Goal: Task Accomplishment & Management: Manage account settings

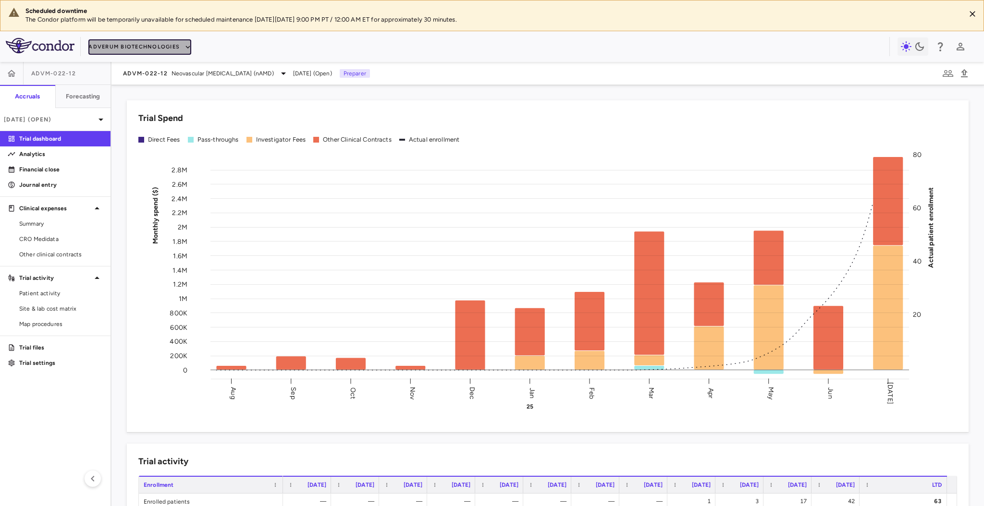
click at [166, 50] on button "Adverum Biotechnologies" at bounding box center [139, 46] width 103 height 15
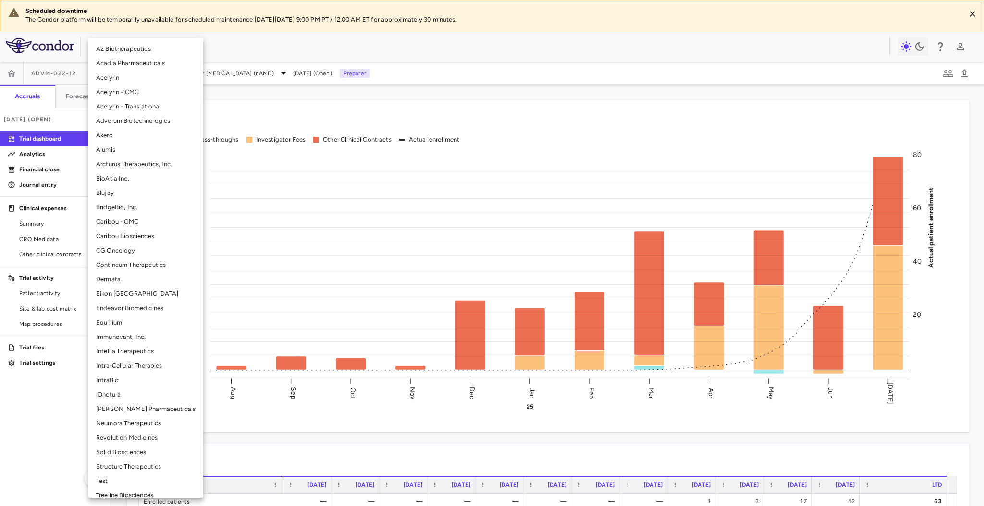
scroll to position [14, 0]
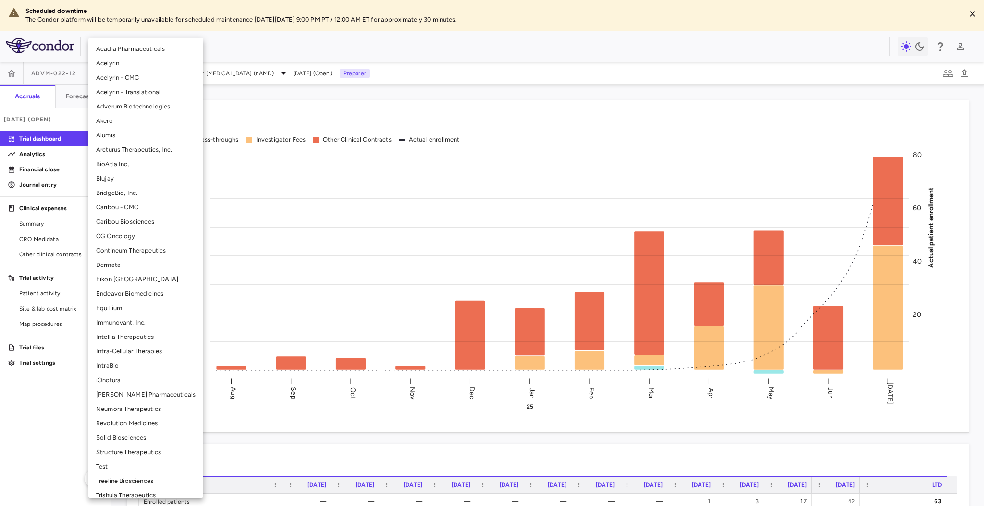
click at [134, 437] on li "Solid Biosciences" at bounding box center [145, 438] width 115 height 14
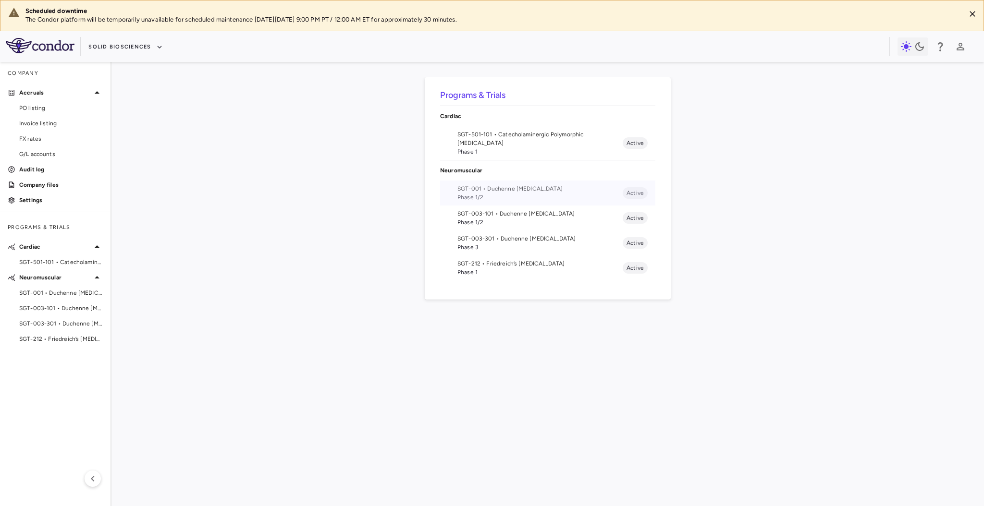
click at [532, 188] on span "SGT-001 • Duchenne muscular dystrophy" at bounding box center [539, 189] width 165 height 9
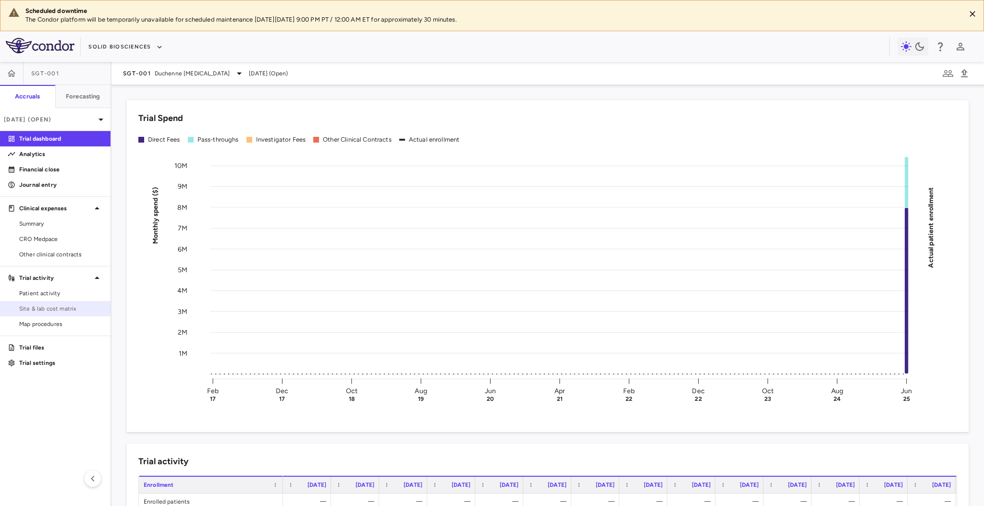
click at [60, 309] on span "Site & lab cost matrix" at bounding box center [61, 309] width 84 height 9
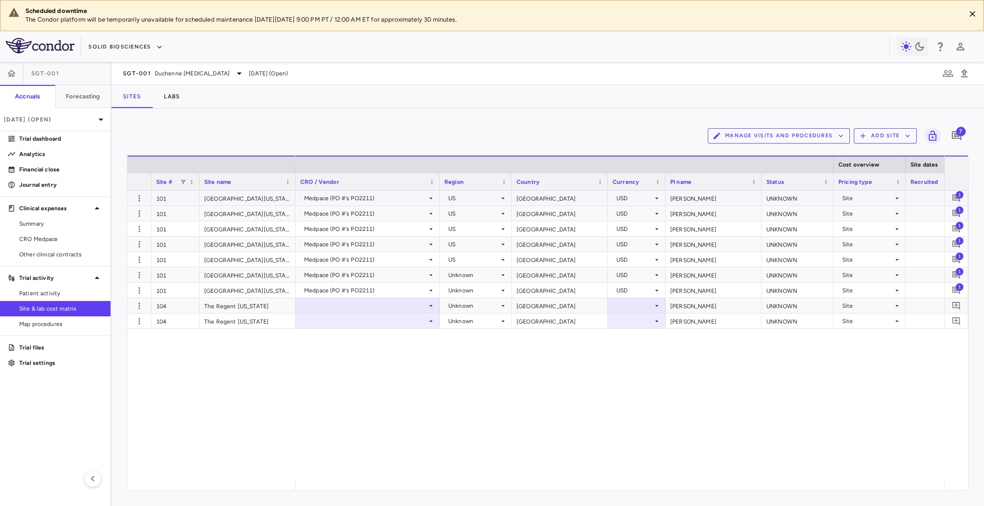
scroll to position [0, 294]
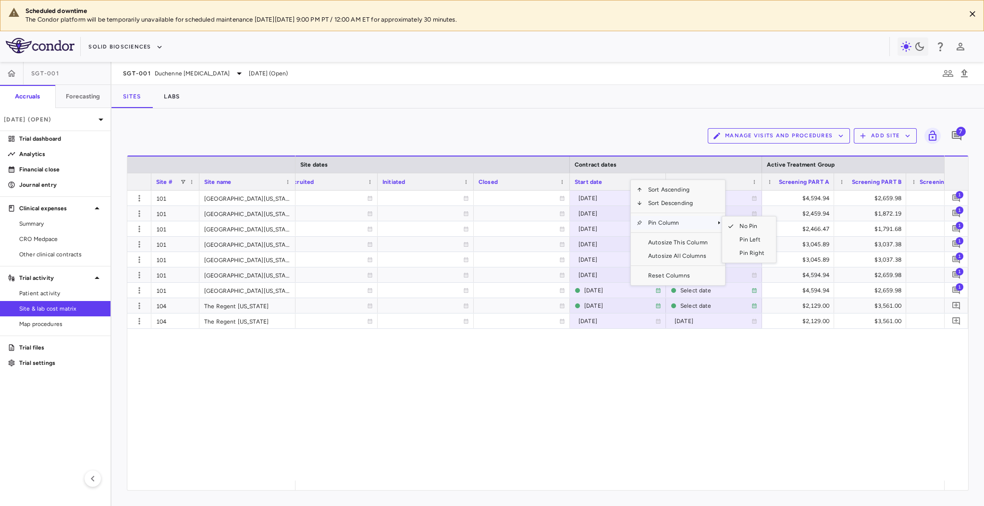
click at [657, 219] on span "Pin Column" at bounding box center [677, 222] width 71 height 13
click at [740, 241] on span "Pin Left" at bounding box center [752, 239] width 36 height 13
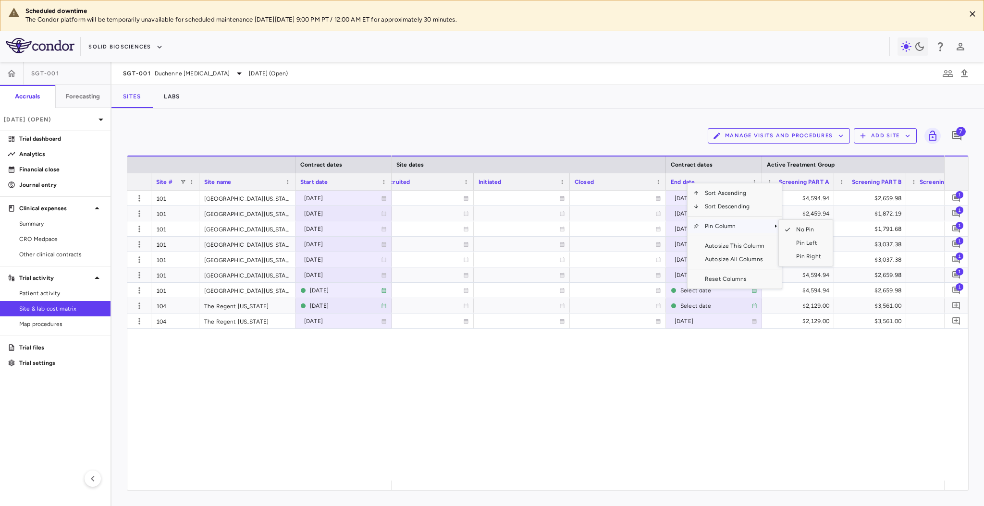
click at [724, 226] on span "Pin Column" at bounding box center [734, 226] width 71 height 13
click at [802, 242] on span "Pin Left" at bounding box center [808, 242] width 36 height 13
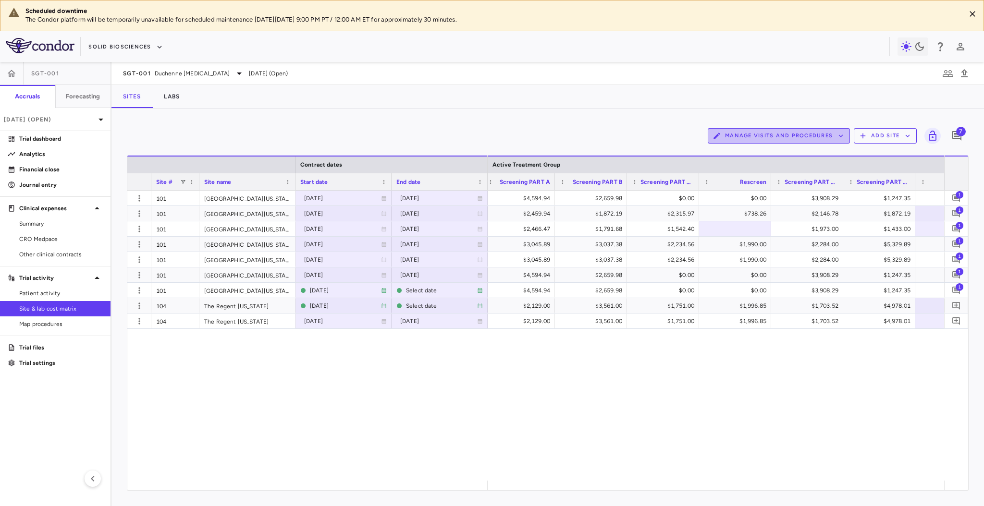
click at [820, 136] on button "Manage Visits and Procedures" at bounding box center [779, 135] width 142 height 15
click at [804, 170] on li "Manage Procedure Categories" at bounding box center [768, 169] width 102 height 14
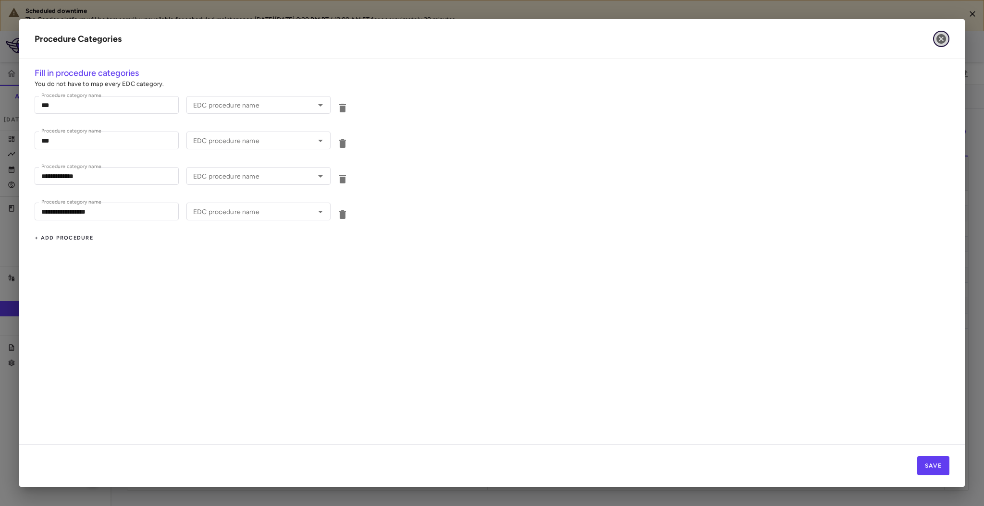
click at [940, 43] on icon "button" at bounding box center [942, 39] width 10 height 10
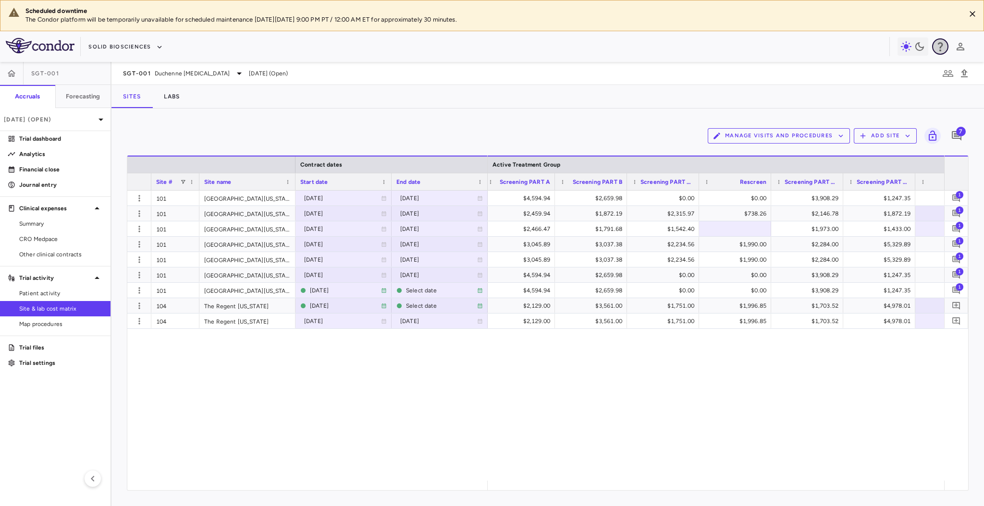
click at [940, 43] on icon "button" at bounding box center [940, 46] width 5 height 9
click at [792, 96] on div at bounding box center [492, 253] width 984 height 506
click at [808, 133] on button "Manage Visits and Procedures" at bounding box center [779, 135] width 142 height 15
click at [780, 159] on li "Visit Schedules" at bounding box center [768, 155] width 102 height 14
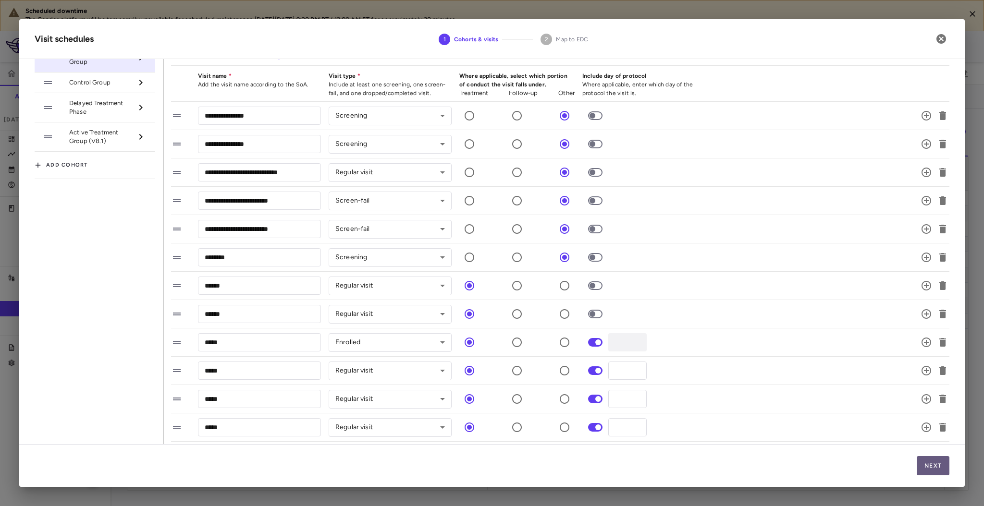
click at [930, 464] on button "Next" at bounding box center [933, 466] width 33 height 19
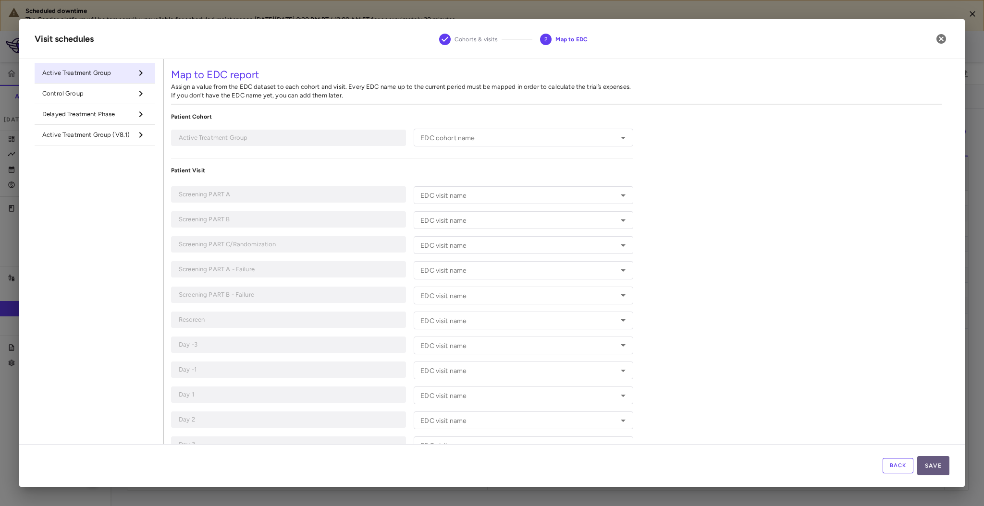
click at [935, 466] on button "Save" at bounding box center [933, 466] width 32 height 19
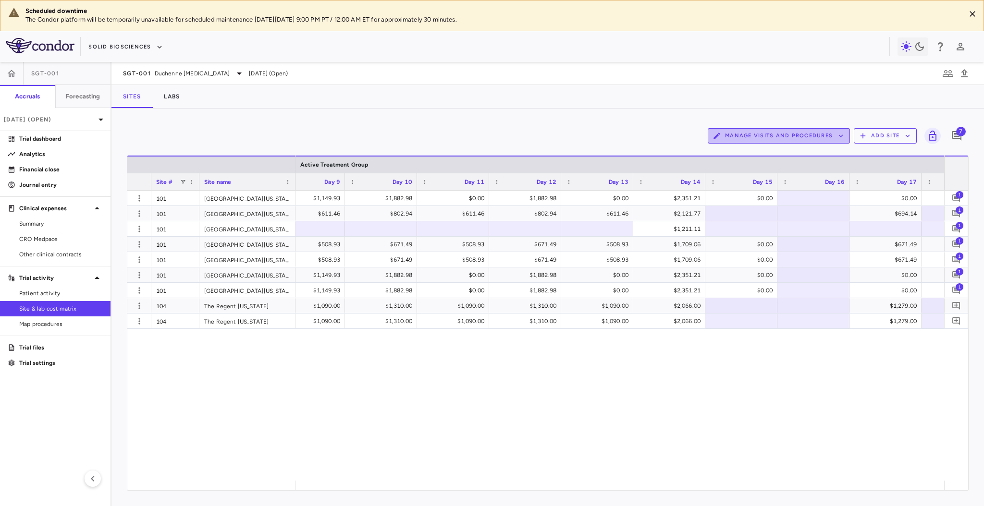
click at [807, 137] on button "Manage Visits and Procedures" at bounding box center [779, 135] width 142 height 15
click at [795, 172] on li "Manage Procedure Categories" at bounding box center [768, 169] width 102 height 14
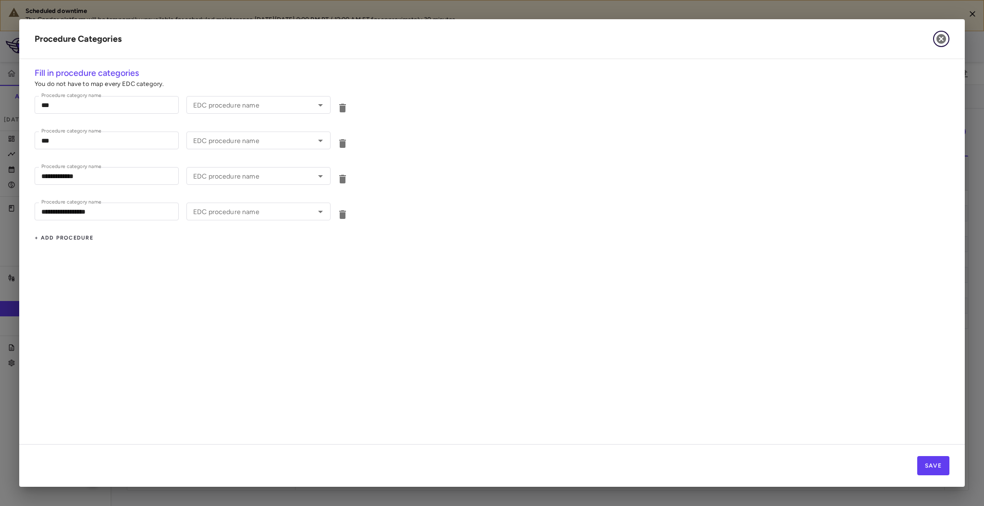
click at [935, 35] on button "button" at bounding box center [941, 39] width 16 height 16
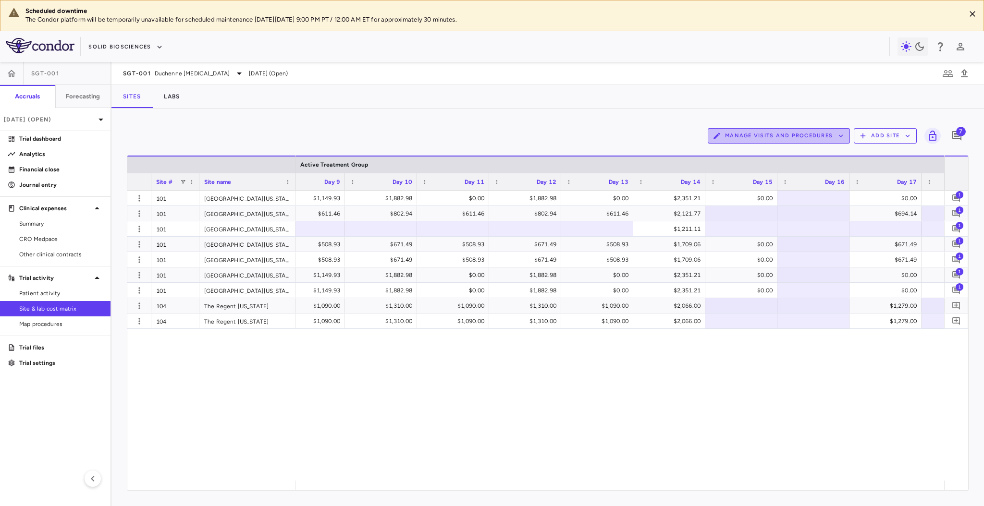
click at [814, 134] on button "Manage Visits and Procedures" at bounding box center [779, 135] width 142 height 15
click at [801, 149] on li "Visit Schedules" at bounding box center [768, 155] width 102 height 14
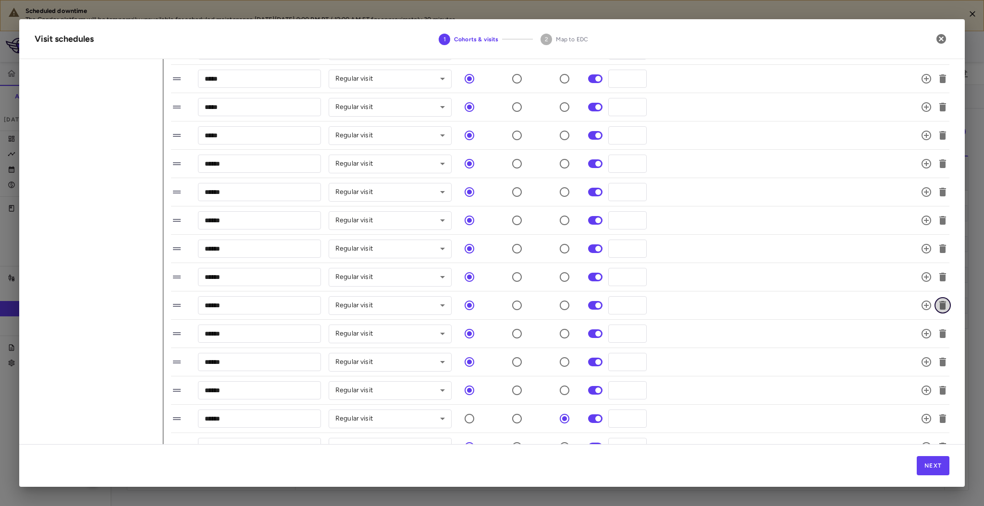
click at [937, 306] on icon "button" at bounding box center [943, 306] width 12 height 12
click at [939, 307] on icon "button" at bounding box center [942, 305] width 7 height 9
click at [939, 247] on icon "button" at bounding box center [942, 248] width 7 height 9
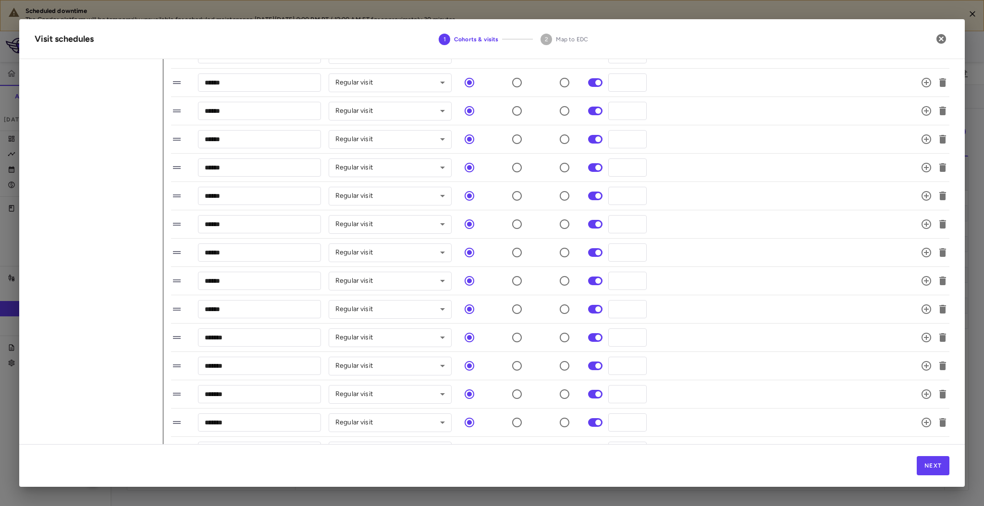
scroll to position [897, 0]
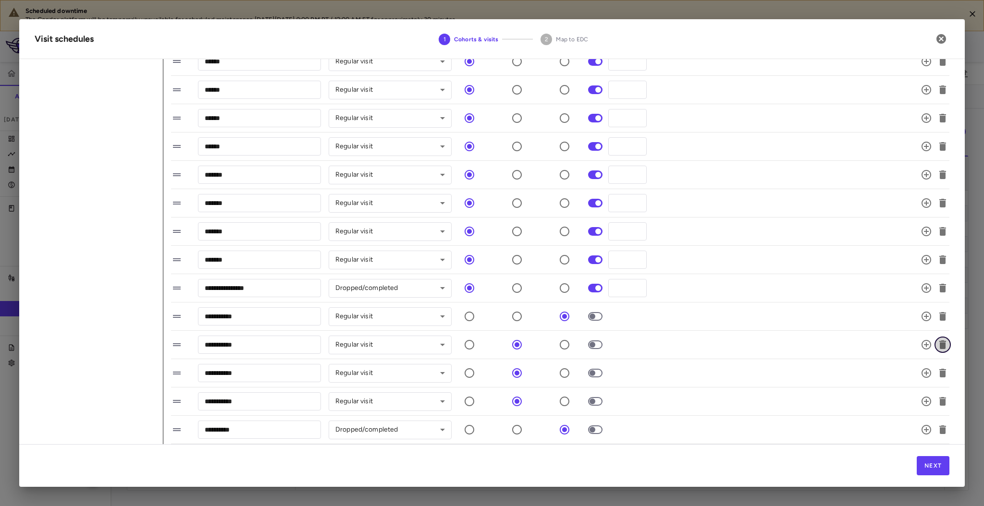
click at [939, 346] on icon "button" at bounding box center [942, 345] width 7 height 9
click at [939, 372] on icon "button" at bounding box center [942, 373] width 7 height 9
click at [939, 402] on icon "button" at bounding box center [942, 401] width 7 height 9
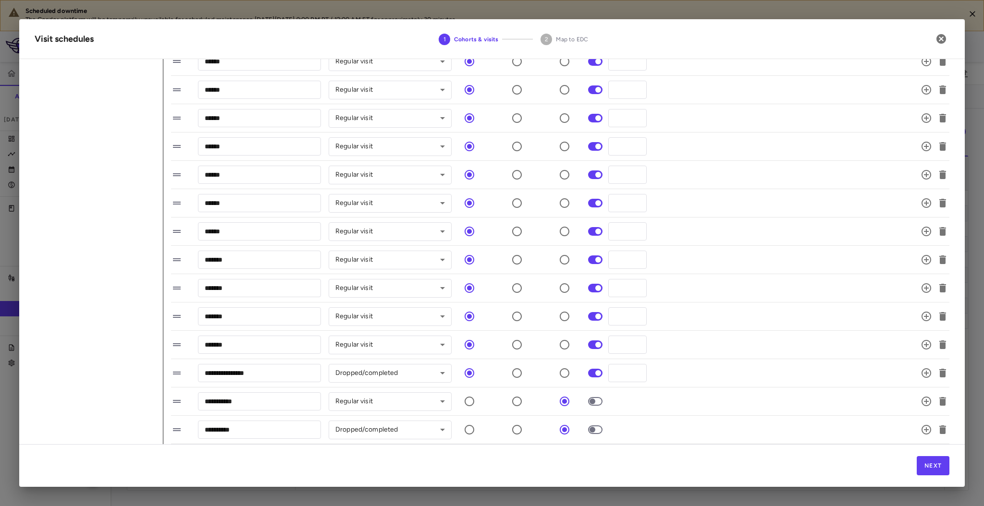
scroll to position [812, 0]
click at [939, 431] on icon "button" at bounding box center [942, 430] width 7 height 9
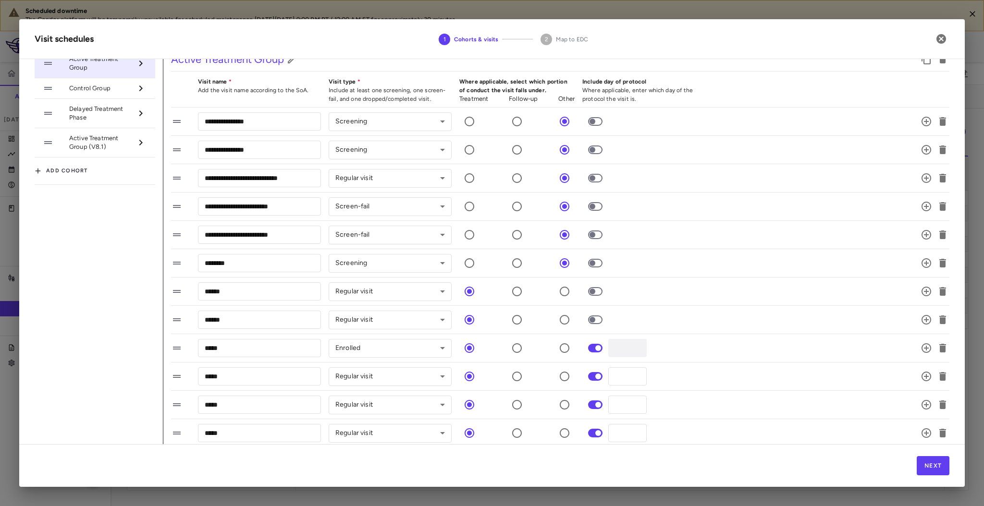
scroll to position [5, 0]
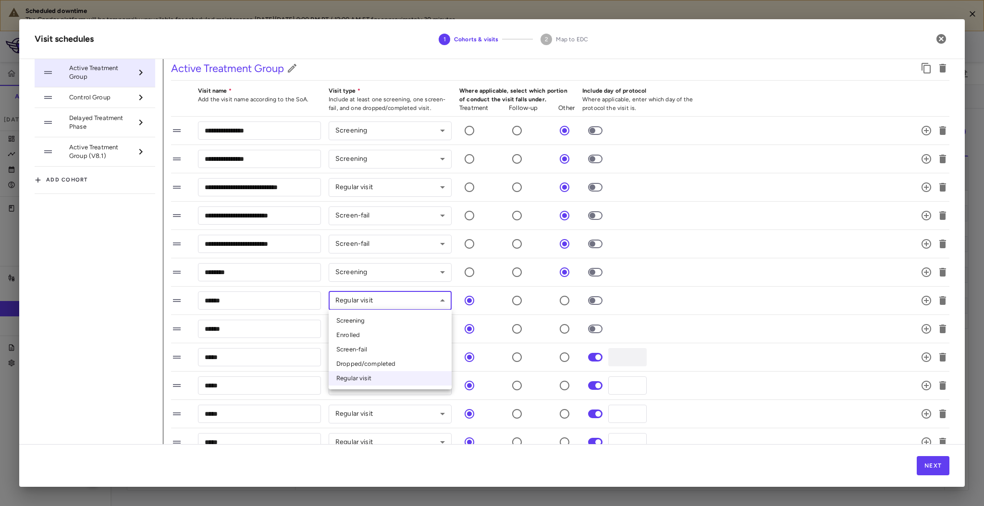
click at [431, 301] on body "Scheduled downtime The Condor platform will be temporarily unavailable for sche…" at bounding box center [492, 253] width 984 height 506
click at [429, 302] on div at bounding box center [492, 253] width 984 height 506
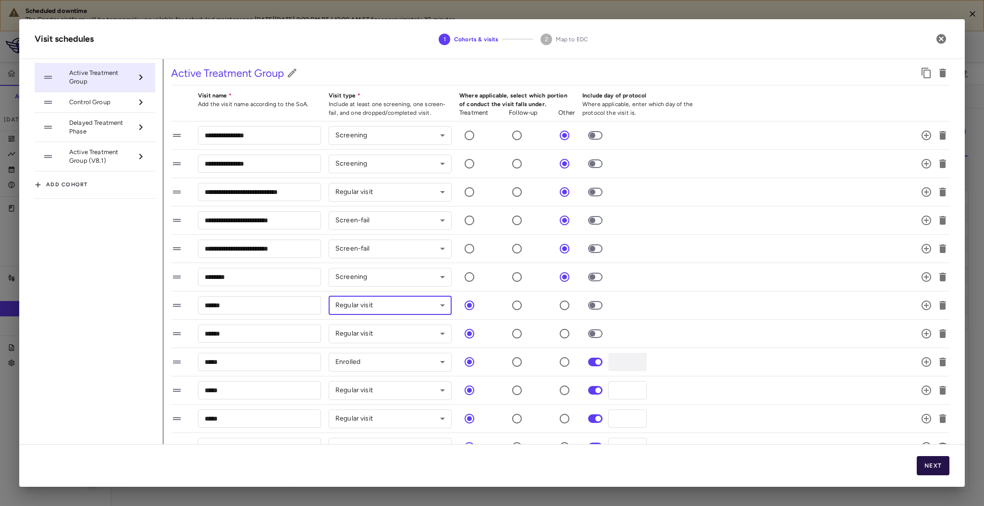
click at [928, 468] on button "Next" at bounding box center [933, 466] width 33 height 19
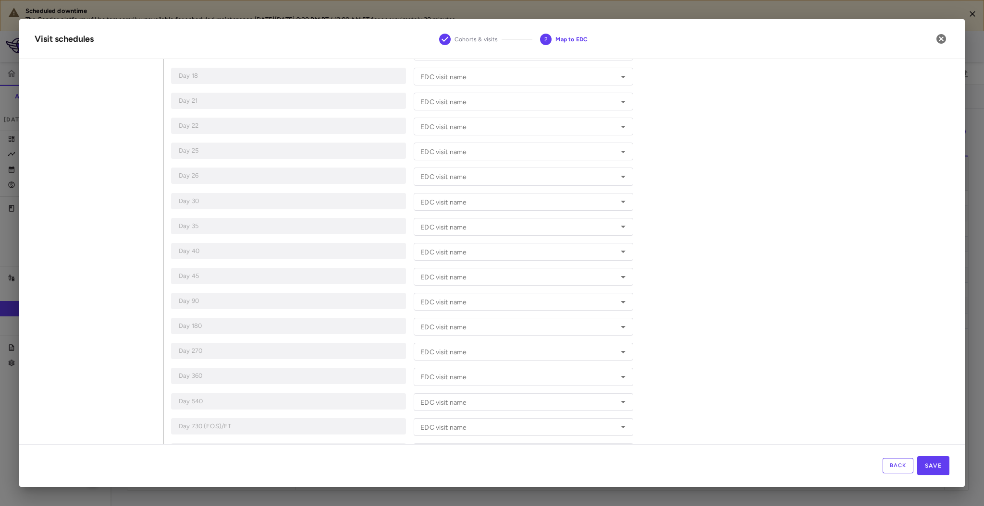
scroll to position [726, 0]
click at [929, 466] on button "Save" at bounding box center [933, 466] width 32 height 19
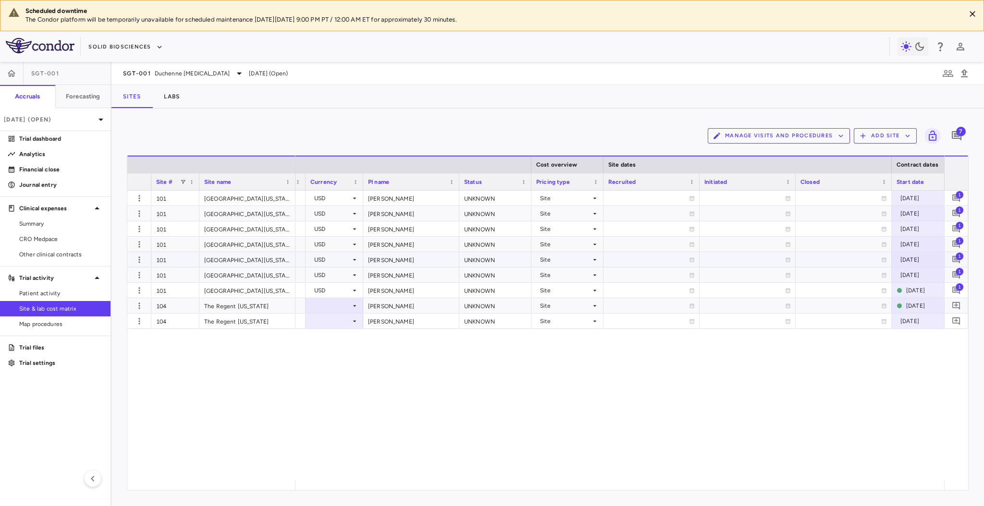
scroll to position [0, 308]
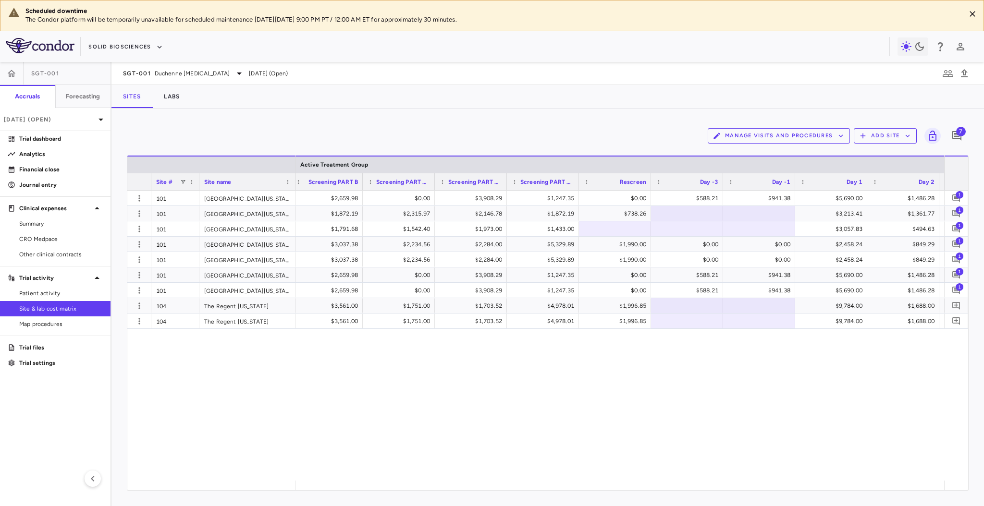
click at [505, 187] on div at bounding box center [507, 181] width 4 height 17
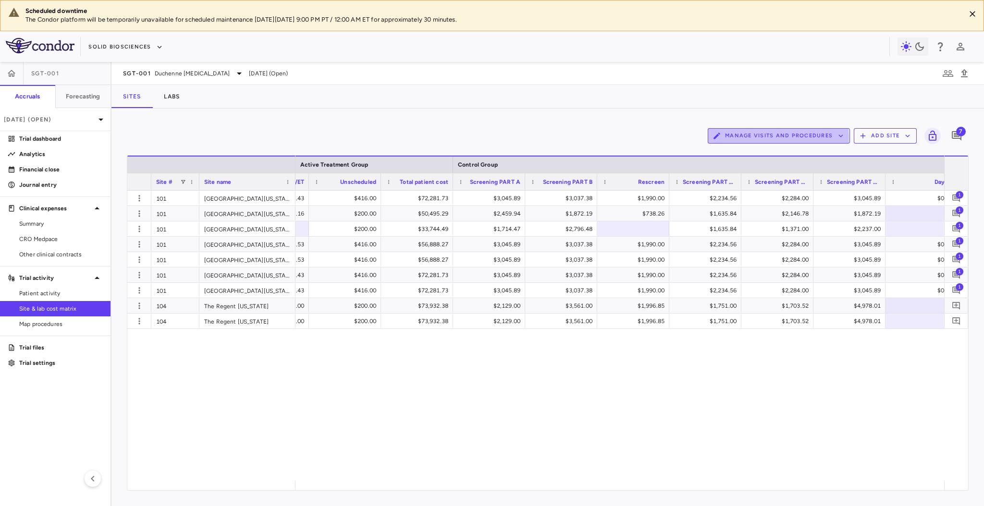
click at [758, 138] on button "Manage Visits and Procedures" at bounding box center [779, 135] width 142 height 15
click at [765, 157] on li "Visit Schedules" at bounding box center [768, 155] width 102 height 14
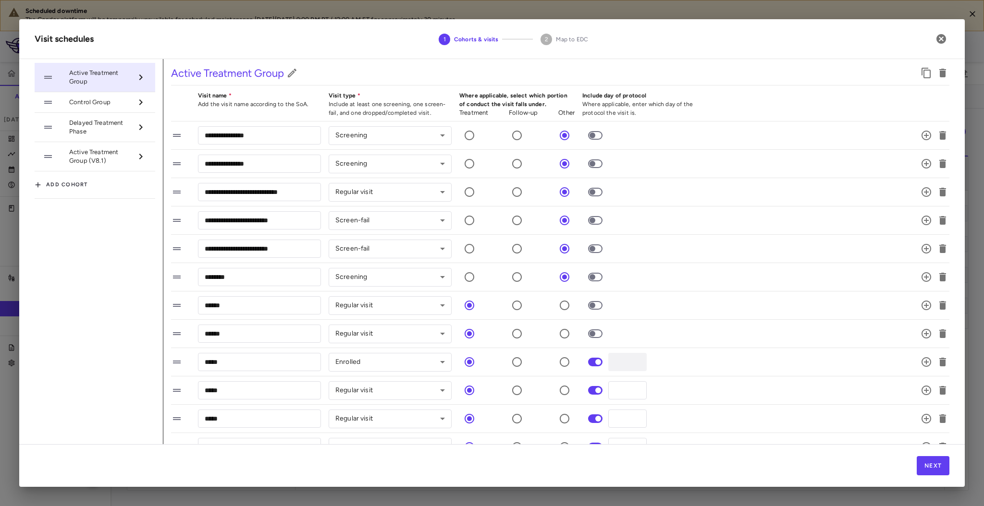
click at [120, 104] on span "Control Group" at bounding box center [100, 102] width 63 height 9
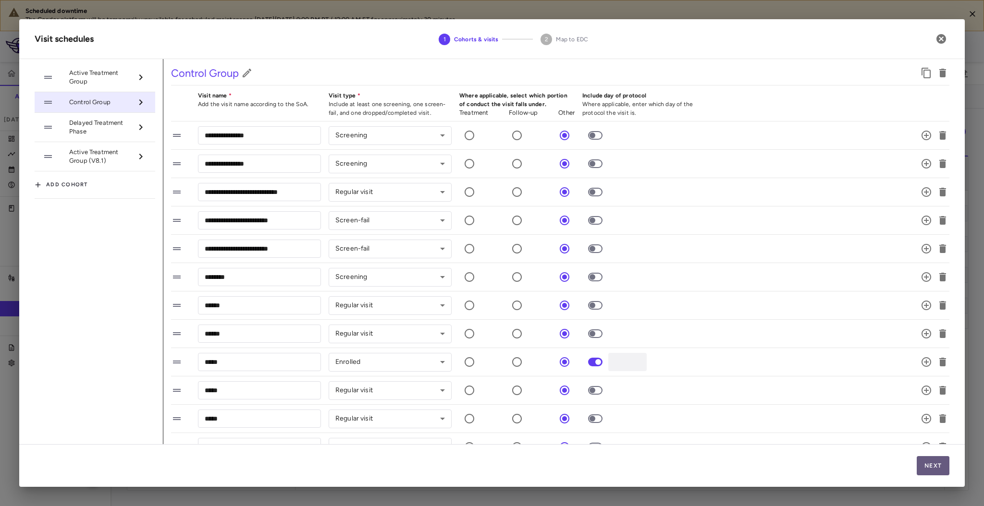
click at [936, 464] on button "Next" at bounding box center [933, 466] width 33 height 19
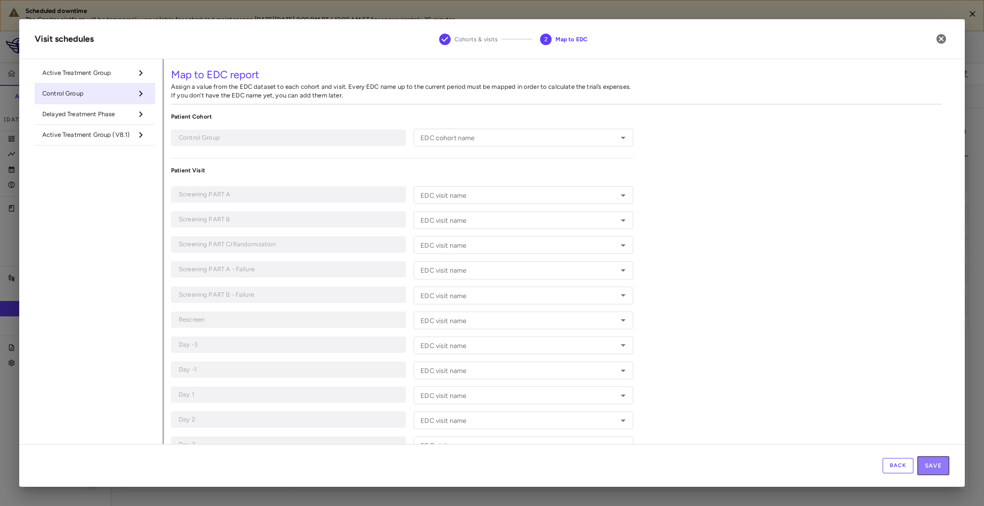
click at [936, 464] on button "Save" at bounding box center [933, 466] width 32 height 19
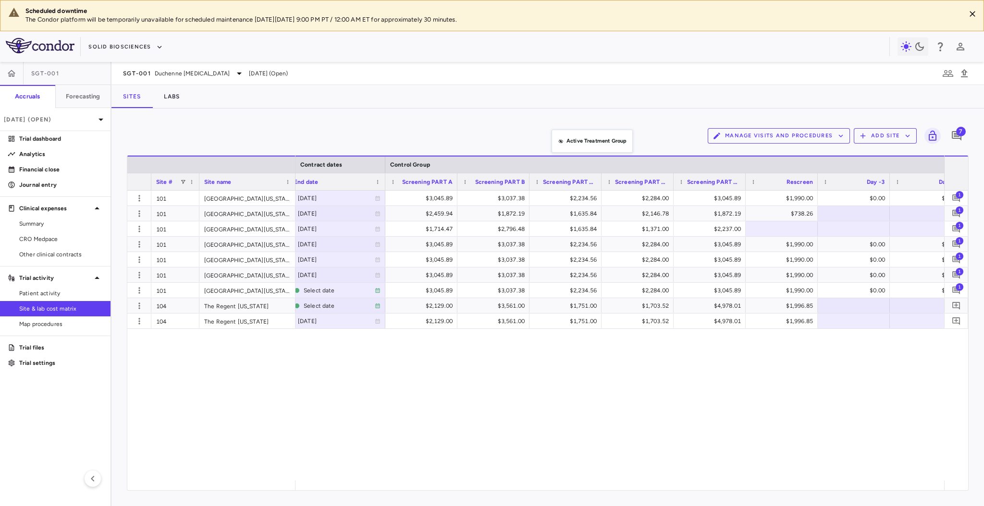
drag, startPoint x: 570, startPoint y: 170, endPoint x: 556, endPoint y: 136, distance: 36.7
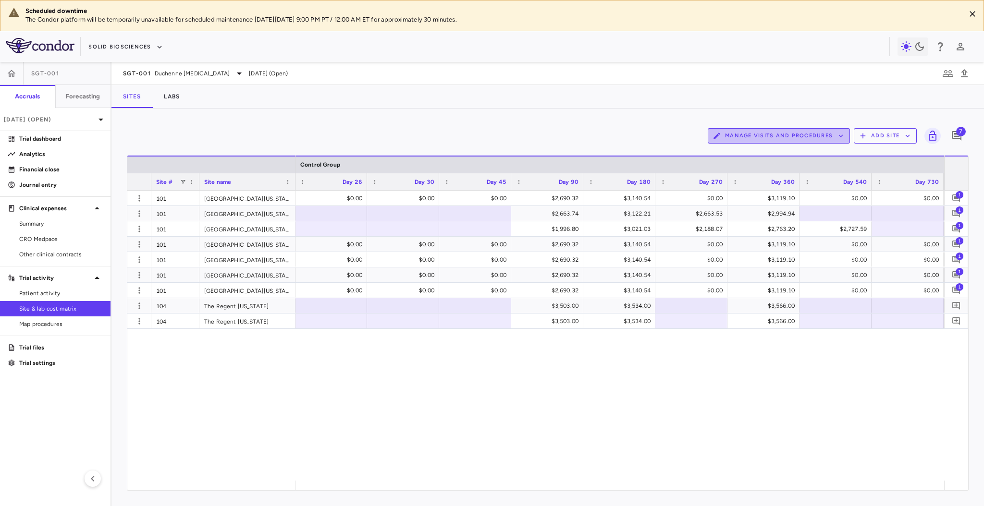
click at [810, 136] on button "Manage Visits and Procedures" at bounding box center [779, 135] width 142 height 15
click at [789, 151] on li "Visit Schedules" at bounding box center [768, 155] width 102 height 14
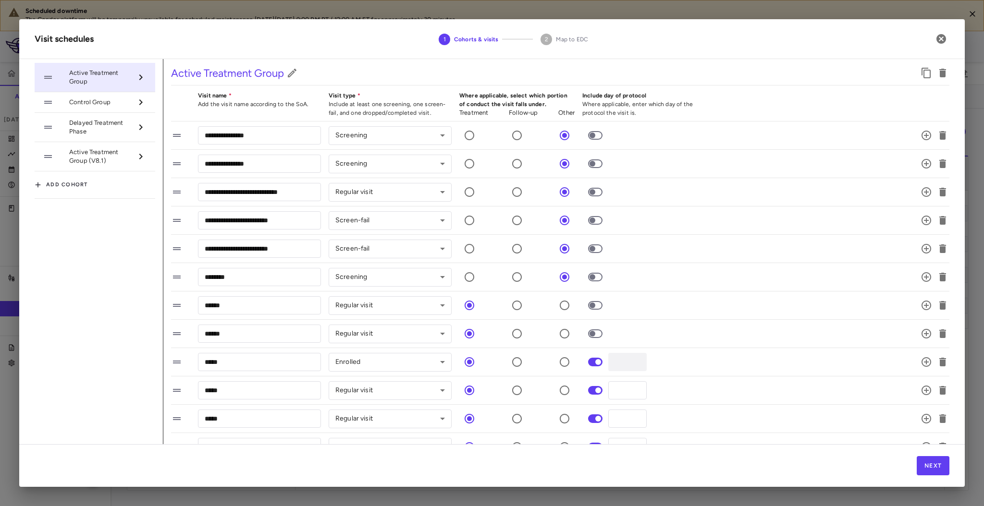
click at [83, 106] on span "Control Group" at bounding box center [100, 102] width 63 height 9
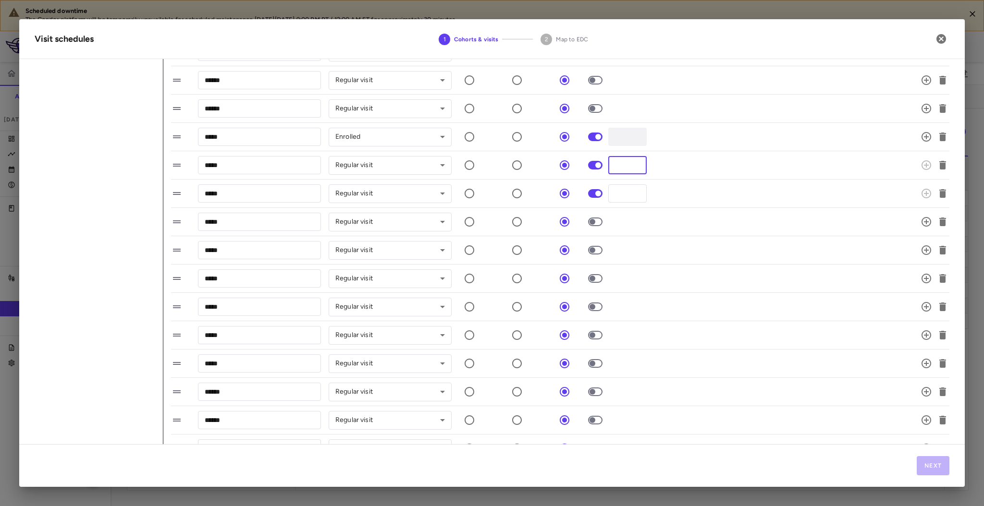
drag, startPoint x: 623, startPoint y: 167, endPoint x: 613, endPoint y: 164, distance: 10.5
click at [613, 164] on input "*" at bounding box center [627, 165] width 38 height 18
type input "*"
click at [606, 190] on div "***** ​ Regular visit ********* ​ * ​" at bounding box center [548, 194] width 755 height 20
type input "*"
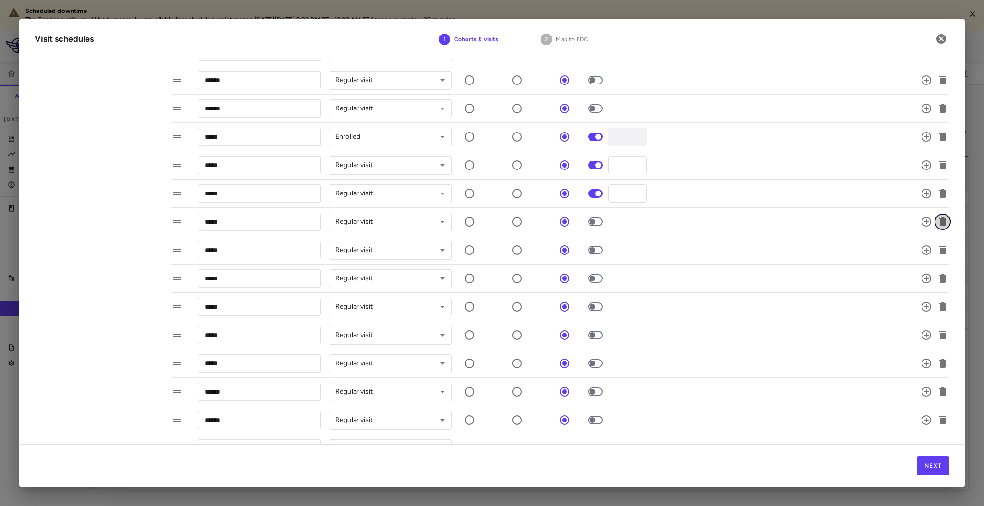
click at [939, 225] on icon "button" at bounding box center [942, 222] width 7 height 9
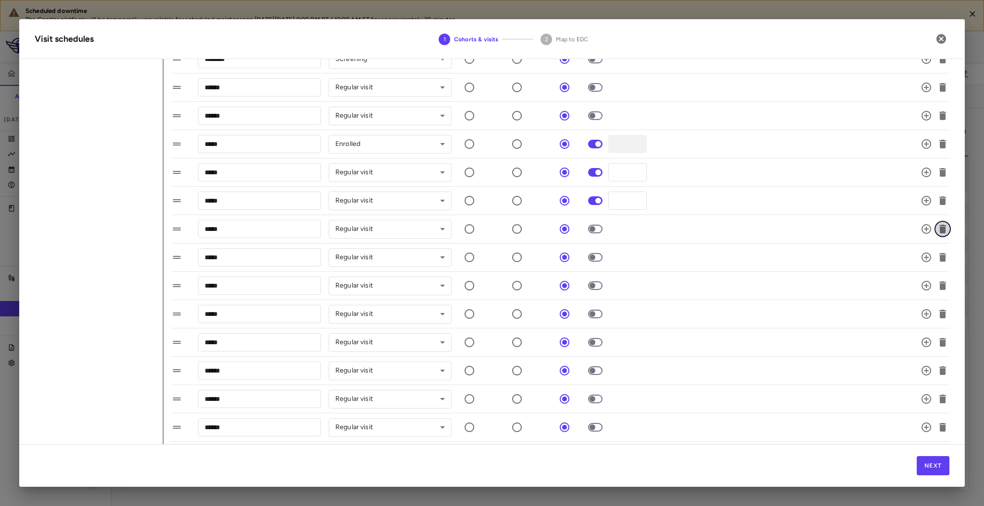
click at [939, 228] on icon "button" at bounding box center [942, 229] width 7 height 9
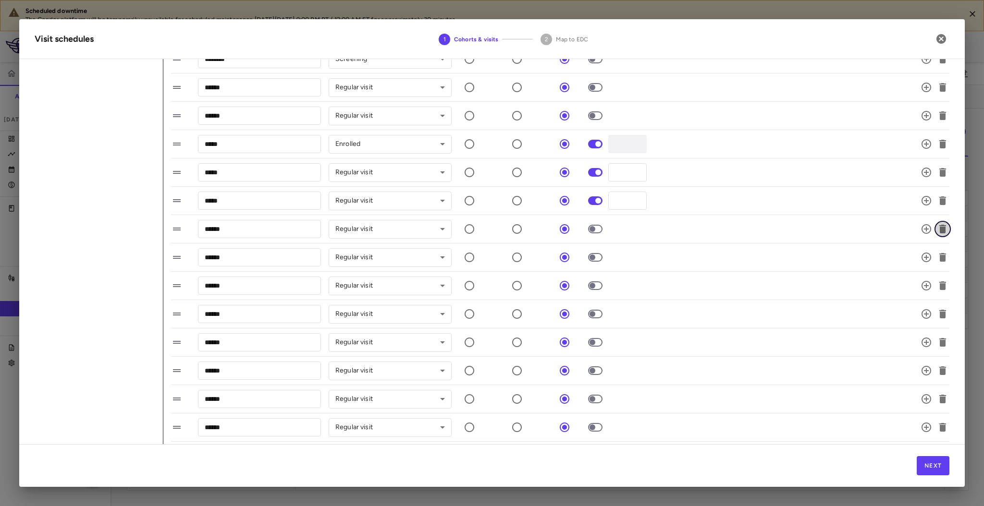
click at [939, 228] on icon "button" at bounding box center [942, 229] width 7 height 9
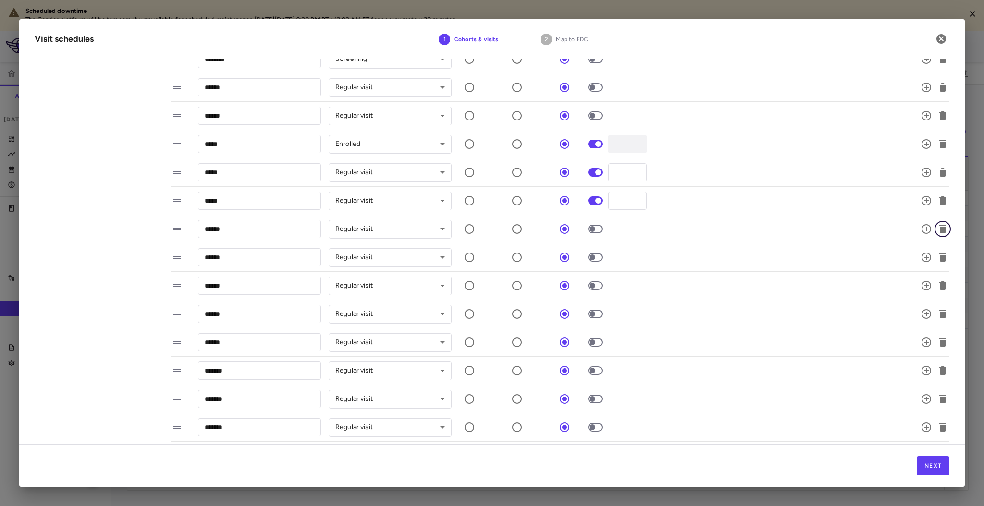
click at [939, 228] on icon "button" at bounding box center [942, 229] width 7 height 9
click at [937, 373] on icon "button" at bounding box center [943, 371] width 12 height 12
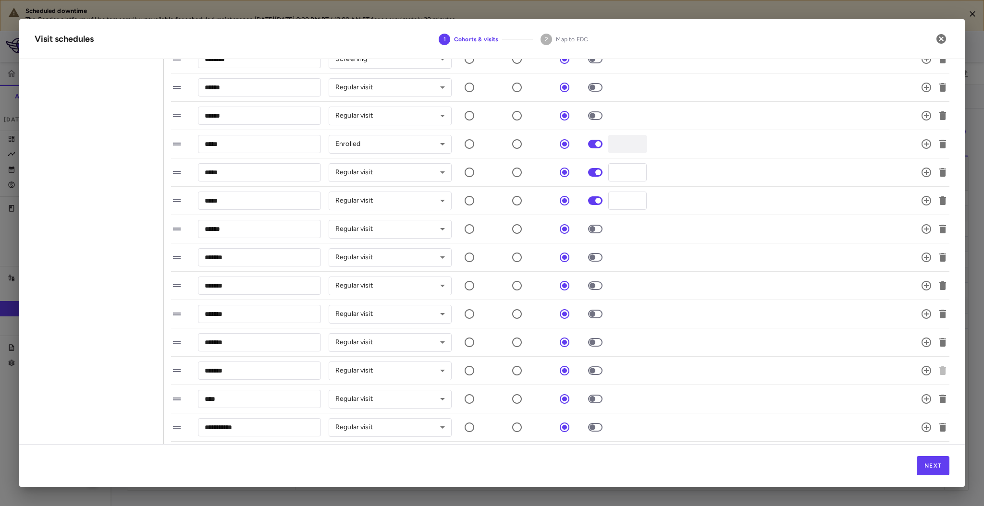
scroll to position [216, 0]
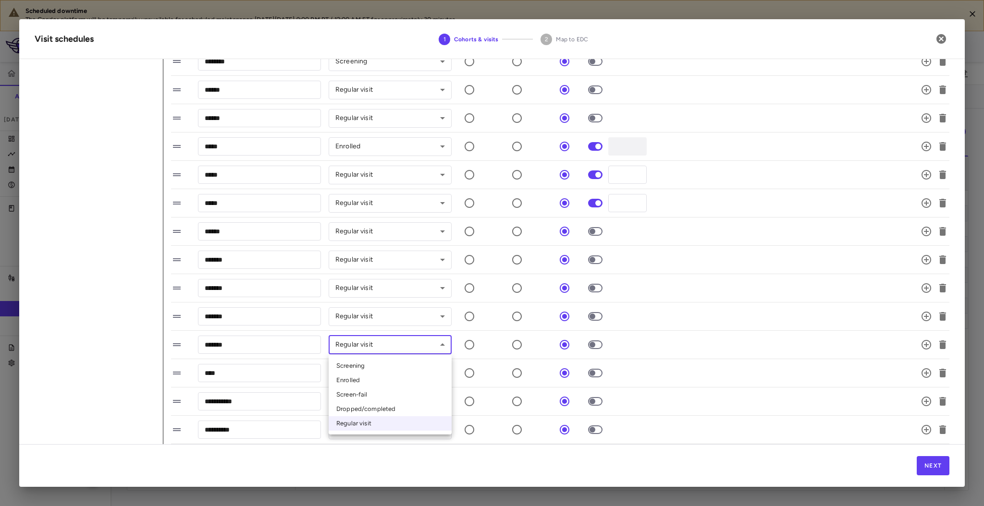
click at [442, 341] on body "Scheduled downtime The Condor platform will be temporarily unavailable for sche…" at bounding box center [492, 253] width 984 height 506
click at [396, 405] on li "Dropped/completed" at bounding box center [390, 409] width 123 height 14
type input "**********"
click at [937, 376] on icon "button" at bounding box center [943, 374] width 12 height 12
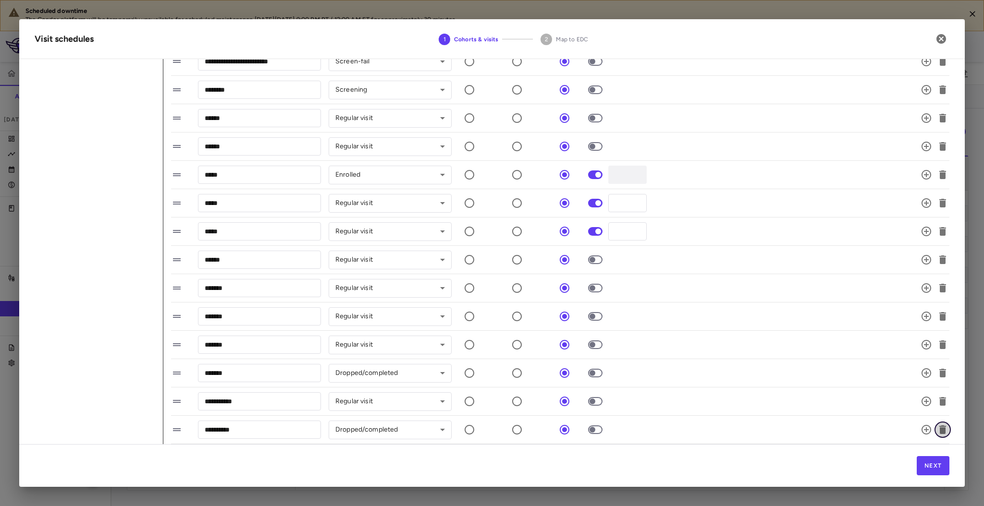
click at [937, 431] on icon "button" at bounding box center [943, 430] width 12 height 12
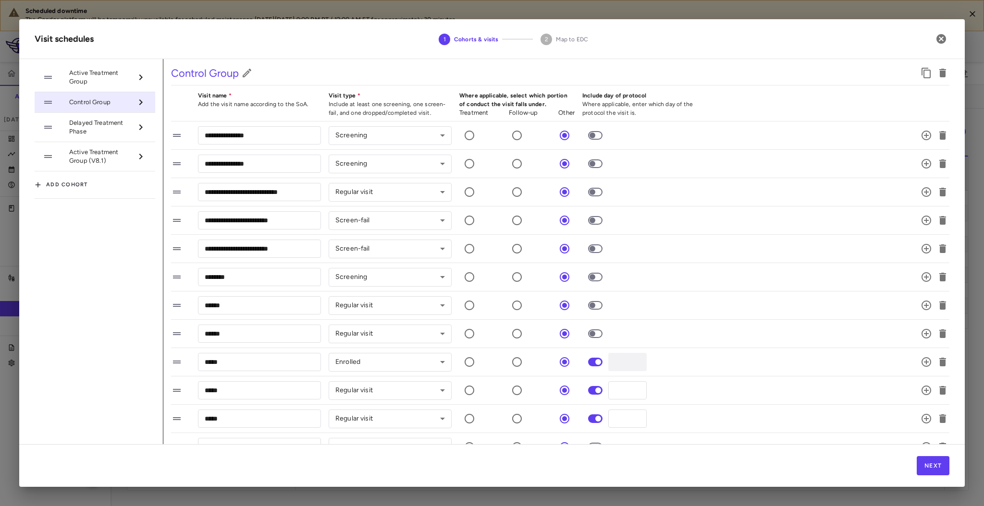
scroll to position [159, 0]
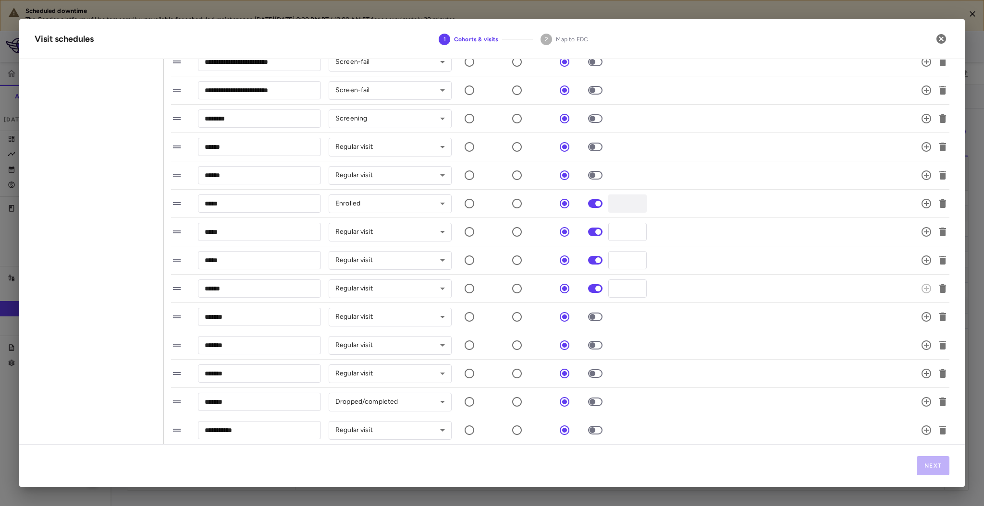
drag, startPoint x: 595, startPoint y: 312, endPoint x: 595, endPoint y: 321, distance: 8.6
click at [595, 321] on span at bounding box center [595, 317] width 26 height 20
click at [595, 321] on span at bounding box center [595, 317] width 14 height 9
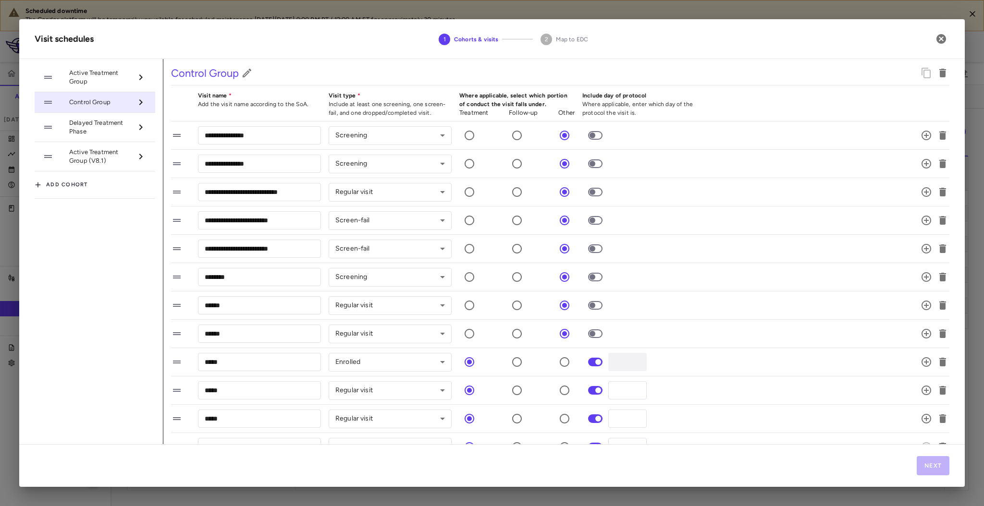
scroll to position [0, 0]
click at [386, 196] on body "Scheduled downtime The Condor platform will be temporarily unavailable for sche…" at bounding box center [492, 253] width 984 height 506
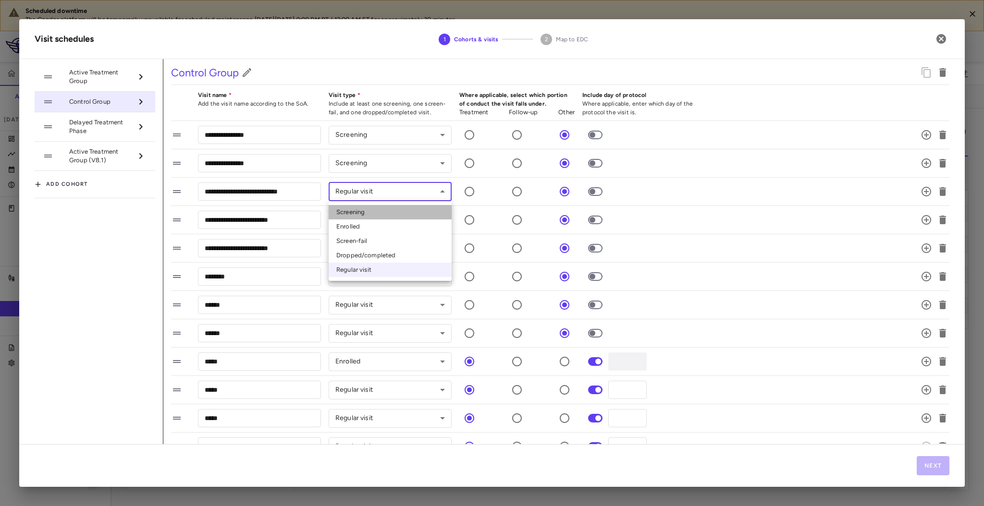
click at [375, 210] on li "Screening" at bounding box center [390, 212] width 123 height 14
type input "********"
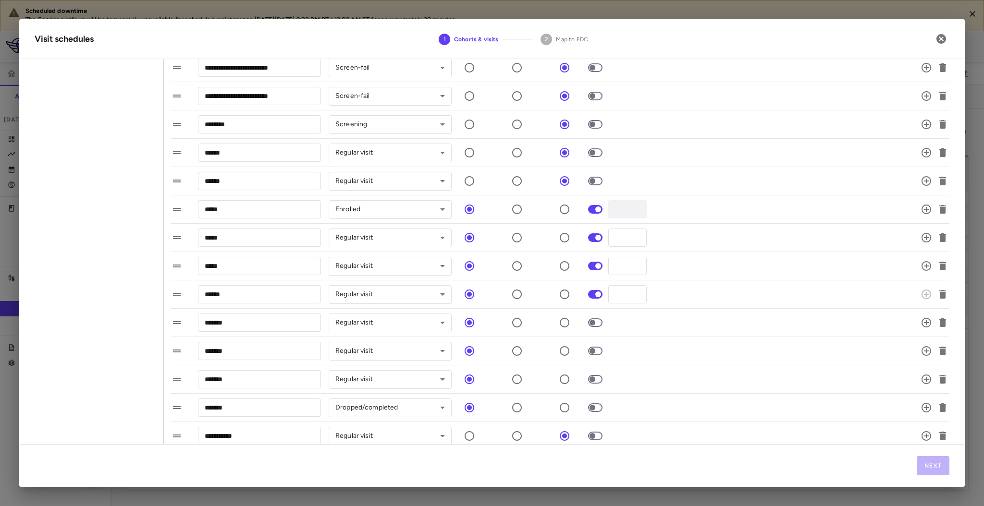
scroll to position [159, 0]
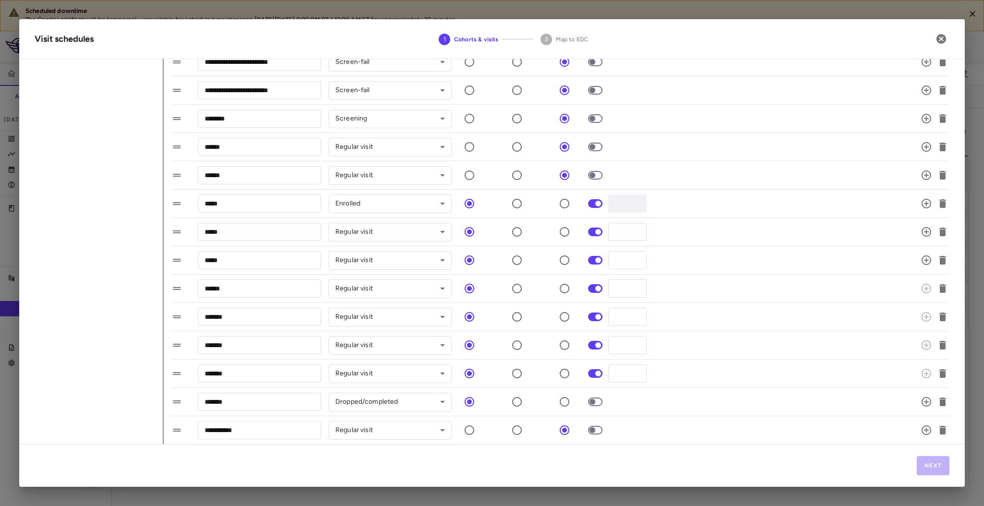
click at [596, 406] on span at bounding box center [595, 402] width 14 height 9
drag, startPoint x: 625, startPoint y: 288, endPoint x: 607, endPoint y: 285, distance: 17.6
click at [607, 285] on div "****** ​ Regular visit ********* ​ * ​" at bounding box center [548, 289] width 755 height 20
type input "**"
click at [740, 317] on div "******* ​ Regular visit ********* ​ * ​" at bounding box center [548, 317] width 755 height 20
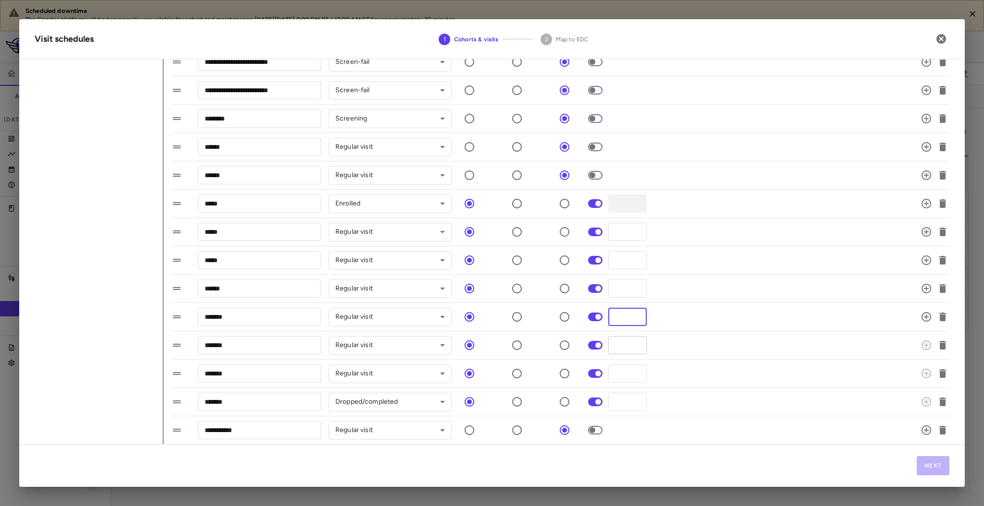
type input "***"
click at [616, 345] on input "*" at bounding box center [627, 345] width 38 height 18
type input "***"
click at [621, 368] on input "*" at bounding box center [627, 374] width 38 height 18
type input "***"
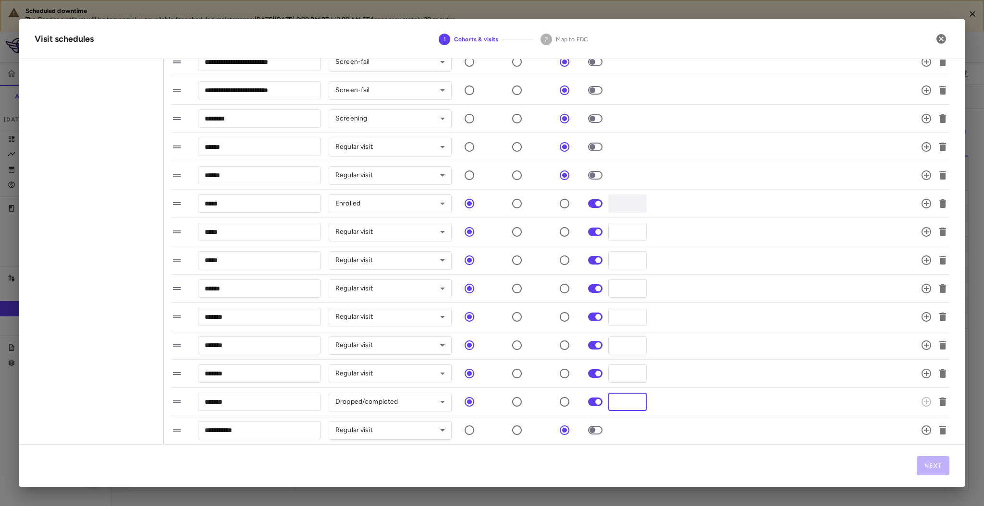
click at [621, 405] on input "*" at bounding box center [627, 402] width 38 height 18
type input "***"
click at [941, 463] on button "Next" at bounding box center [933, 466] width 33 height 19
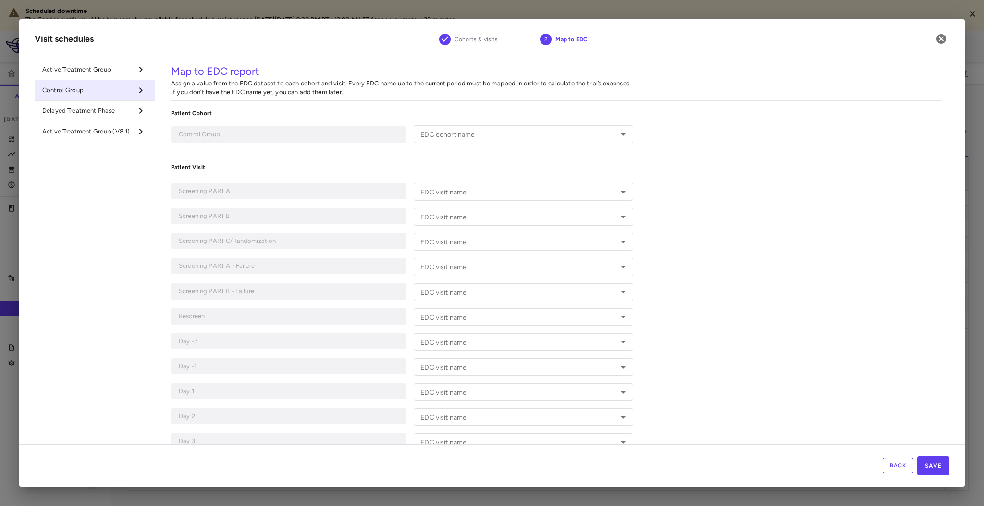
scroll to position [0, 0]
click at [928, 471] on button "Save" at bounding box center [933, 466] width 32 height 19
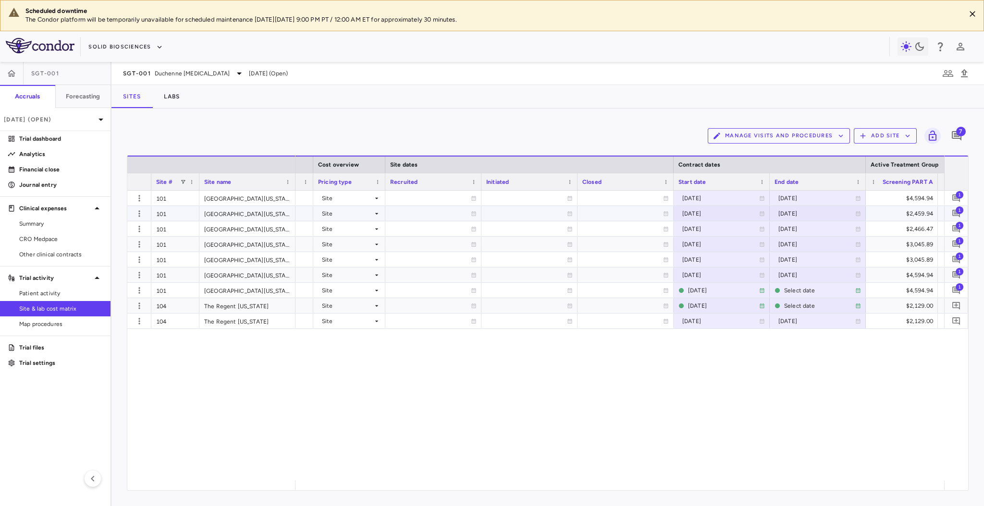
scroll to position [0, 527]
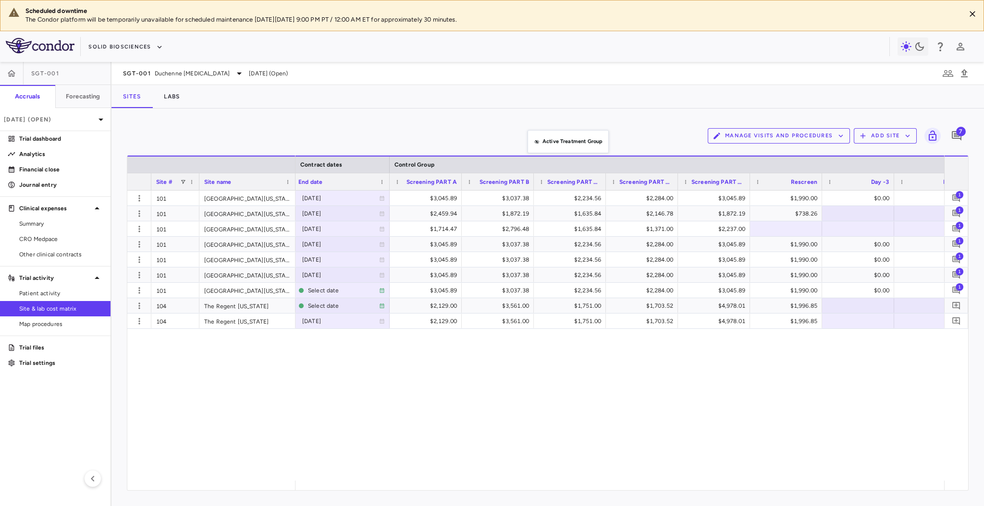
drag, startPoint x: 539, startPoint y: 164, endPoint x: 532, endPoint y: 135, distance: 30.1
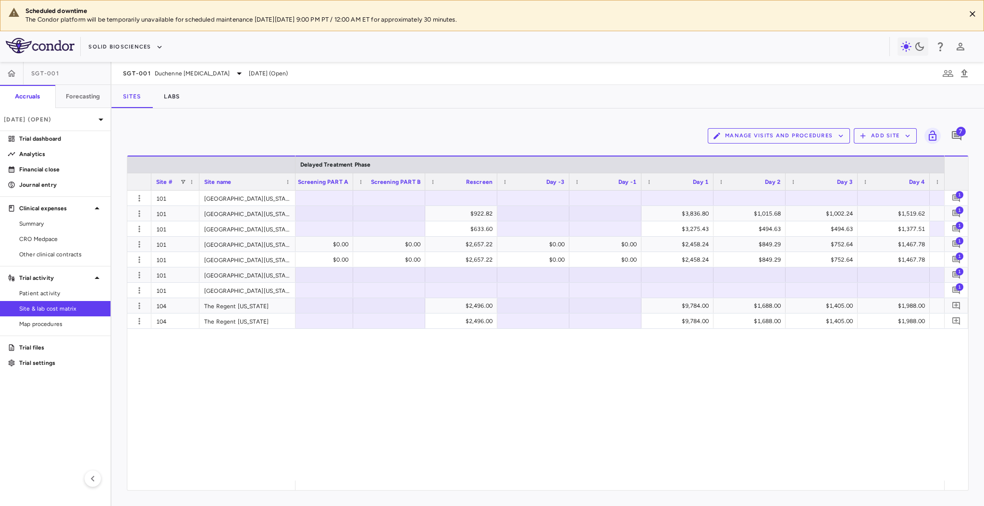
click at [753, 132] on button "Manage Visits and Procedures" at bounding box center [779, 135] width 142 height 15
click at [746, 150] on li "Visit Schedules" at bounding box center [768, 155] width 102 height 14
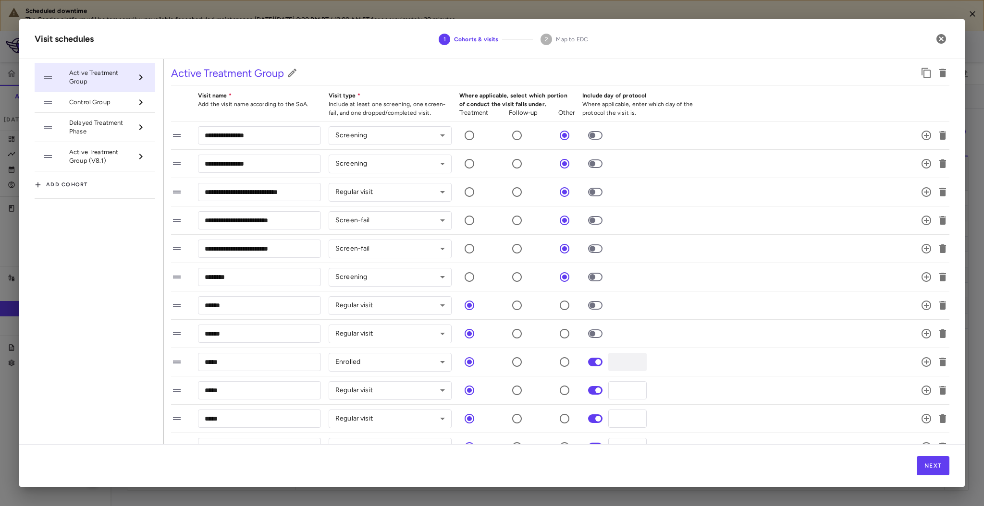
click at [115, 129] on span "Delayed Treatment Phase" at bounding box center [100, 127] width 63 height 17
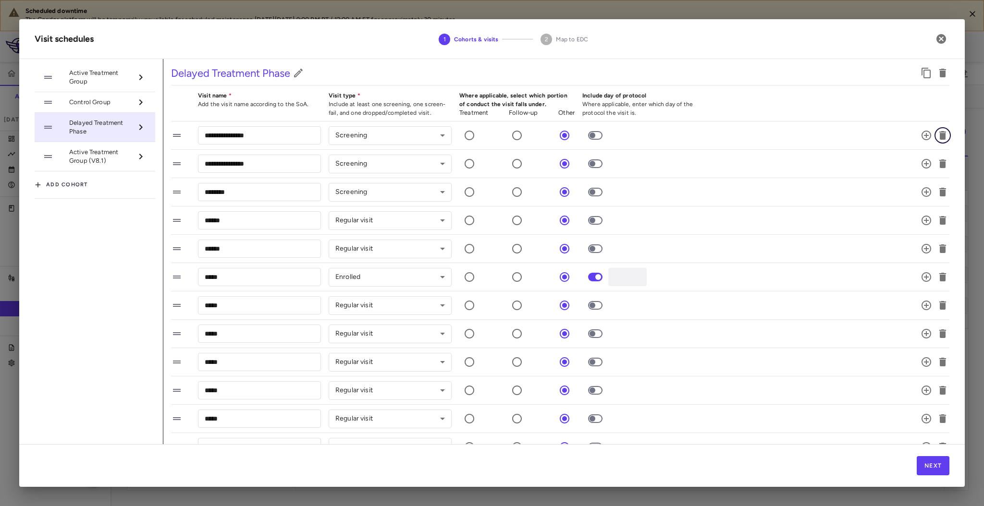
click at [939, 132] on icon "button" at bounding box center [942, 135] width 7 height 9
click at [939, 135] on icon "button" at bounding box center [942, 135] width 7 height 9
click at [935, 170] on button "button" at bounding box center [943, 164] width 16 height 16
click at [938, 164] on icon "button" at bounding box center [943, 164] width 12 height 12
click at [202, 160] on input "*****" at bounding box center [259, 164] width 123 height 18
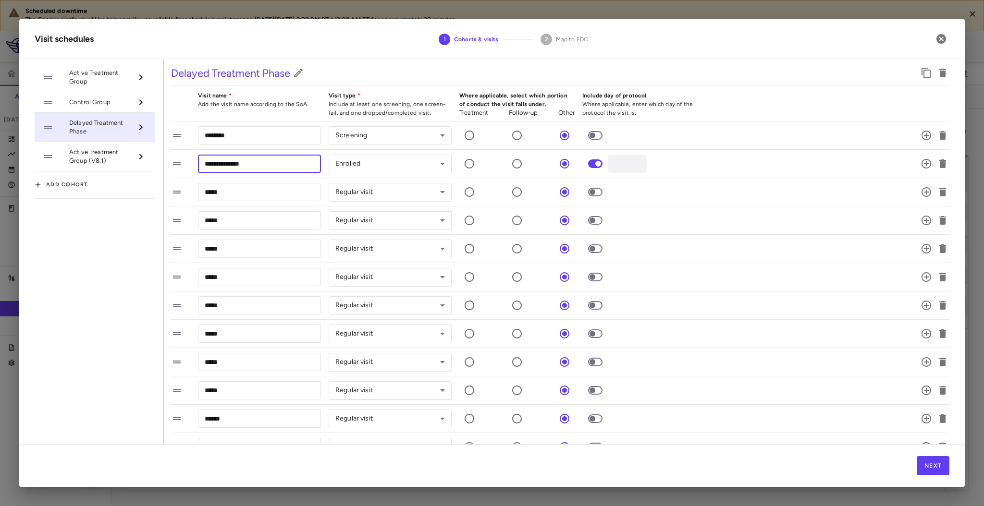
type input "**********"
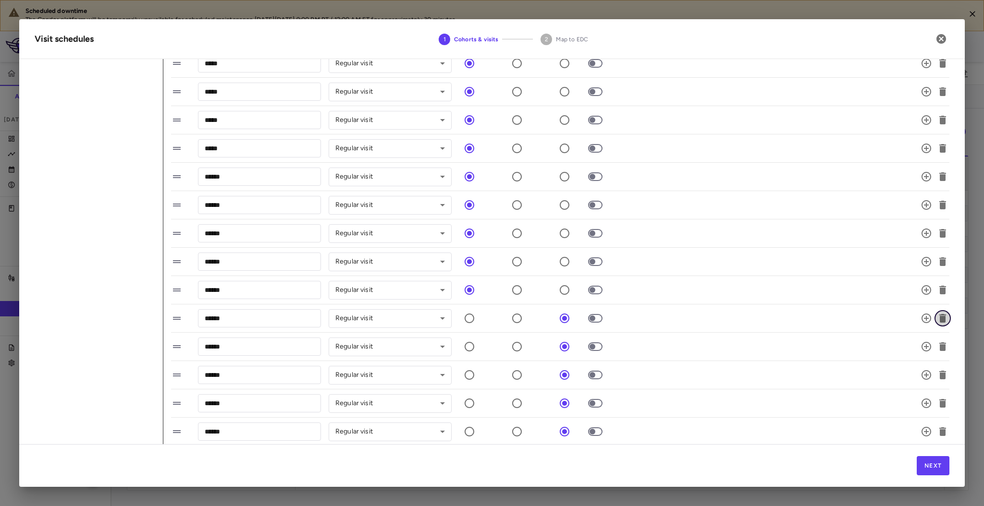
click at [937, 320] on icon "button" at bounding box center [943, 319] width 12 height 12
click at [939, 346] on icon "button" at bounding box center [942, 347] width 7 height 9
click at [939, 377] on icon "button" at bounding box center [942, 375] width 7 height 9
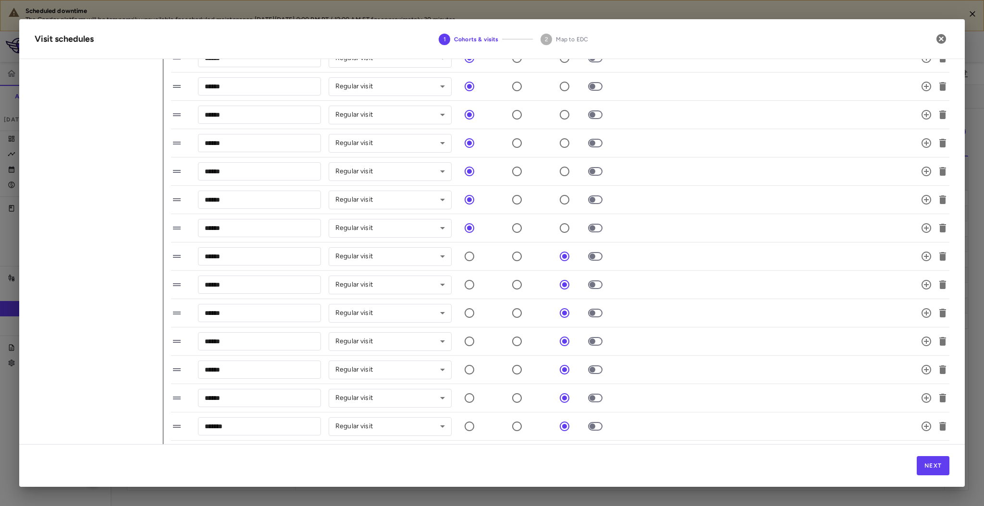
scroll to position [396, 0]
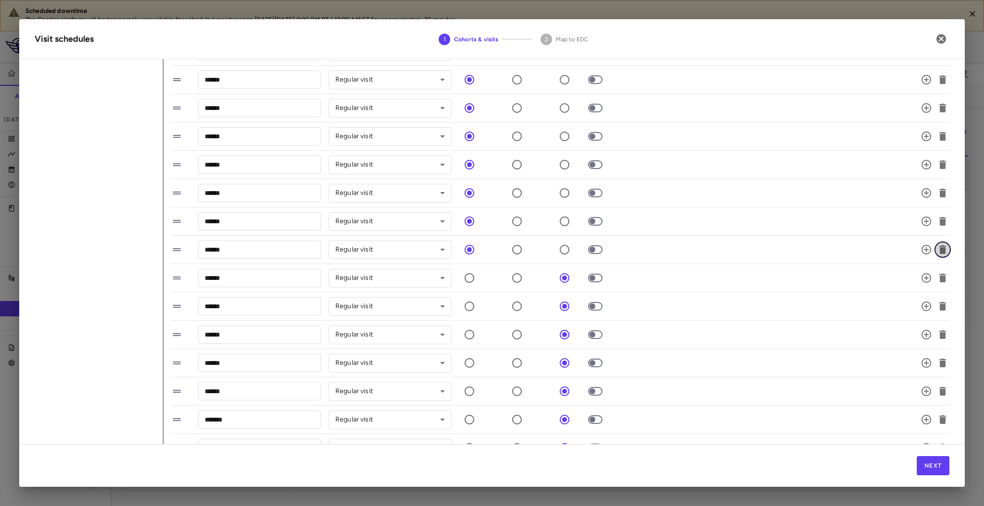
click at [939, 251] on icon "button" at bounding box center [942, 250] width 7 height 9
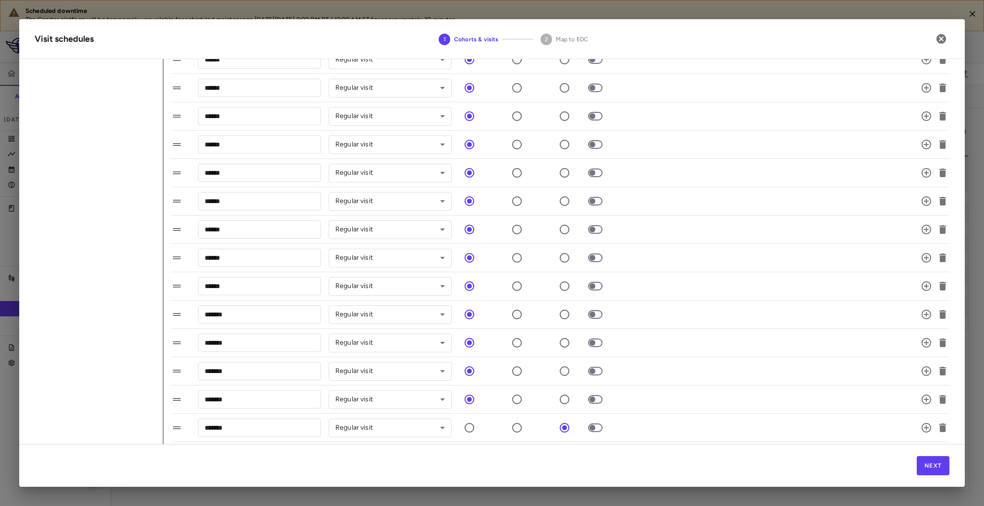
scroll to position [556, 0]
click at [591, 350] on span at bounding box center [595, 345] width 26 height 20
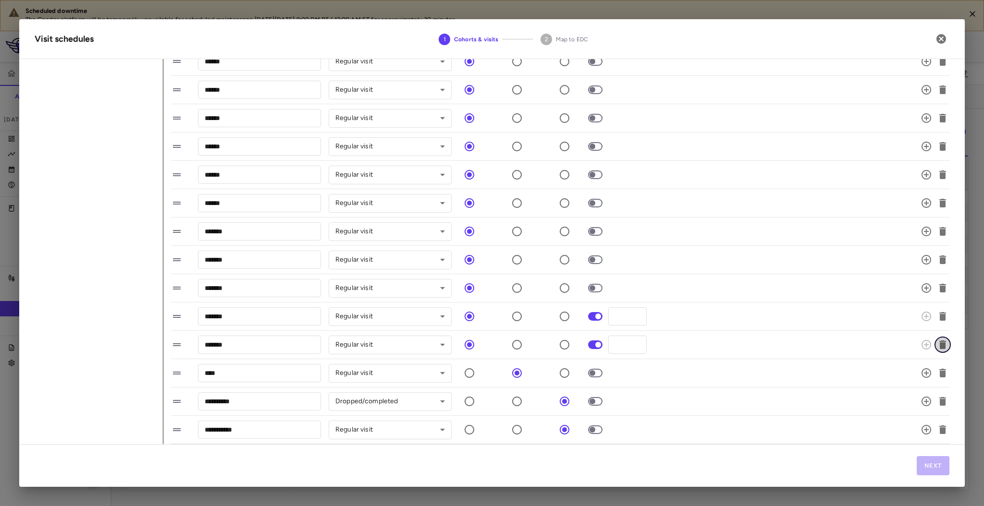
click at [939, 344] on icon "button" at bounding box center [942, 345] width 7 height 9
click at [939, 373] on icon "button" at bounding box center [942, 373] width 7 height 9
click at [374, 352] on body "Scheduled downtime The Condor platform will be temporarily unavailable for sche…" at bounding box center [492, 253] width 984 height 506
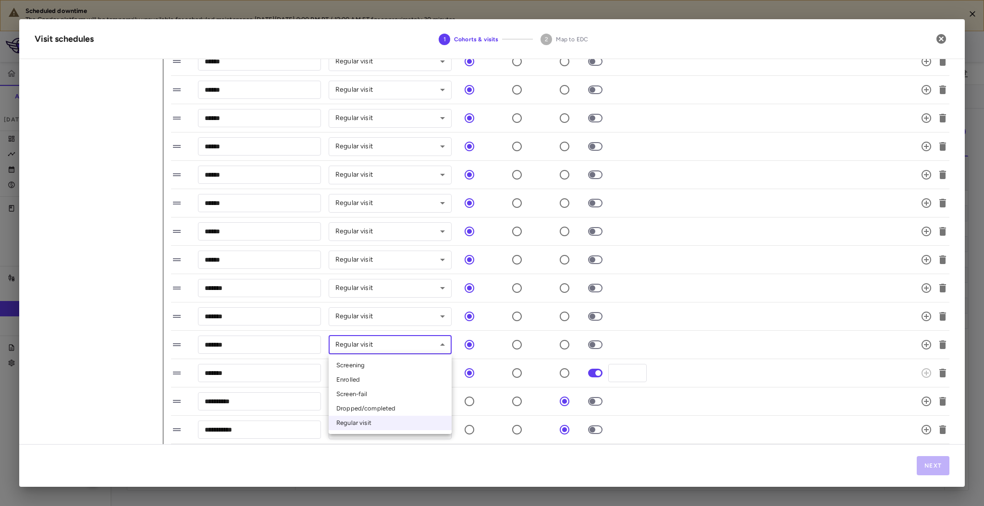
click at [372, 404] on li "Dropped/completed" at bounding box center [390, 409] width 123 height 14
type input "**********"
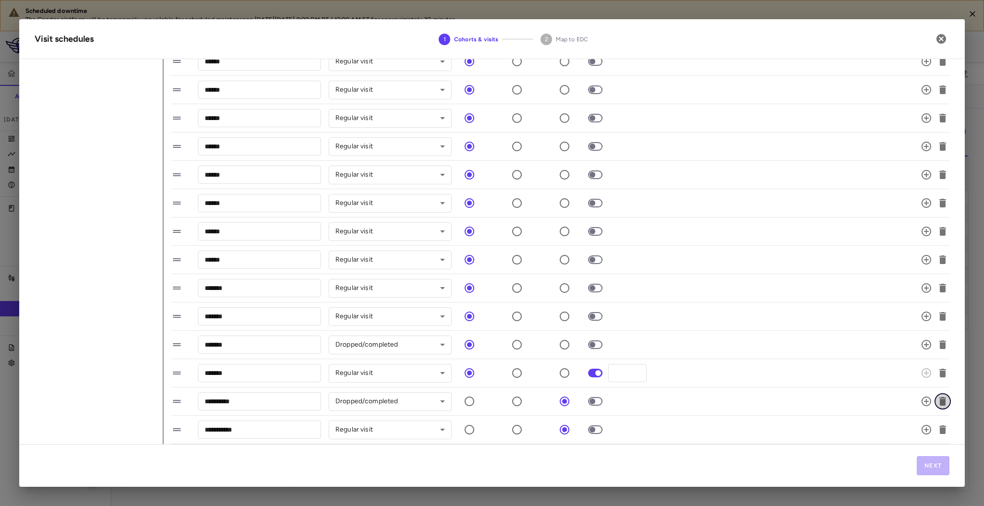
click at [937, 404] on icon "button" at bounding box center [943, 402] width 12 height 12
click at [380, 400] on body "Scheduled downtime The Condor platform will be temporarily unavailable for sche…" at bounding box center [492, 253] width 984 height 506
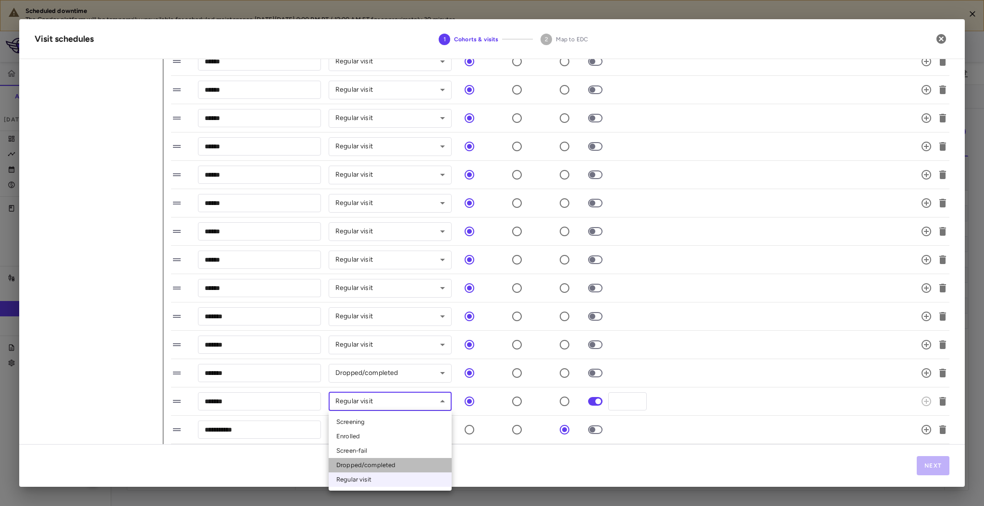
click at [373, 460] on li "Dropped/completed" at bounding box center [390, 465] width 123 height 14
type input "**********"
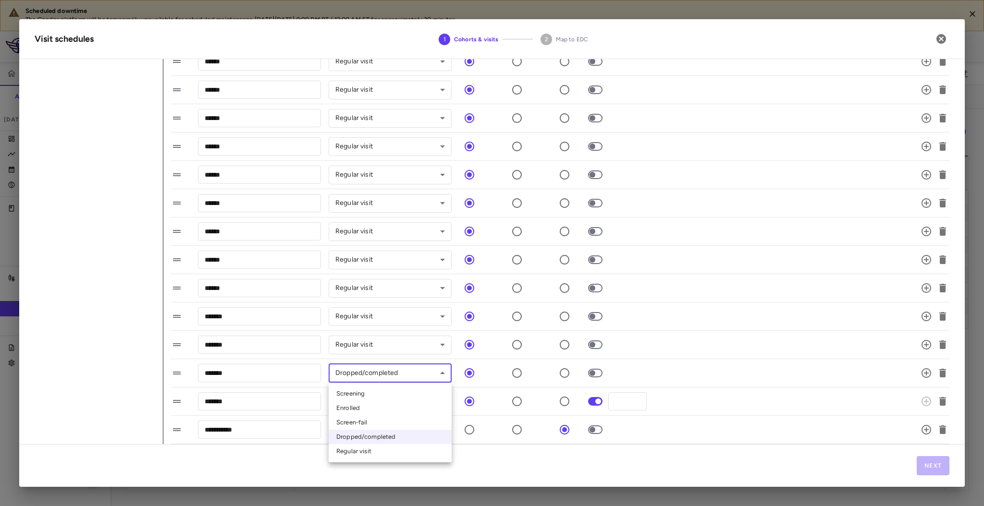
click at [377, 368] on body "Scheduled downtime The Condor platform will be temporarily unavailable for sche…" at bounding box center [492, 253] width 984 height 506
click at [383, 453] on li "Regular visit" at bounding box center [390, 451] width 123 height 14
type input "*********"
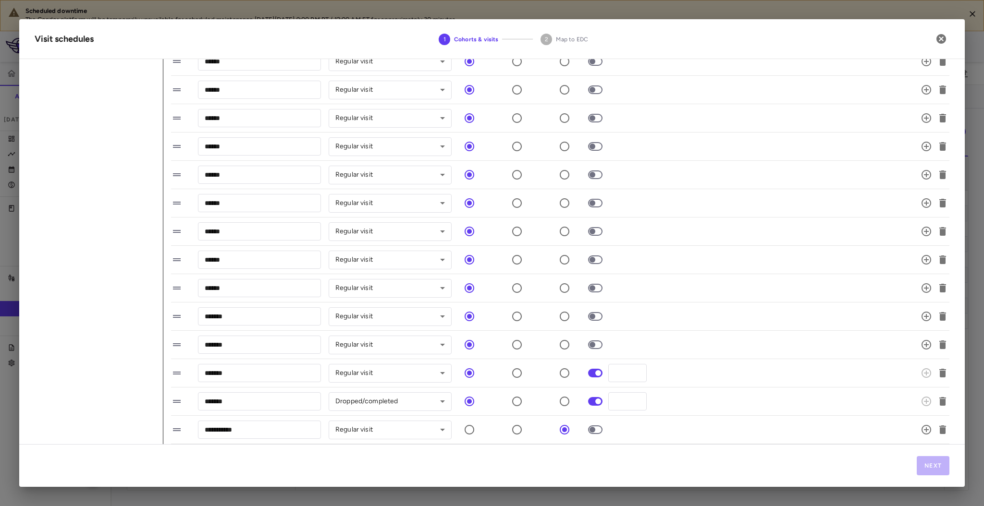
click at [596, 348] on span at bounding box center [595, 345] width 14 height 9
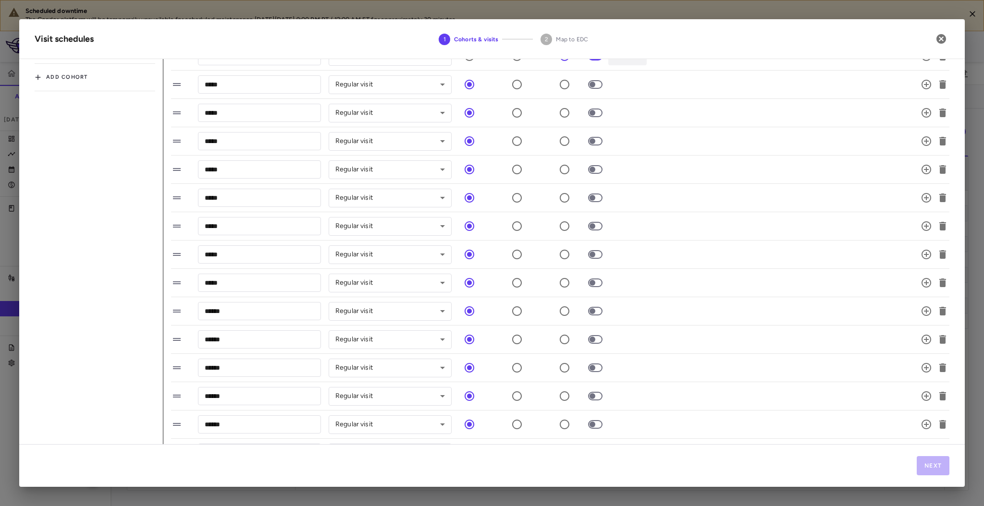
scroll to position [32, 0]
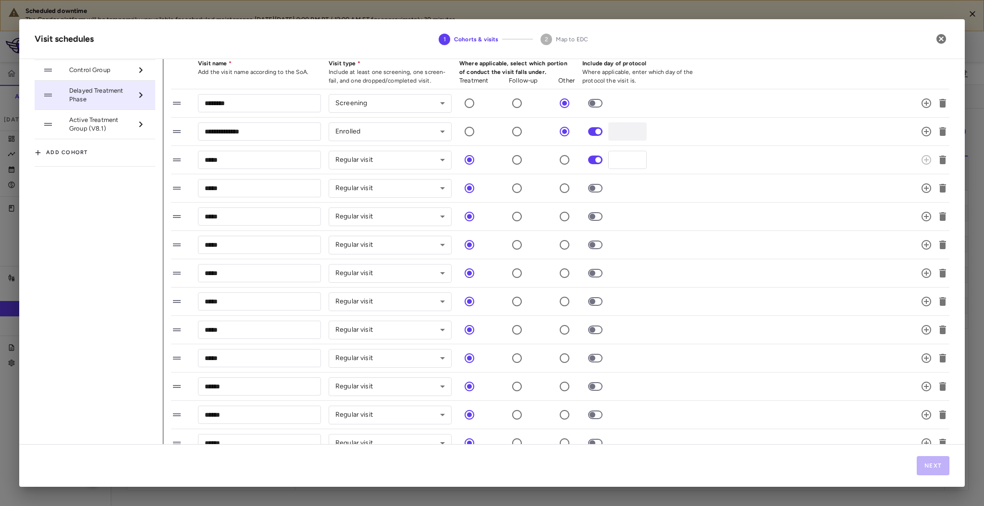
click at [594, 194] on span at bounding box center [595, 188] width 26 height 20
click at [595, 222] on span at bounding box center [595, 217] width 26 height 20
click at [595, 211] on span at bounding box center [595, 217] width 26 height 20
click at [591, 354] on span at bounding box center [595, 358] width 26 height 20
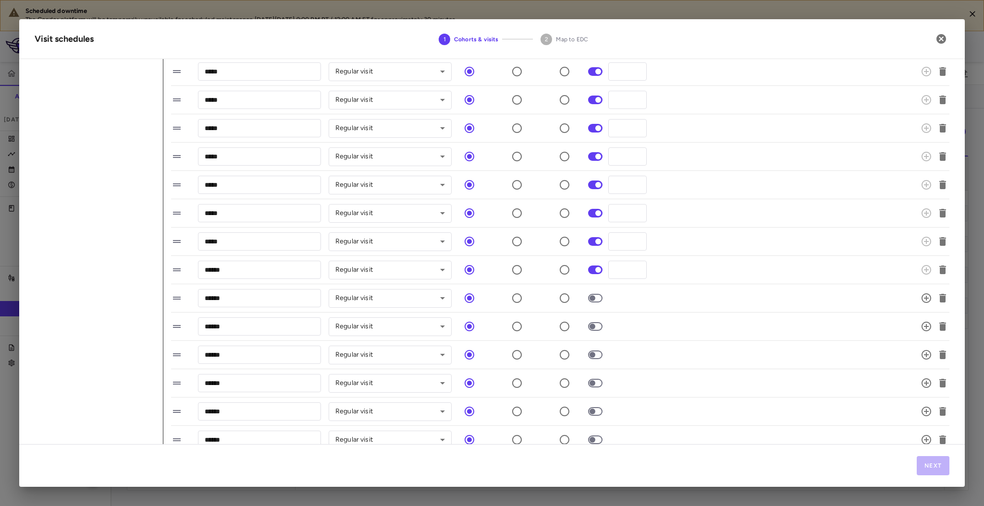
scroll to position [214, 0]
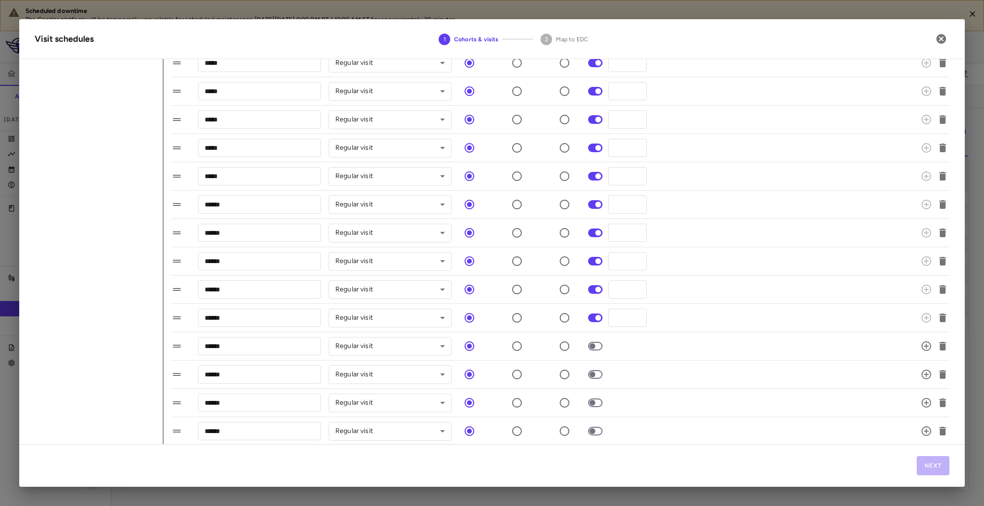
click at [589, 350] on span at bounding box center [595, 346] width 26 height 20
click at [590, 370] on span at bounding box center [595, 375] width 26 height 20
click at [590, 407] on span at bounding box center [595, 403] width 26 height 20
click at [592, 399] on span at bounding box center [595, 403] width 14 height 9
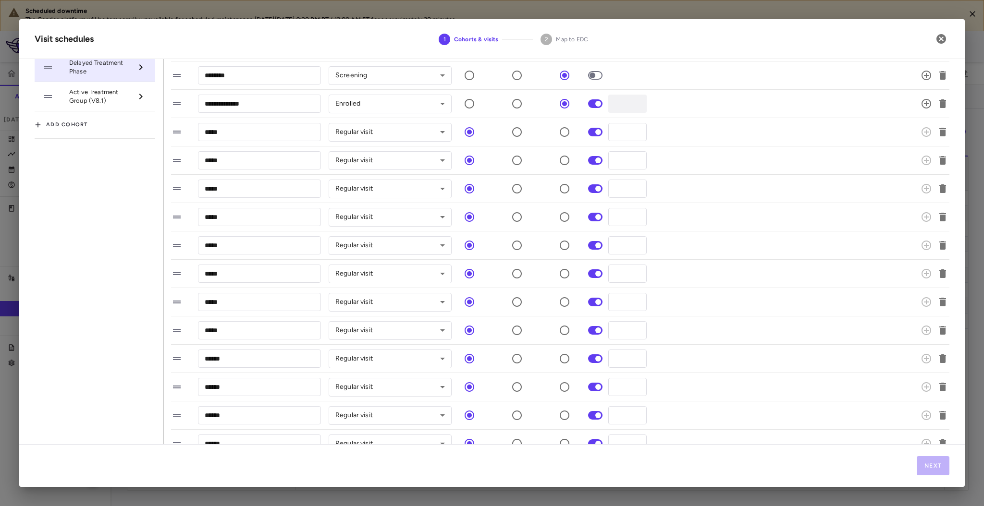
scroll to position [56, 0]
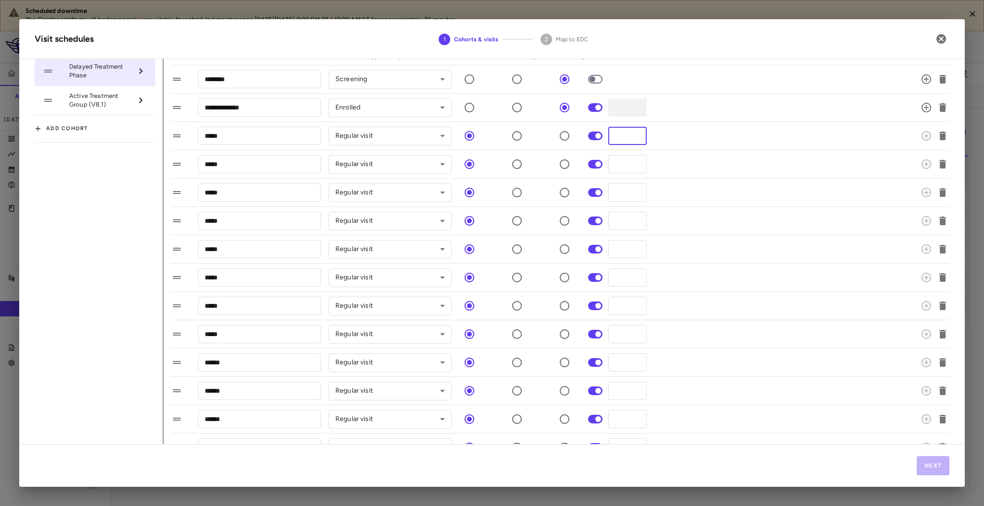
click at [600, 133] on div "***** ​ Regular visit ********* ​ * ​" at bounding box center [548, 136] width 755 height 20
type input "*"
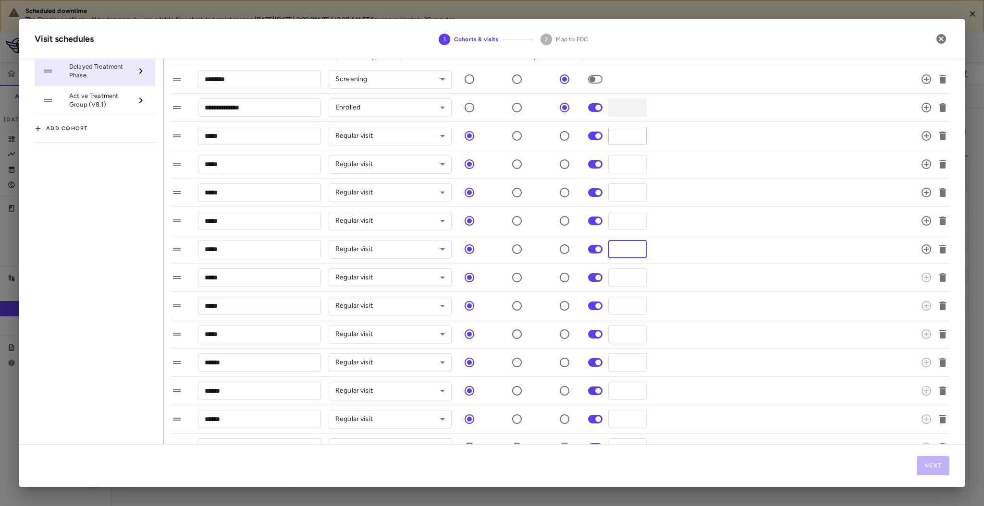
type input "*"
type input "**"
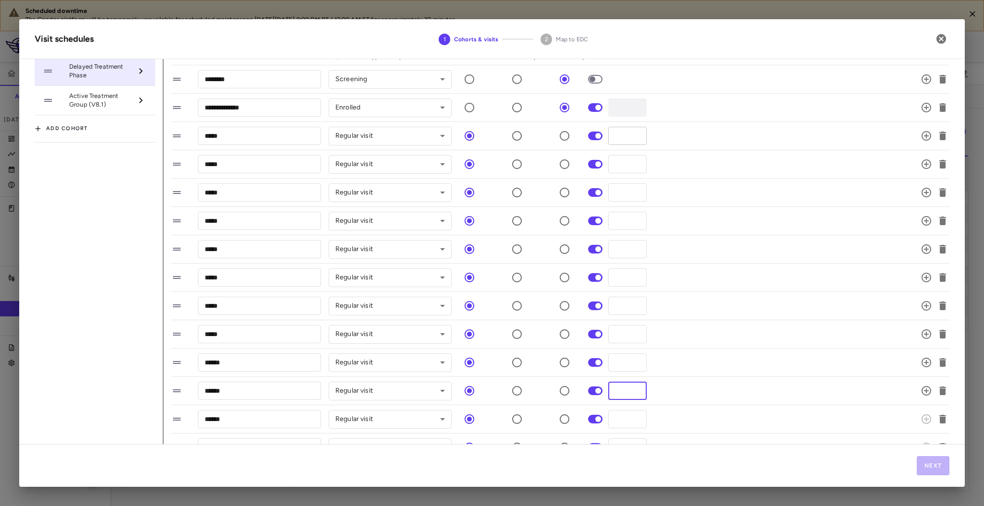
type input "**"
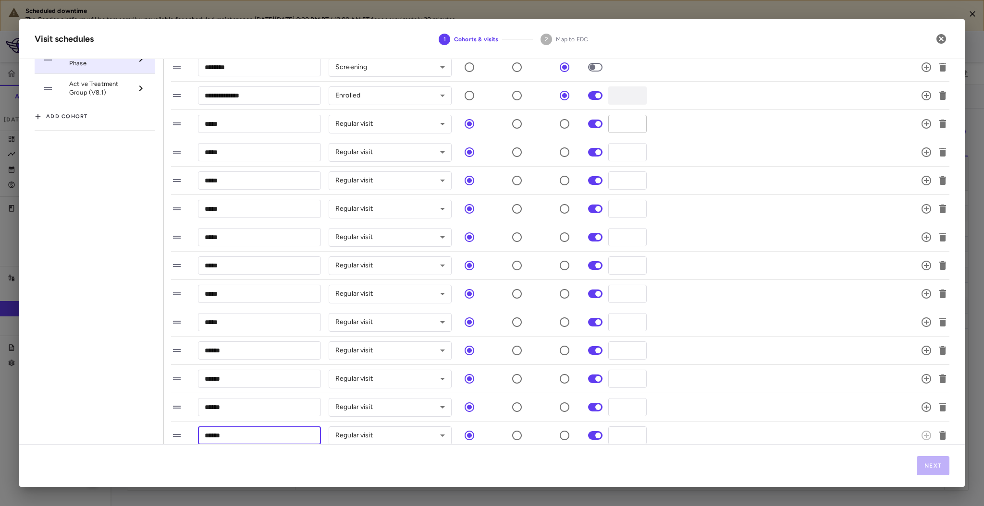
scroll to position [69, 0]
type input "**"
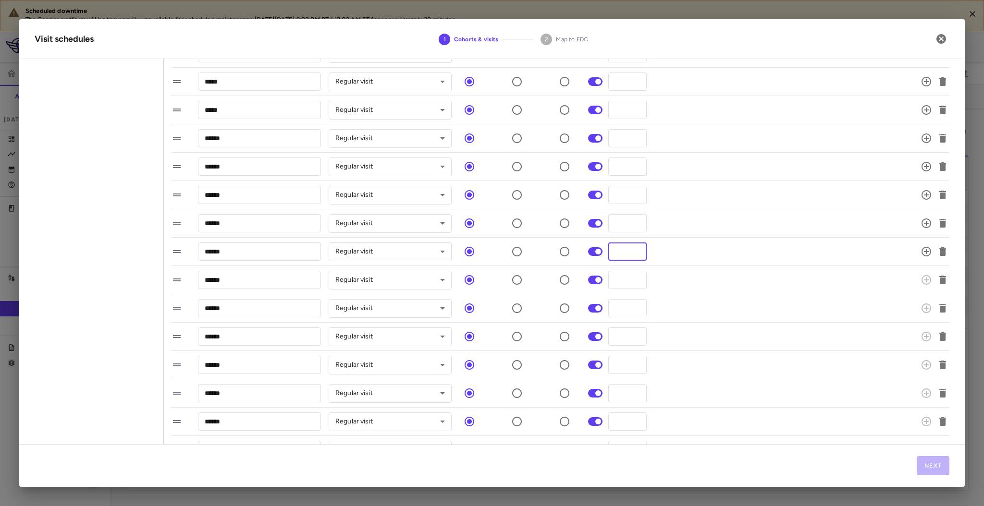
type input "**"
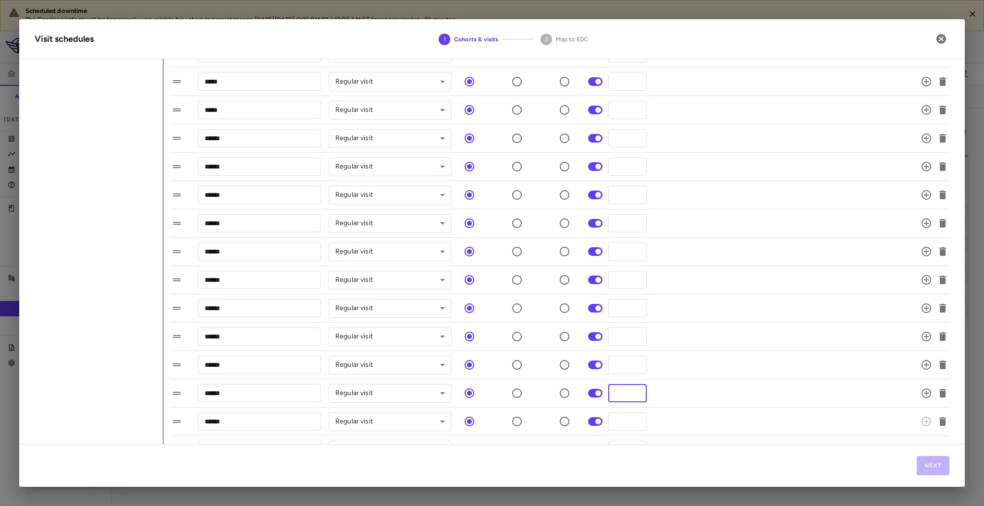
type input "**"
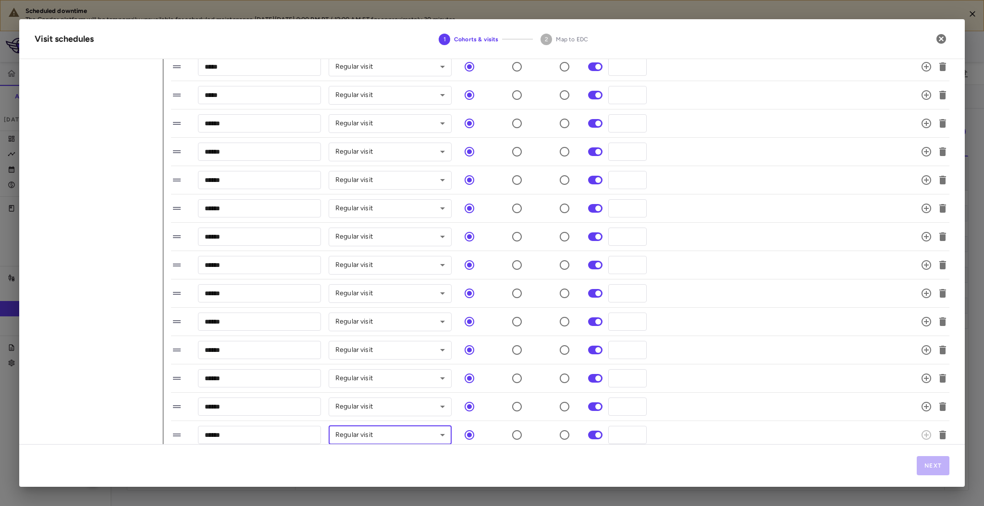
scroll to position [296, 0]
type input "**"
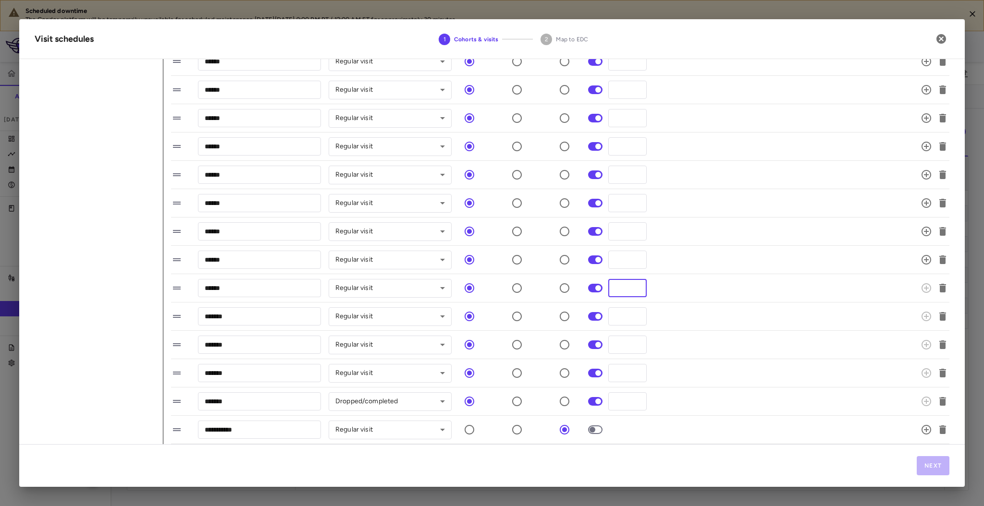
drag, startPoint x: 620, startPoint y: 284, endPoint x: 612, endPoint y: 284, distance: 7.7
click at [612, 284] on input "*" at bounding box center [627, 288] width 38 height 18
type input "**"
type input "***"
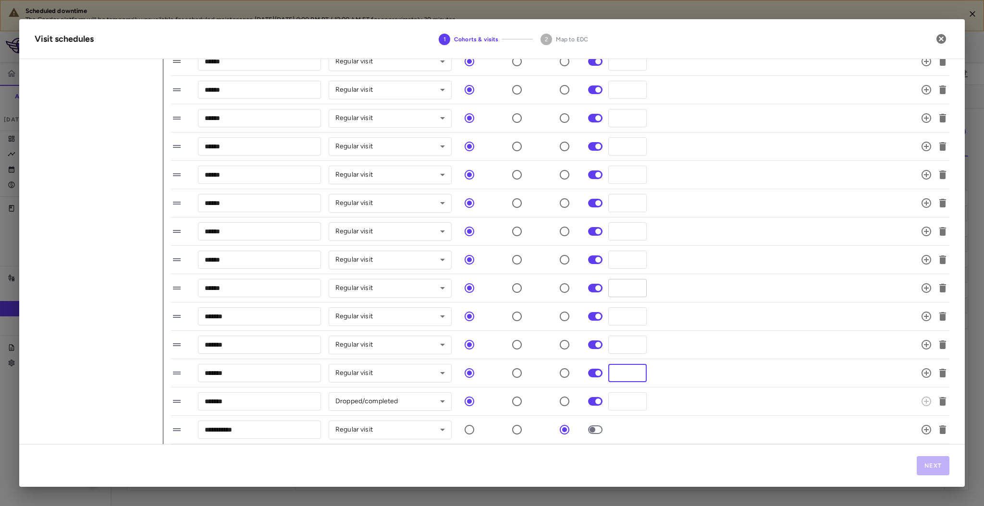
type input "***"
click at [734, 392] on div "**********" at bounding box center [548, 402] width 755 height 20
click at [933, 467] on button "Next" at bounding box center [933, 466] width 33 height 19
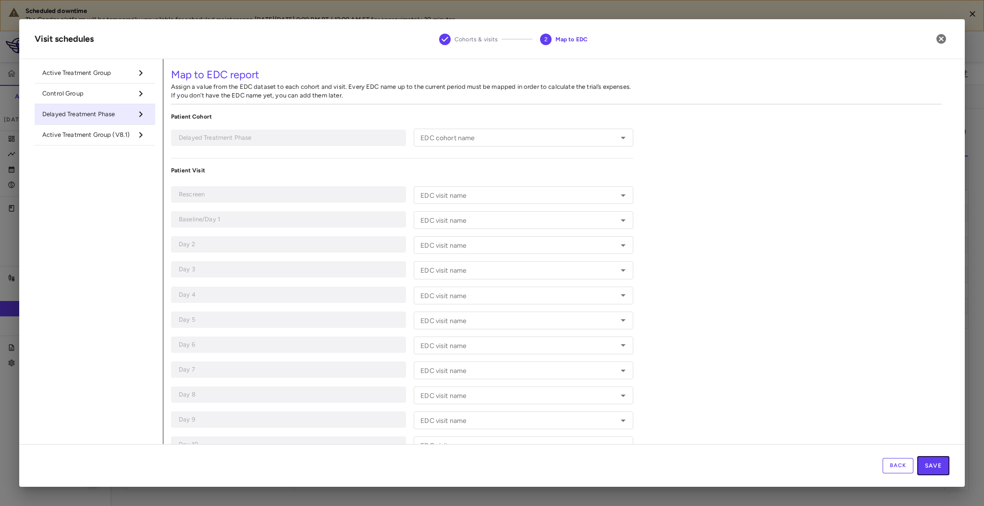
click at [933, 467] on button "Save" at bounding box center [933, 466] width 32 height 19
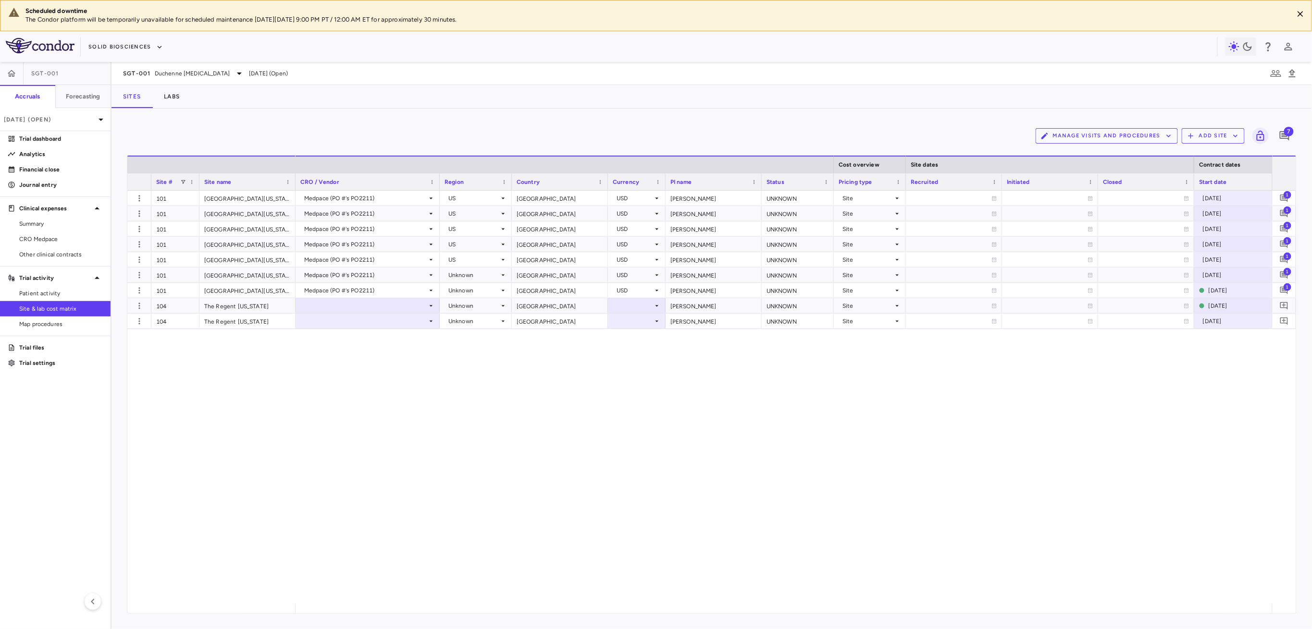
click at [819, 430] on div "Medpace (PO #'s PO2211) US USA USD Byrne, Barry J. UNKNOWN Site 2022-02-14 2022…" at bounding box center [784, 397] width 976 height 413
click at [984, 137] on button "Manage Visits and Procedures" at bounding box center [1107, 135] width 142 height 15
click at [984, 153] on li "Visit Schedules" at bounding box center [1097, 155] width 102 height 14
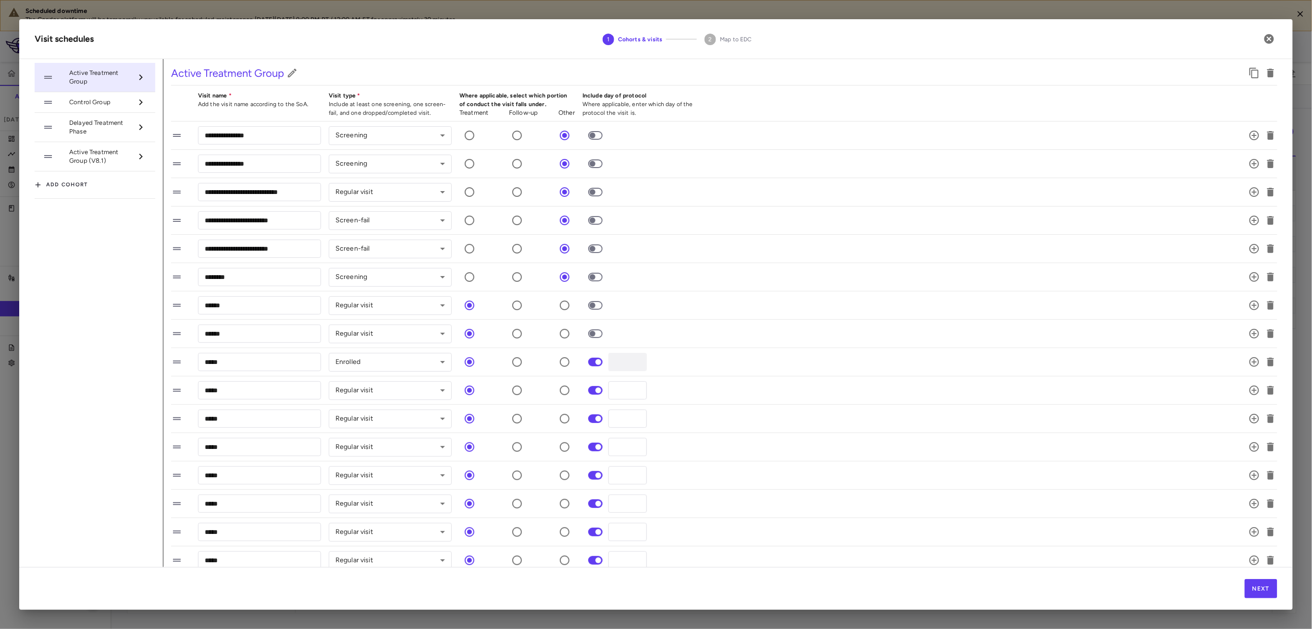
click at [69, 128] on span "Delayed Treatment Phase" at bounding box center [100, 127] width 63 height 17
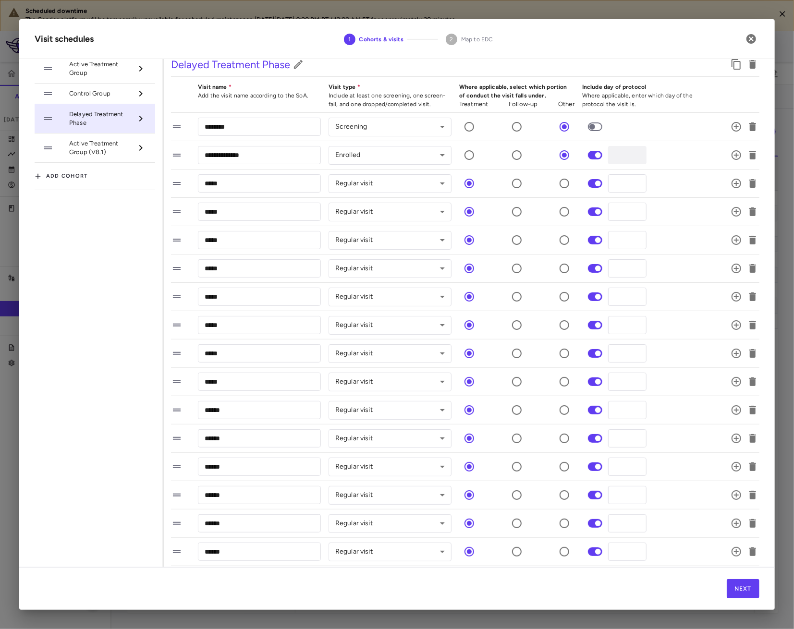
scroll to position [0, 0]
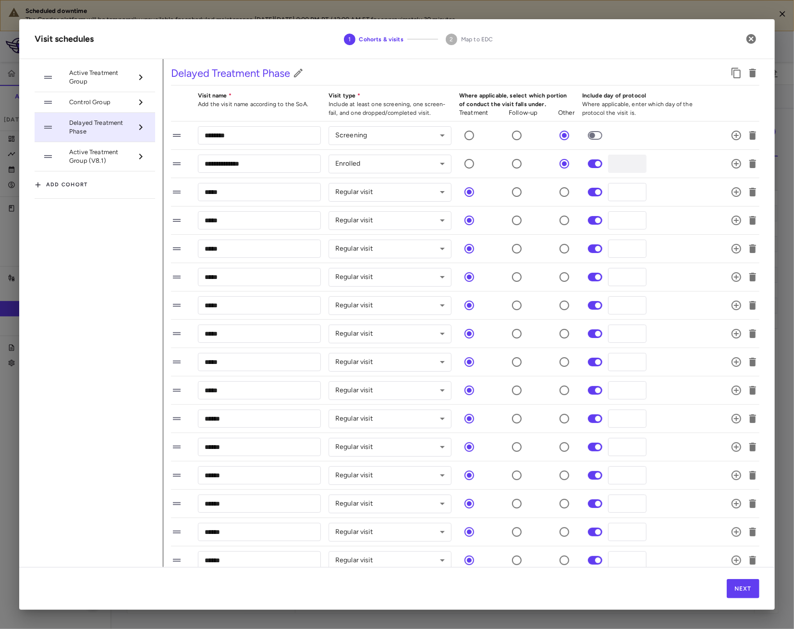
click at [104, 157] on span "Active Treatment Group (V8.1)" at bounding box center [100, 156] width 63 height 17
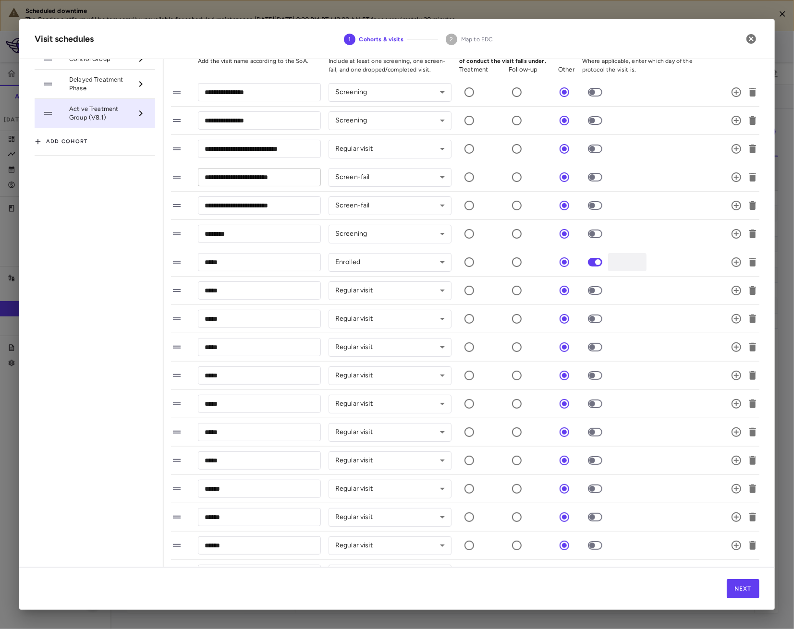
scroll to position [64, 0]
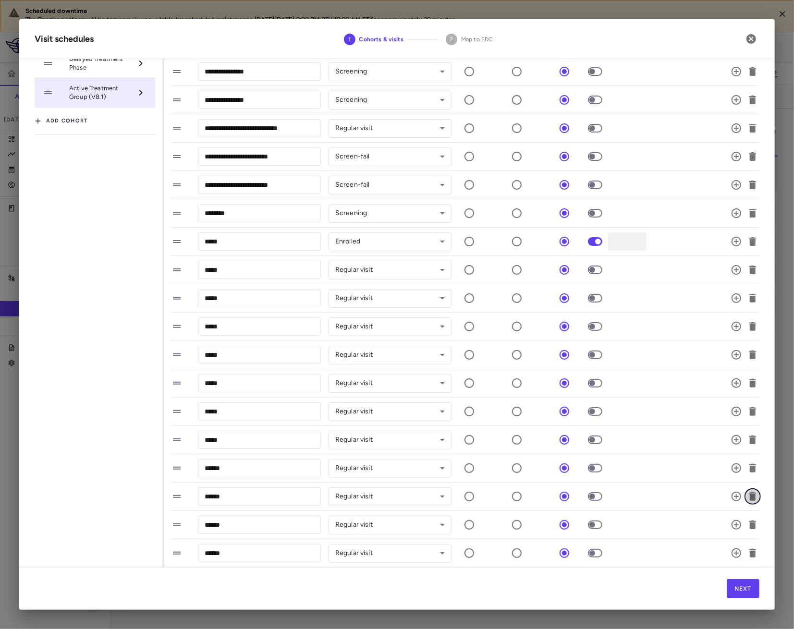
click at [750, 497] on icon "button" at bounding box center [753, 497] width 7 height 9
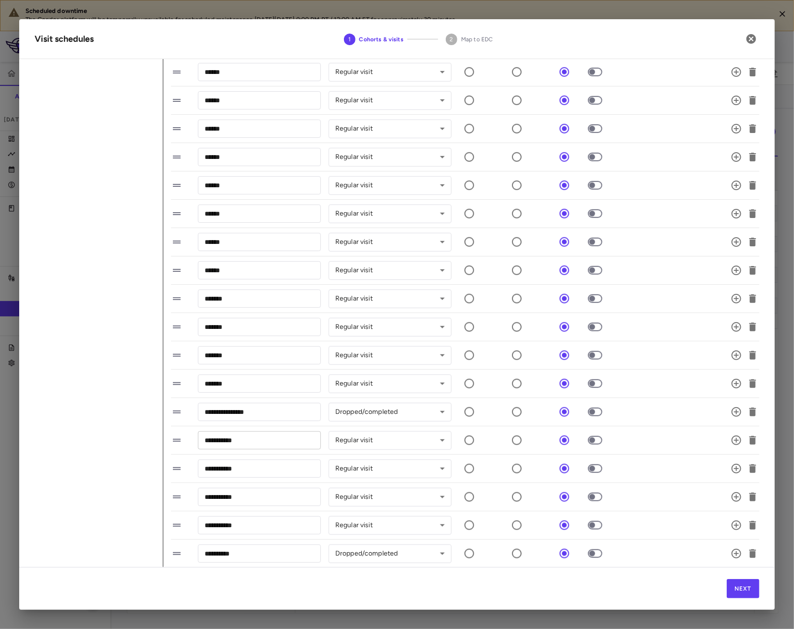
scroll to position [462, 0]
click at [748, 438] on icon "button" at bounding box center [753, 440] width 12 height 12
click at [750, 506] on icon "button" at bounding box center [753, 553] width 7 height 9
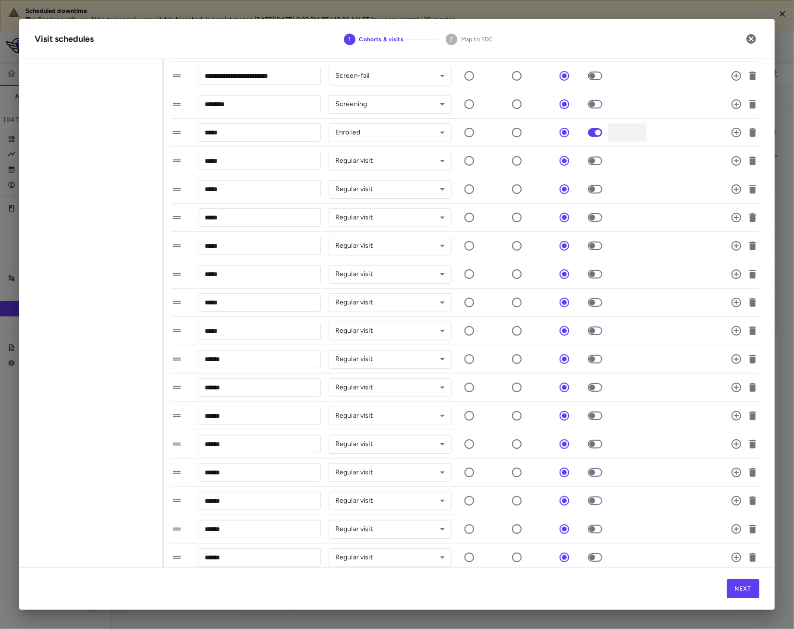
scroll to position [148, 0]
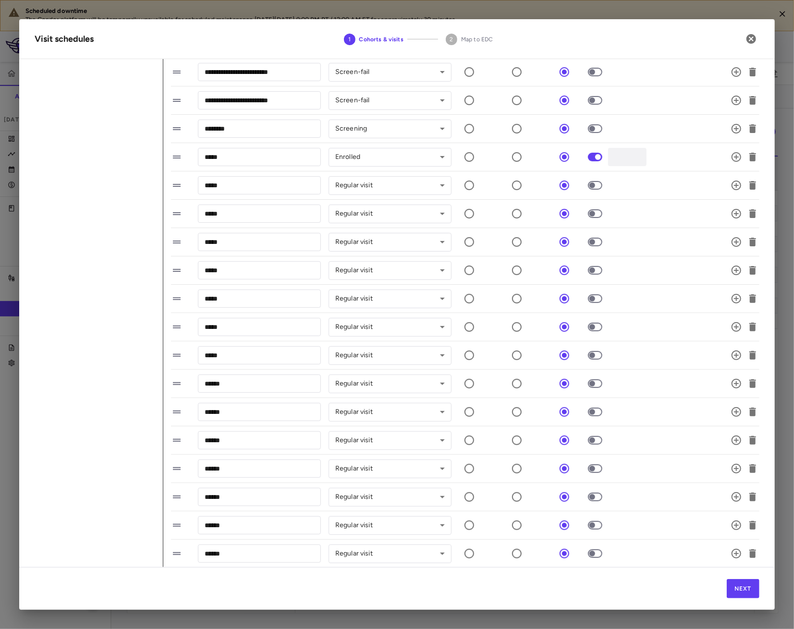
click at [592, 181] on span at bounding box center [595, 185] width 26 height 20
click at [593, 190] on span at bounding box center [595, 185] width 26 height 20
click at [592, 190] on span at bounding box center [595, 185] width 26 height 20
click at [590, 418] on span at bounding box center [595, 412] width 26 height 20
click at [594, 502] on span at bounding box center [595, 497] width 26 height 20
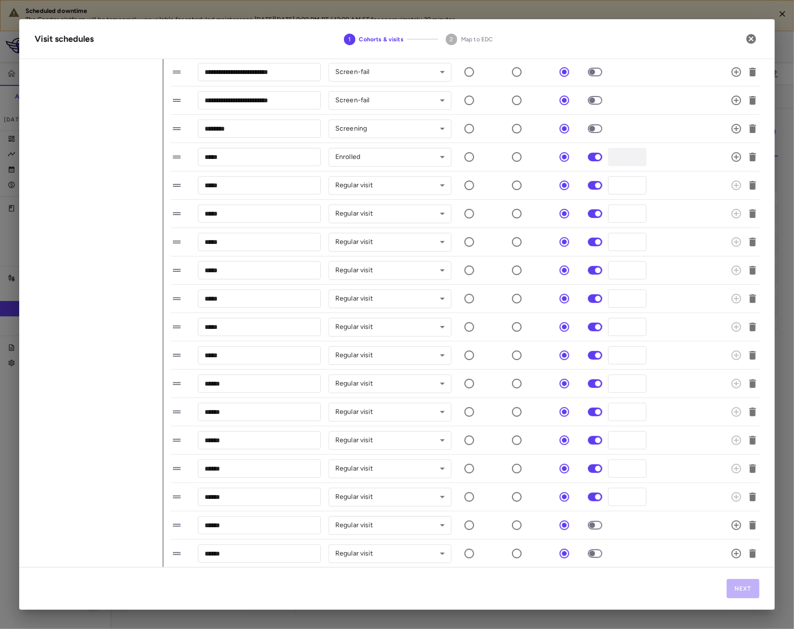
click at [593, 506] on span at bounding box center [595, 526] width 26 height 20
click at [593, 506] on span at bounding box center [595, 525] width 14 height 9
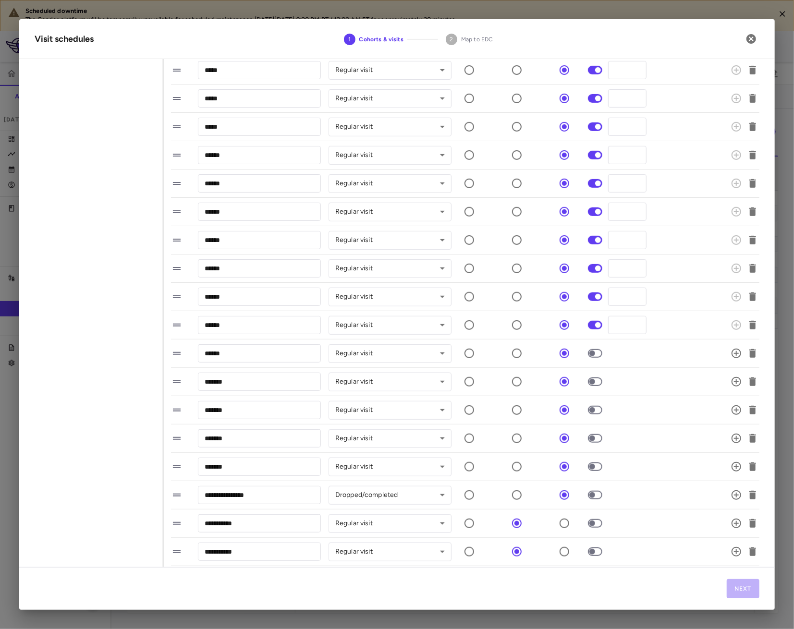
scroll to position [405, 0]
click at [596, 323] on span at bounding box center [595, 326] width 14 height 9
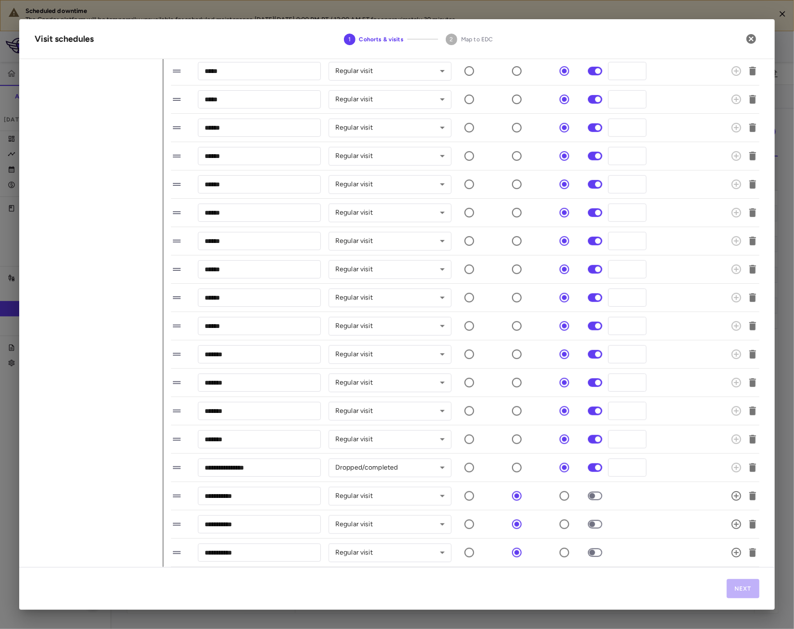
scroll to position [148, 0]
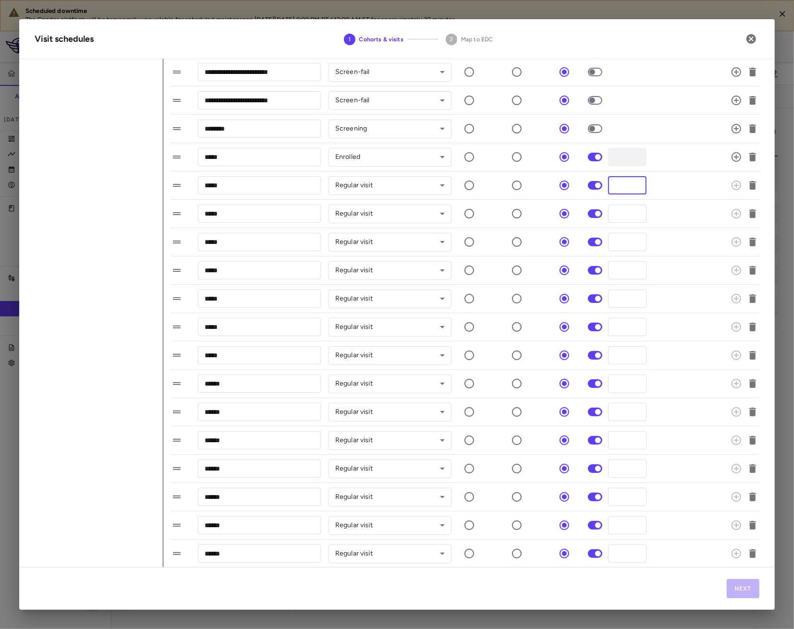
drag, startPoint x: 626, startPoint y: 187, endPoint x: 583, endPoint y: 191, distance: 42.5
click at [583, 192] on div "***** ​ Regular visit ********* ​ * ​" at bounding box center [454, 185] width 566 height 20
type input "*"
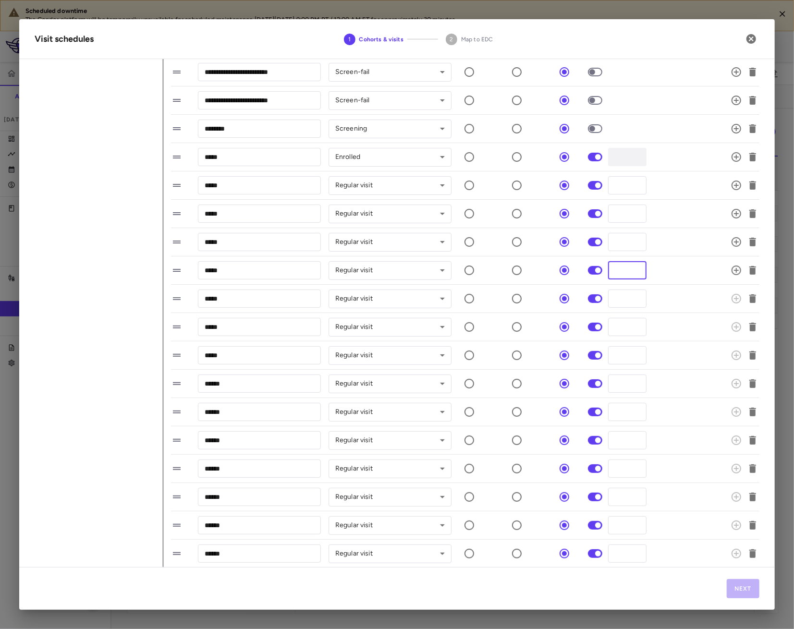
type input "*"
type input "**"
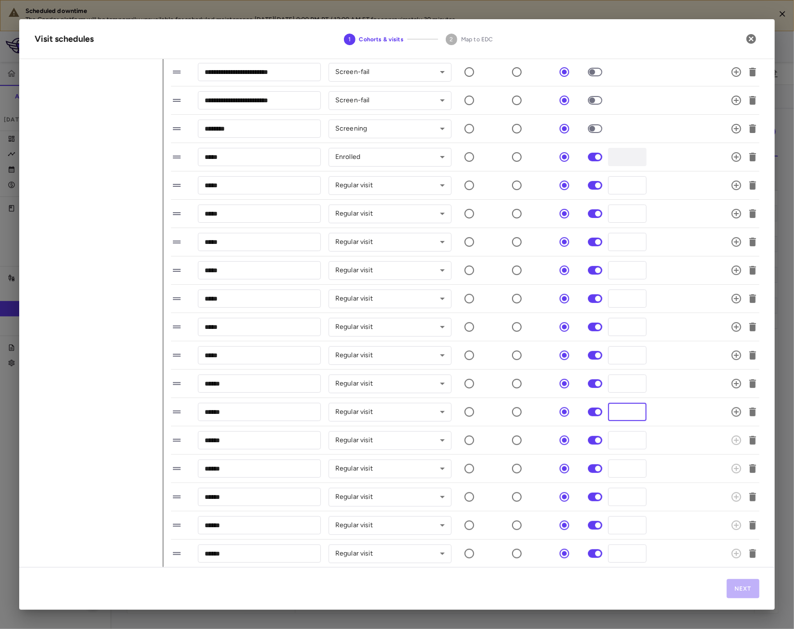
type input "**"
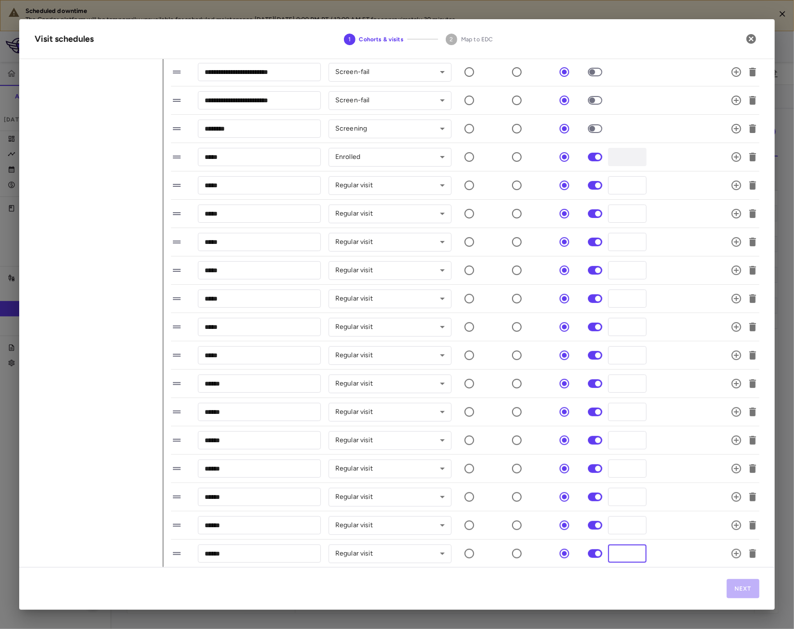
type input "**"
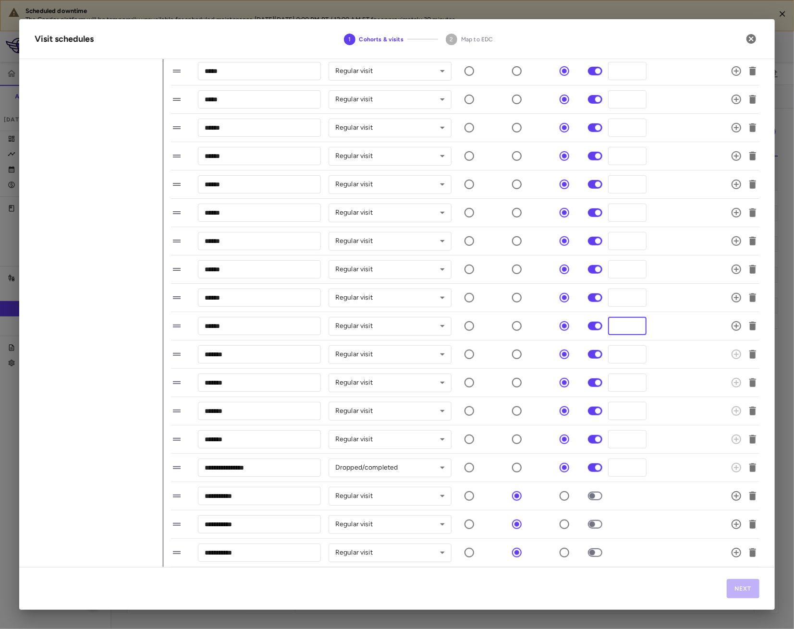
type input "**"
type input "***"
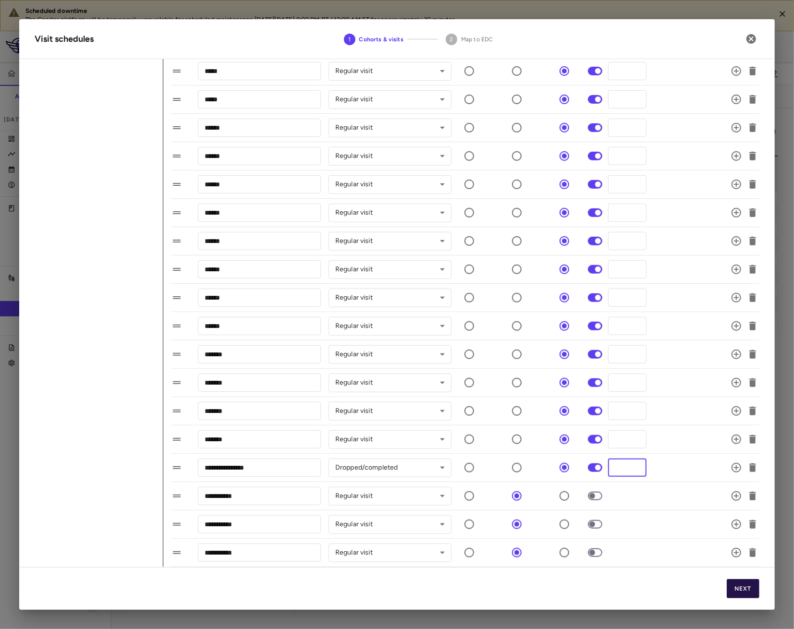
type input "***"
click at [750, 506] on button "Next" at bounding box center [743, 589] width 33 height 19
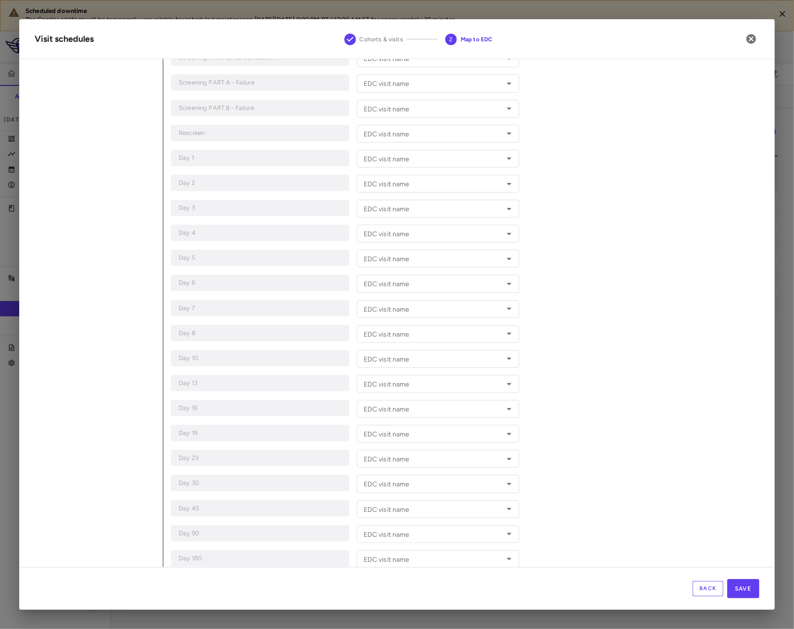
scroll to position [378, 0]
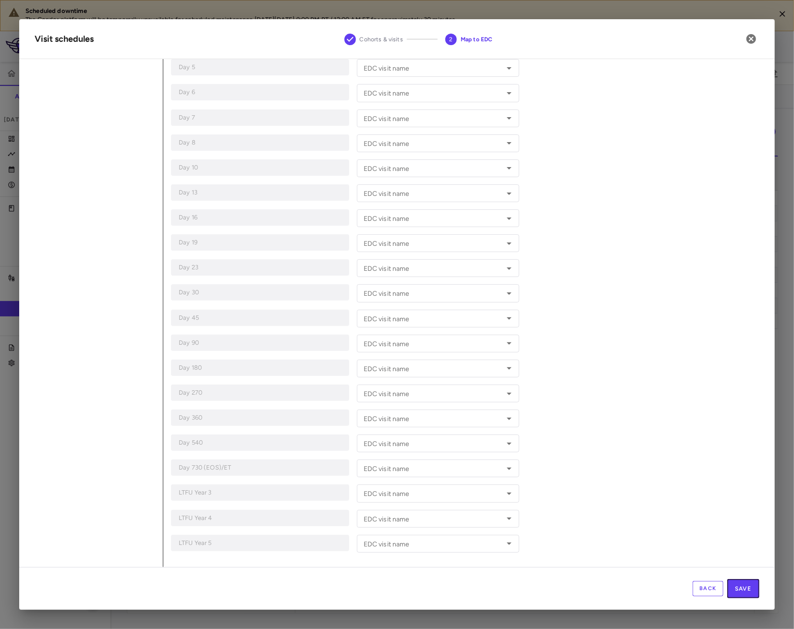
click at [748, 506] on button "Save" at bounding box center [744, 589] width 32 height 19
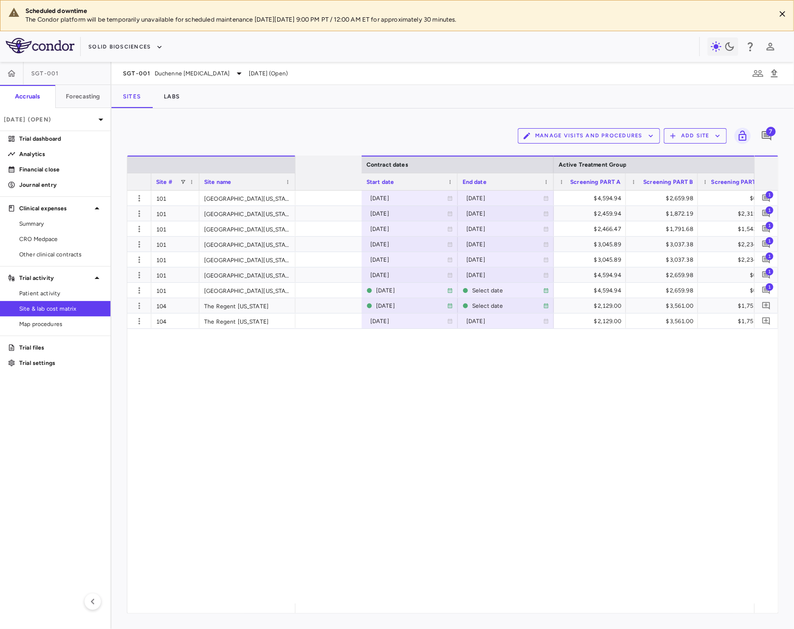
scroll to position [0, 1089]
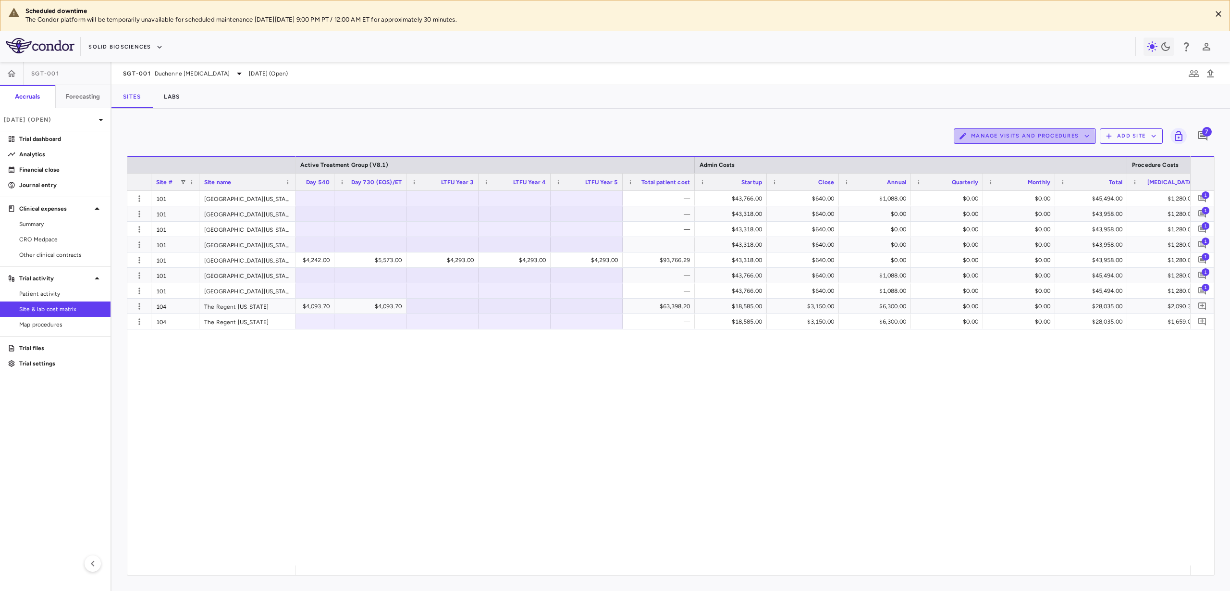
click at [984, 138] on button "Manage Visits and Procedures" at bounding box center [1025, 135] width 142 height 15
click at [984, 158] on li "Visit Schedules" at bounding box center [1014, 155] width 102 height 14
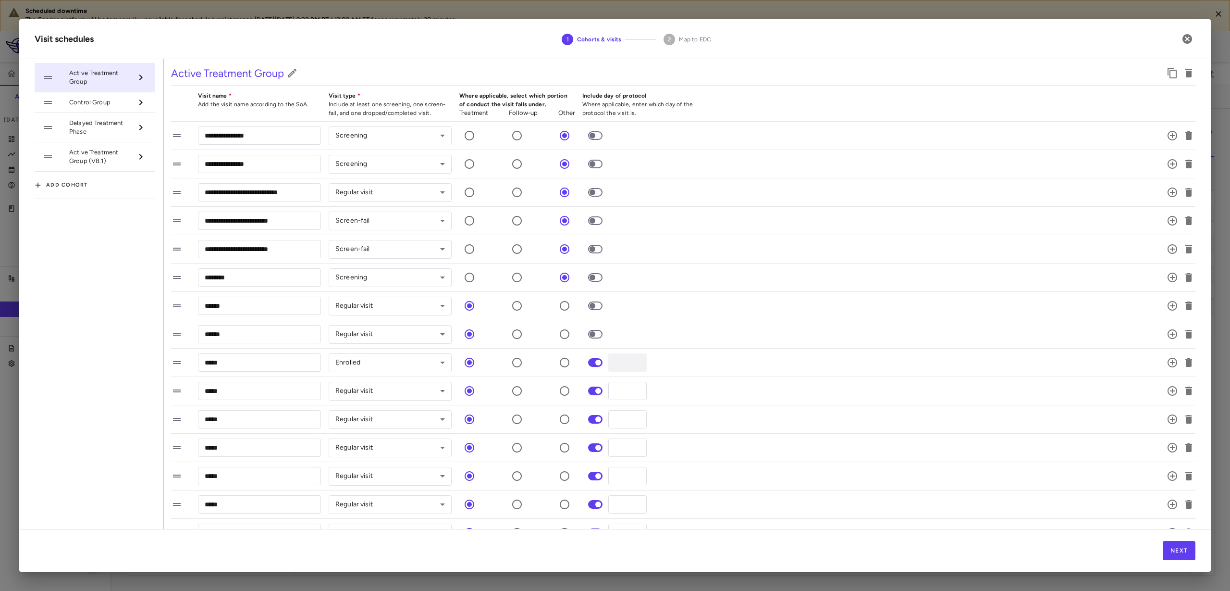
click at [79, 157] on span "Active Treatment Group (V8.1)" at bounding box center [100, 156] width 63 height 17
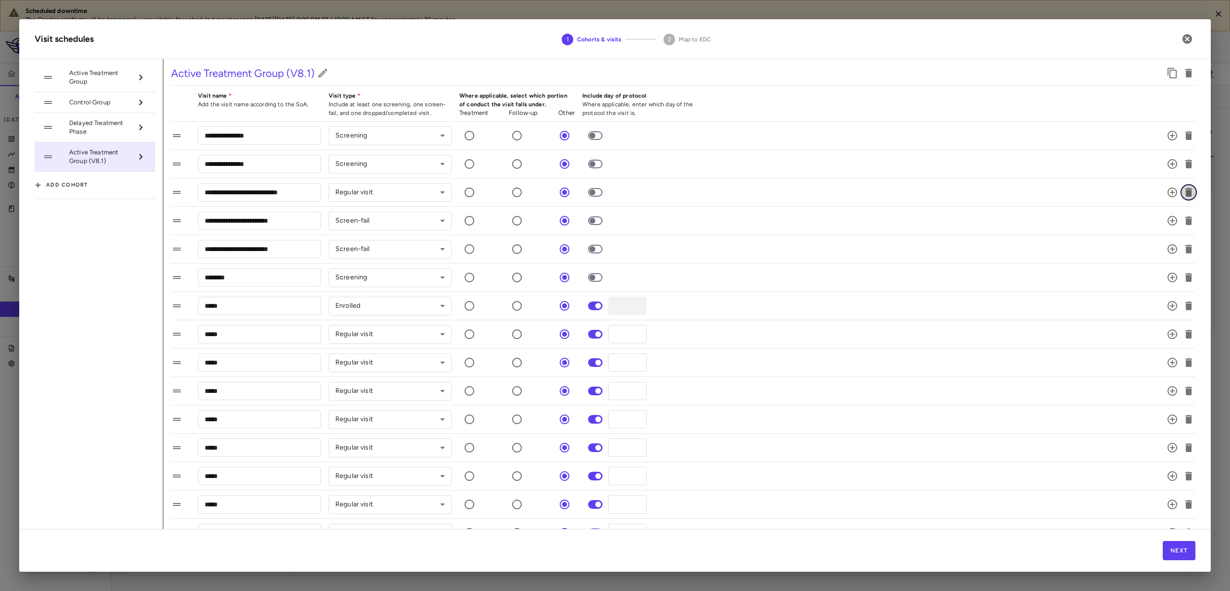
click at [984, 189] on icon "button" at bounding box center [1189, 192] width 12 height 12
click at [984, 506] on button "Next" at bounding box center [1179, 550] width 33 height 19
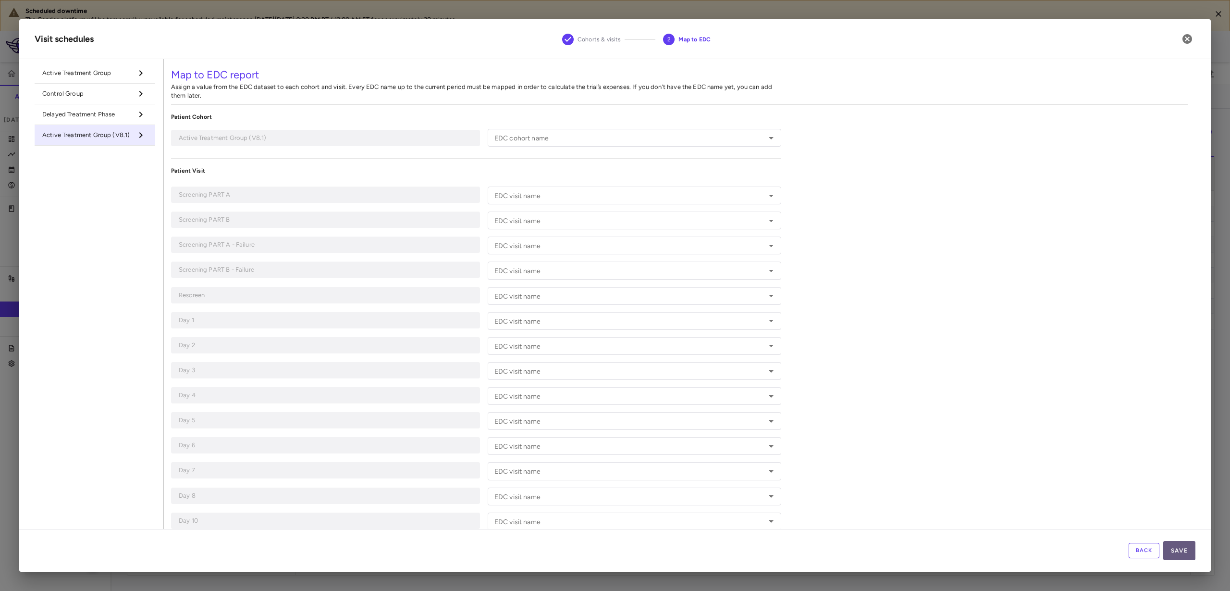
click at [984, 506] on button "Save" at bounding box center [1179, 550] width 32 height 19
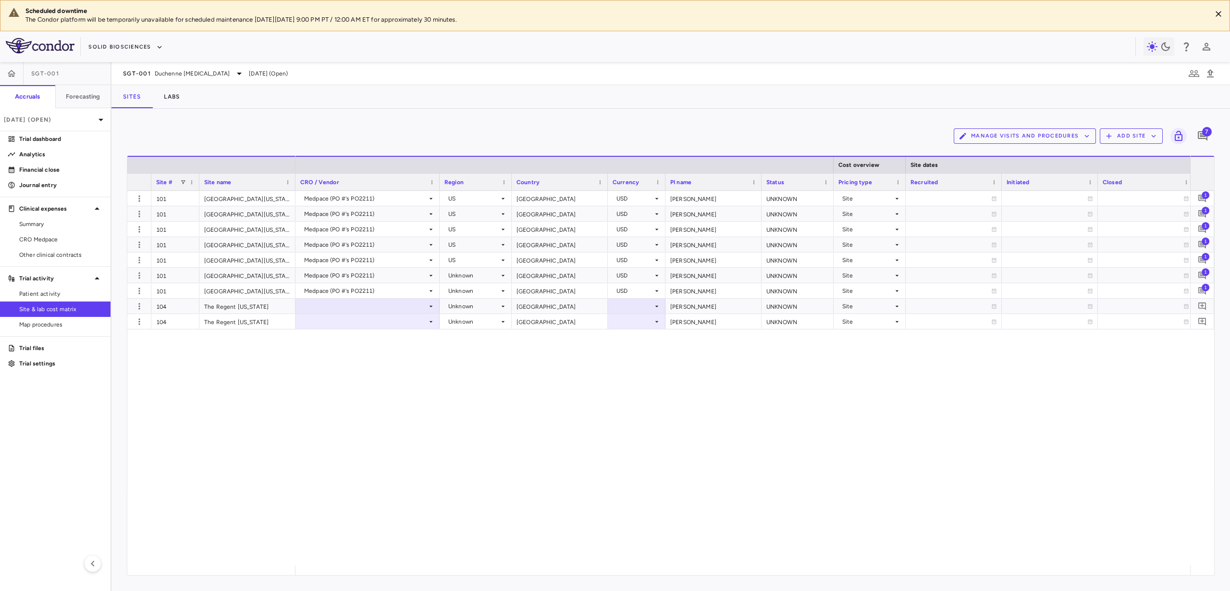
click at [984, 136] on button "Manage Visits and Procedures" at bounding box center [1025, 135] width 142 height 15
click at [984, 148] on li "Visit Schedules" at bounding box center [1014, 155] width 102 height 14
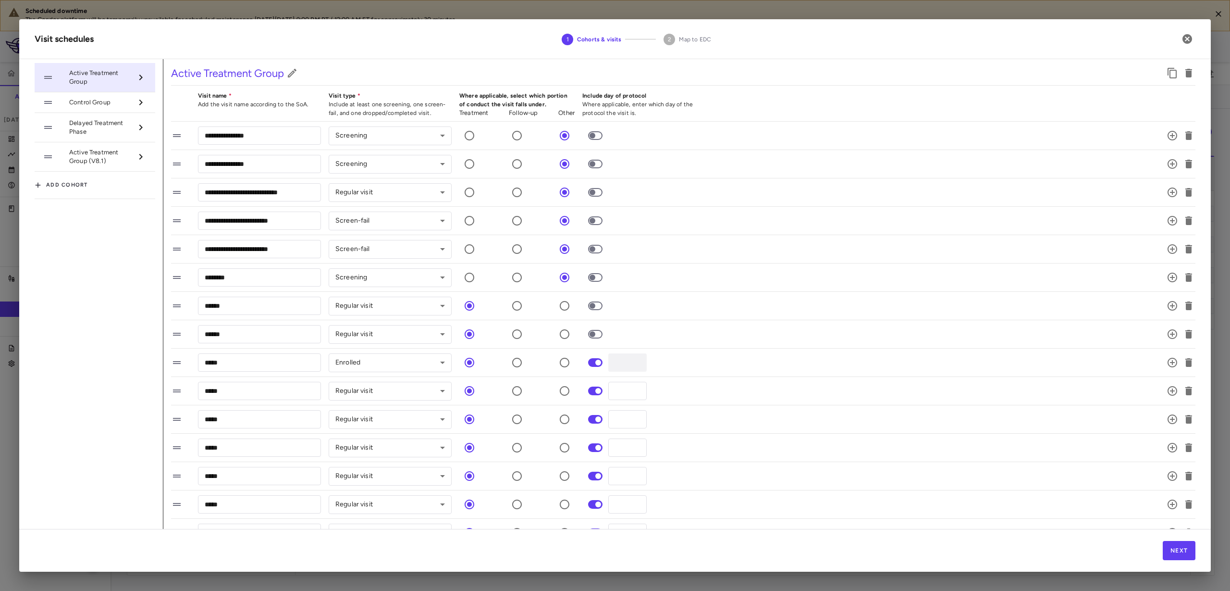
click at [93, 160] on span "Active Treatment Group (V8.1)" at bounding box center [100, 156] width 63 height 17
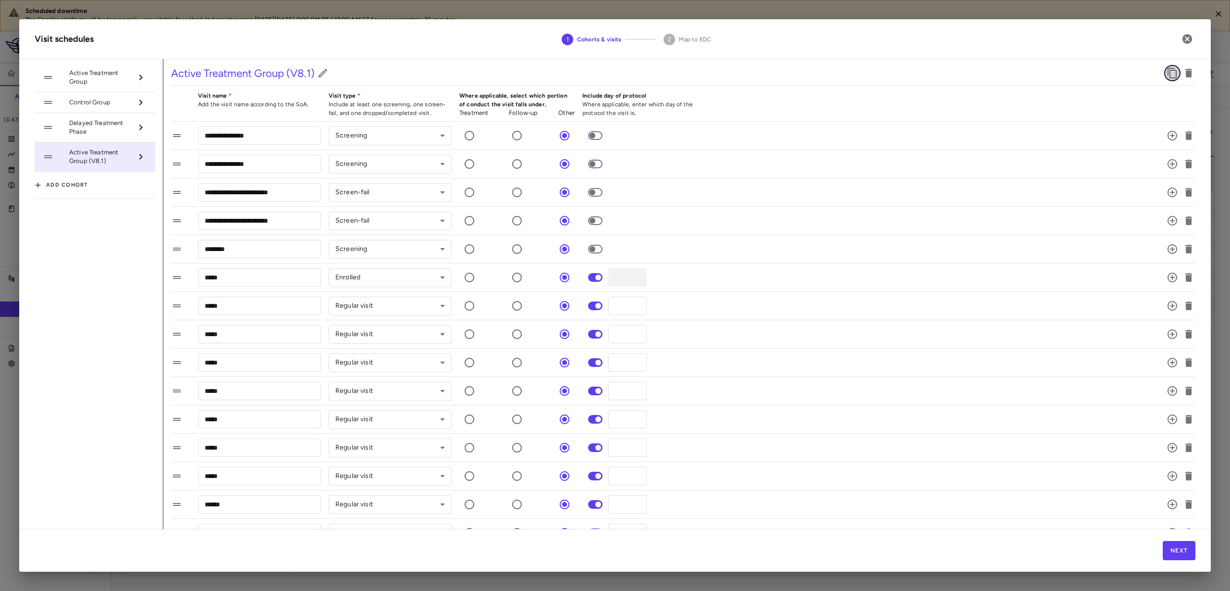
click at [1167, 74] on icon "button" at bounding box center [1173, 73] width 12 height 12
click at [103, 187] on span "Active Treatment Group (V8.1) 1" at bounding box center [100, 185] width 63 height 17
click at [331, 74] on icon "button" at bounding box center [330, 73] width 12 height 12
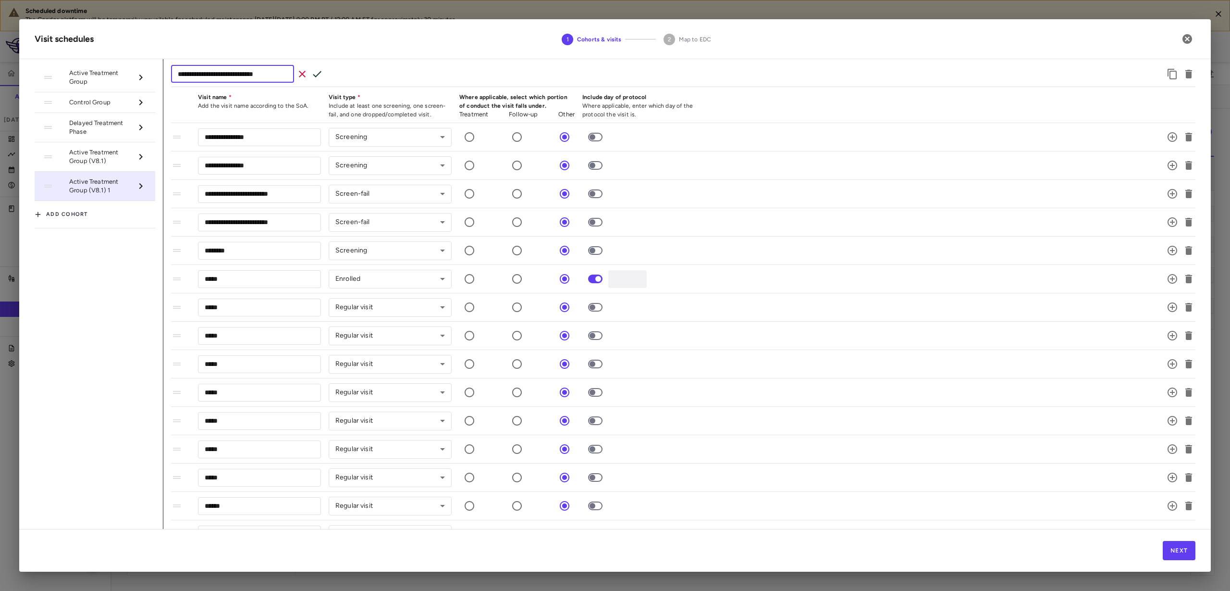
drag, startPoint x: 262, startPoint y: 72, endPoint x: 271, endPoint y: 74, distance: 9.8
click at [271, 74] on input "**********" at bounding box center [232, 74] width 123 height 18
type input "**********"
click at [317, 74] on icon "button" at bounding box center [317, 74] width 12 height 12
click at [1185, 247] on icon "button" at bounding box center [1188, 249] width 7 height 9
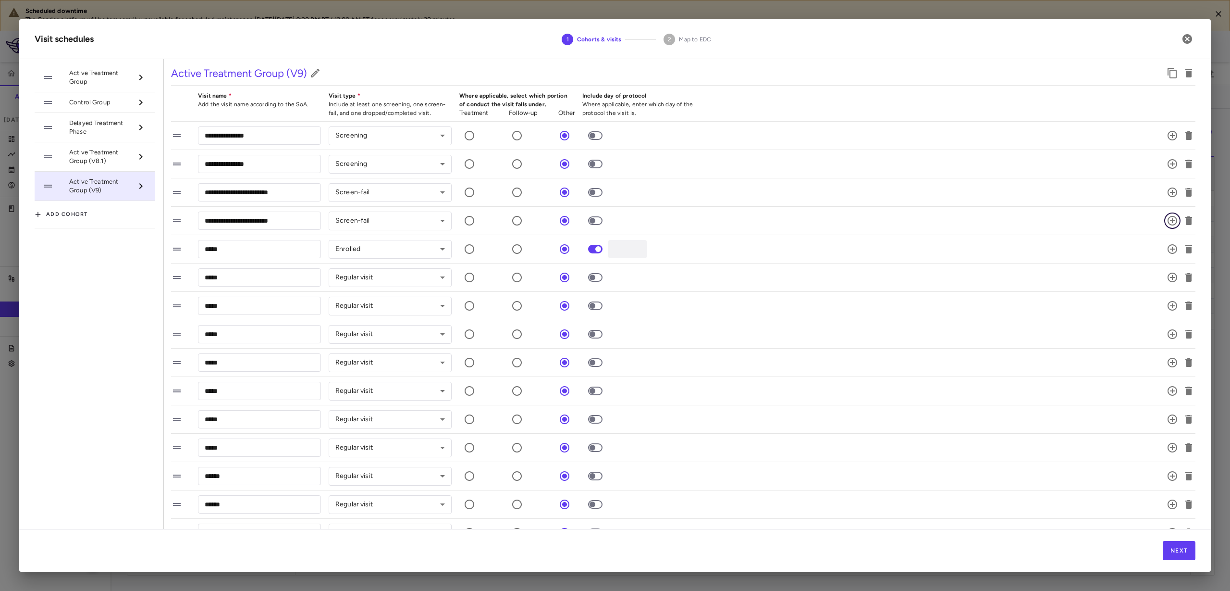
click at [1168, 221] on icon "button" at bounding box center [1173, 221] width 10 height 10
drag, startPoint x: 300, startPoint y: 247, endPoint x: 133, endPoint y: 242, distance: 167.3
click at [133, 242] on div "**********" at bounding box center [615, 501] width 1161 height 885
type input "******"
click at [1164, 242] on button "button" at bounding box center [1172, 249] width 16 height 16
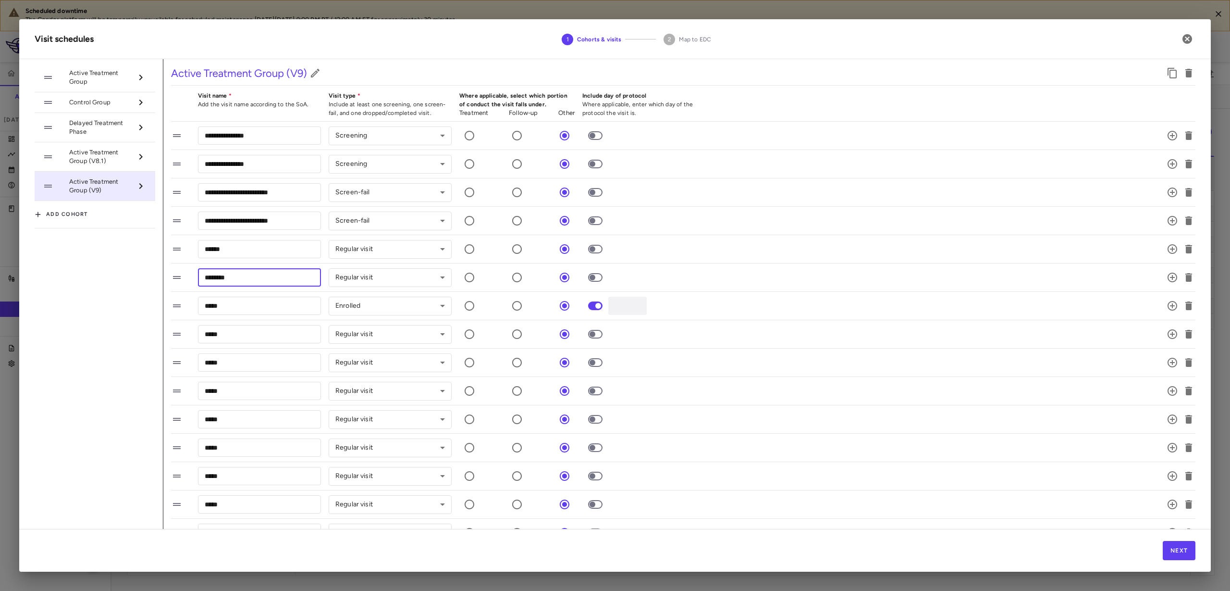
drag, startPoint x: 249, startPoint y: 281, endPoint x: 223, endPoint y: 276, distance: 26.3
click at [223, 276] on input "********" at bounding box center [259, 277] width 123 height 18
type input "******"
click at [956, 314] on div "***** ​ Enrolled ******** ​ * ​" at bounding box center [671, 306] width 1001 height 20
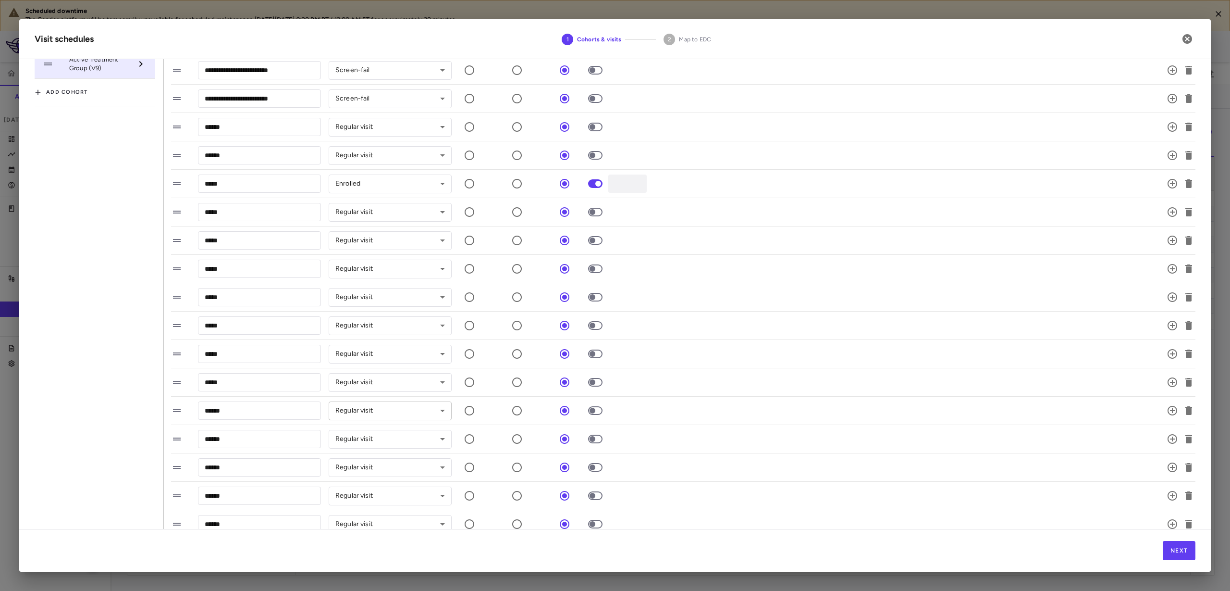
scroll to position [180, 0]
click at [272, 377] on input "******" at bounding box center [259, 380] width 123 height 18
type input "******"
click at [1167, 381] on icon "button" at bounding box center [1173, 381] width 12 height 12
click at [233, 411] on input "*****" at bounding box center [259, 409] width 123 height 18
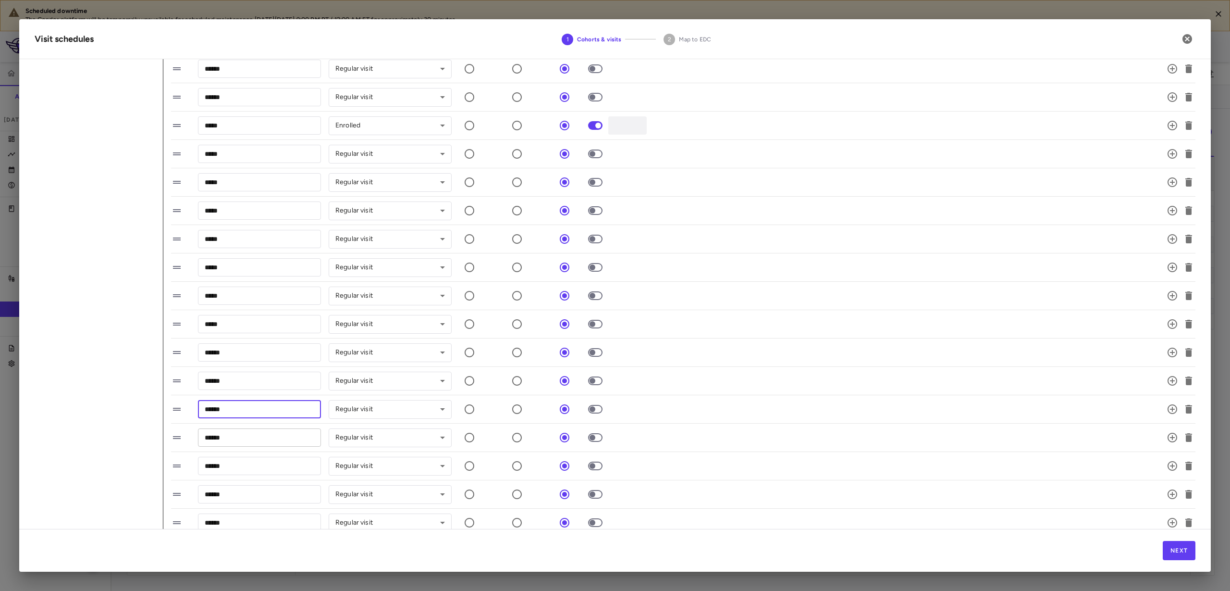
type input "******"
click at [240, 437] on input "******" at bounding box center [259, 437] width 123 height 18
type input "******"
click at [1183, 461] on icon "button" at bounding box center [1189, 466] width 12 height 12
click at [263, 470] on input "******" at bounding box center [259, 466] width 123 height 18
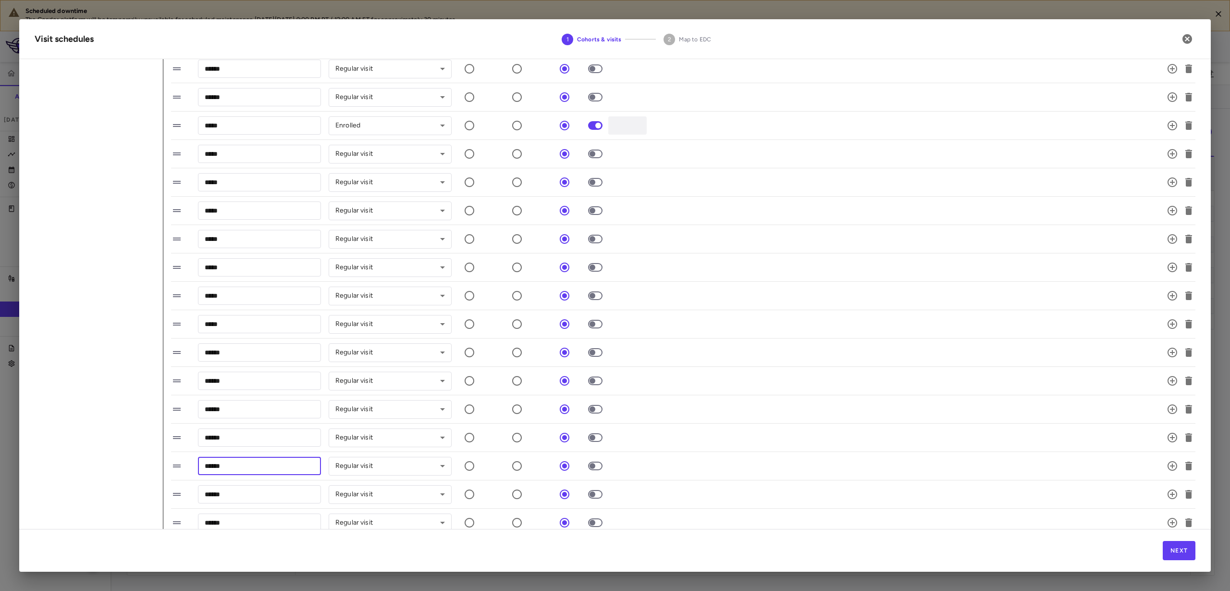
type input "******"
click at [1167, 467] on icon "button" at bounding box center [1173, 466] width 12 height 12
click at [256, 494] on input "*****" at bounding box center [259, 494] width 123 height 18
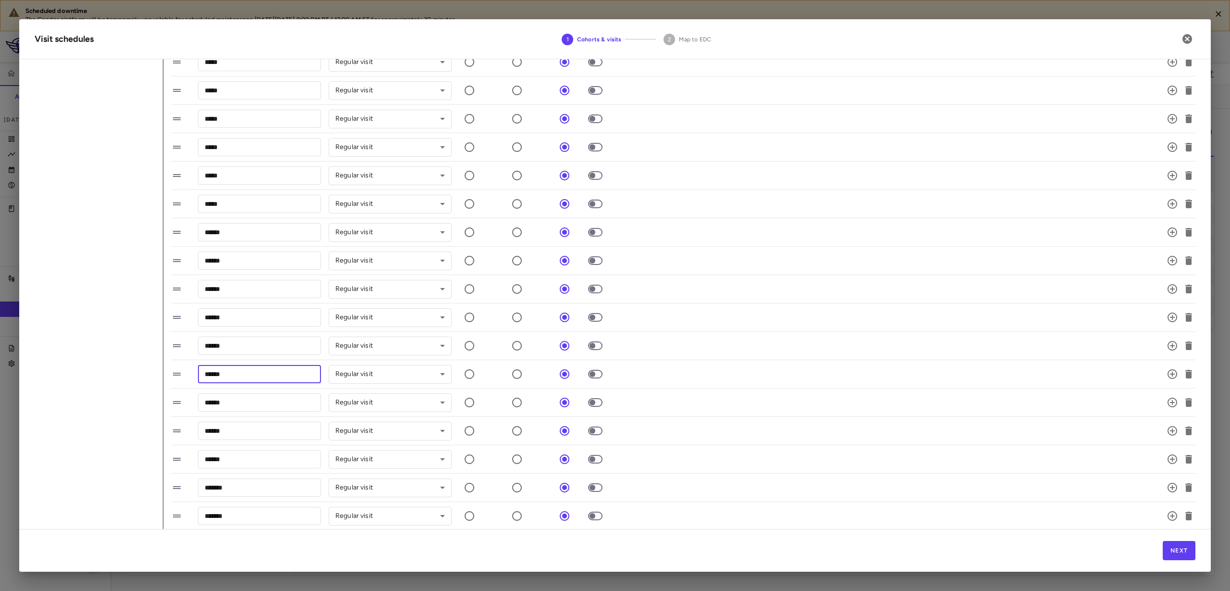
scroll to position [360, 0]
type input "******"
click at [807, 353] on li "****** ​ Regular visit ********* ​" at bounding box center [683, 342] width 1024 height 28
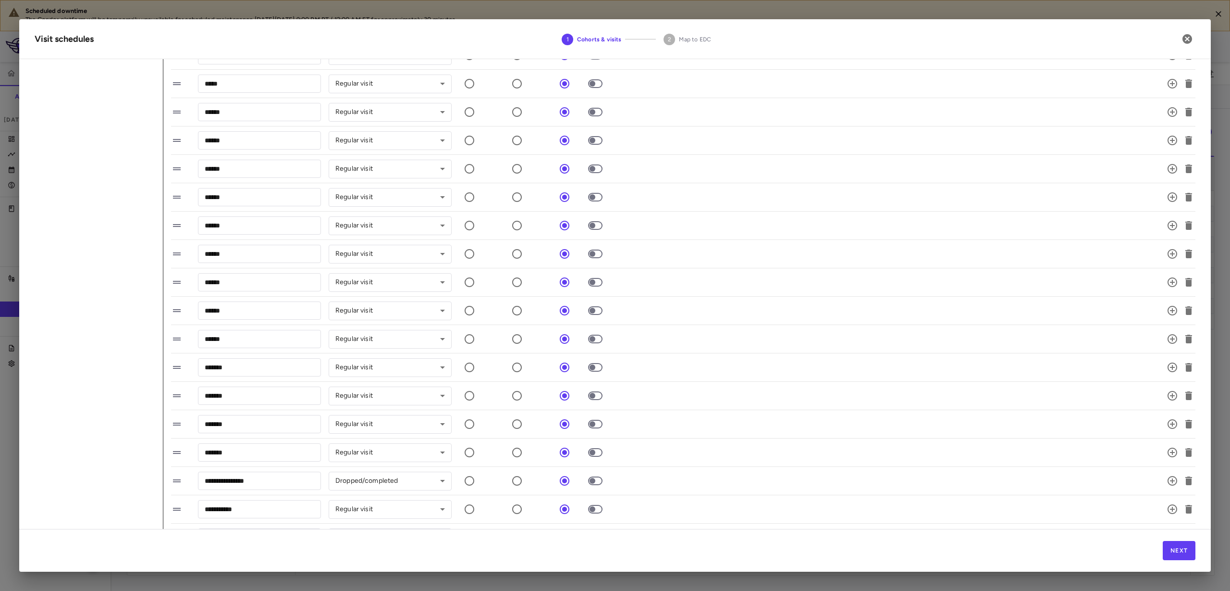
scroll to position [472, 0]
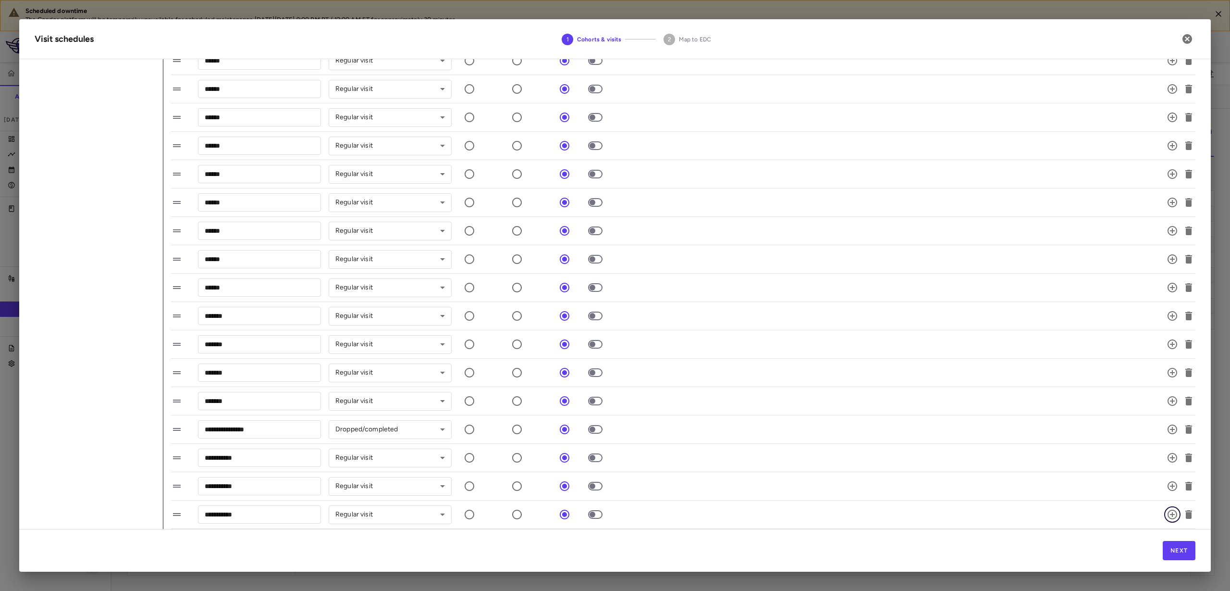
click at [1168, 515] on icon "button" at bounding box center [1173, 514] width 10 height 10
drag, startPoint x: 275, startPoint y: 510, endPoint x: 167, endPoint y: 505, distance: 108.8
click at [167, 505] on div "**********" at bounding box center [679, 44] width 1032 height 970
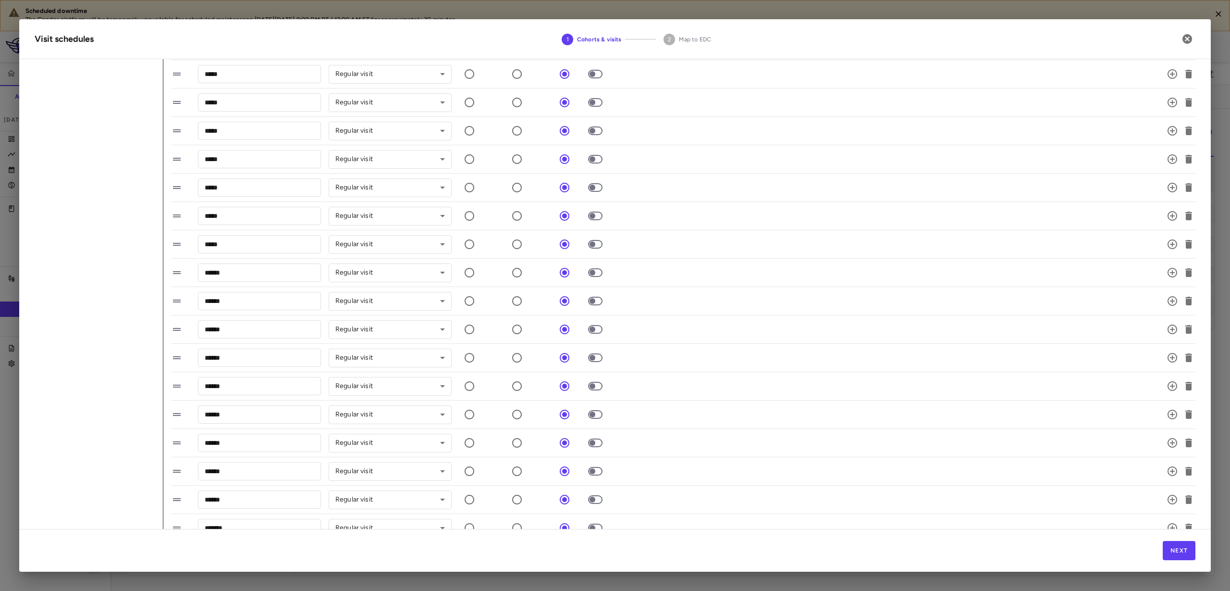
scroll to position [80, 0]
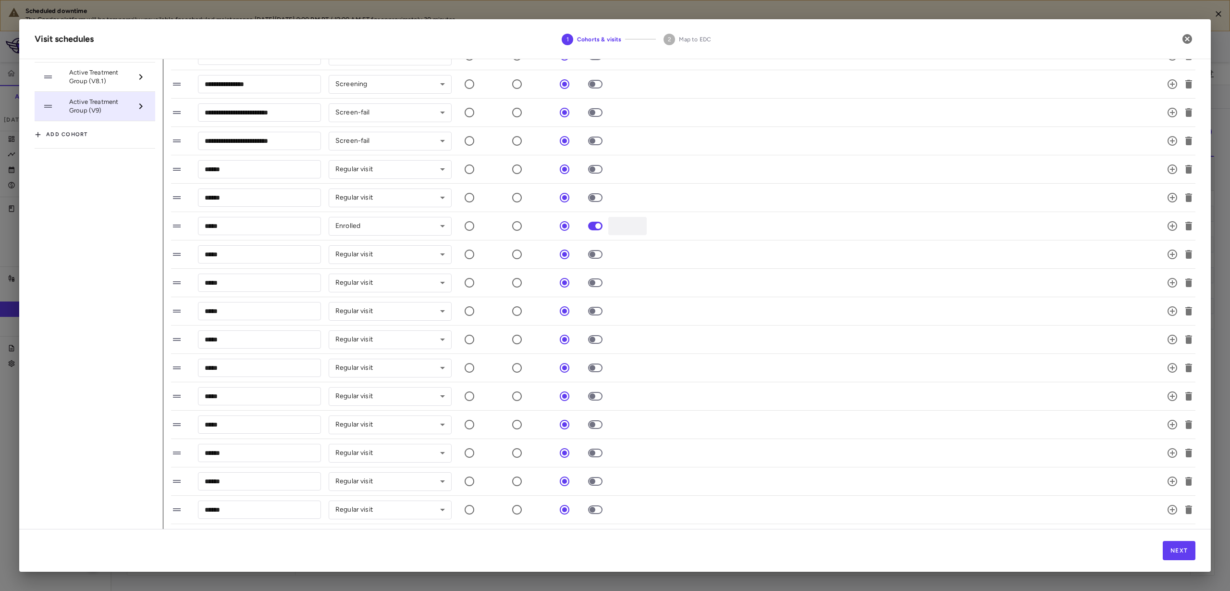
type input "**********"
click at [594, 306] on span at bounding box center [595, 311] width 26 height 20
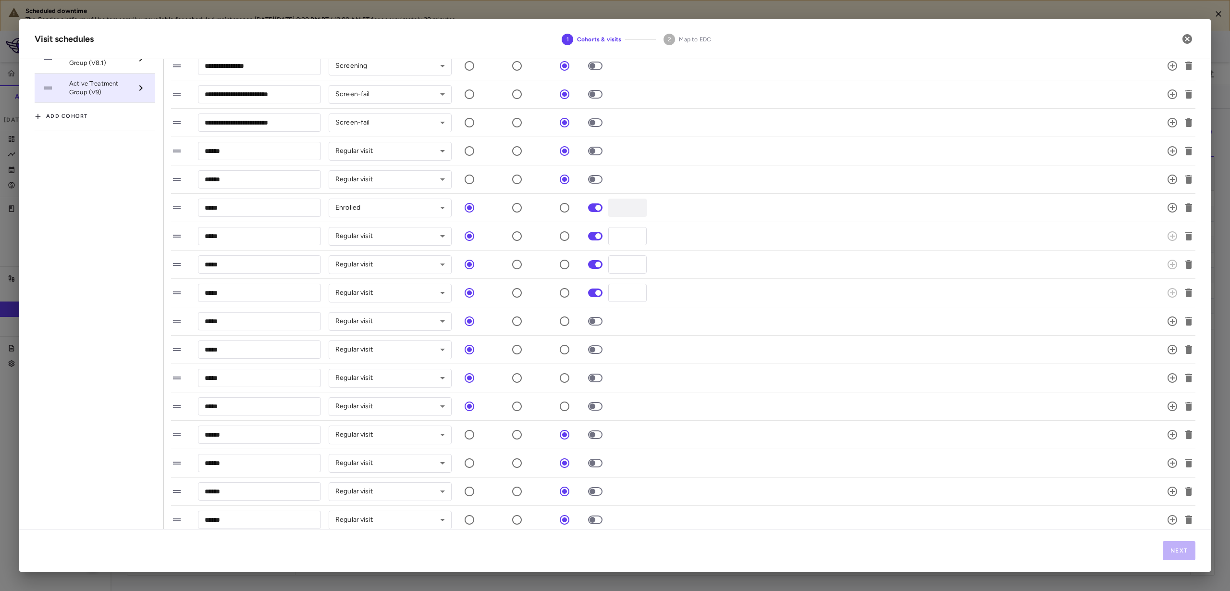
scroll to position [180, 0]
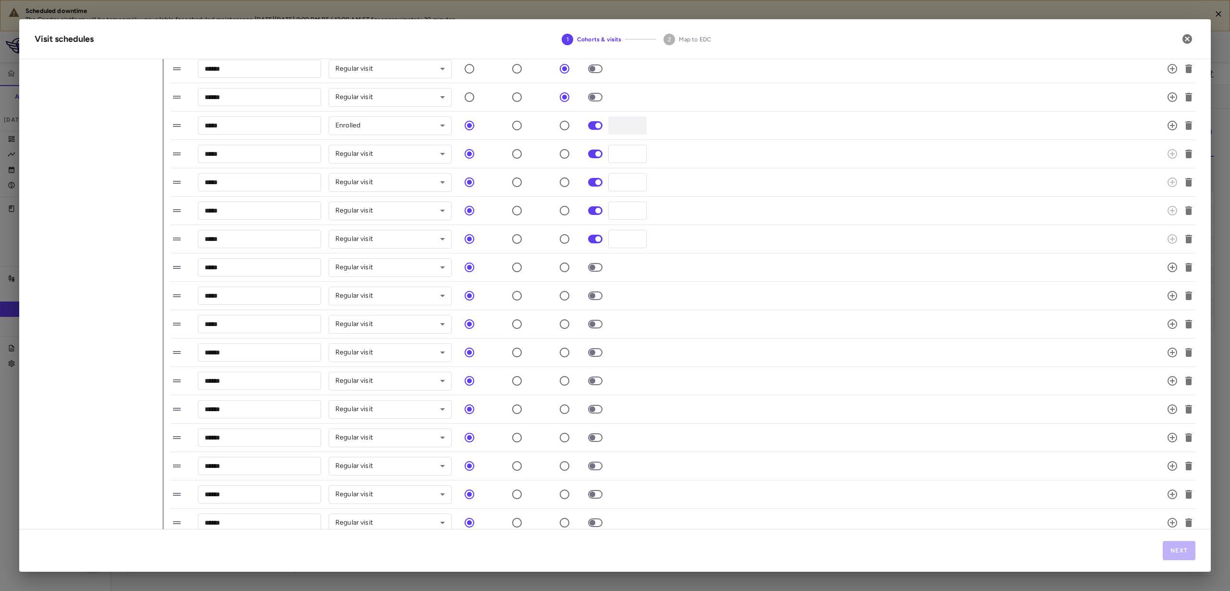
click at [595, 271] on span at bounding box center [595, 267] width 14 height 9
click at [593, 263] on span at bounding box center [595, 267] width 14 height 9
click at [594, 332] on span at bounding box center [595, 324] width 26 height 20
click at [592, 417] on span at bounding box center [595, 409] width 26 height 20
click at [591, 431] on span at bounding box center [595, 437] width 26 height 20
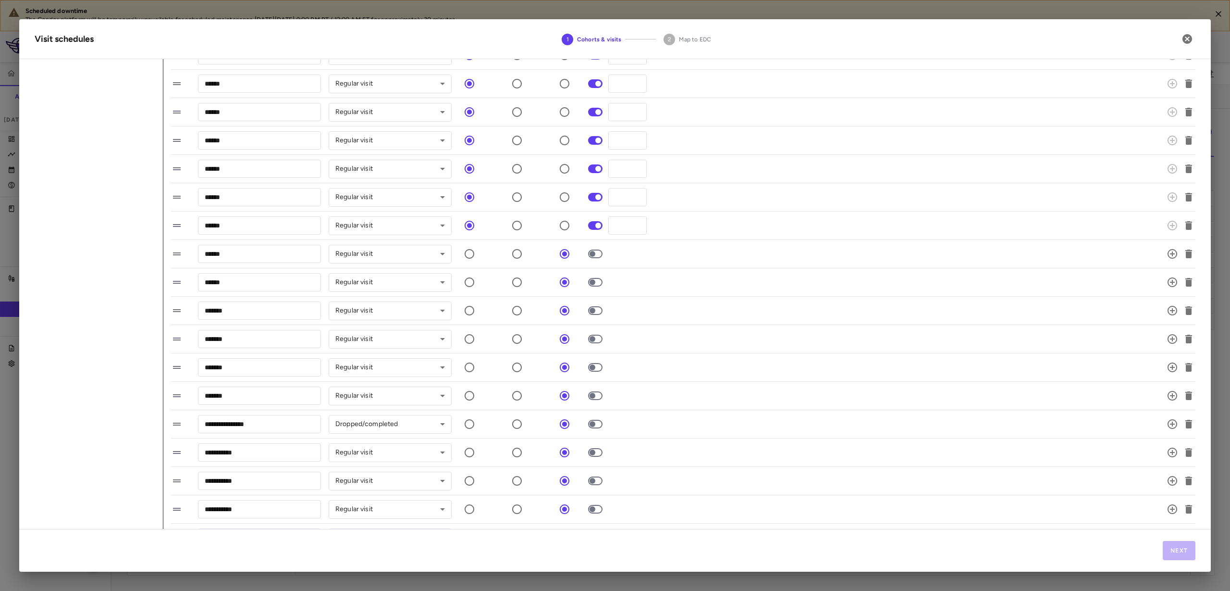
scroll to position [481, 0]
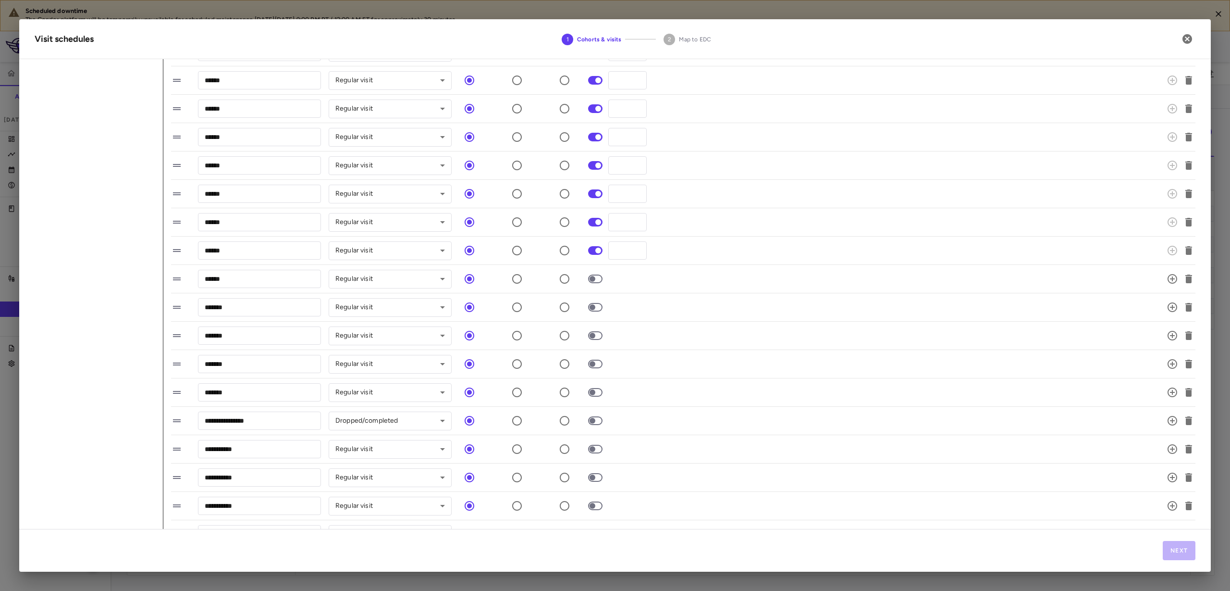
click at [595, 275] on span at bounding box center [595, 278] width 14 height 9
click at [595, 344] on span at bounding box center [595, 335] width 26 height 20
click at [595, 331] on span at bounding box center [595, 335] width 14 height 9
click at [597, 367] on span at bounding box center [595, 363] width 14 height 9
click at [592, 473] on span at bounding box center [595, 477] width 14 height 9
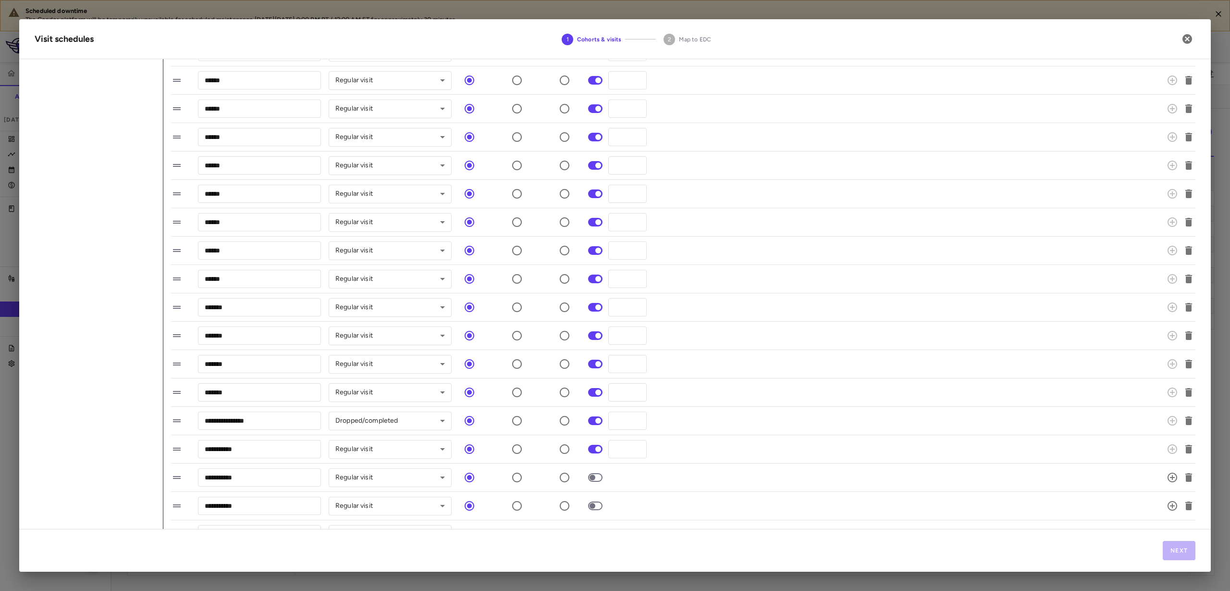
click at [592, 481] on span at bounding box center [595, 477] width 26 height 20
click at [593, 499] on span at bounding box center [595, 505] width 26 height 20
click at [592, 508] on span at bounding box center [595, 505] width 26 height 20
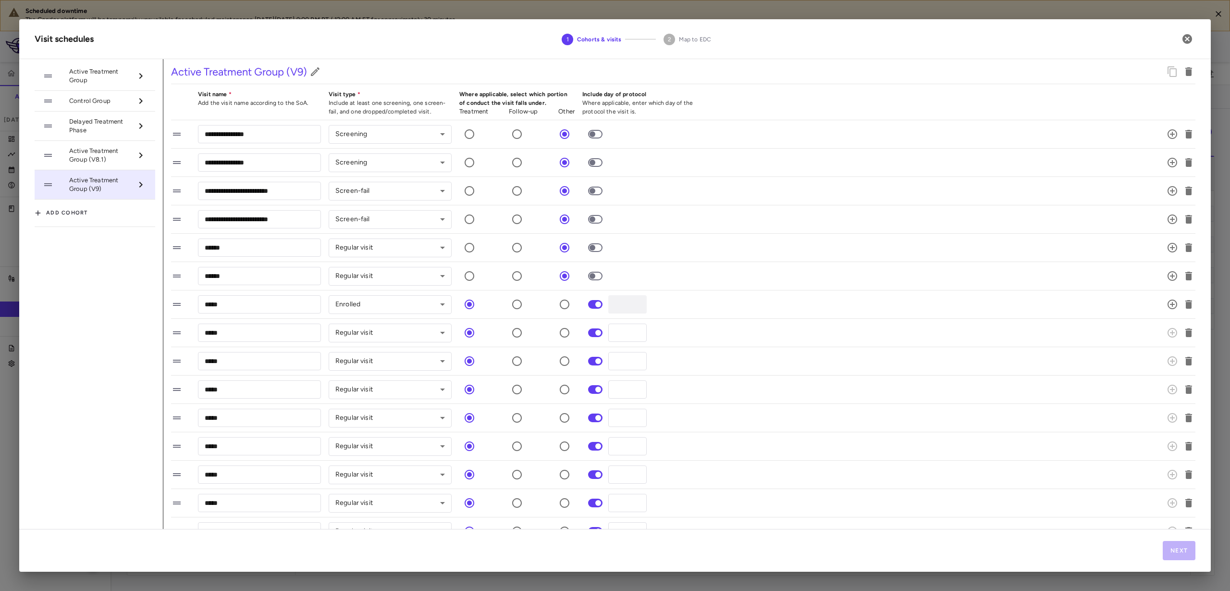
scroll to position [0, 0]
drag, startPoint x: 630, startPoint y: 328, endPoint x: 613, endPoint y: 325, distance: 17.6
click at [613, 325] on input "*" at bounding box center [627, 334] width 38 height 18
type input "*"
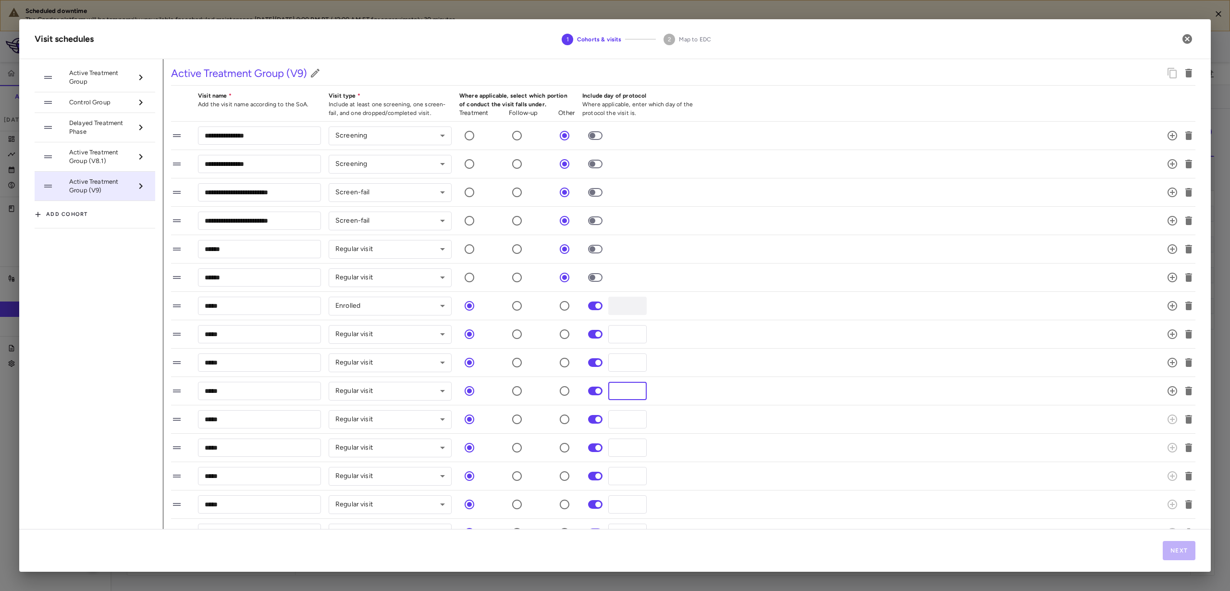
type input "*"
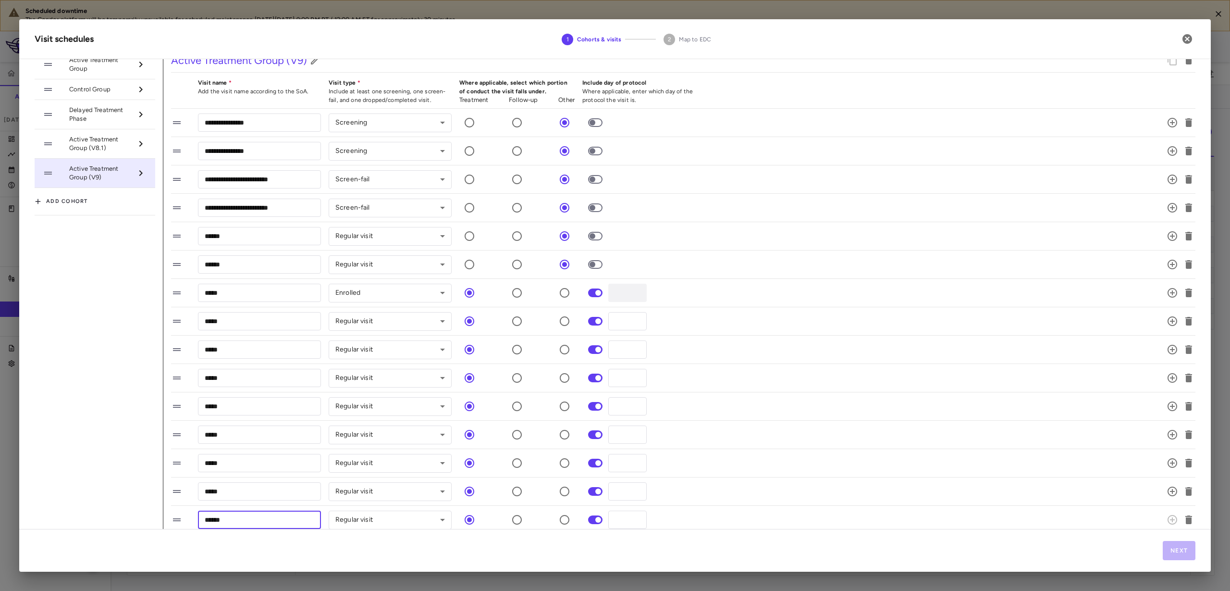
scroll to position [13, 0]
type input "**"
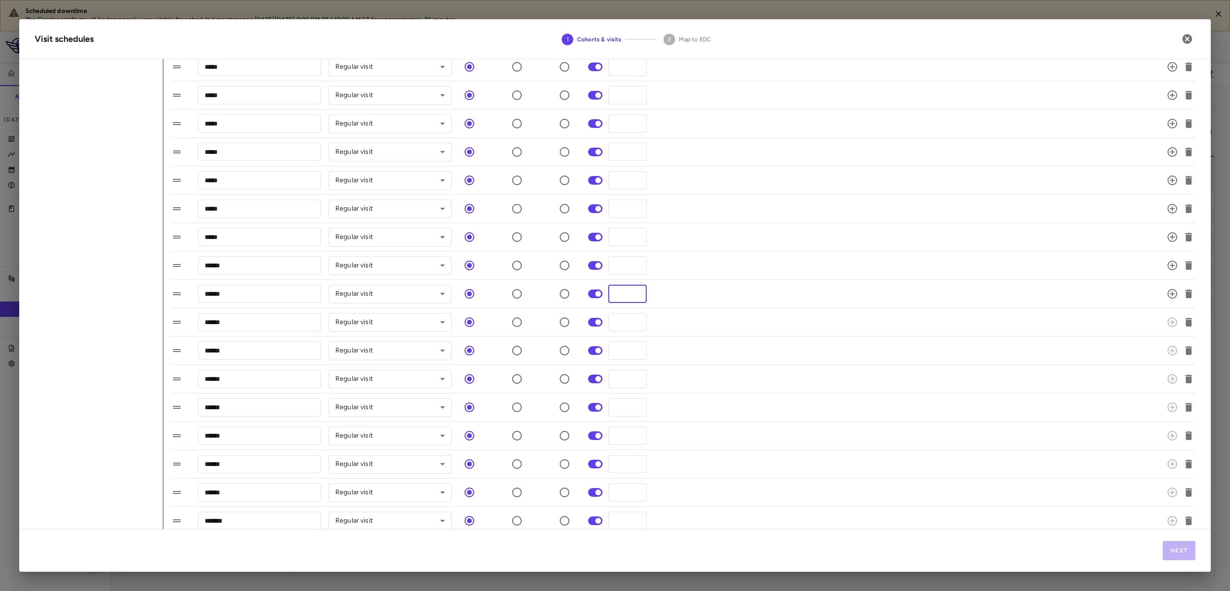
type input "**"
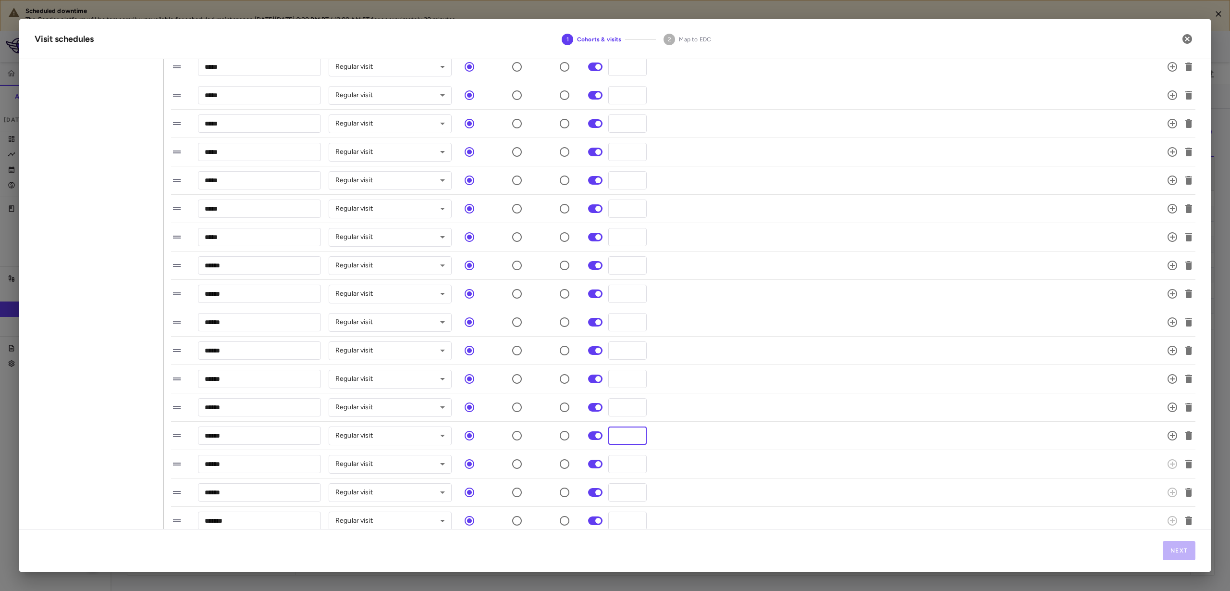
type input "**"
type input "***"
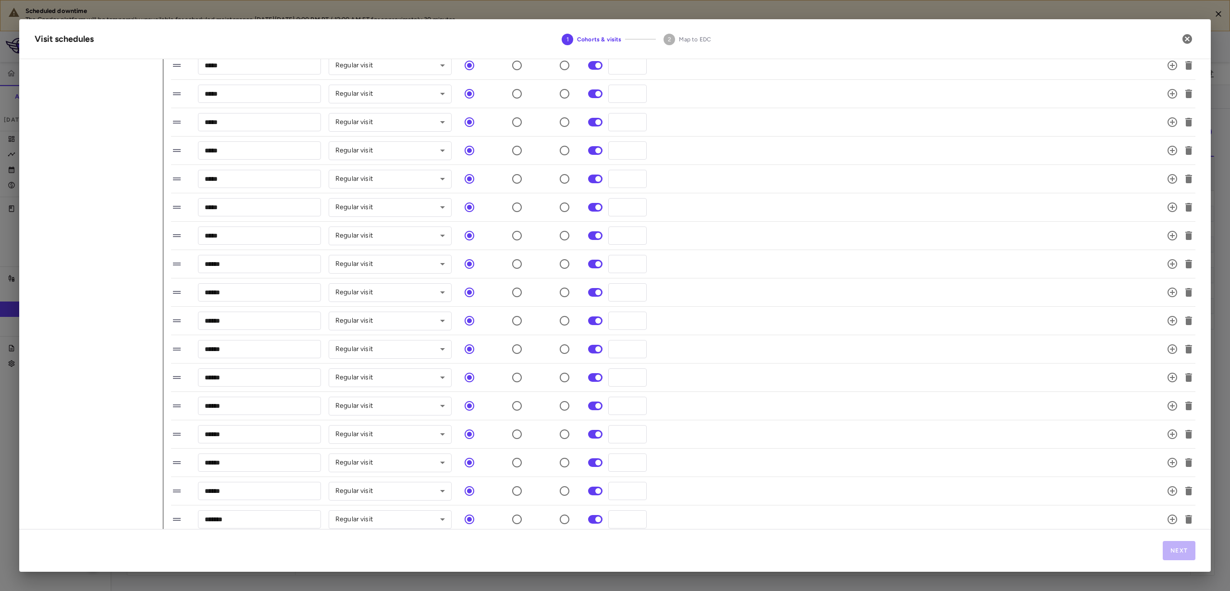
scroll to position [500, 0]
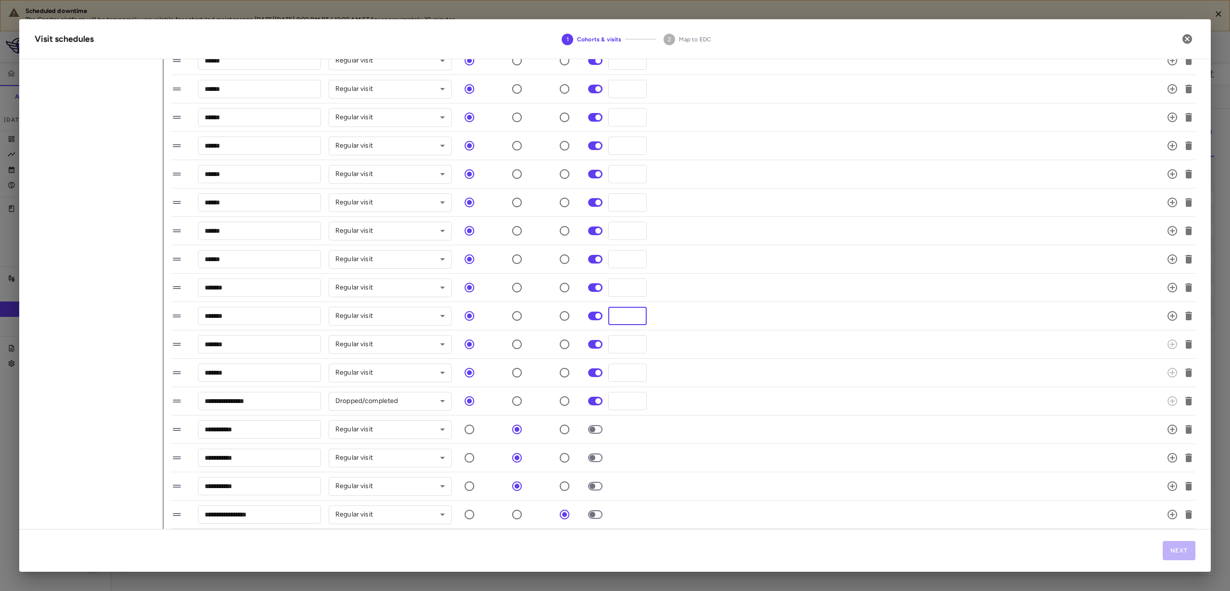
type input "***"
click at [835, 487] on div "**********" at bounding box center [671, 486] width 1001 height 20
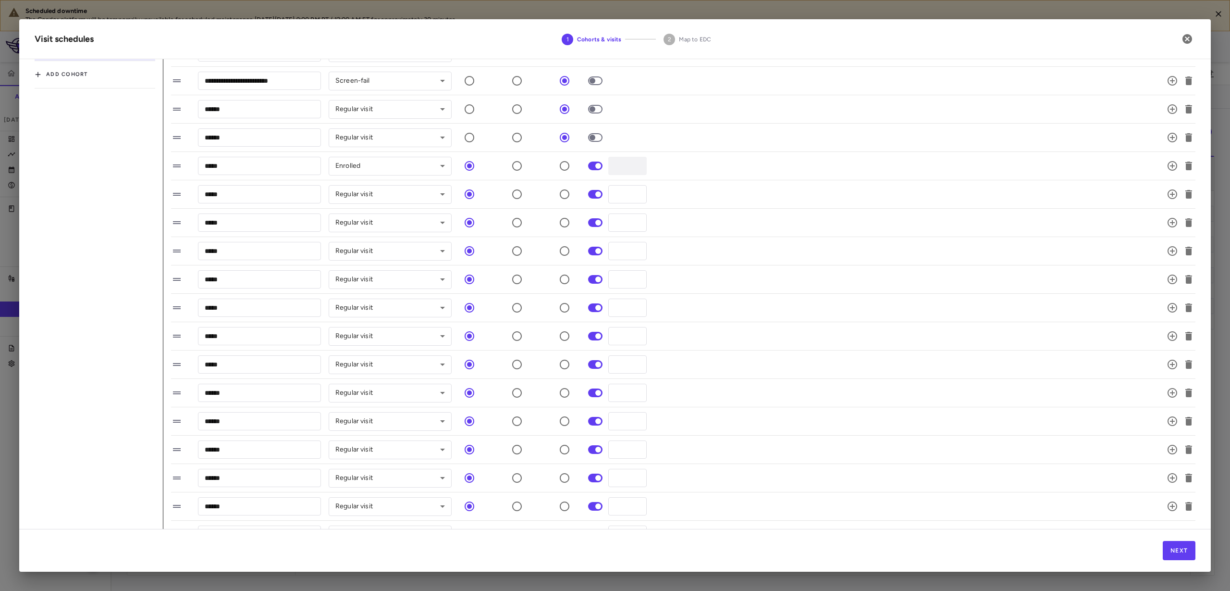
scroll to position [0, 0]
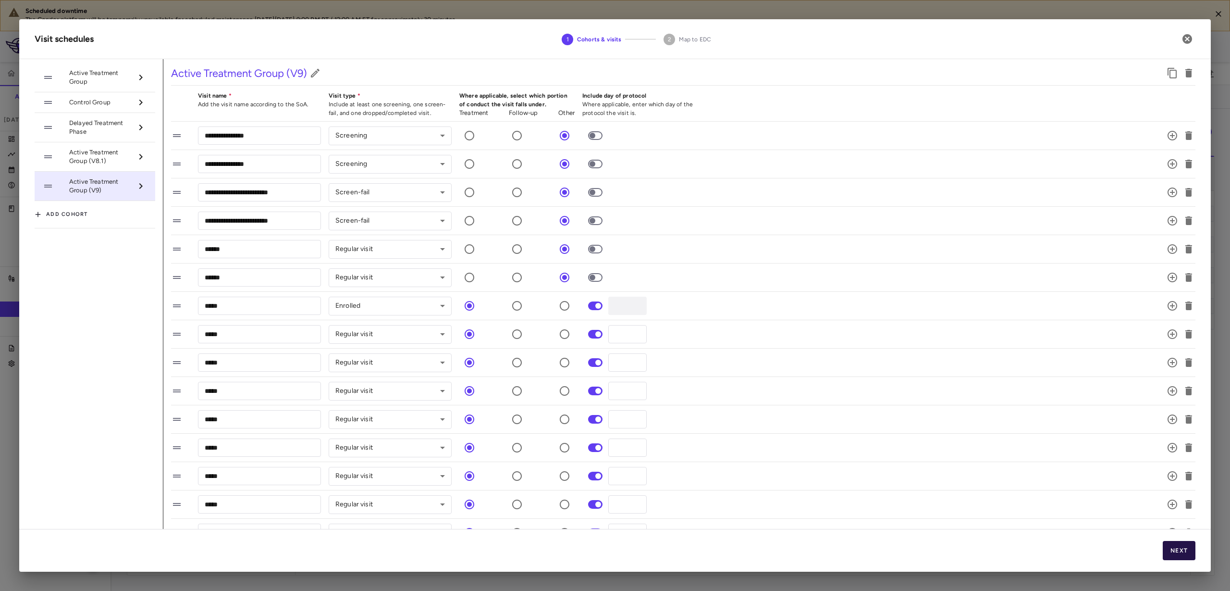
click at [1163, 548] on button "Next" at bounding box center [1179, 550] width 33 height 19
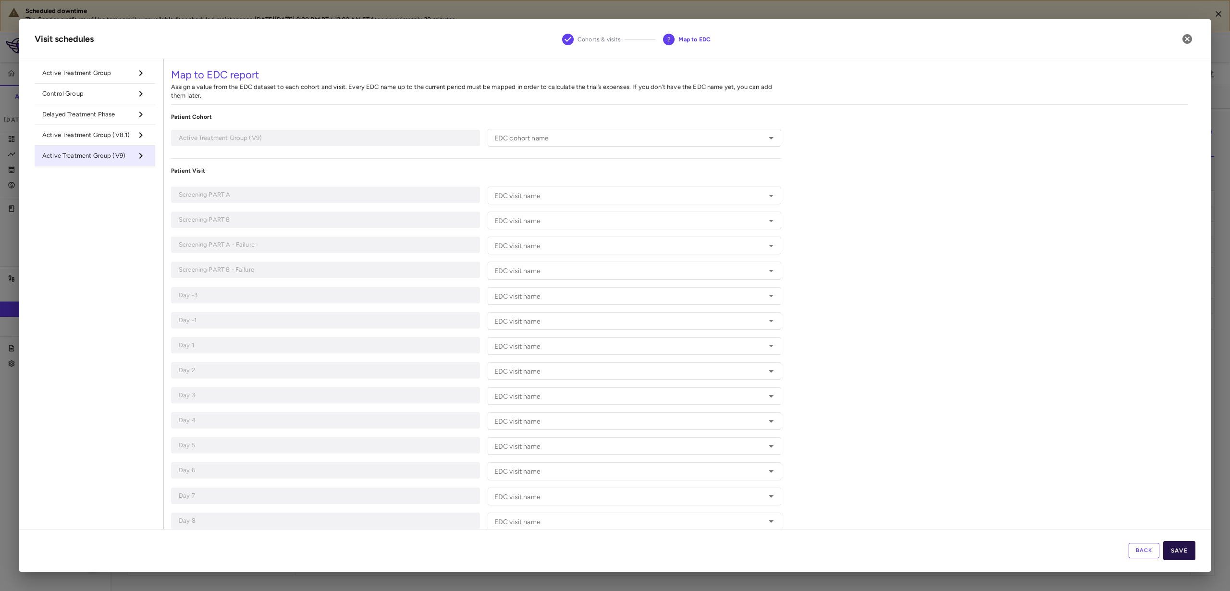
click at [1180, 549] on button "Save" at bounding box center [1179, 550] width 32 height 19
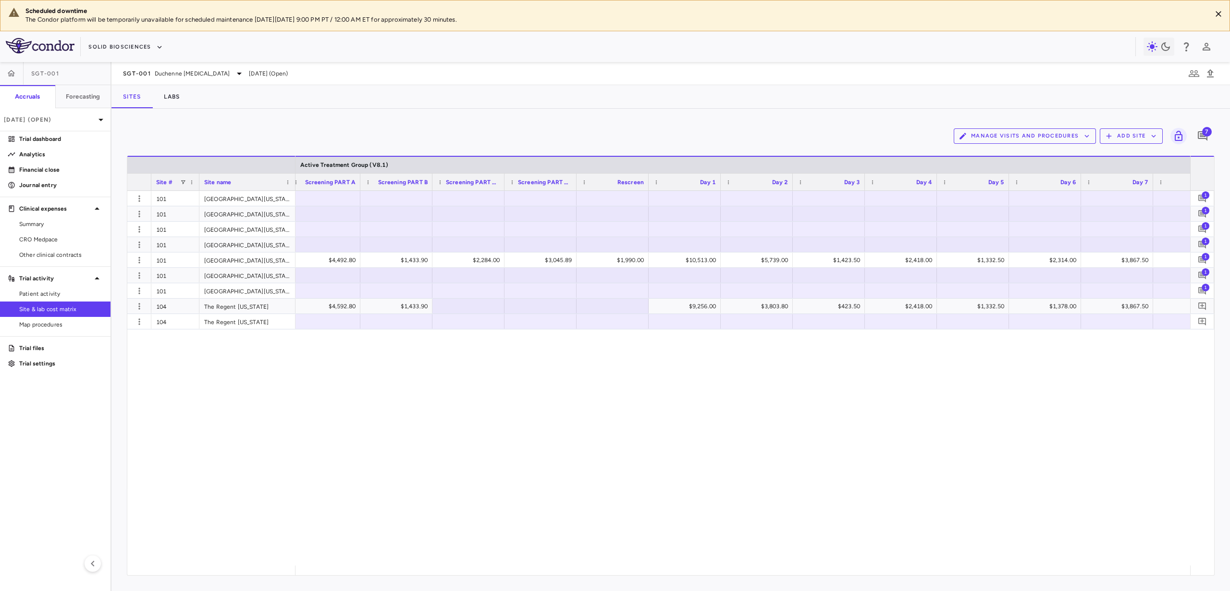
scroll to position [0, 7383]
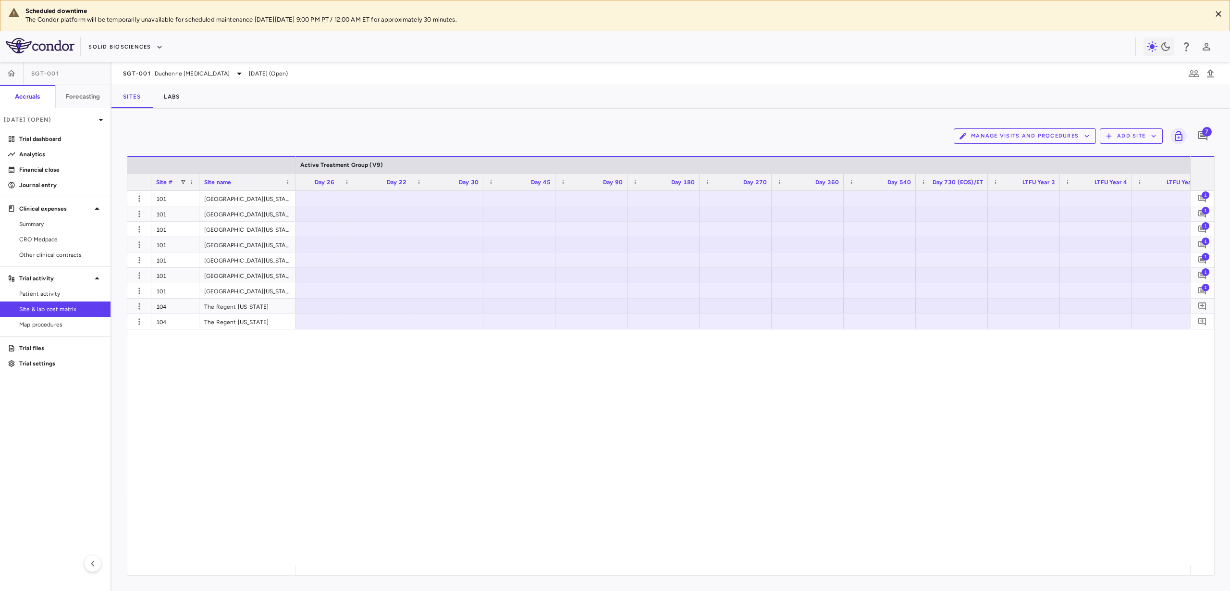
click at [1061, 133] on button "Manage Visits and Procedures" at bounding box center [1025, 135] width 142 height 15
click at [1032, 165] on li "Manage Procedure Categories" at bounding box center [1014, 169] width 102 height 14
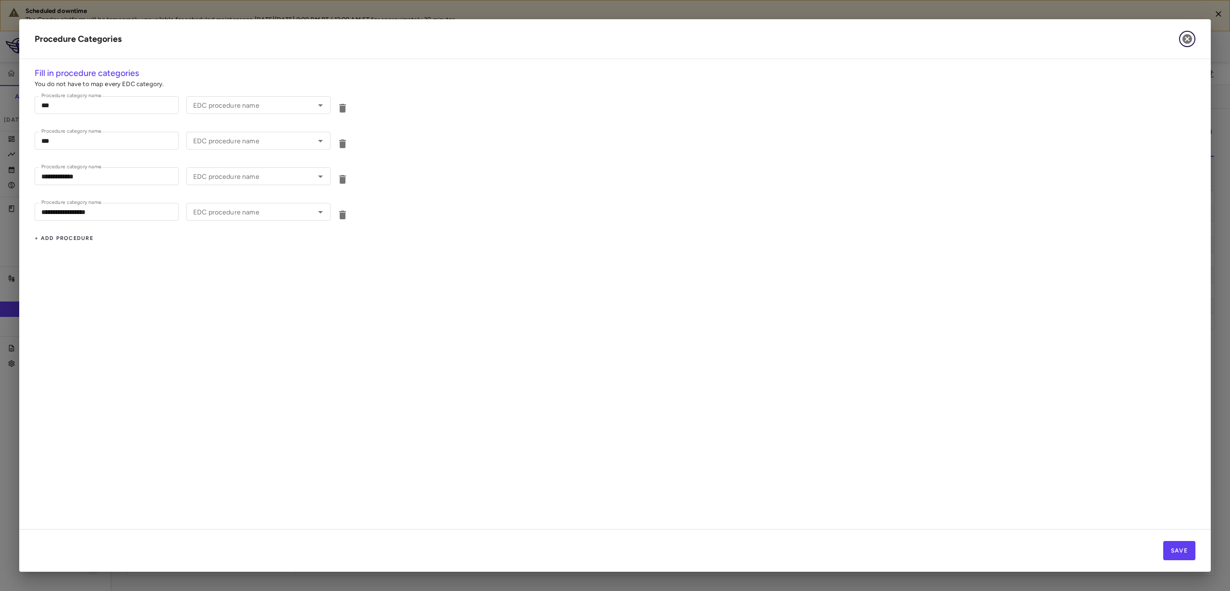
click at [1189, 44] on icon "button" at bounding box center [1188, 39] width 12 height 12
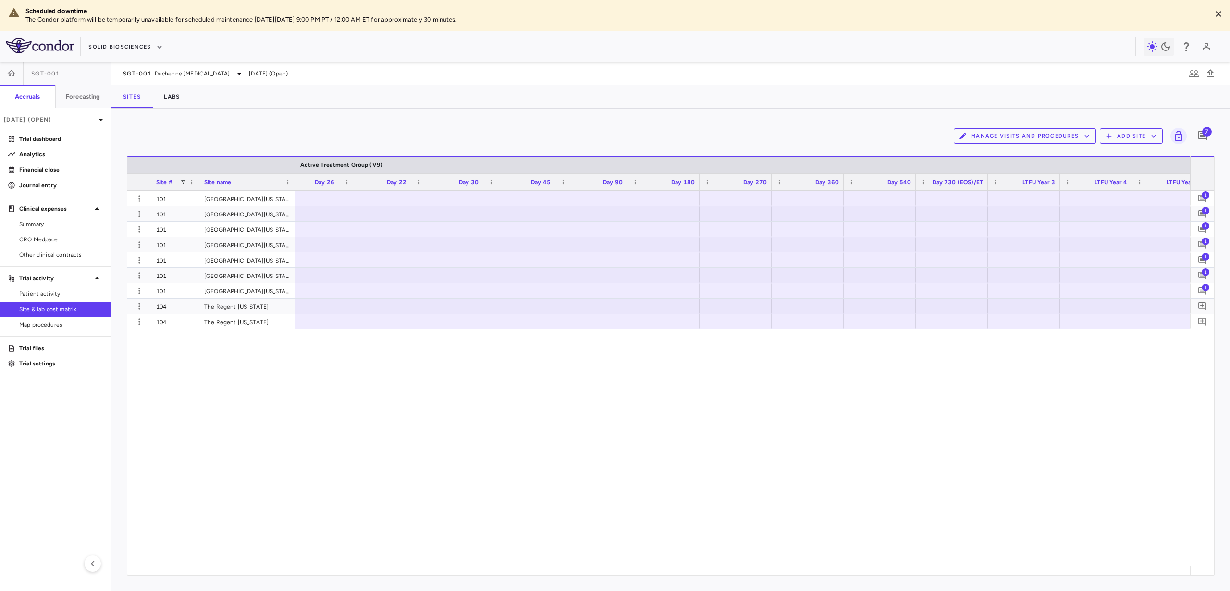
click at [1019, 133] on button "Manage Visits and Procedures" at bounding box center [1025, 135] width 142 height 15
click at [1010, 153] on li "Visit Schedules" at bounding box center [1014, 155] width 102 height 14
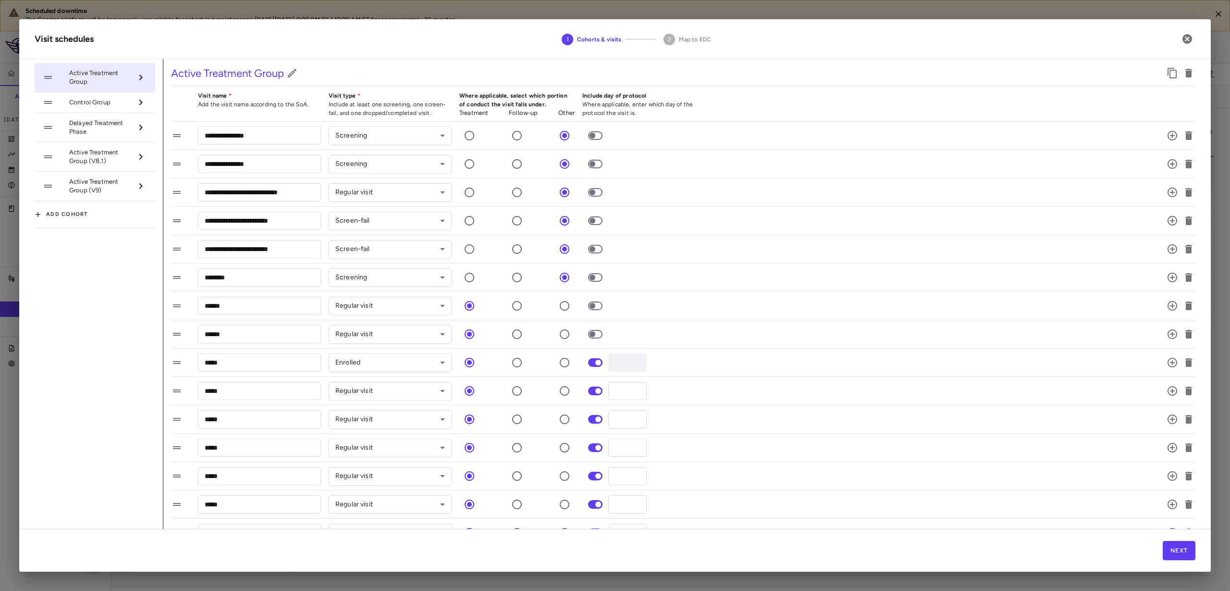
click at [75, 190] on span "Active Treatment Group (V9)" at bounding box center [100, 185] width 63 height 17
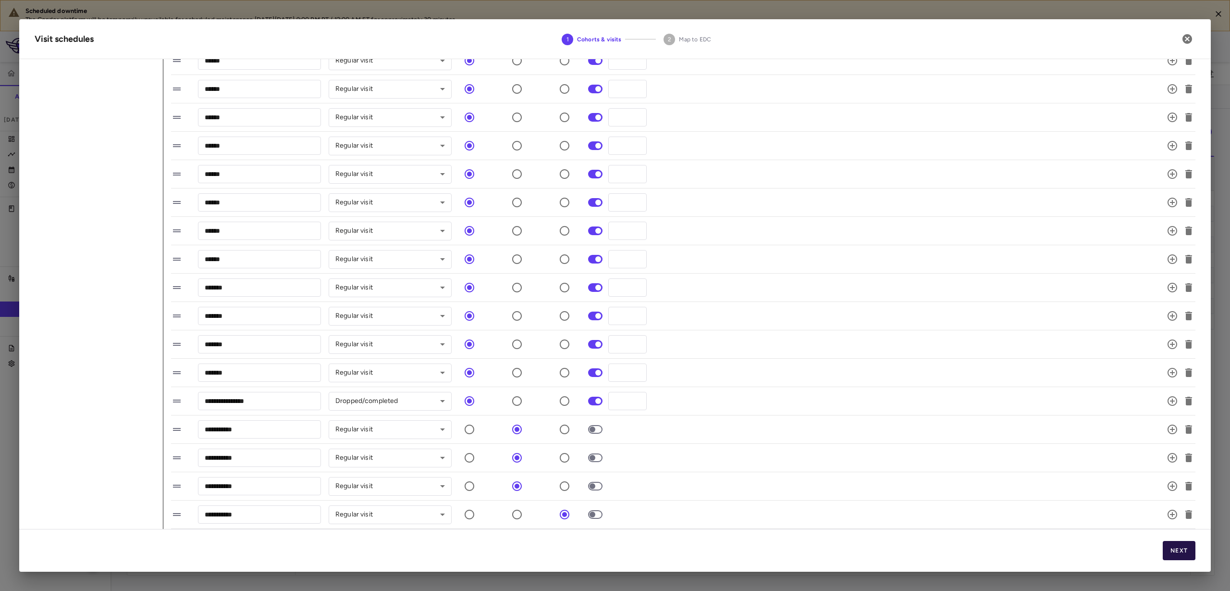
click at [1175, 547] on button "Next" at bounding box center [1179, 550] width 33 height 19
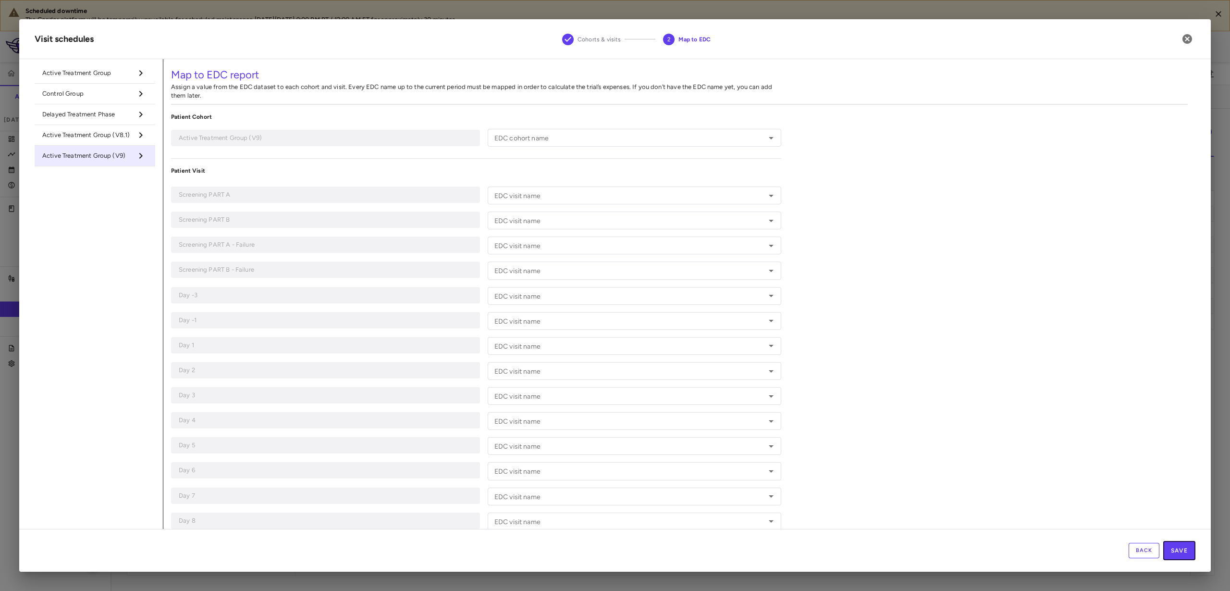
click at [1175, 551] on button "Save" at bounding box center [1179, 550] width 32 height 19
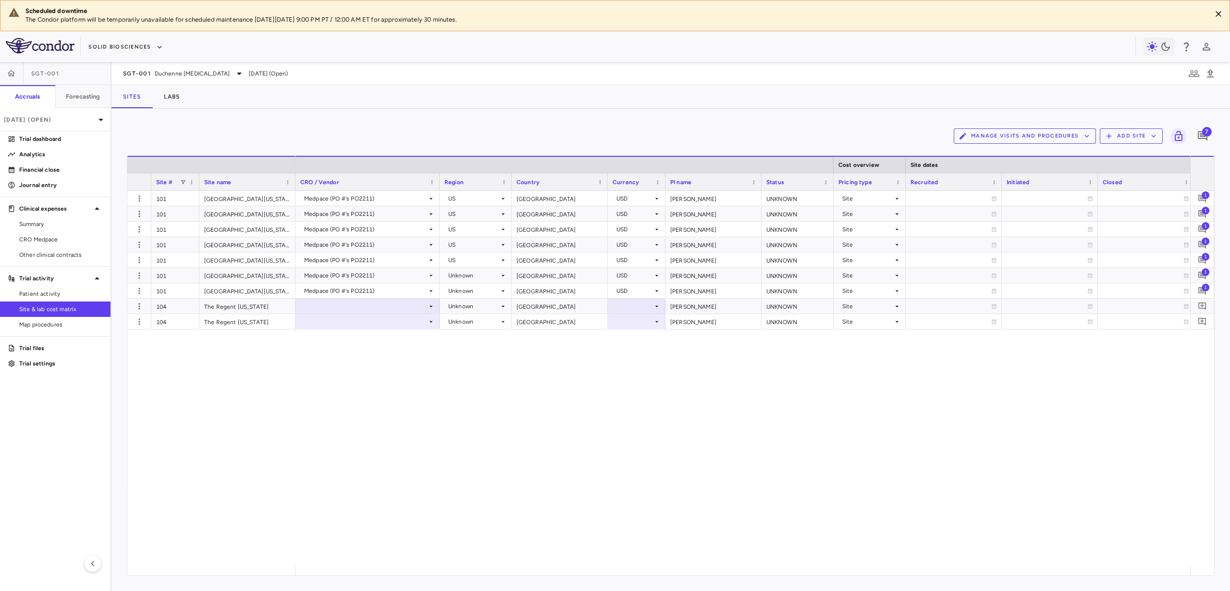
drag, startPoint x: 346, startPoint y: 565, endPoint x: 294, endPoint y: 564, distance: 52.9
click at [294, 564] on div "Site # Site name Cost overview Site dates Contract dates" at bounding box center [670, 365] width 1087 height 419
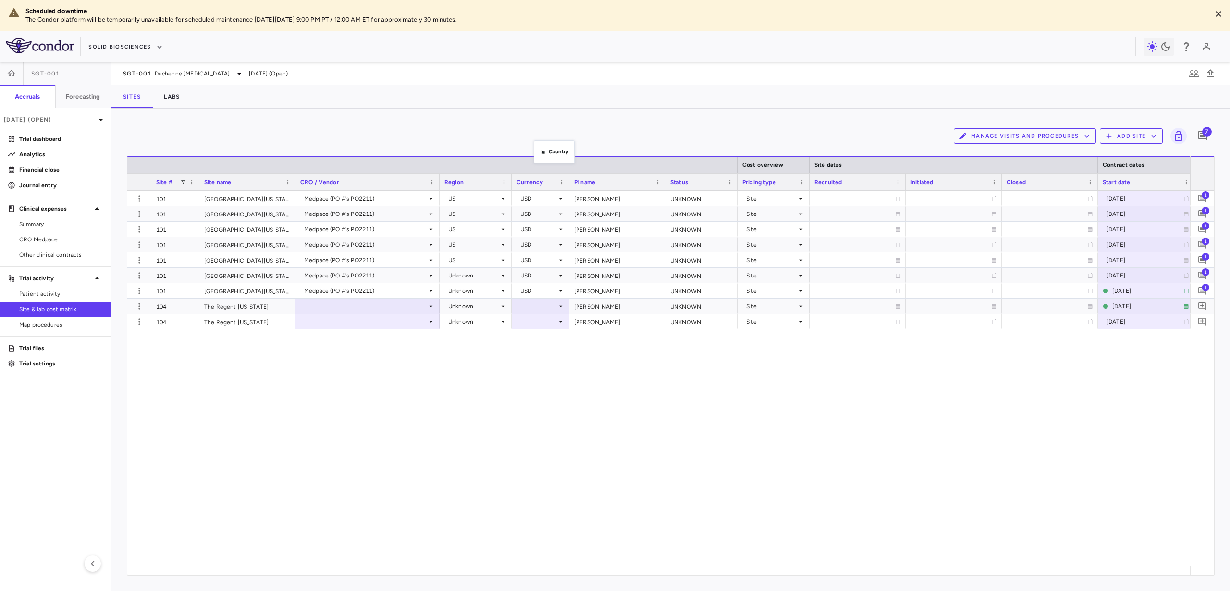
drag, startPoint x: 544, startPoint y: 180, endPoint x: 539, endPoint y: 146, distance: 34.6
drag, startPoint x: 691, startPoint y: 180, endPoint x: 695, endPoint y: 137, distance: 43.0
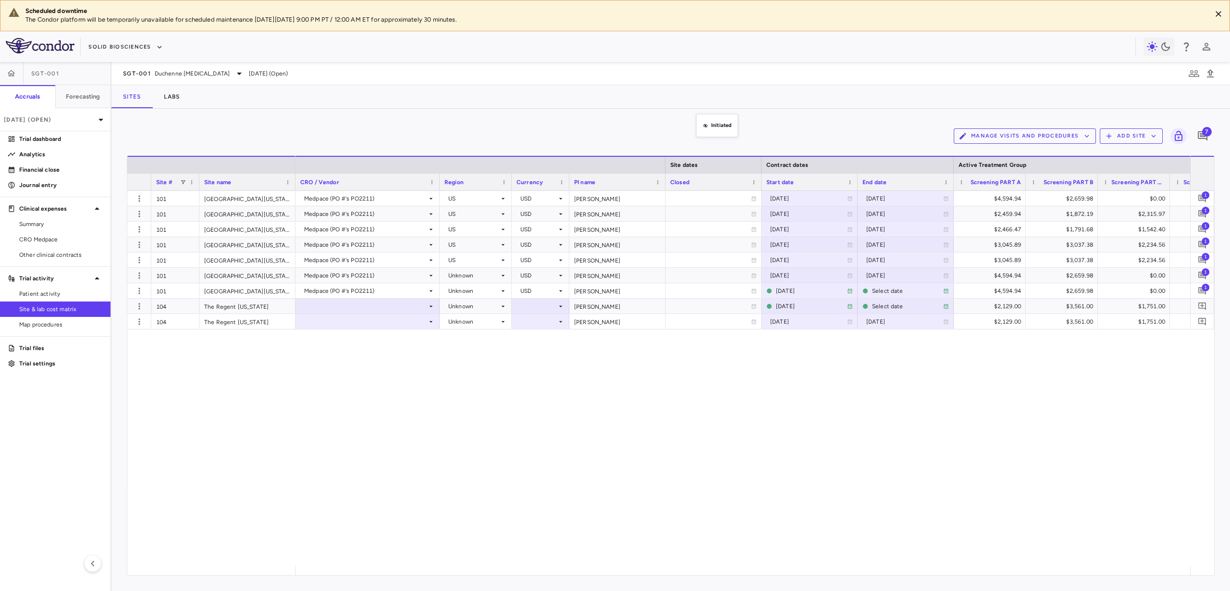
drag, startPoint x: 700, startPoint y: 185, endPoint x: 702, endPoint y: 119, distance: 66.3
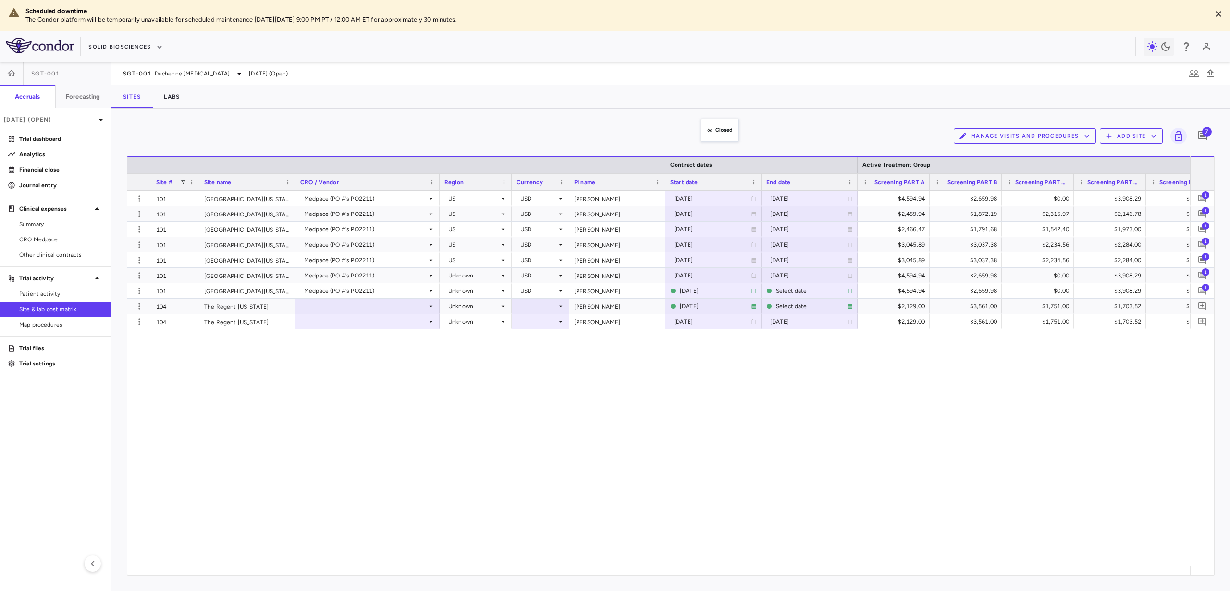
drag, startPoint x: 705, startPoint y: 186, endPoint x: 708, endPoint y: 135, distance: 51.0
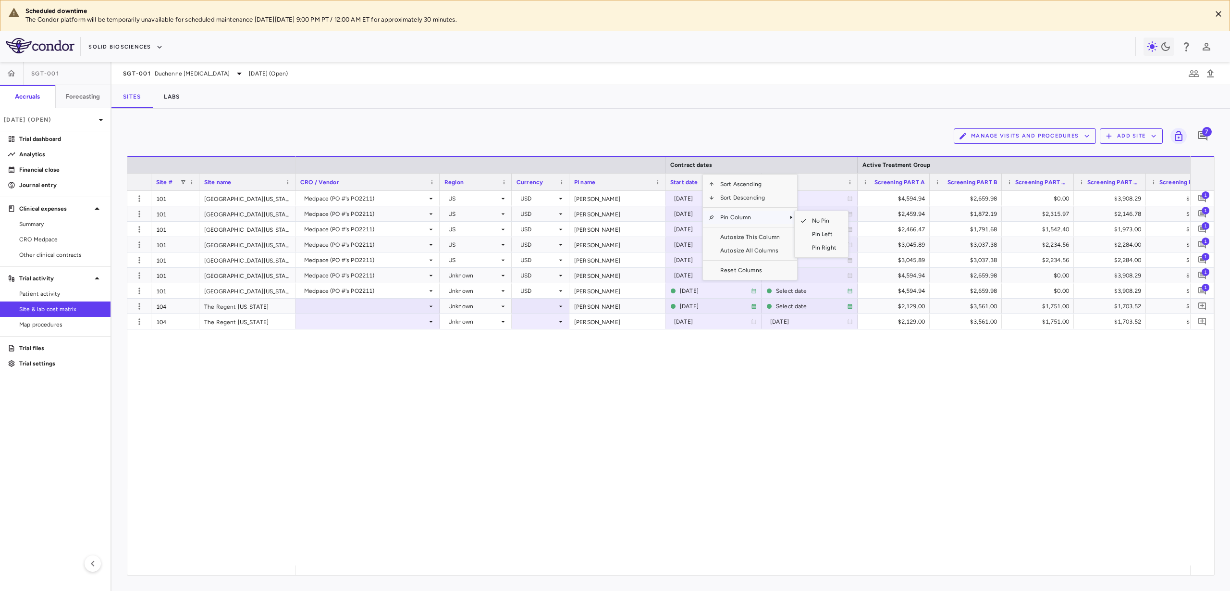
click at [724, 219] on span "Pin Column" at bounding box center [750, 216] width 71 height 13
click at [760, 212] on span "Pin Column" at bounding box center [750, 216] width 71 height 13
click at [806, 234] on span "Pin Left" at bounding box center [824, 233] width 36 height 13
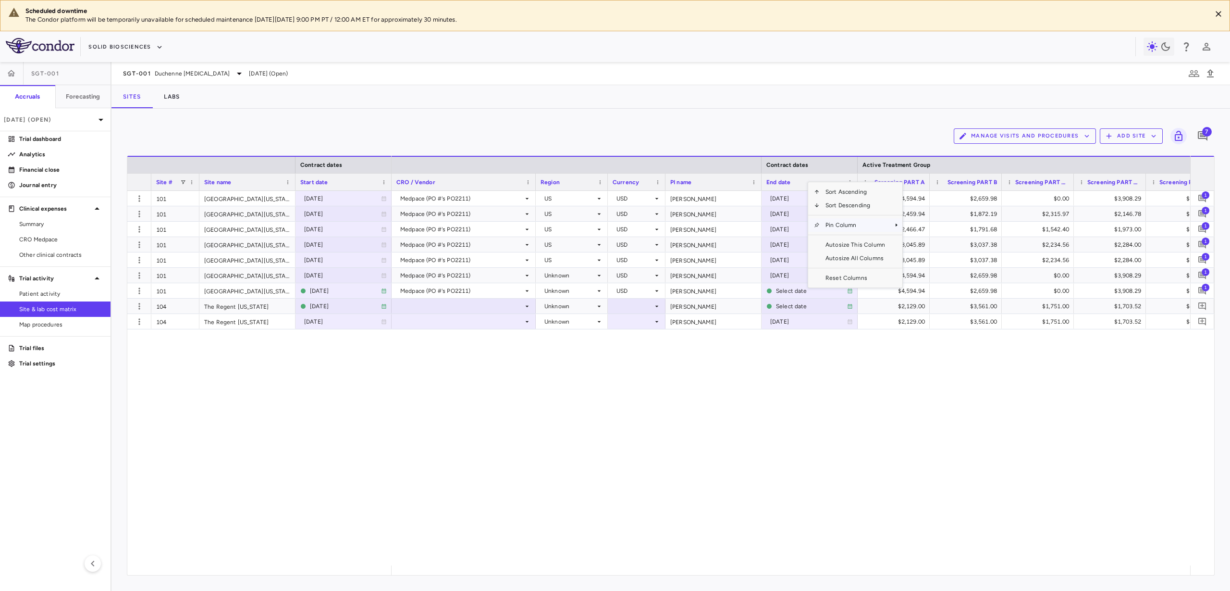
click at [829, 220] on span "Pin Column" at bounding box center [855, 224] width 71 height 13
click at [924, 241] on span "Pin Left" at bounding box center [930, 241] width 36 height 13
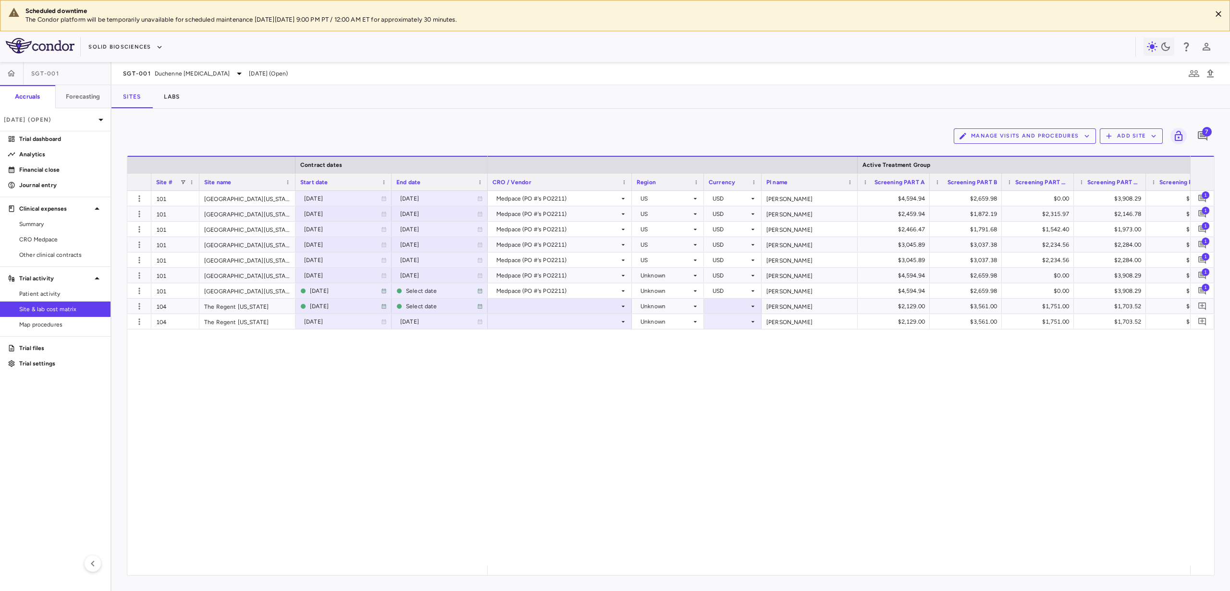
click at [487, 178] on div "Contract dates Site # Site name Start date" at bounding box center [307, 173] width 360 height 35
click at [486, 167] on div at bounding box center [487, 165] width 4 height 16
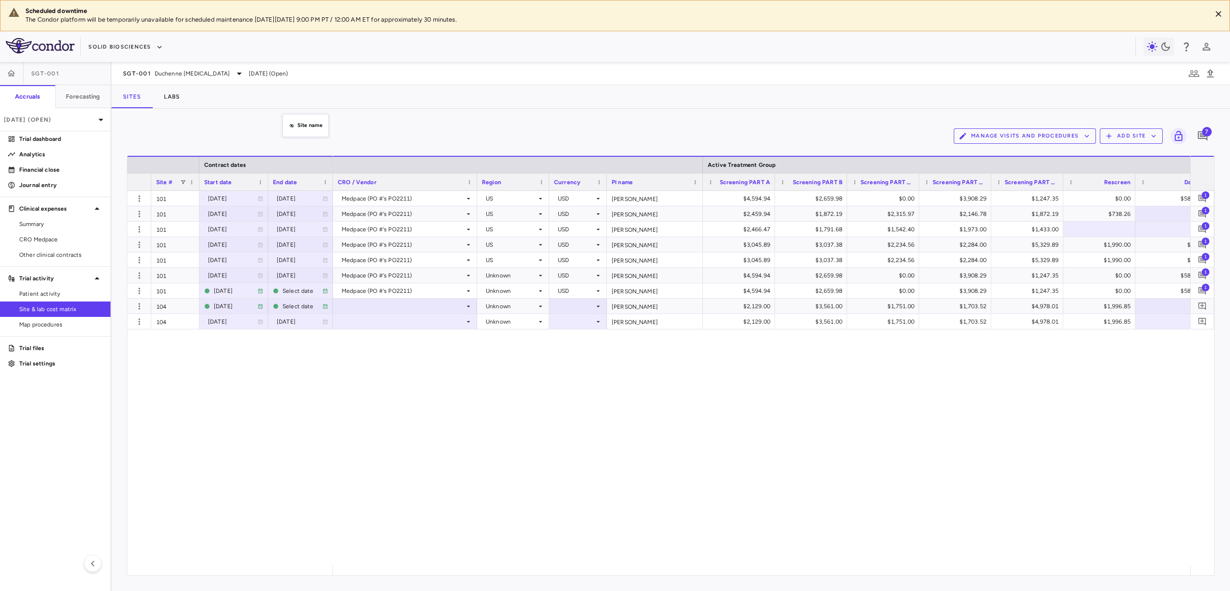
drag, startPoint x: 268, startPoint y: 182, endPoint x: 288, endPoint y: 118, distance: 66.9
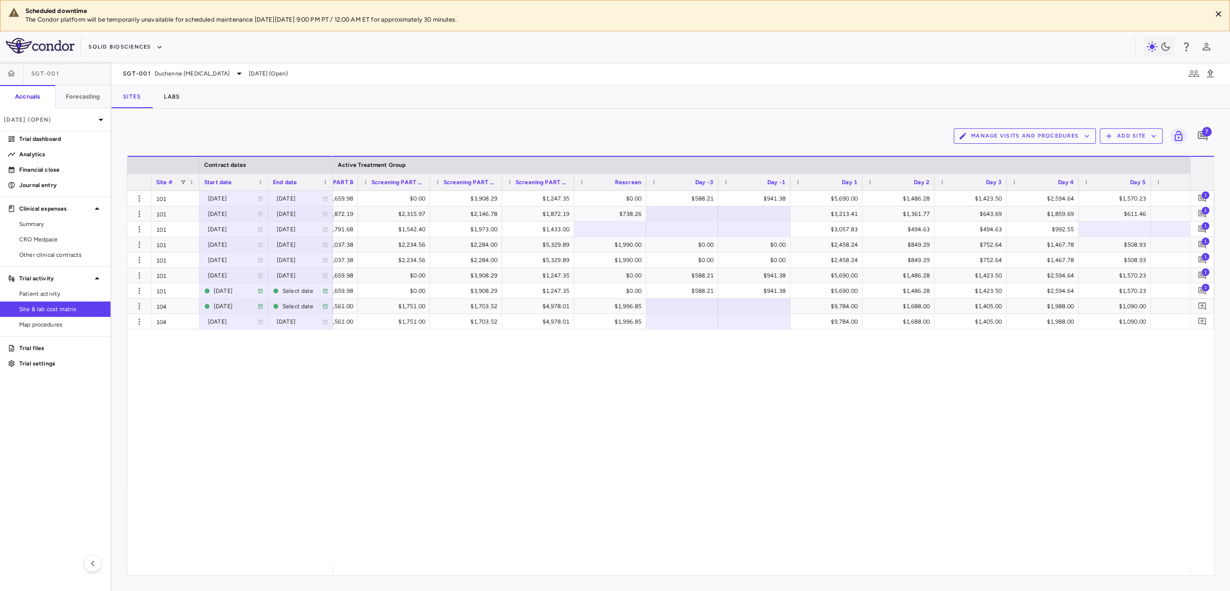
scroll to position [0, 365]
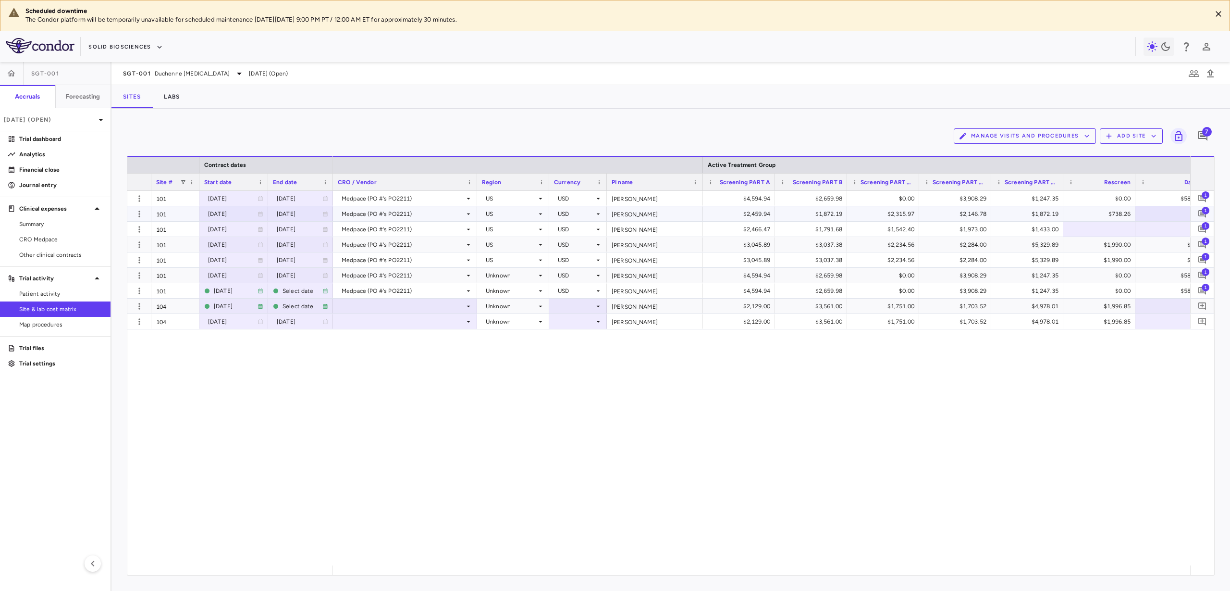
click at [172, 213] on div "101" at bounding box center [175, 213] width 48 height 15
click at [747, 194] on div "$4,594.94" at bounding box center [741, 198] width 59 height 15
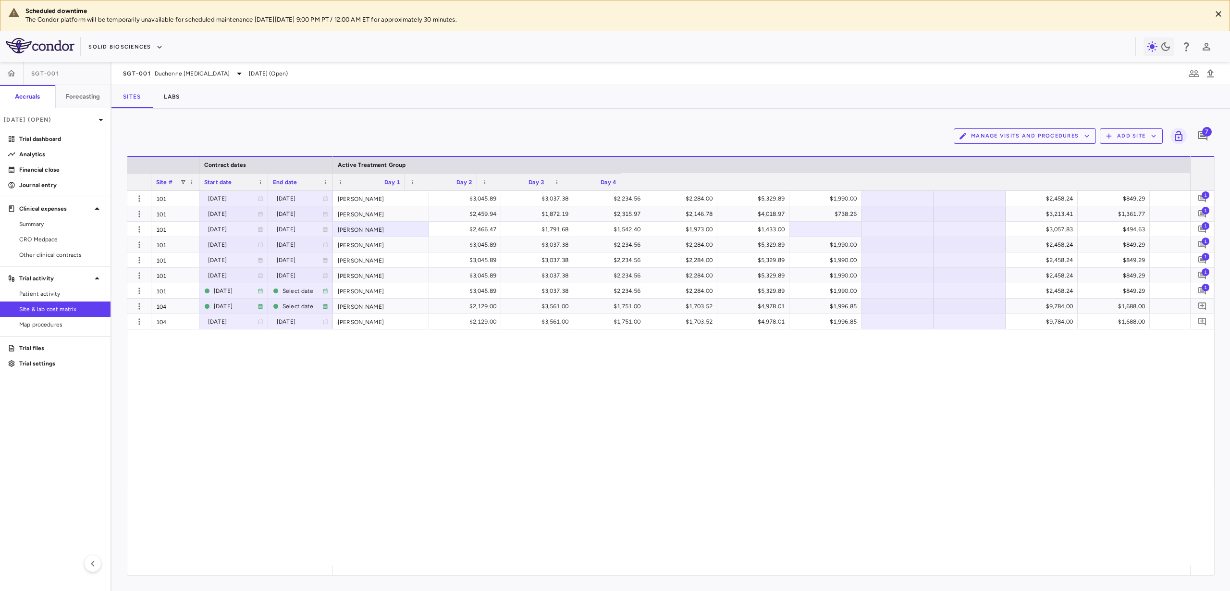
scroll to position [0, 274]
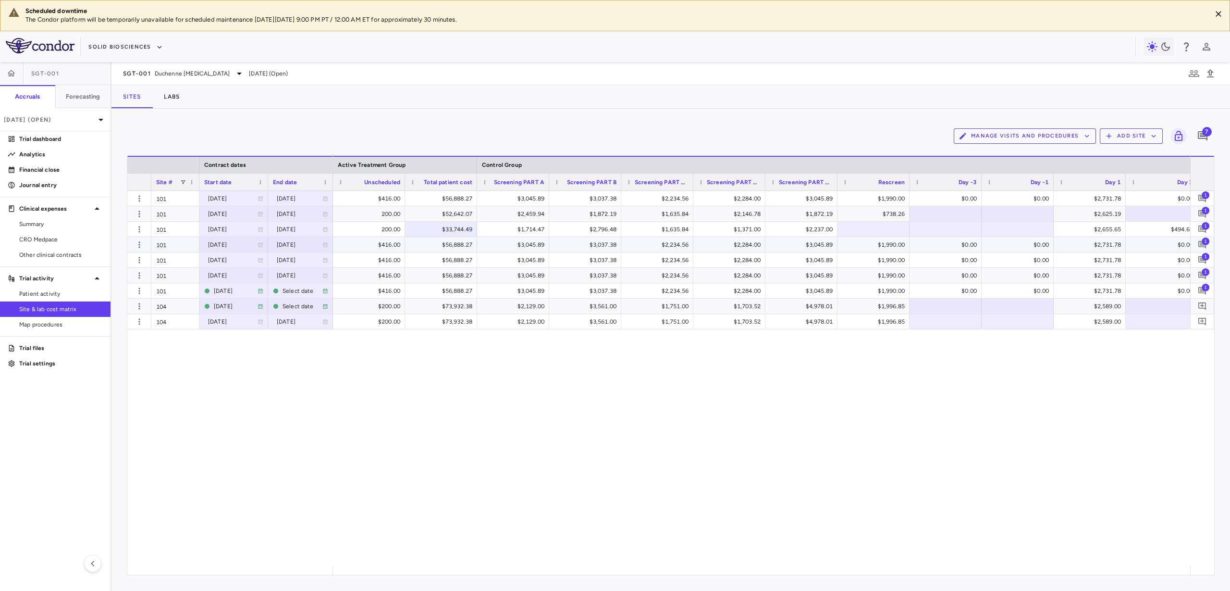
click at [183, 243] on div "101" at bounding box center [175, 244] width 48 height 15
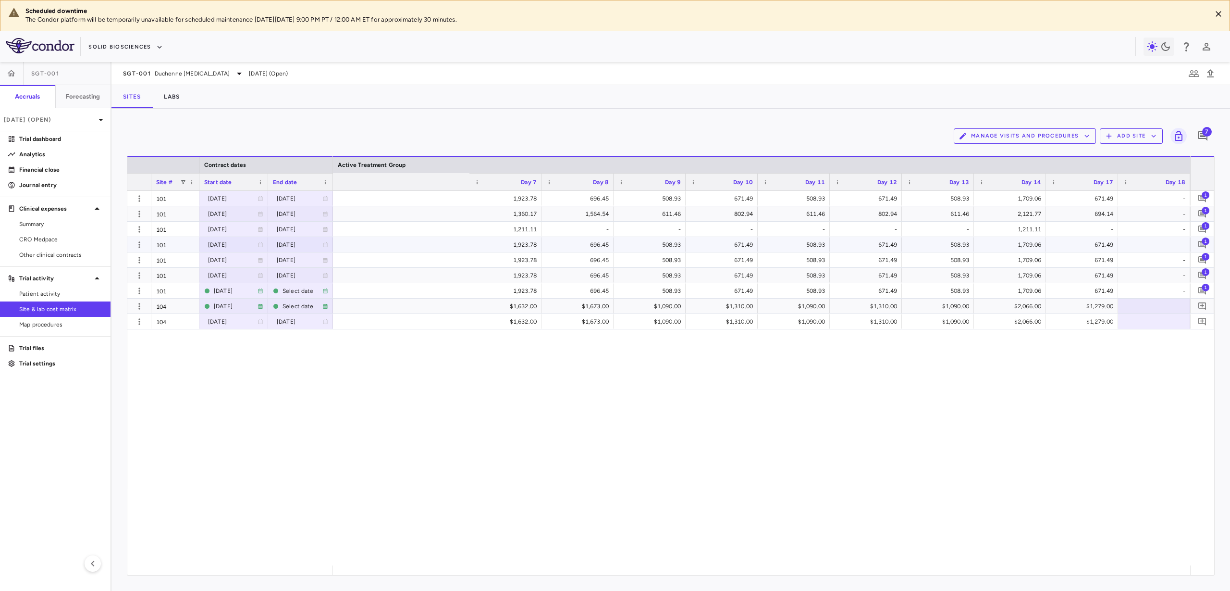
scroll to position [0, 1675]
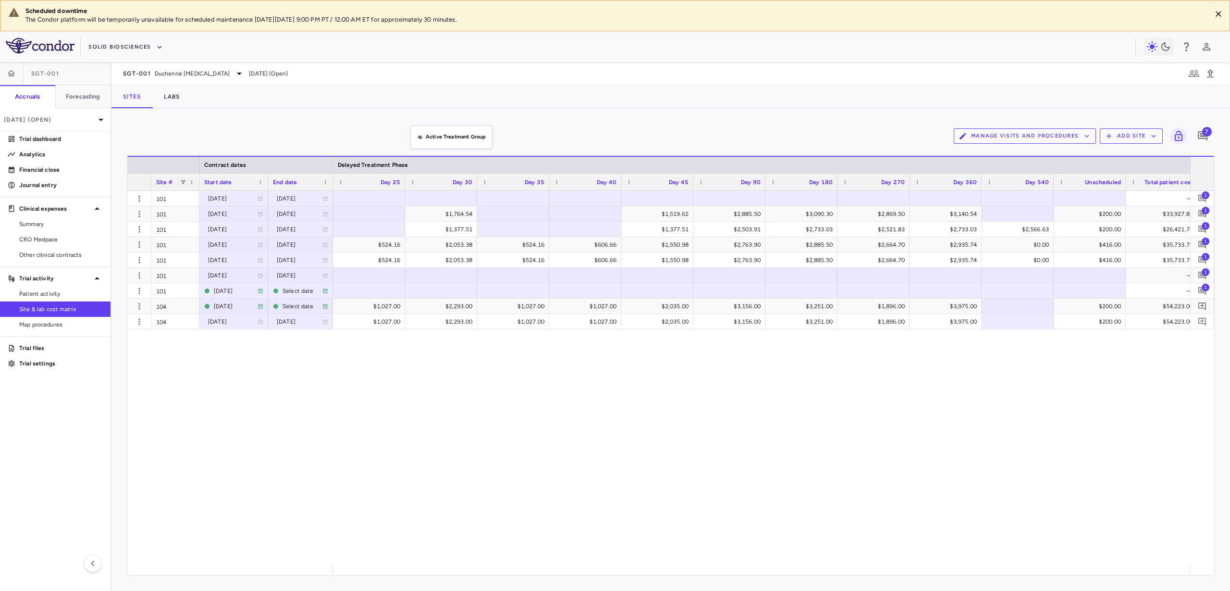
drag, startPoint x: 412, startPoint y: 168, endPoint x: 416, endPoint y: 131, distance: 36.7
drag, startPoint x: 630, startPoint y: 564, endPoint x: 544, endPoint y: 577, distance: 86.5
click at [544, 577] on div "Manage Visits and Procedures Add Site 7 Press ENTER to sort. Press ALT DOWN to …" at bounding box center [670, 350] width 1119 height 482
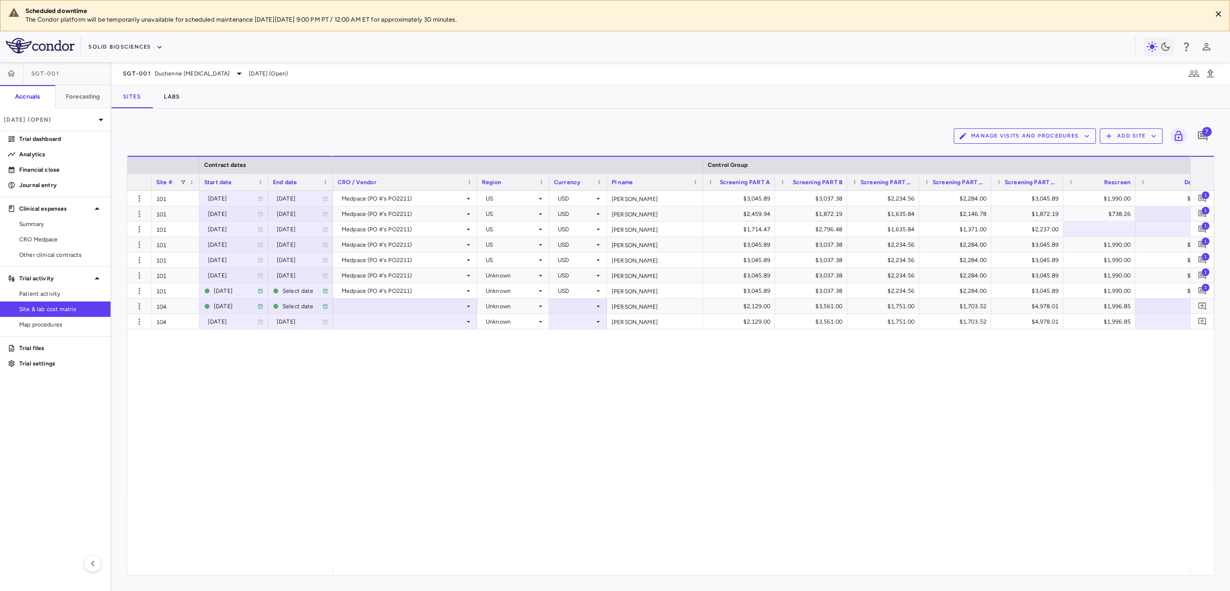
click at [220, 183] on span "Start date" at bounding box center [218, 182] width 28 height 7
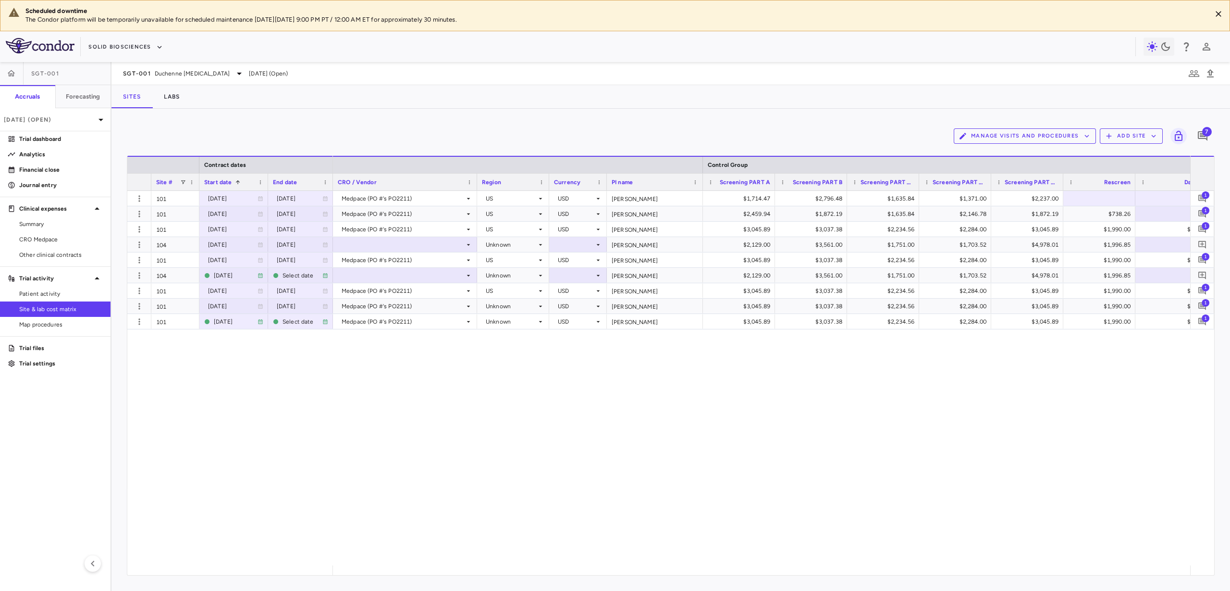
click at [166, 181] on span "Site #" at bounding box center [164, 182] width 16 height 7
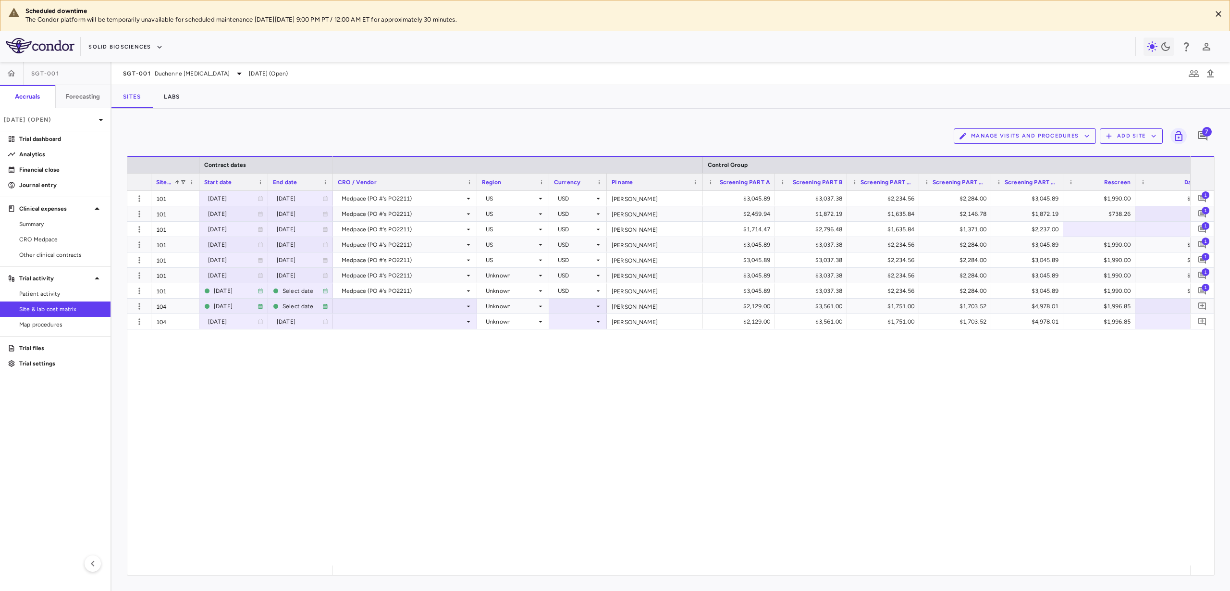
click at [208, 185] on div "Start date" at bounding box center [229, 182] width 50 height 12
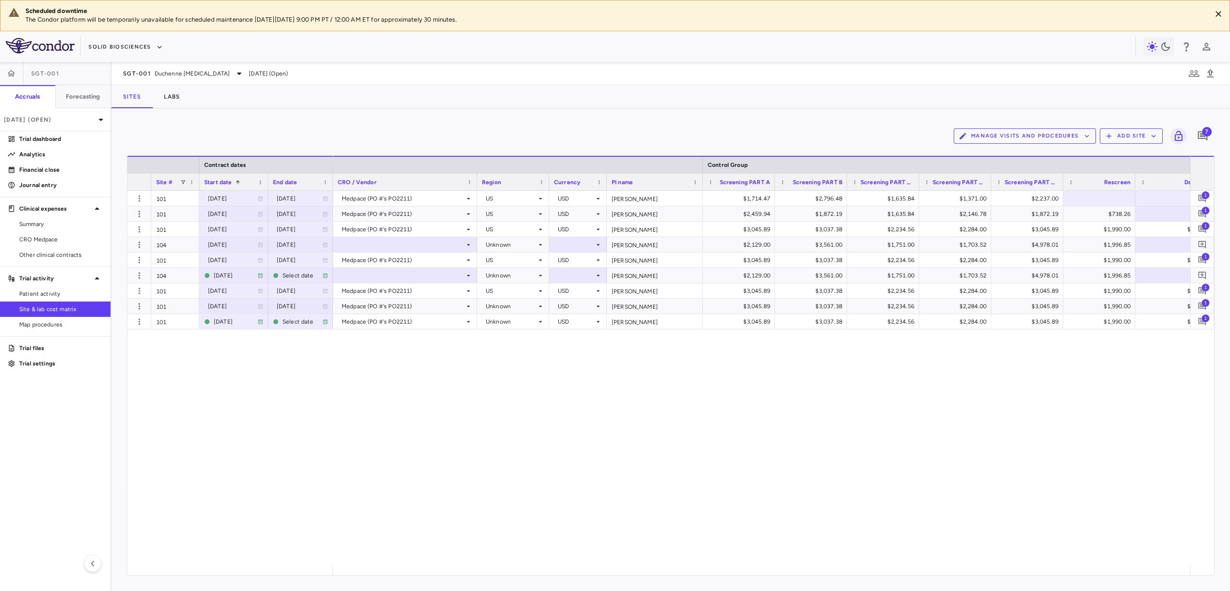
click at [172, 183] on span "Site #" at bounding box center [164, 182] width 16 height 7
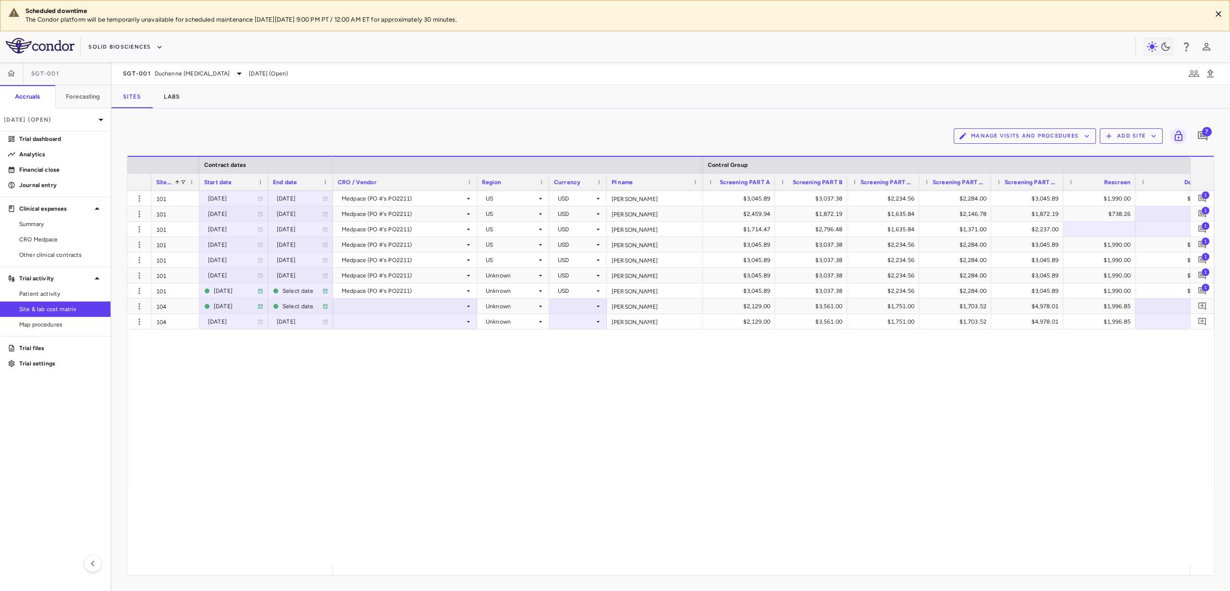
click at [172, 183] on span at bounding box center [176, 182] width 9 height 6
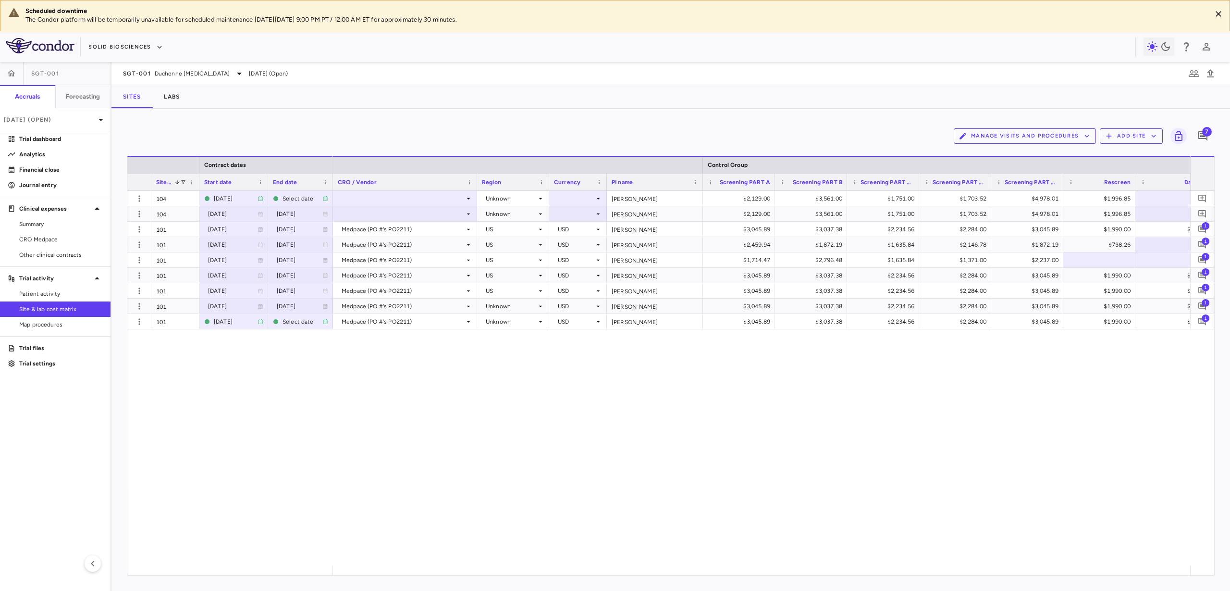
click at [172, 183] on span at bounding box center [176, 182] width 9 height 6
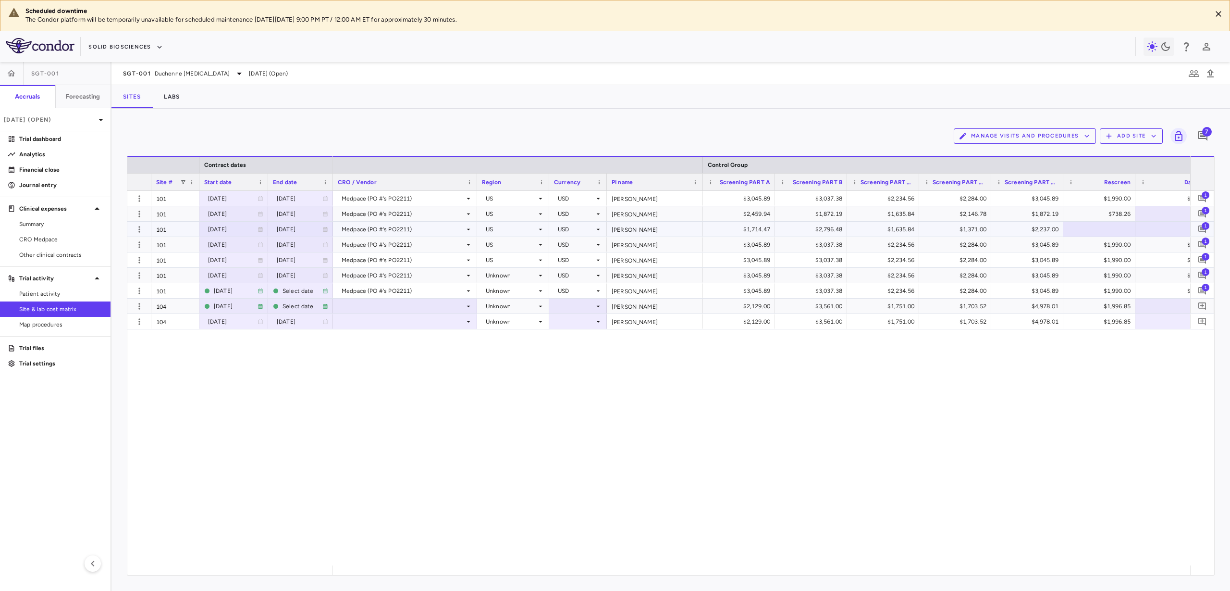
click at [724, 232] on div "$1,714.47" at bounding box center [741, 229] width 59 height 15
click at [701, 182] on div at bounding box center [703, 181] width 4 height 17
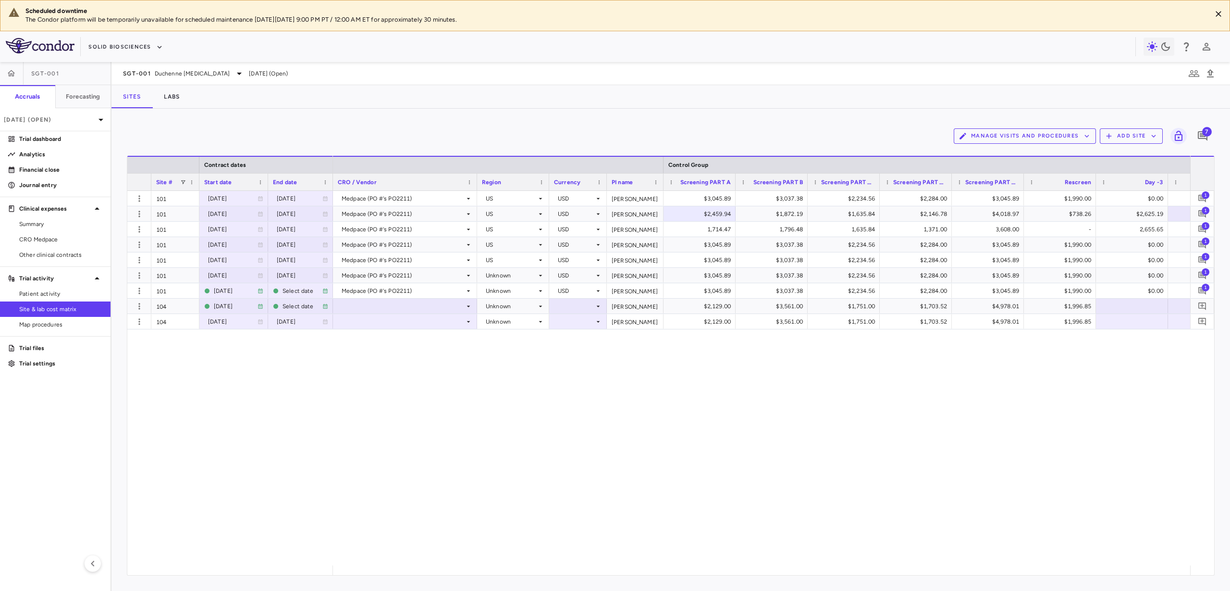
click at [547, 185] on div at bounding box center [549, 181] width 4 height 17
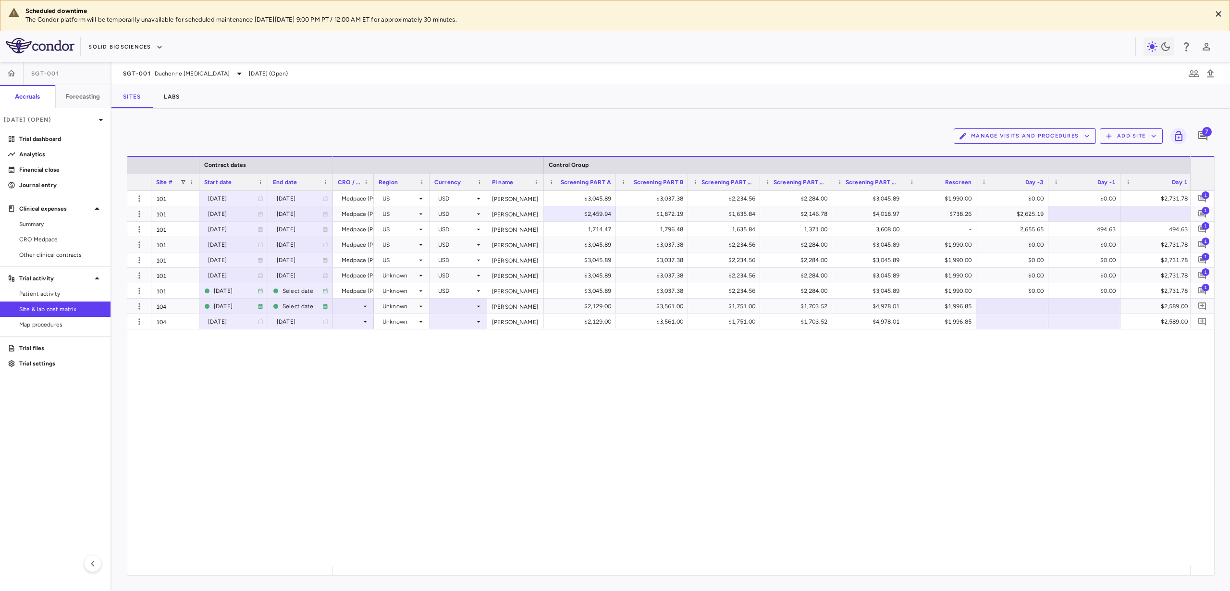
drag, startPoint x: 475, startPoint y: 184, endPoint x: 372, endPoint y: 186, distance: 103.3
click at [372, 186] on div at bounding box center [373, 181] width 4 height 17
click at [575, 215] on div "$2,459.94" at bounding box center [582, 213] width 59 height 15
type input "*"
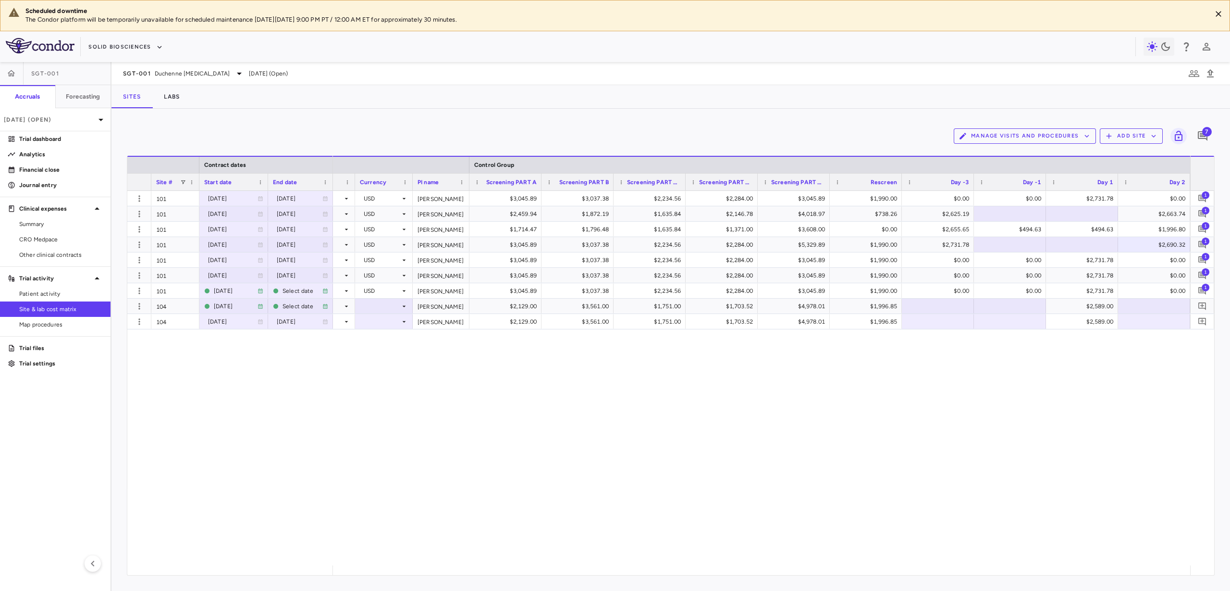
scroll to position [0, 147]
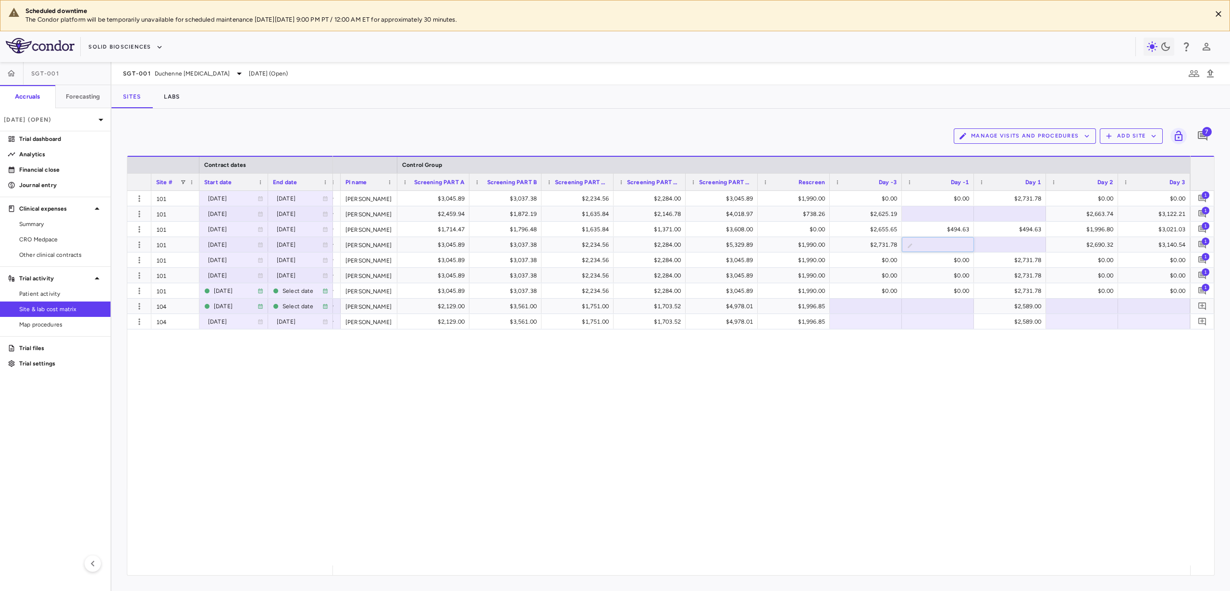
type input "*"
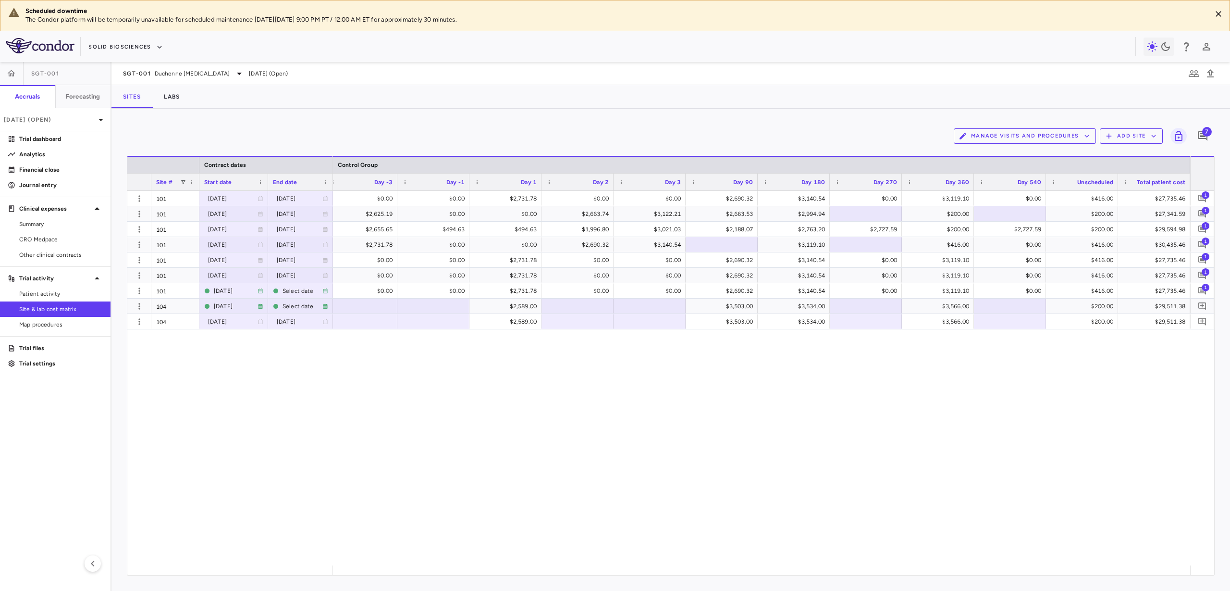
scroll to position [0, 723]
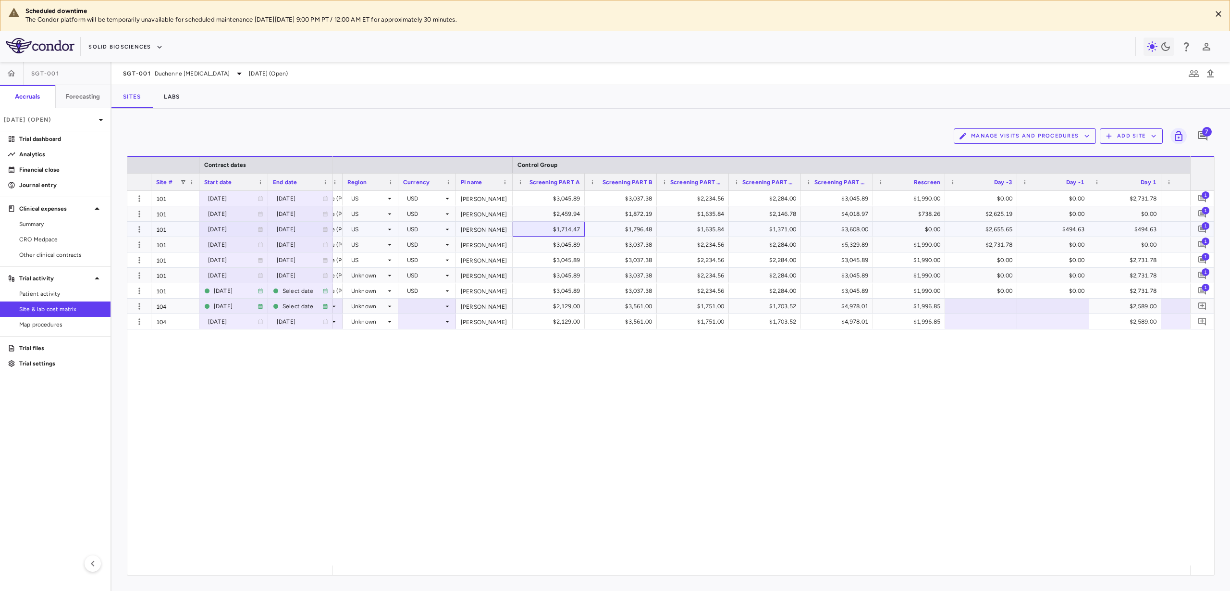
click at [534, 230] on div "$1,714.47" at bounding box center [550, 229] width 59 height 15
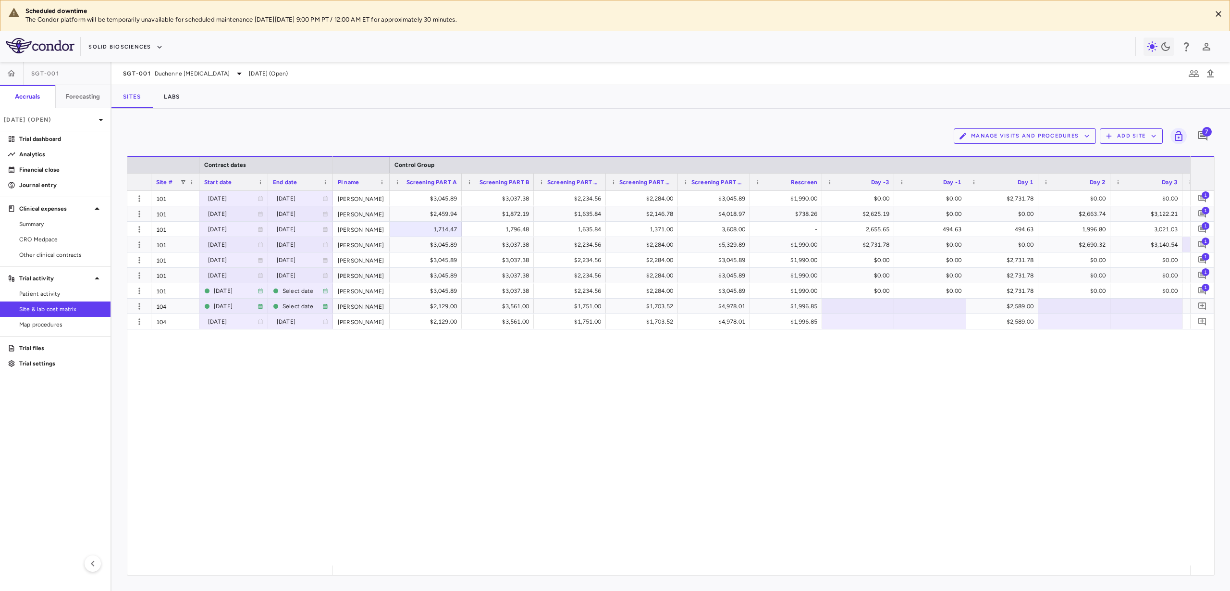
click at [1001, 138] on button "Manage Visits and Procedures" at bounding box center [1025, 135] width 142 height 15
click at [1000, 167] on li "Manage Procedure Categories" at bounding box center [1014, 169] width 102 height 14
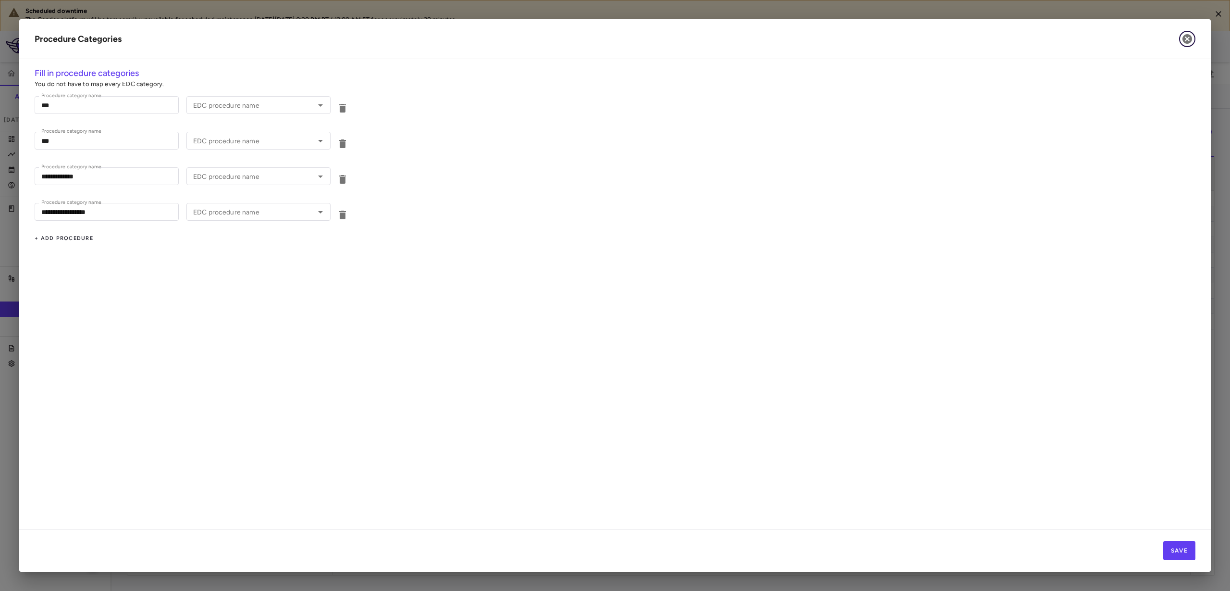
click at [1193, 41] on icon "button" at bounding box center [1188, 39] width 12 height 12
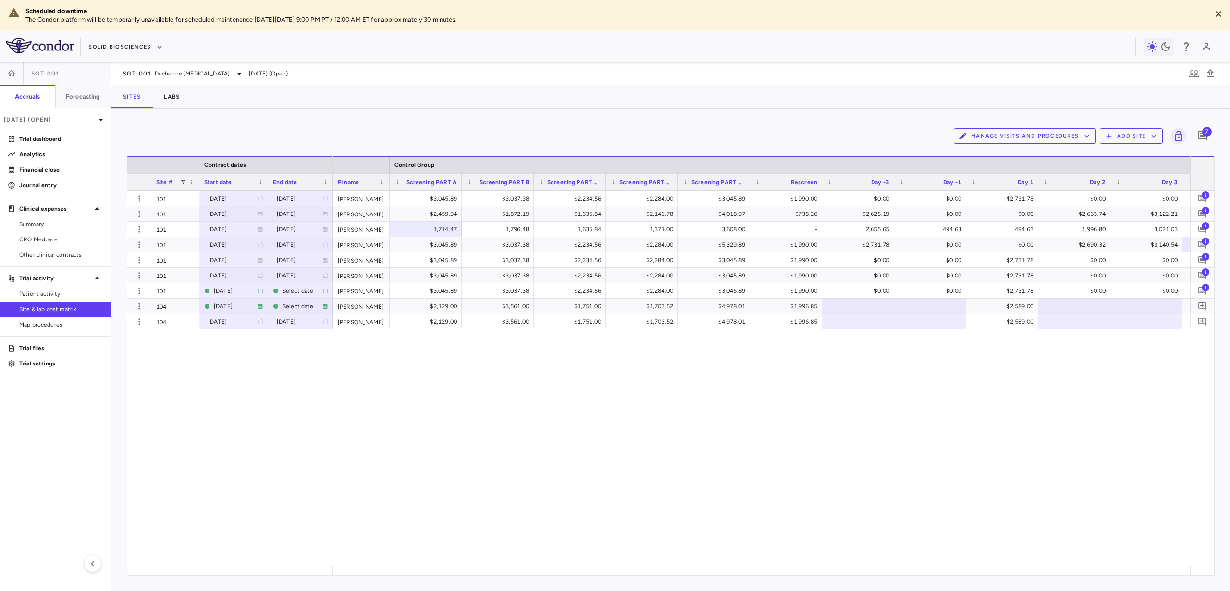
click at [1029, 136] on button "Manage Visits and Procedures" at bounding box center [1025, 135] width 142 height 15
click at [1014, 152] on li "Visit Schedules" at bounding box center [1014, 155] width 102 height 14
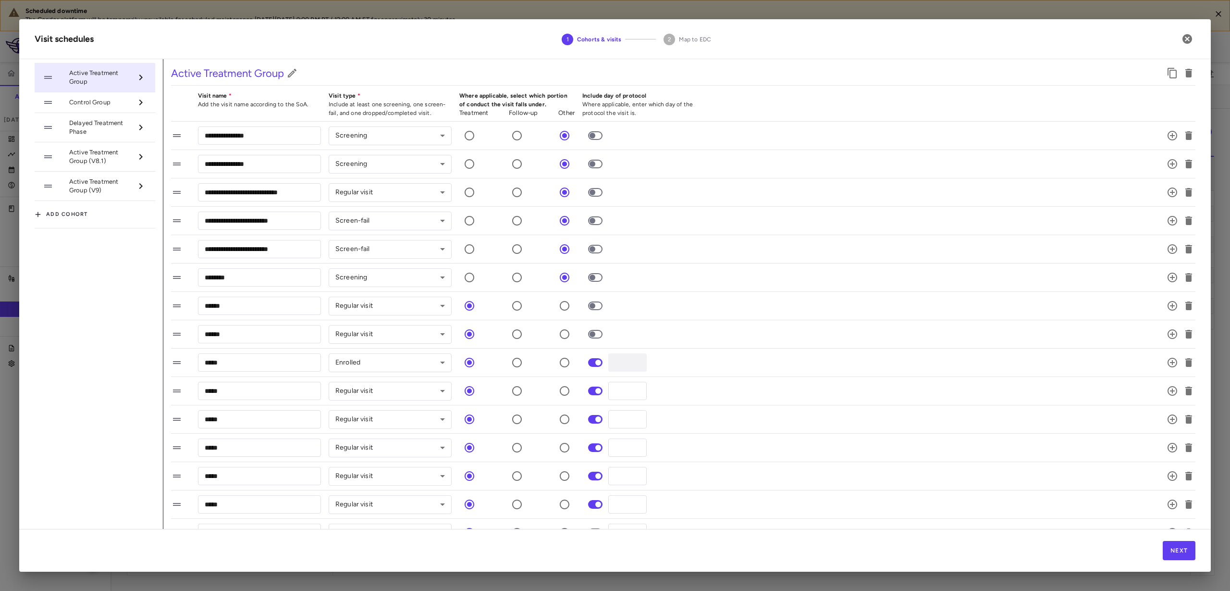
click at [98, 99] on span "Control Group" at bounding box center [100, 102] width 63 height 9
click at [1183, 303] on icon "button" at bounding box center [1189, 306] width 12 height 12
click at [1185, 308] on icon "button" at bounding box center [1188, 305] width 7 height 9
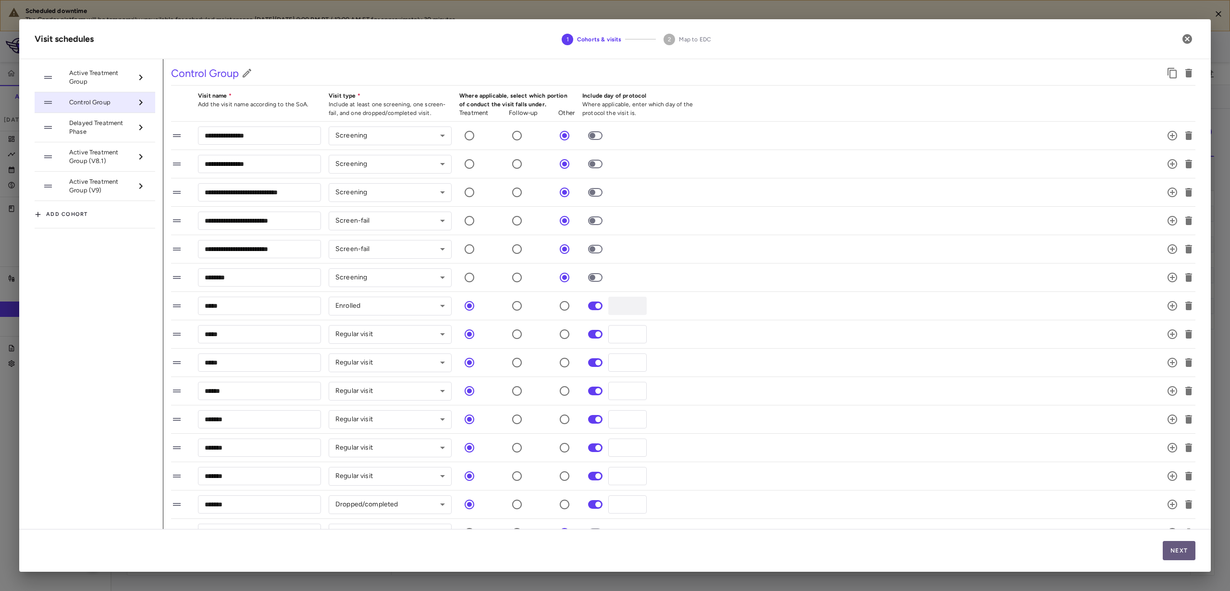
click at [1180, 545] on button "Next" at bounding box center [1179, 550] width 33 height 19
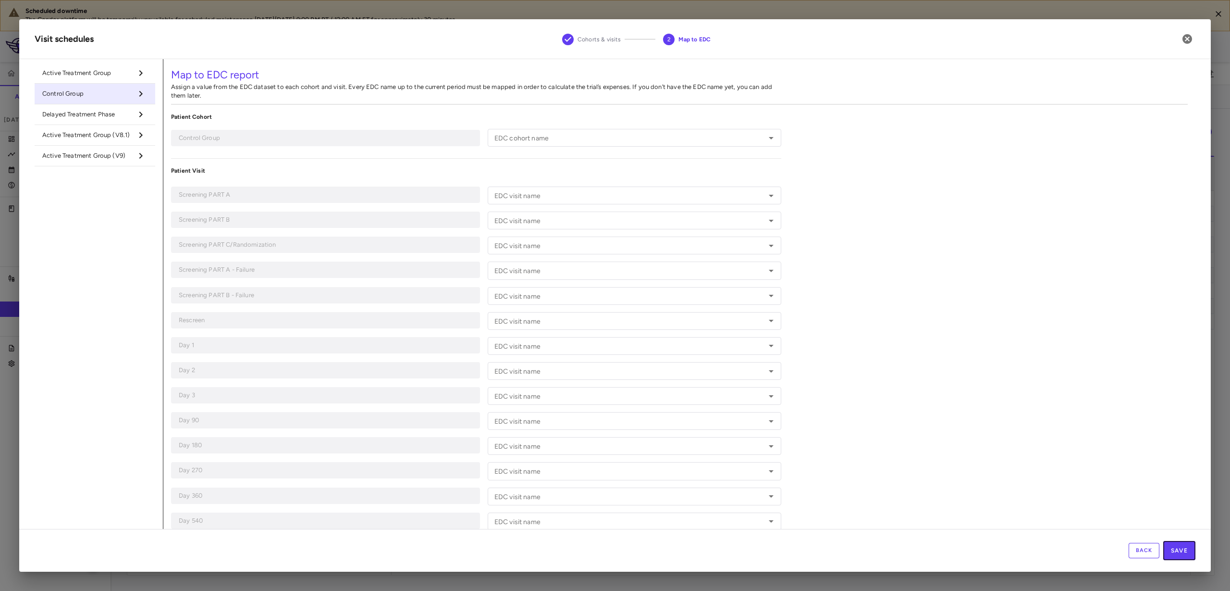
click at [1183, 544] on button "Save" at bounding box center [1179, 550] width 32 height 19
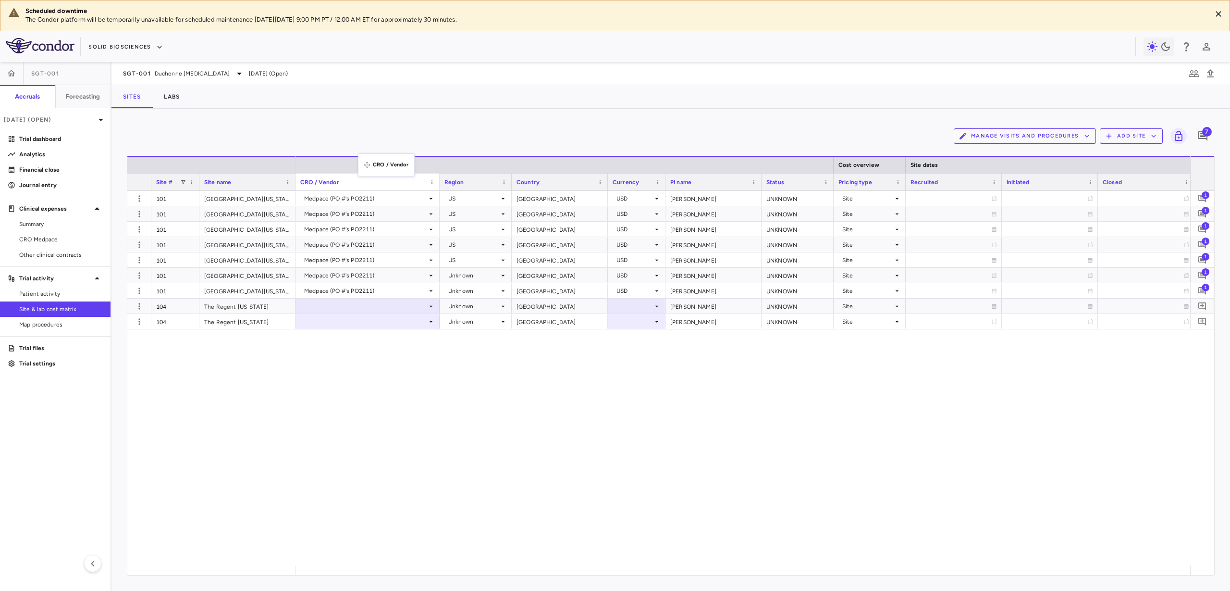
drag, startPoint x: 362, startPoint y: 182, endPoint x: 368, endPoint y: 131, distance: 50.8
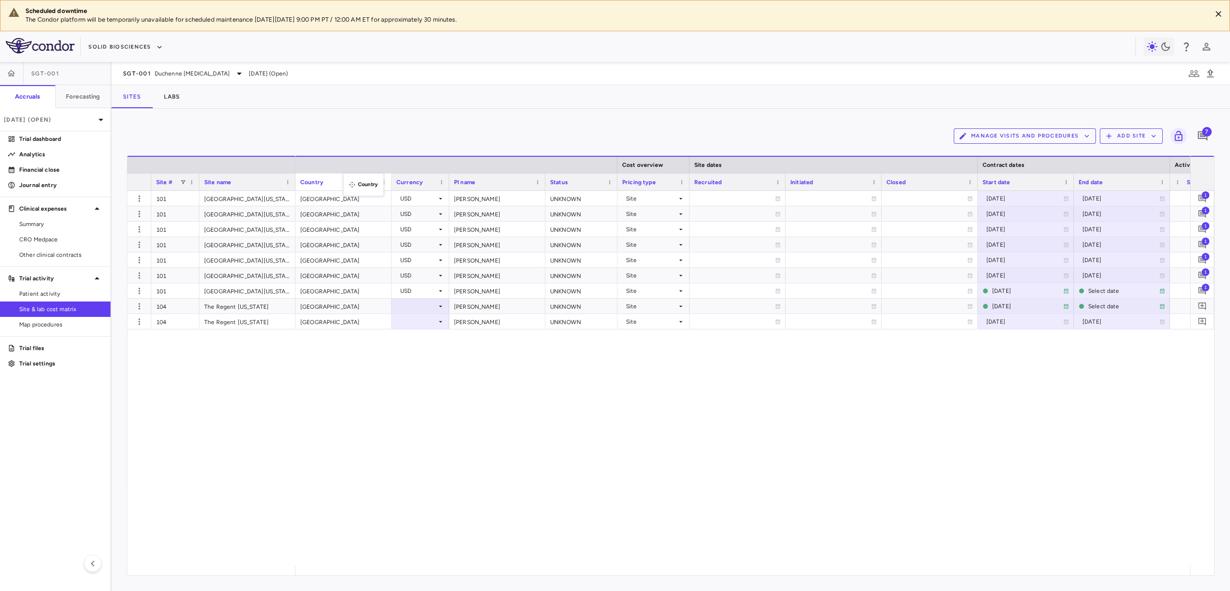
drag, startPoint x: 348, startPoint y: 183, endPoint x: 357, endPoint y: 140, distance: 43.1
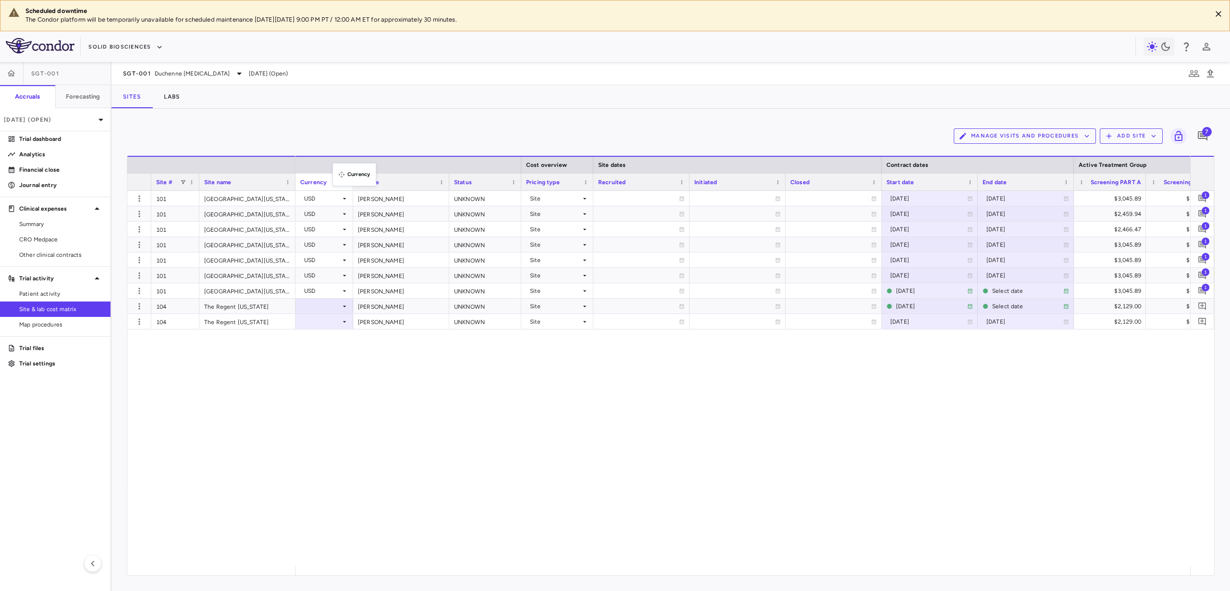
drag, startPoint x: 337, startPoint y: 181, endPoint x: 345, endPoint y: 142, distance: 39.6
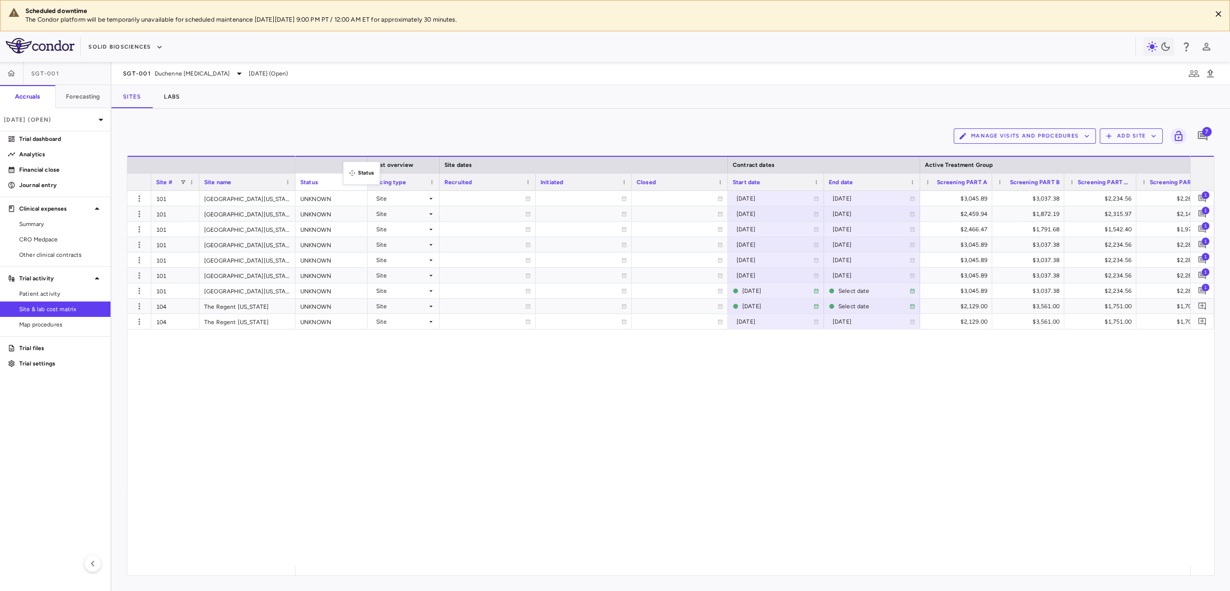
drag, startPoint x: 345, startPoint y: 179, endPoint x: 368, endPoint y: 130, distance: 54.6
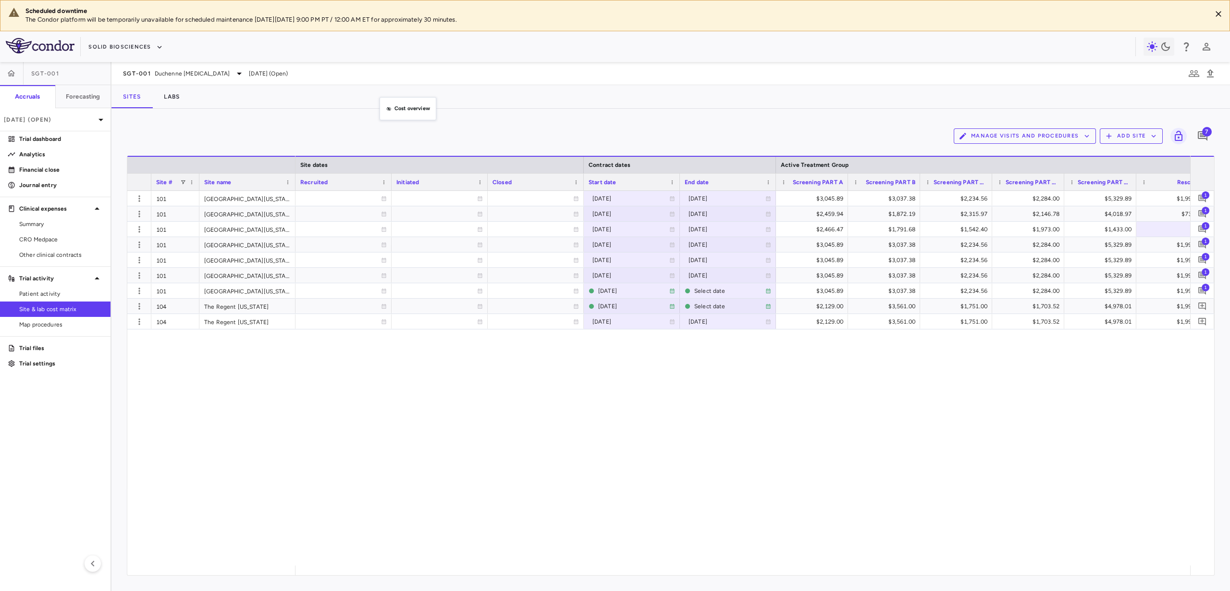
drag, startPoint x: 354, startPoint y: 162, endPoint x: 385, endPoint y: 102, distance: 67.9
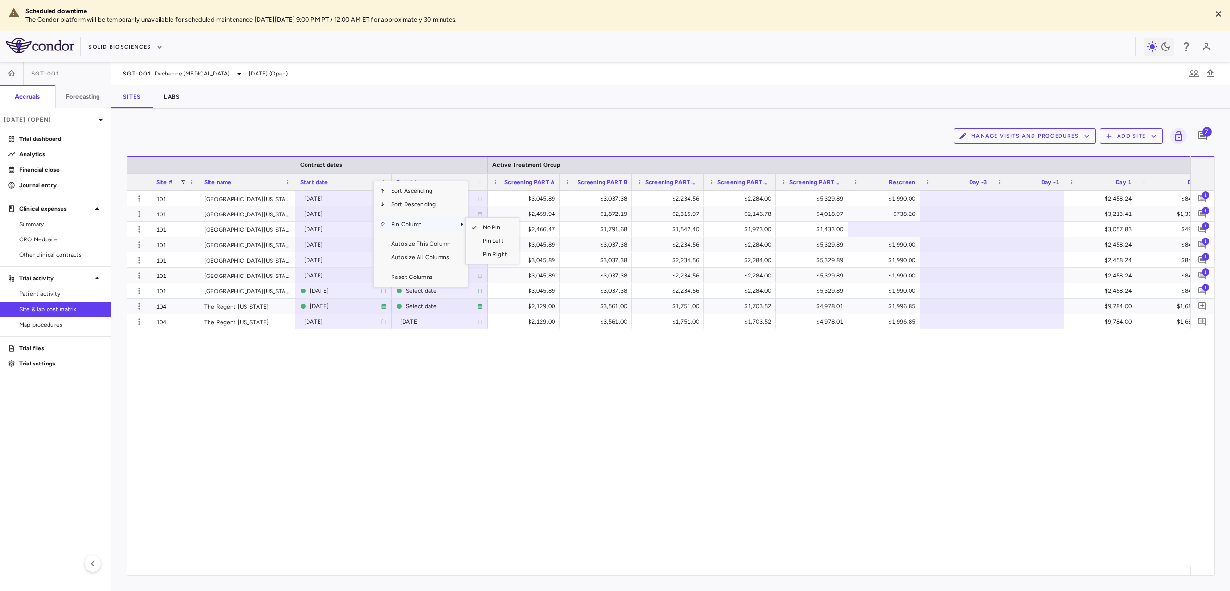
click at [416, 225] on span "Pin Column" at bounding box center [420, 223] width 71 height 13
click at [445, 221] on span "Pin Column" at bounding box center [420, 223] width 71 height 13
click at [480, 237] on span "Pin Left" at bounding box center [495, 240] width 36 height 13
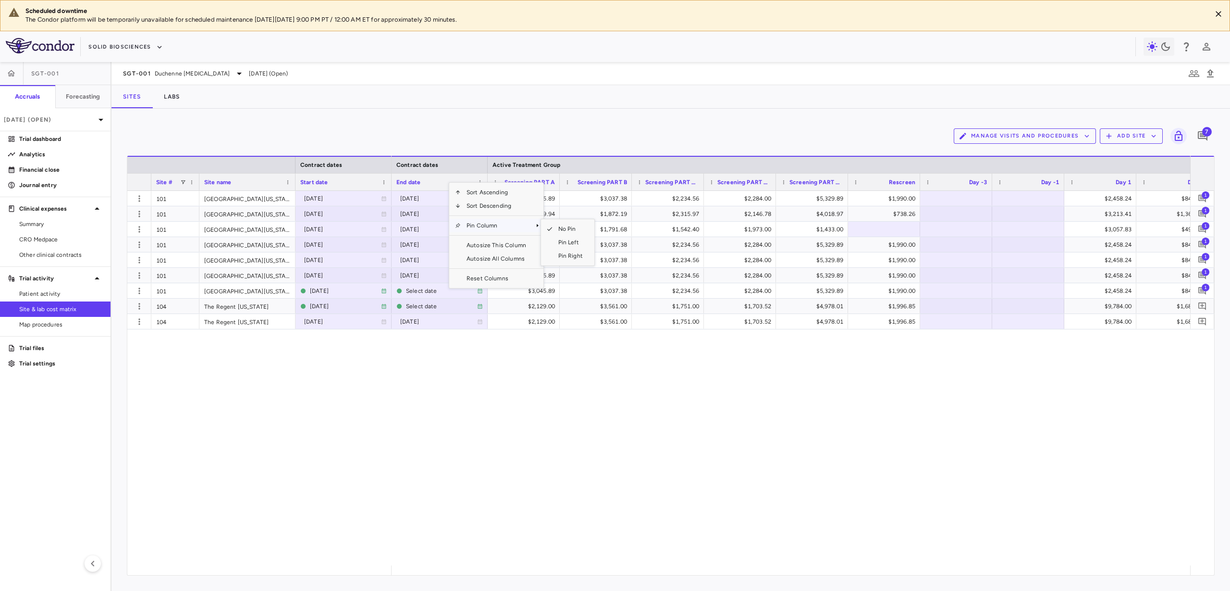
click at [479, 223] on span "Pin Column" at bounding box center [496, 225] width 71 height 13
click at [559, 241] on span "Pin Left" at bounding box center [571, 241] width 36 height 13
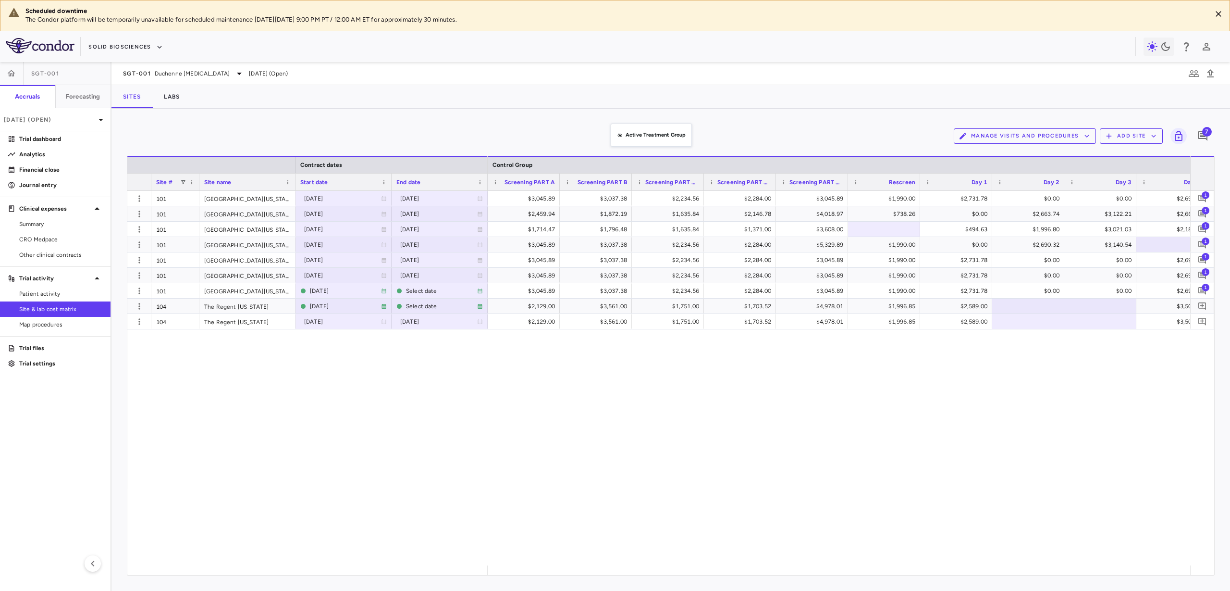
drag, startPoint x: 612, startPoint y: 163, endPoint x: 616, endPoint y: 129, distance: 34.3
click at [921, 420] on div "$3,045.89 $3,037.38 $2,234.56 $2,284.00 $3,045.89 $1,990.00 $2,731.78 $0.00 $0.…" at bounding box center [839, 378] width 703 height 374
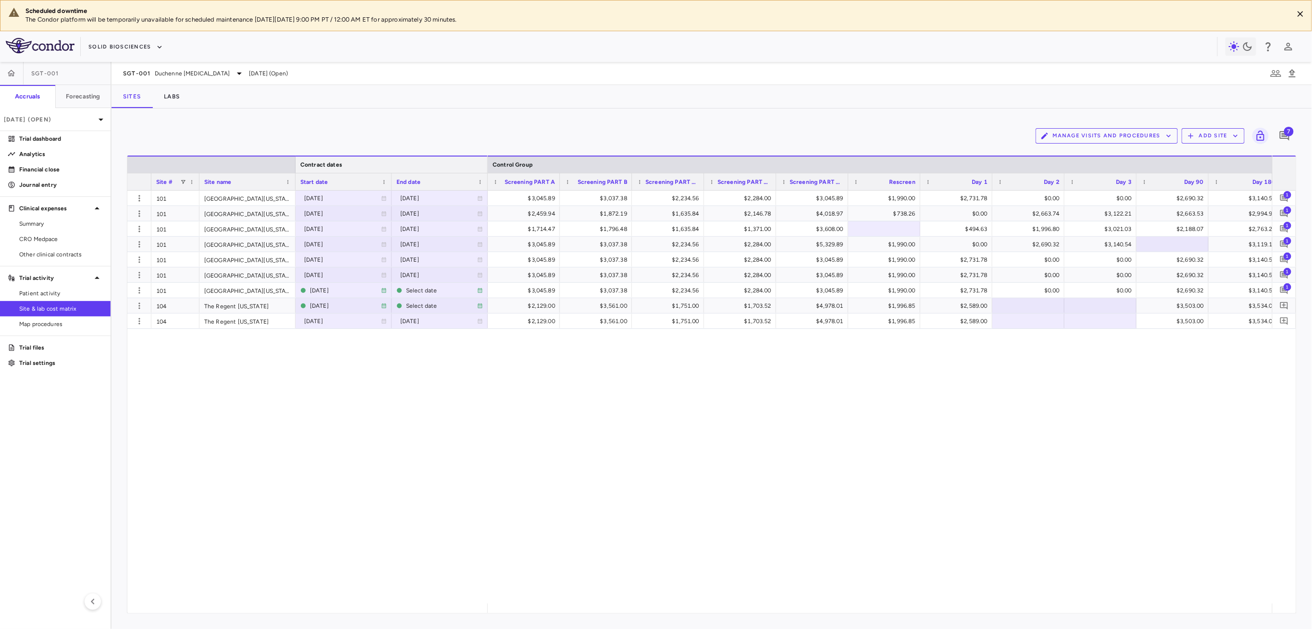
click at [486, 168] on div at bounding box center [487, 165] width 4 height 16
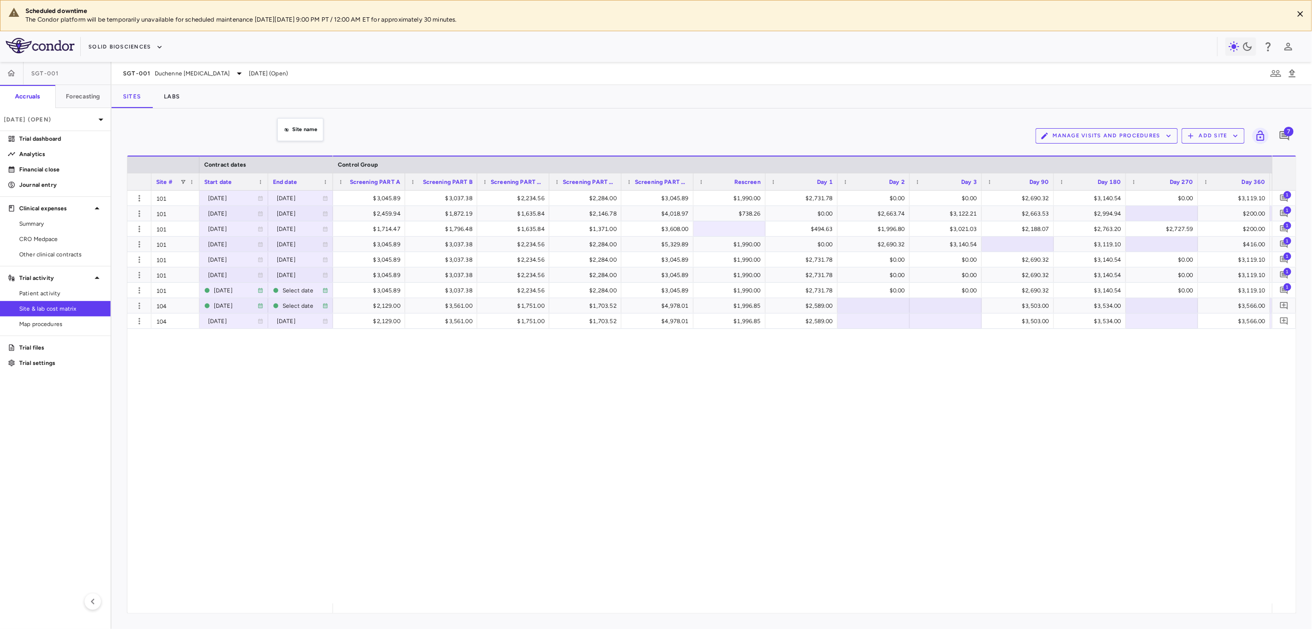
drag, startPoint x: 275, startPoint y: 181, endPoint x: 281, endPoint y: 126, distance: 55.1
click at [372, 227] on div "$1,714.47" at bounding box center [371, 229] width 59 height 15
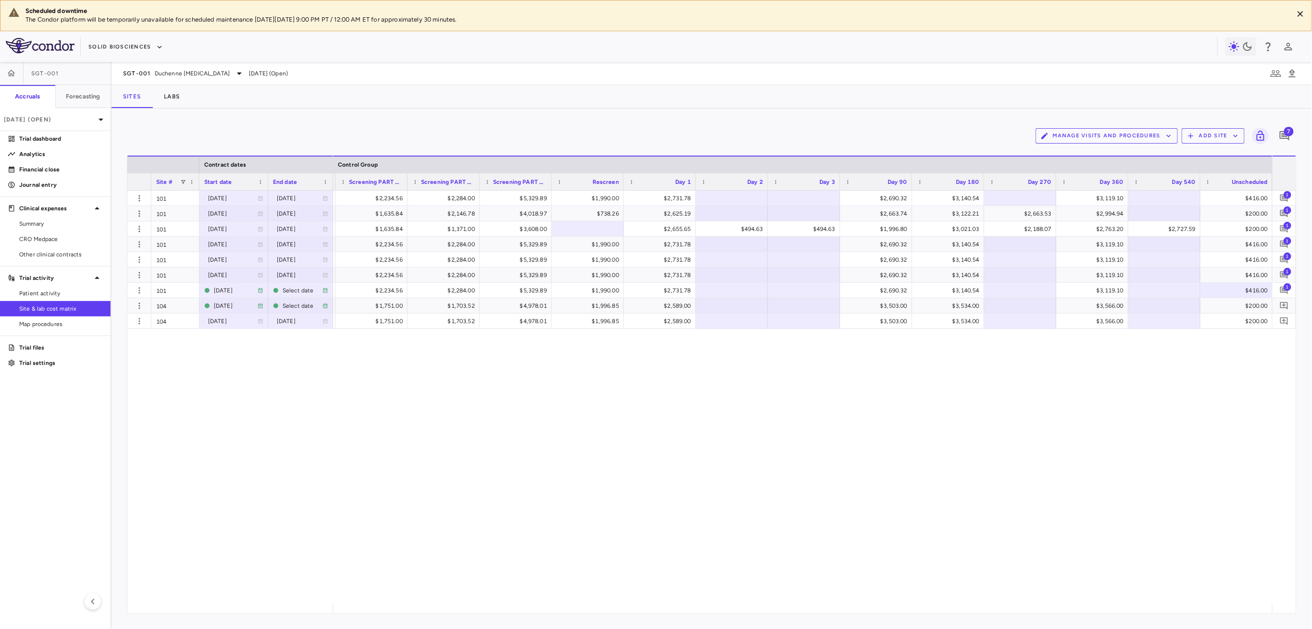
scroll to position [0, 214]
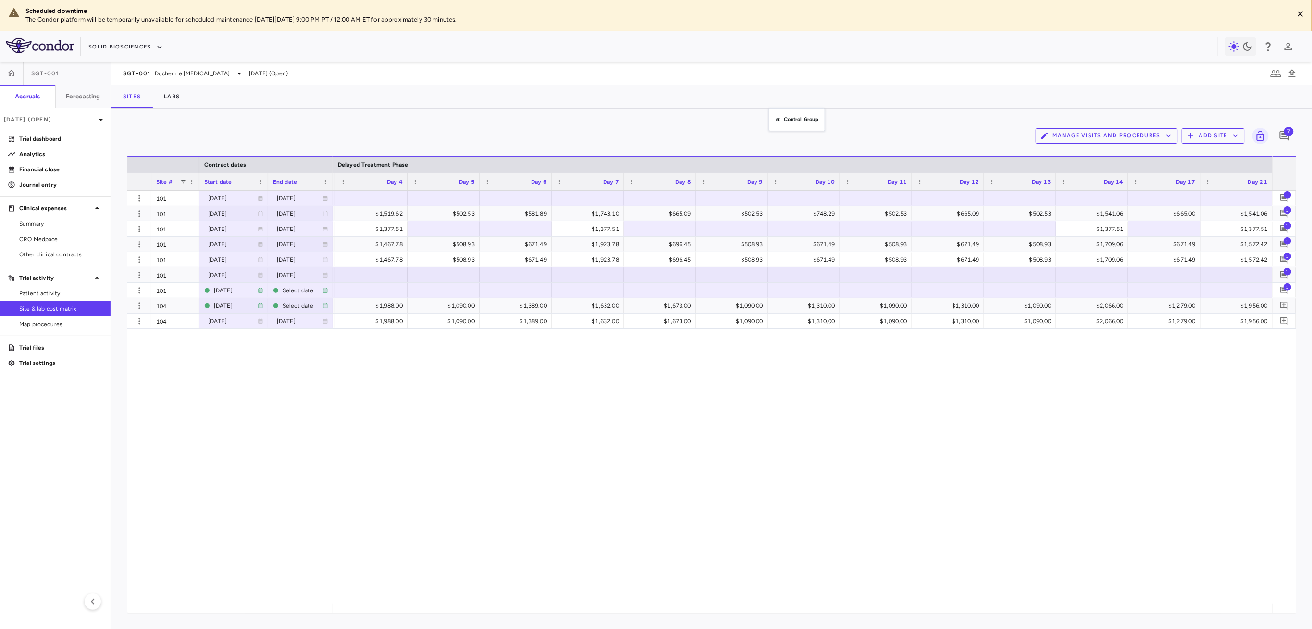
drag, startPoint x: 776, startPoint y: 160, endPoint x: 774, endPoint y: 117, distance: 43.3
click at [361, 228] on div "$633.60" at bounding box center [371, 229] width 59 height 15
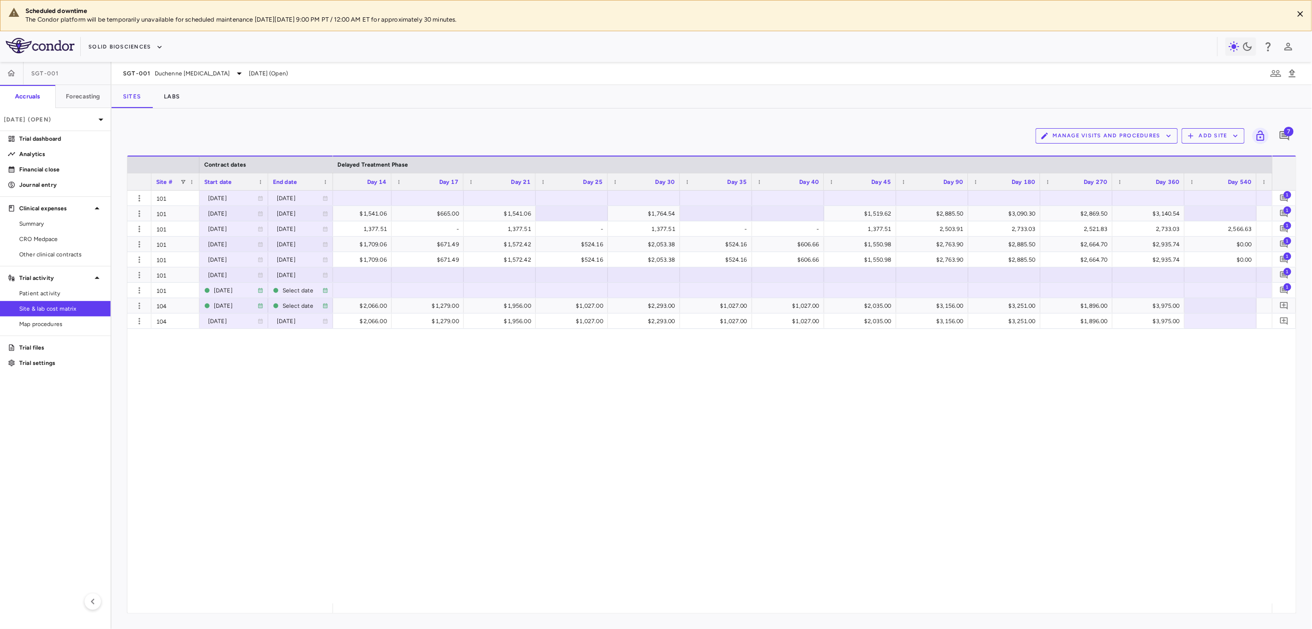
scroll to position [0, 1064]
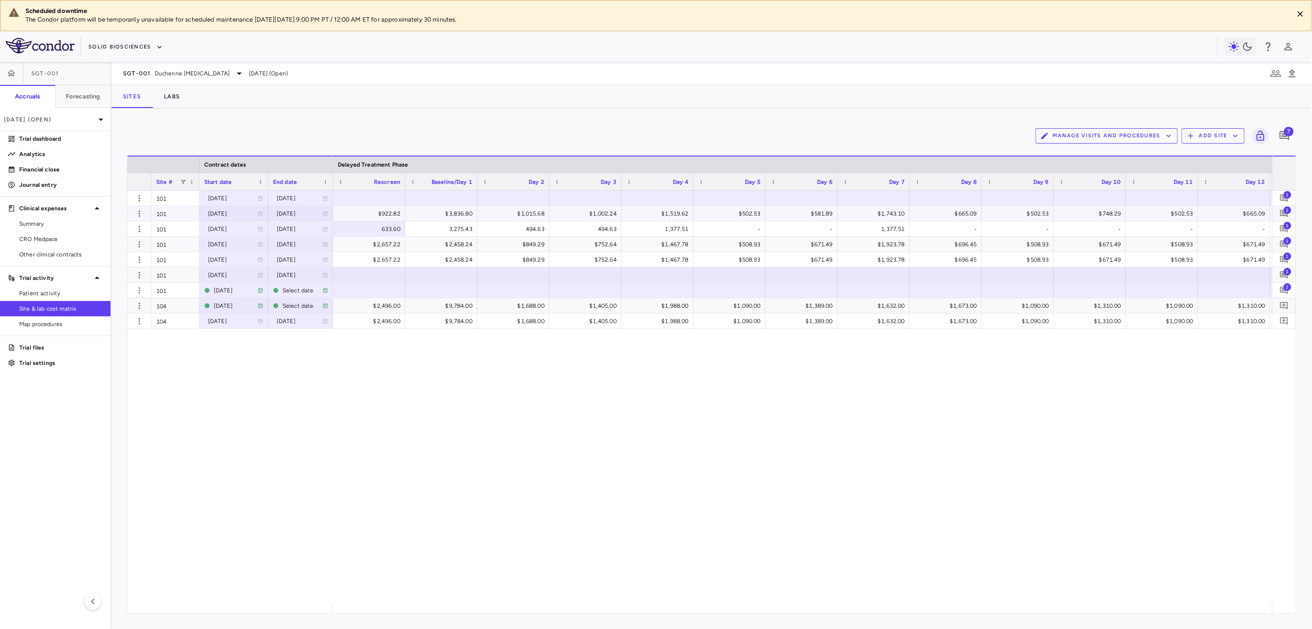
click at [363, 217] on div "$922.82" at bounding box center [371, 213] width 59 height 15
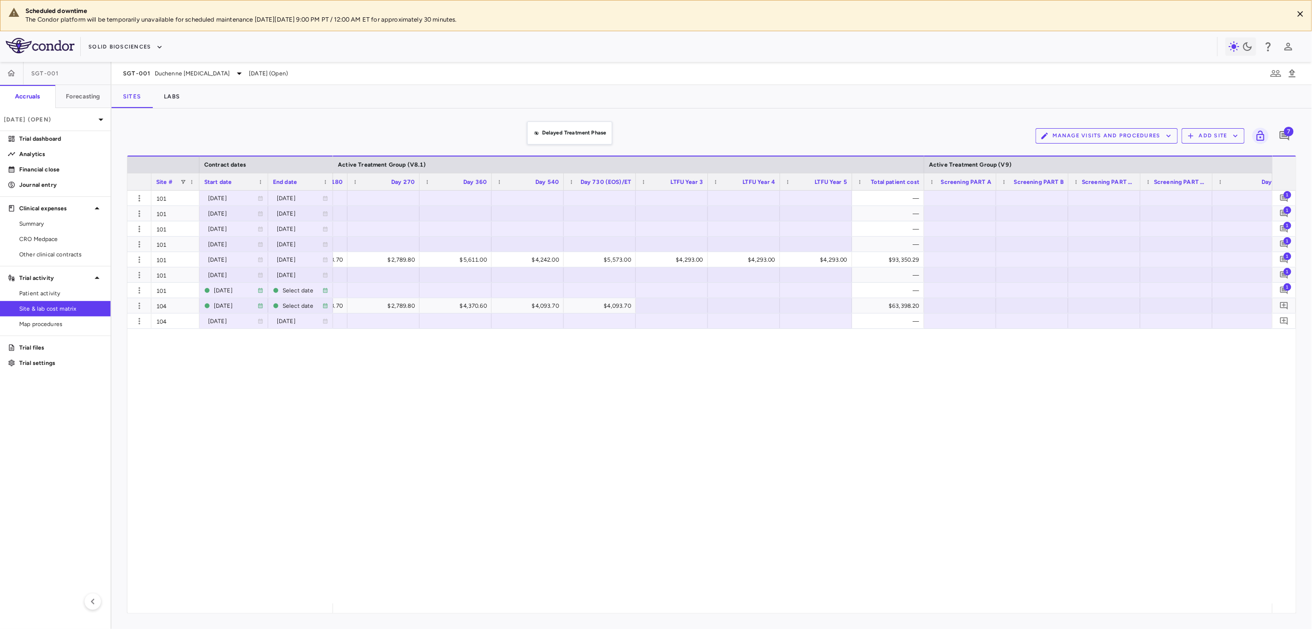
drag, startPoint x: 526, startPoint y: 168, endPoint x: 531, endPoint y: 136, distance: 33.0
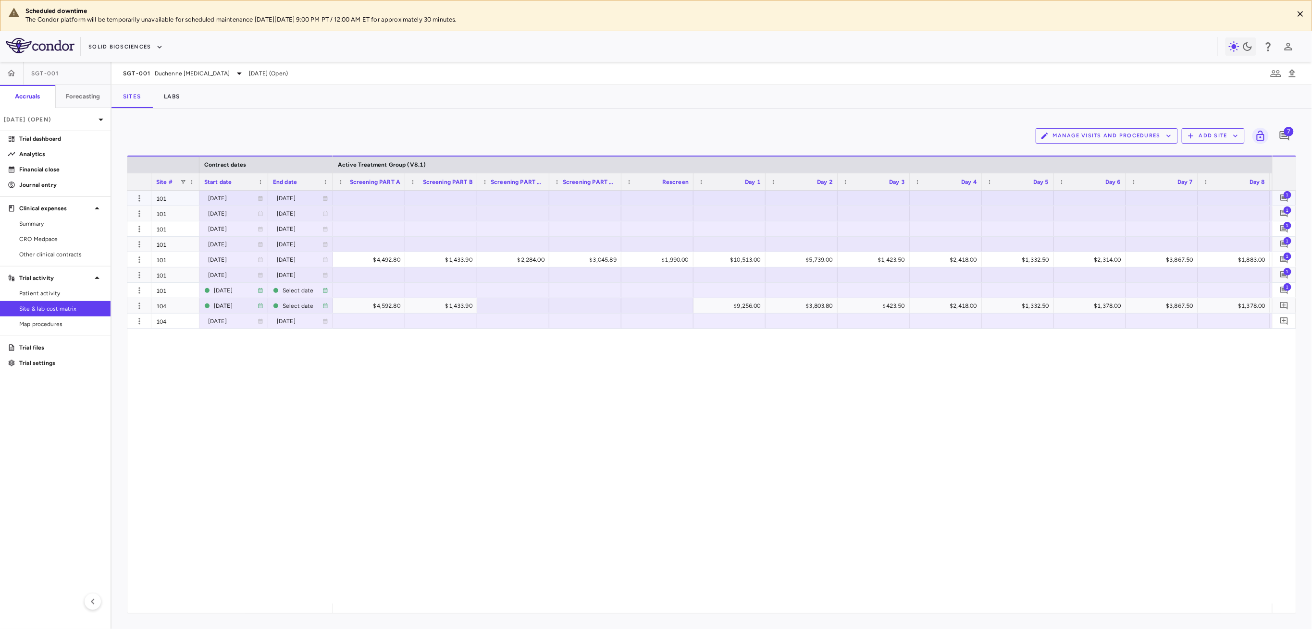
click at [372, 196] on div at bounding box center [369, 198] width 62 height 14
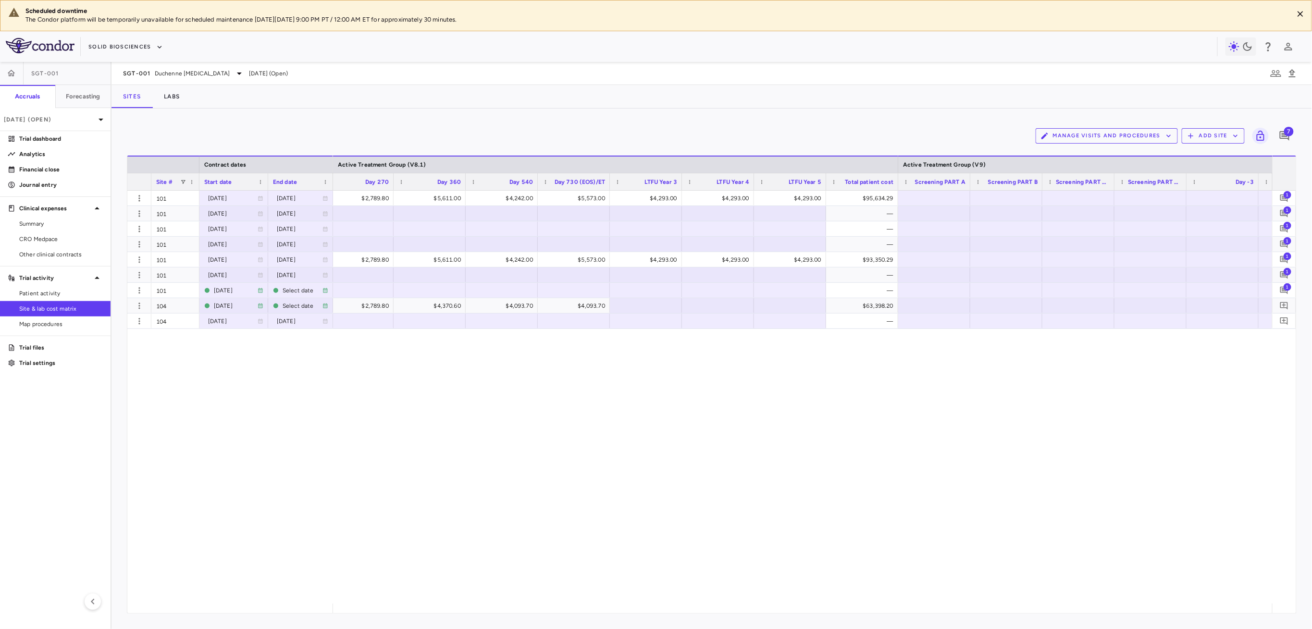
scroll to position [0, 1585]
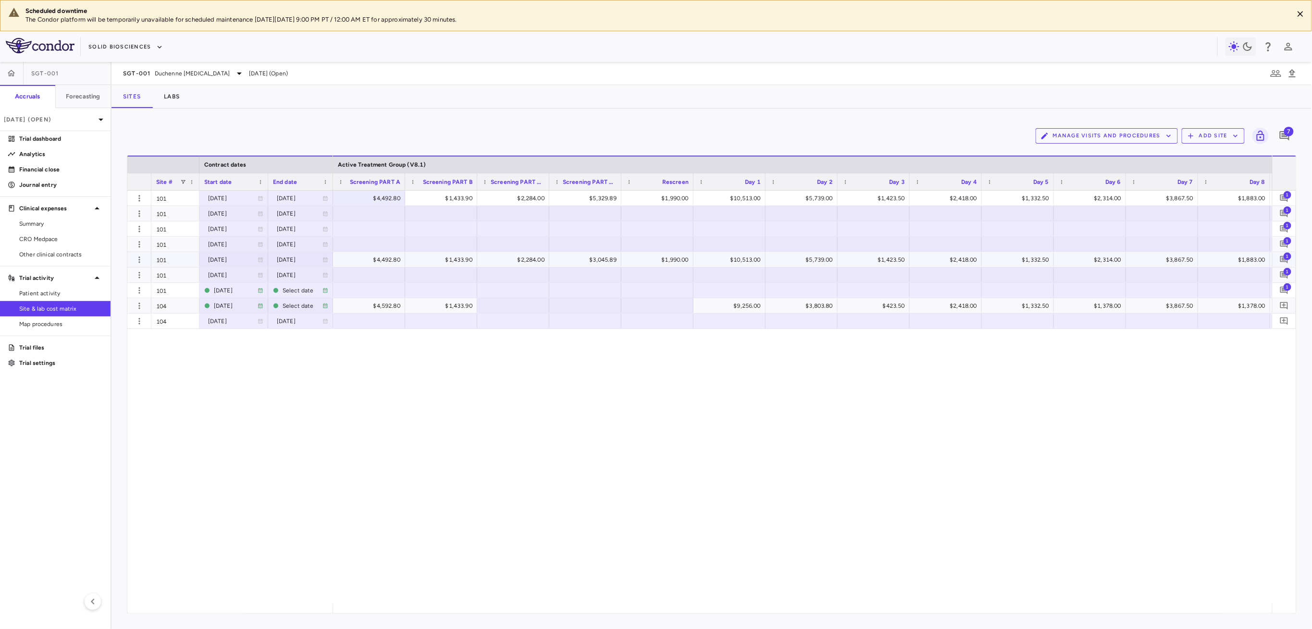
drag, startPoint x: 359, startPoint y: 261, endPoint x: 475, endPoint y: 227, distance: 120.9
click at [359, 261] on div "$4,492.80" at bounding box center [371, 259] width 59 height 15
click at [354, 271] on div at bounding box center [369, 275] width 62 height 14
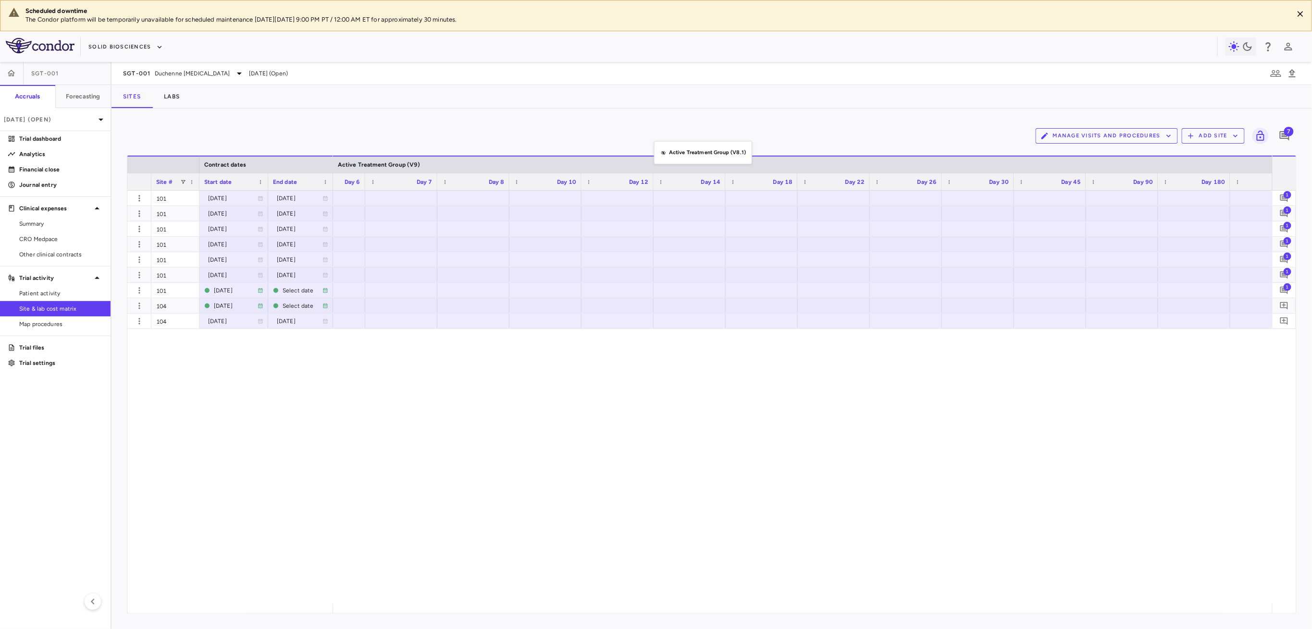
drag, startPoint x: 662, startPoint y: 167, endPoint x: 659, endPoint y: 147, distance: 20.4
click at [374, 200] on div at bounding box center [369, 198] width 62 height 14
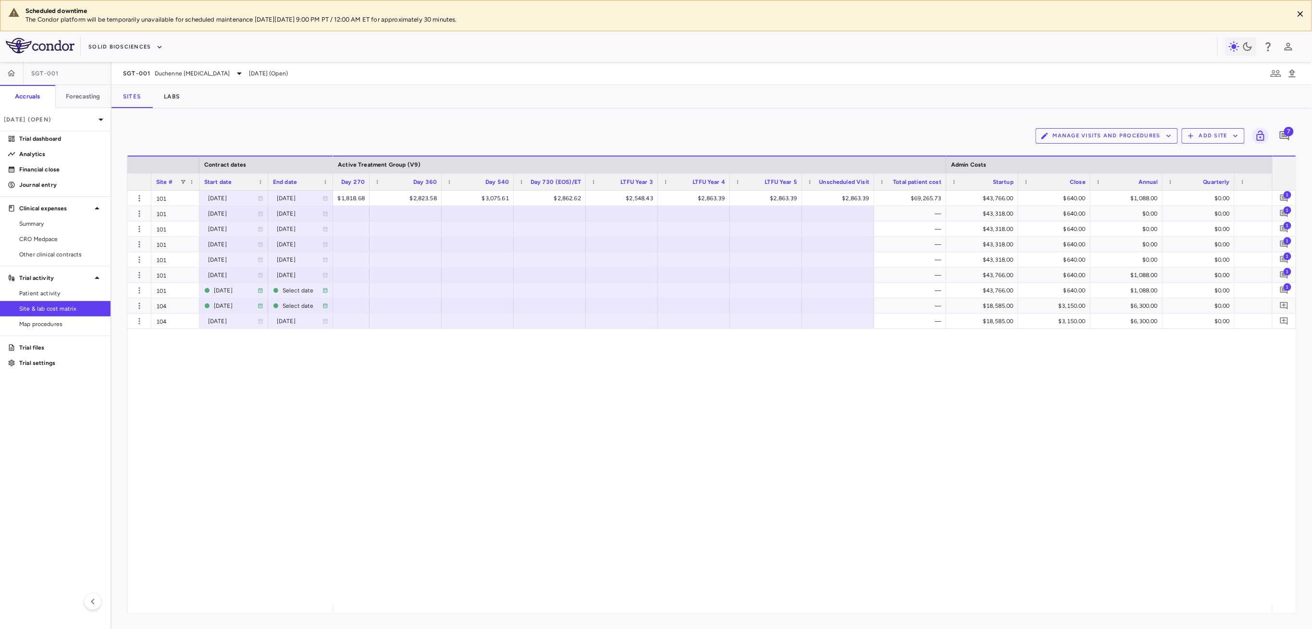
scroll to position [0, 1580]
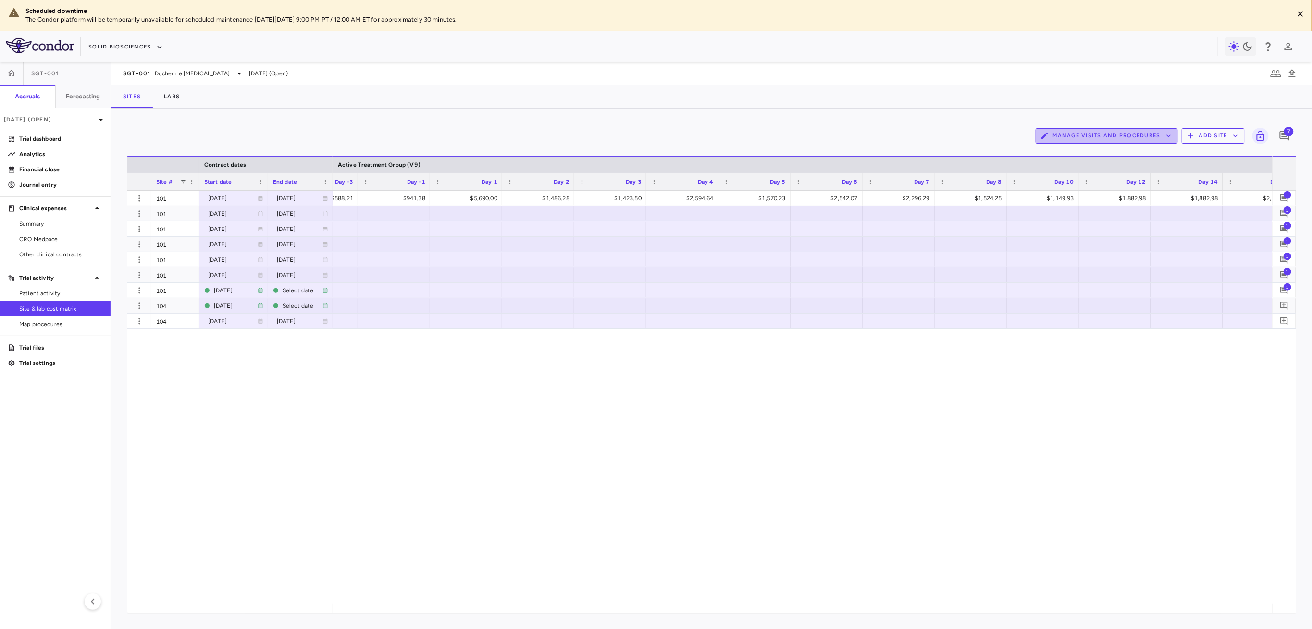
click at [1127, 133] on button "Manage Visits and Procedures" at bounding box center [1107, 135] width 142 height 15
click at [1095, 155] on li "Visit Schedules" at bounding box center [1097, 155] width 102 height 14
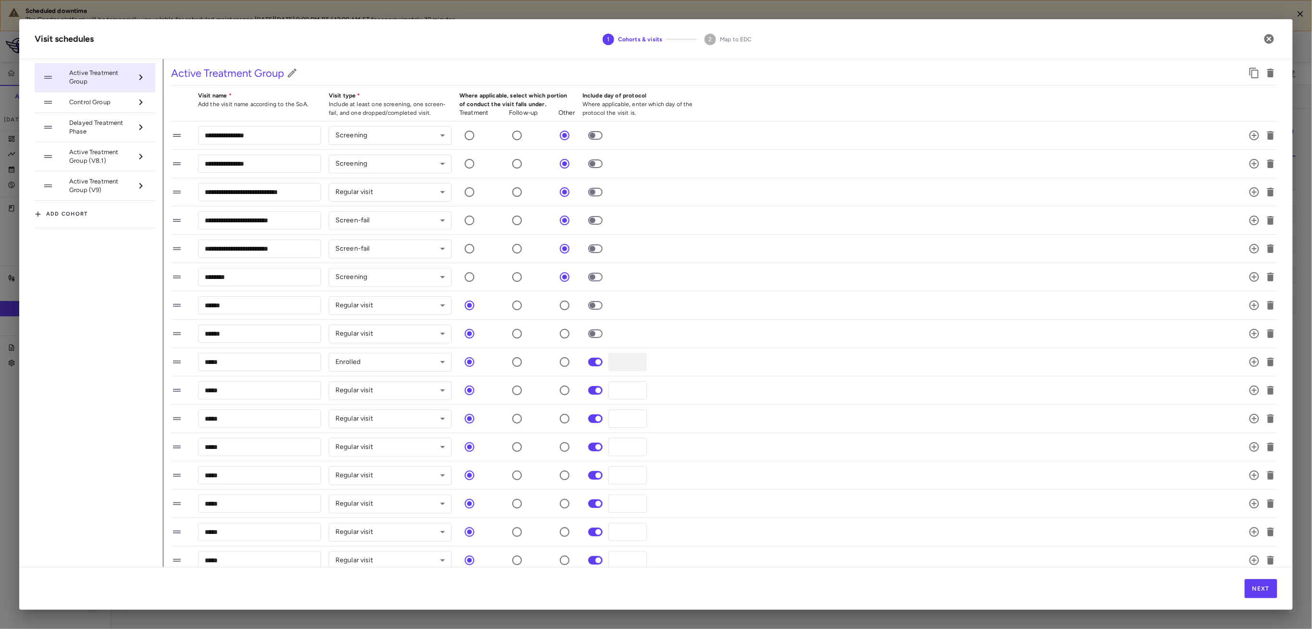
click at [111, 184] on span "Active Treatment Group (V9)" at bounding box center [100, 185] width 63 height 17
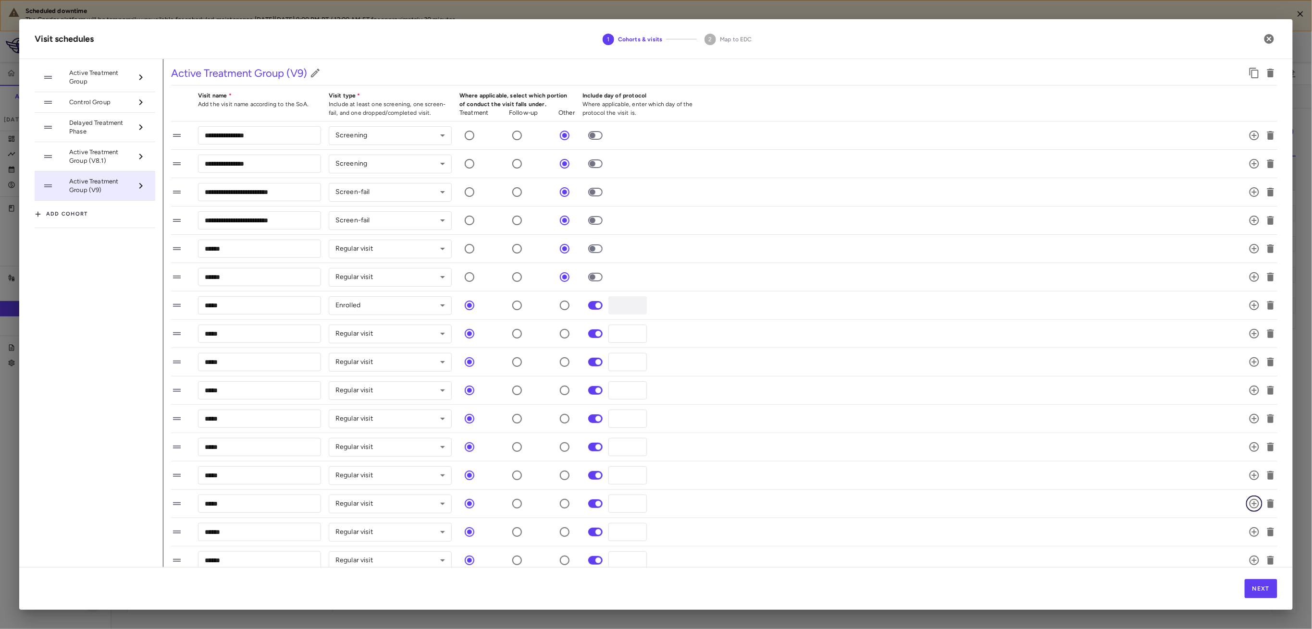
click at [1249, 505] on icon "button" at bounding box center [1254, 504] width 10 height 10
drag, startPoint x: 618, startPoint y: 532, endPoint x: 684, endPoint y: 505, distance: 71.5
click at [625, 532] on input "*" at bounding box center [627, 532] width 38 height 18
type input "*"
click at [703, 498] on div "***** ​ Regular visit ********* ​ * ​" at bounding box center [712, 504] width 1083 height 20
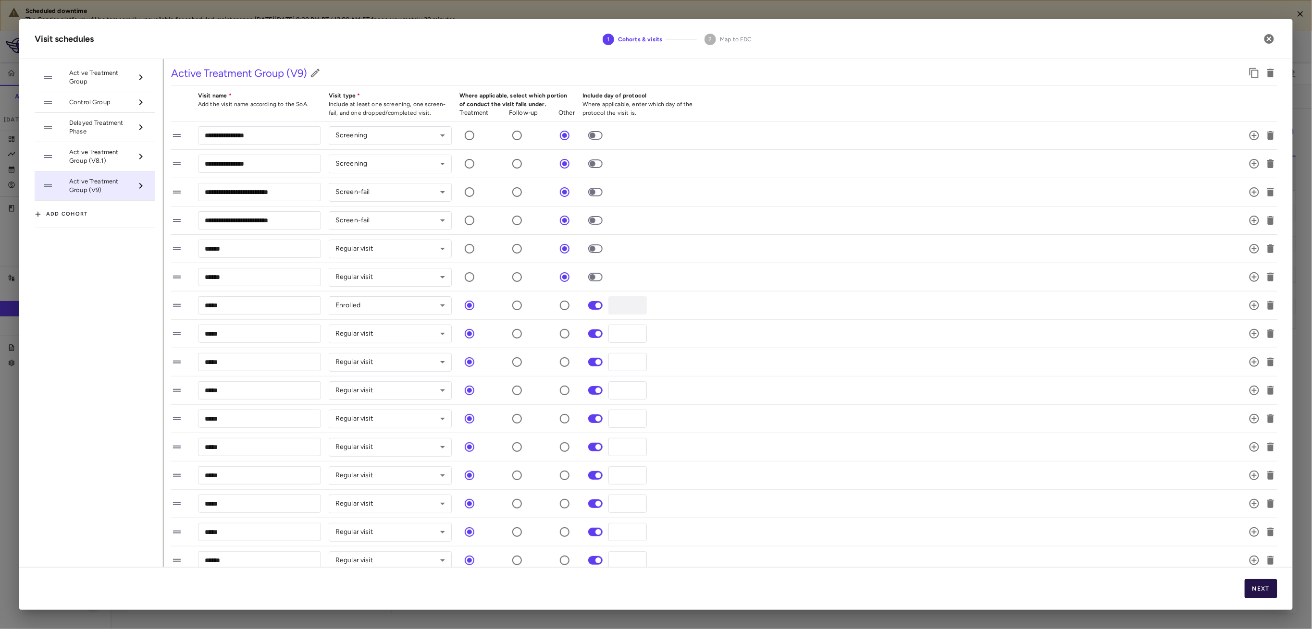
click at [1274, 591] on button "Next" at bounding box center [1261, 589] width 33 height 19
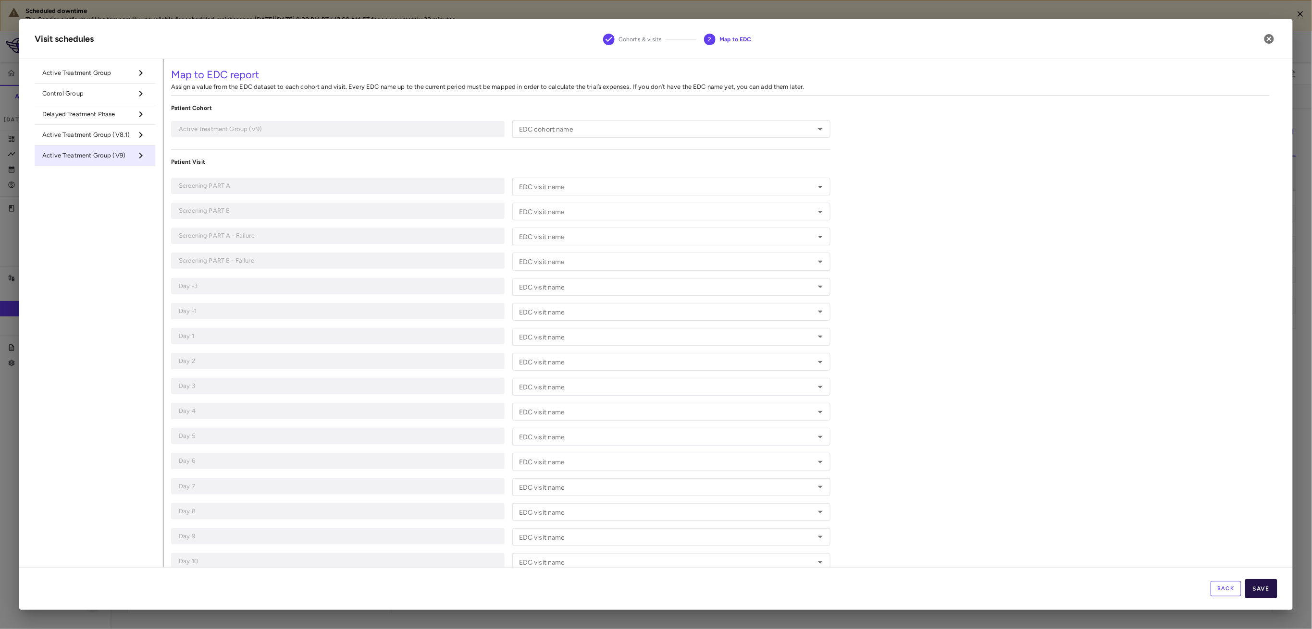
click at [1257, 592] on button "Save" at bounding box center [1261, 589] width 32 height 19
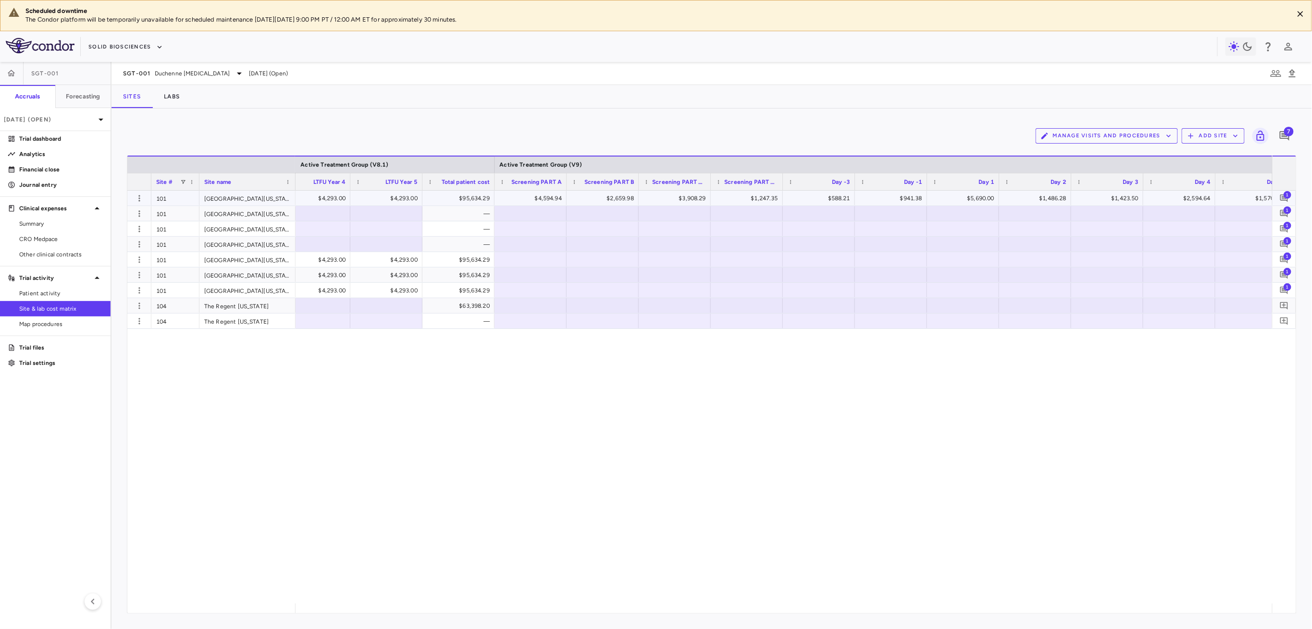
click at [517, 198] on div "$4,594.94" at bounding box center [532, 198] width 59 height 15
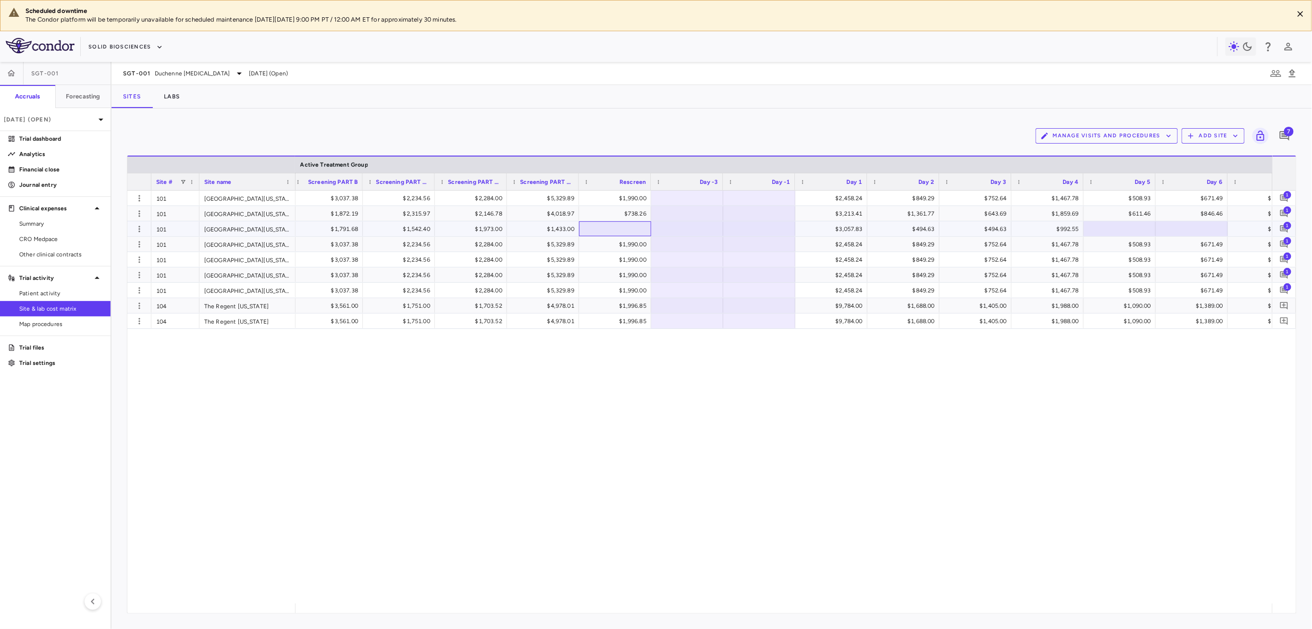
click at [620, 229] on div at bounding box center [615, 229] width 62 height 14
type input "**"
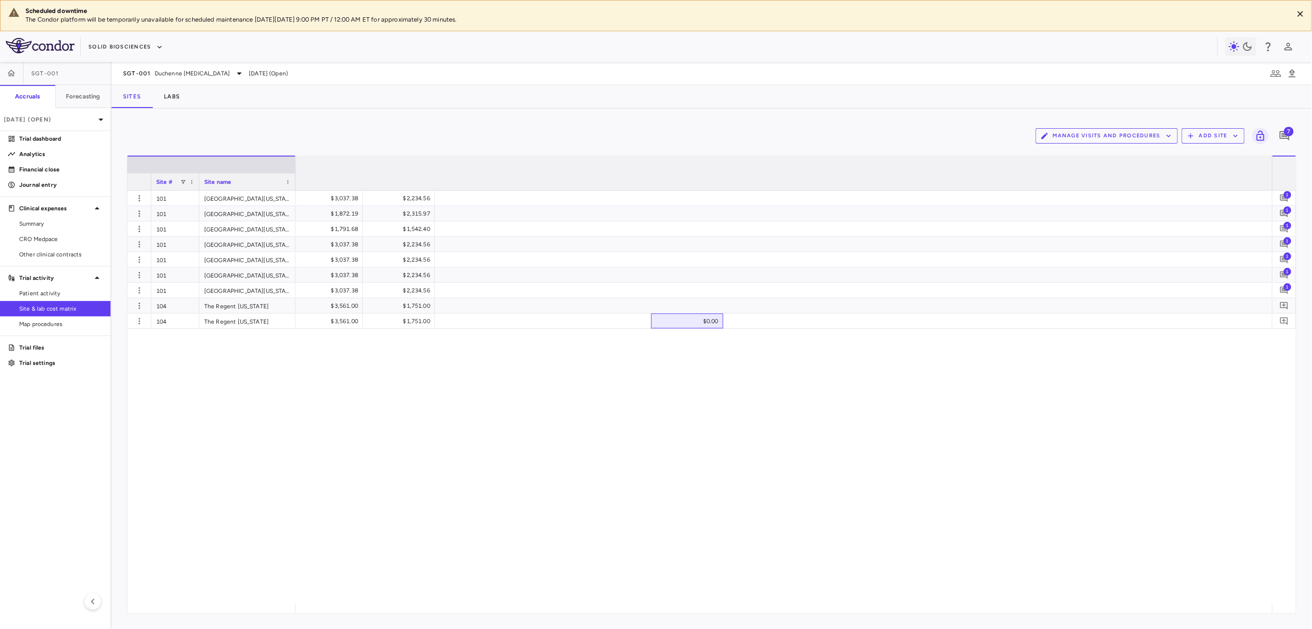
scroll to position [0, 0]
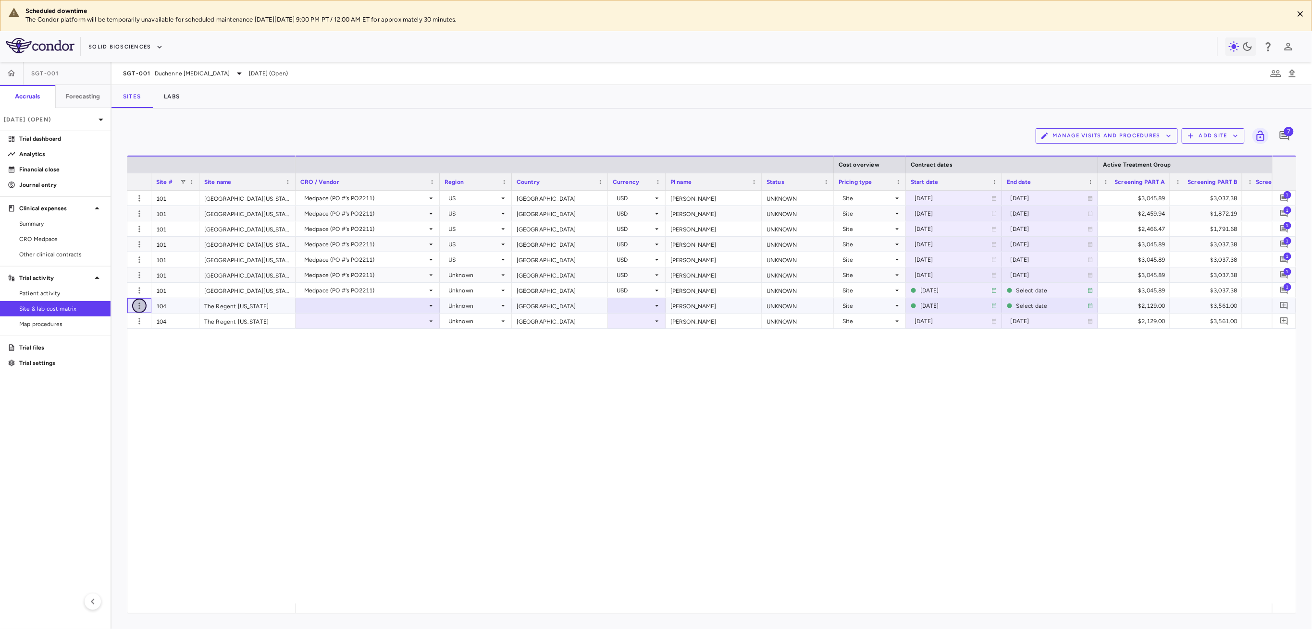
click at [137, 306] on icon "button" at bounding box center [140, 306] width 10 height 10
click at [128, 328] on div "Add new site version" at bounding box center [101, 325] width 89 height 17
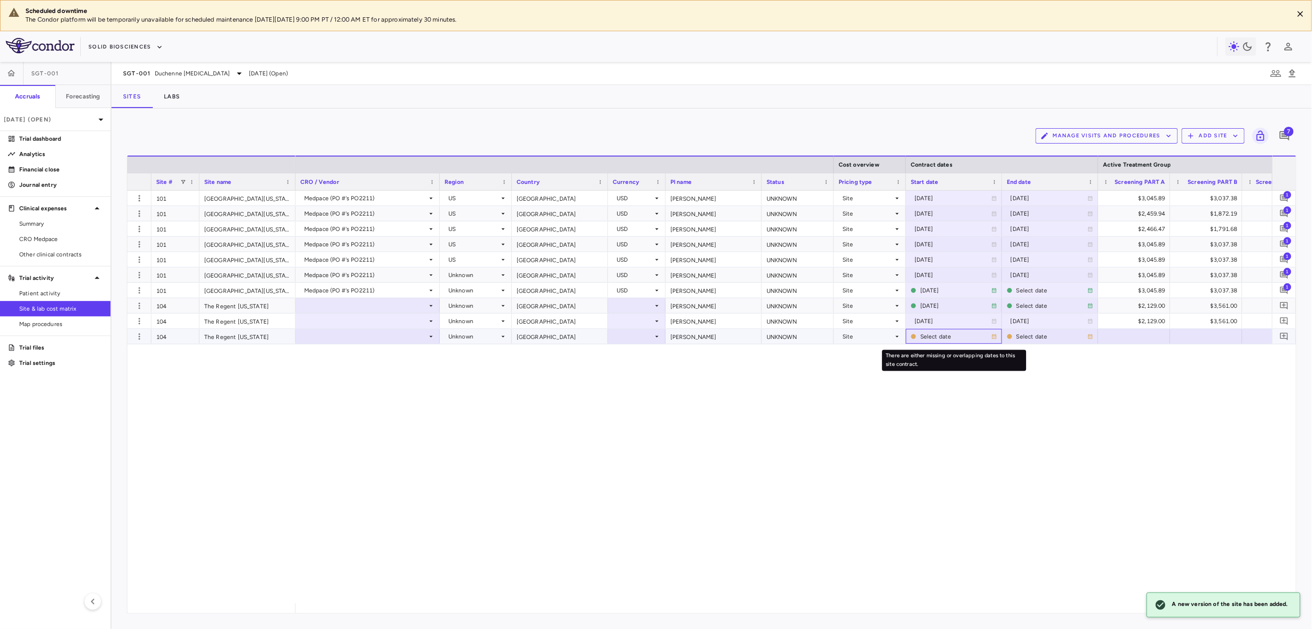
click at [945, 337] on div "Select date" at bounding box center [955, 336] width 71 height 15
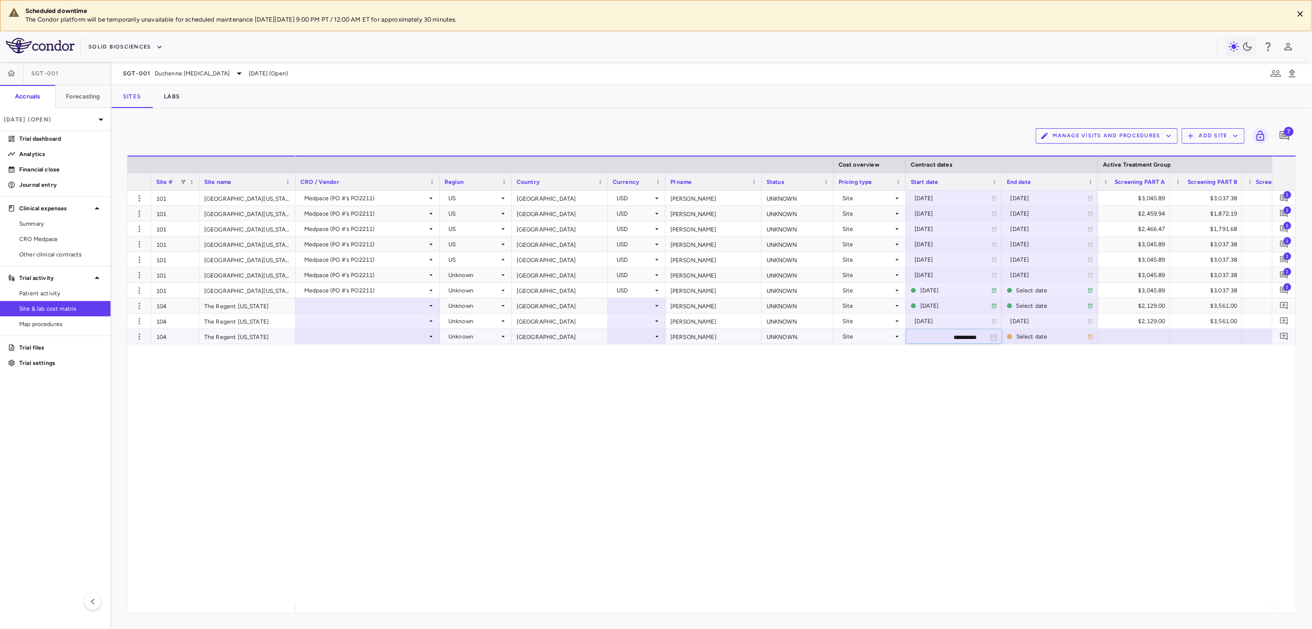
click at [948, 338] on input "**********" at bounding box center [945, 338] width 78 height 16
type input "**********"
click at [1020, 305] on div "Select date" at bounding box center [1051, 305] width 71 height 15
click at [1041, 304] on input "**********" at bounding box center [1041, 307] width 78 height 16
type input "**********"
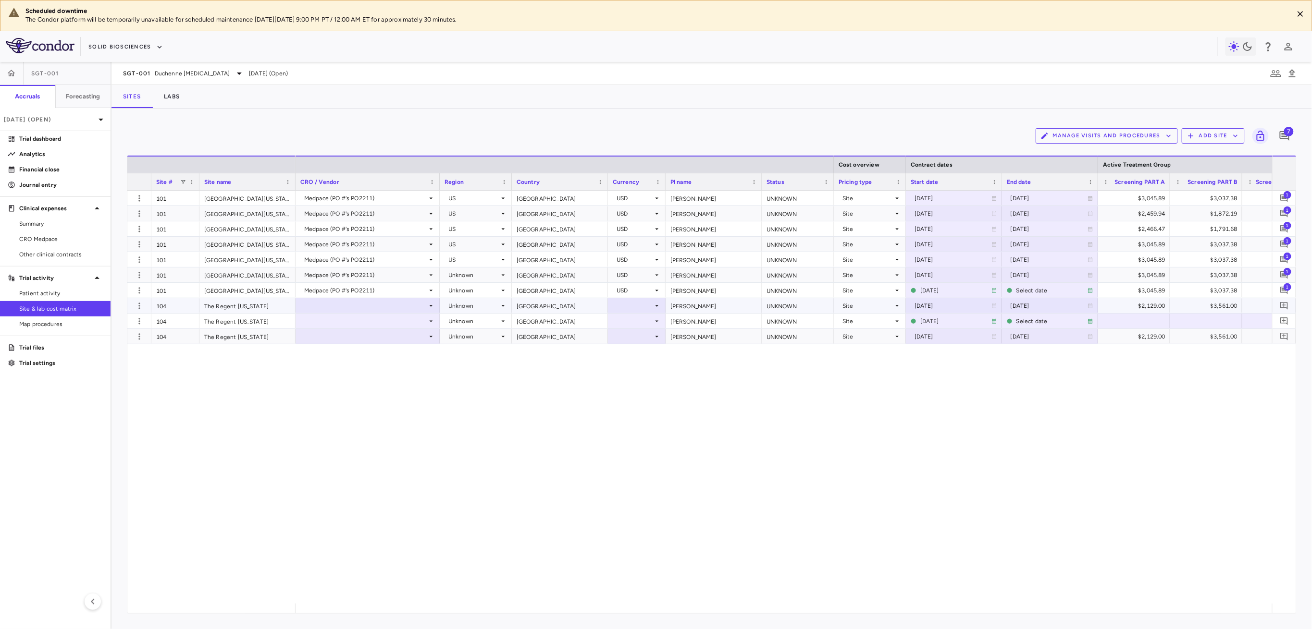
click at [374, 311] on div at bounding box center [367, 306] width 135 height 14
click at [377, 325] on div "Medpace (PO #'s PO2211)" at bounding box center [354, 324] width 78 height 9
click at [398, 320] on div at bounding box center [367, 321] width 135 height 14
click at [401, 339] on li "Medpace (PO #'s PO2211)" at bounding box center [367, 339] width 143 height 14
click at [418, 336] on div at bounding box center [367, 337] width 135 height 14
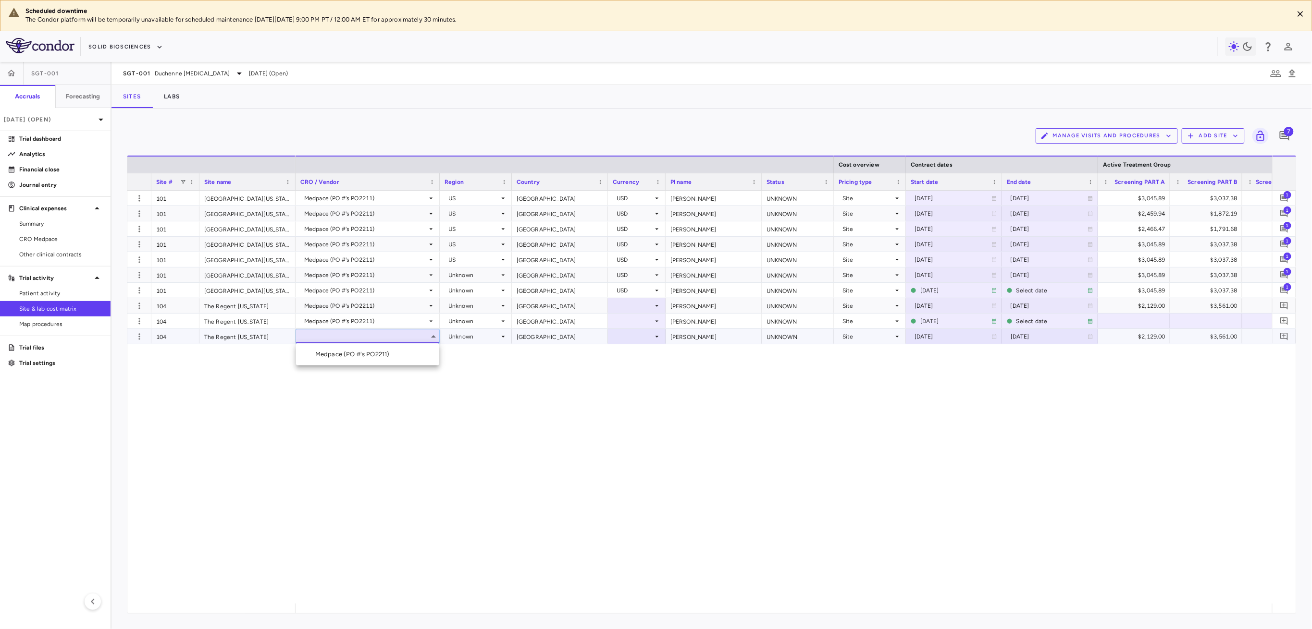
click at [410, 358] on li "Medpace (PO #'s PO2211)" at bounding box center [367, 354] width 143 height 14
click at [638, 306] on div at bounding box center [637, 306] width 48 height 14
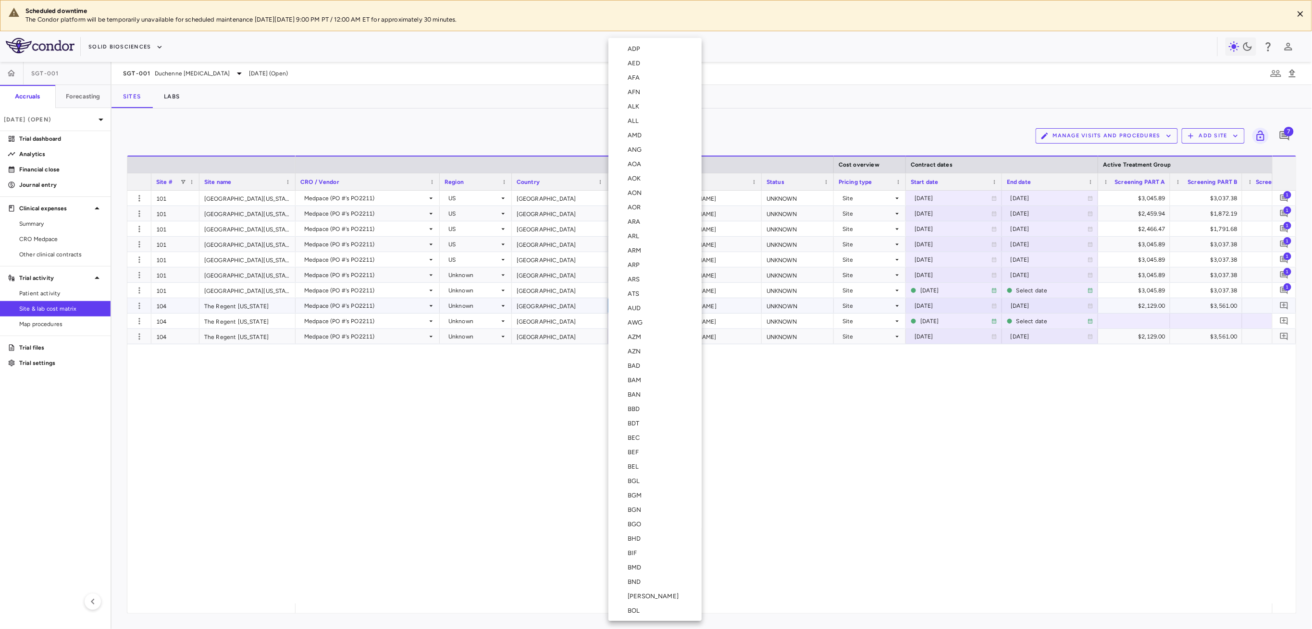
scroll to position [3337, 0]
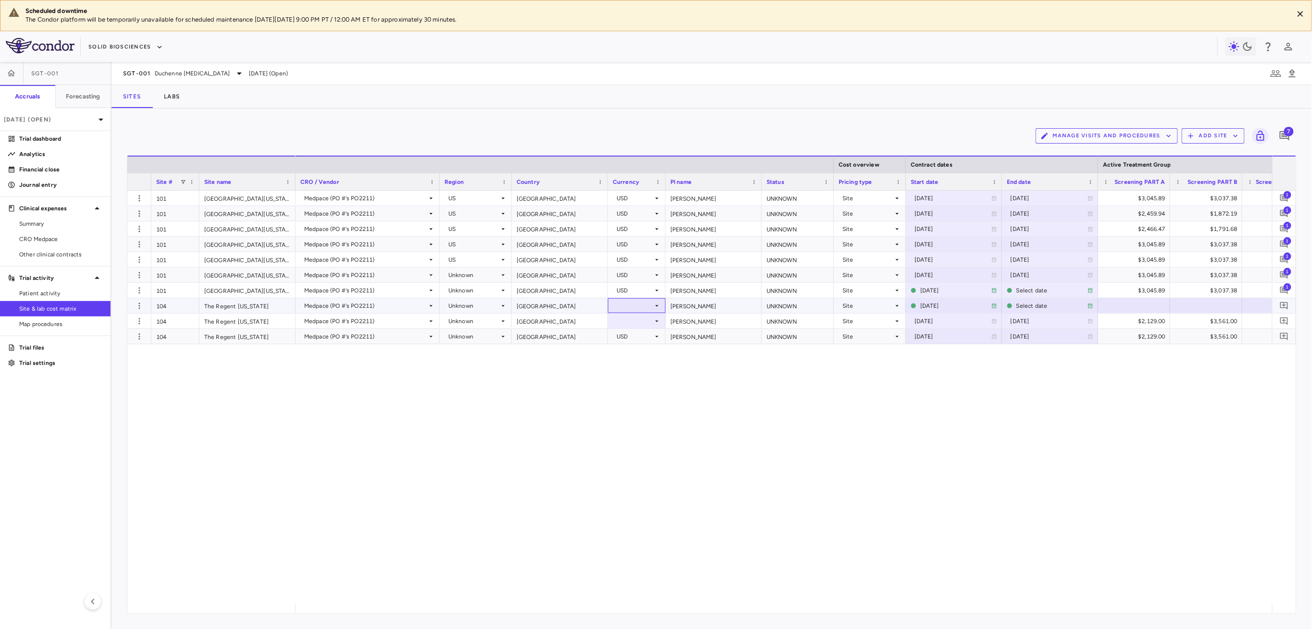
click at [648, 299] on div at bounding box center [637, 306] width 48 height 14
click at [643, 319] on div "USD" at bounding box center [635, 321] width 37 height 15
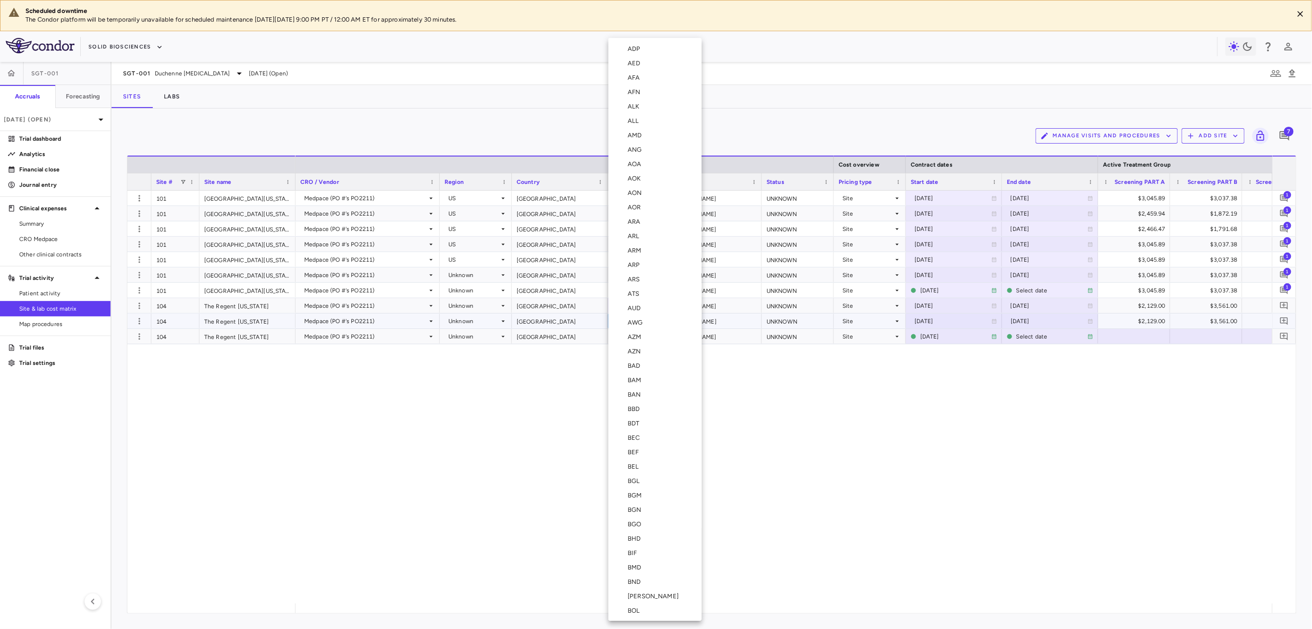
scroll to position [3395, 0]
click at [792, 495] on div at bounding box center [656, 314] width 1312 height 629
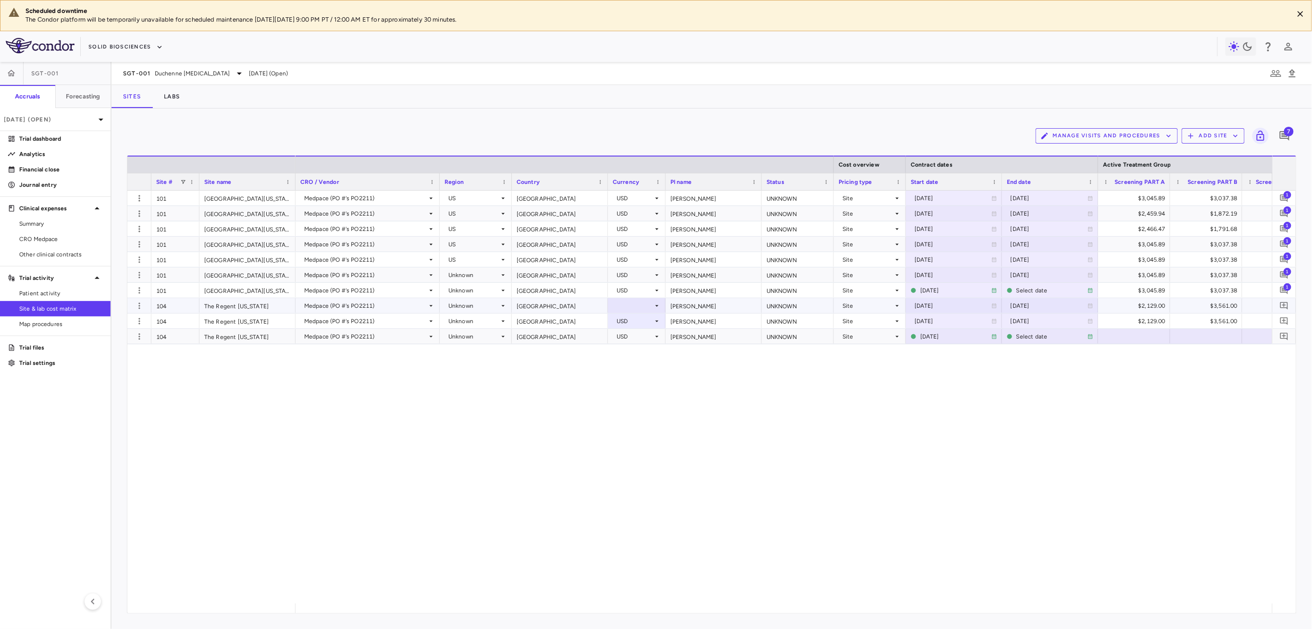
click at [640, 299] on div at bounding box center [637, 306] width 48 height 14
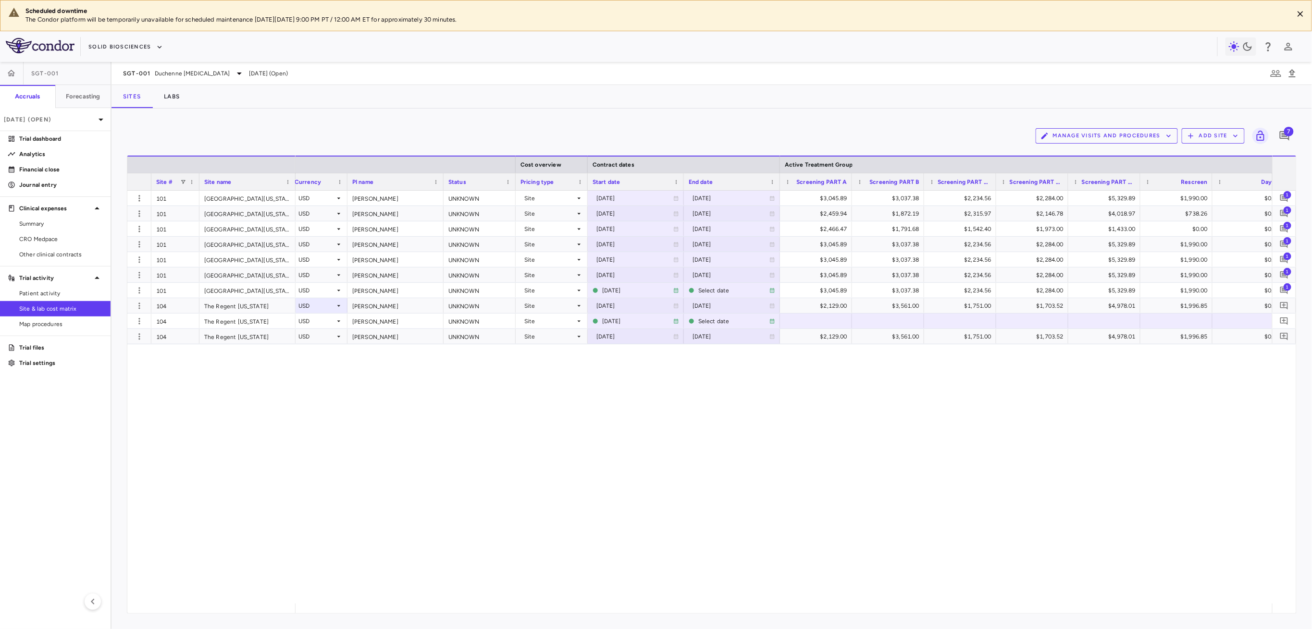
scroll to position [0, 385]
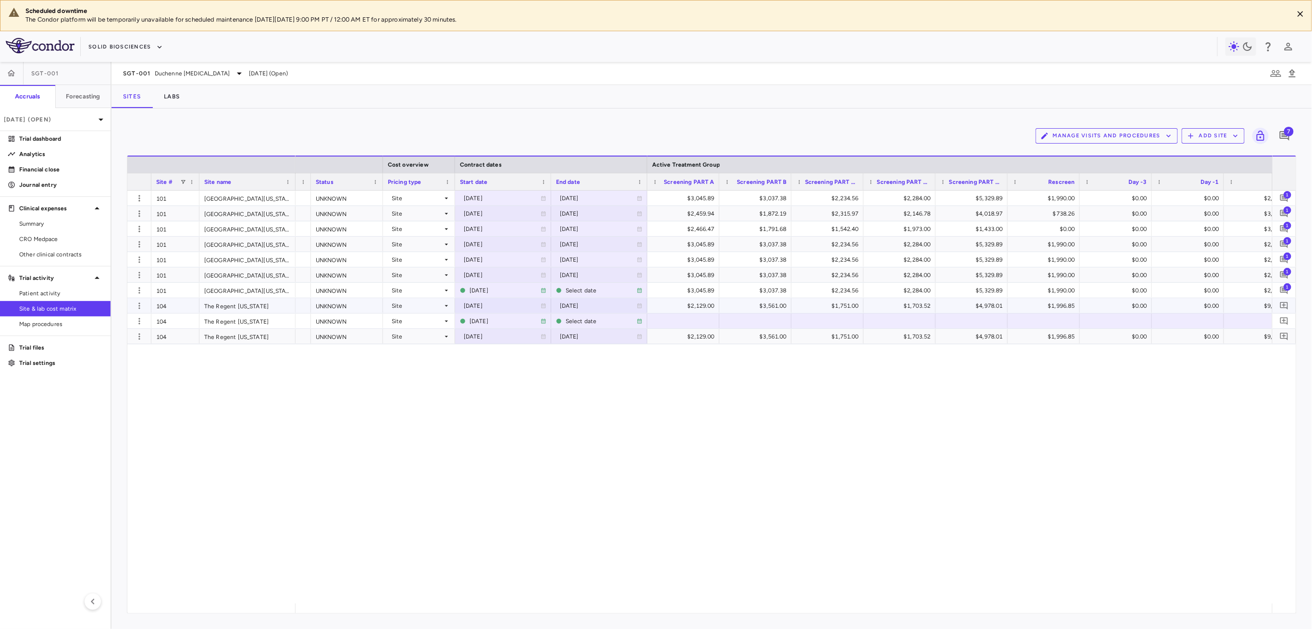
click at [667, 303] on div "$2,129.00" at bounding box center [685, 305] width 59 height 15
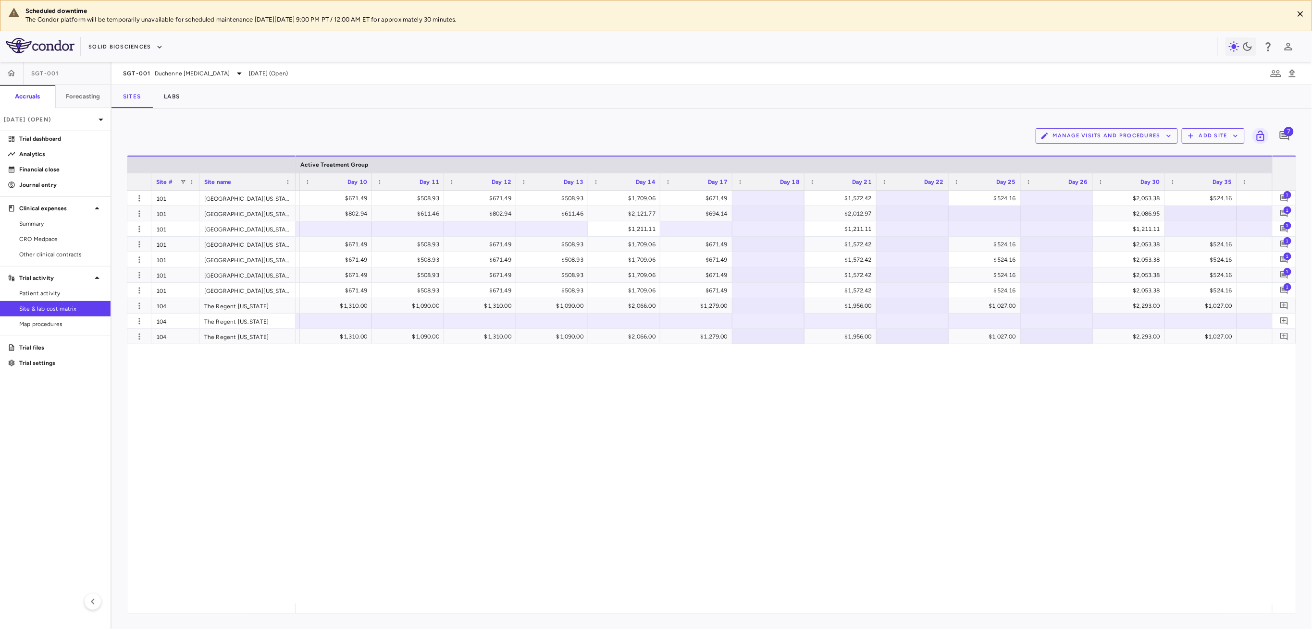
scroll to position [0, 2070]
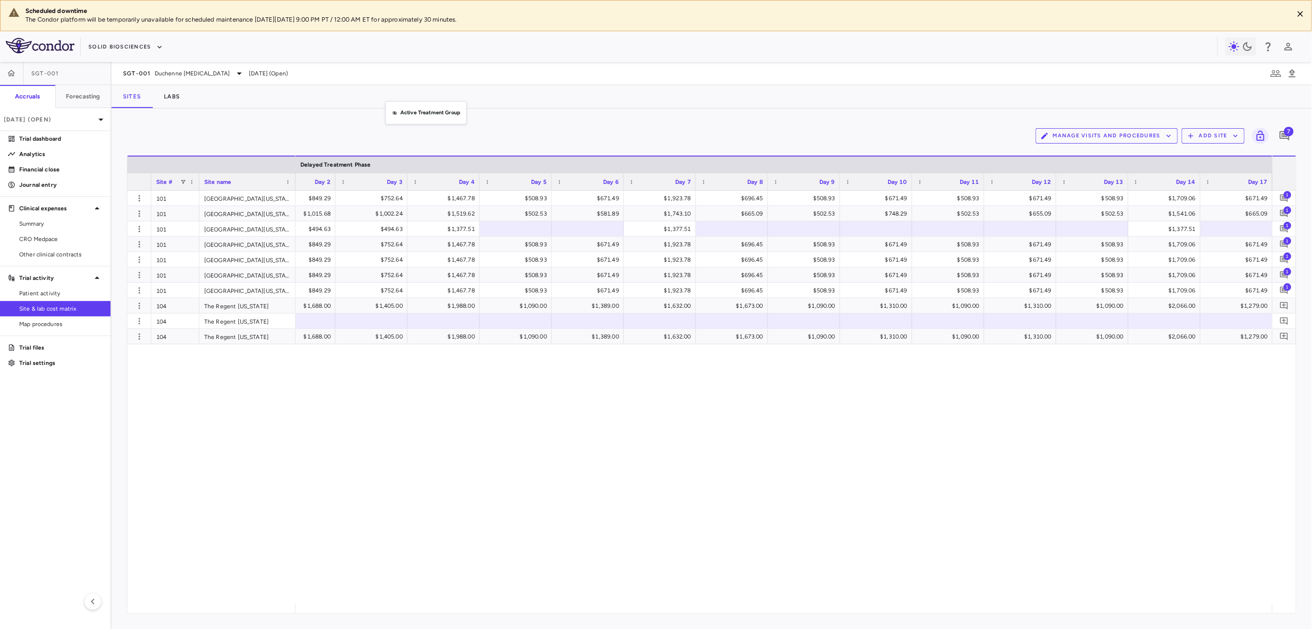
drag, startPoint x: 394, startPoint y: 162, endPoint x: 390, endPoint y: 107, distance: 55.4
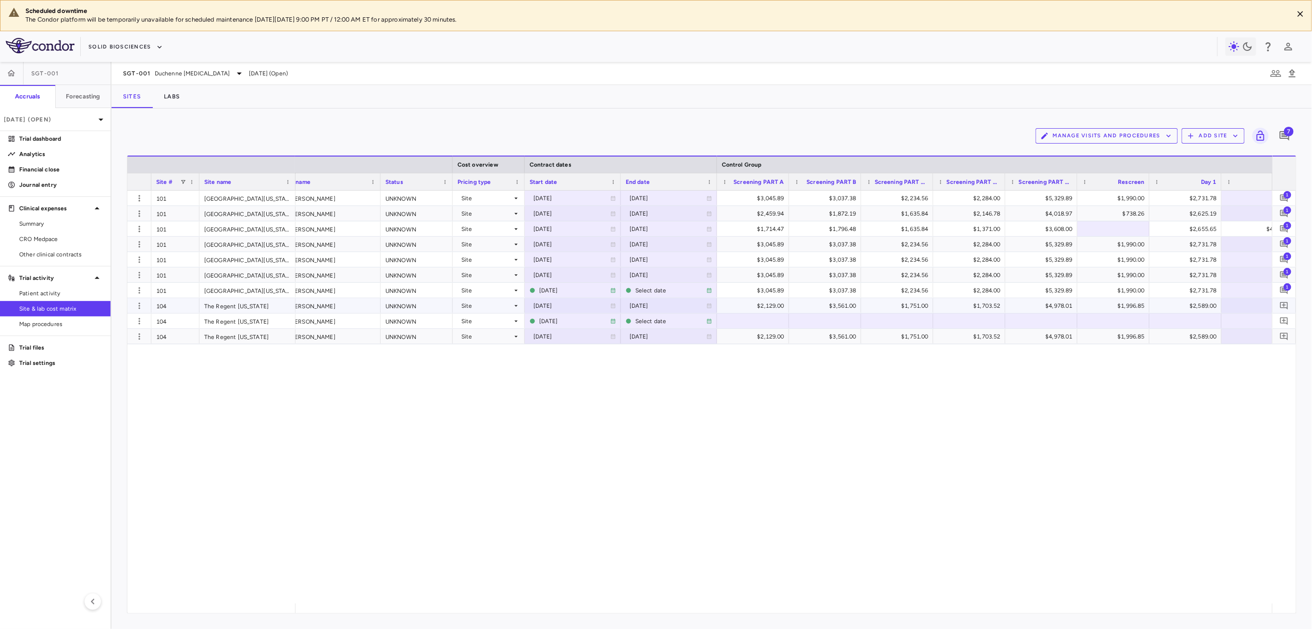
click at [736, 307] on div "$2,129.00" at bounding box center [755, 305] width 59 height 15
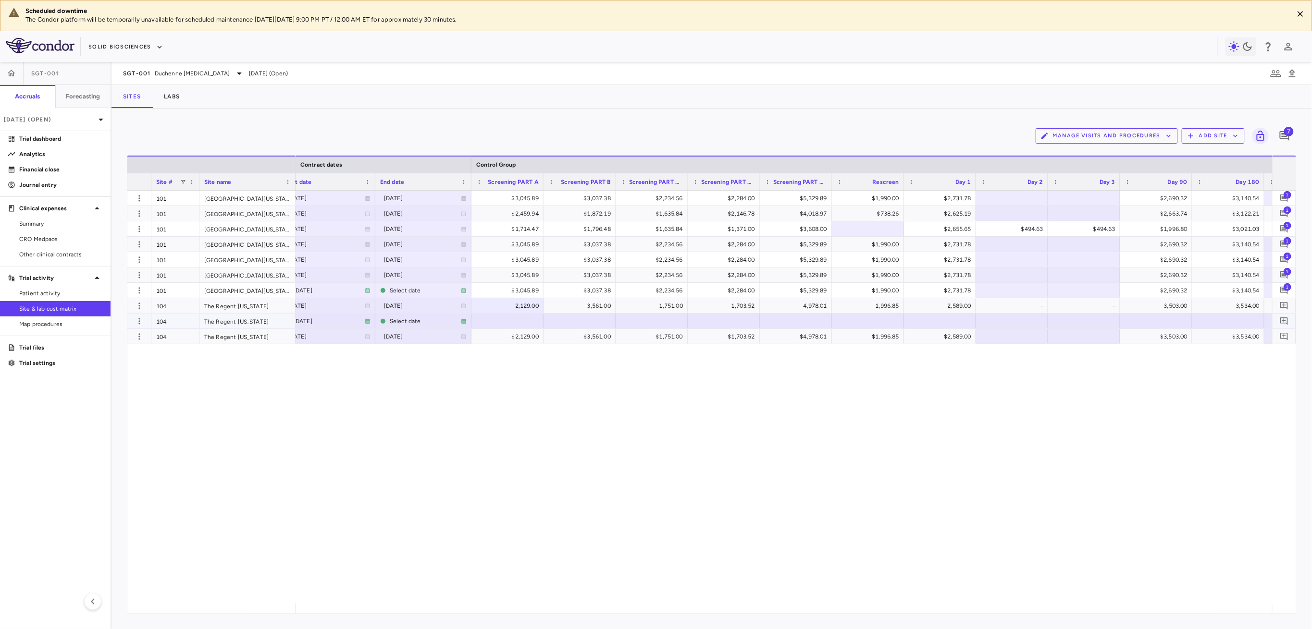
click at [491, 316] on div at bounding box center [507, 321] width 62 height 14
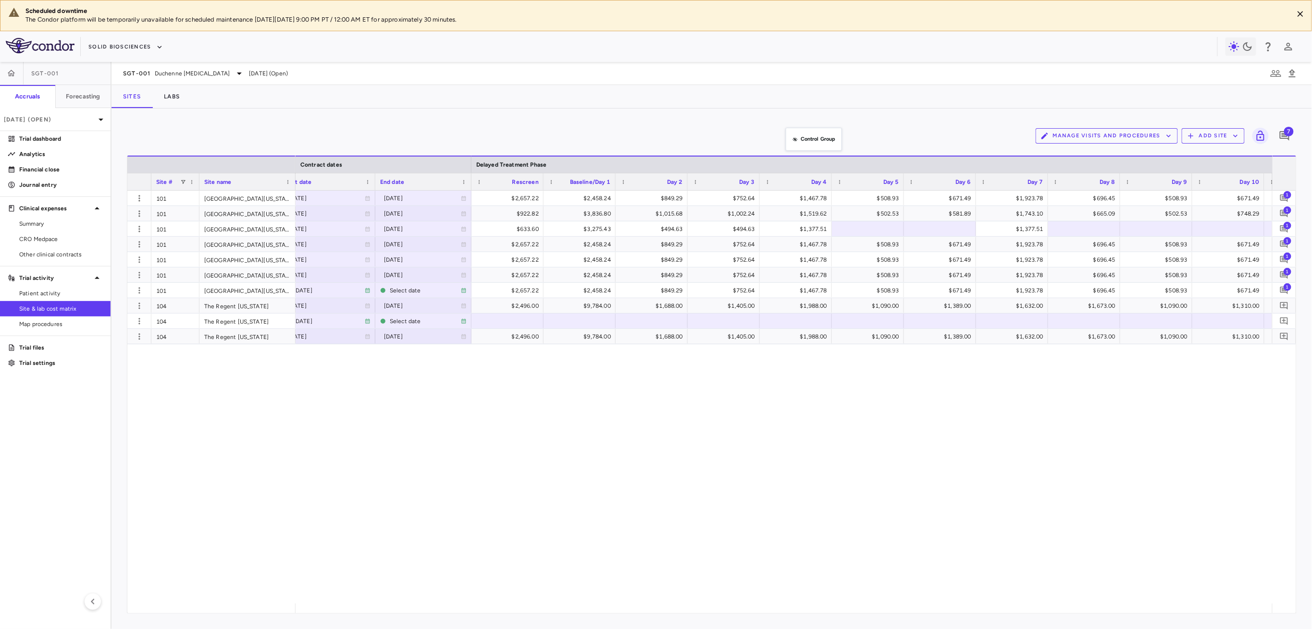
drag, startPoint x: 797, startPoint y: 164, endPoint x: 789, endPoint y: 125, distance: 40.1
click at [497, 303] on div "$2,496.00" at bounding box center [509, 305] width 59 height 15
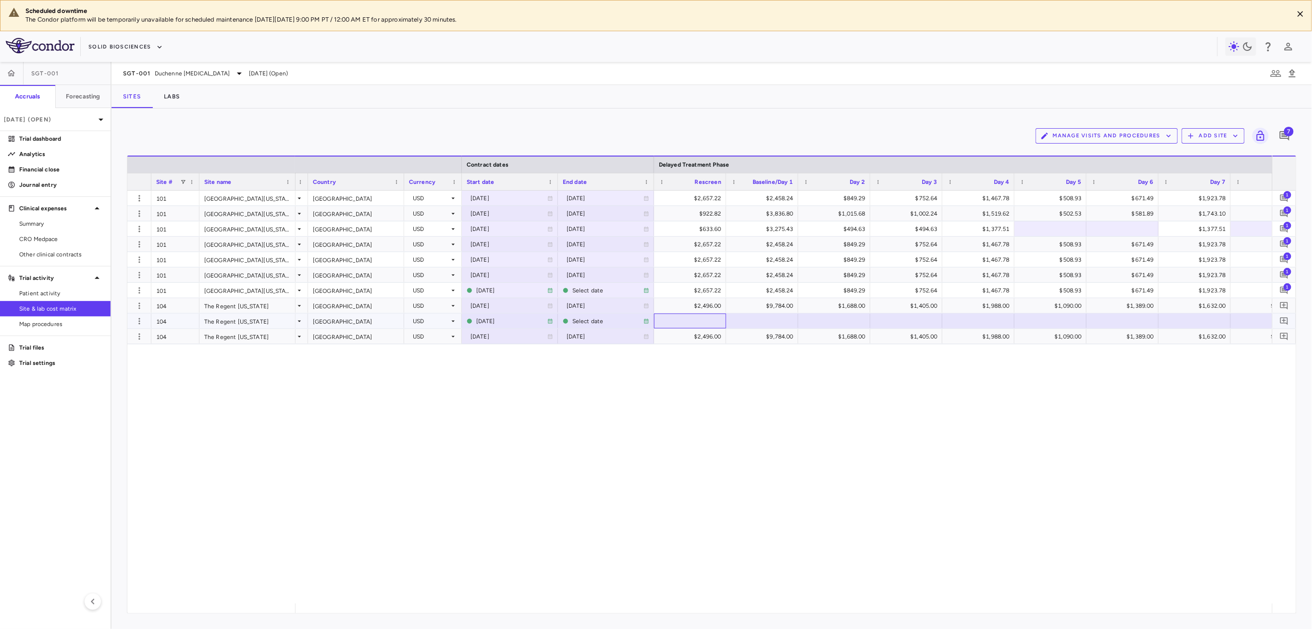
click at [679, 321] on div at bounding box center [690, 321] width 62 height 14
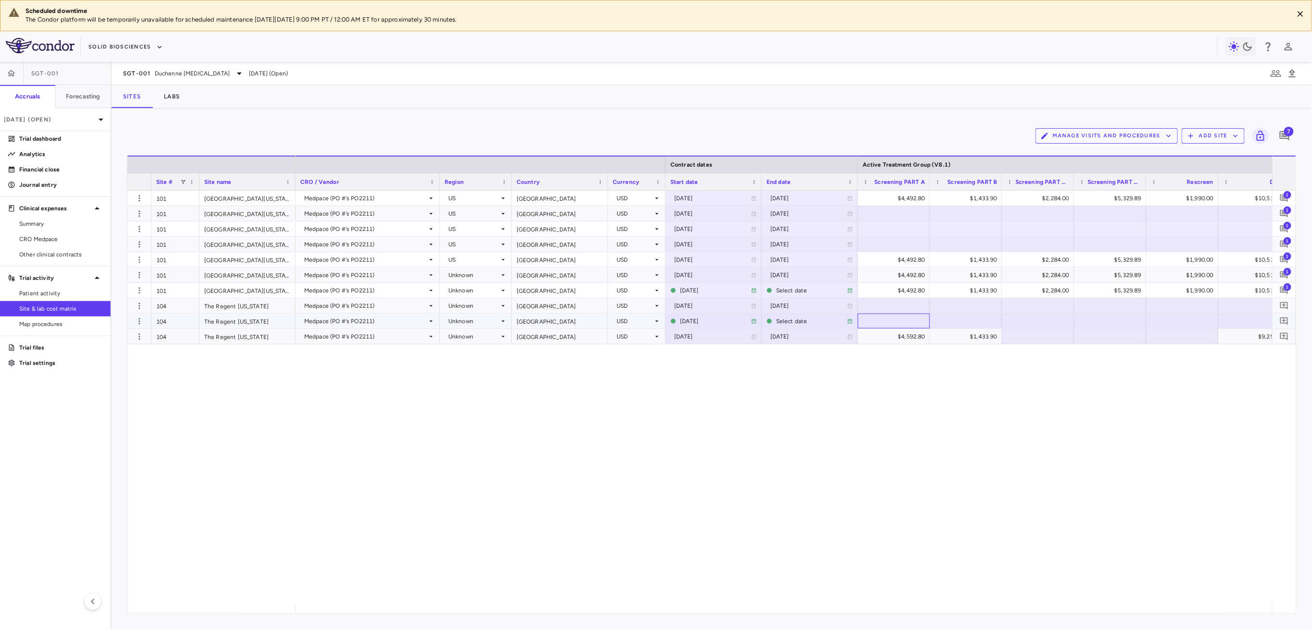
click at [903, 322] on div at bounding box center [894, 321] width 62 height 14
click at [908, 332] on div "$4,592.80" at bounding box center [895, 336] width 59 height 15
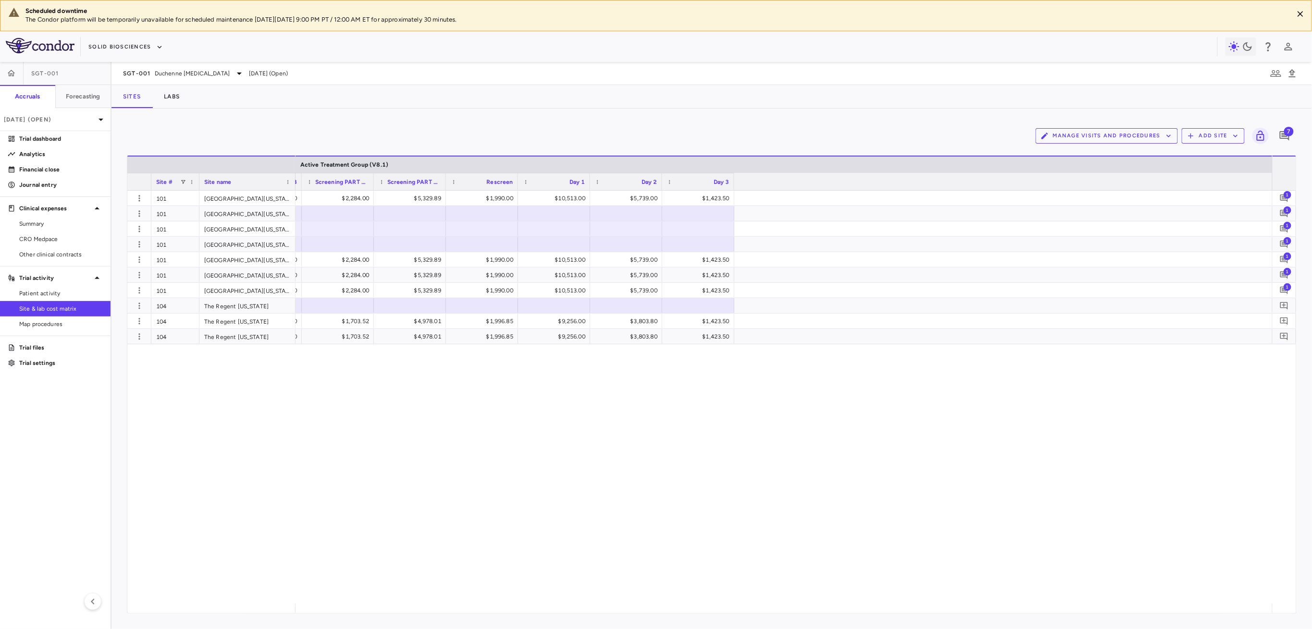
scroll to position [0, 0]
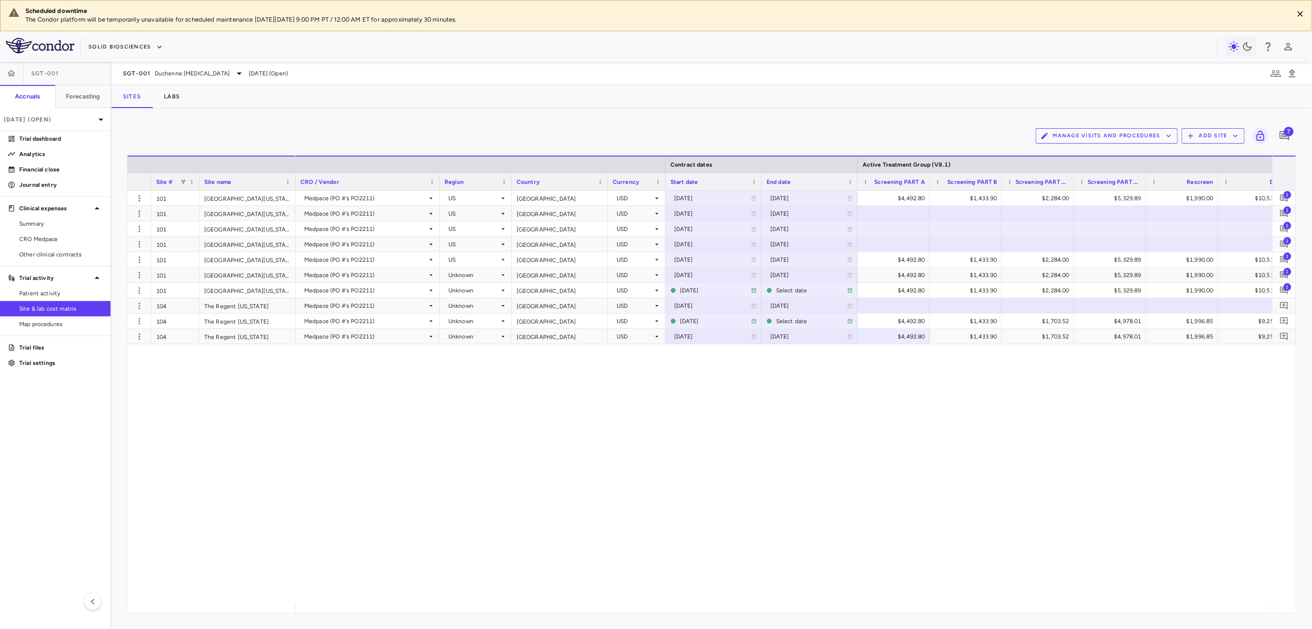
click at [1218, 133] on button "Add Site" at bounding box center [1213, 135] width 63 height 15
click at [1201, 175] on li "Add new site" at bounding box center [1216, 173] width 52 height 14
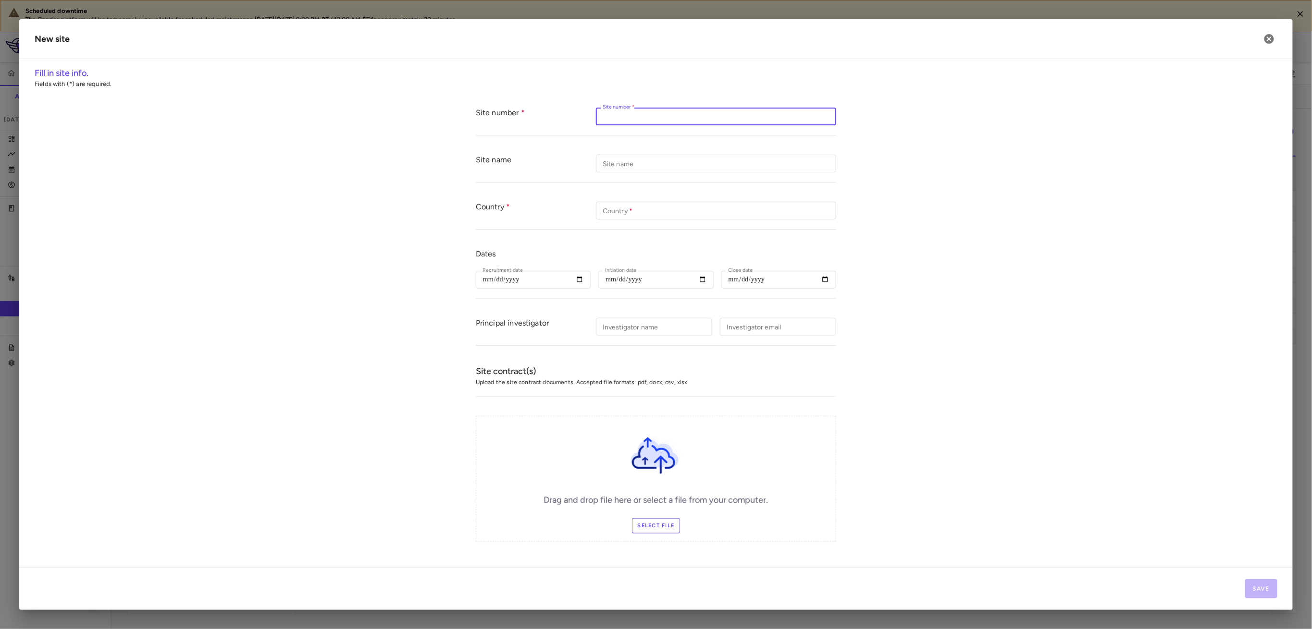
drag, startPoint x: 650, startPoint y: 116, endPoint x: 693, endPoint y: 111, distance: 43.0
click at [651, 116] on input "Site number   *" at bounding box center [716, 117] width 240 height 18
type input "***"
click at [610, 323] on div "Investigator name Investigator name" at bounding box center [654, 327] width 116 height 18
type input "**********"
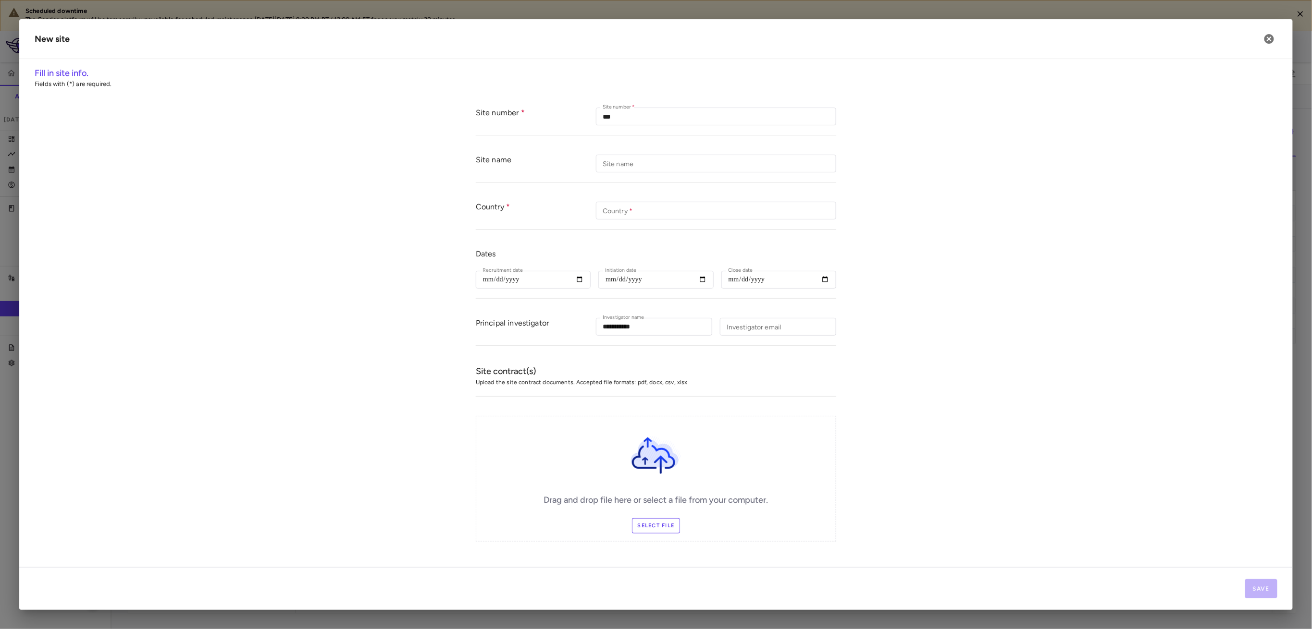
click at [614, 160] on div "Site name Site name" at bounding box center [716, 164] width 240 height 18
paste input "**********"
type input "**********"
click at [731, 206] on input "Country   *" at bounding box center [716, 211] width 240 height 18
type input "***"
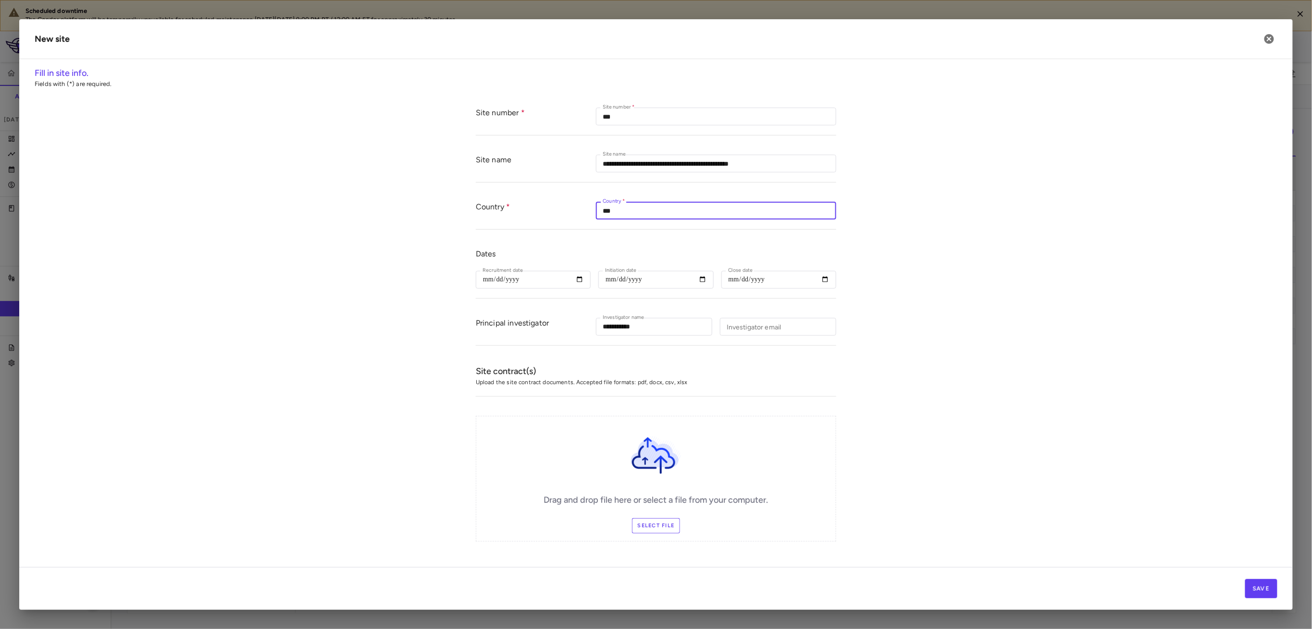
click at [947, 427] on form "**********" at bounding box center [656, 325] width 1243 height 454
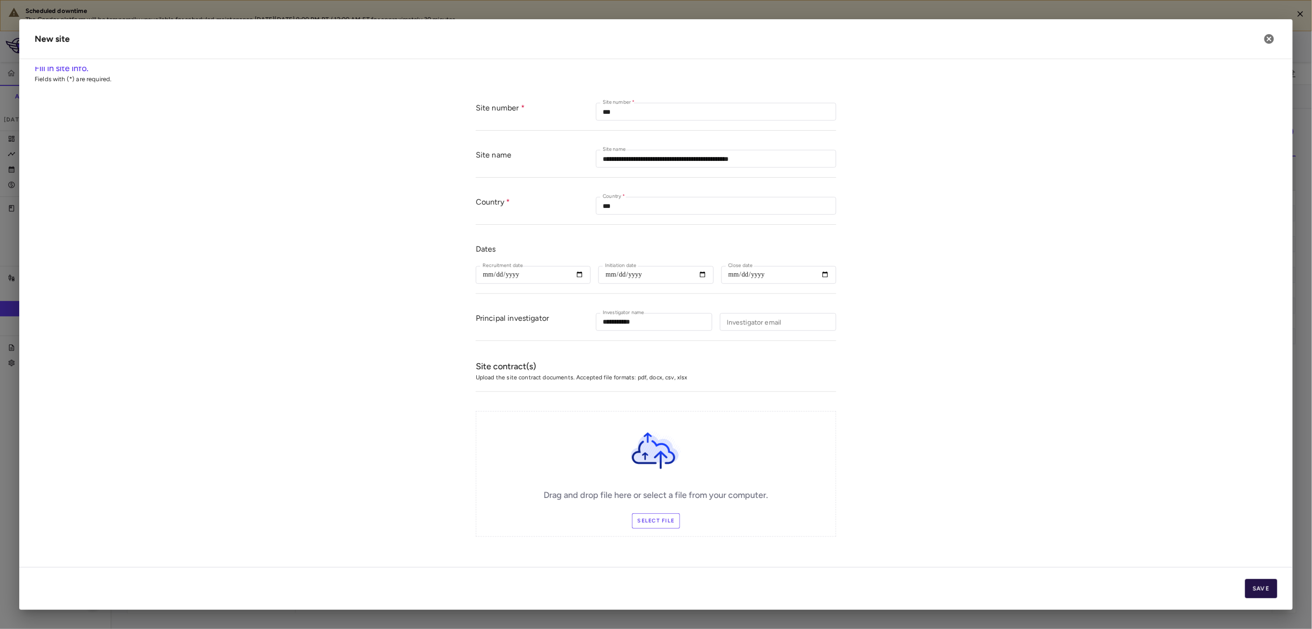
click at [1245, 585] on button "Save" at bounding box center [1261, 589] width 32 height 19
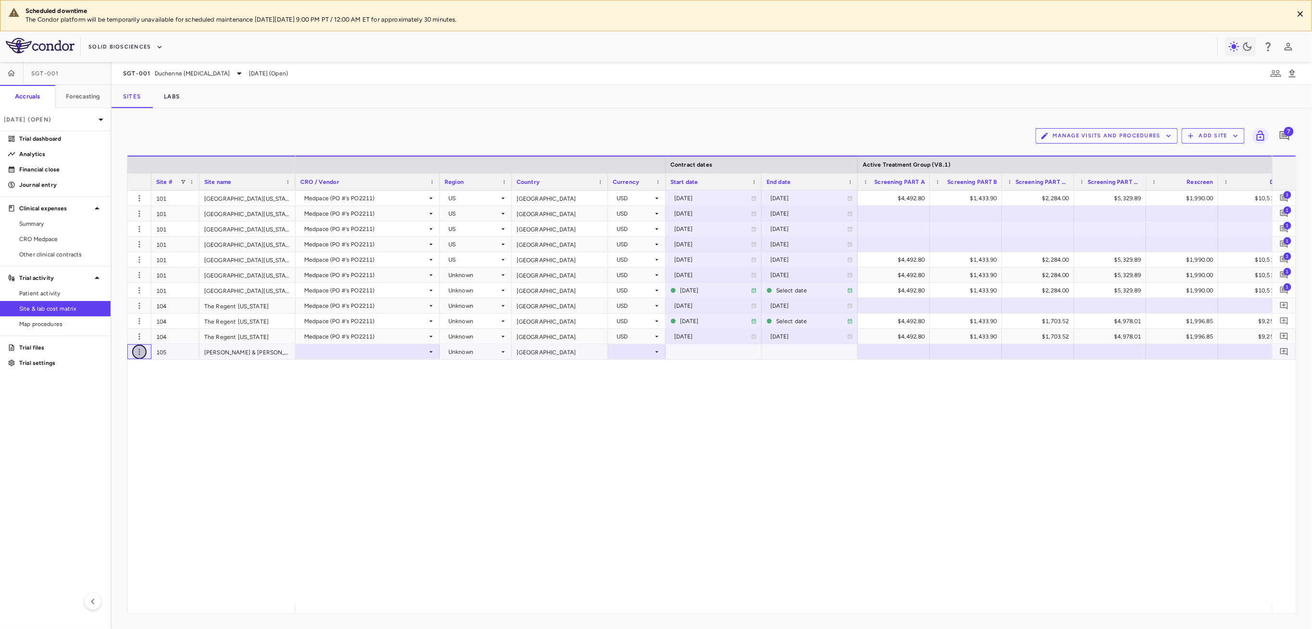
click at [144, 353] on icon "button" at bounding box center [140, 352] width 10 height 10
click at [127, 376] on div "Add new site version" at bounding box center [101, 371] width 89 height 17
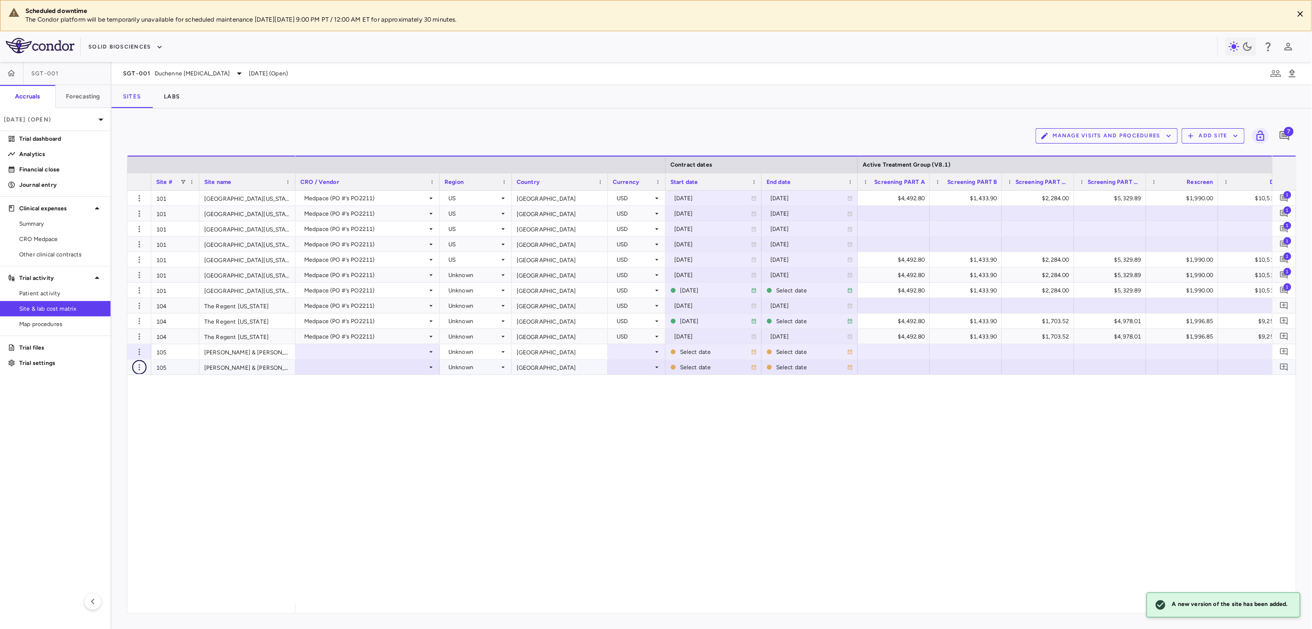
click at [140, 367] on icon "button" at bounding box center [140, 368] width 10 height 10
click at [136, 388] on div "Add new site version" at bounding box center [101, 387] width 89 height 17
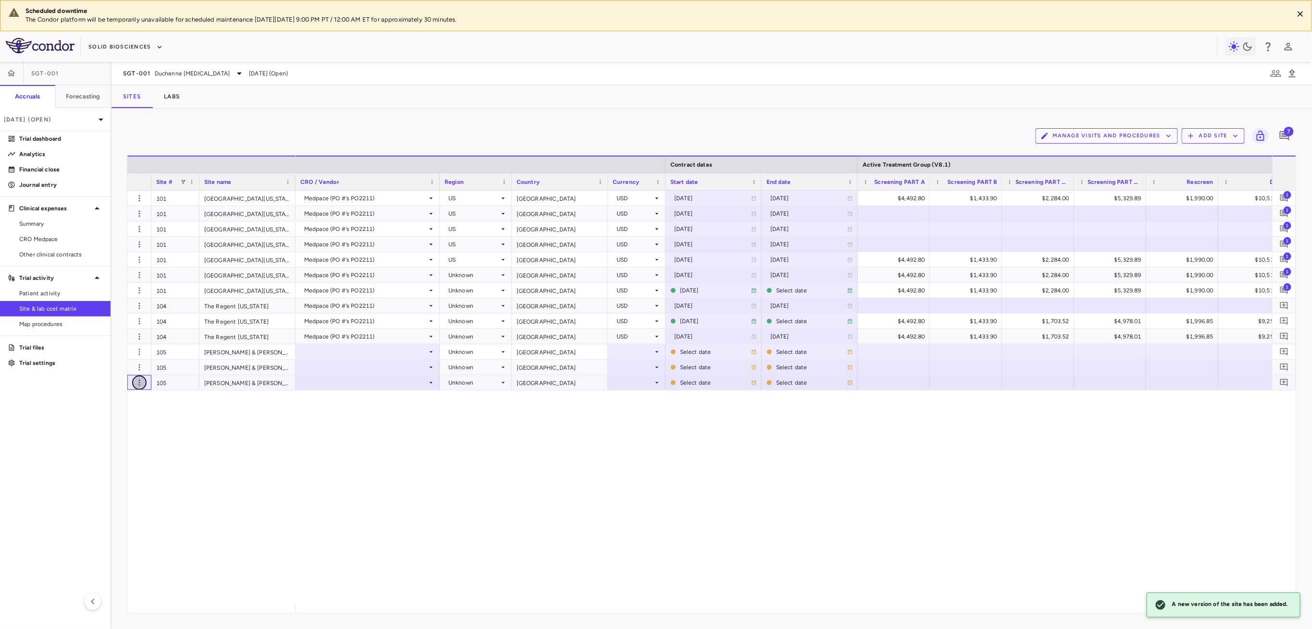
click at [142, 380] on icon "button" at bounding box center [140, 383] width 10 height 10
click at [135, 403] on div "Add new site version" at bounding box center [101, 402] width 89 height 17
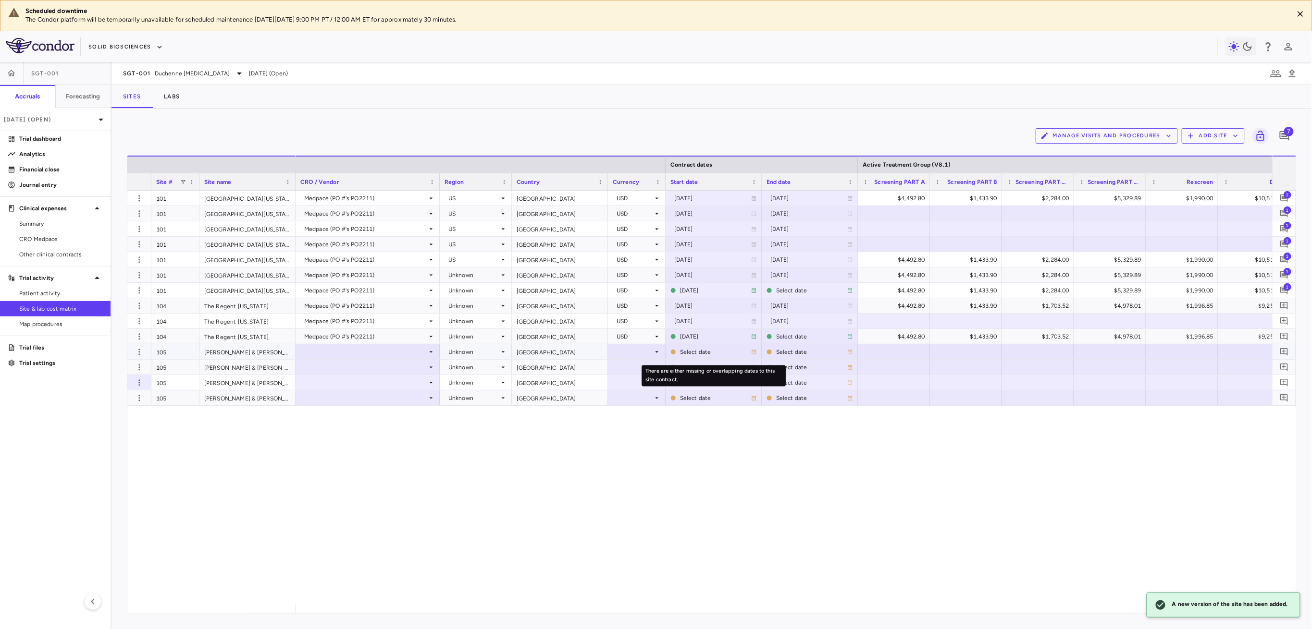
click at [690, 356] on div "Select date" at bounding box center [715, 352] width 71 height 15
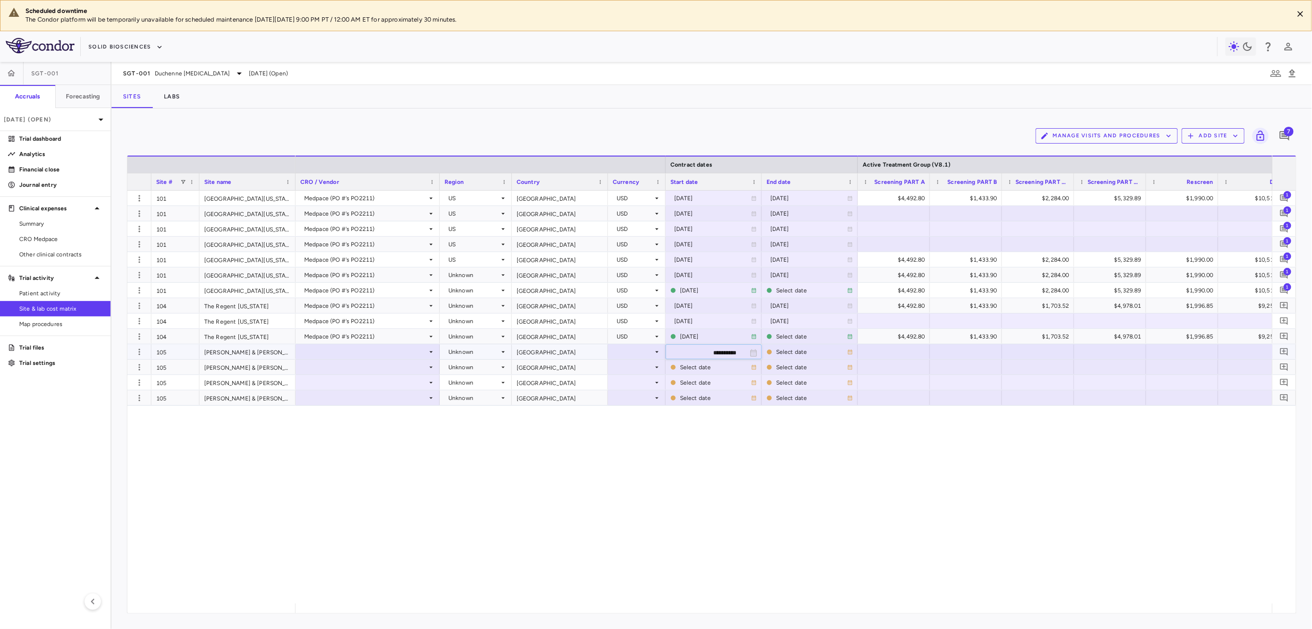
drag, startPoint x: 704, startPoint y: 350, endPoint x: 712, endPoint y: 351, distance: 7.7
click at [706, 350] on input "**********" at bounding box center [705, 353] width 78 height 16
type input "**********"
click at [787, 348] on div "Select date" at bounding box center [811, 352] width 71 height 15
click at [803, 350] on input "**********" at bounding box center [801, 353] width 78 height 16
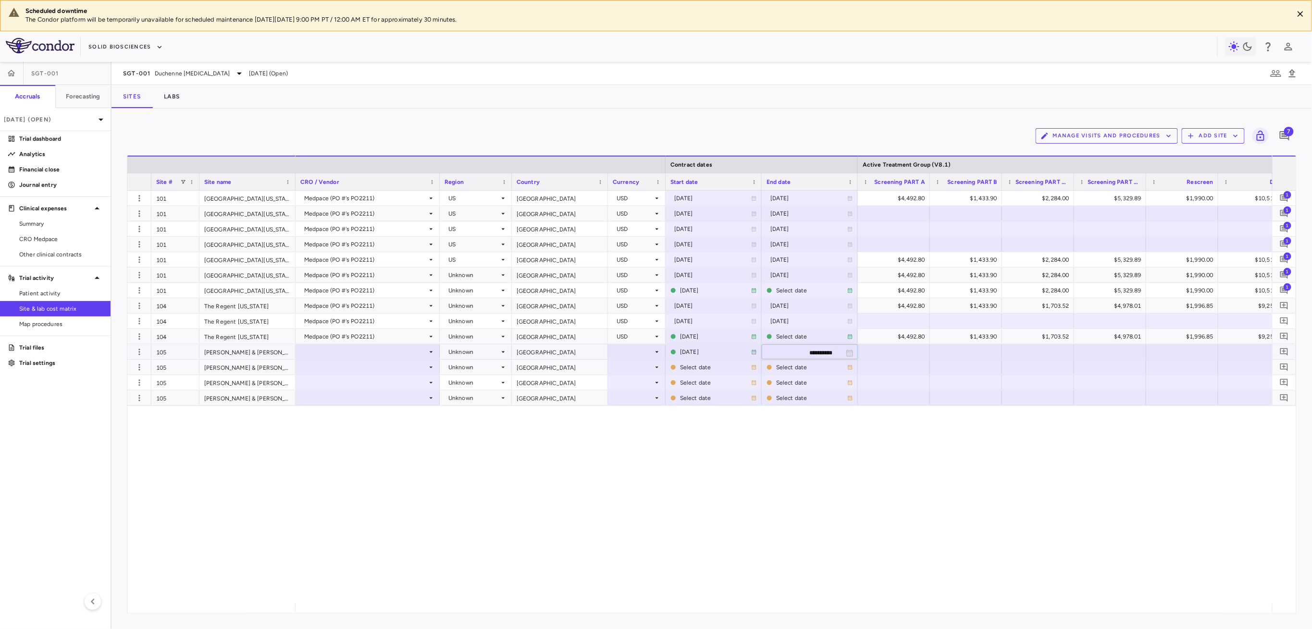
type input "**********"
click at [685, 370] on div "Select date" at bounding box center [715, 367] width 71 height 15
click at [702, 366] on input "**********" at bounding box center [705, 368] width 78 height 16
type input "**********"
click at [798, 352] on div "Select date" at bounding box center [811, 352] width 71 height 15
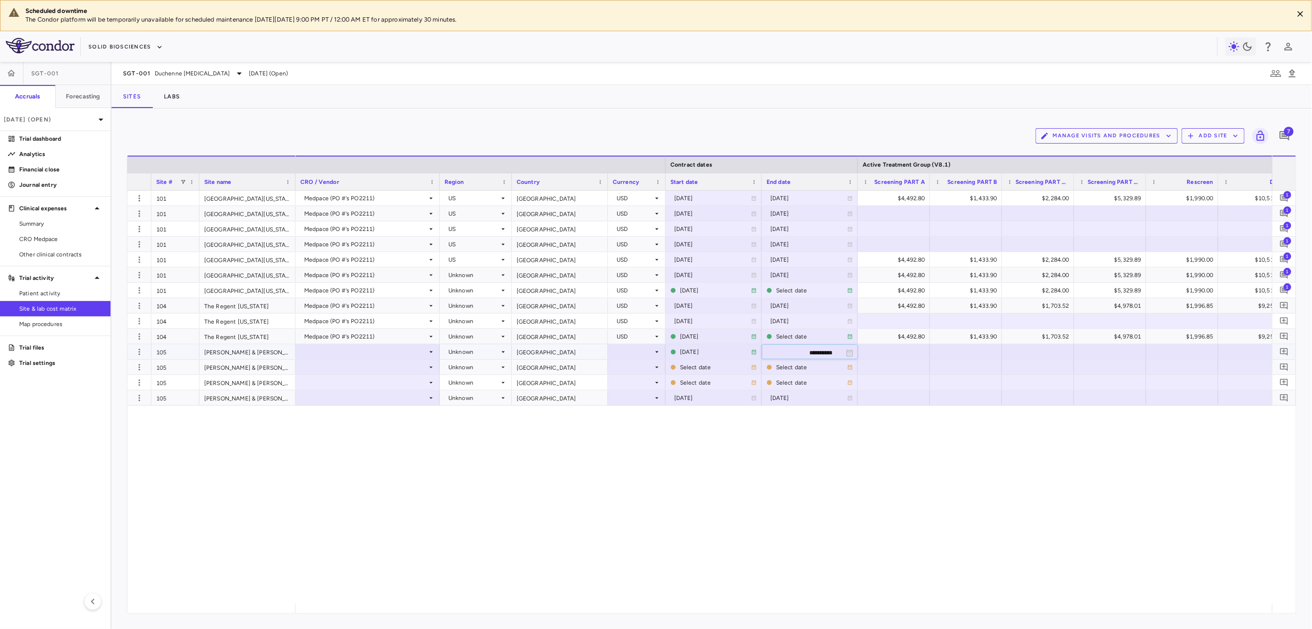
click at [798, 352] on input "**********" at bounding box center [801, 353] width 78 height 16
type input "**********"
click at [711, 366] on div "Select date" at bounding box center [715, 367] width 71 height 15
click at [706, 368] on input "**********" at bounding box center [705, 368] width 78 height 16
type input "**********"
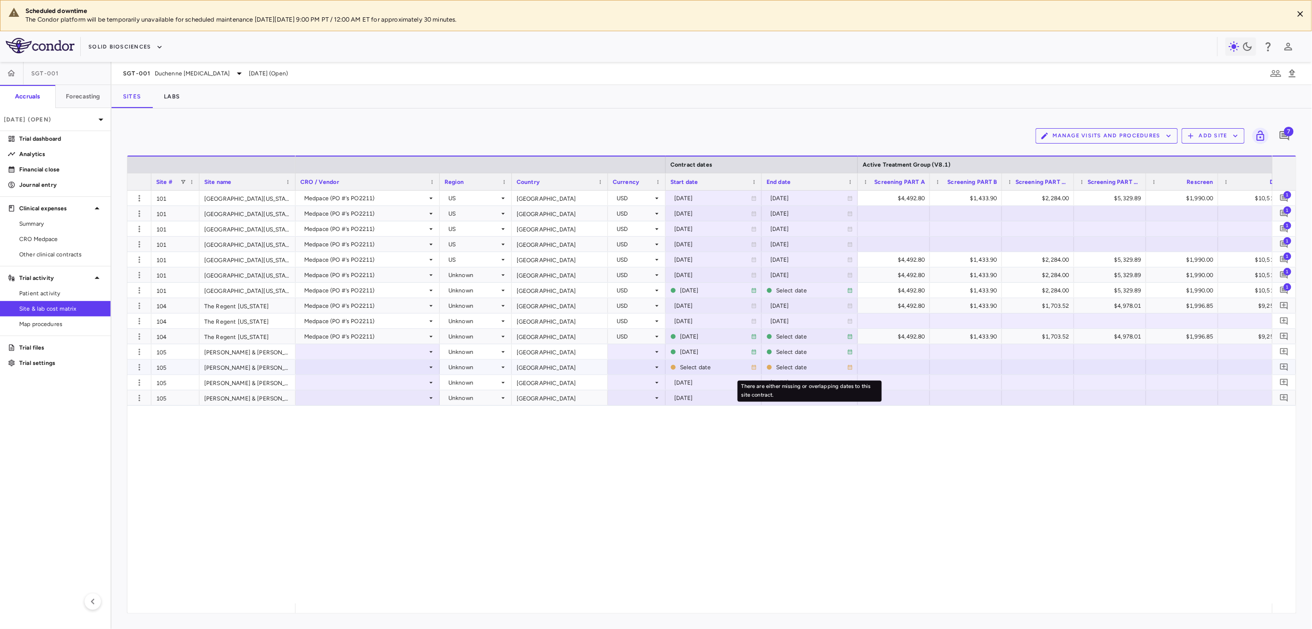
click at [805, 368] on div "Select date" at bounding box center [811, 367] width 71 height 15
click at [804, 367] on input "**********" at bounding box center [801, 368] width 78 height 16
click at [777, 345] on div "Select date" at bounding box center [811, 352] width 71 height 15
click at [799, 352] on input "**********" at bounding box center [801, 353] width 78 height 16
type input "**********"
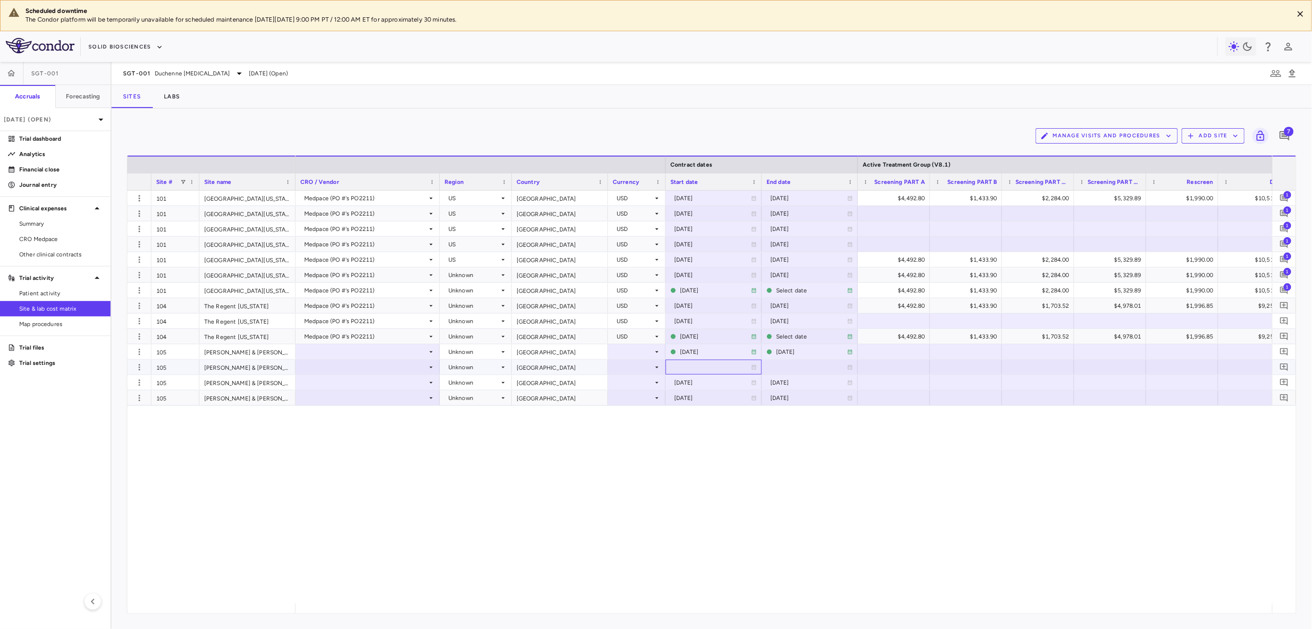
click at [716, 369] on div at bounding box center [713, 367] width 86 height 14
click at [710, 364] on input "**********" at bounding box center [705, 368] width 78 height 16
type input "**********"
click at [753, 225] on span "Pin Column" at bounding box center [758, 224] width 71 height 13
click at [824, 243] on span "Pin Left" at bounding box center [832, 241] width 36 height 13
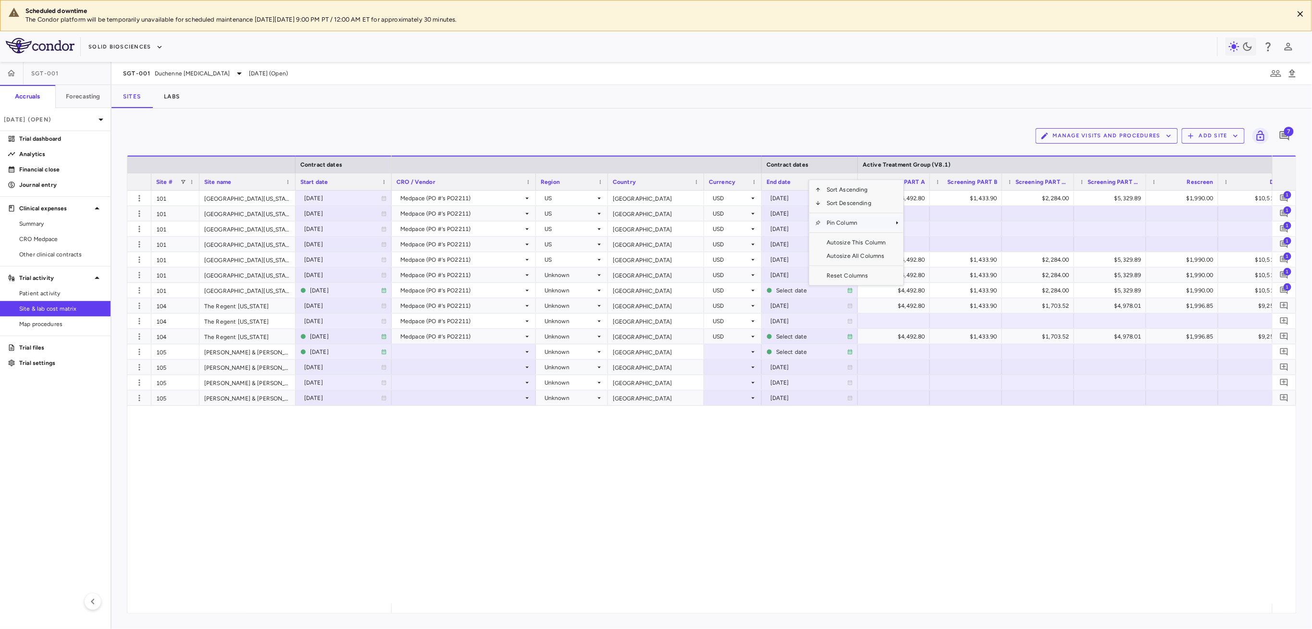
click at [844, 226] on span "Pin Column" at bounding box center [856, 222] width 71 height 13
click at [931, 255] on span "Pin Right" at bounding box center [930, 253] width 36 height 13
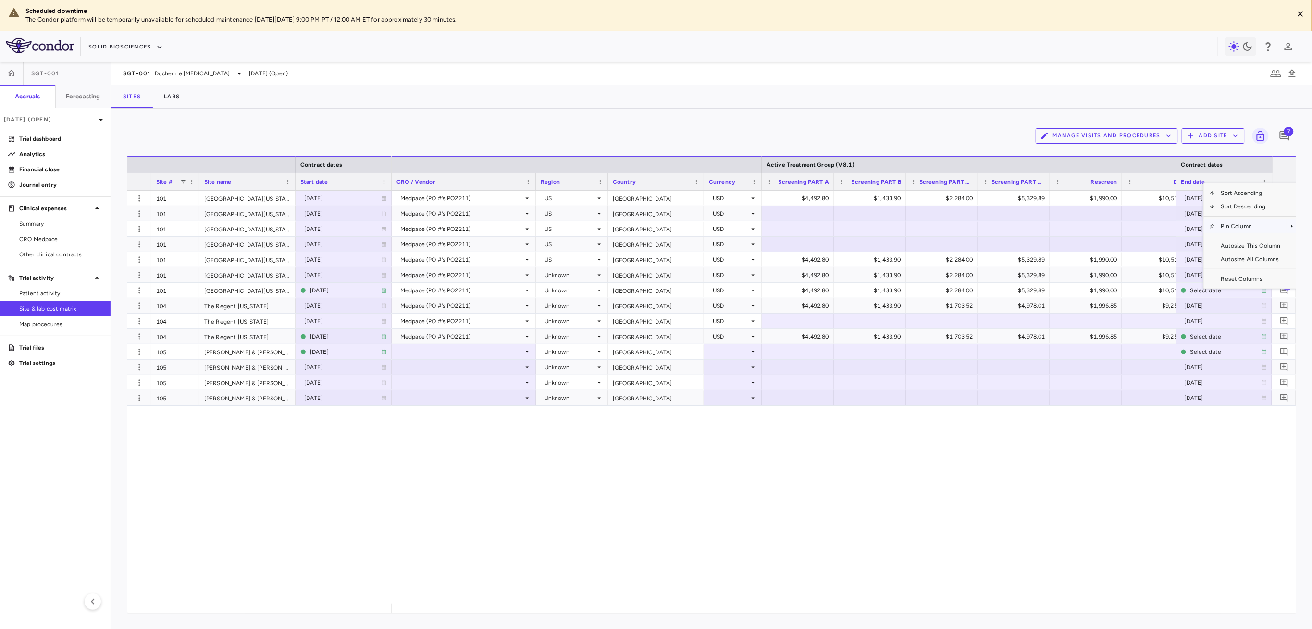
click at [1228, 226] on span "Pin Column" at bounding box center [1250, 226] width 71 height 13
click at [1171, 241] on span "Pin Left" at bounding box center [1181, 242] width 36 height 13
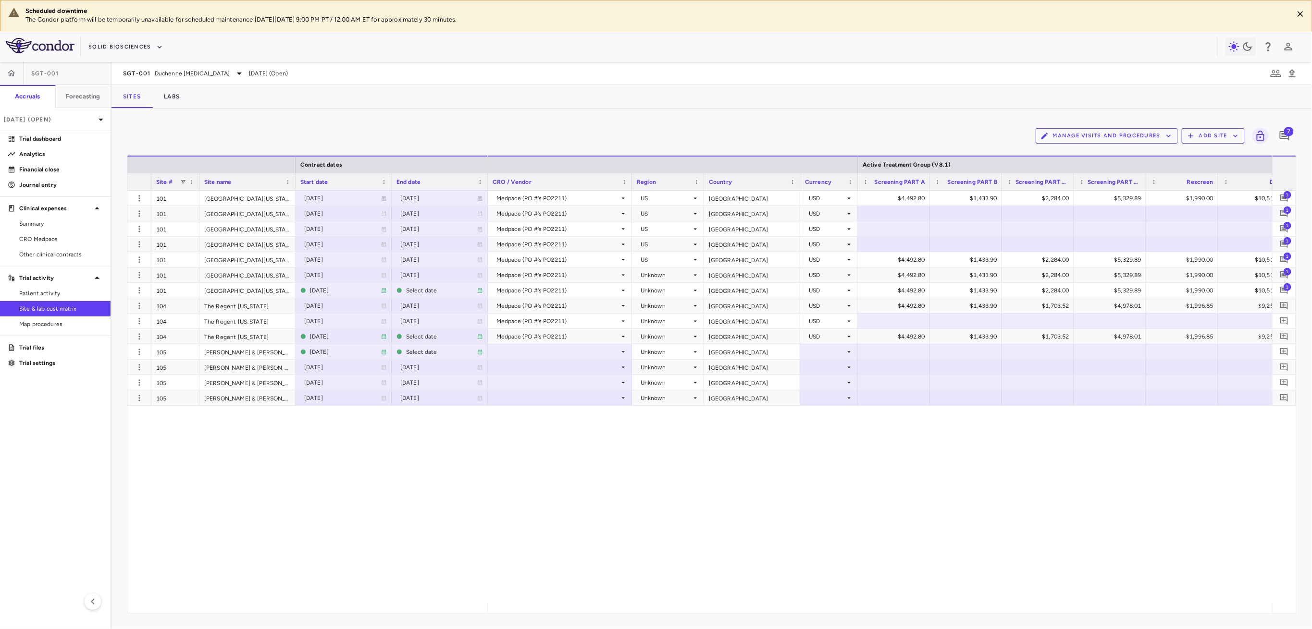
click at [567, 183] on div "CRO / Vendor" at bounding box center [556, 182] width 126 height 12
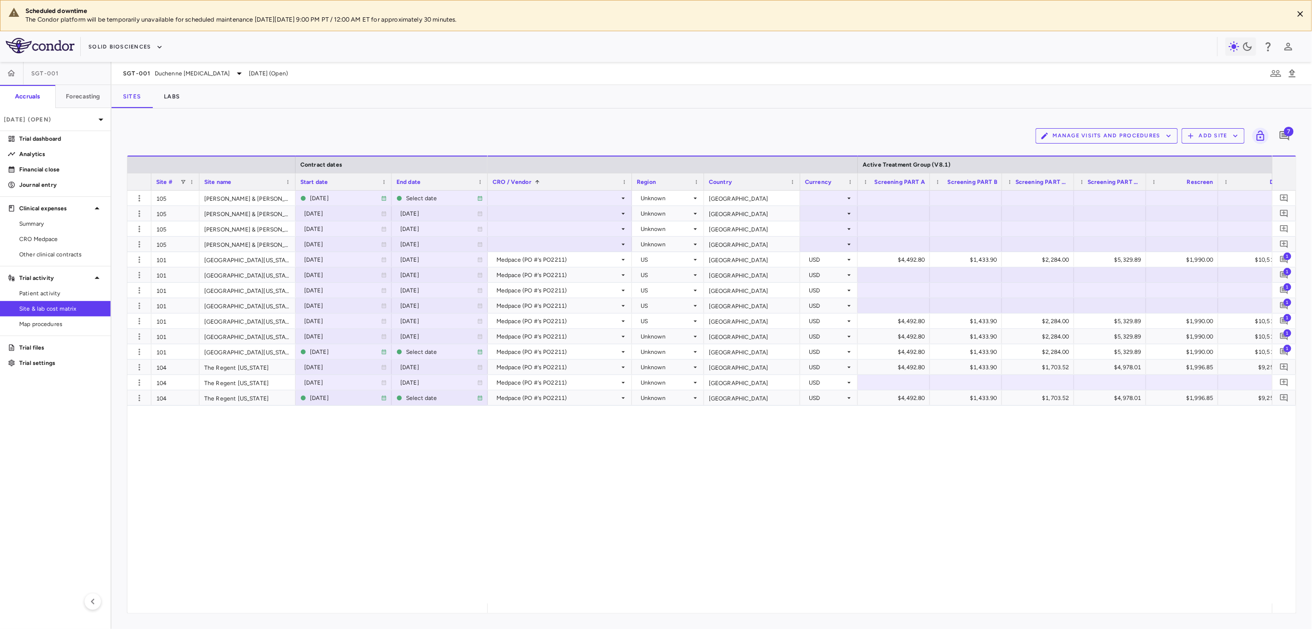
click at [583, 177] on div "CRO / Vendor 1" at bounding box center [556, 182] width 126 height 12
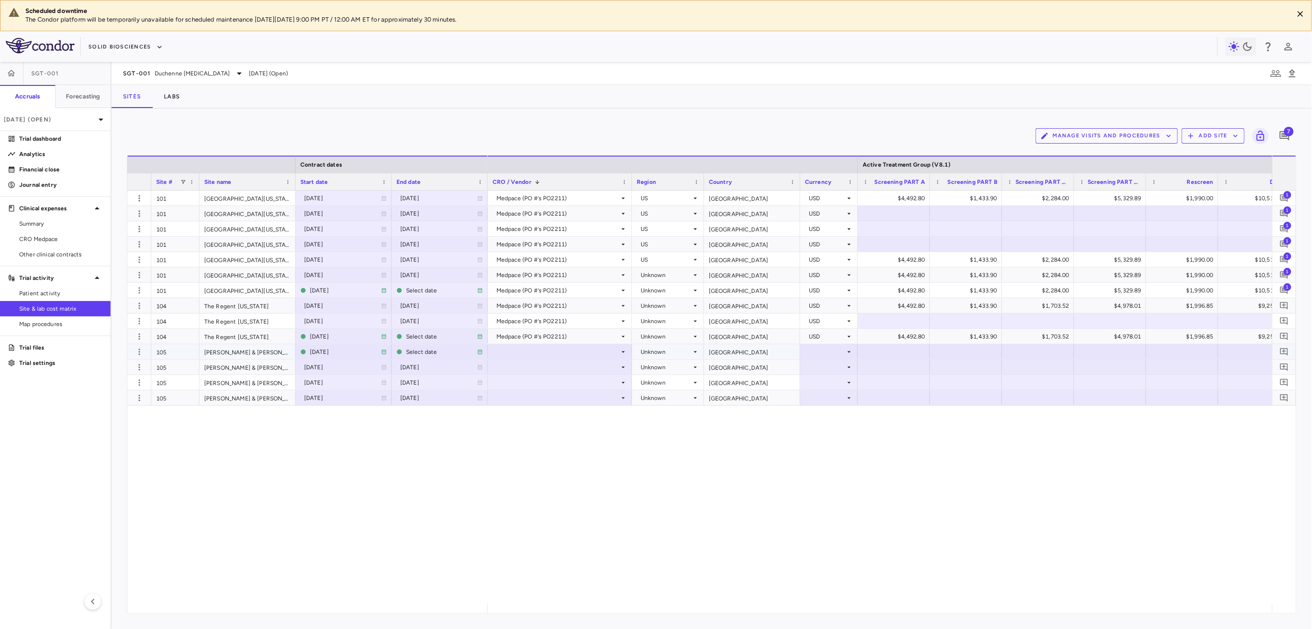
click at [567, 352] on div at bounding box center [560, 352] width 135 height 14
click at [564, 366] on div "Medpace (PO #'s PO2211)" at bounding box center [546, 370] width 78 height 9
click at [563, 381] on div "Medpace (PO #'s PO2211)" at bounding box center [546, 385] width 78 height 9
click at [569, 383] on div at bounding box center [560, 383] width 135 height 14
click at [569, 395] on li "Medpace (PO #'s PO2211)" at bounding box center [559, 401] width 143 height 14
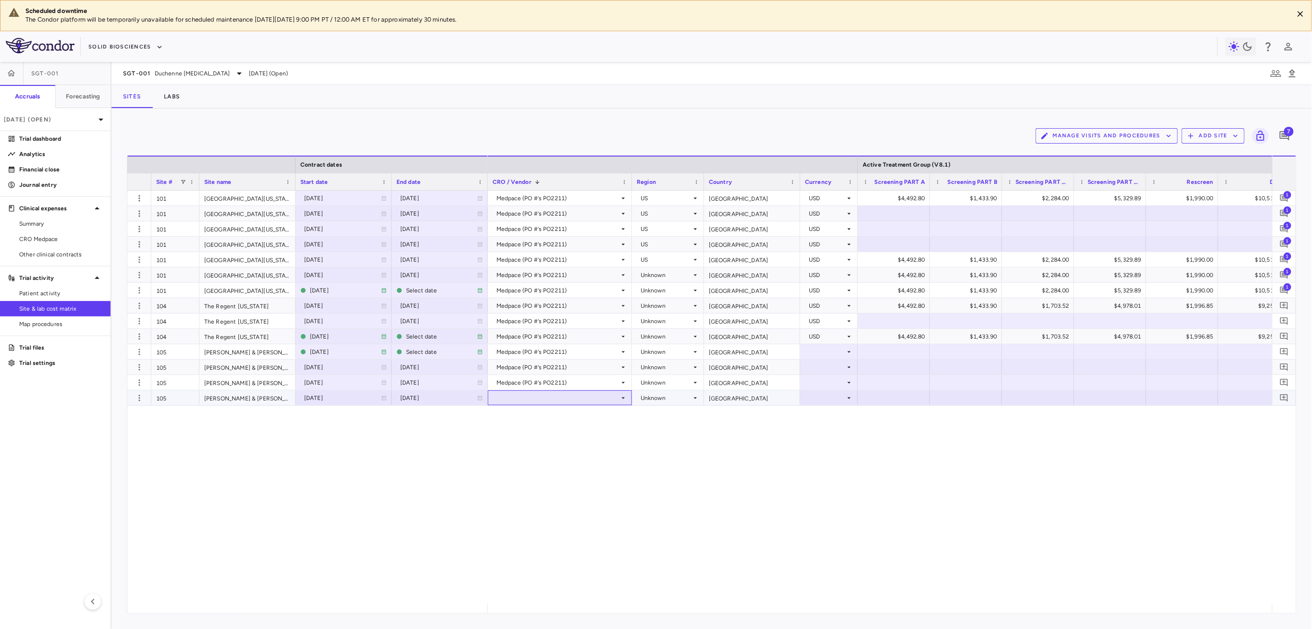
click at [557, 395] on div at bounding box center [560, 398] width 135 height 14
click at [553, 414] on div "Medpace (PO #'s PO2211)" at bounding box center [546, 416] width 78 height 9
drag, startPoint x: 163, startPoint y: 352, endPoint x: 178, endPoint y: 437, distance: 85.8
click at [162, 420] on div "101 University of Florida 2022-02-14 2022-11-20 101 University of Florida 2018-…" at bounding box center [711, 397] width 1169 height 413
click at [202, 455] on div "101 University of Florida 2022-02-14 2022-11-20 101 University of Florida 2018-…" at bounding box center [711, 397] width 1169 height 413
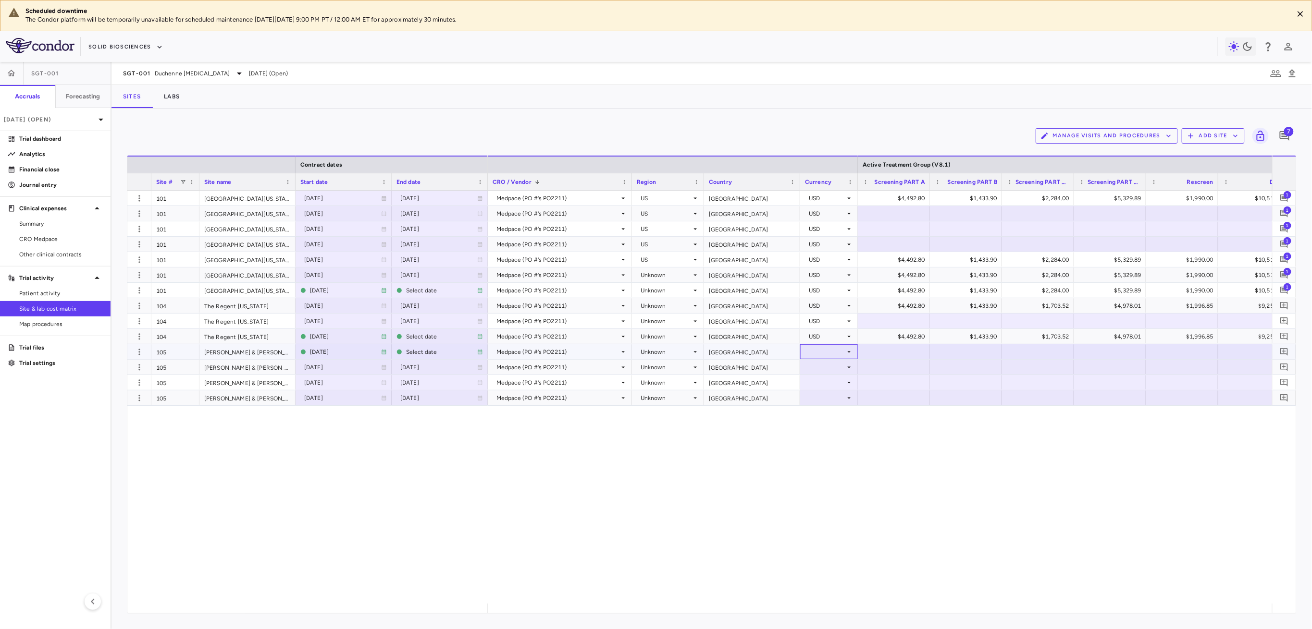
click at [828, 350] on div at bounding box center [829, 352] width 48 height 14
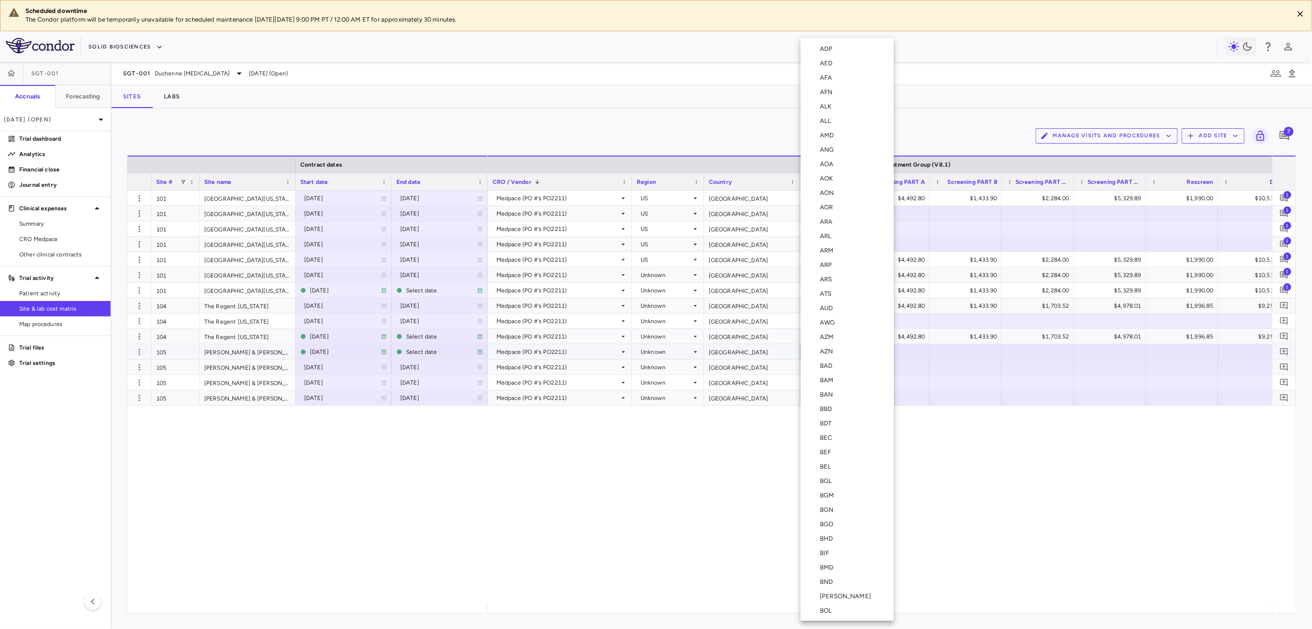
scroll to position [3337, 0]
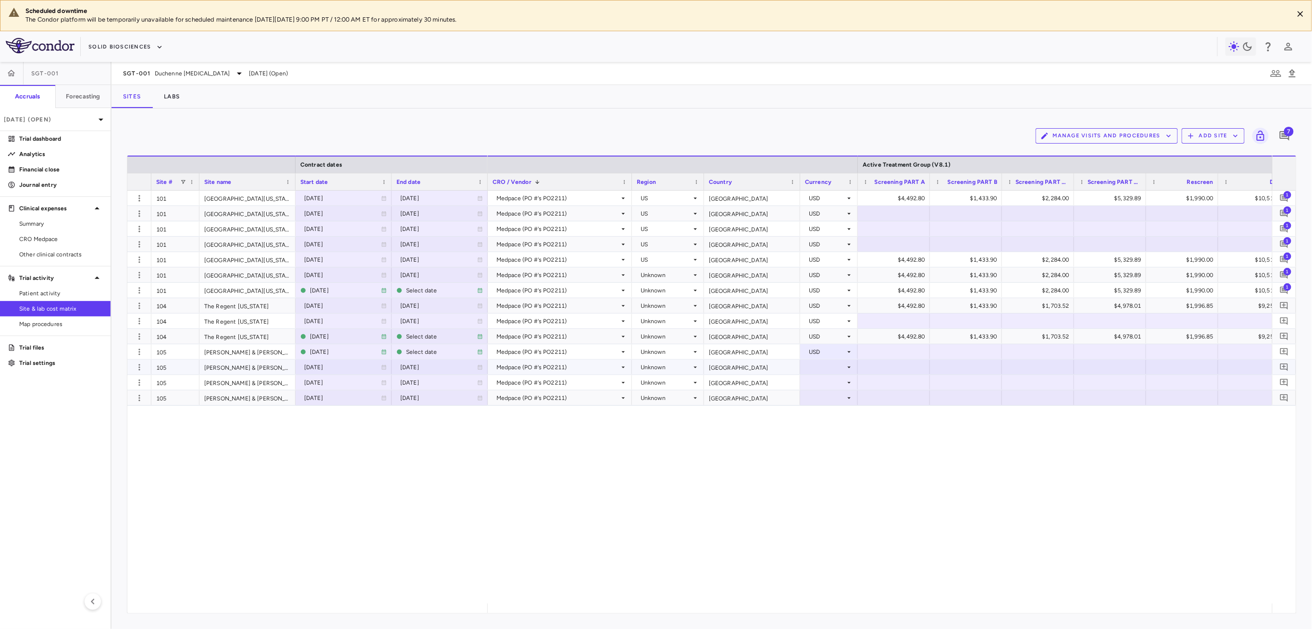
click at [825, 366] on div at bounding box center [829, 367] width 48 height 14
click at [839, 369] on div at bounding box center [829, 367] width 48 height 14
click at [843, 366] on div at bounding box center [829, 367] width 48 height 14
click at [349, 349] on div "[DATE]" at bounding box center [342, 352] width 77 height 15
click at [310, 482] on div "**********" at bounding box center [711, 397] width 1169 height 413
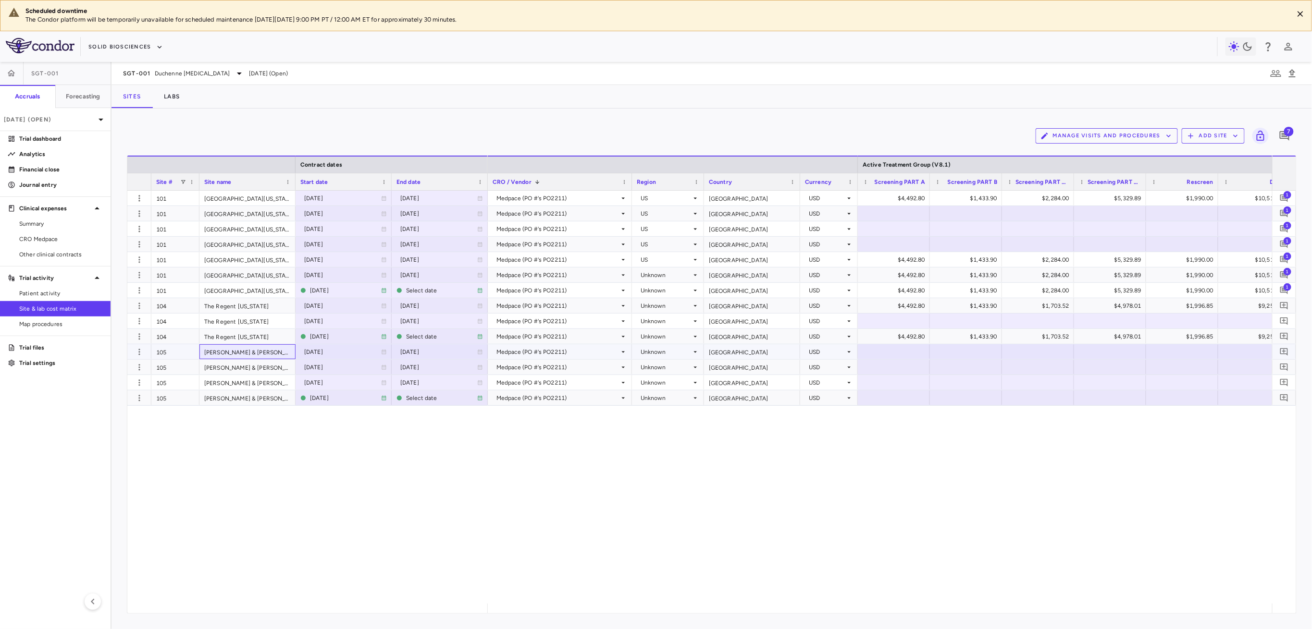
click at [250, 353] on div "[PERSON_NAME] & [PERSON_NAME] Children's [GEOGRAPHIC_DATA]" at bounding box center [247, 352] width 96 height 15
click at [903, 350] on div at bounding box center [894, 352] width 62 height 14
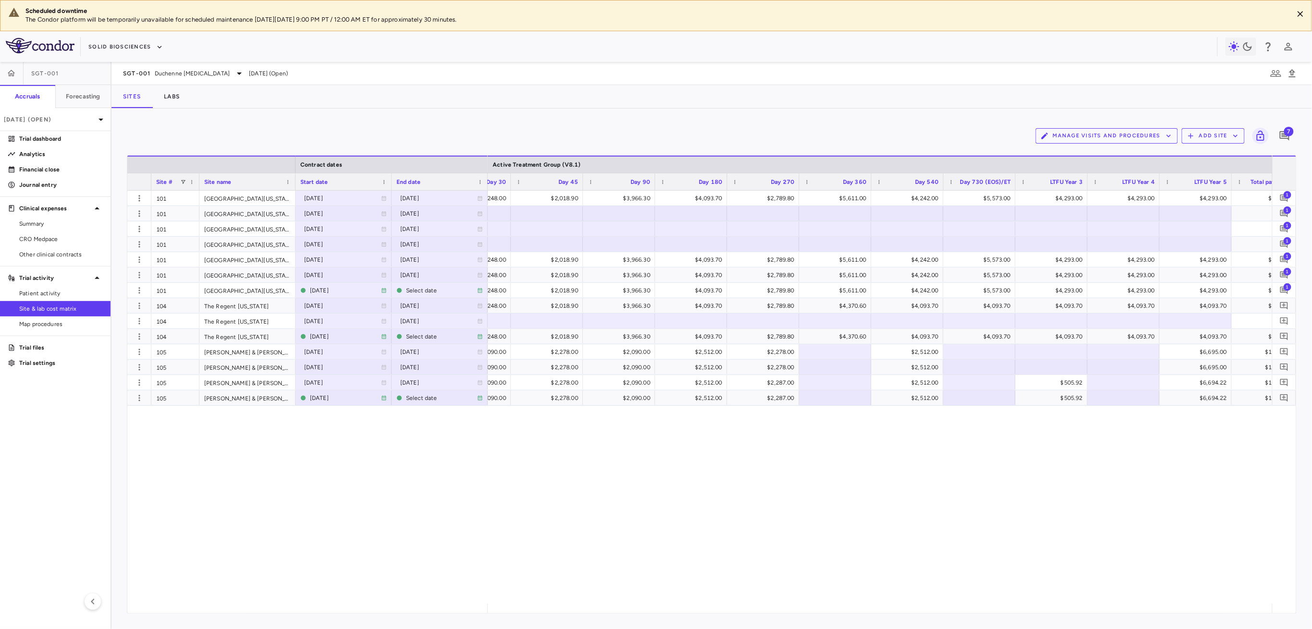
scroll to position [0, 1701]
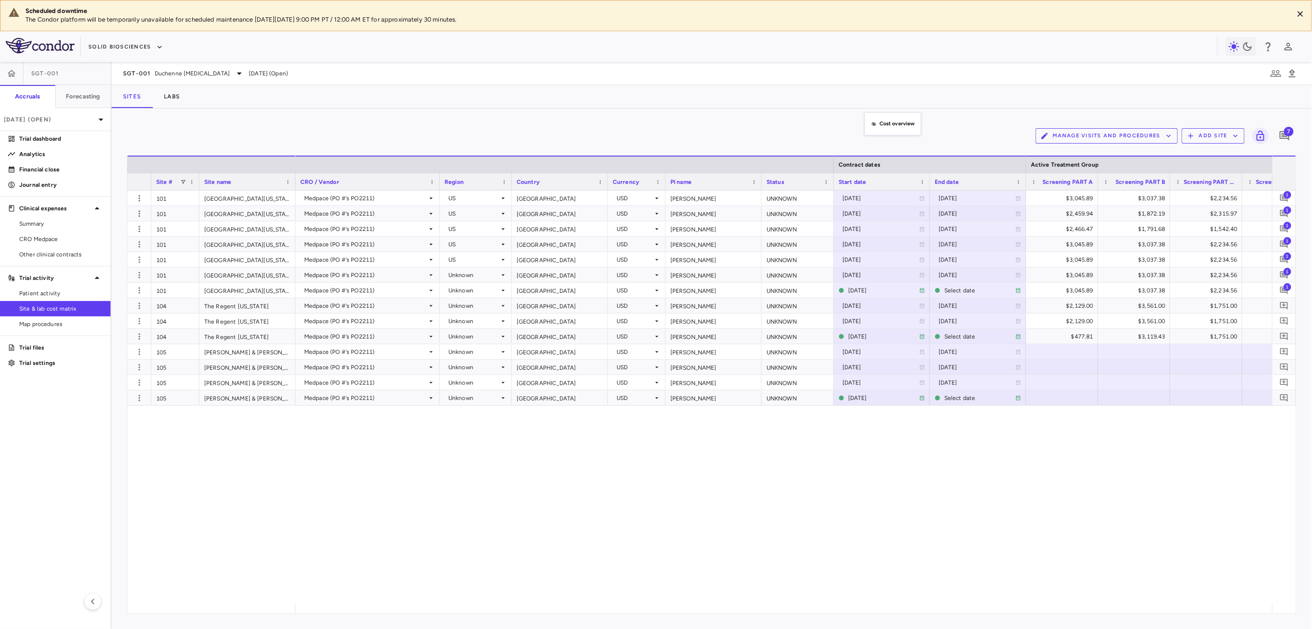
drag, startPoint x: 874, startPoint y: 168, endPoint x: 870, endPoint y: 118, distance: 50.1
drag, startPoint x: 759, startPoint y: 173, endPoint x: 762, endPoint y: 110, distance: 63.0
click at [762, 110] on div "Manage Visits and Procedures Add Site 7 Press ENTER to sort. Press ALT DOWN to …" at bounding box center [711, 369] width 1200 height 521
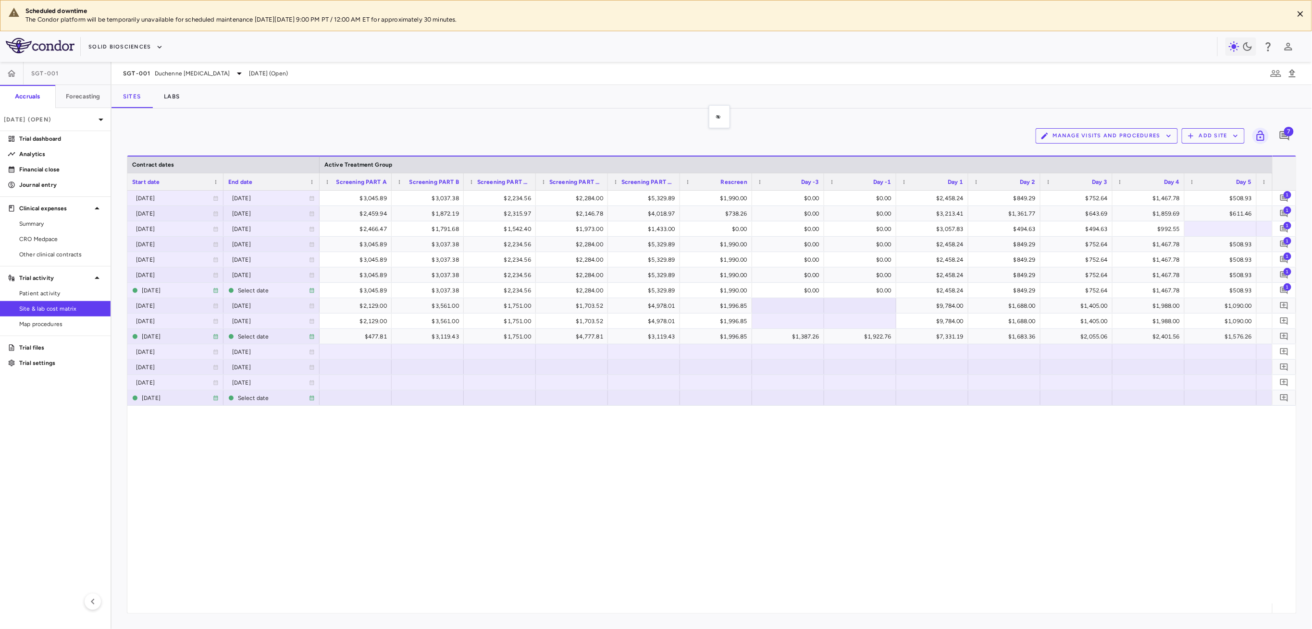
drag, startPoint x: 713, startPoint y: 160, endPoint x: 714, endPoint y: 111, distance: 49.0
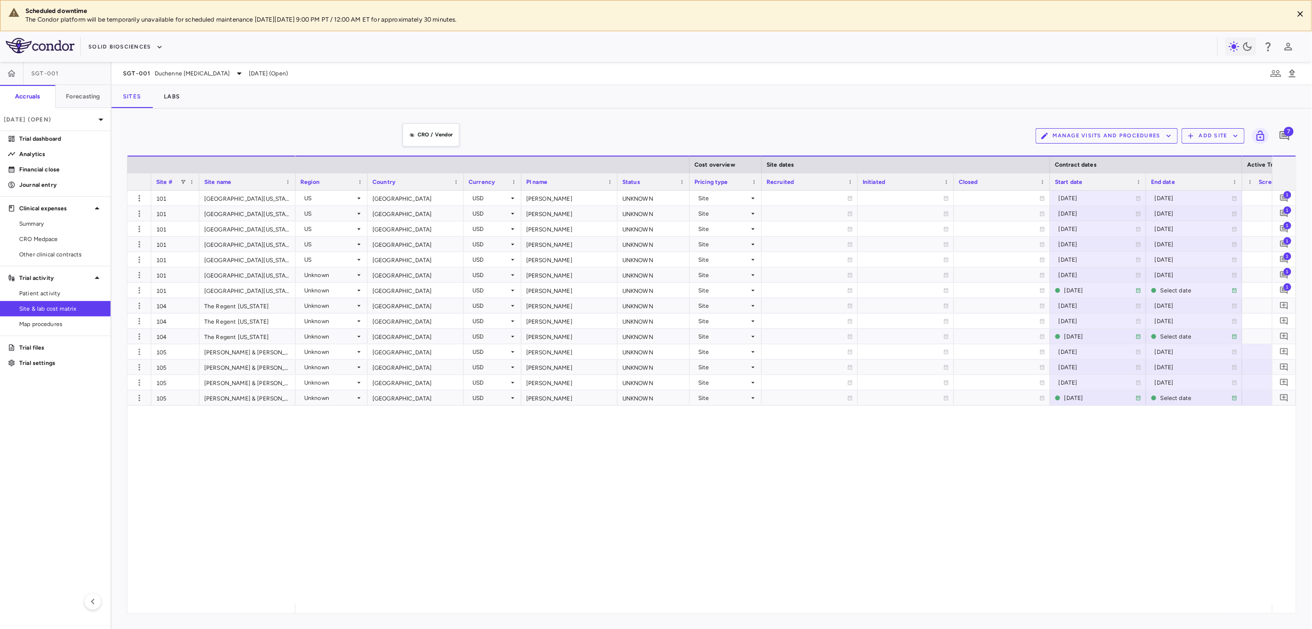
drag, startPoint x: 405, startPoint y: 180, endPoint x: 408, endPoint y: 136, distance: 43.3
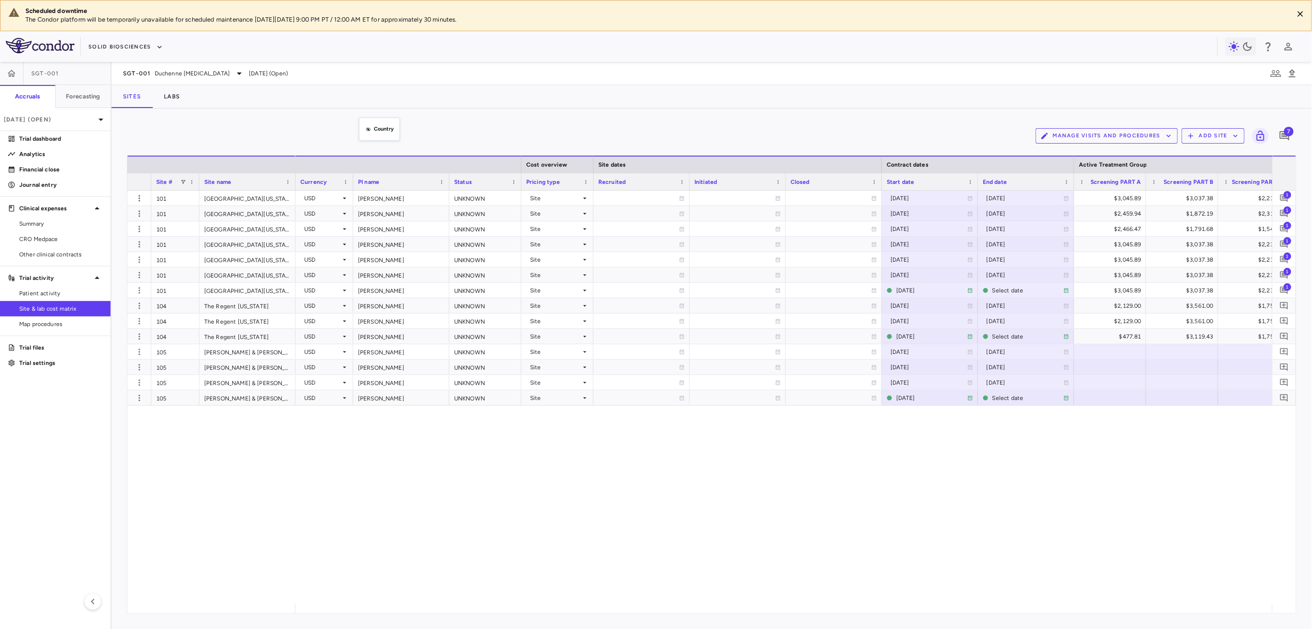
drag, startPoint x: 345, startPoint y: 185, endPoint x: 363, endPoint y: 125, distance: 62.9
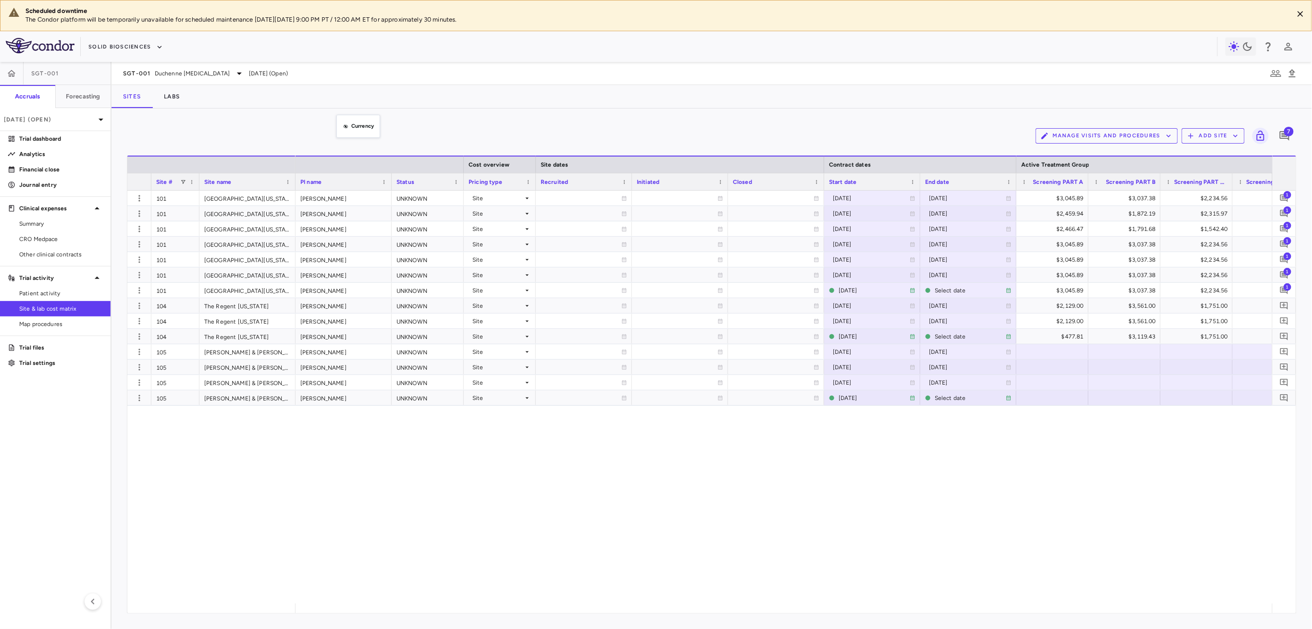
drag, startPoint x: 331, startPoint y: 185, endPoint x: 342, endPoint y: 119, distance: 66.3
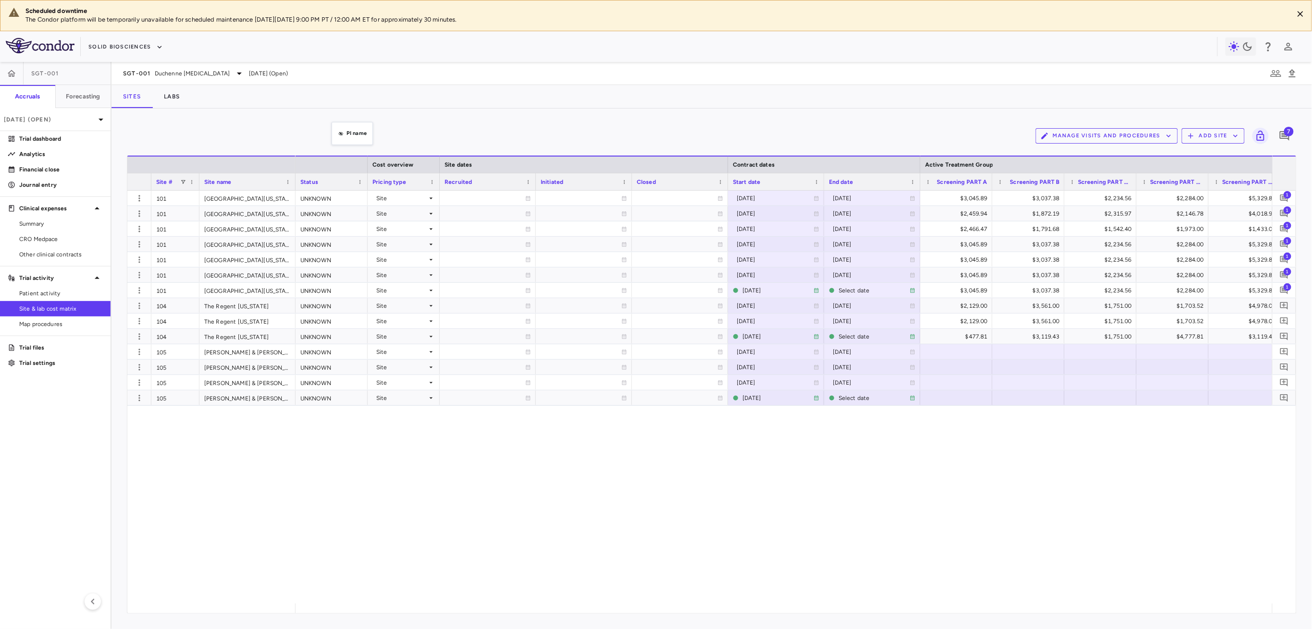
drag, startPoint x: 328, startPoint y: 182, endPoint x: 337, endPoint y: 123, distance: 59.3
drag, startPoint x: 334, startPoint y: 180, endPoint x: 344, endPoint y: 142, distance: 39.0
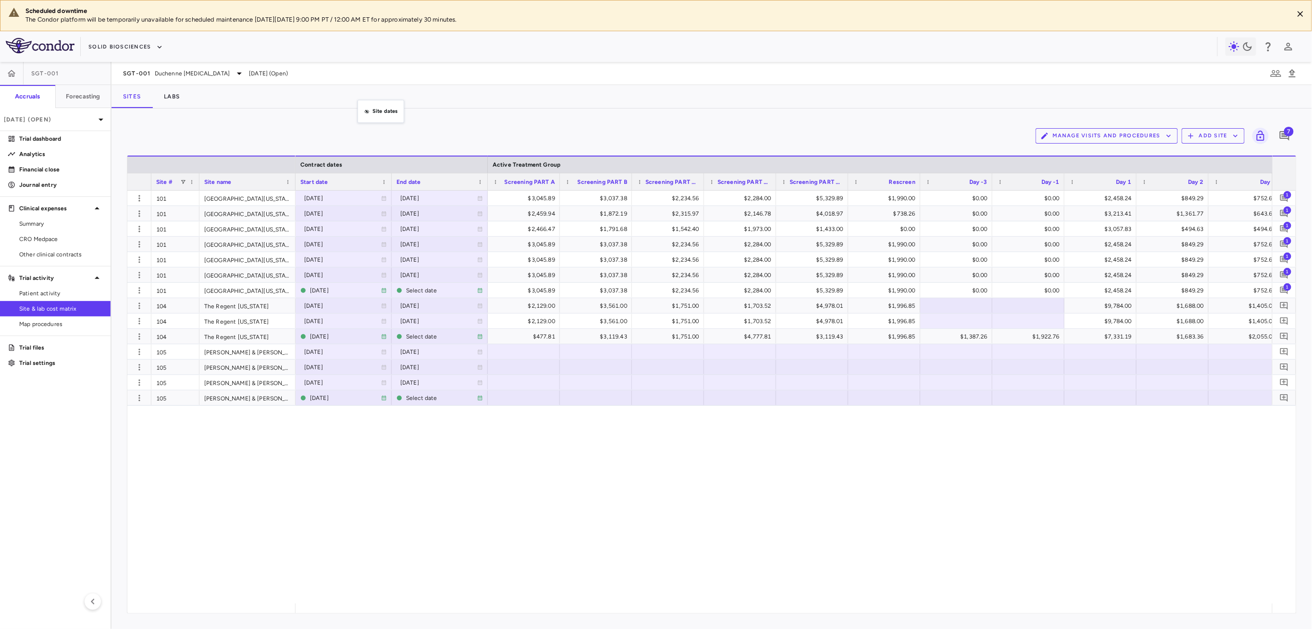
drag, startPoint x: 351, startPoint y: 164, endPoint x: 370, endPoint y: 107, distance: 59.9
click at [387, 219] on span "Pin Column" at bounding box center [398, 223] width 71 height 13
click at [469, 235] on span "Pin Left" at bounding box center [473, 240] width 36 height 13
click at [455, 225] on span "Pin Column" at bounding box center [483, 223] width 71 height 13
click at [555, 241] on span "Pin Left" at bounding box center [557, 240] width 36 height 13
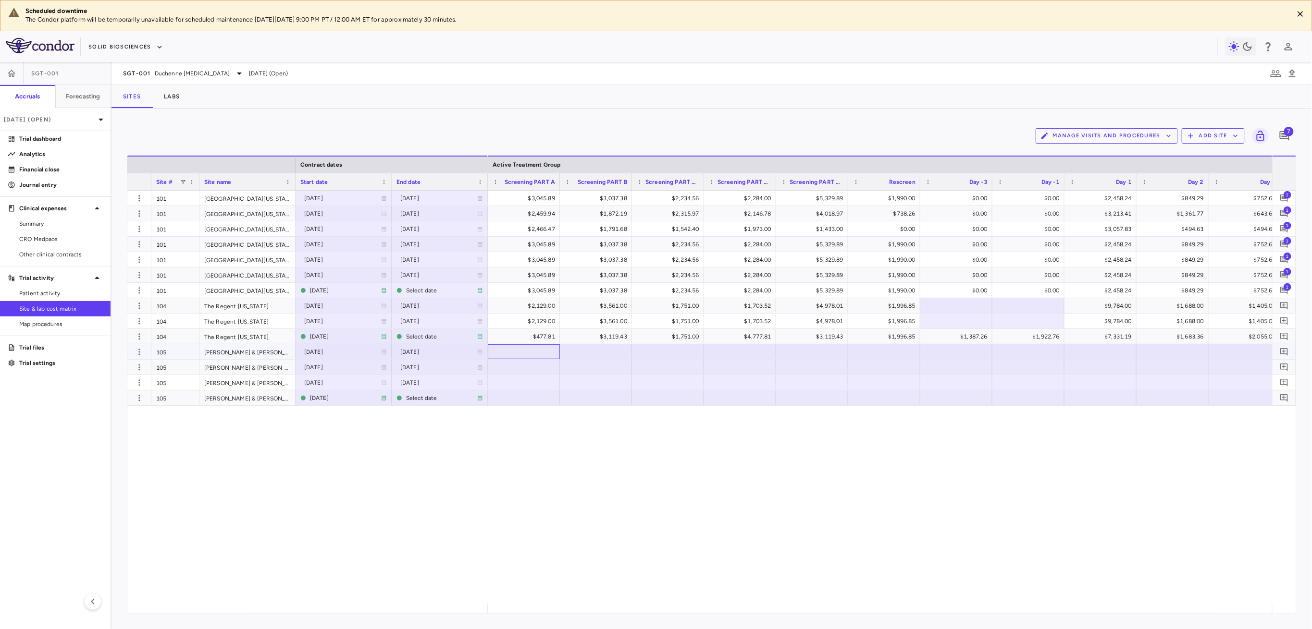
click at [525, 357] on div at bounding box center [524, 352] width 62 height 14
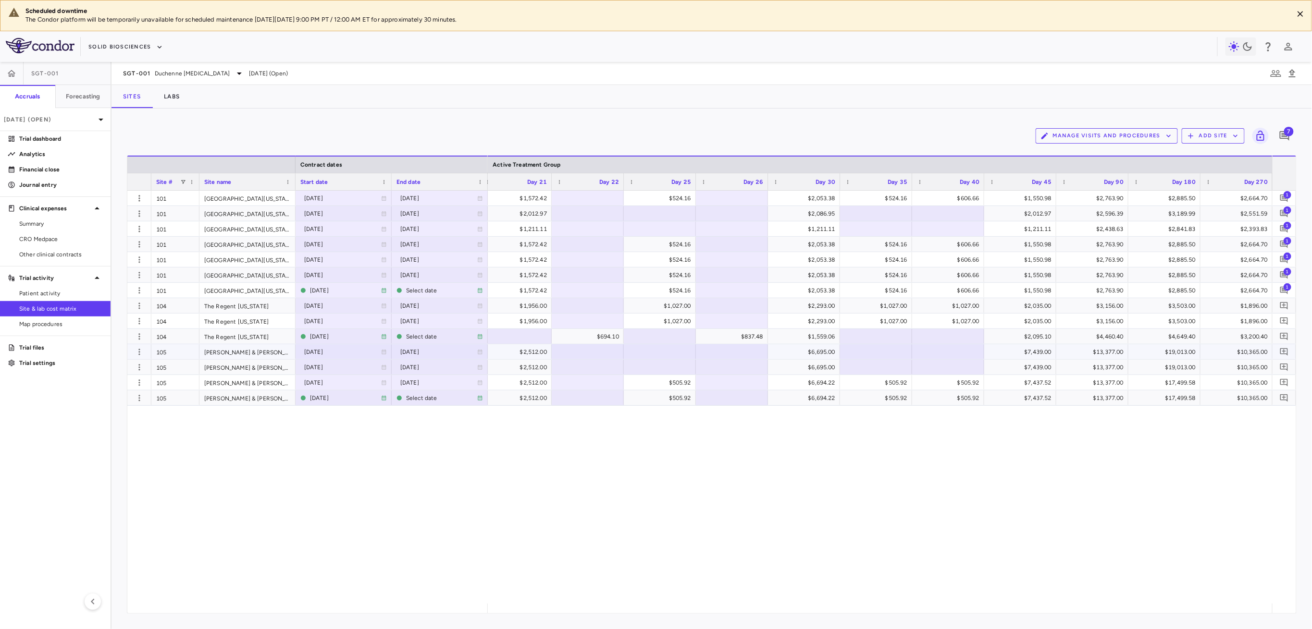
scroll to position [0, 1810]
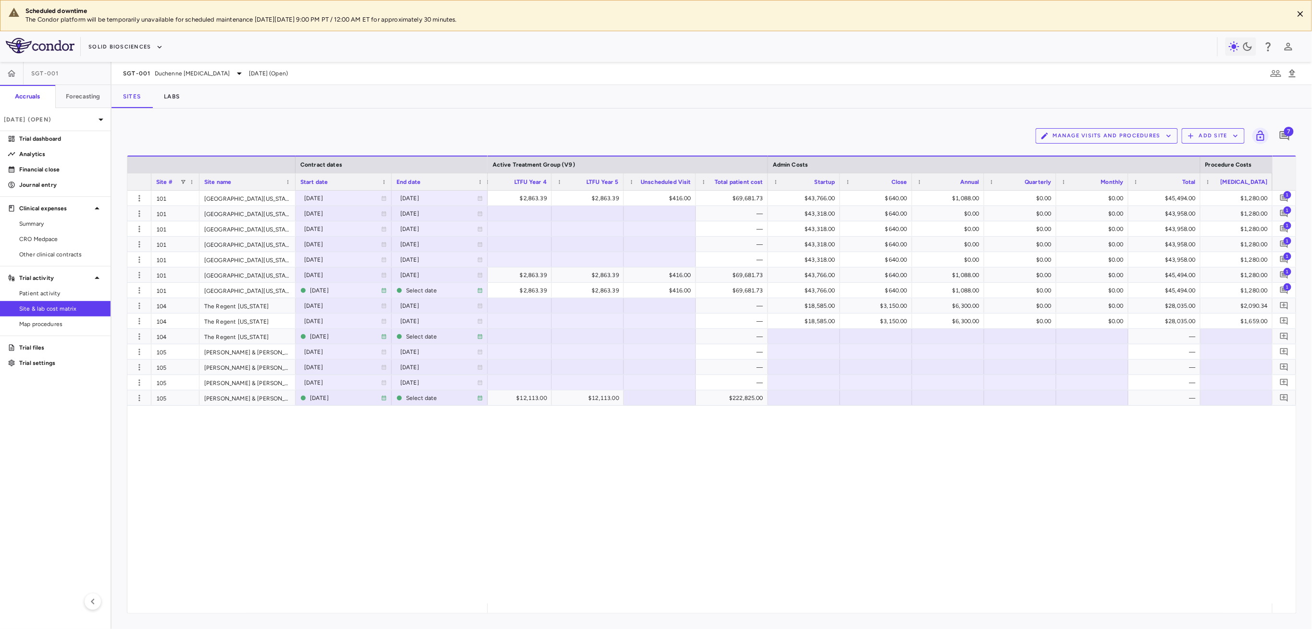
click at [1195, 133] on icon "button" at bounding box center [1190, 136] width 9 height 9
click at [1209, 175] on li "Add new site" at bounding box center [1216, 173] width 52 height 14
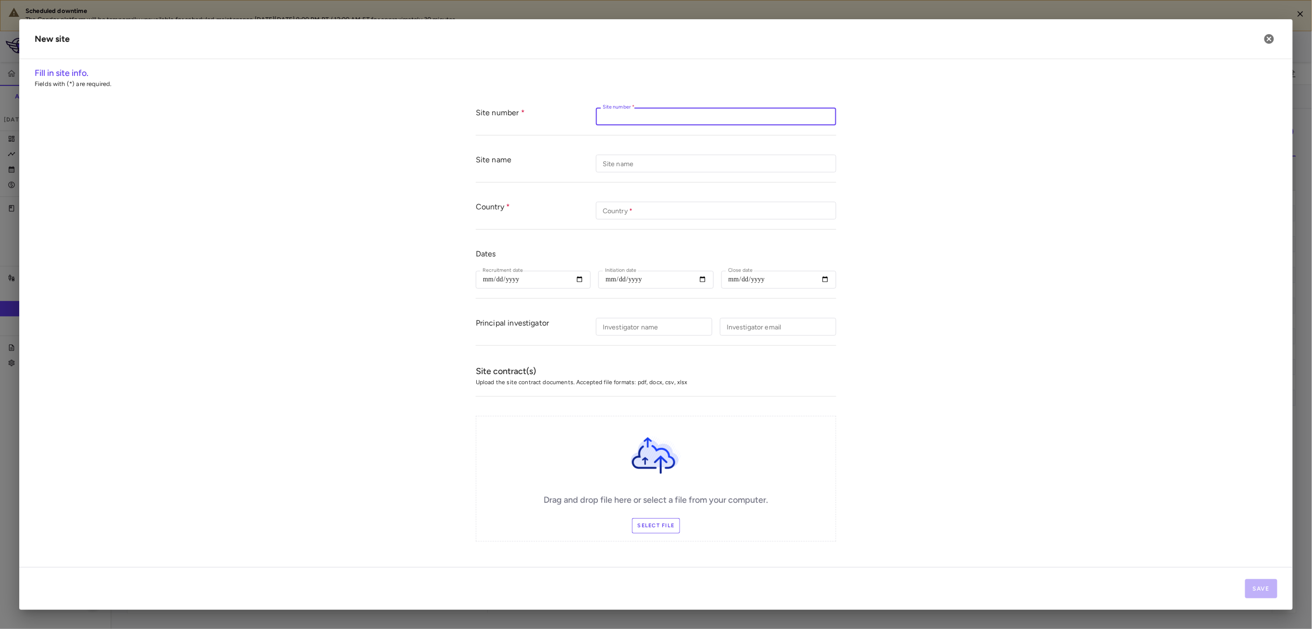
click at [630, 122] on input "Site number   *" at bounding box center [716, 117] width 240 height 18
type input "***"
click at [652, 212] on input "Country   *" at bounding box center [716, 211] width 240 height 18
type input "***"
click at [661, 166] on input "Site name" at bounding box center [716, 164] width 240 height 18
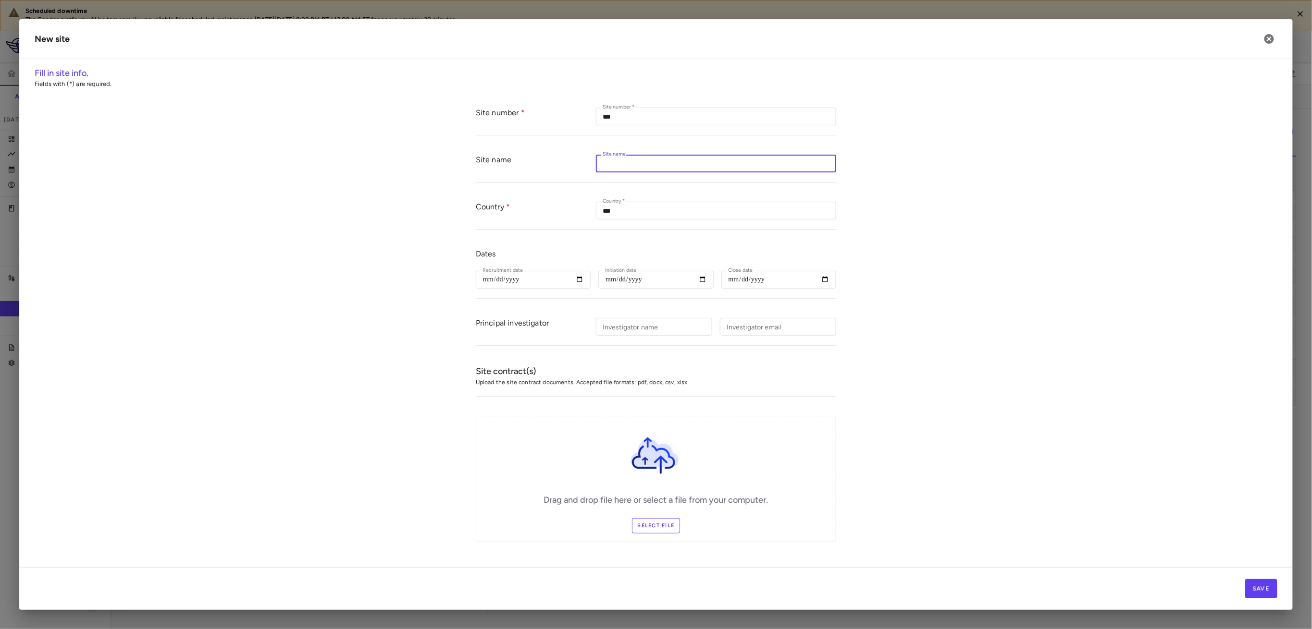
click at [614, 321] on div "Investigator name Investigator name" at bounding box center [654, 327] width 116 height 18
type input "**********"
click at [637, 166] on input "Site name" at bounding box center [716, 164] width 240 height 18
paste input "**********"
click at [602, 161] on input "**********" at bounding box center [716, 164] width 240 height 18
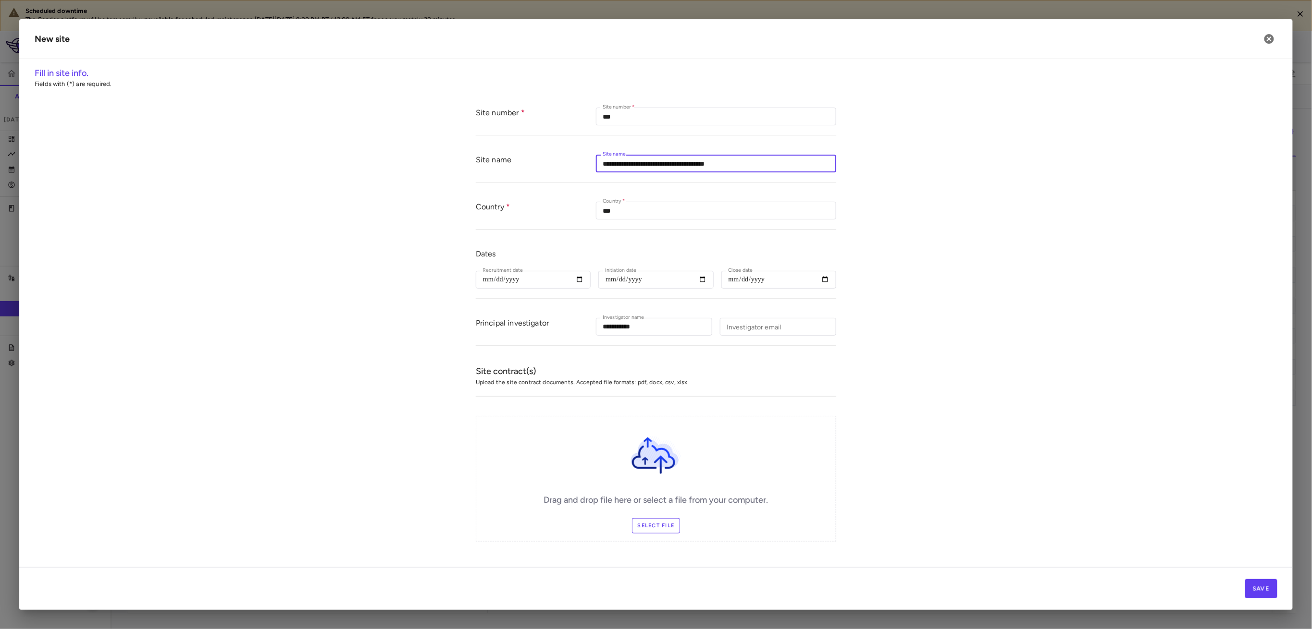
type input "**********"
click at [1062, 297] on form "**********" at bounding box center [656, 325] width 1243 height 454
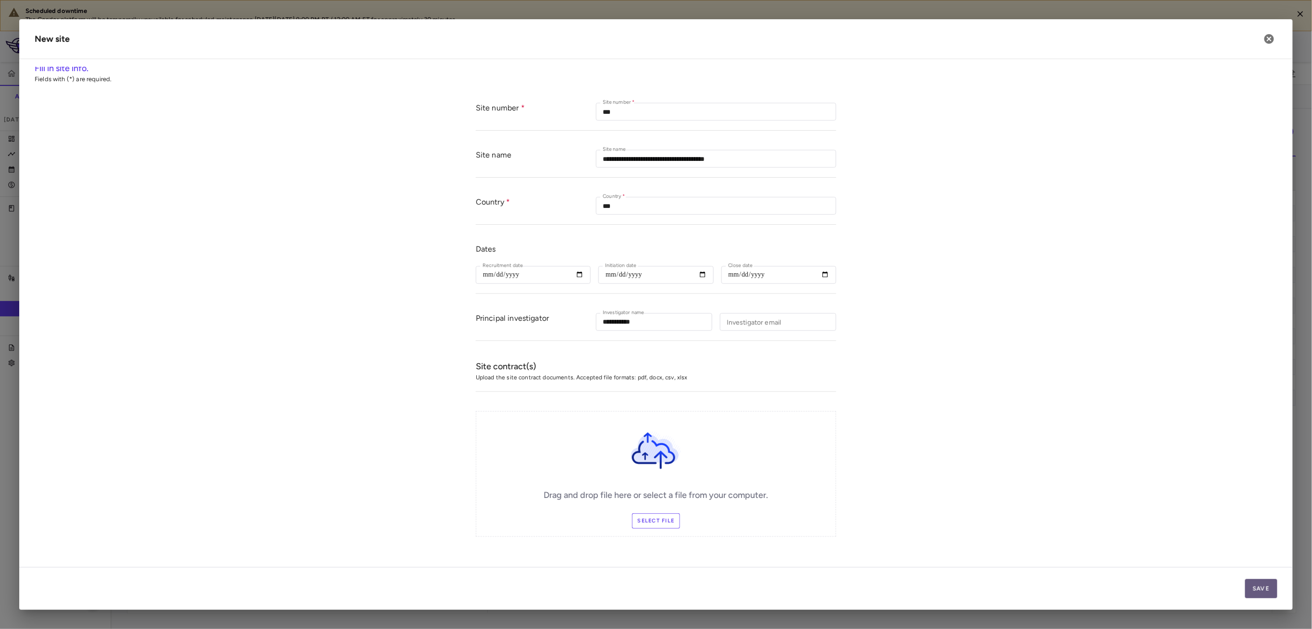
click at [1259, 587] on button "Save" at bounding box center [1261, 589] width 32 height 19
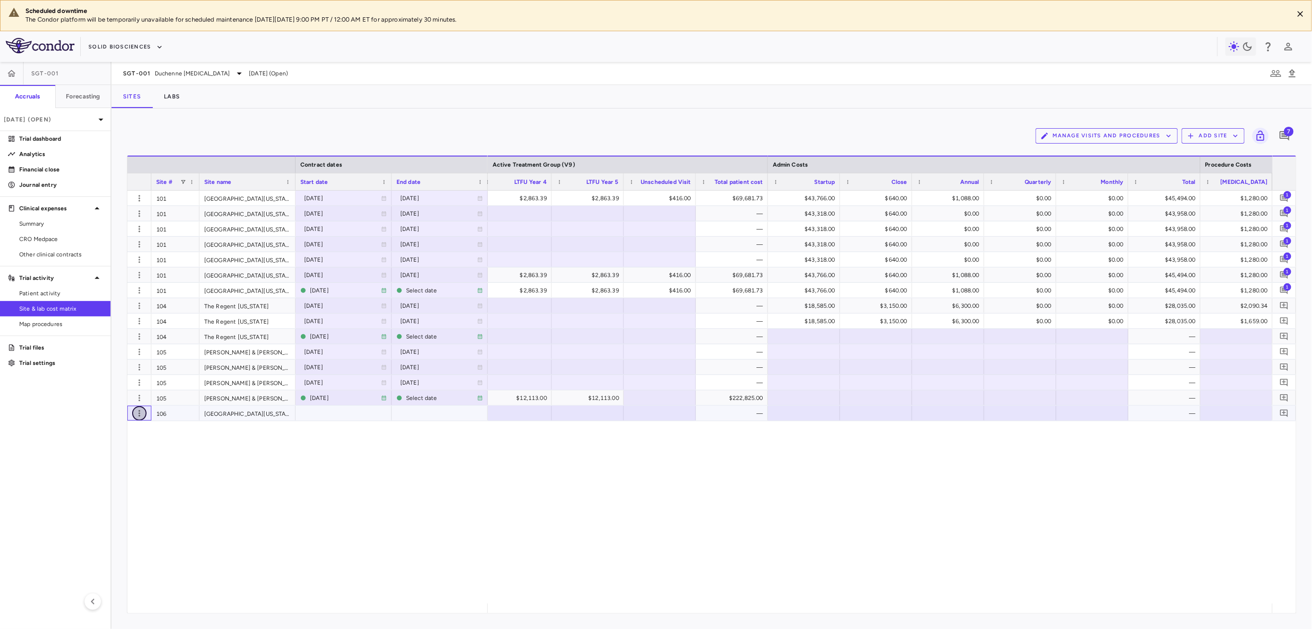
click at [139, 417] on icon "button" at bounding box center [140, 414] width 10 height 10
drag, startPoint x: 136, startPoint y: 454, endPoint x: 129, endPoint y: 436, distance: 18.9
click at [129, 436] on ul "Add new site version Edit site" at bounding box center [101, 442] width 89 height 42
click at [129, 435] on div "Add new site version" at bounding box center [101, 433] width 89 height 17
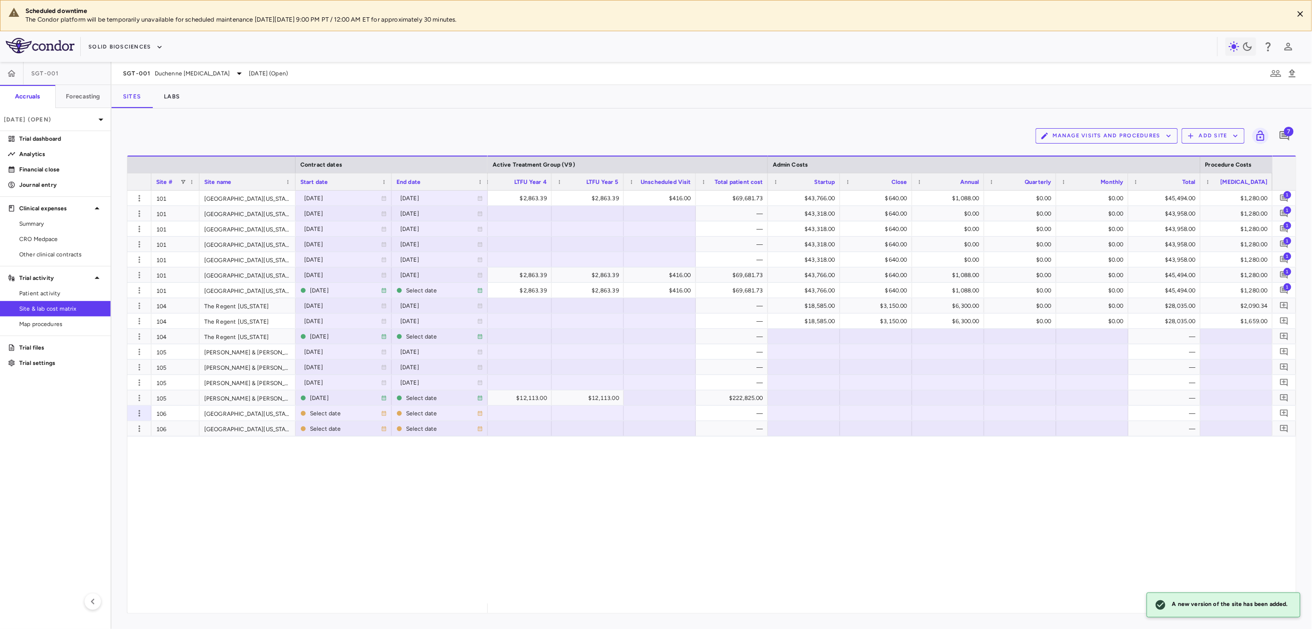
click at [1048, 557] on div "$2,548.43 $2,863.39 $2,863.39 $2,863.39 $416.00 $69,681.73 $43,766.00 $640.00 $…" at bounding box center [880, 397] width 784 height 413
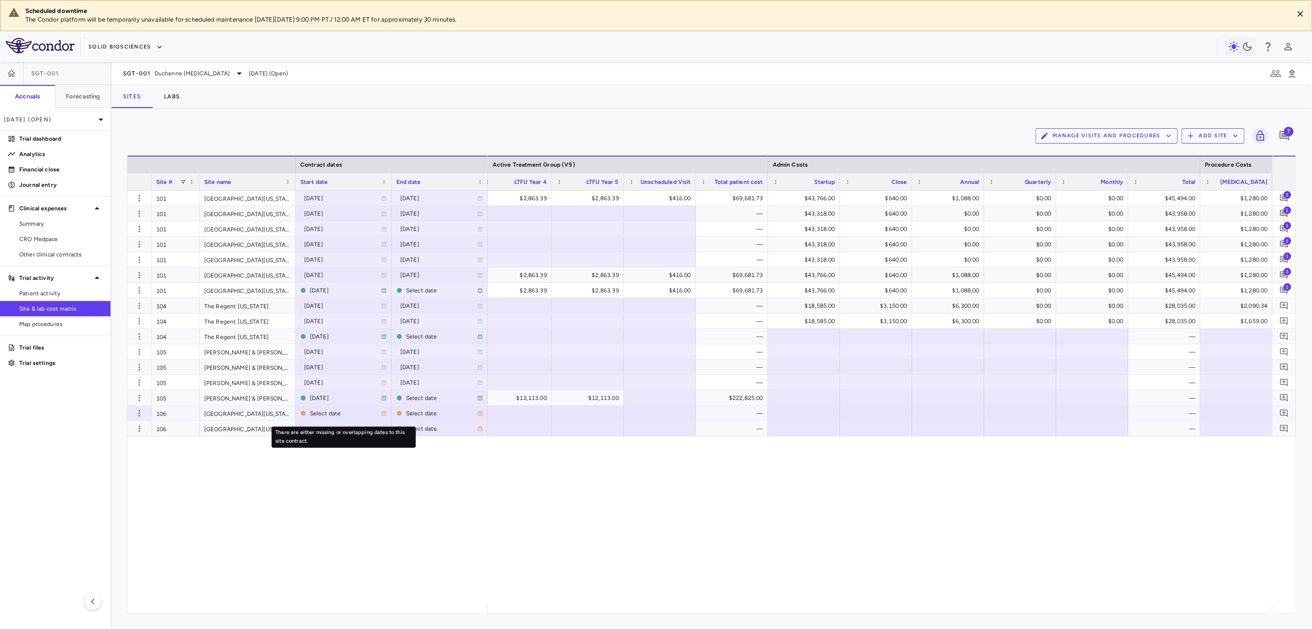
click at [332, 414] on div "Select date" at bounding box center [345, 413] width 71 height 15
click at [334, 411] on input "**********" at bounding box center [335, 415] width 78 height 16
type input "**********"
click at [430, 429] on div "Select date" at bounding box center [441, 428] width 71 height 15
drag, startPoint x: 432, startPoint y: 428, endPoint x: 531, endPoint y: 415, distance: 98.9
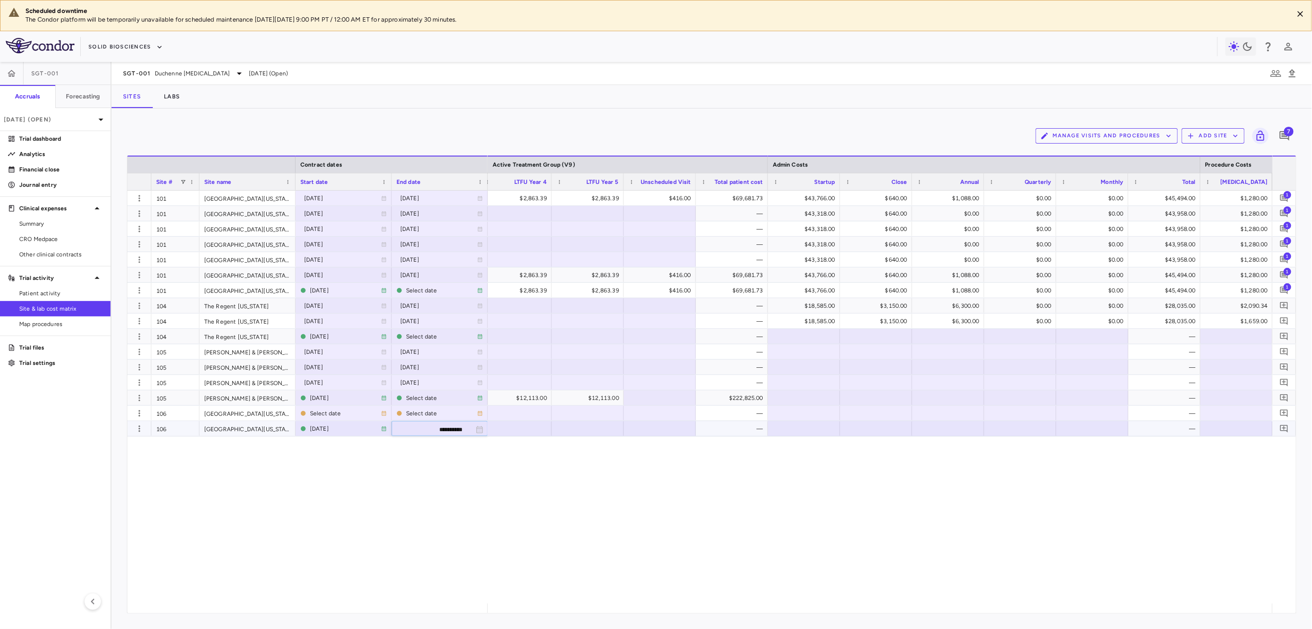
click at [433, 428] on input "**********" at bounding box center [431, 430] width 78 height 16
type input "**********"
drag, startPoint x: 335, startPoint y: 413, endPoint x: 341, endPoint y: 420, distance: 9.5
click at [335, 414] on div at bounding box center [343, 414] width 86 height 14
click at [339, 411] on input "**********" at bounding box center [335, 415] width 78 height 16
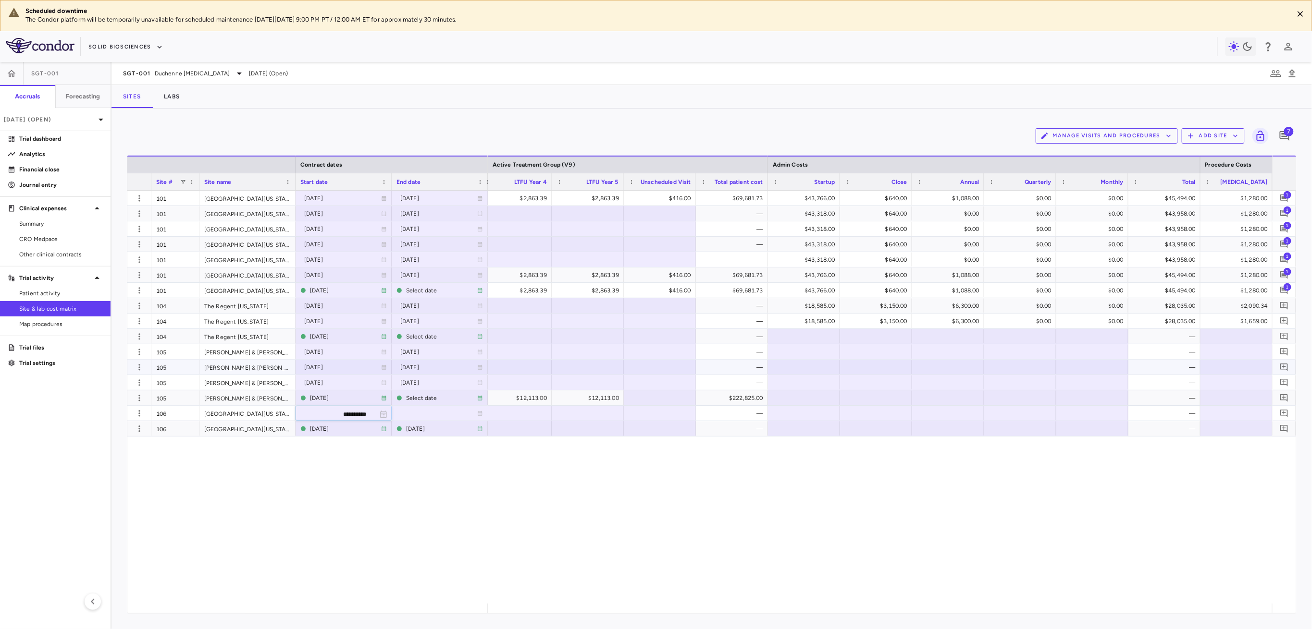
type input "**********"
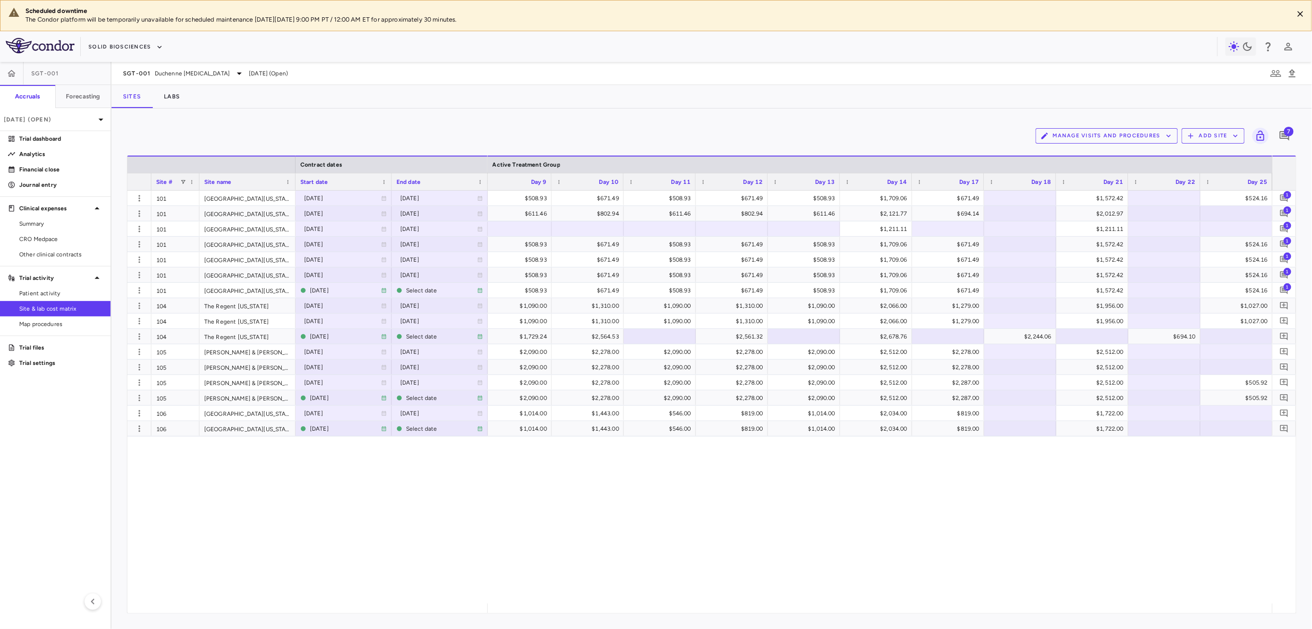
scroll to position [0, 1234]
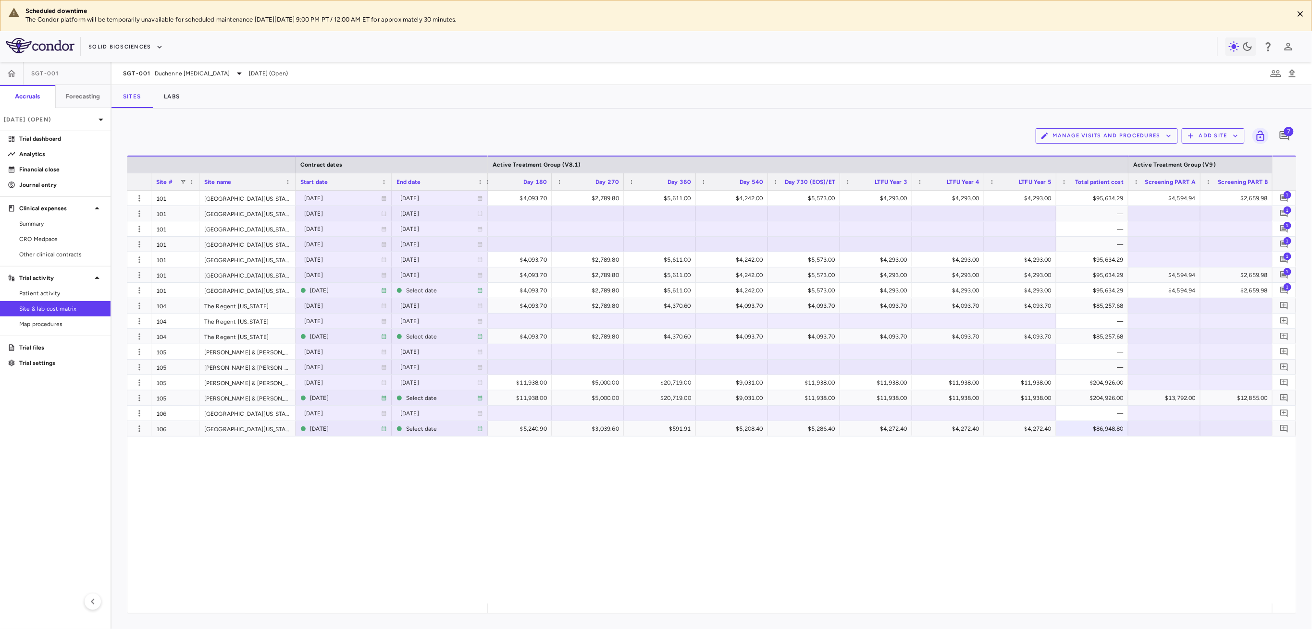
click at [1004, 530] on div "$2,018.90 $3,966.30 $4,093.70 $2,789.80 $5,611.00 $4,242.00 $5,573.00 $4,293.00…" at bounding box center [880, 397] width 784 height 413
click at [140, 202] on icon "button" at bounding box center [140, 199] width 10 height 10
click at [104, 235] on div "Edit site" at bounding box center [101, 235] width 89 height 17
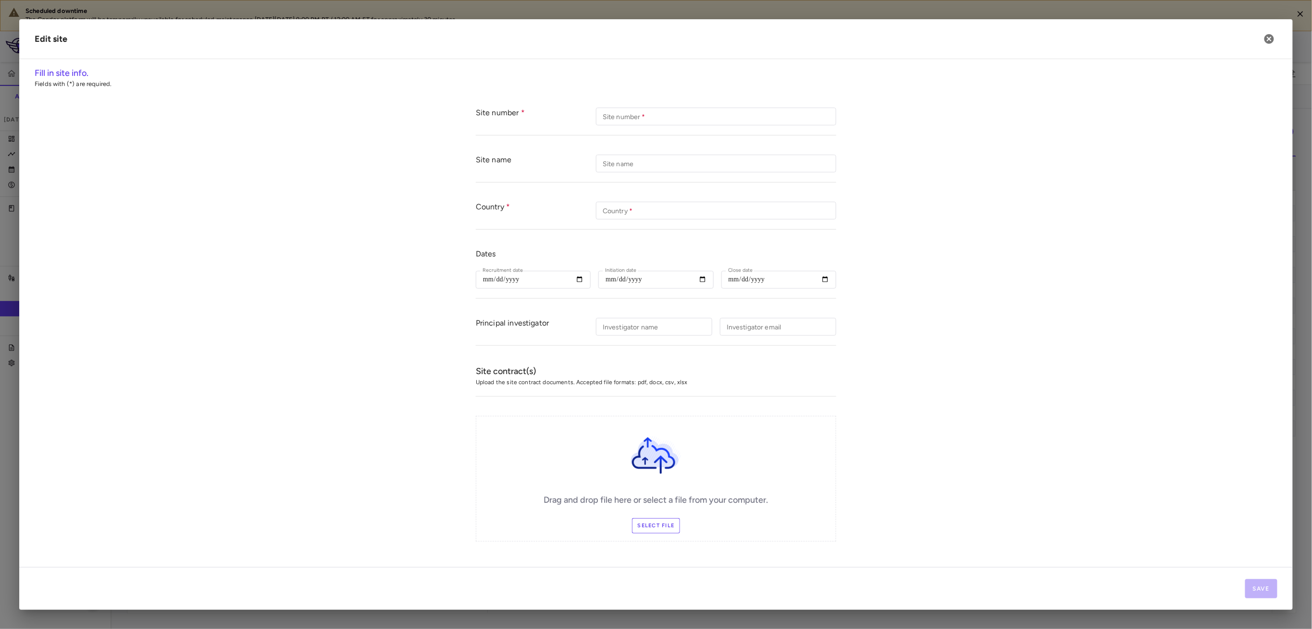
click at [642, 527] on label "Select file" at bounding box center [656, 525] width 49 height 15
click at [0, 0] on input "Select file" at bounding box center [0, 0] width 0 height 0
type input "***"
type input "**********"
type input "***"
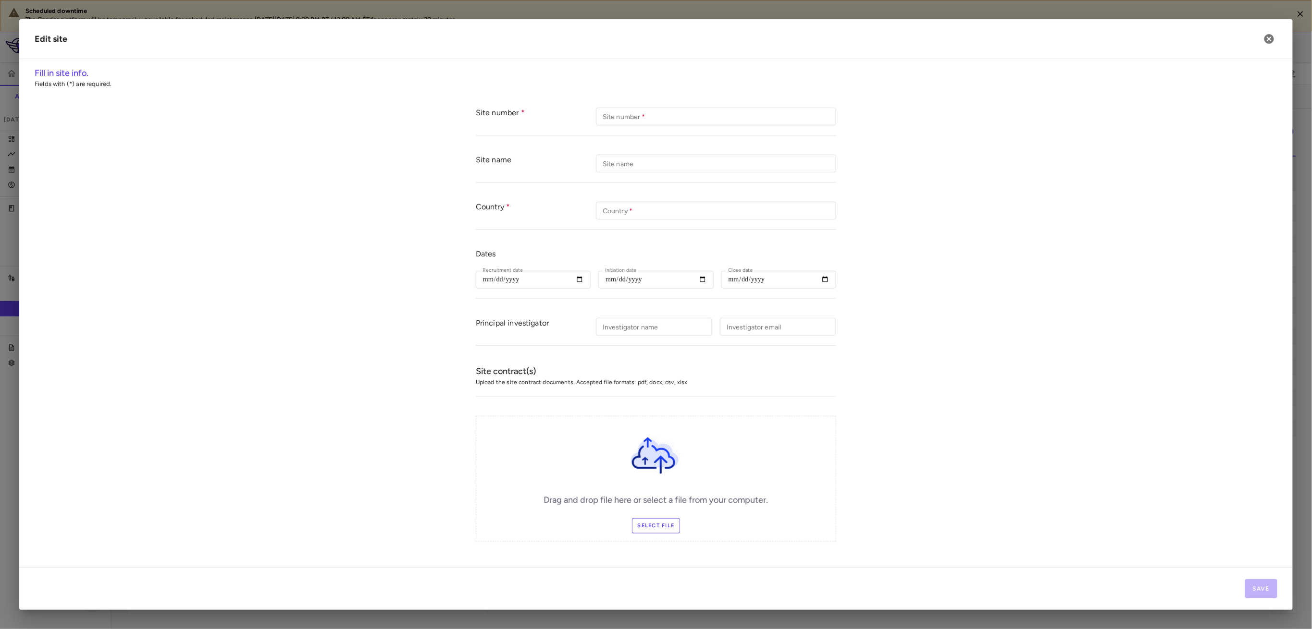
type input "**********"
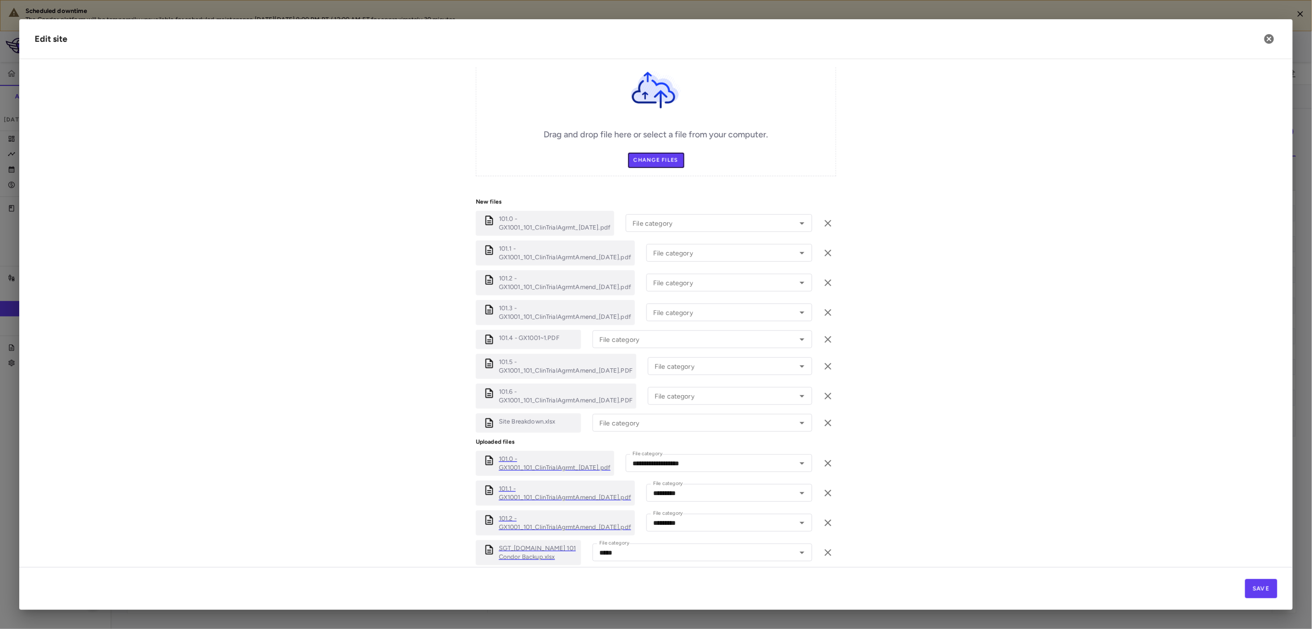
scroll to position [384, 0]
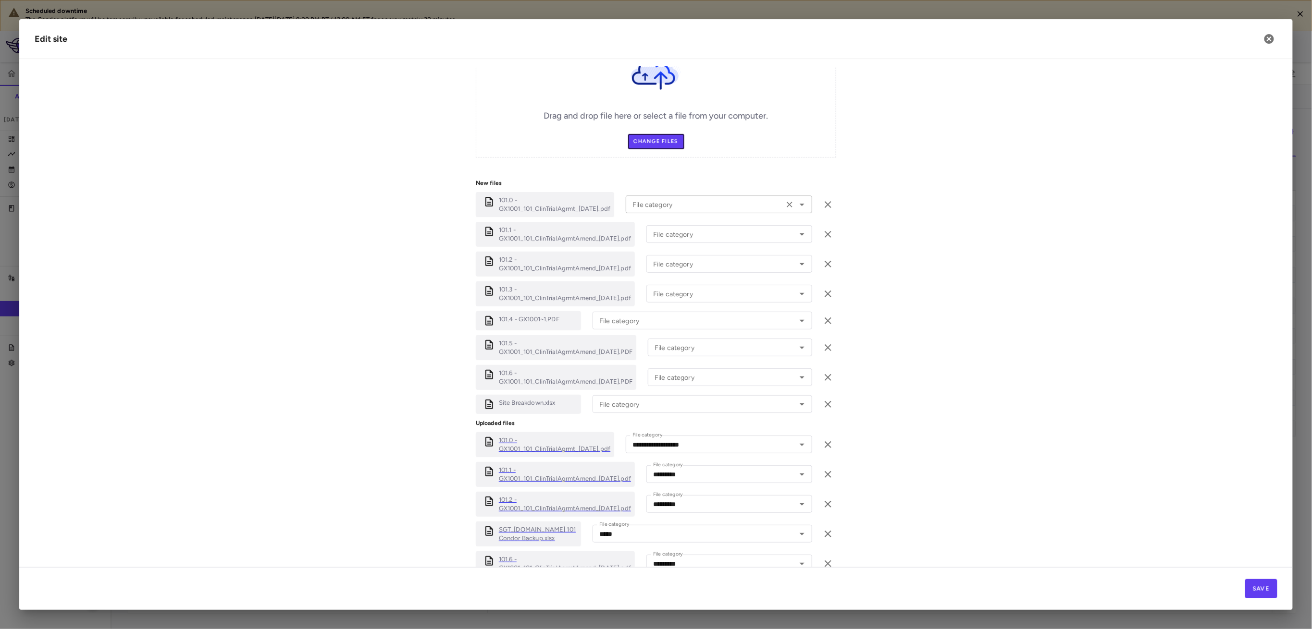
click at [686, 211] on div "File category" at bounding box center [719, 205] width 186 height 18
click at [683, 243] on li "Original Work Order" at bounding box center [712, 245] width 173 height 14
type input "**********"
click at [679, 231] on div "File category File category" at bounding box center [729, 234] width 166 height 18
click at [696, 287] on li "Amendment" at bounding box center [724, 289] width 157 height 14
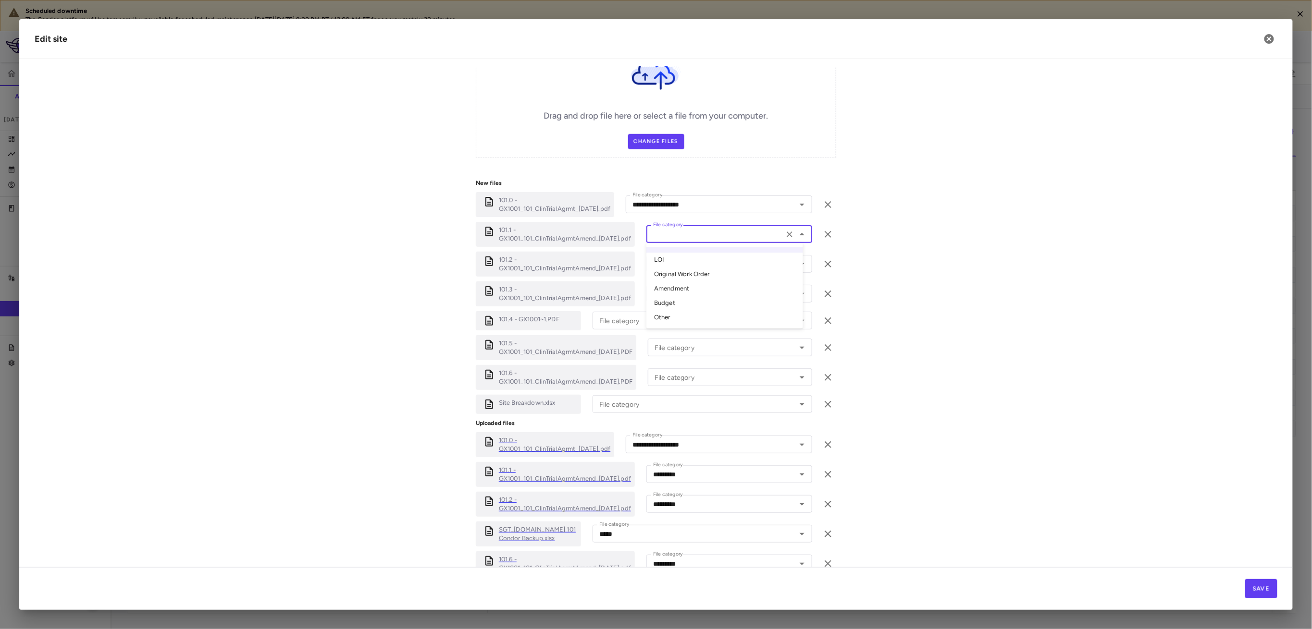
type input "*********"
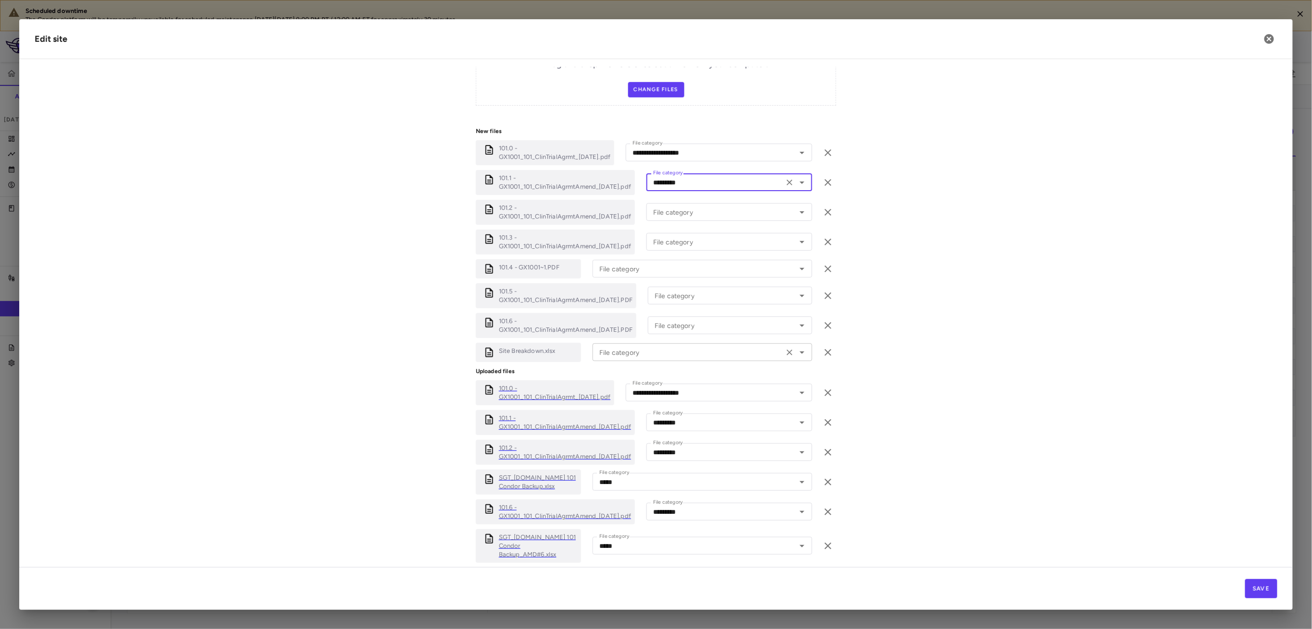
scroll to position [468, 0]
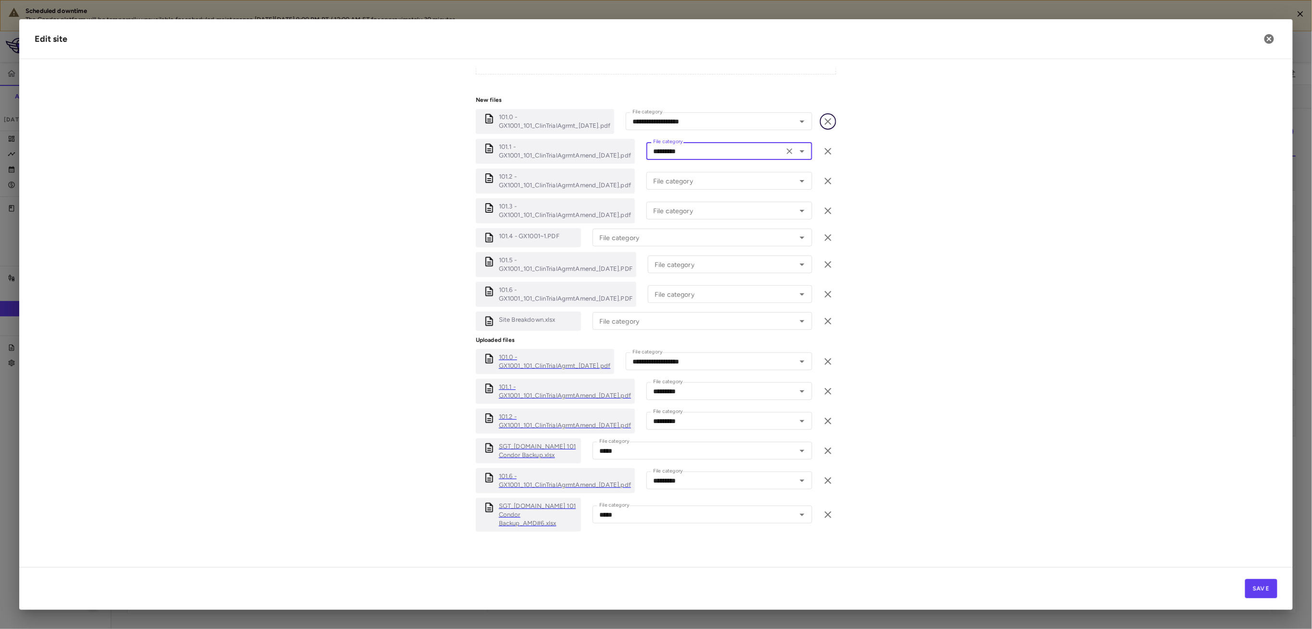
click at [822, 118] on icon "button" at bounding box center [828, 122] width 12 height 12
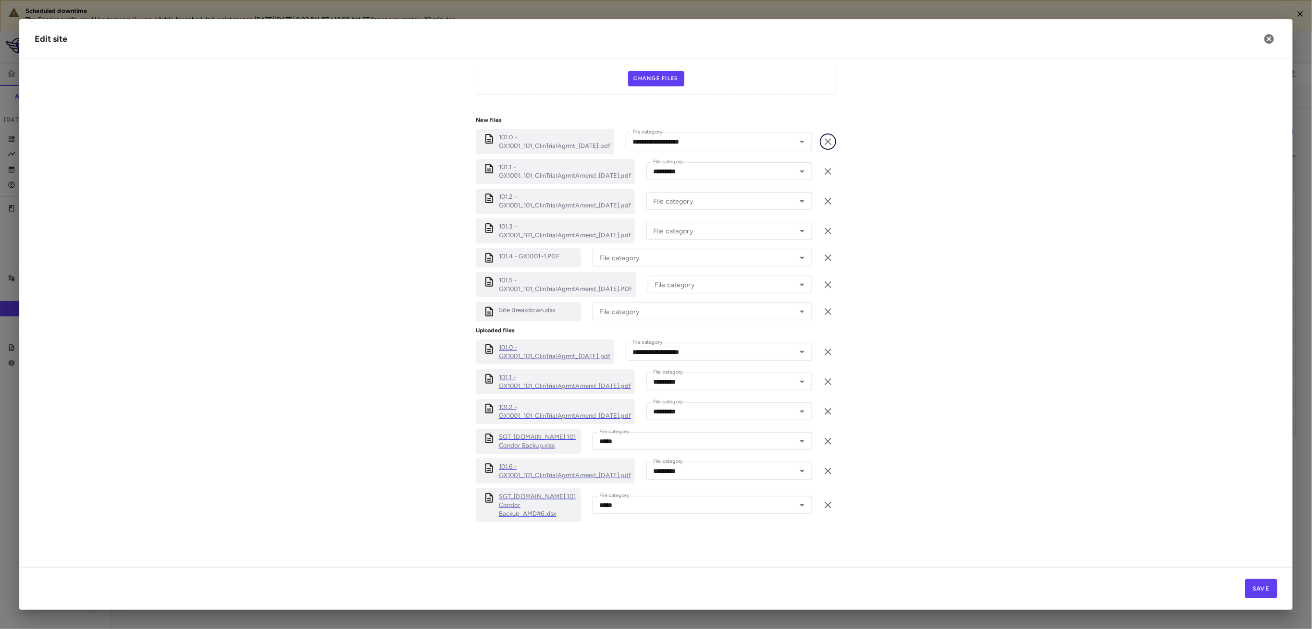
scroll to position [438, 0]
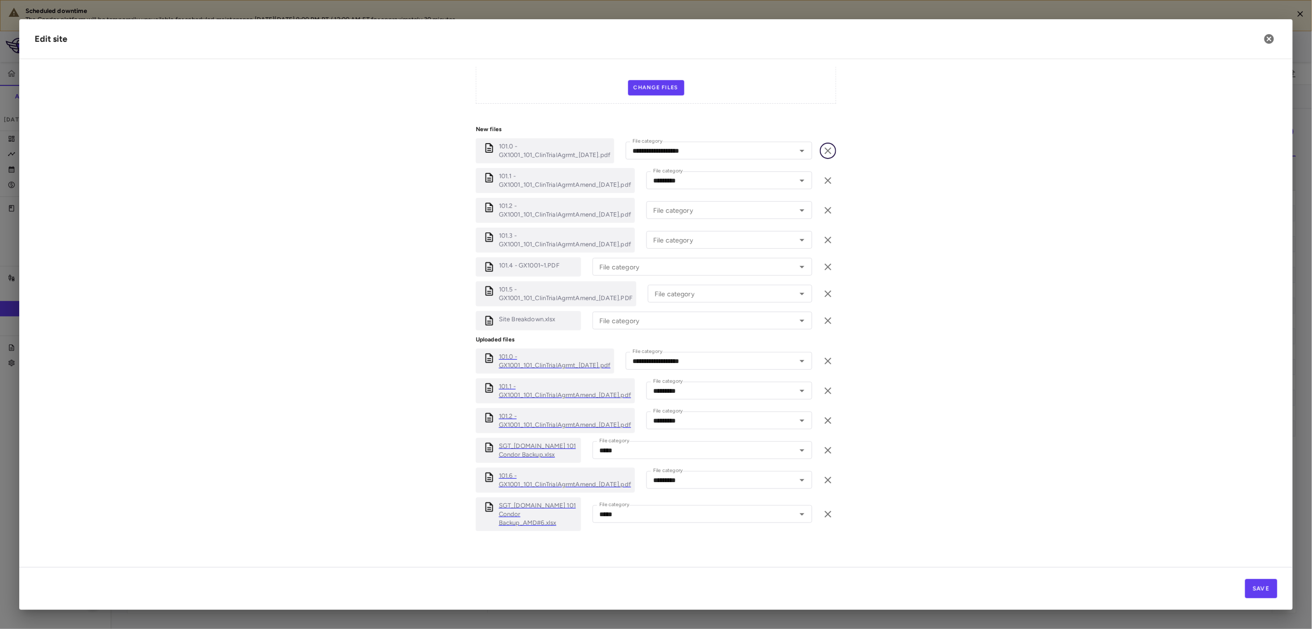
click at [820, 150] on button "button" at bounding box center [828, 151] width 16 height 16
type input "*********"
click at [822, 179] on icon "button" at bounding box center [828, 181] width 12 height 12
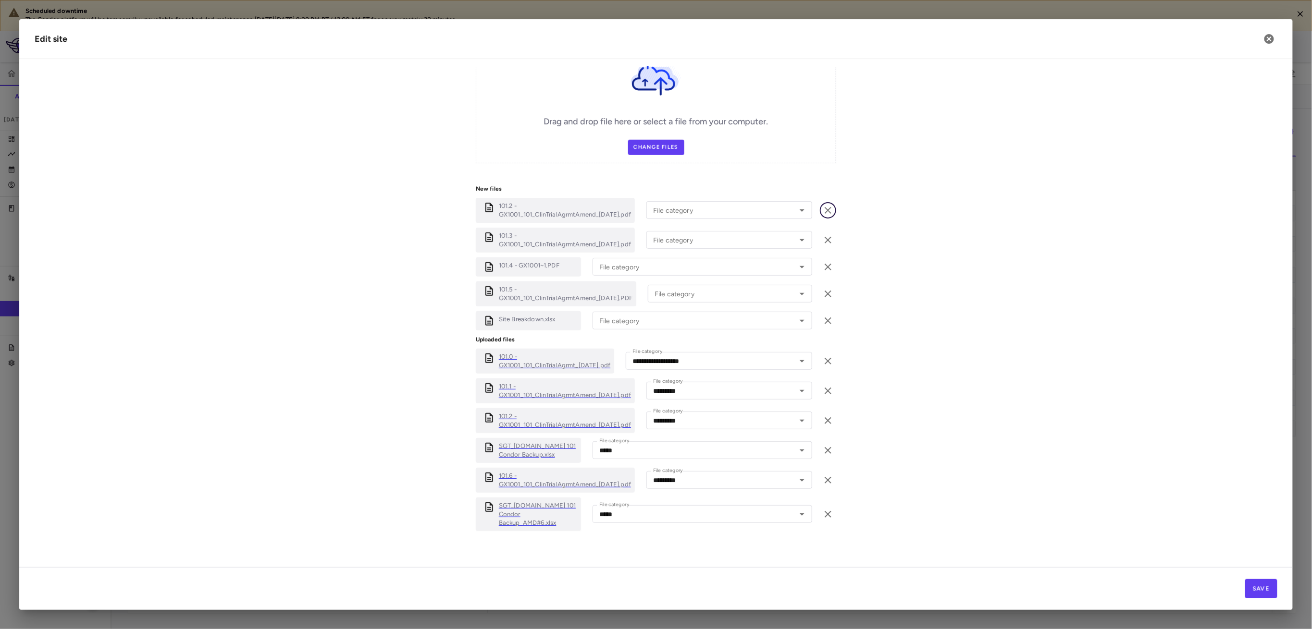
click at [822, 214] on icon "button" at bounding box center [828, 211] width 12 height 12
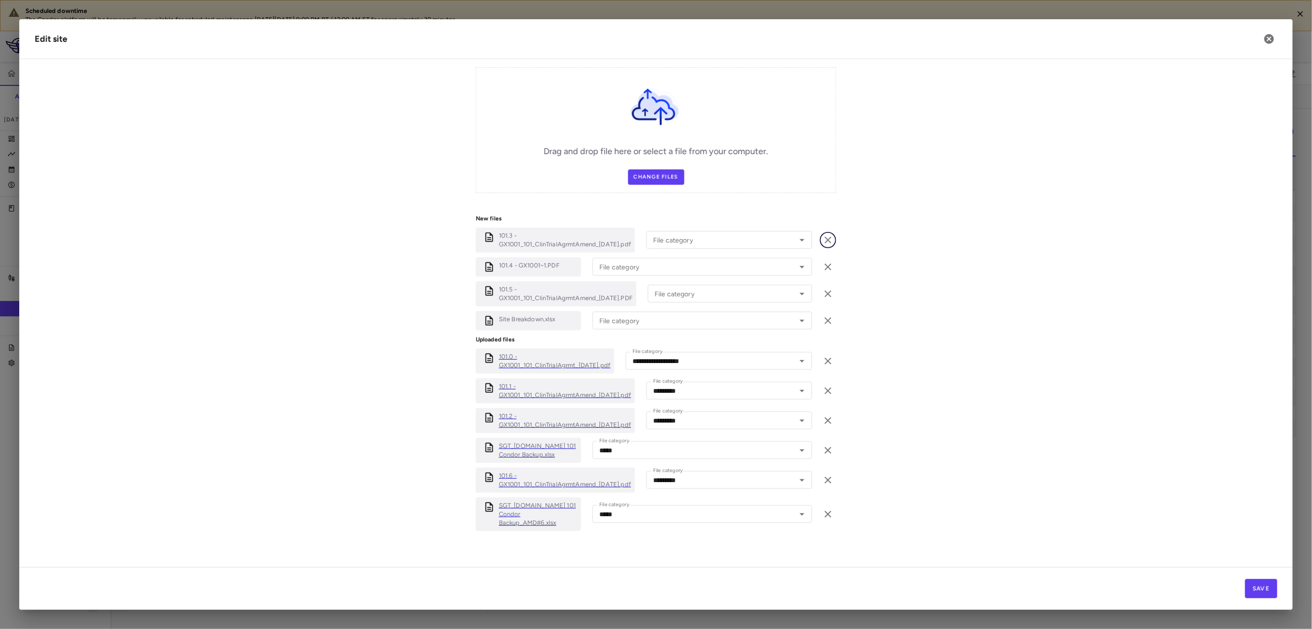
click at [822, 245] on icon "button" at bounding box center [828, 240] width 12 height 12
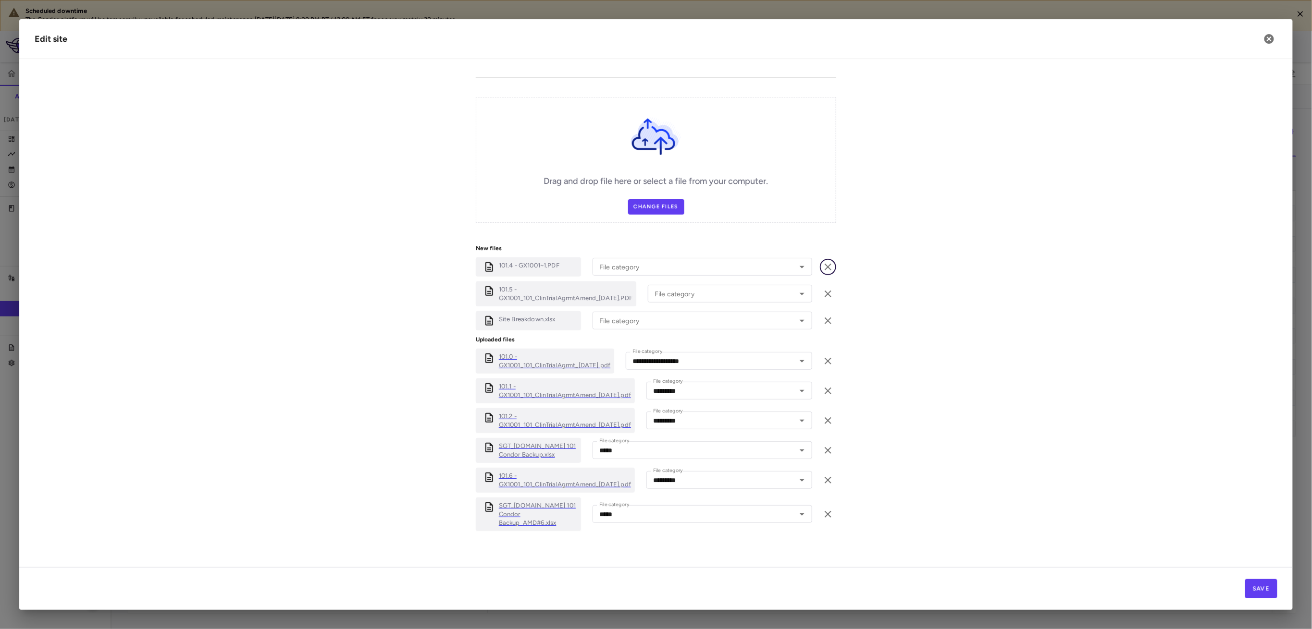
click at [822, 264] on icon "button" at bounding box center [828, 267] width 12 height 12
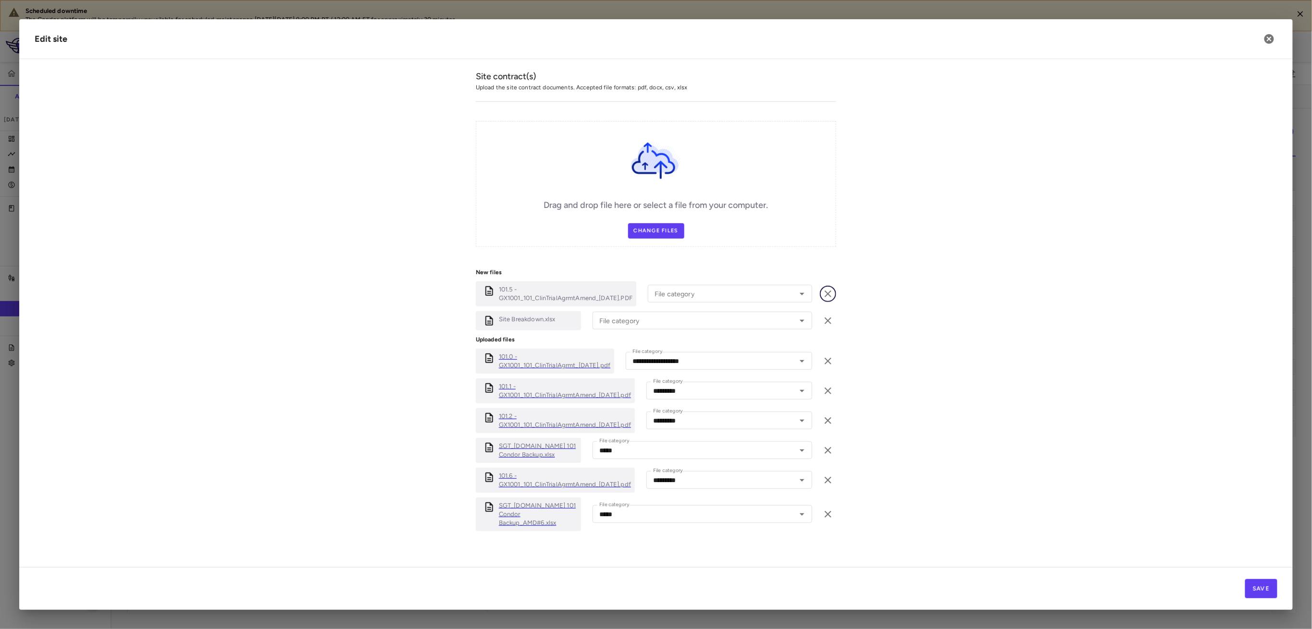
click at [822, 288] on icon "button" at bounding box center [828, 294] width 12 height 12
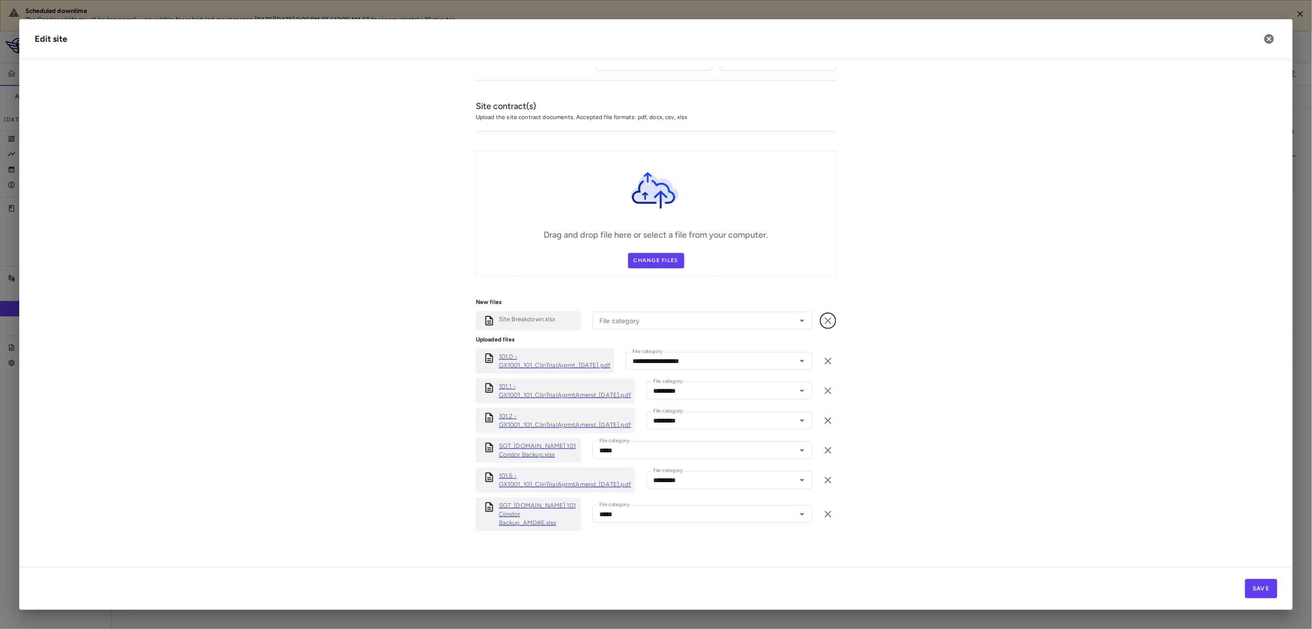
click at [825, 320] on icon "button" at bounding box center [828, 321] width 7 height 7
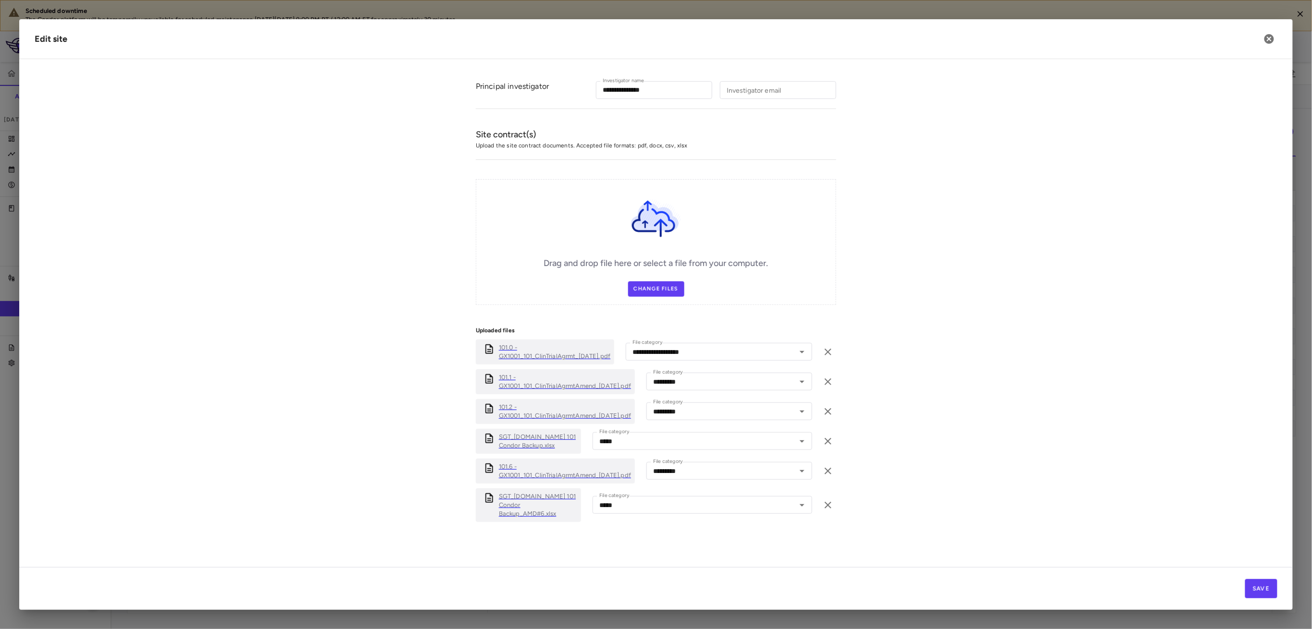
scroll to position [228, 0]
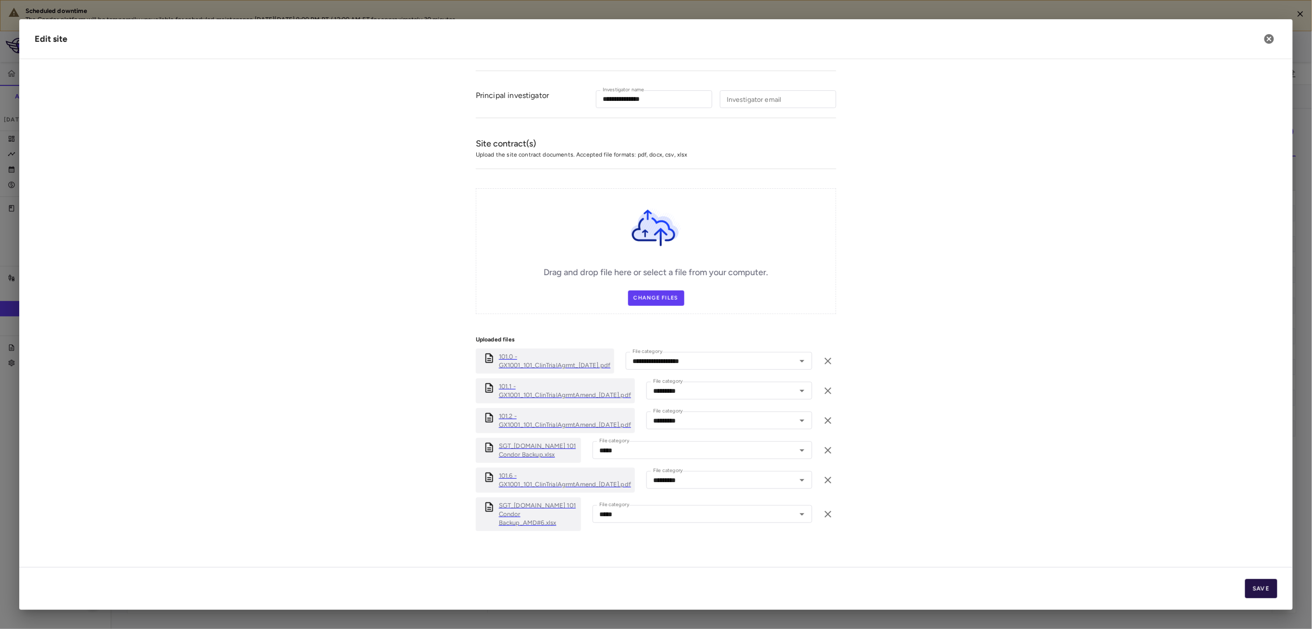
click at [1270, 592] on button "Save" at bounding box center [1261, 589] width 32 height 19
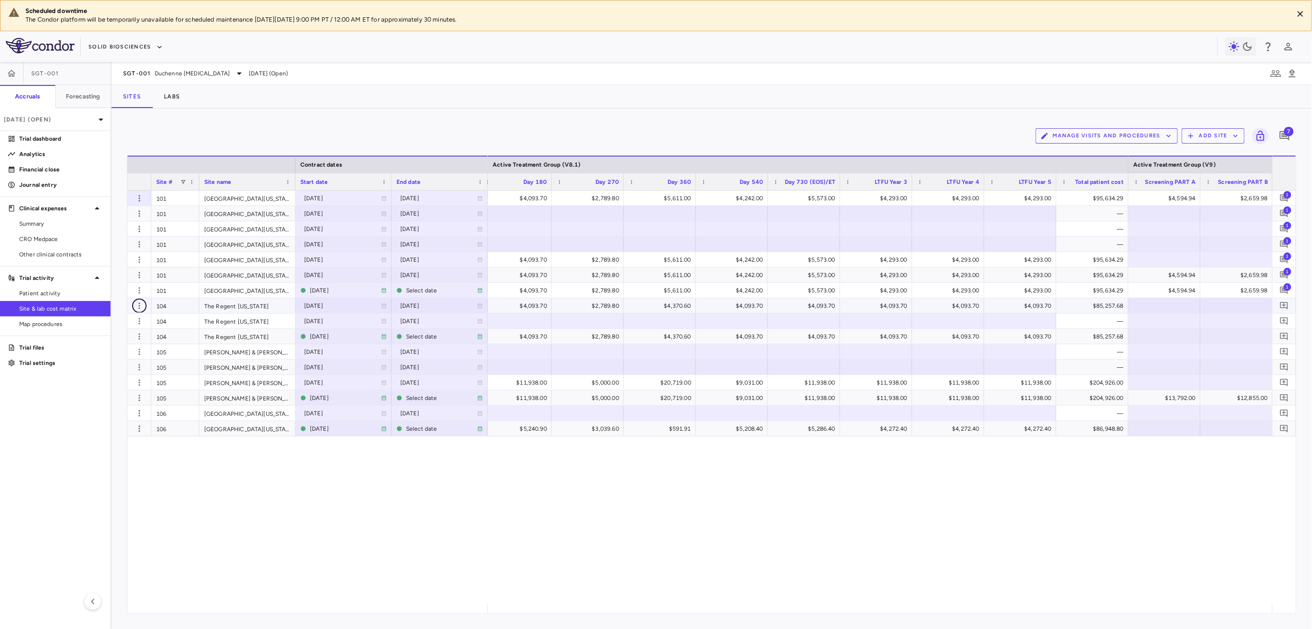
click at [136, 303] on button "button" at bounding box center [139, 306] width 14 height 14
click at [116, 348] on div "Edit site" at bounding box center [101, 342] width 89 height 17
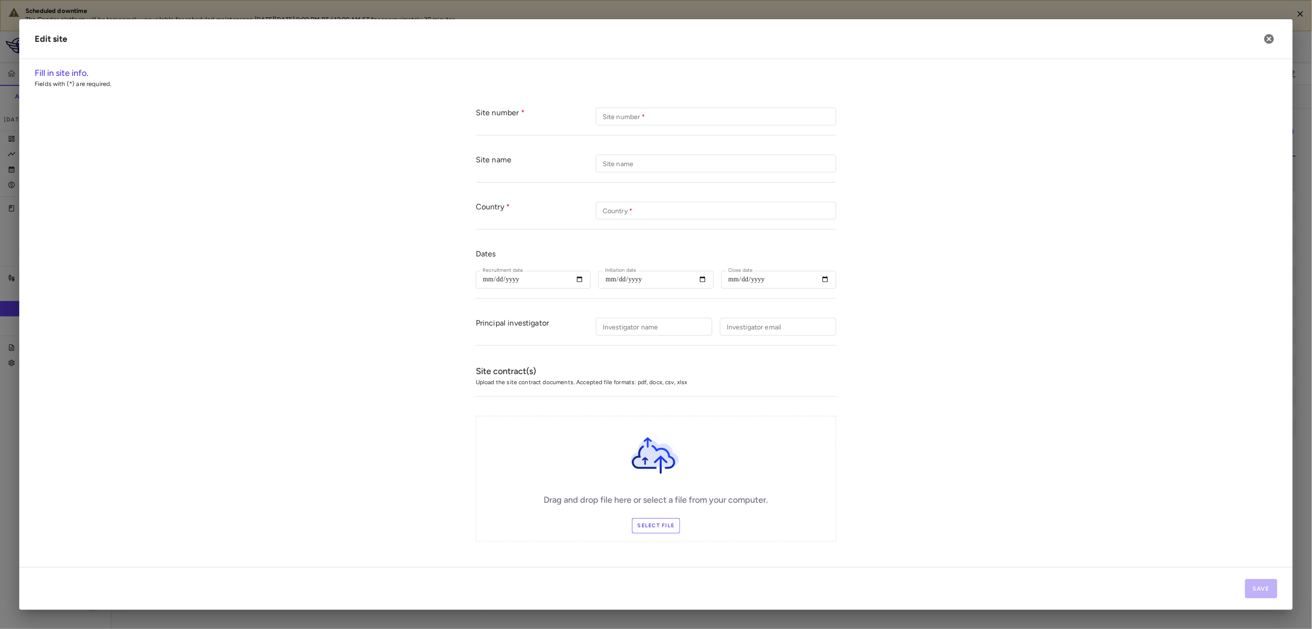
type input "***"
type input "**********"
type input "***"
type input "**********"
click at [638, 522] on label "Select file" at bounding box center [656, 525] width 49 height 15
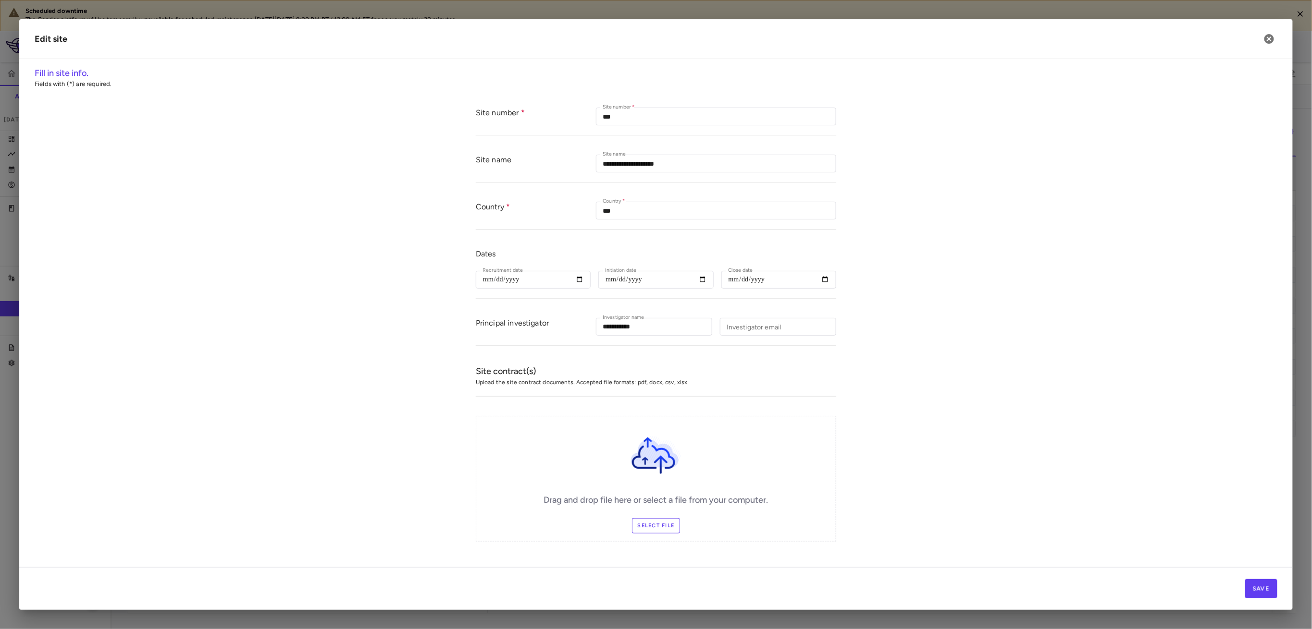
click at [0, 0] on input "Select file" at bounding box center [0, 0] width 0 height 0
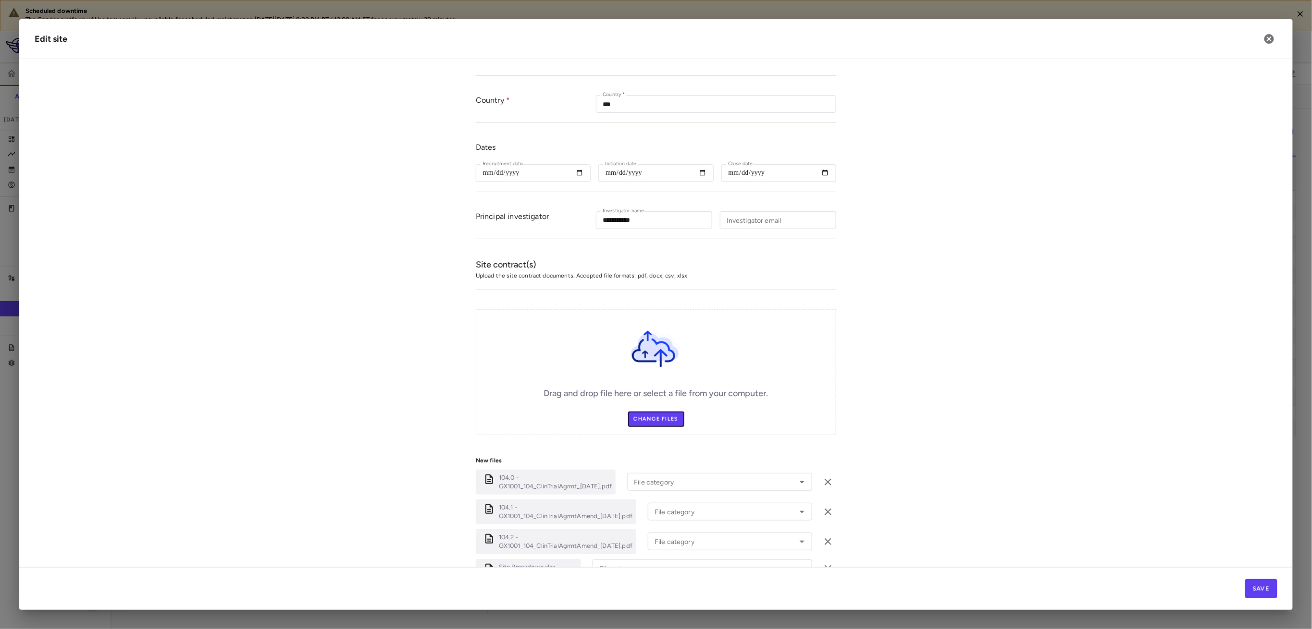
scroll to position [162, 0]
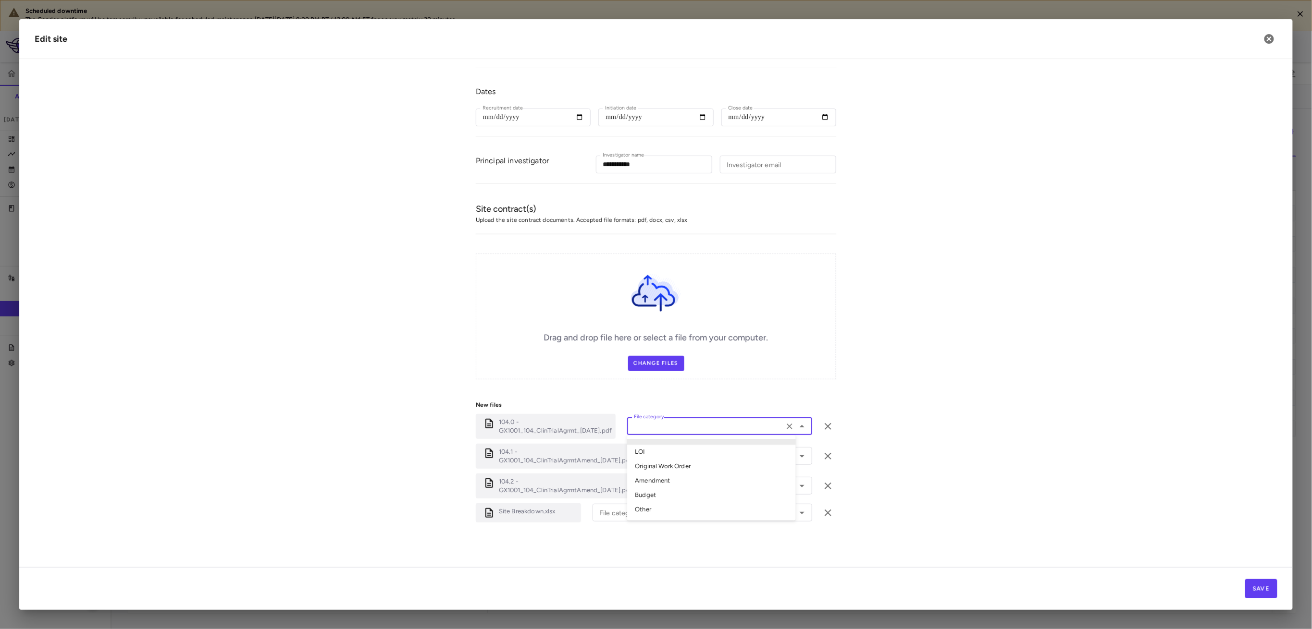
click at [660, 422] on div "File category File category" at bounding box center [719, 427] width 185 height 18
click at [691, 466] on li "Original Work Order" at bounding box center [711, 467] width 169 height 14
type input "**********"
click at [689, 452] on div "File category File category" at bounding box center [730, 456] width 164 height 18
click at [689, 507] on ul "LOI Original Work Order Amendment Budget Other" at bounding box center [726, 509] width 157 height 86
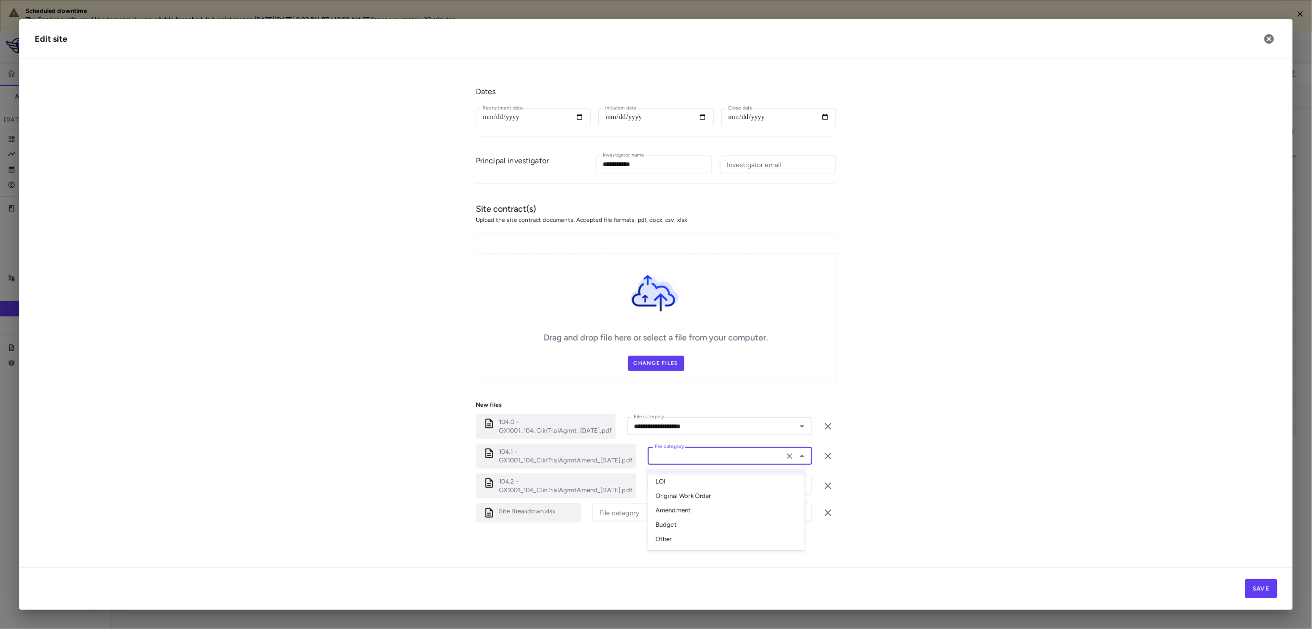
click at [689, 509] on li "Amendment" at bounding box center [726, 511] width 157 height 14
type input "*********"
click at [691, 486] on input "File category" at bounding box center [716, 486] width 130 height 12
click at [696, 437] on li "Amendment" at bounding box center [726, 437] width 157 height 14
type input "*********"
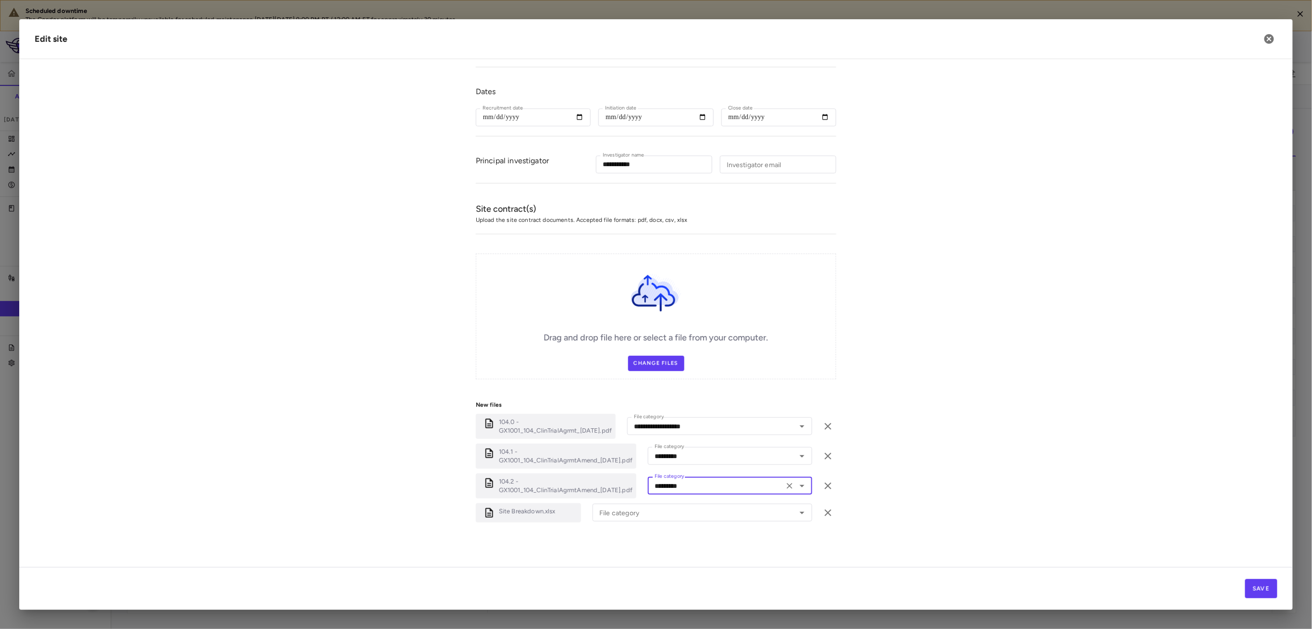
click at [659, 522] on div "Site Breakdown.xlsx File category File category" at bounding box center [656, 513] width 360 height 19
click at [662, 514] on input "File category" at bounding box center [687, 513] width 185 height 12
drag, startPoint x: 660, startPoint y: 469, endPoint x: 662, endPoint y: 476, distance: 6.5
click at [662, 476] on ul "LOI Original Work Order Amendment Budget Other" at bounding box center [702, 462] width 220 height 86
click at [662, 476] on li "Budget" at bounding box center [702, 478] width 220 height 14
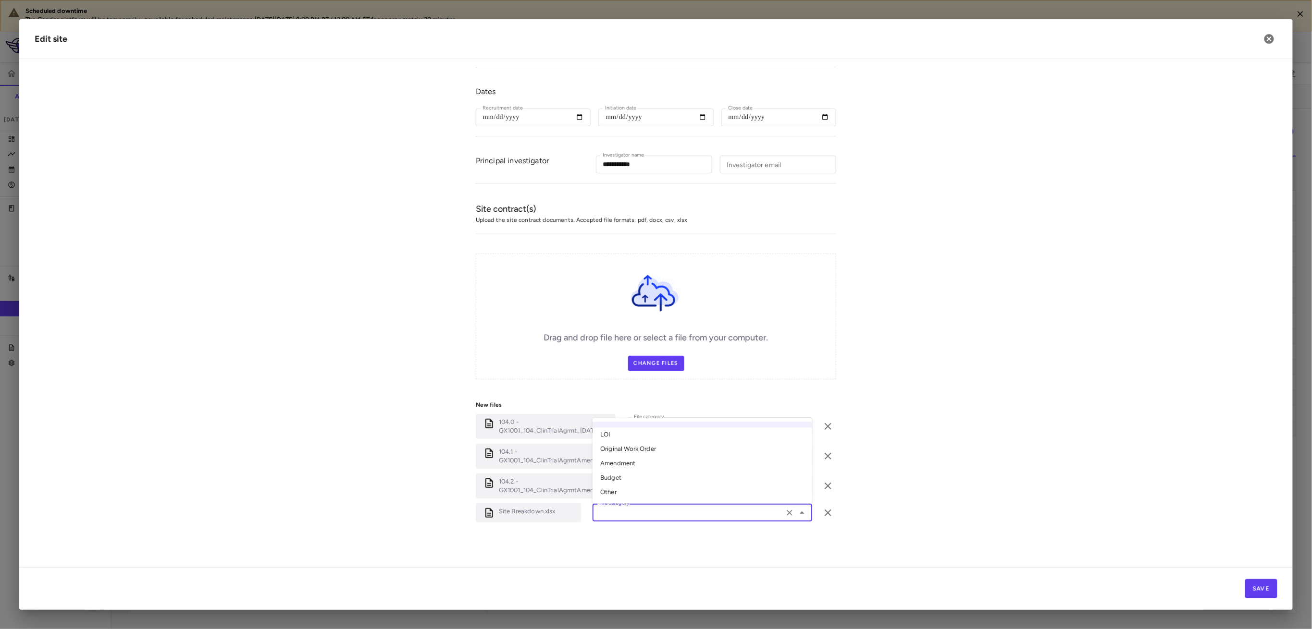
type input "******"
click at [1258, 587] on button "Save" at bounding box center [1261, 589] width 32 height 19
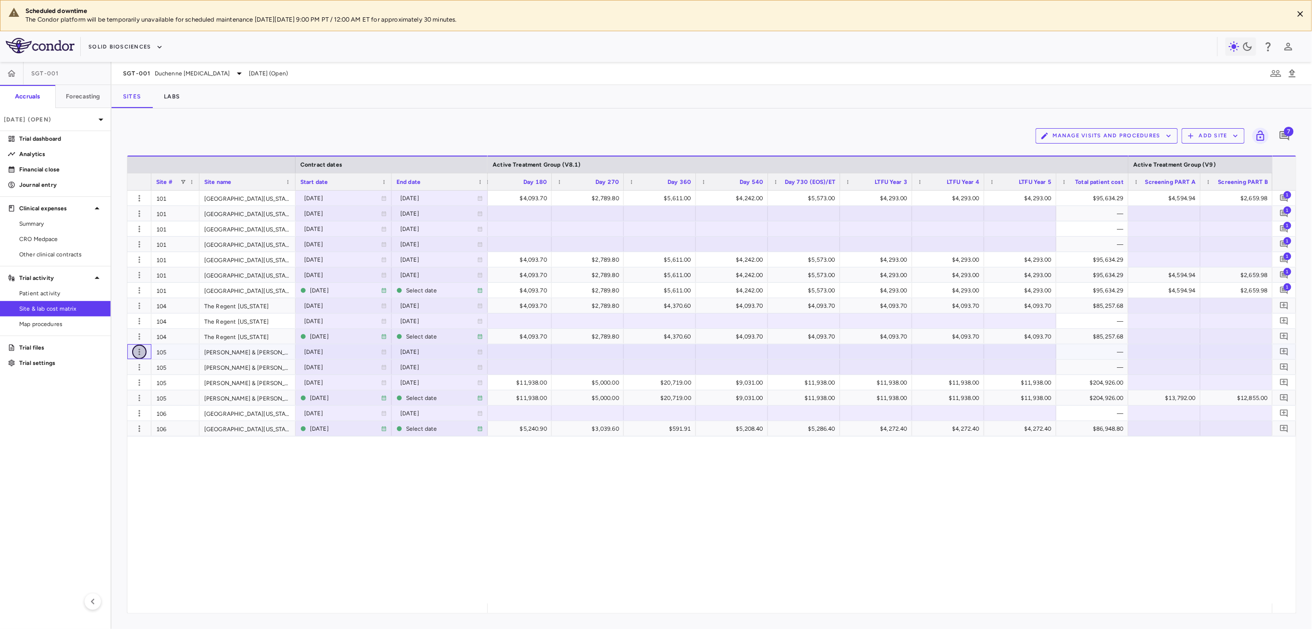
click at [136, 352] on icon "button" at bounding box center [140, 352] width 10 height 10
click at [115, 393] on div "Edit site" at bounding box center [101, 389] width 89 height 17
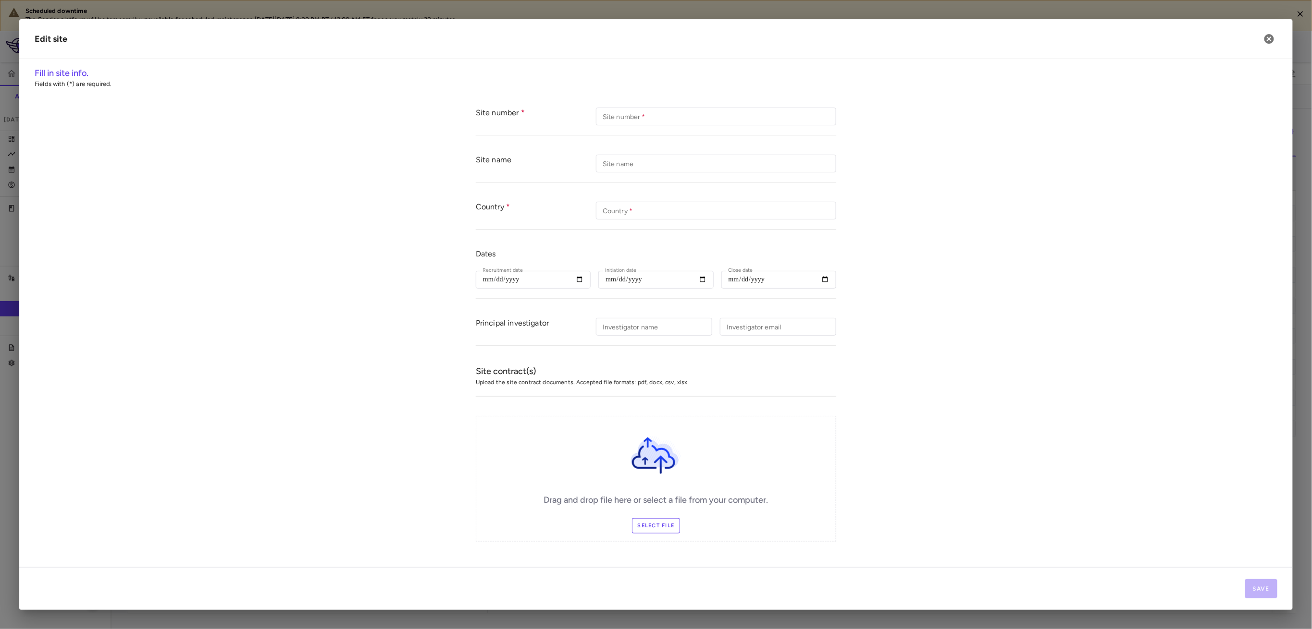
type input "***"
type input "**********"
type input "***"
type input "**********"
click at [643, 518] on div "Drag and drop file here or select a file from your computer. Select file" at bounding box center [656, 479] width 360 height 126
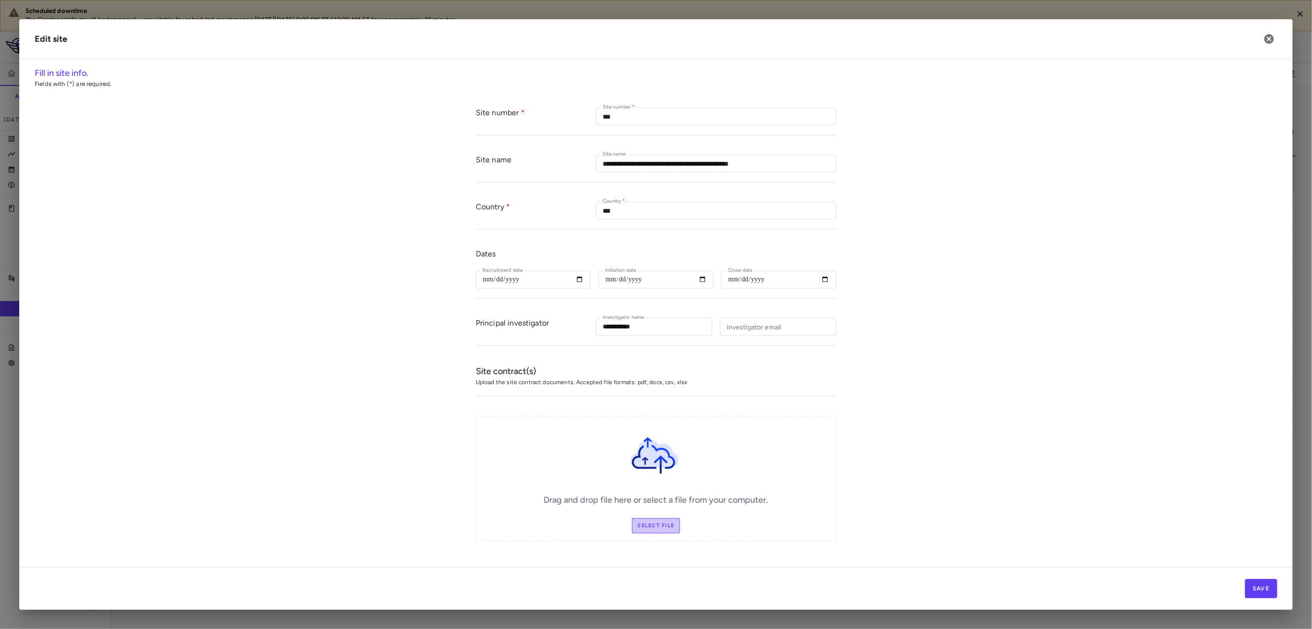
click at [644, 521] on label "Select file" at bounding box center [656, 525] width 49 height 15
click at [0, 0] on input "Select file" at bounding box center [0, 0] width 0 height 0
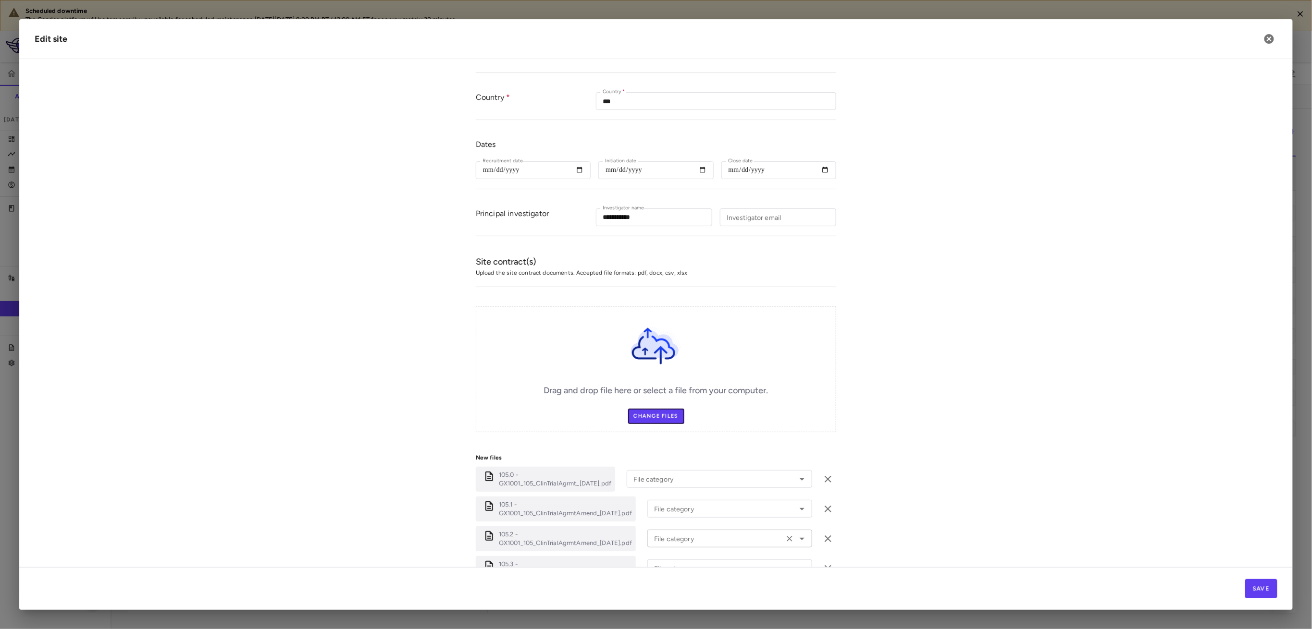
scroll to position [192, 0]
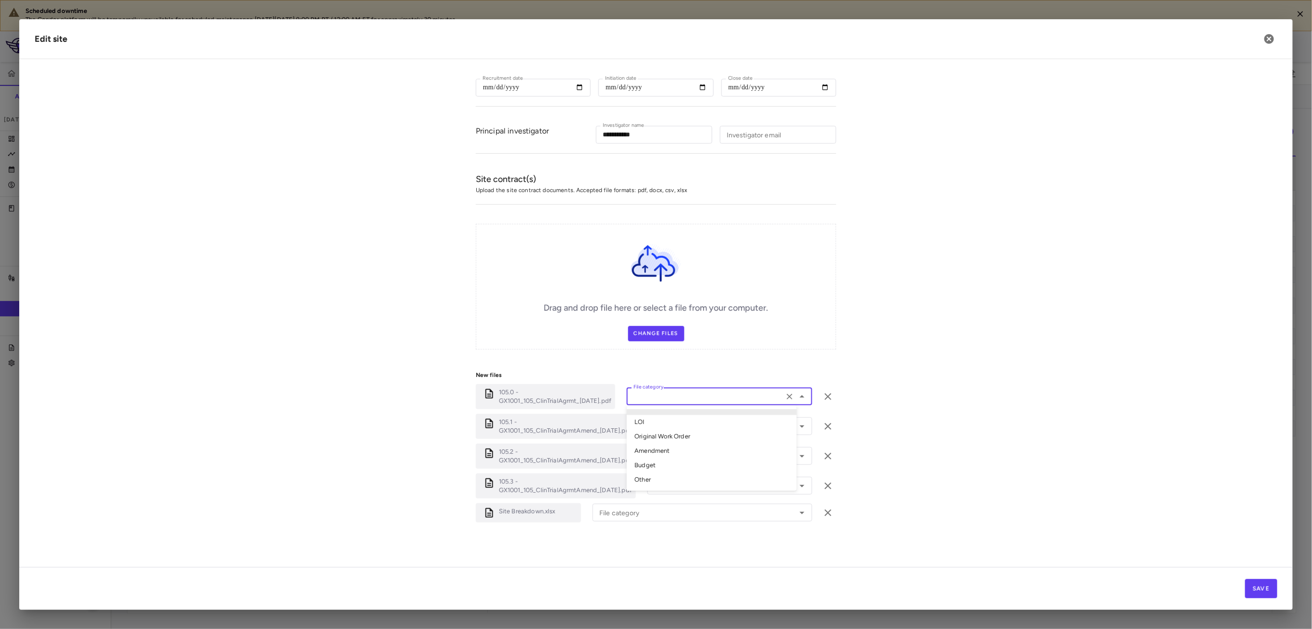
click at [716, 393] on input "File category" at bounding box center [704, 397] width 151 height 12
click at [704, 440] on li "Original Work Order" at bounding box center [712, 437] width 170 height 14
type input "**********"
click at [703, 434] on div "File category" at bounding box center [729, 427] width 165 height 18
click at [693, 479] on li "Amendment" at bounding box center [725, 481] width 157 height 14
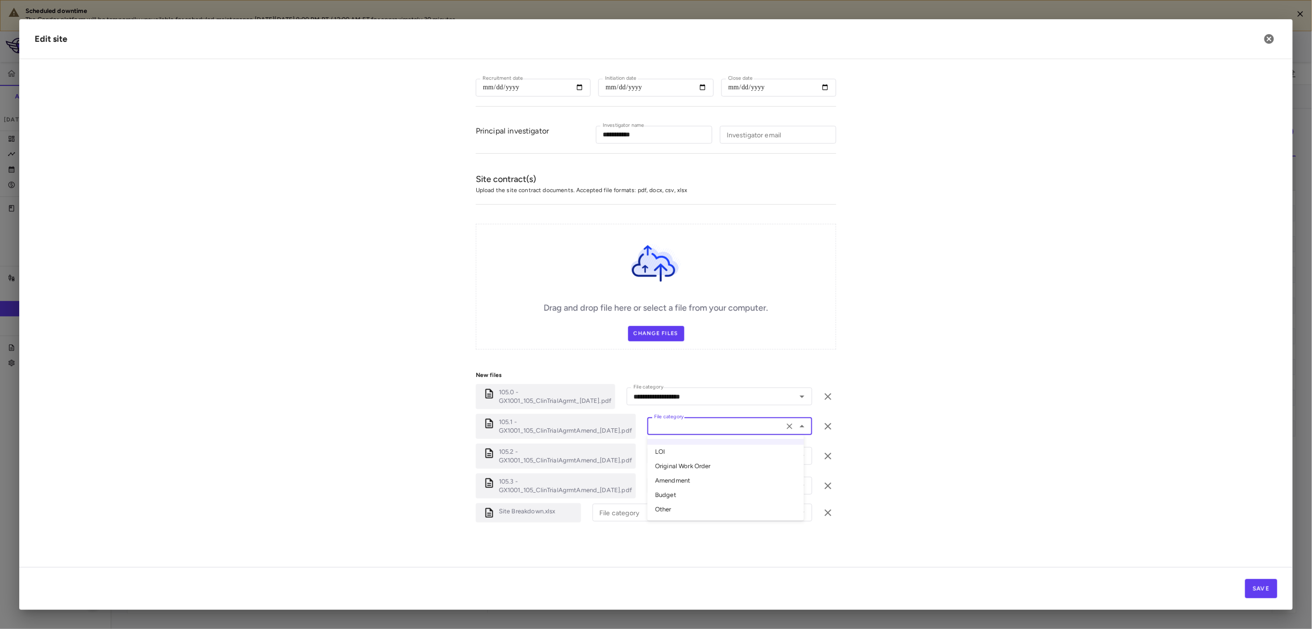
type input "*********"
click at [692, 459] on input "File category" at bounding box center [715, 456] width 131 height 12
click at [691, 513] on li "Amendment" at bounding box center [725, 511] width 157 height 14
type input "*********"
drag, startPoint x: 697, startPoint y: 485, endPoint x: 698, endPoint y: 498, distance: 12.5
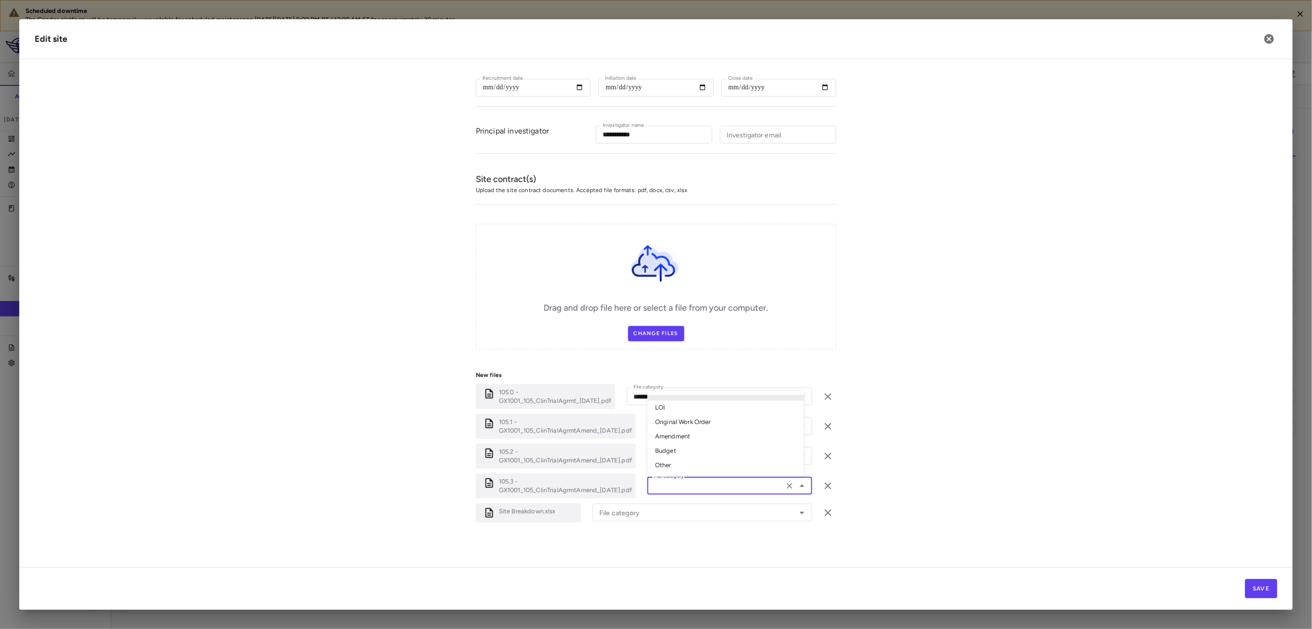
click at [697, 485] on input "File category" at bounding box center [715, 486] width 131 height 12
drag, startPoint x: 697, startPoint y: 441, endPoint x: 698, endPoint y: 454, distance: 13.5
click at [698, 440] on li "Amendment" at bounding box center [725, 437] width 157 height 14
type input "*********"
click at [672, 514] on input "File category" at bounding box center [687, 513] width 185 height 12
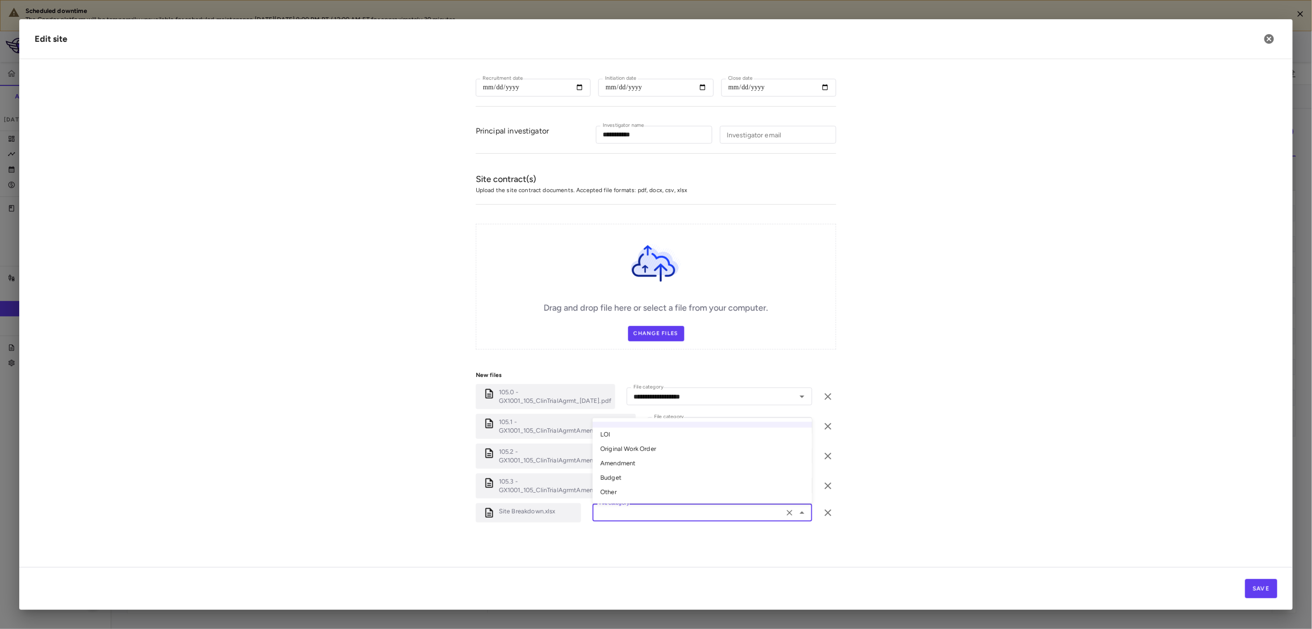
click at [671, 490] on li "Other" at bounding box center [702, 493] width 220 height 14
type input "*****"
click at [1265, 589] on button "Save" at bounding box center [1261, 589] width 32 height 19
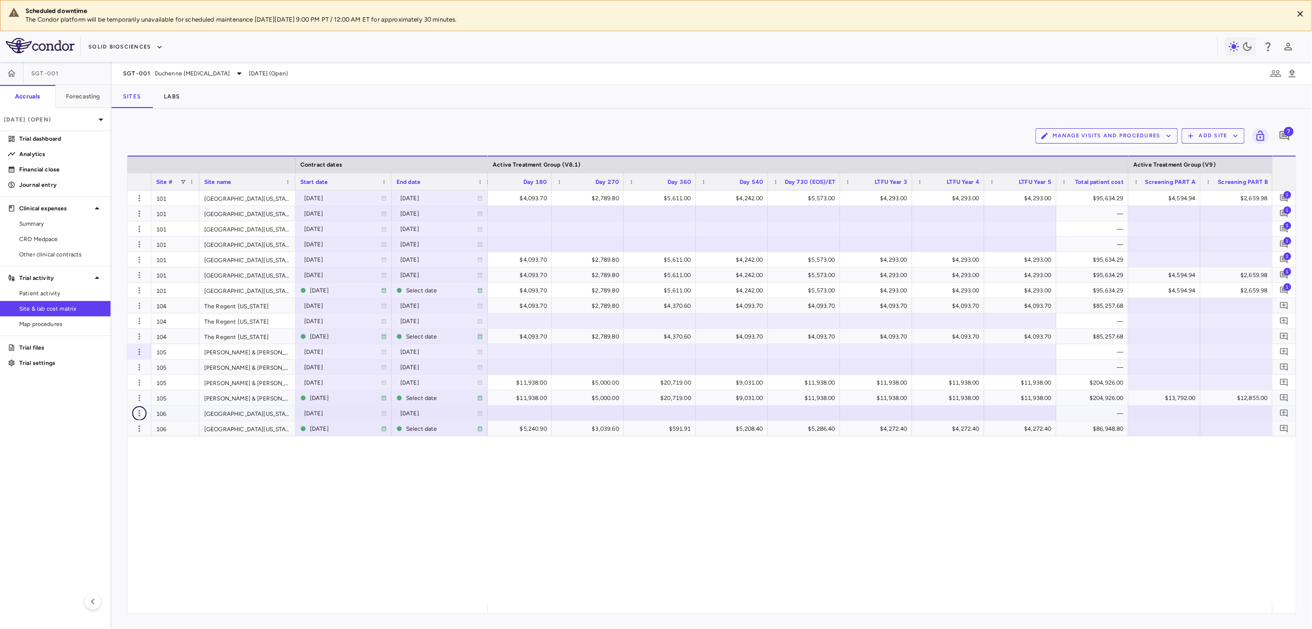
click at [137, 414] on icon "button" at bounding box center [140, 414] width 10 height 10
click at [135, 451] on div "Edit site" at bounding box center [101, 450] width 89 height 17
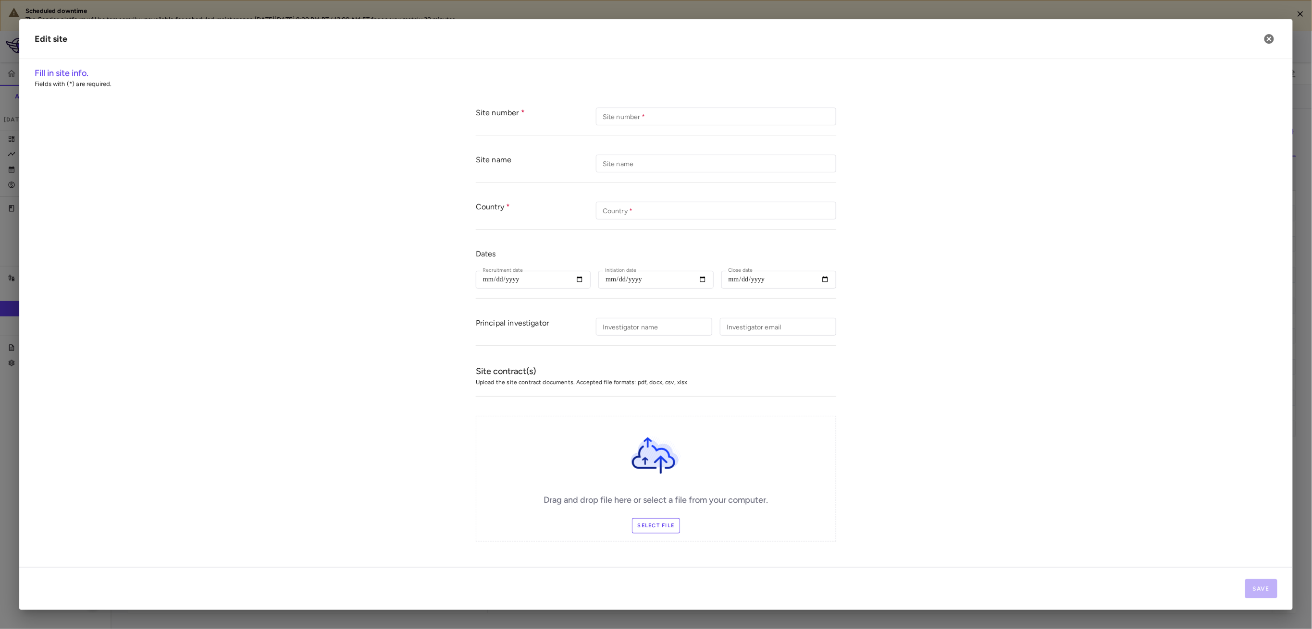
type input "***"
type input "**********"
type input "***"
type input "**********"
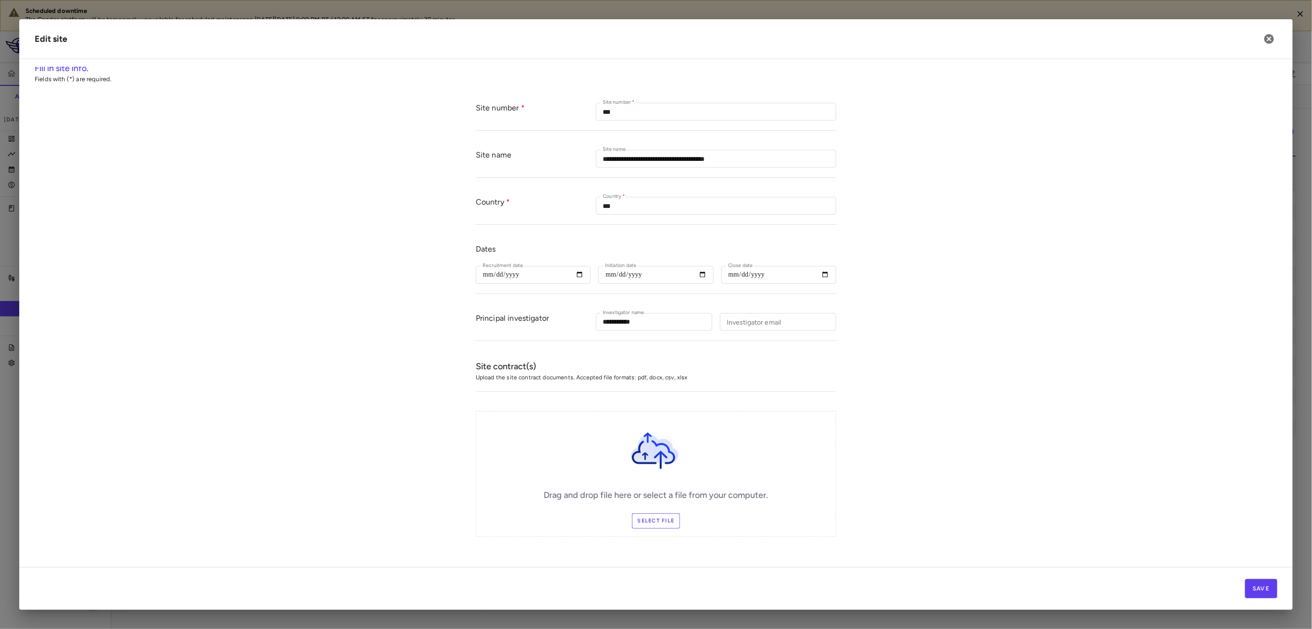
click at [659, 521] on label "Select file" at bounding box center [656, 521] width 49 height 15
click at [0, 0] on input "Select file" at bounding box center [0, 0] width 0 height 0
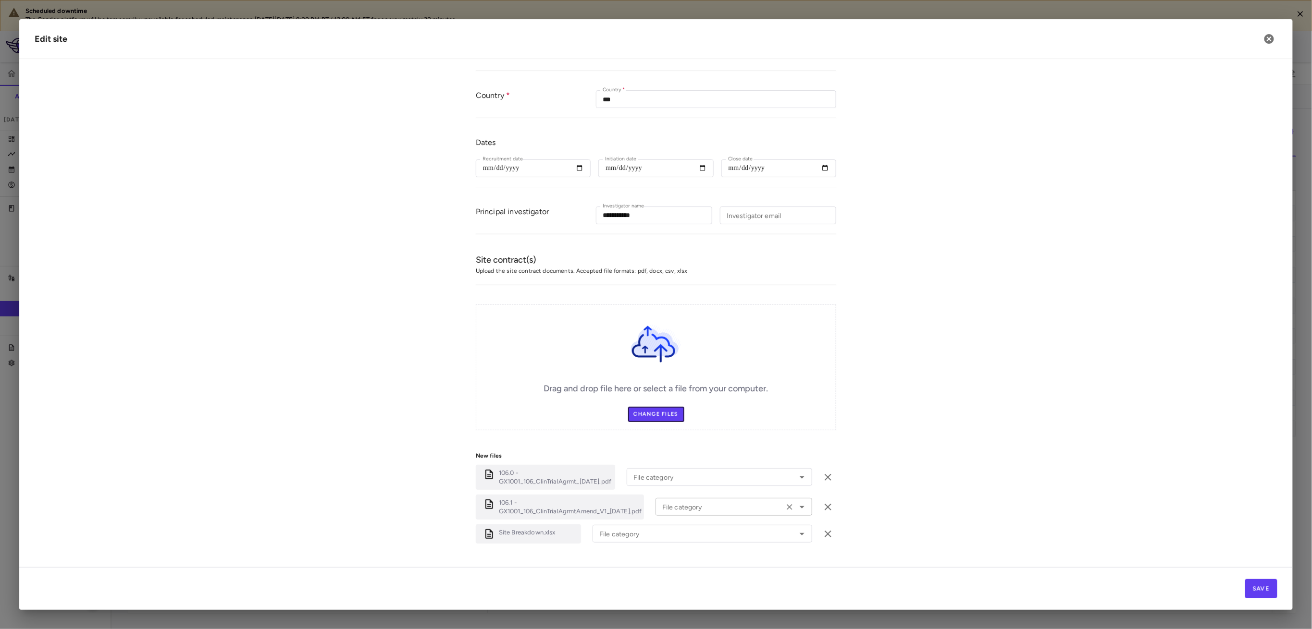
scroll to position [133, 0]
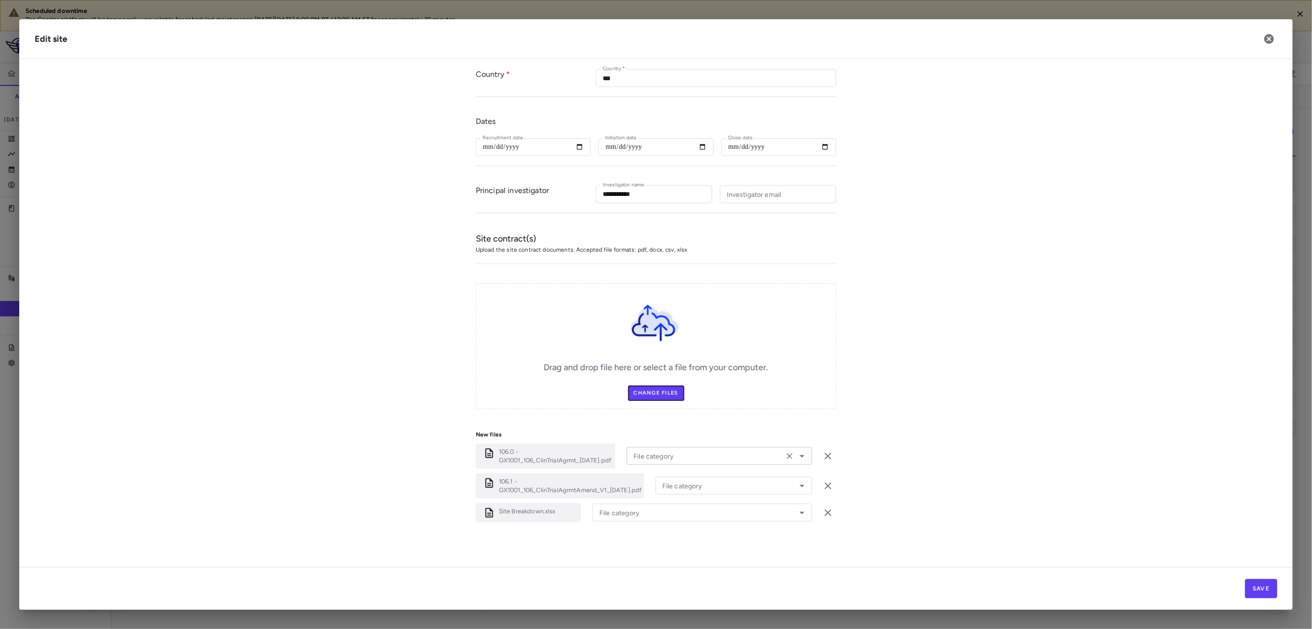
click at [713, 465] on div "File category" at bounding box center [719, 456] width 185 height 18
click at [708, 499] on li "Original Work Order" at bounding box center [713, 497] width 173 height 14
type input "**********"
click at [708, 495] on div "File category" at bounding box center [733, 486] width 157 height 18
click at [705, 436] on li "Amendment" at bounding box center [733, 437] width 157 height 14
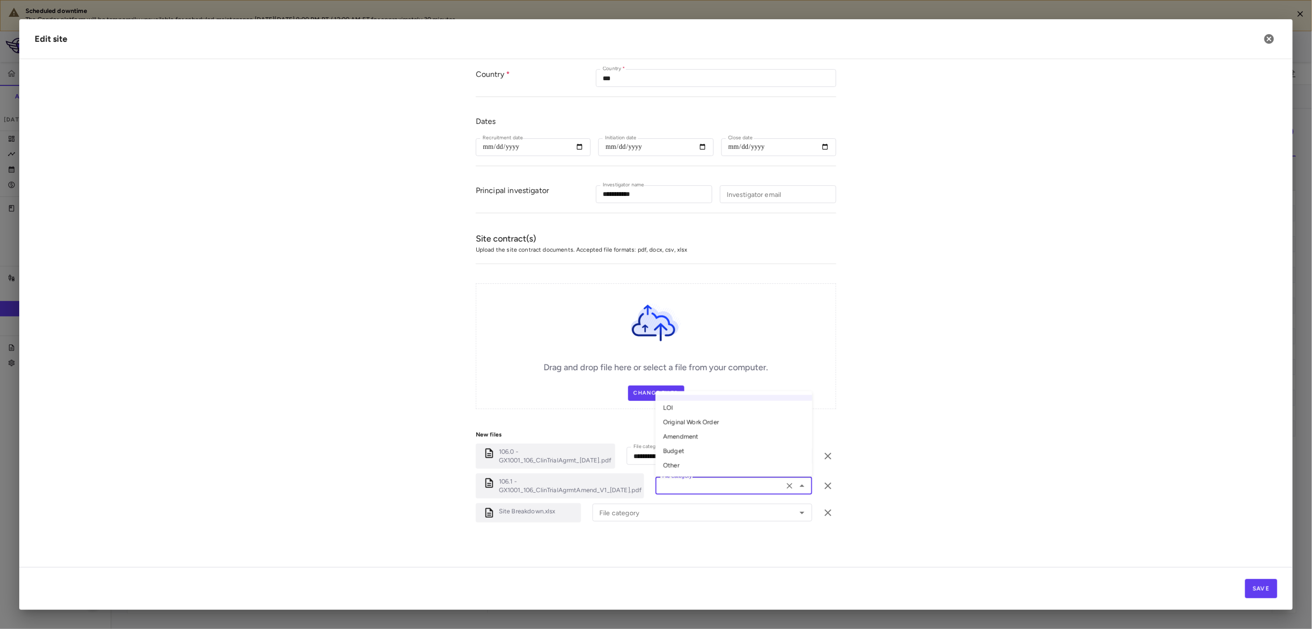
type input "*********"
click at [697, 507] on input "File category" at bounding box center [687, 513] width 185 height 12
click at [691, 477] on li "Budget" at bounding box center [702, 478] width 220 height 14
type input "******"
click at [1287, 591] on div "Save" at bounding box center [655, 589] width 1273 height 43
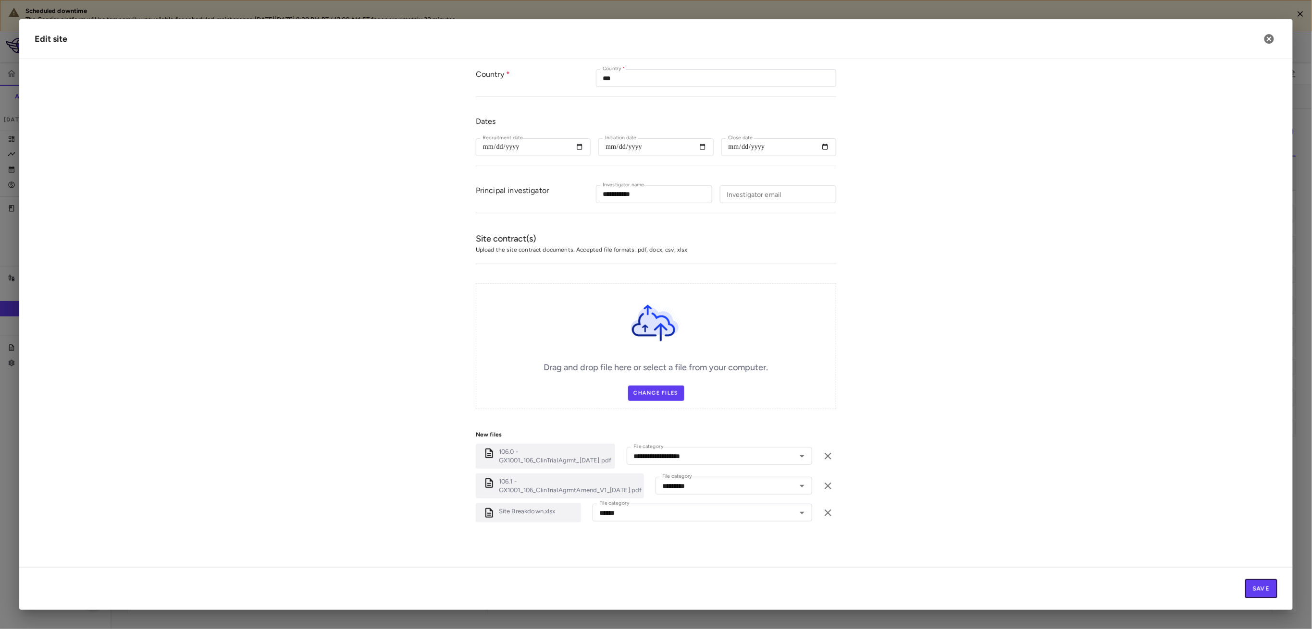
drag, startPoint x: 1270, startPoint y: 589, endPoint x: 1264, endPoint y: 588, distance: 6.3
click at [1264, 588] on button "Save" at bounding box center [1261, 589] width 32 height 19
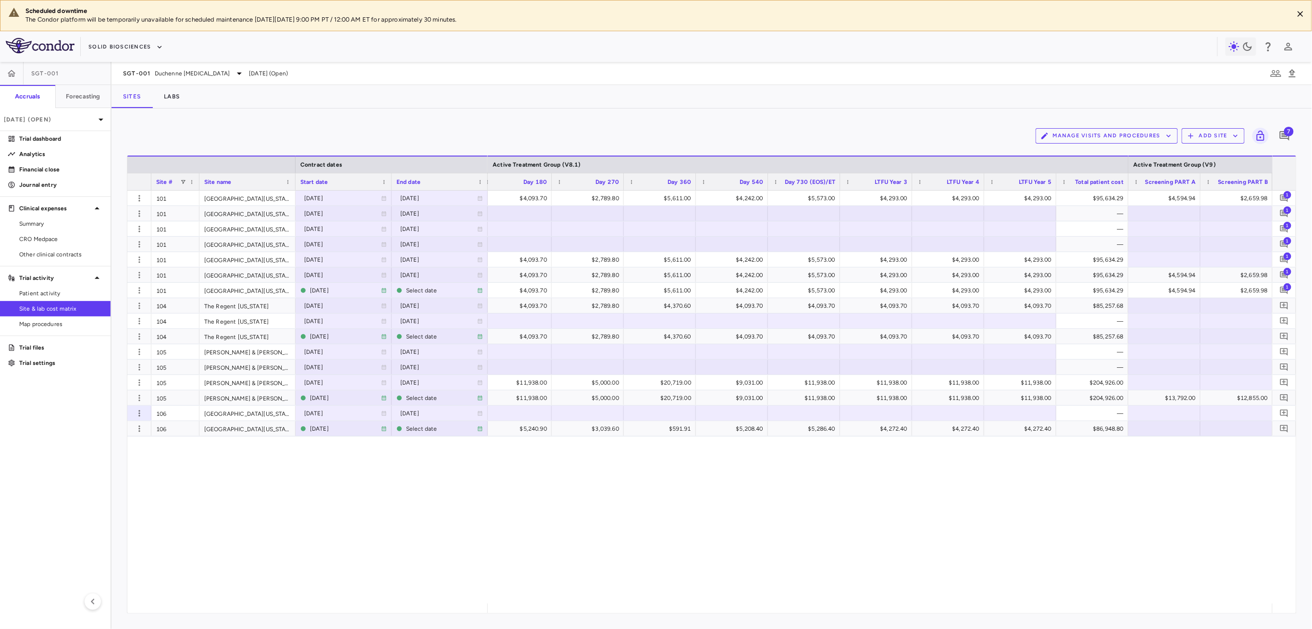
drag, startPoint x: 1063, startPoint y: 599, endPoint x: 1108, endPoint y: 600, distance: 45.2
click at [1108, 600] on div "$2,018.90 $3,966.30 $4,093.70 $2,789.80 $5,611.00 $4,242.00 $5,573.00 $4,293.00…" at bounding box center [880, 397] width 784 height 413
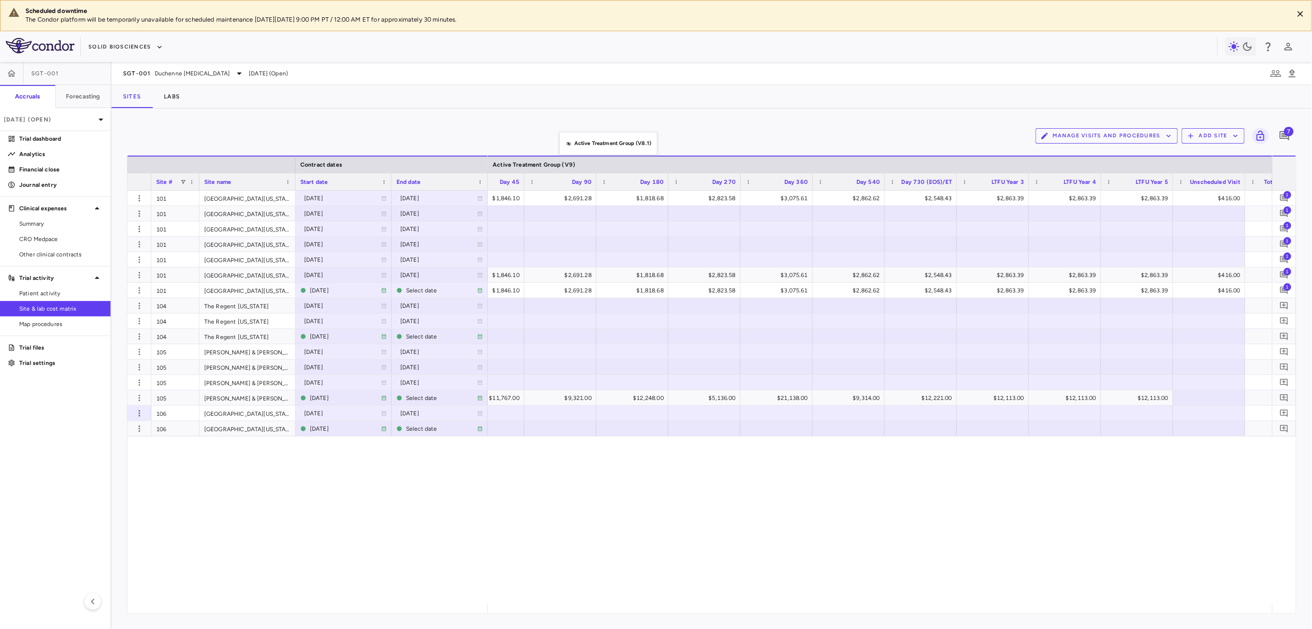
drag, startPoint x: 568, startPoint y: 166, endPoint x: 564, endPoint y: 138, distance: 28.1
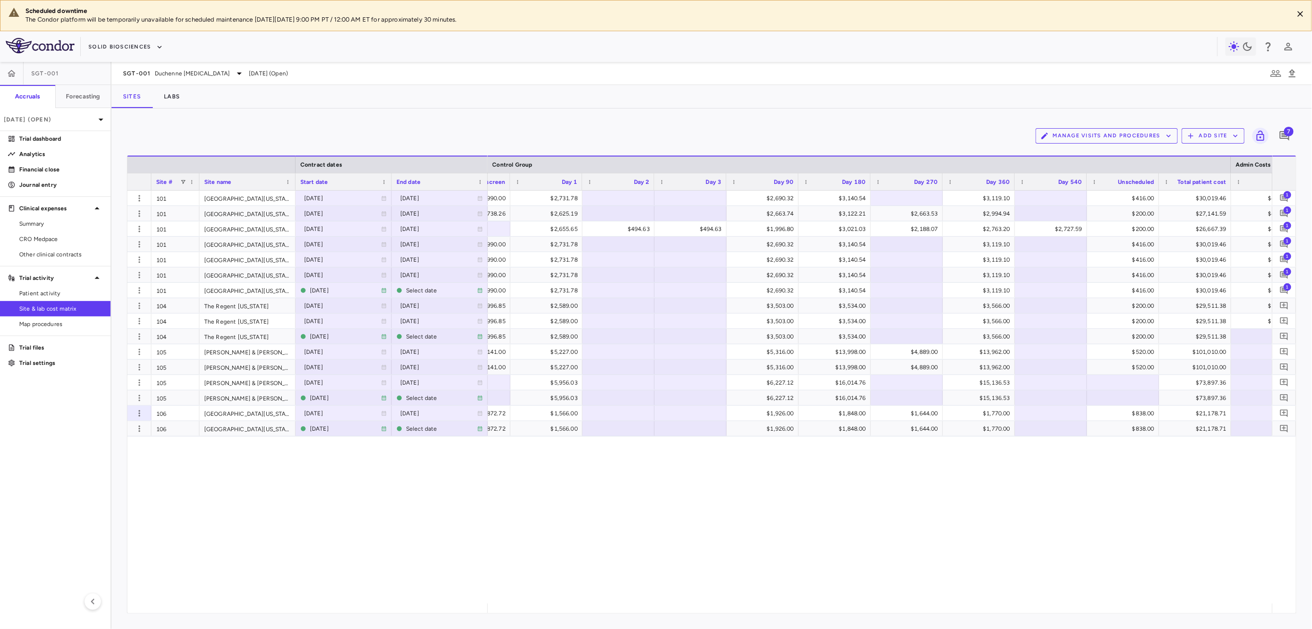
scroll to position [0, 3289]
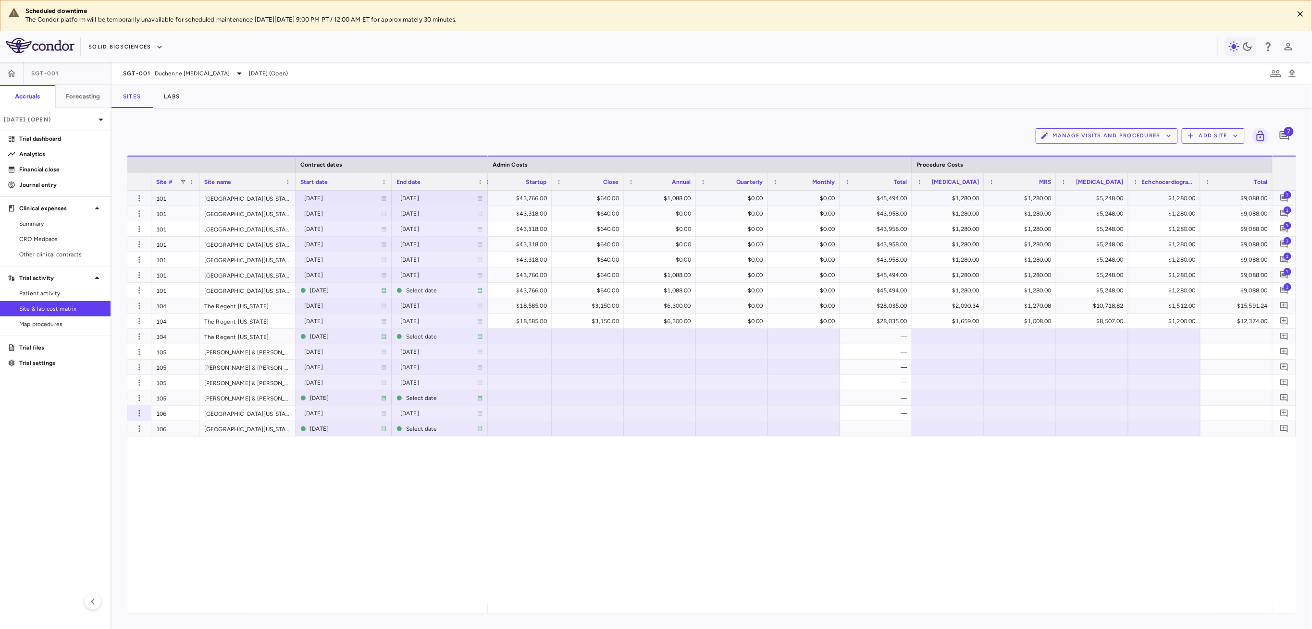
click at [519, 201] on div "$43,766.00" at bounding box center [517, 198] width 59 height 15
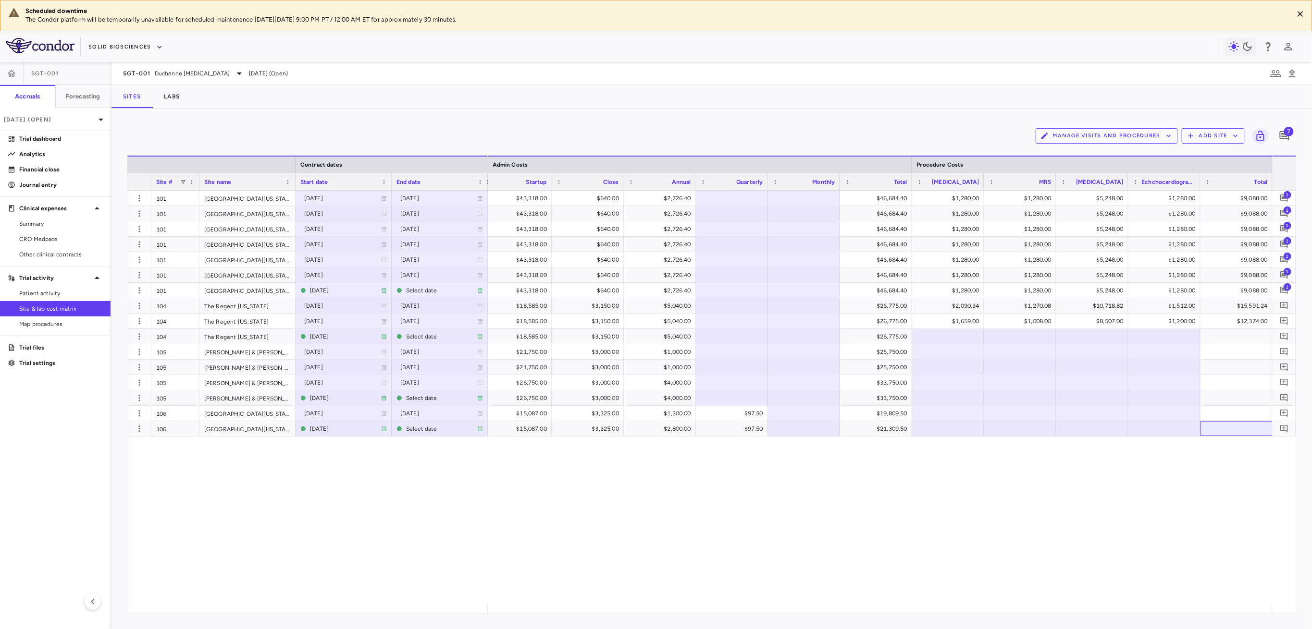
scroll to position [0, 2891]
click at [1074, 140] on button "Manage Visits and Procedures" at bounding box center [1107, 135] width 142 height 15
click at [1086, 171] on li "Manage Procedure Categories" at bounding box center [1097, 169] width 102 height 14
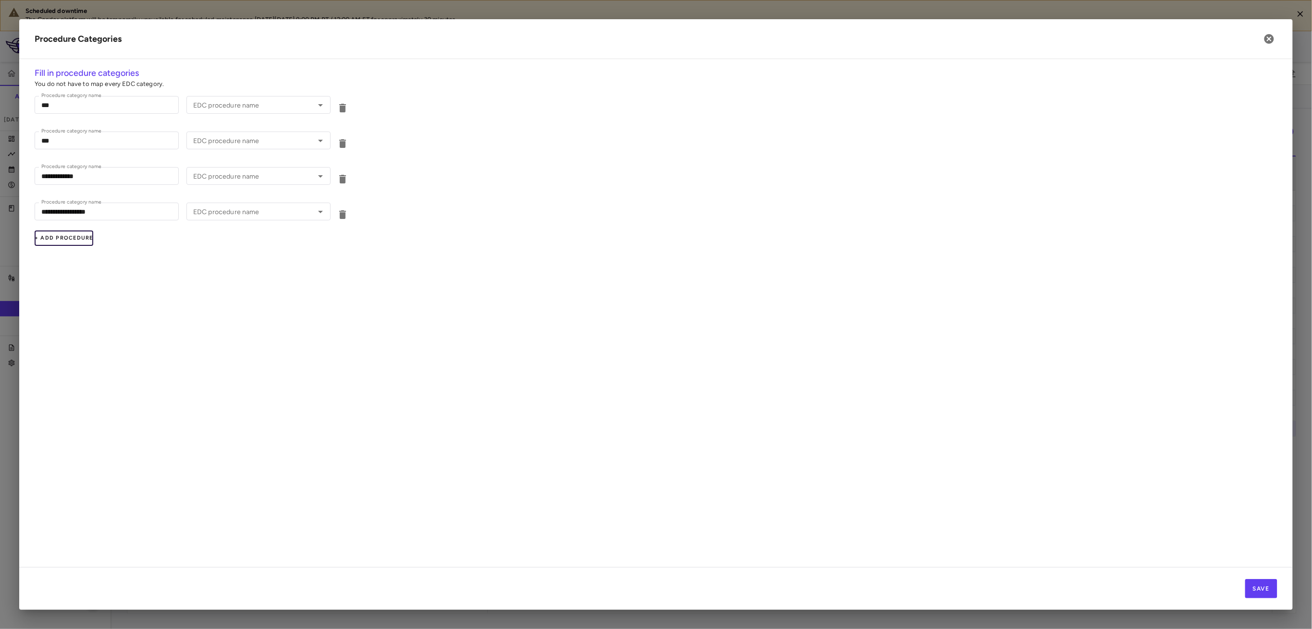
click at [70, 236] on button "+ Add Procedure" at bounding box center [64, 238] width 59 height 15
click at [342, 109] on icon "button" at bounding box center [342, 108] width 7 height 9
click at [343, 108] on div "Procedure category name *** Procedure category name EDC procedure name EDC proc…" at bounding box center [192, 106] width 315 height 20
click at [341, 113] on icon "button" at bounding box center [343, 108] width 12 height 12
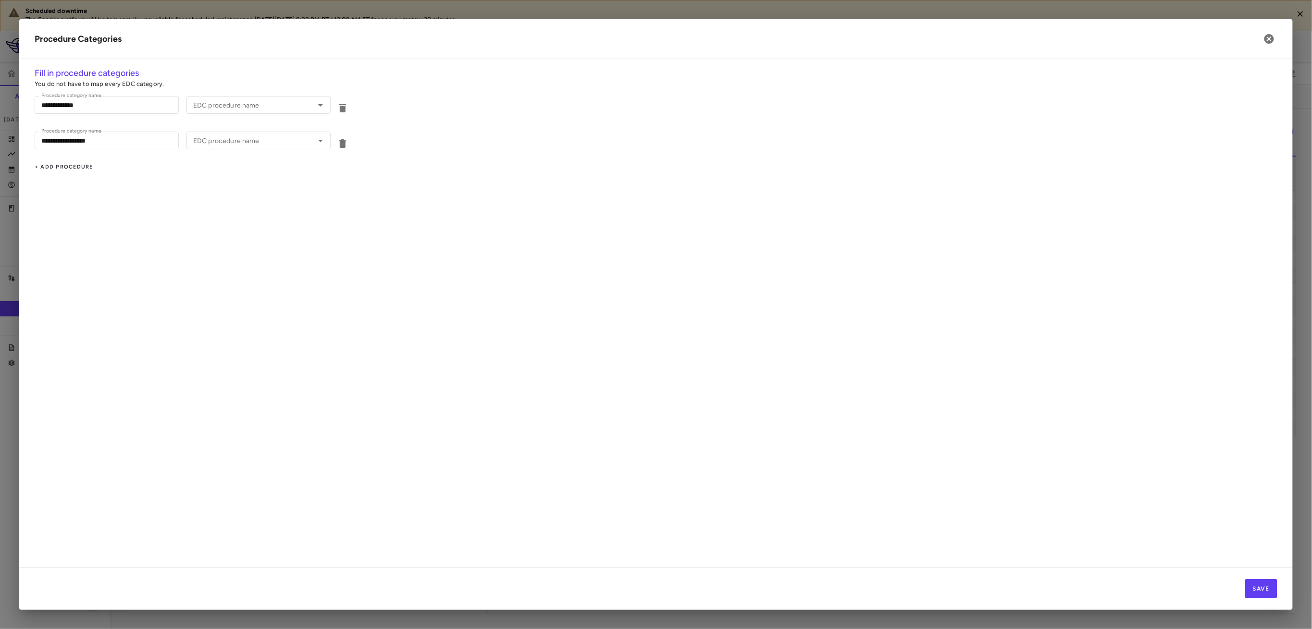
scroll to position [0, 2747]
click at [341, 112] on icon "button" at bounding box center [343, 108] width 12 height 12
click at [341, 109] on icon "button" at bounding box center [342, 108] width 7 height 9
click at [45, 95] on button "+ Add Procedure" at bounding box center [64, 95] width 59 height 15
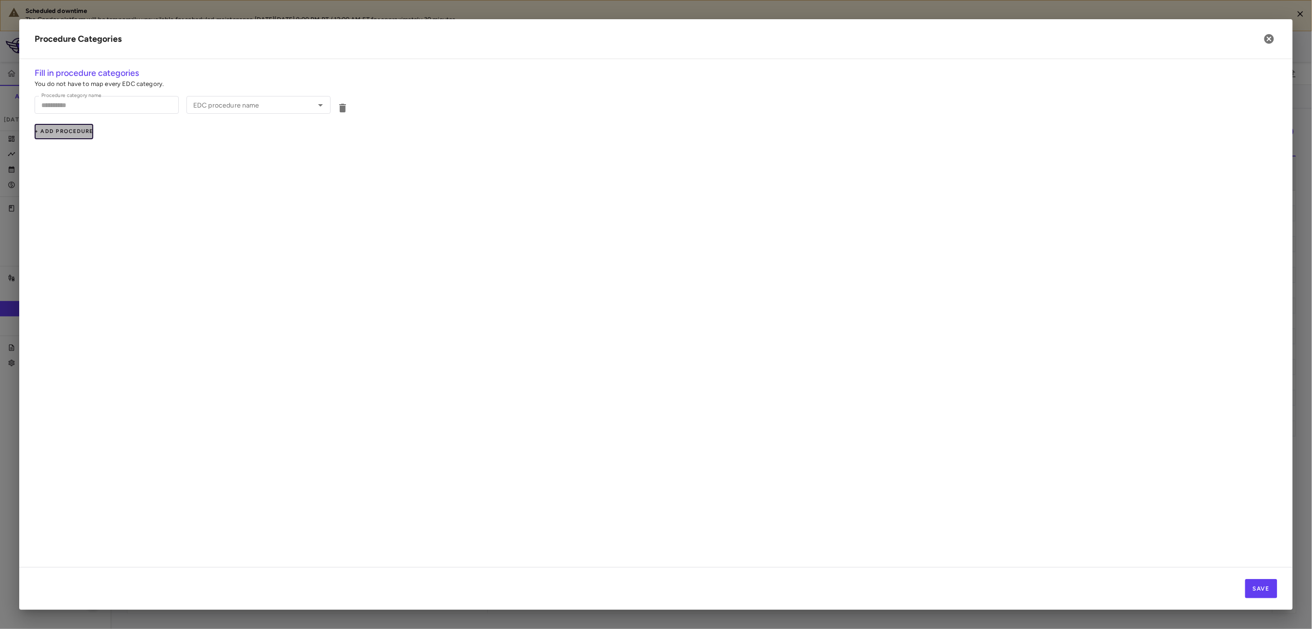
click at [55, 129] on button "+ Add Procedure" at bounding box center [64, 131] width 59 height 15
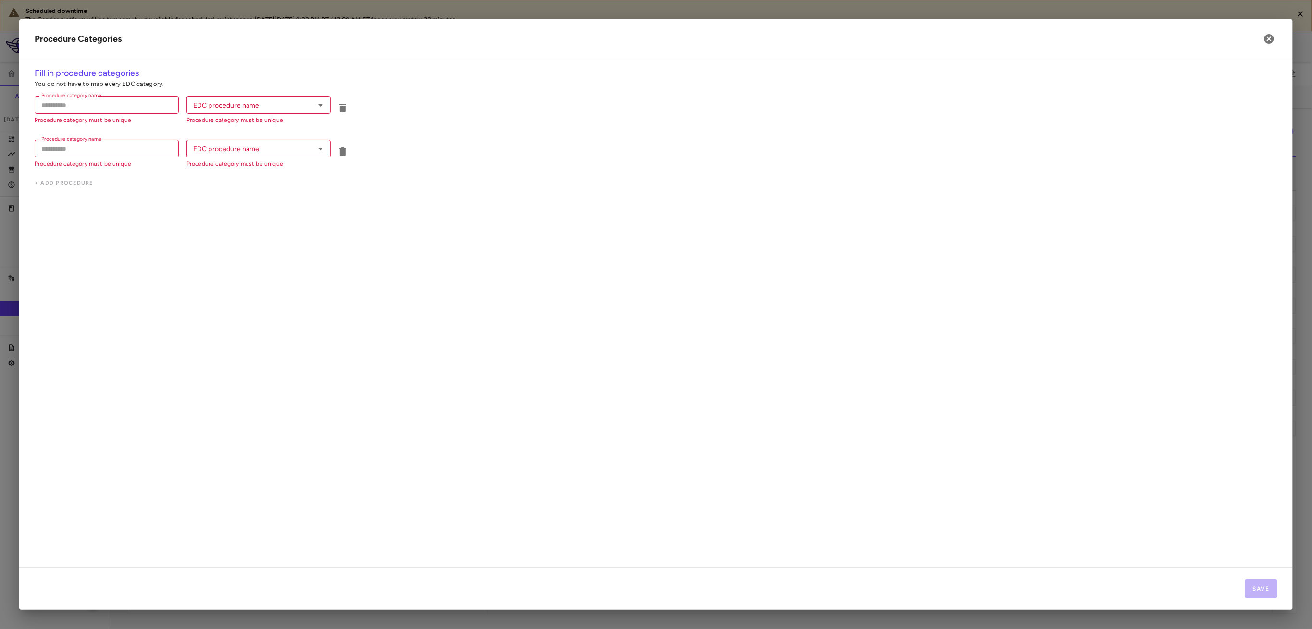
click at [90, 180] on div "Fill in procedure categories You do not have to map every EDC category. Procedu…" at bounding box center [655, 317] width 1273 height 501
click at [73, 185] on div "Fill in procedure categories You do not have to map every EDC category. Procedu…" at bounding box center [655, 317] width 1273 height 501
drag, startPoint x: 72, startPoint y: 185, endPoint x: 70, endPoint y: 173, distance: 12.6
click at [72, 185] on div "Fill in procedure categories You do not have to map every EDC category. Procedu…" at bounding box center [655, 317] width 1273 height 501
click at [49, 184] on div "Fill in procedure categories You do not have to map every EDC category. Procedu…" at bounding box center [655, 317] width 1273 height 501
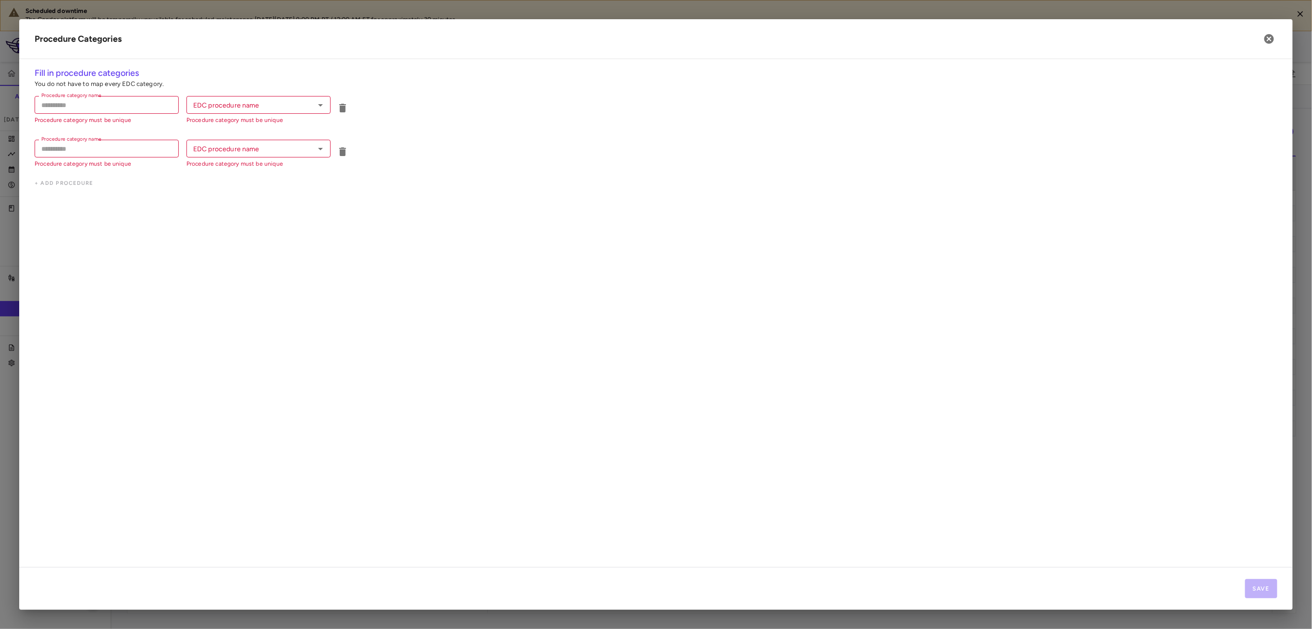
click at [63, 112] on input "Procedure category name" at bounding box center [107, 105] width 144 height 18
click at [77, 107] on input "Procedure category name" at bounding box center [107, 105] width 144 height 18
paste input "**********"
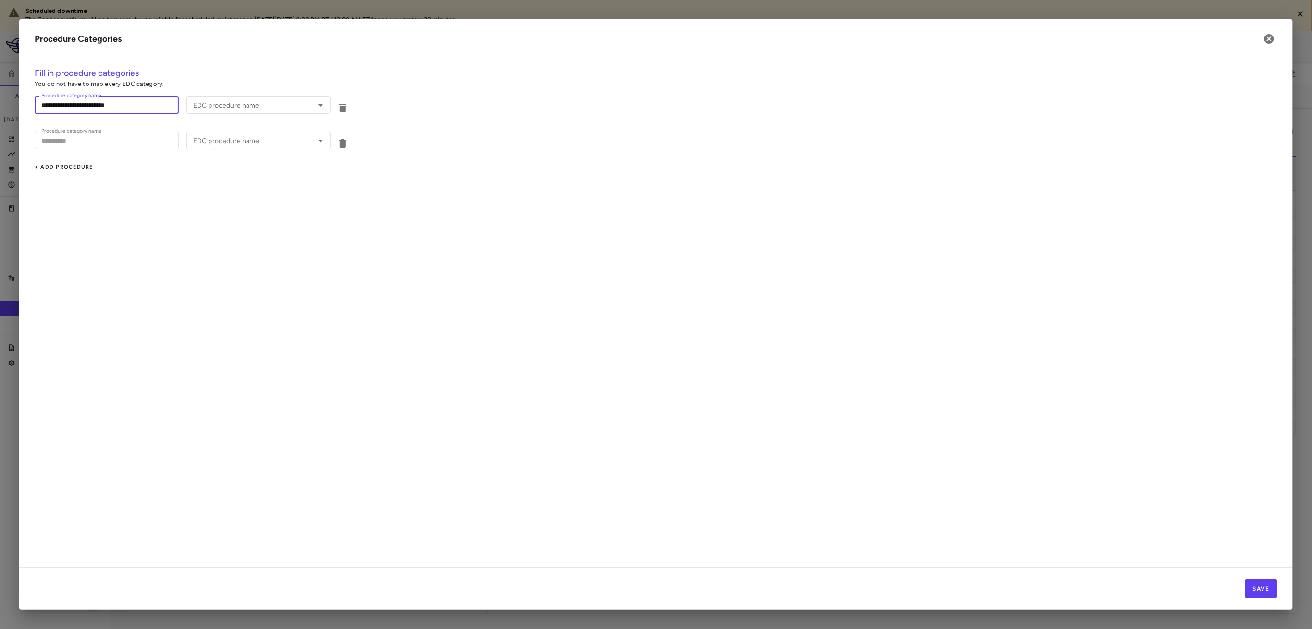
type input "**********"
click at [96, 147] on input "Procedure category name" at bounding box center [107, 141] width 144 height 18
paste input "***"
type input "***"
click at [63, 168] on button "+ Add Procedure" at bounding box center [64, 167] width 59 height 15
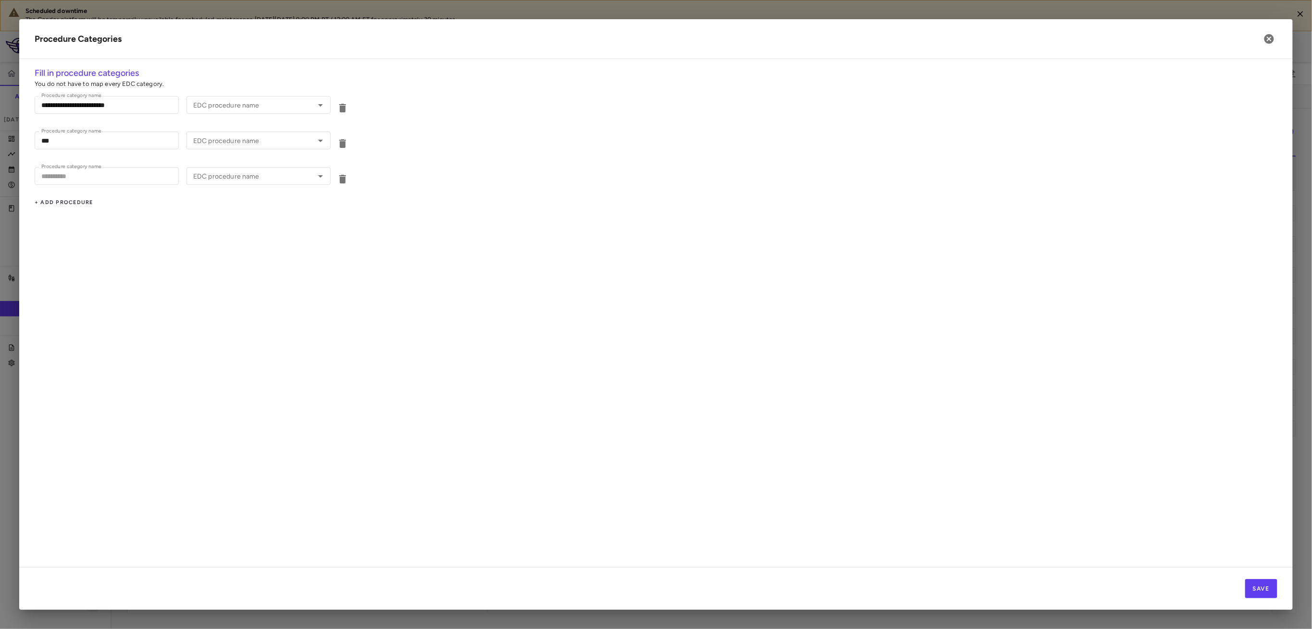
click at [64, 169] on label "Procedure category name" at bounding box center [71, 167] width 60 height 8
click at [64, 169] on input "Procedure category name" at bounding box center [107, 176] width 144 height 18
click at [64, 172] on input "Procedure category name" at bounding box center [107, 176] width 144 height 18
type input "***"
click at [42, 201] on button "+ Add Procedure" at bounding box center [64, 202] width 59 height 15
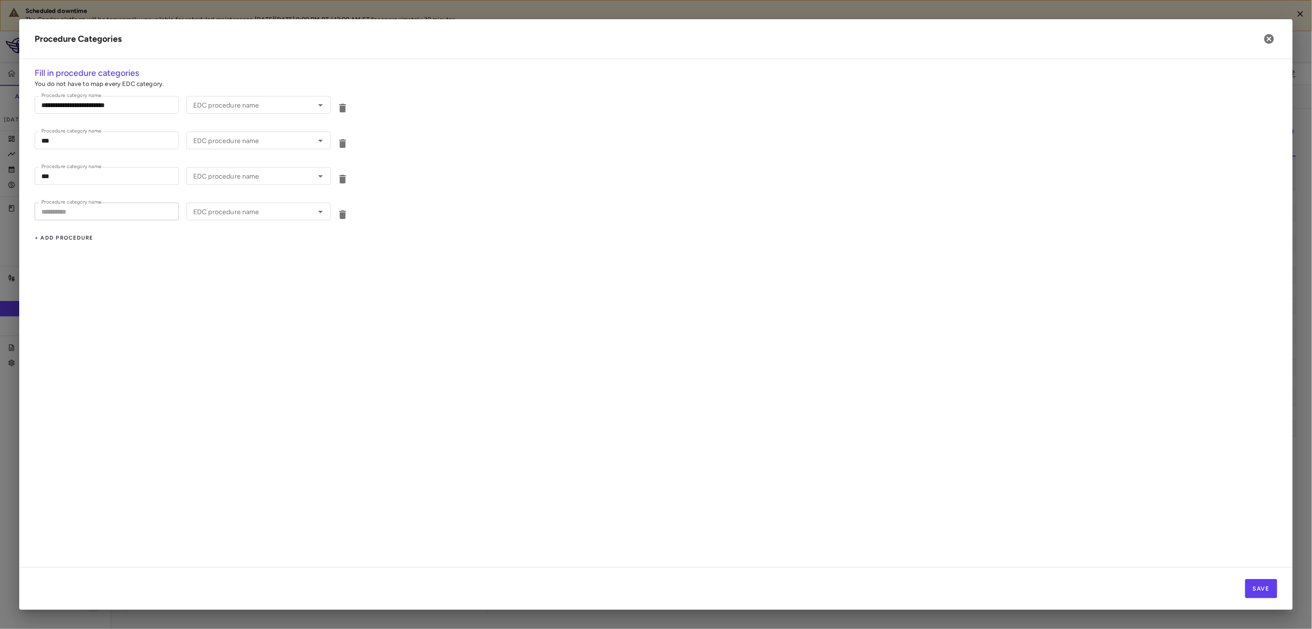
click at [62, 208] on input "Procedure category name" at bounding box center [107, 212] width 144 height 18
type input "**********"
click at [78, 237] on button "+ Add Procedure" at bounding box center [64, 238] width 59 height 15
click at [78, 240] on label "Procedure category name" at bounding box center [71, 238] width 60 height 8
click at [78, 240] on input "Procedure category name" at bounding box center [107, 247] width 144 height 18
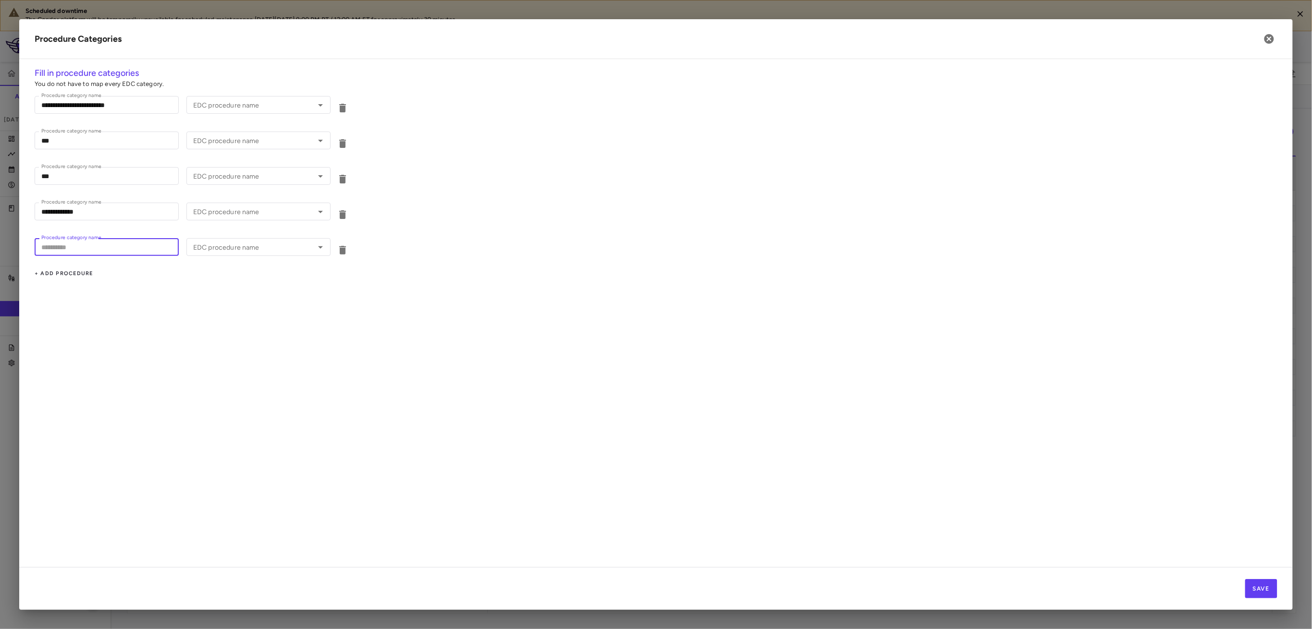
click at [77, 245] on input "Procedure category name" at bounding box center [107, 247] width 144 height 18
click at [54, 275] on button "+ Add Procedure" at bounding box center [64, 273] width 59 height 15
click at [57, 290] on input "Procedure category name" at bounding box center [107, 283] width 144 height 18
click at [93, 246] on input "**********" at bounding box center [107, 247] width 144 height 18
type input "**********"
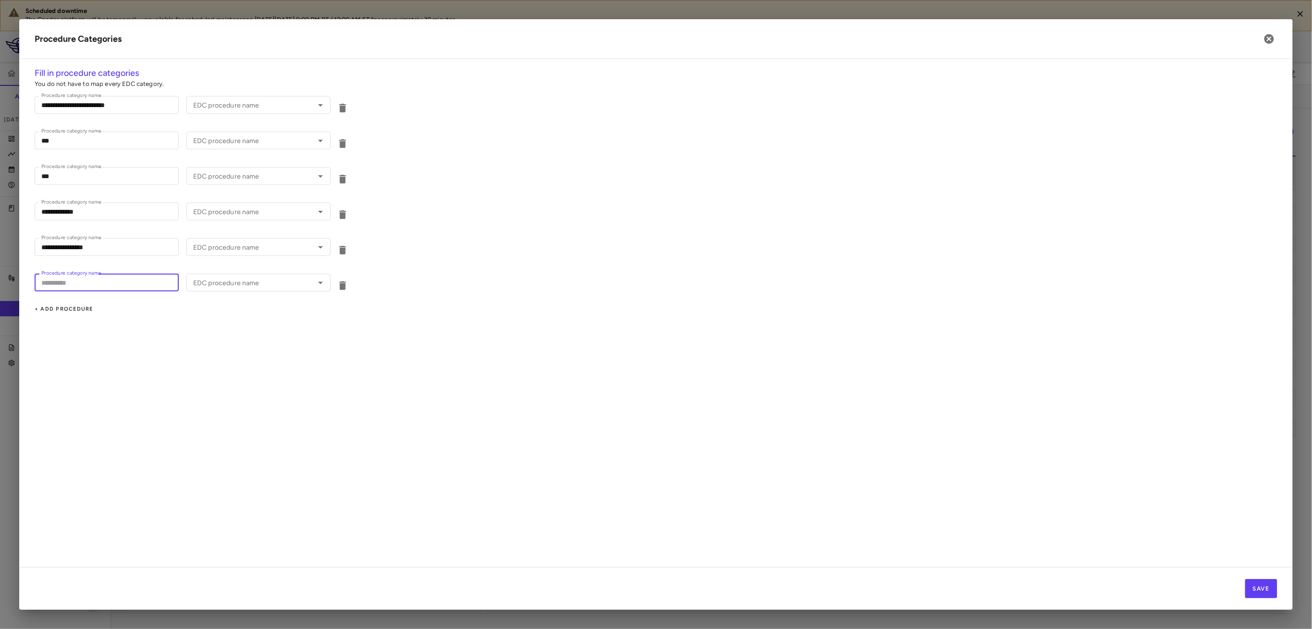
click at [43, 282] on input "Procedure category name" at bounding box center [107, 283] width 144 height 18
drag, startPoint x: 49, startPoint y: 288, endPoint x: 58, endPoint y: 286, distance: 8.3
click at [51, 287] on input "Procedure category name" at bounding box center [107, 283] width 144 height 18
paste input "**********"
click at [54, 308] on button "+ Add Procedure" at bounding box center [64, 309] width 59 height 15
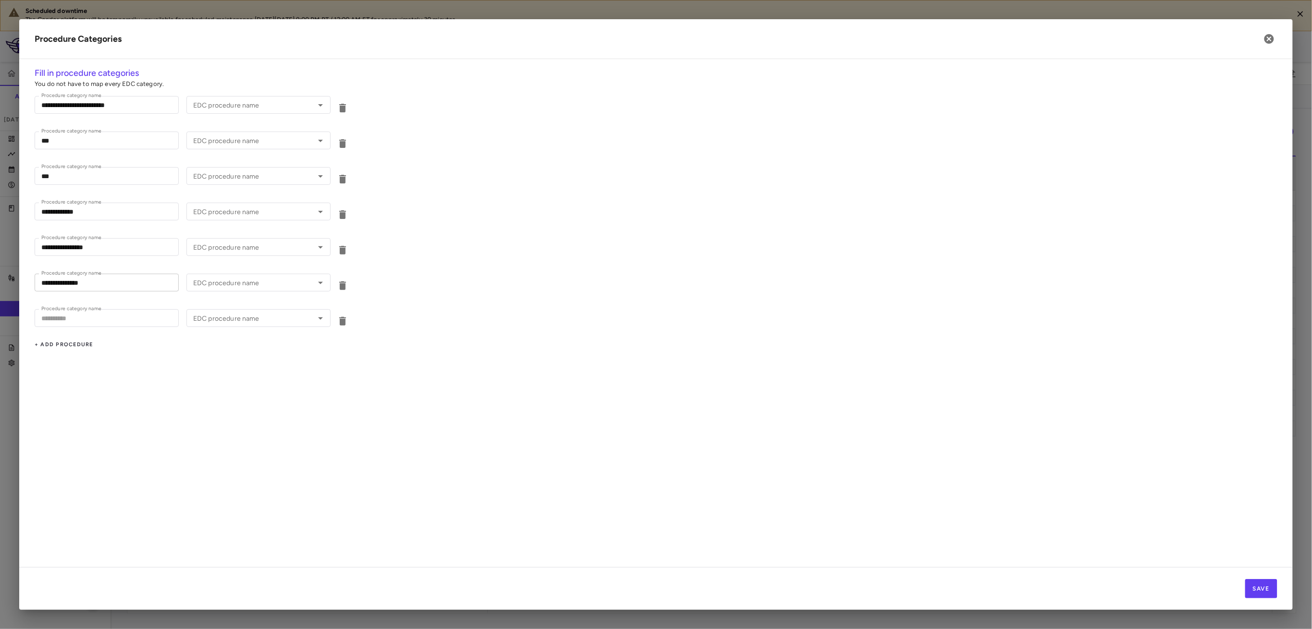
click at [88, 290] on input "**********" at bounding box center [107, 283] width 144 height 18
drag, startPoint x: 74, startPoint y: 285, endPoint x: 64, endPoint y: 320, distance: 35.8
click at [64, 320] on input "Procedure category name" at bounding box center [107, 318] width 144 height 18
click at [137, 283] on input "**********" at bounding box center [107, 283] width 144 height 18
drag, startPoint x: 138, startPoint y: 282, endPoint x: 175, endPoint y: 331, distance: 61.5
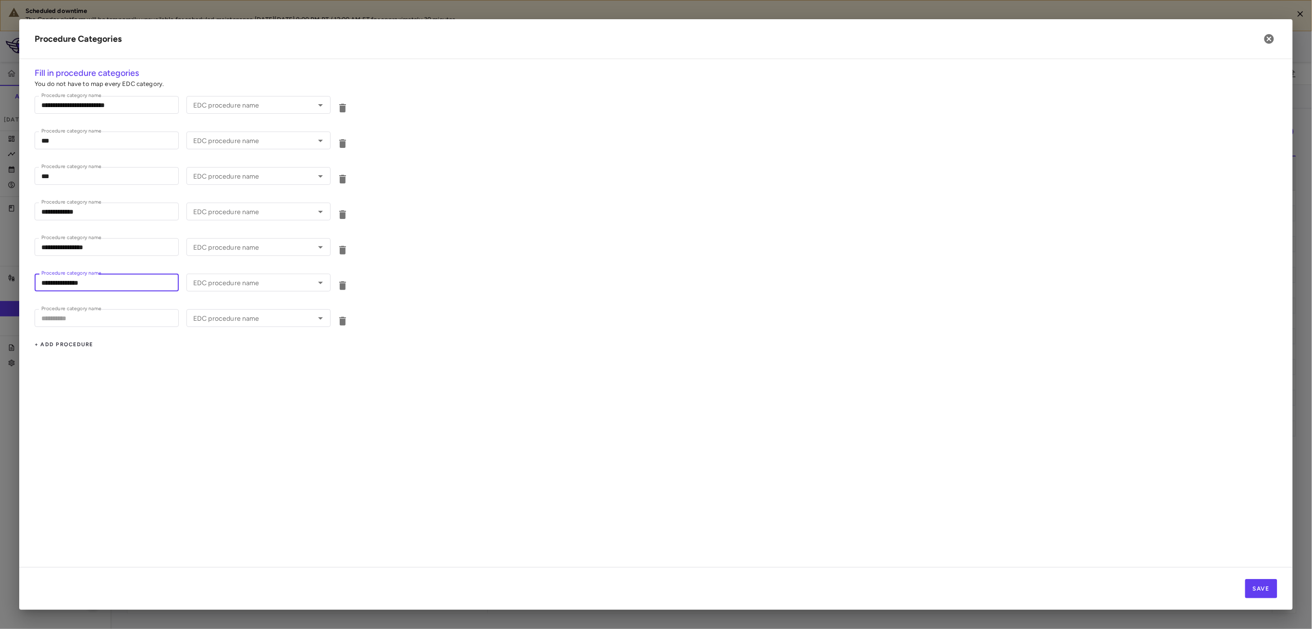
click at [144, 285] on input "**********" at bounding box center [107, 283] width 144 height 18
click at [202, 392] on div "**********" at bounding box center [655, 317] width 1273 height 501
drag, startPoint x: 122, startPoint y: 280, endPoint x: 0, endPoint y: 277, distance: 122.1
click at [19, 277] on div "**********" at bounding box center [655, 314] width 1273 height 591
paste input "*"
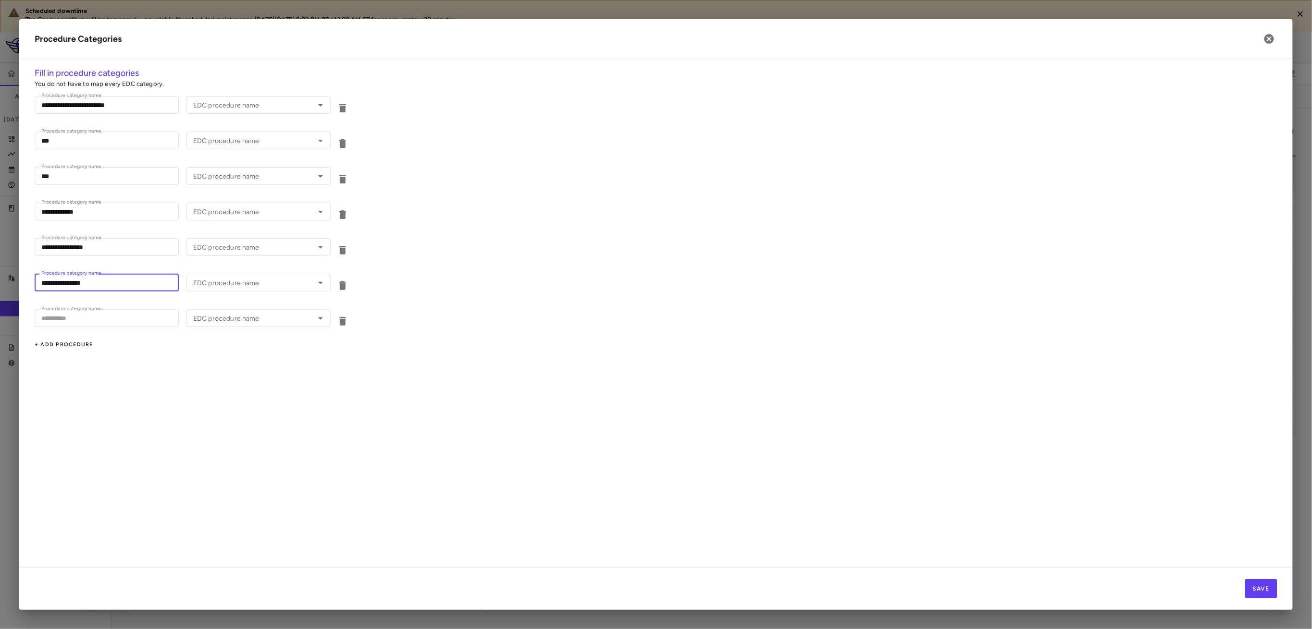
type input "**********"
click at [86, 321] on input "Procedure category name" at bounding box center [107, 318] width 144 height 18
type input "**********"
click at [1271, 582] on button "Save" at bounding box center [1261, 589] width 32 height 19
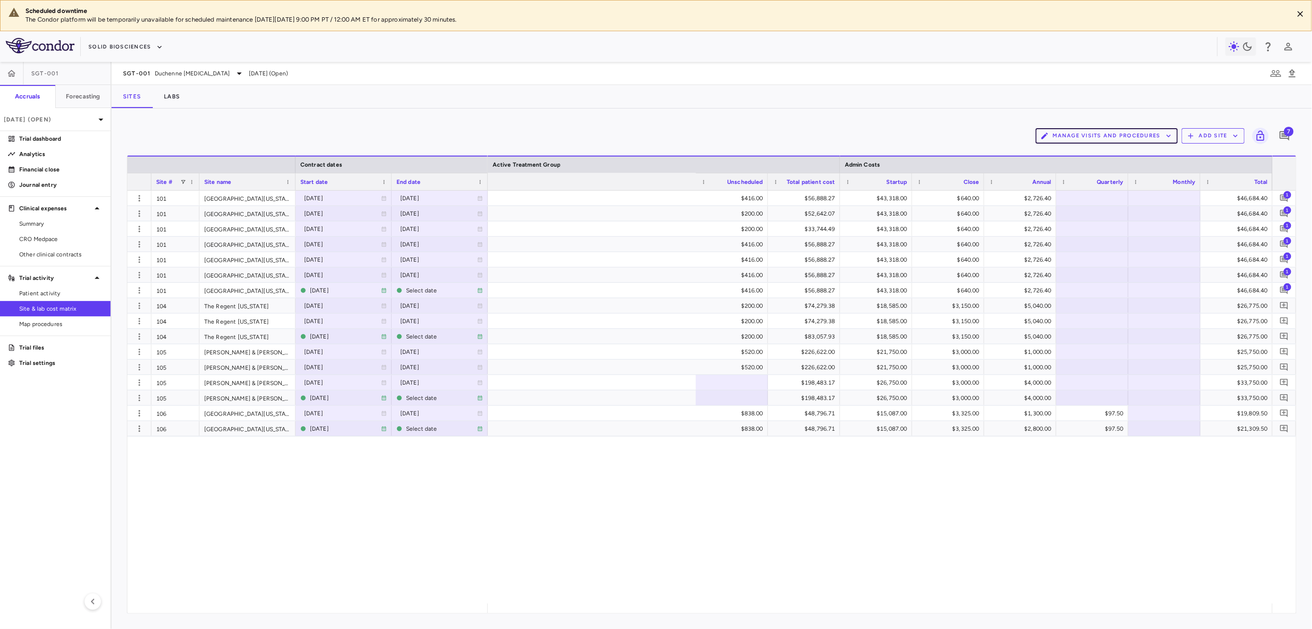
scroll to position [0, 3108]
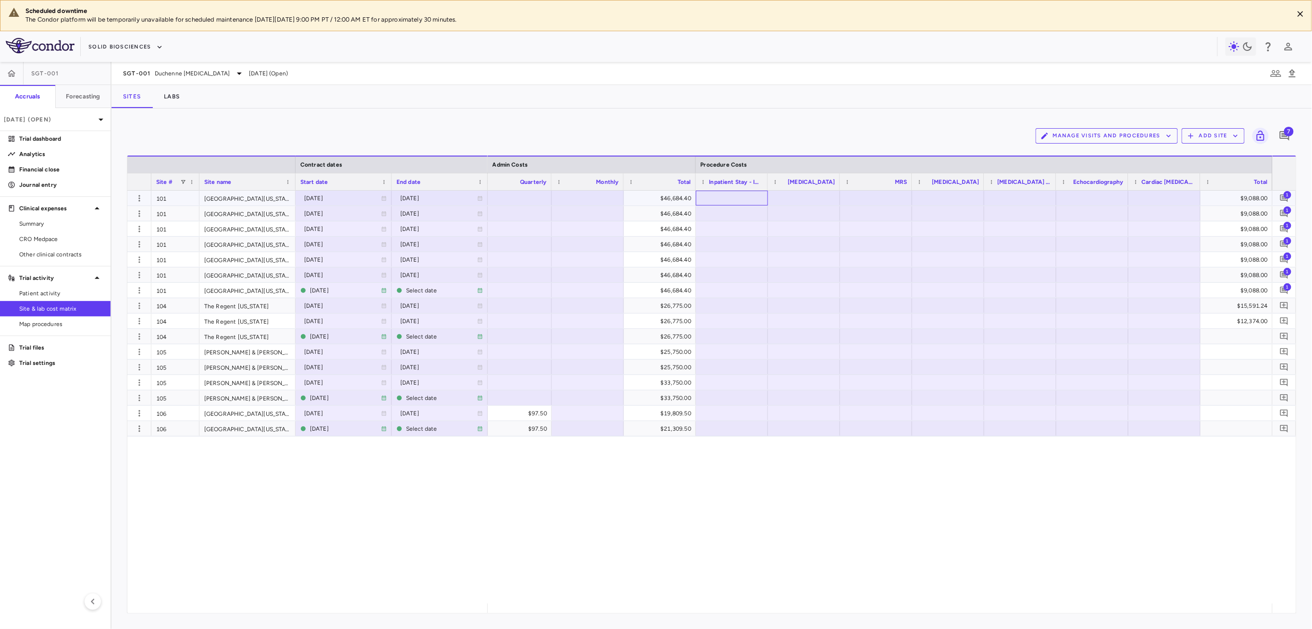
click at [727, 197] on div at bounding box center [732, 198] width 62 height 14
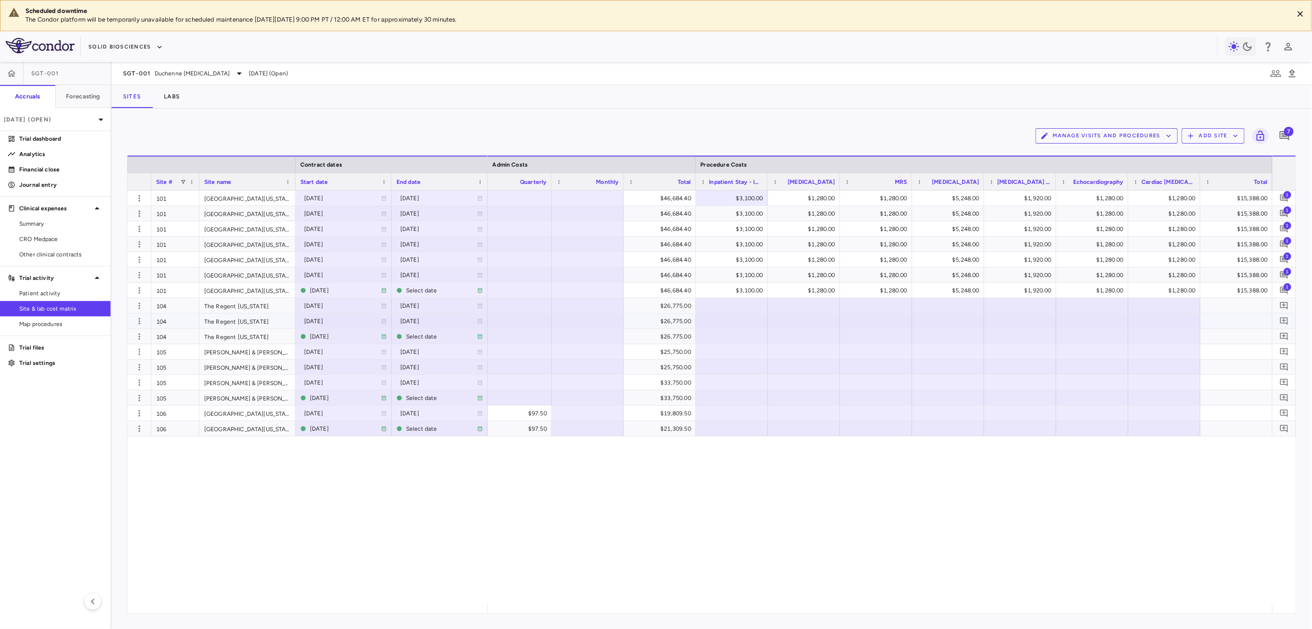
click at [732, 320] on div at bounding box center [732, 321] width 62 height 14
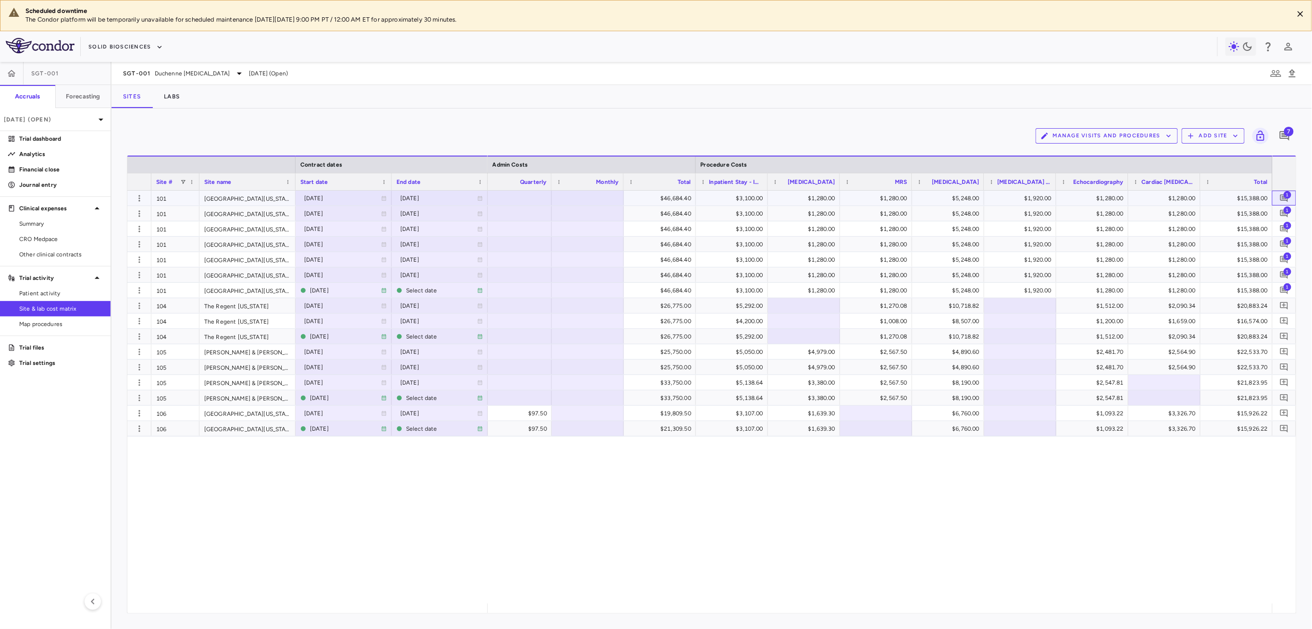
click at [1284, 194] on span "1" at bounding box center [1287, 195] width 8 height 8
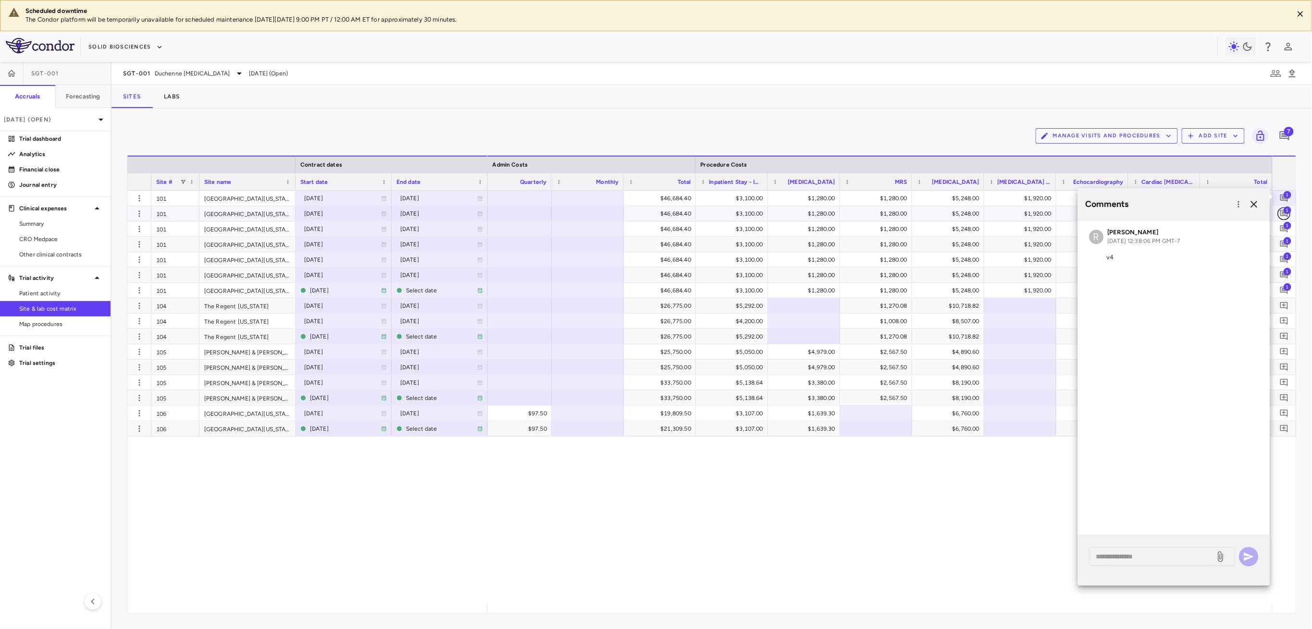
click at [1282, 211] on icon "Add comment" at bounding box center [1284, 213] width 9 height 9
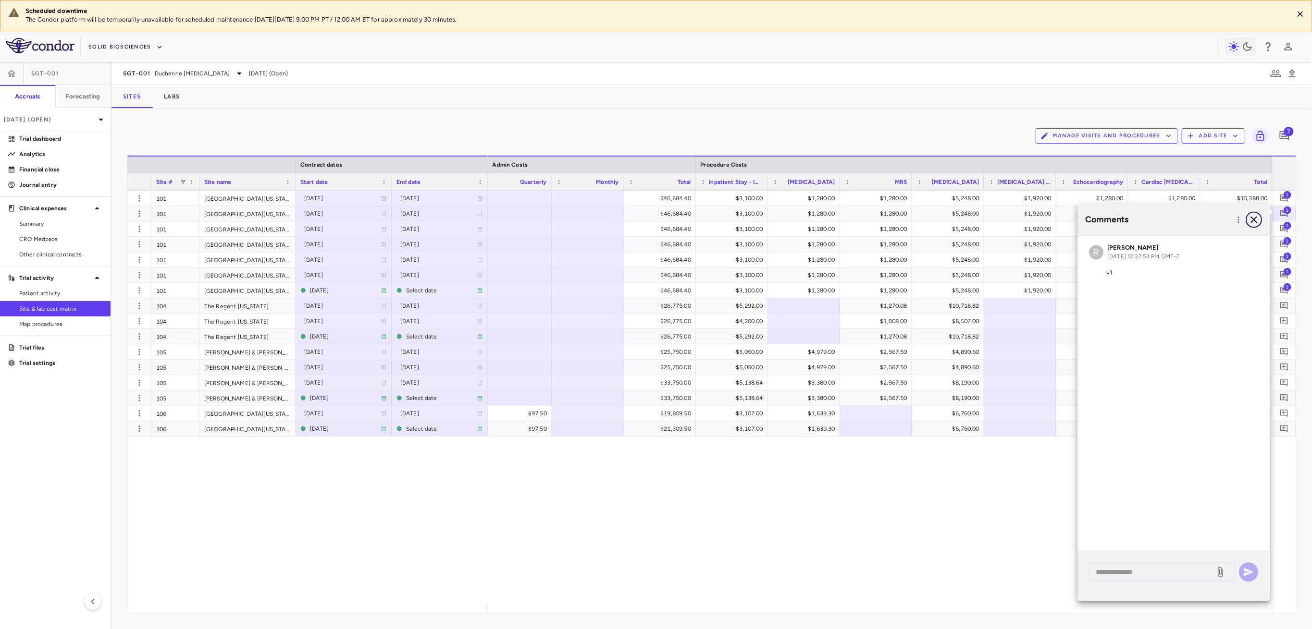
click at [1255, 216] on icon "button" at bounding box center [1254, 220] width 12 height 12
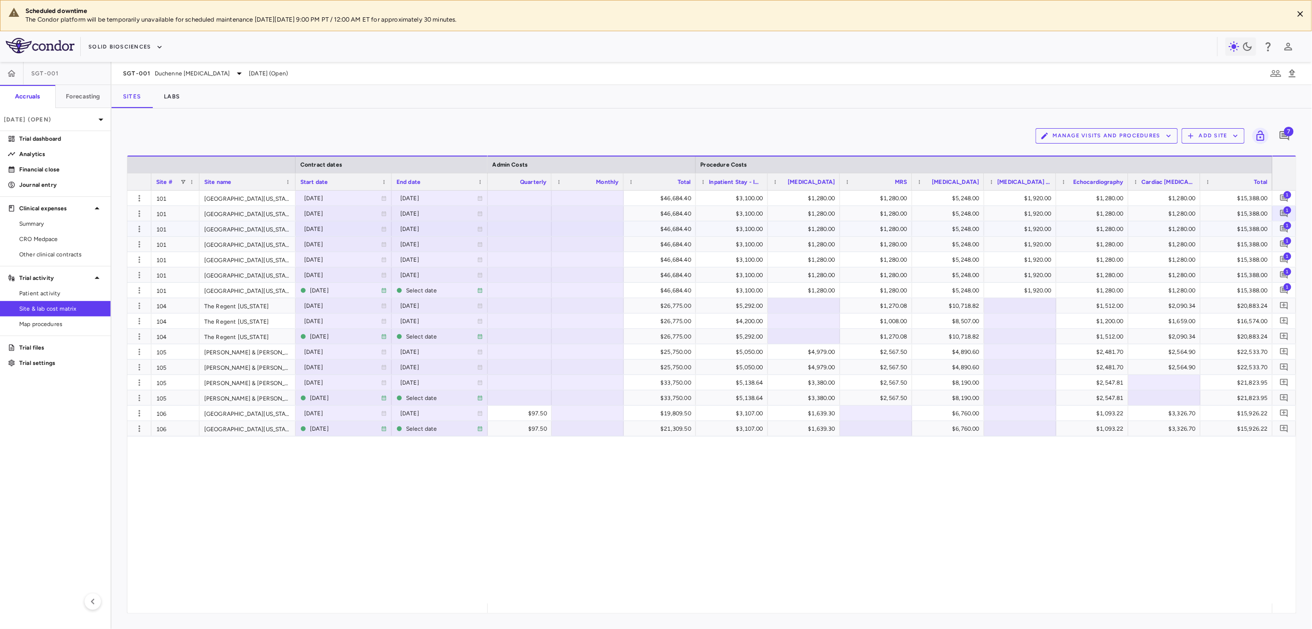
click at [1285, 228] on span "1" at bounding box center [1287, 226] width 8 height 8
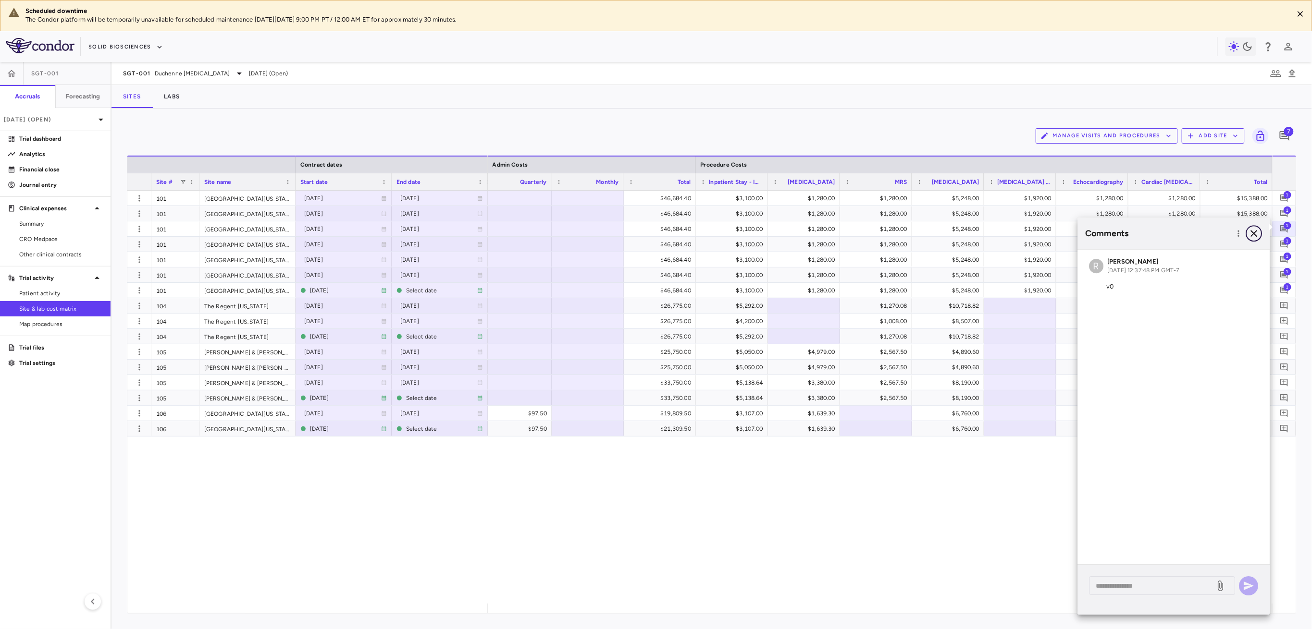
click at [1251, 230] on icon "button" at bounding box center [1254, 234] width 12 height 12
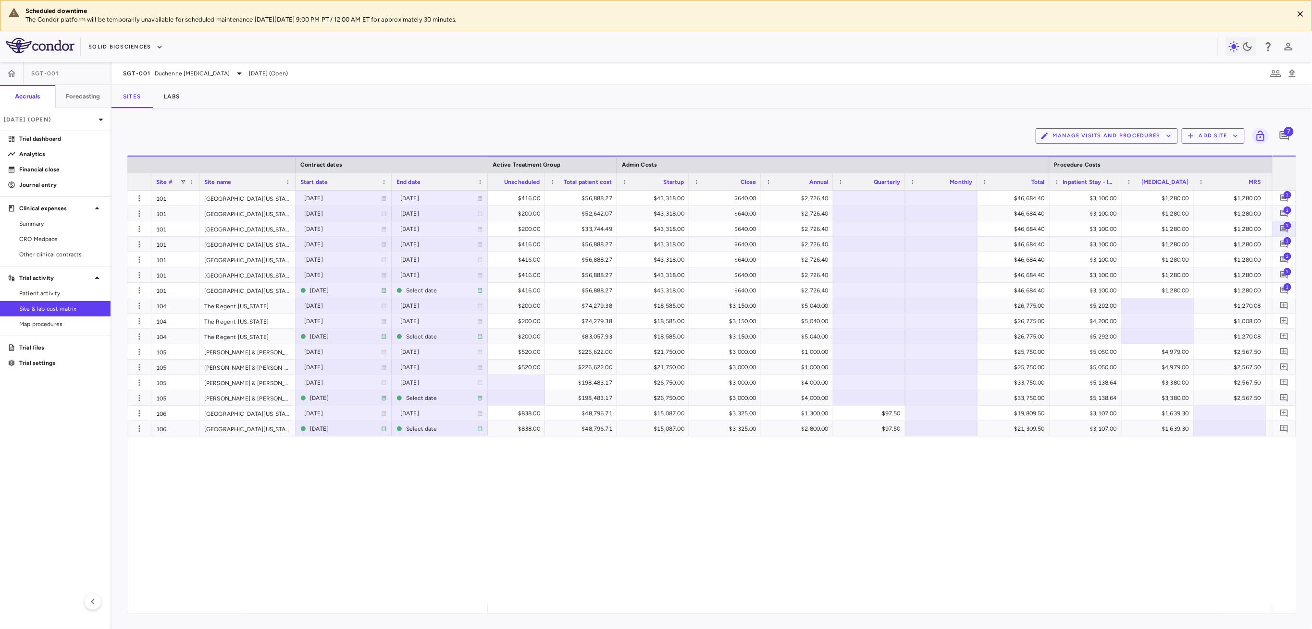
scroll to position [0, 2316]
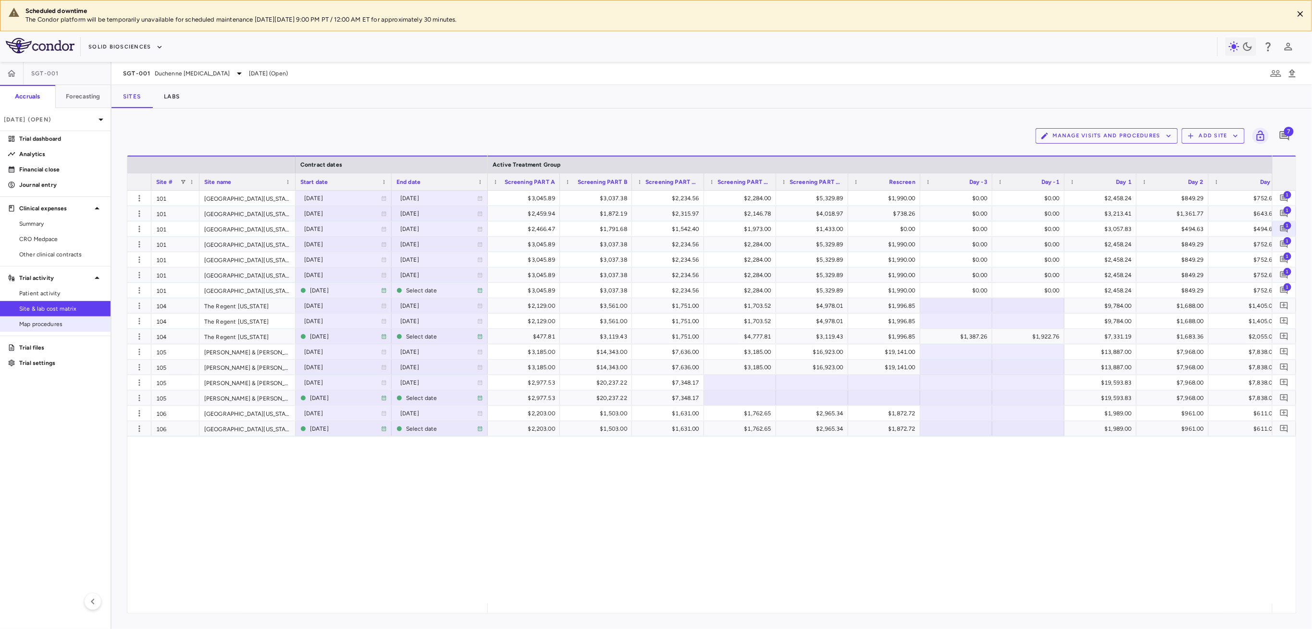
click at [16, 323] on div "Map procedures" at bounding box center [58, 324] width 87 height 9
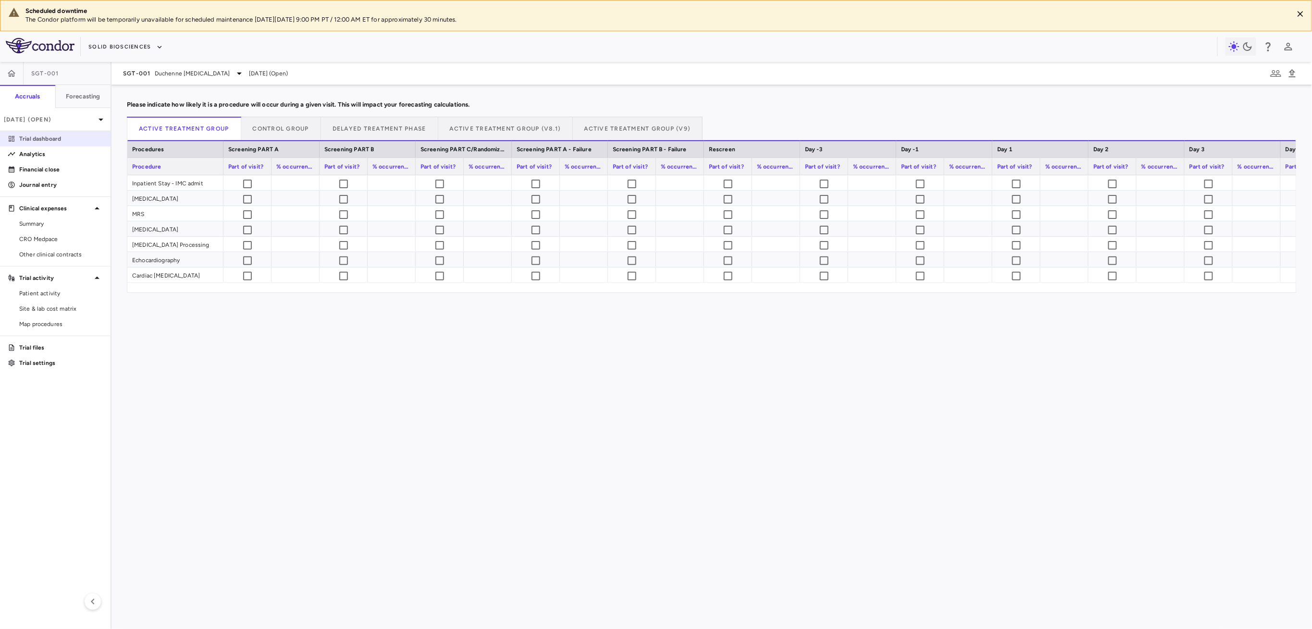
click at [66, 139] on p "Trial dashboard" at bounding box center [61, 139] width 84 height 9
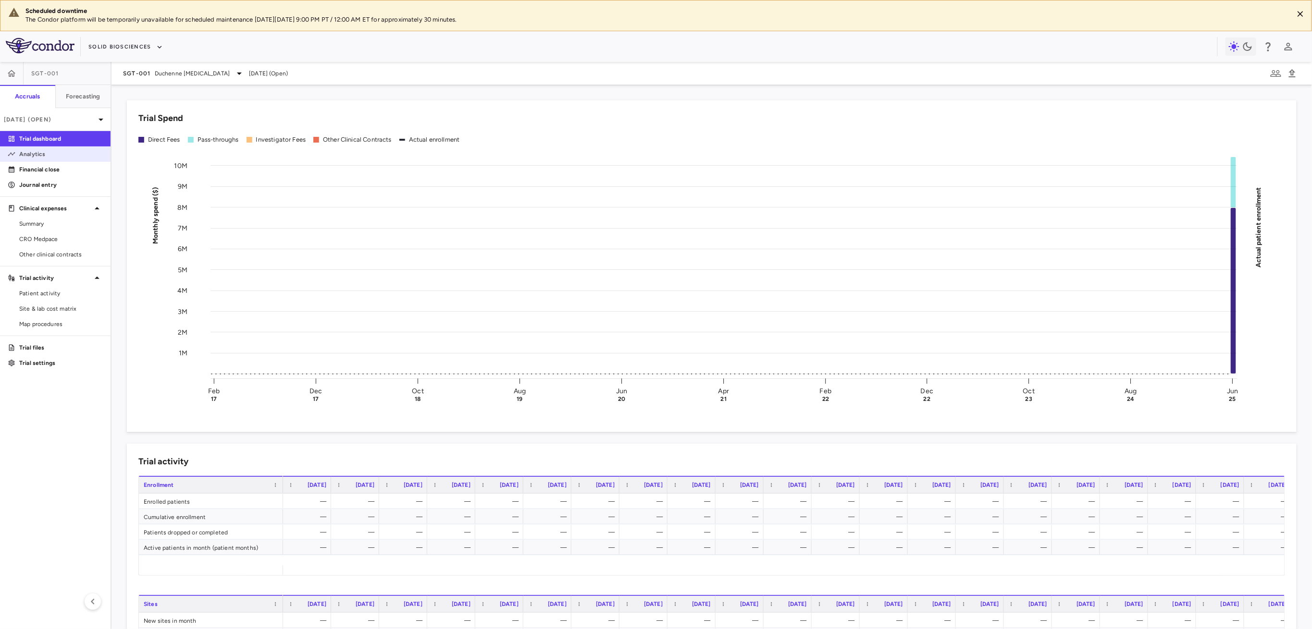
click at [61, 154] on p "Analytics" at bounding box center [61, 154] width 84 height 9
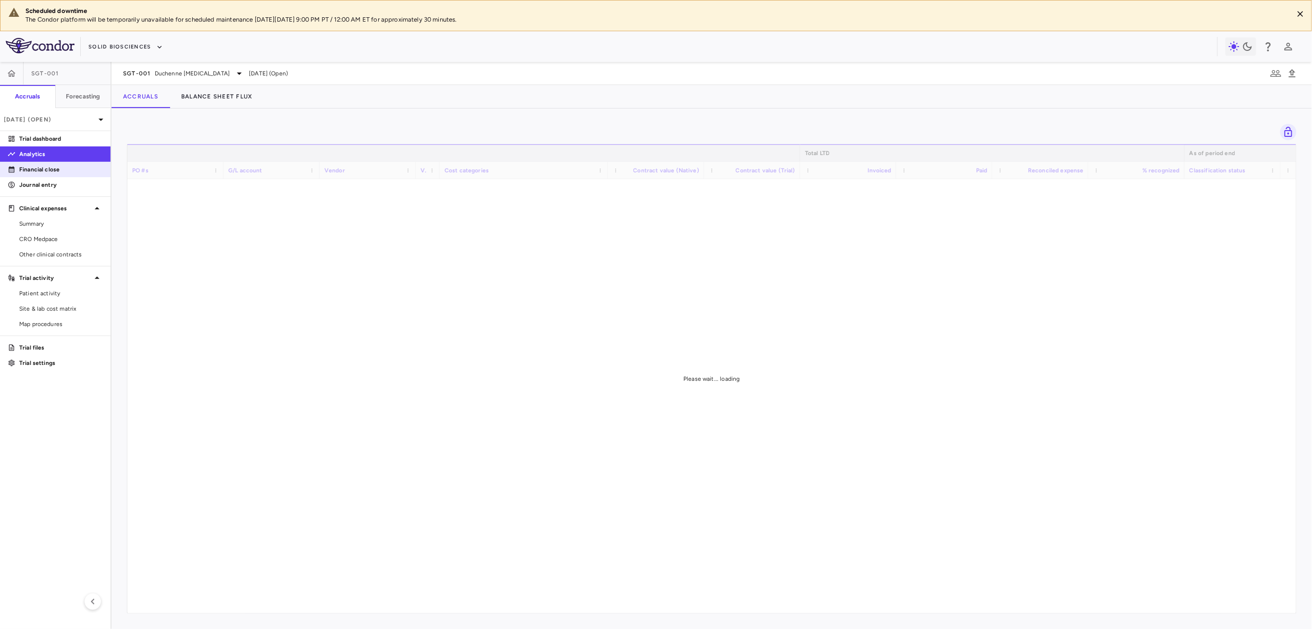
click at [59, 169] on p "Financial close" at bounding box center [61, 169] width 84 height 9
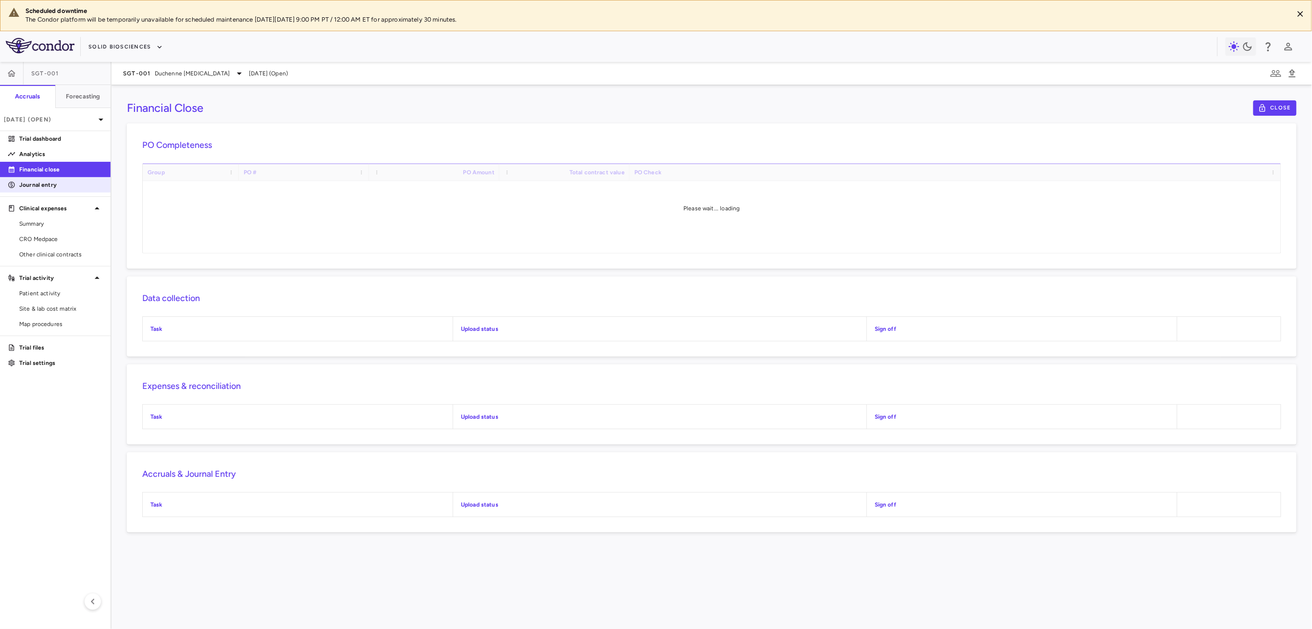
click at [57, 188] on p "Journal entry" at bounding box center [61, 185] width 84 height 9
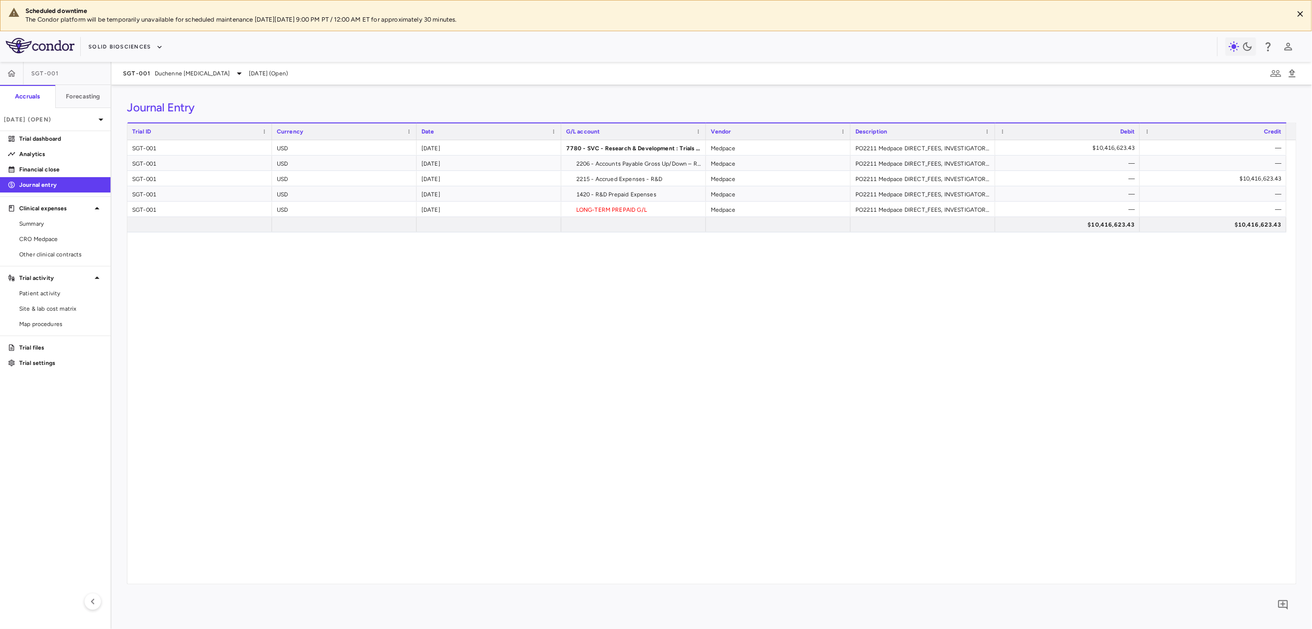
click at [1097, 345] on div "SGT-001 USD 2025-06-30 7780 - SVC - Research & Development : Trials Expense Med…" at bounding box center [711, 362] width 1169 height 444
drag, startPoint x: 54, startPoint y: 119, endPoint x: 55, endPoint y: 125, distance: 5.9
click at [55, 125] on div "[DATE] (Open)" at bounding box center [55, 119] width 111 height 23
click at [10, 70] on div at bounding box center [656, 314] width 1312 height 629
click at [10, 74] on icon "button" at bounding box center [12, 74] width 10 height 10
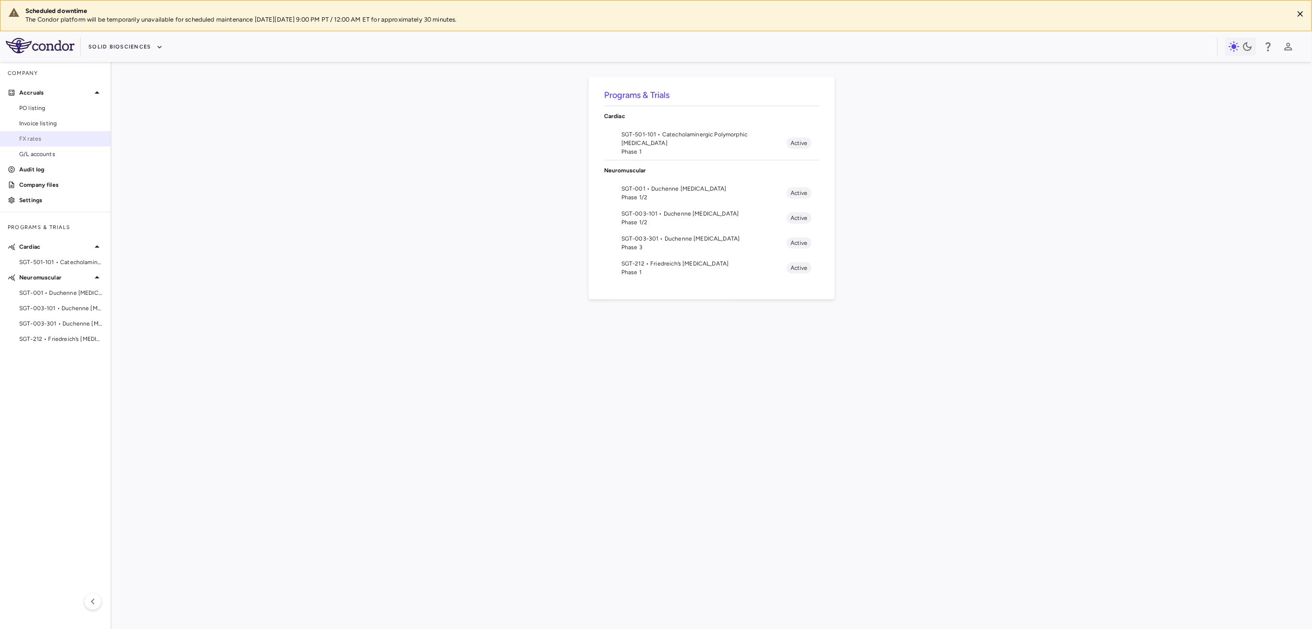
click at [37, 142] on span "FX rates" at bounding box center [61, 139] width 84 height 9
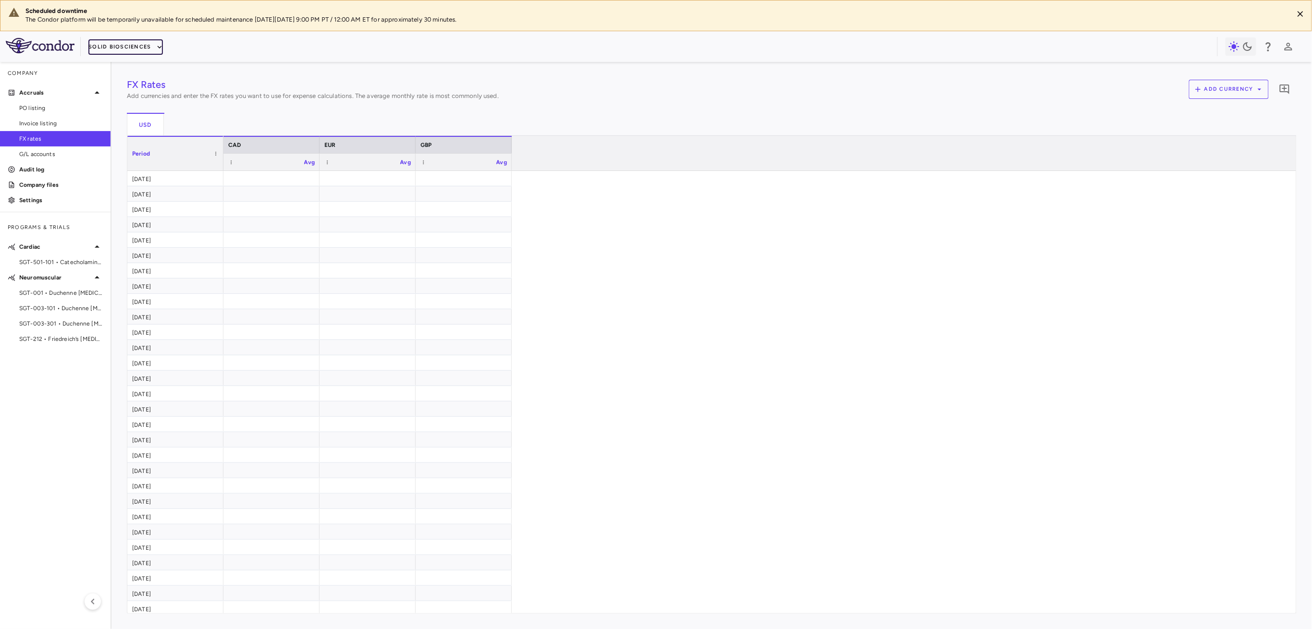
click at [100, 43] on button "Solid Biosciences" at bounding box center [125, 46] width 74 height 15
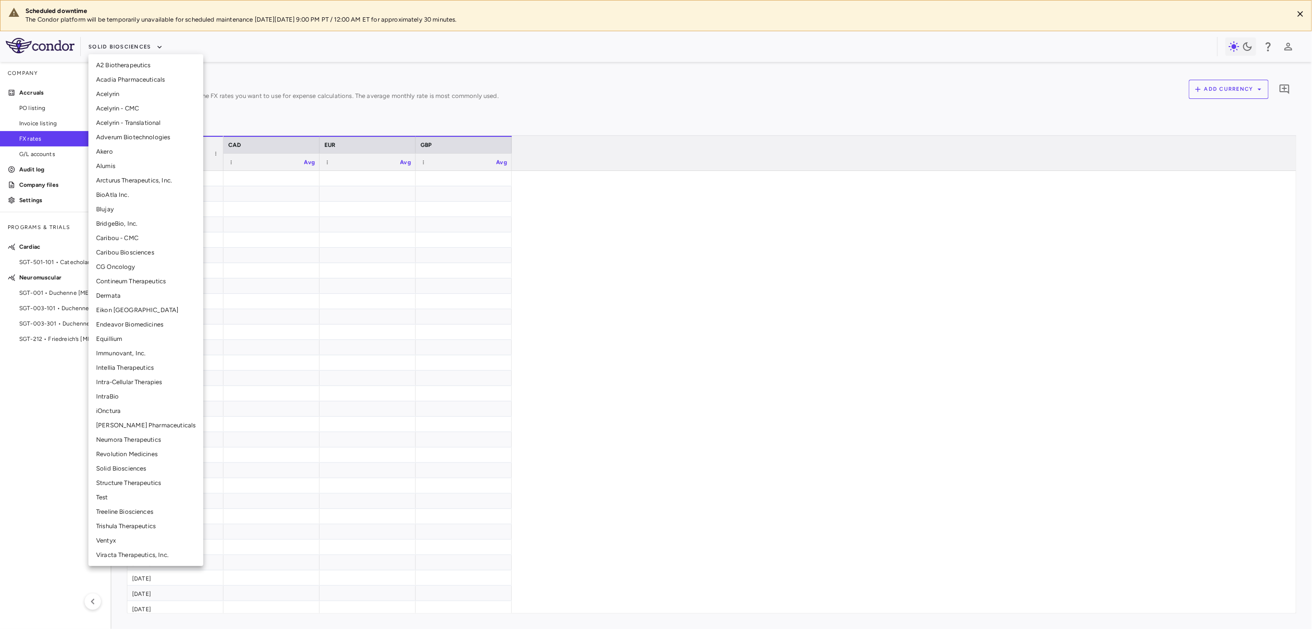
click at [124, 227] on li "BridgeBio, Inc." at bounding box center [145, 224] width 115 height 14
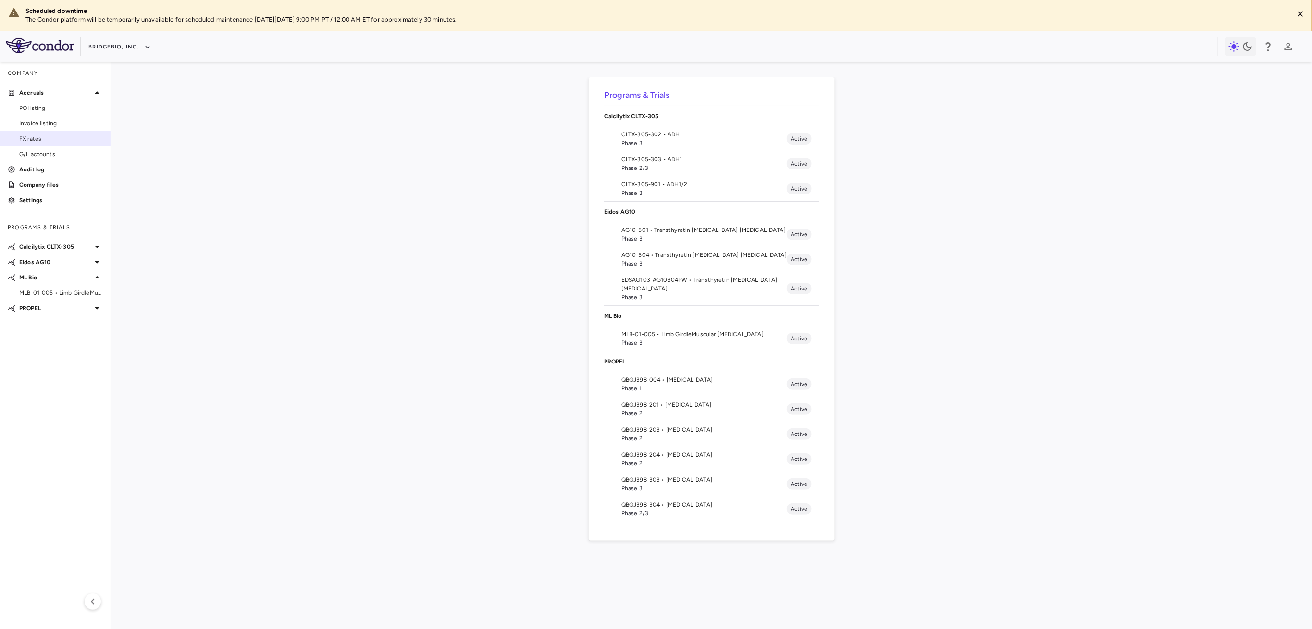
click at [47, 141] on span "FX rates" at bounding box center [61, 139] width 84 height 9
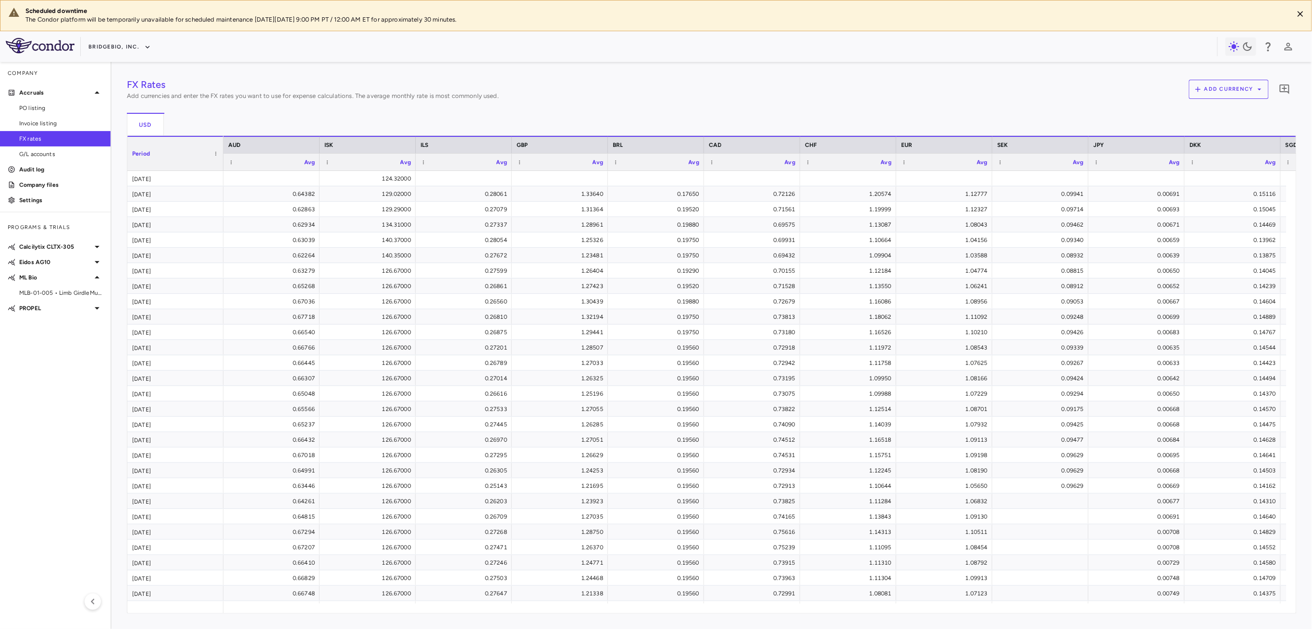
click at [119, 63] on div "FX Rates Add currencies and enter the FX rates you want to use for expense calc…" at bounding box center [711, 346] width 1200 height 568
click at [118, 45] on button "BridgeBio, Inc." at bounding box center [119, 46] width 62 height 15
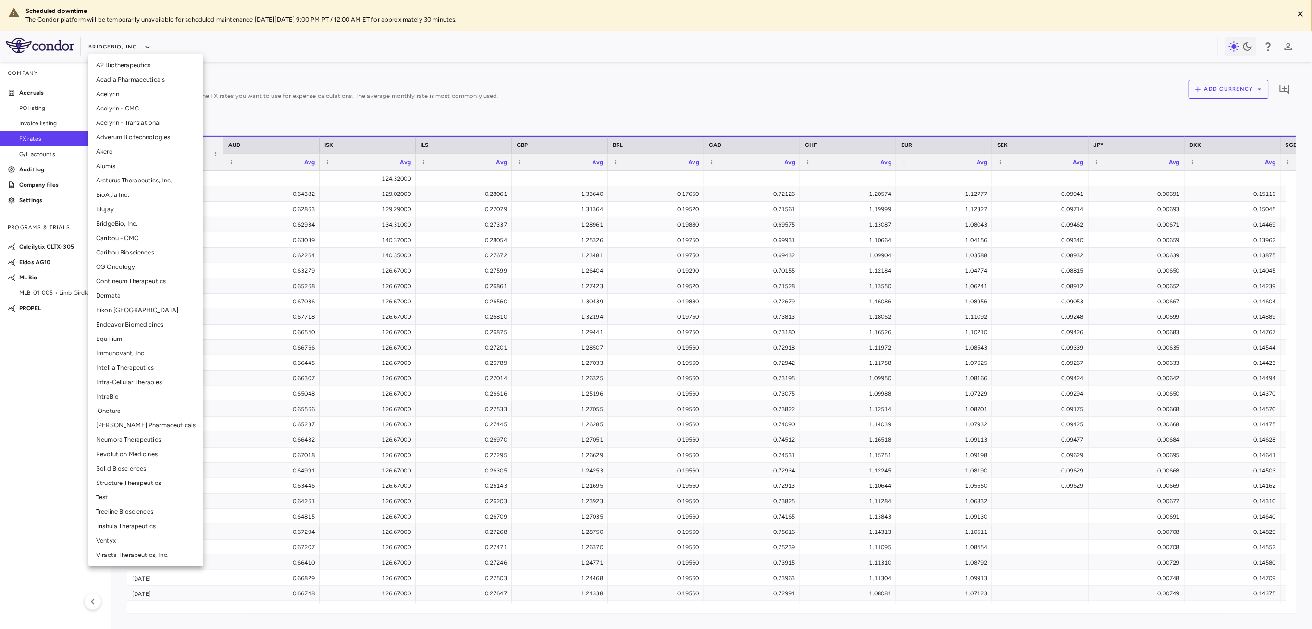
click at [139, 464] on li "Solid Biosciences" at bounding box center [145, 469] width 115 height 14
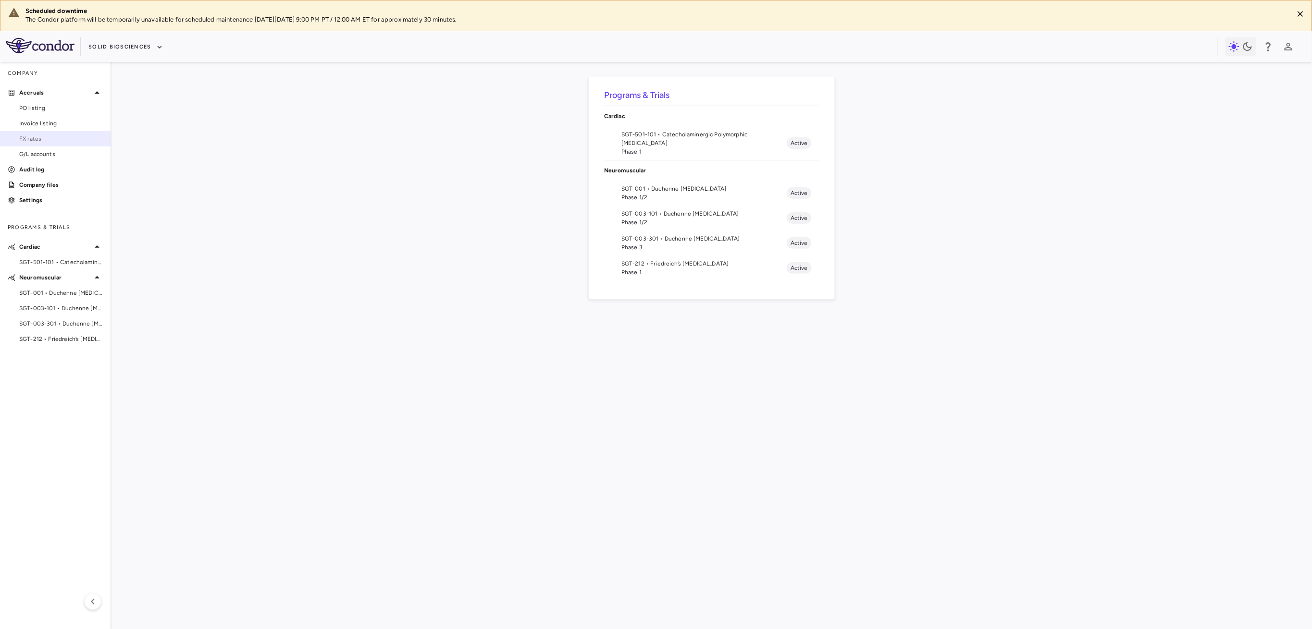
click at [29, 136] on span "FX rates" at bounding box center [61, 139] width 84 height 9
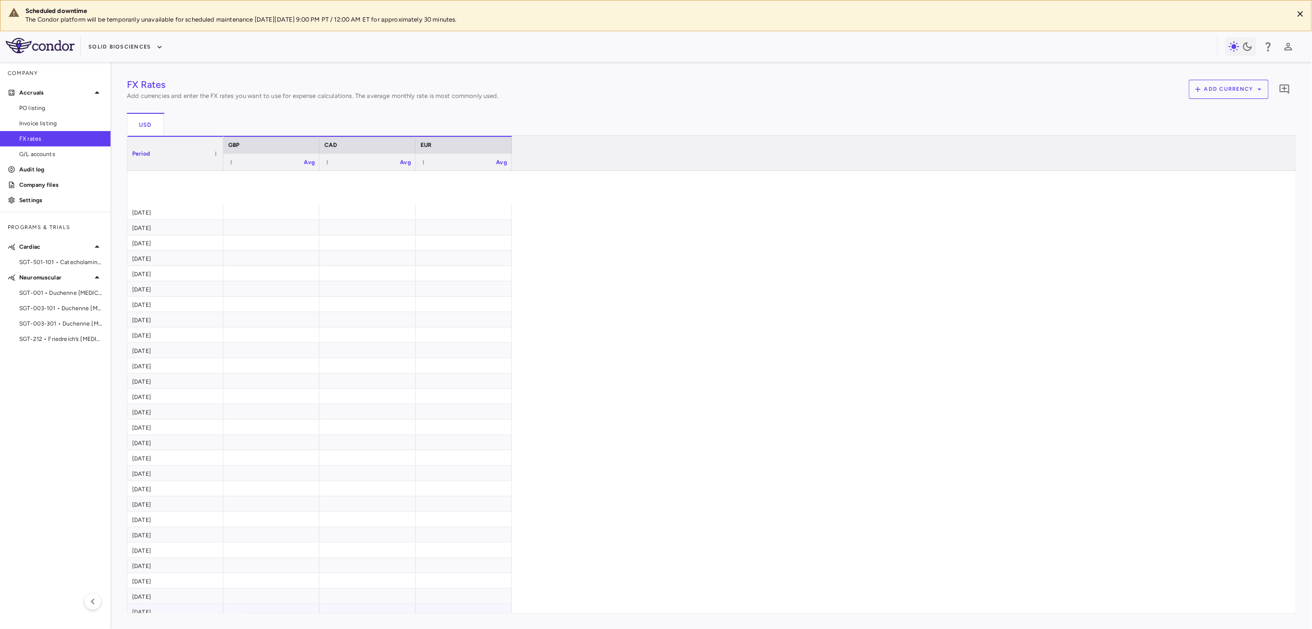
scroll to position [1089, 0]
drag, startPoint x: 286, startPoint y: 180, endPoint x: 287, endPoint y: 175, distance: 4.9
click at [287, 175] on div at bounding box center [271, 179] width 86 height 14
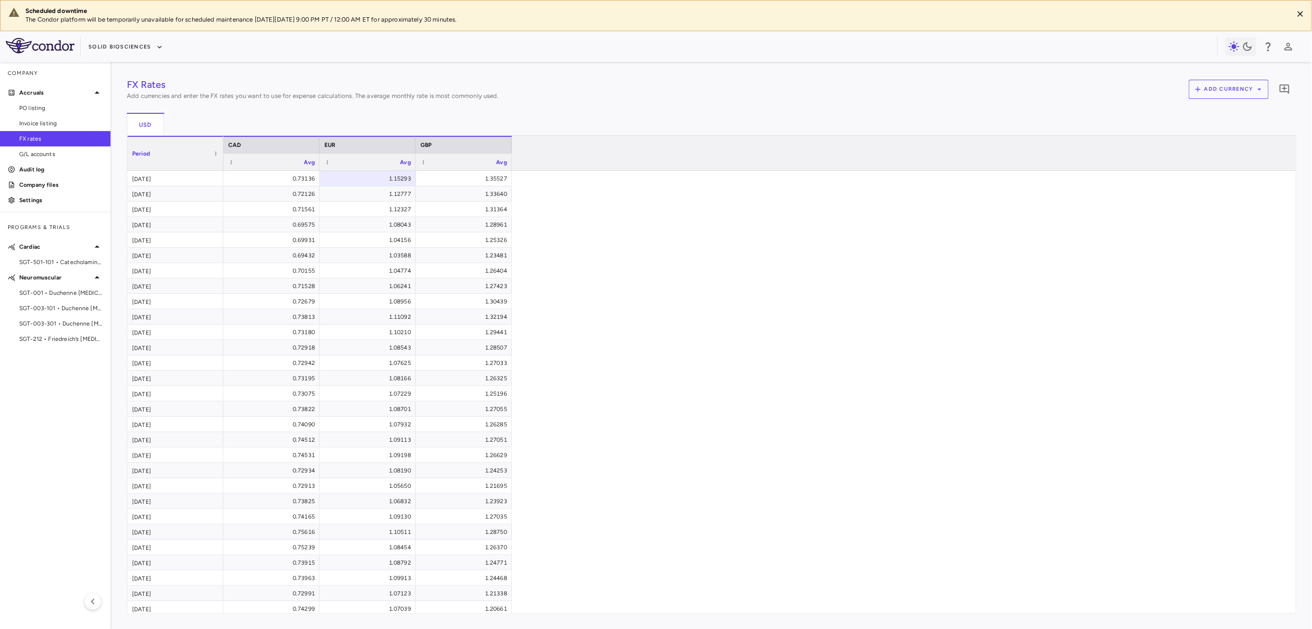
drag, startPoint x: 709, startPoint y: 233, endPoint x: 412, endPoint y: 210, distance: 297.8
click at [56, 296] on span "SGT-001 • Duchenne muscular dystrophy" at bounding box center [61, 293] width 84 height 9
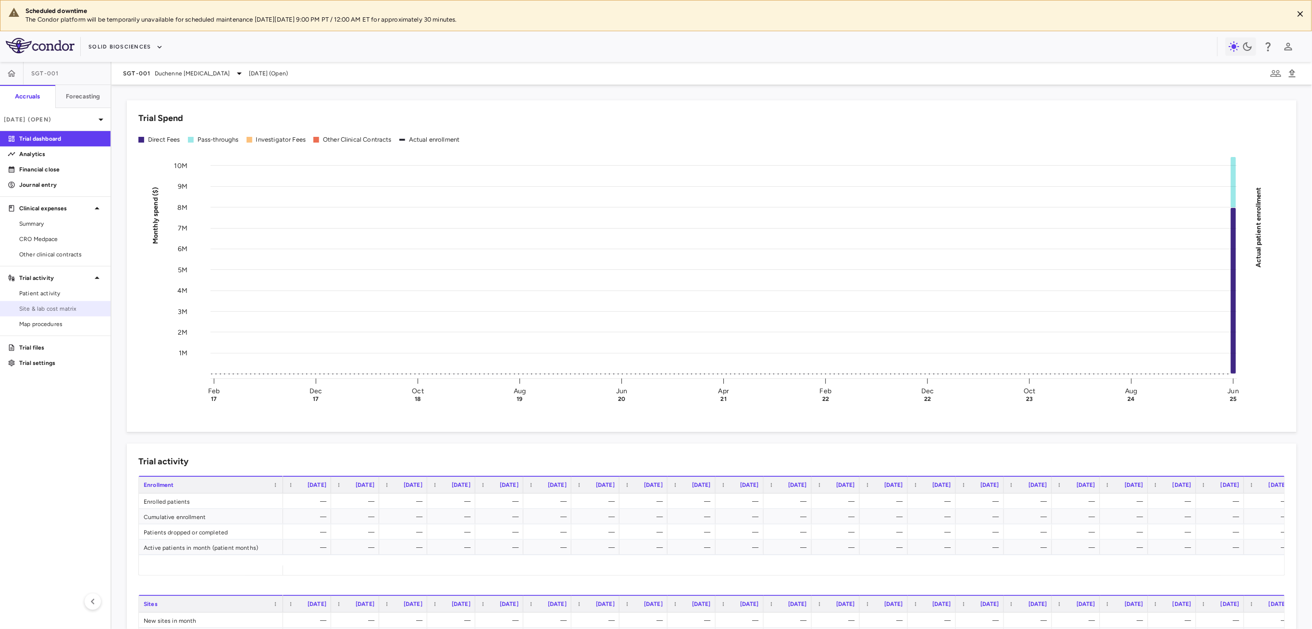
click at [51, 310] on span "Site & lab cost matrix" at bounding box center [61, 309] width 84 height 9
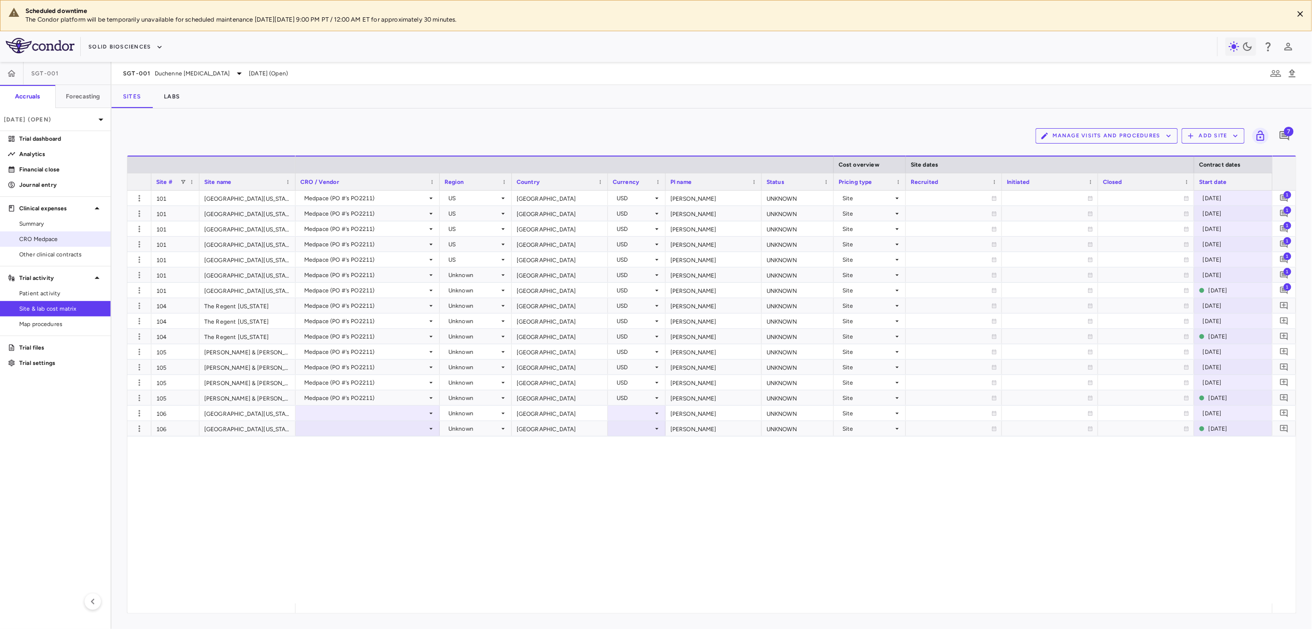
click at [50, 244] on link "CRO Medpace" at bounding box center [55, 239] width 111 height 14
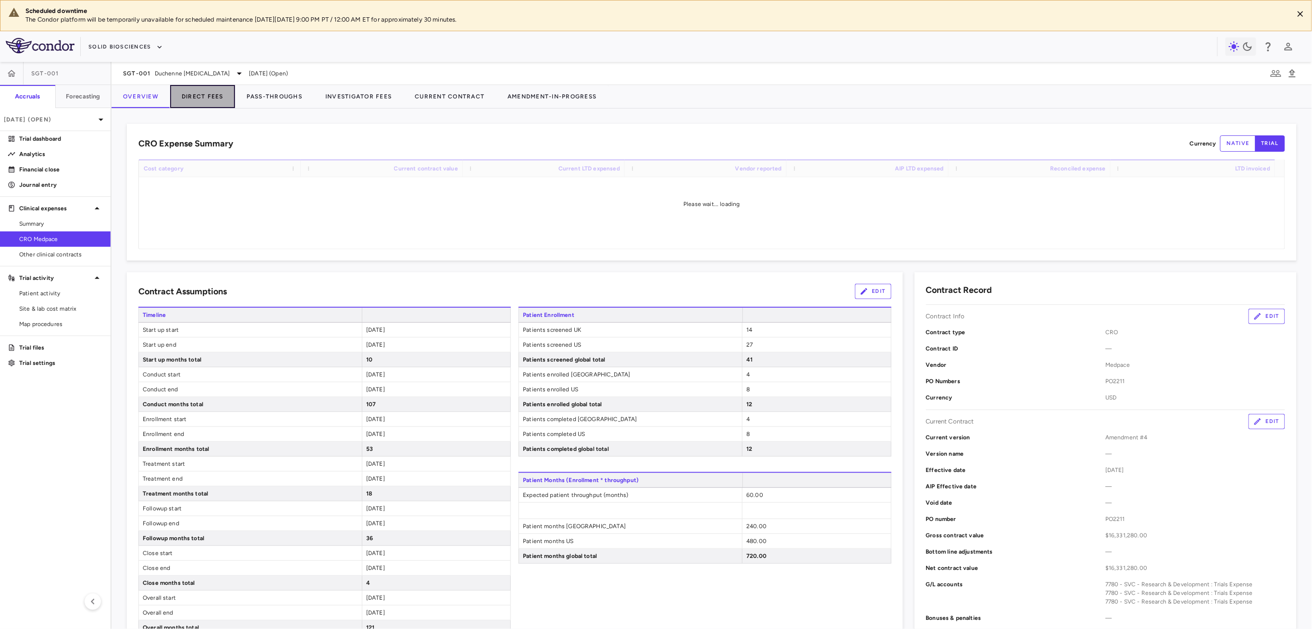
click at [205, 100] on button "Direct Fees" at bounding box center [202, 96] width 65 height 23
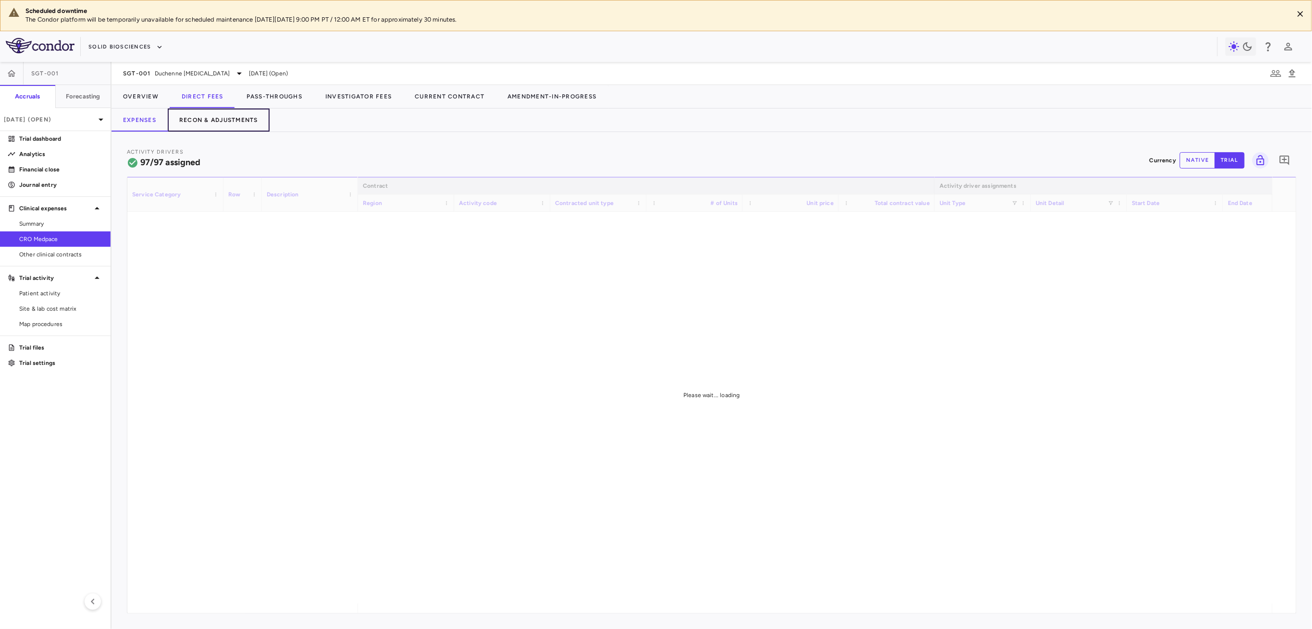
click at [255, 120] on button "Recon & Adjustments" at bounding box center [219, 120] width 102 height 23
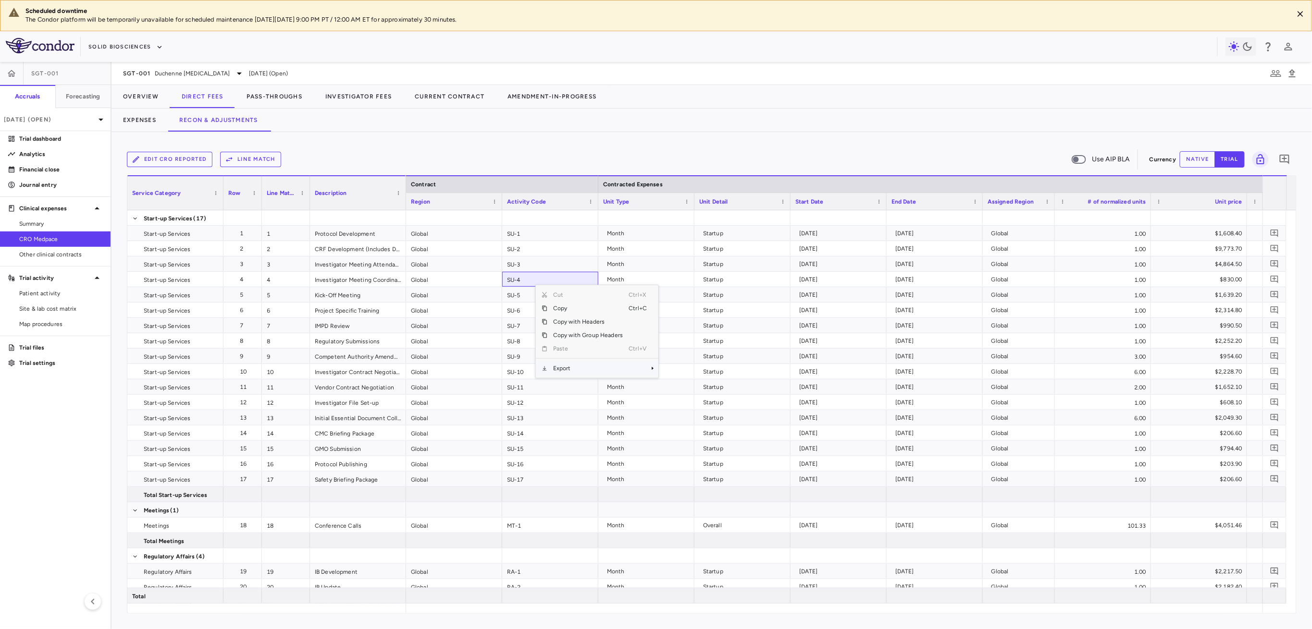
click at [583, 365] on span "Export" at bounding box center [587, 368] width 81 height 13
click at [686, 386] on span "Excel Export" at bounding box center [690, 385] width 45 height 13
click at [289, 99] on button "Pass-Throughs" at bounding box center [274, 96] width 79 height 23
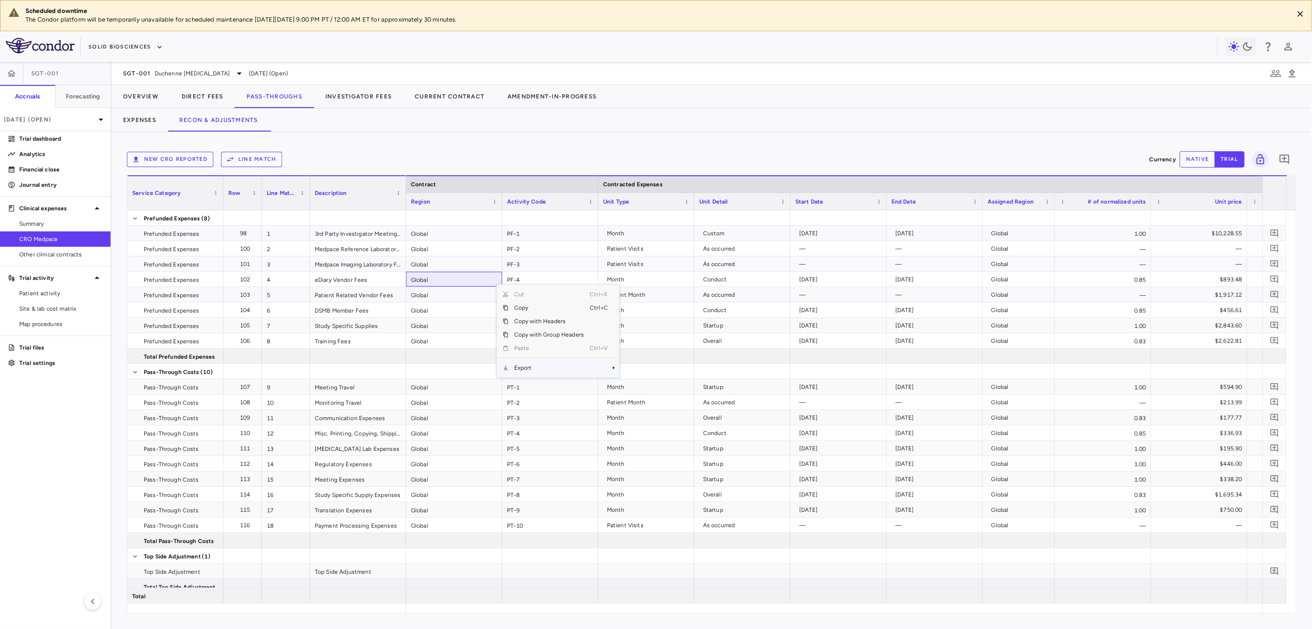
click at [537, 367] on span "Export" at bounding box center [548, 367] width 81 height 13
click at [667, 381] on span "Excel Export" at bounding box center [651, 384] width 45 height 13
click at [138, 65] on div "SGT-001 Duchenne muscular dystrophy Jun 2025 (Open)" at bounding box center [711, 73] width 1200 height 23
click at [141, 70] on span "SGT-001" at bounding box center [137, 74] width 28 height 8
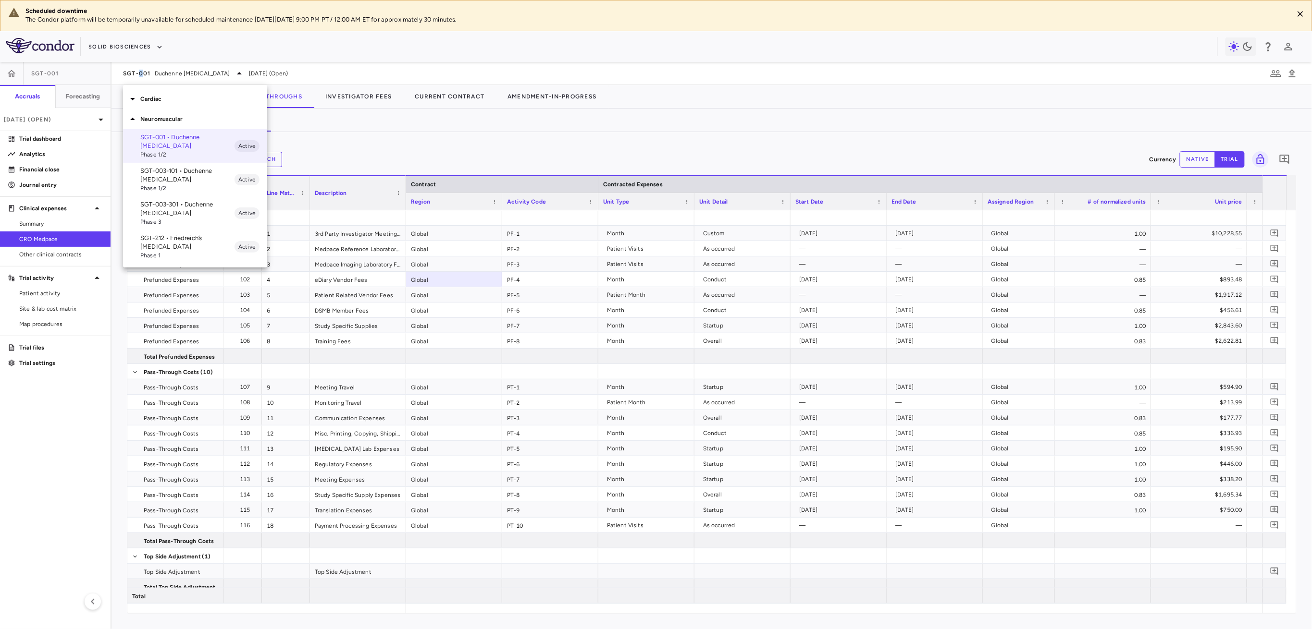
click at [169, 173] on p "SGT-003-101 • Duchenne muscular dystrophy" at bounding box center [187, 175] width 94 height 17
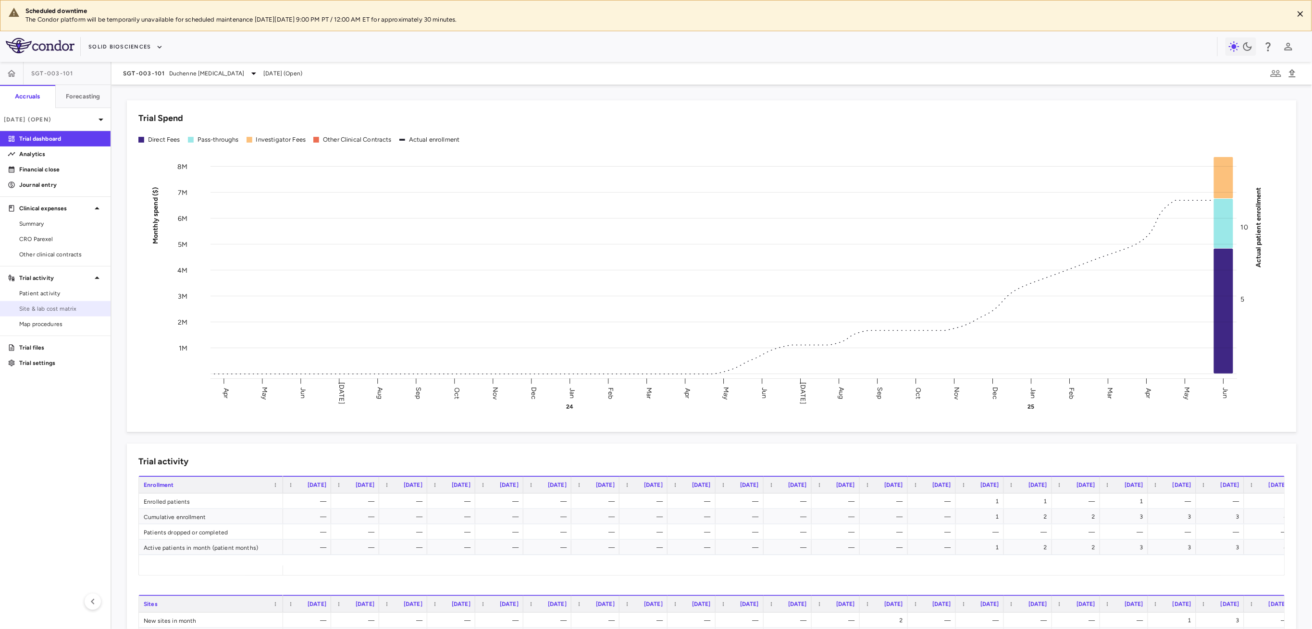
click at [56, 310] on span "Site & lab cost matrix" at bounding box center [61, 309] width 84 height 9
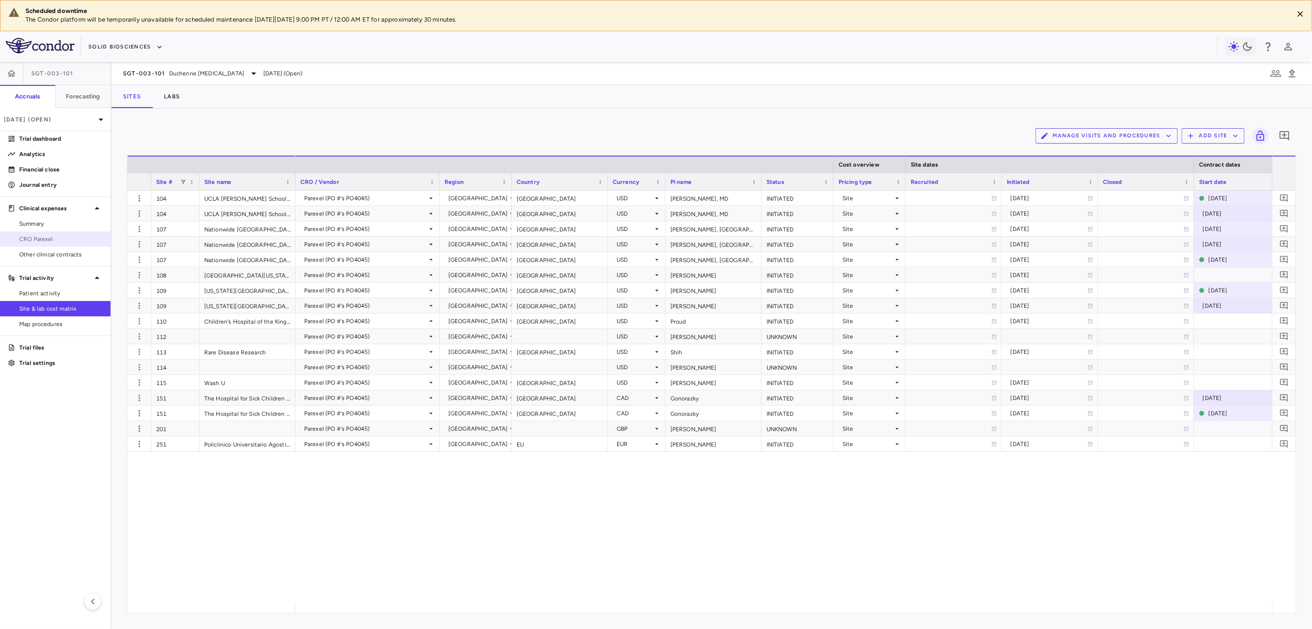
click at [52, 238] on span "CRO Parexel" at bounding box center [61, 239] width 84 height 9
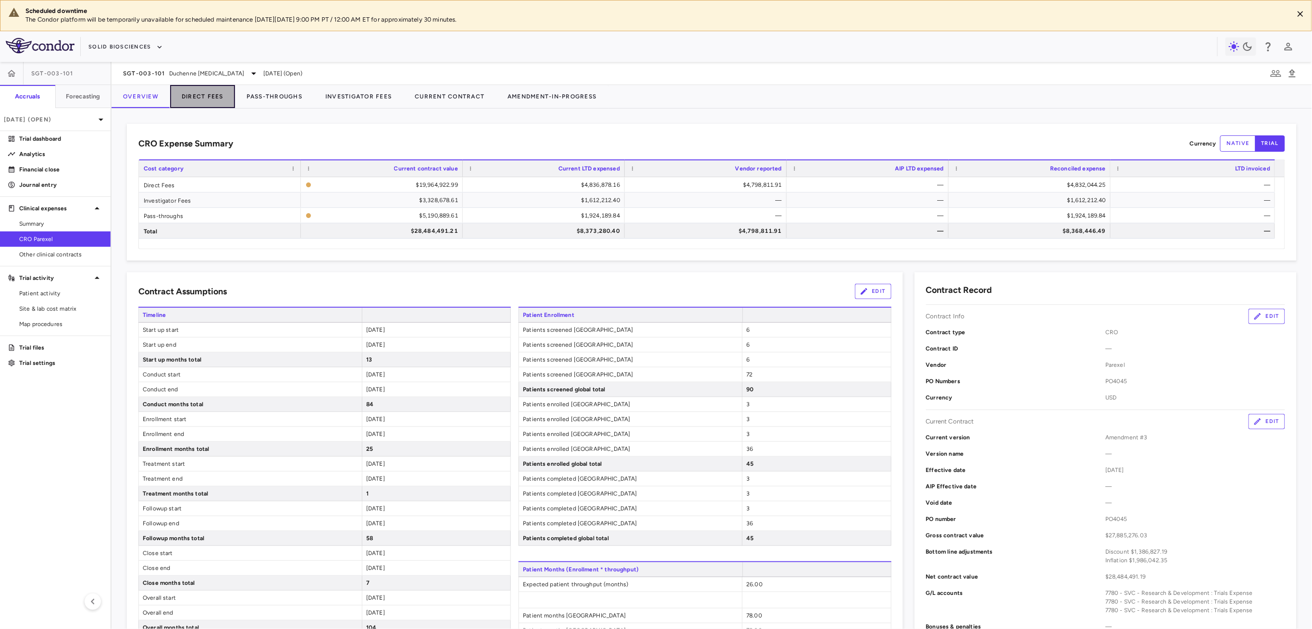
click at [206, 94] on button "Direct Fees" at bounding box center [202, 96] width 65 height 23
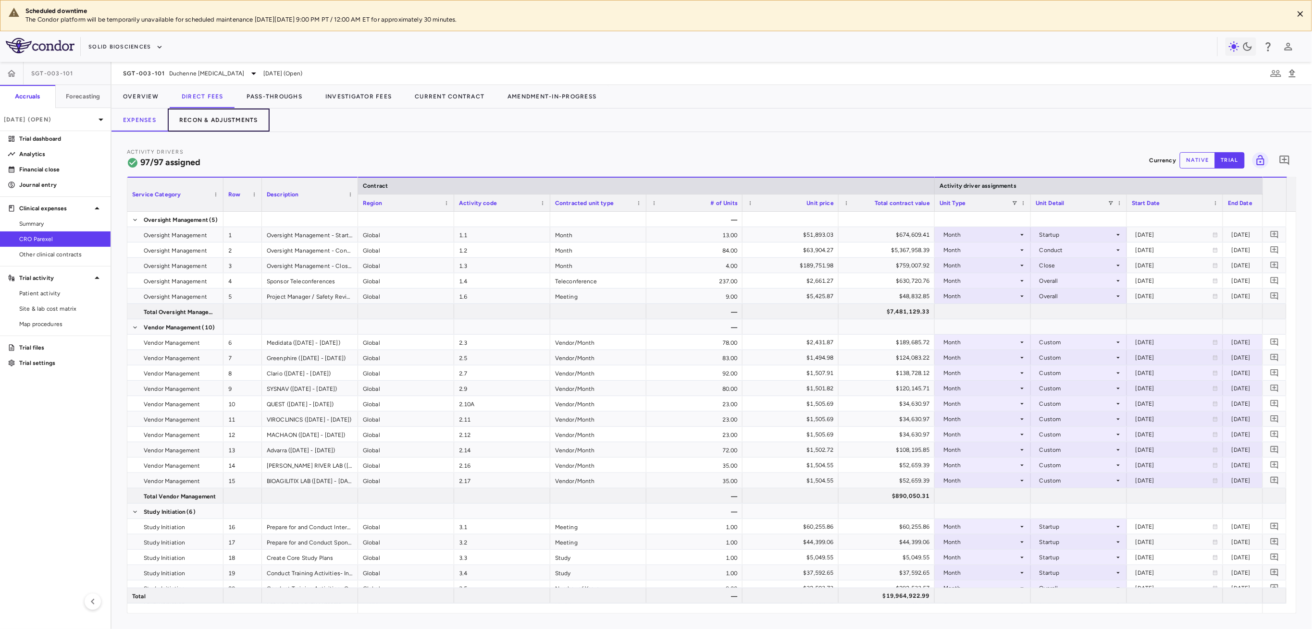
click at [214, 121] on button "Recon & Adjustments" at bounding box center [219, 120] width 102 height 23
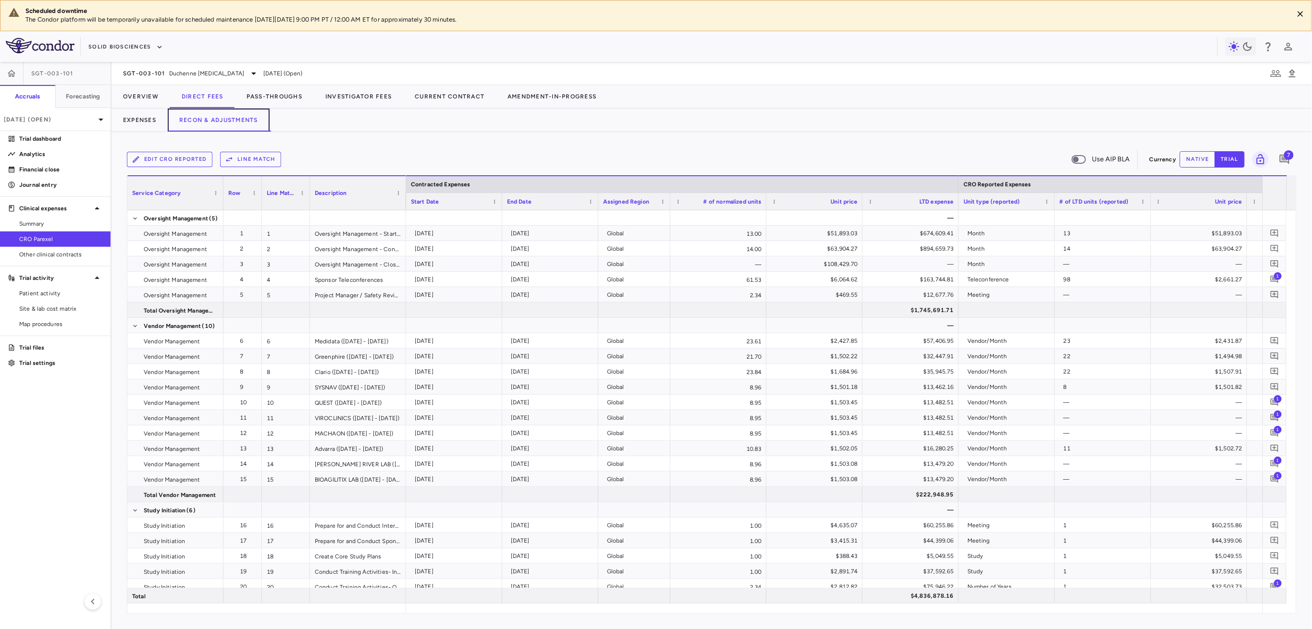
scroll to position [0, 604]
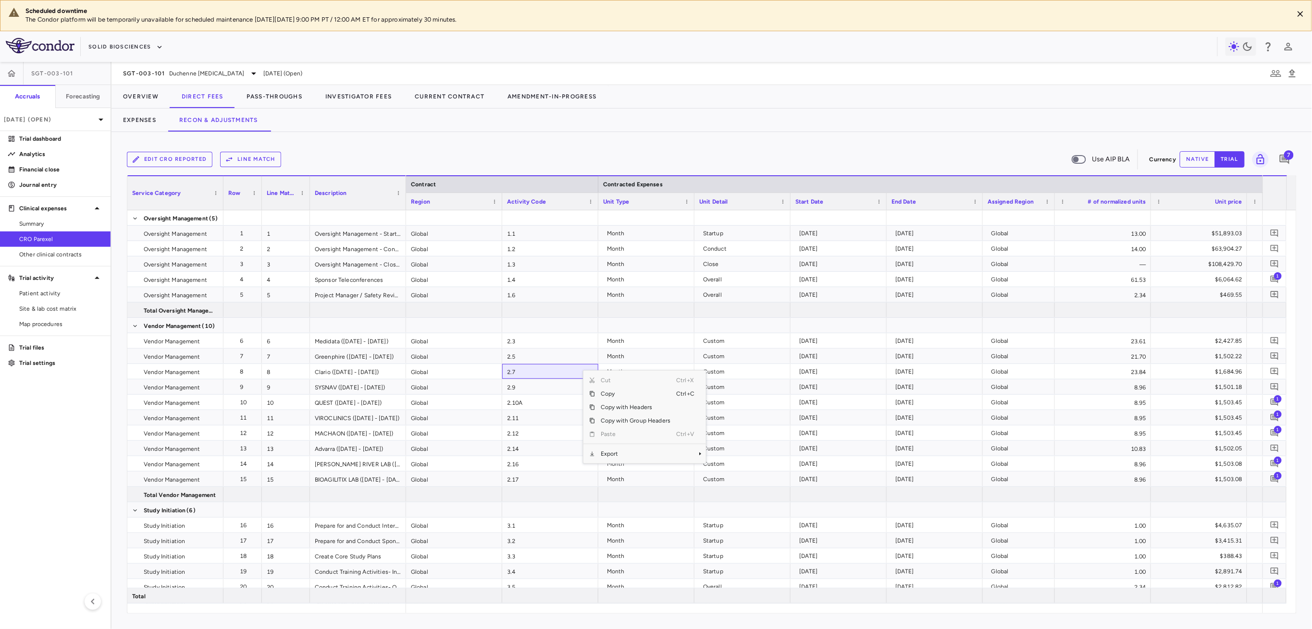
click at [636, 452] on span "Export" at bounding box center [635, 453] width 81 height 13
click at [694, 456] on span "Context Menu" at bounding box center [686, 453] width 21 height 13
click at [730, 472] on span "Excel Export" at bounding box center [738, 470] width 45 height 13
click at [268, 98] on button "Pass-Throughs" at bounding box center [274, 96] width 79 height 23
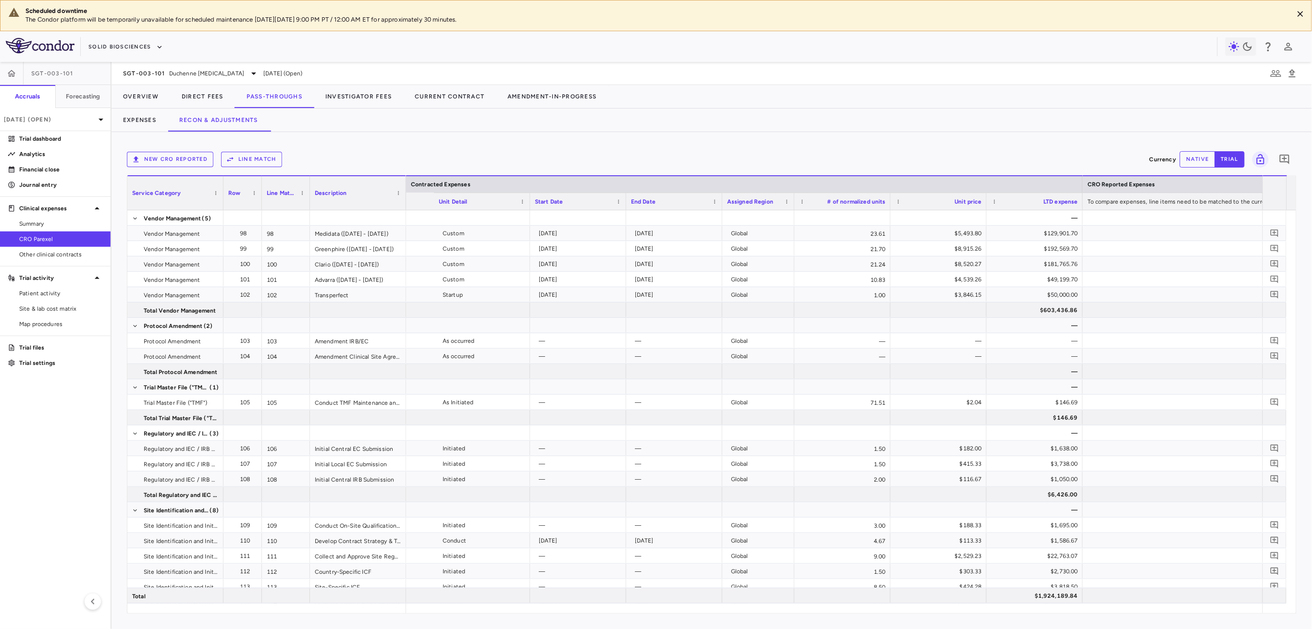
scroll to position [0, 467]
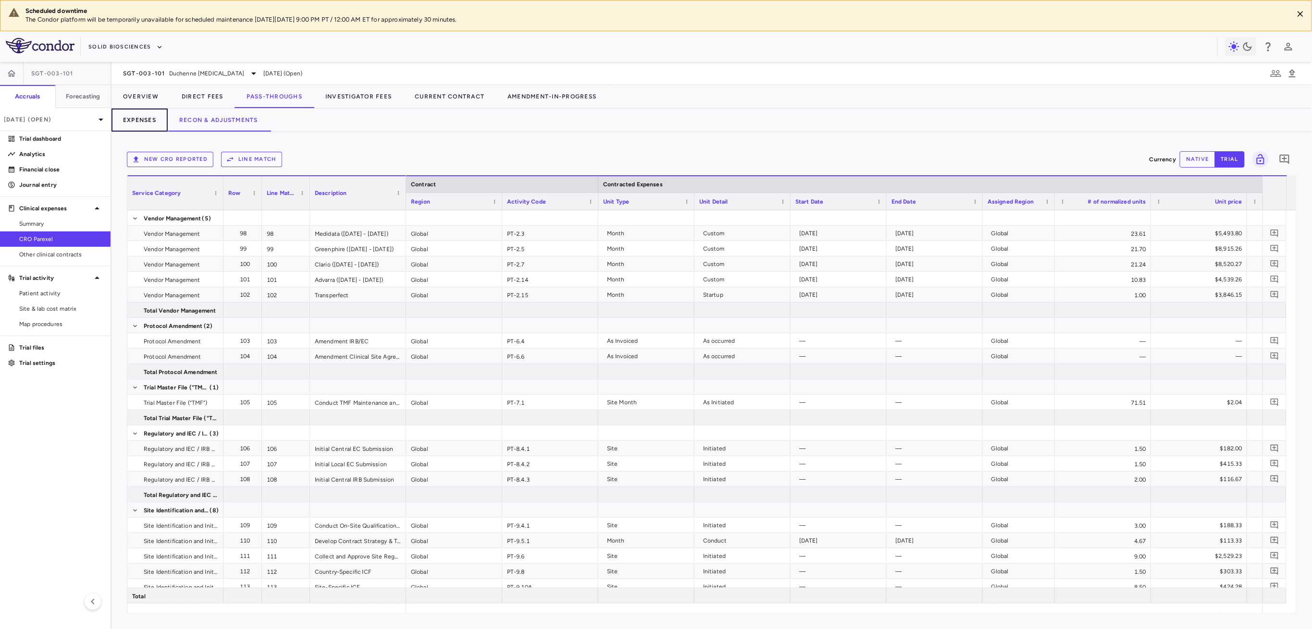
click at [148, 119] on button "Expenses" at bounding box center [139, 120] width 56 height 23
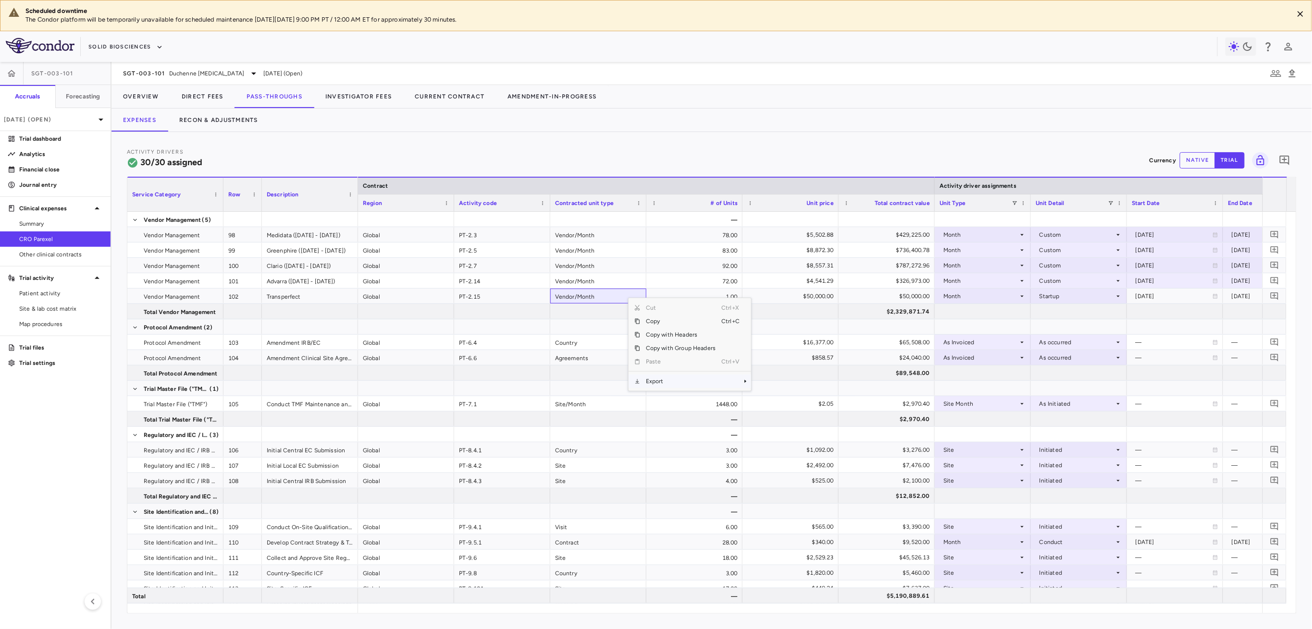
click at [670, 383] on span "Export" at bounding box center [680, 381] width 81 height 13
click at [795, 395] on span "Excel Export" at bounding box center [783, 398] width 45 height 13
click at [139, 79] on div "SGT-003-101 Duchenne muscular dystrophy Jun 2025 (Open)" at bounding box center [711, 73] width 1200 height 23
click at [141, 77] on div "SGT-003-101 Duchenne muscular dystrophy" at bounding box center [191, 74] width 136 height 12
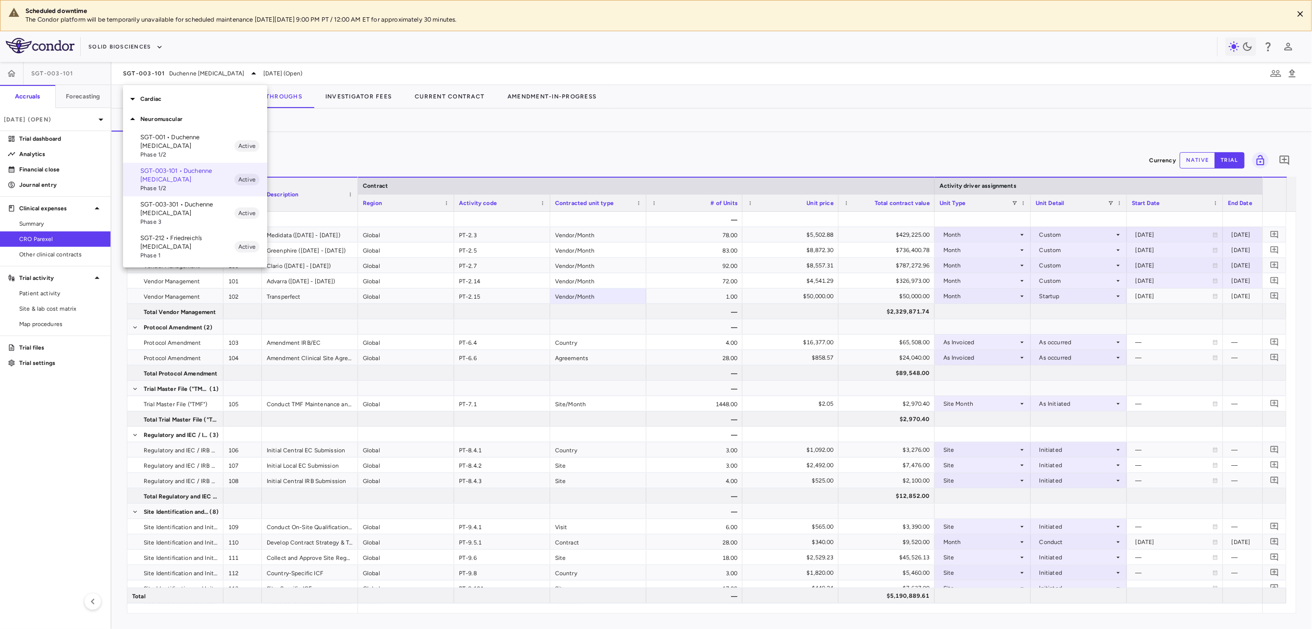
click at [154, 209] on p "SGT-003-301 • Duchenne muscular dystrophy" at bounding box center [187, 208] width 94 height 17
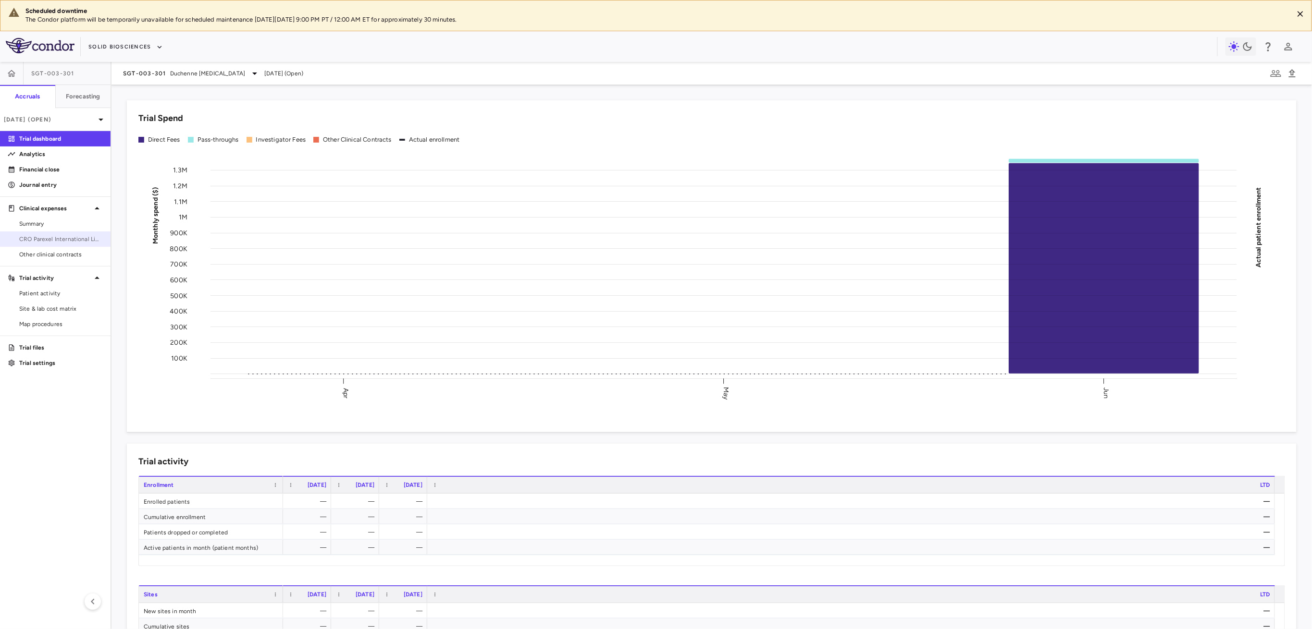
click at [59, 235] on span "CRO Parexel International Limited" at bounding box center [61, 239] width 84 height 9
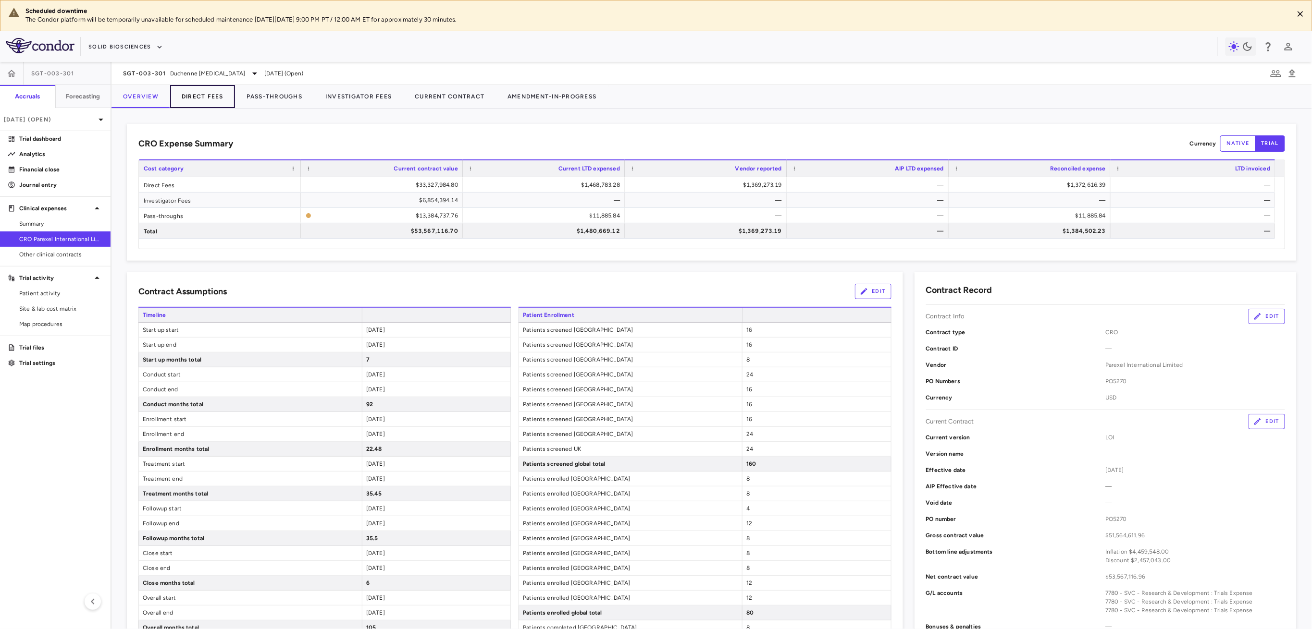
click at [210, 99] on button "Direct Fees" at bounding box center [202, 96] width 65 height 23
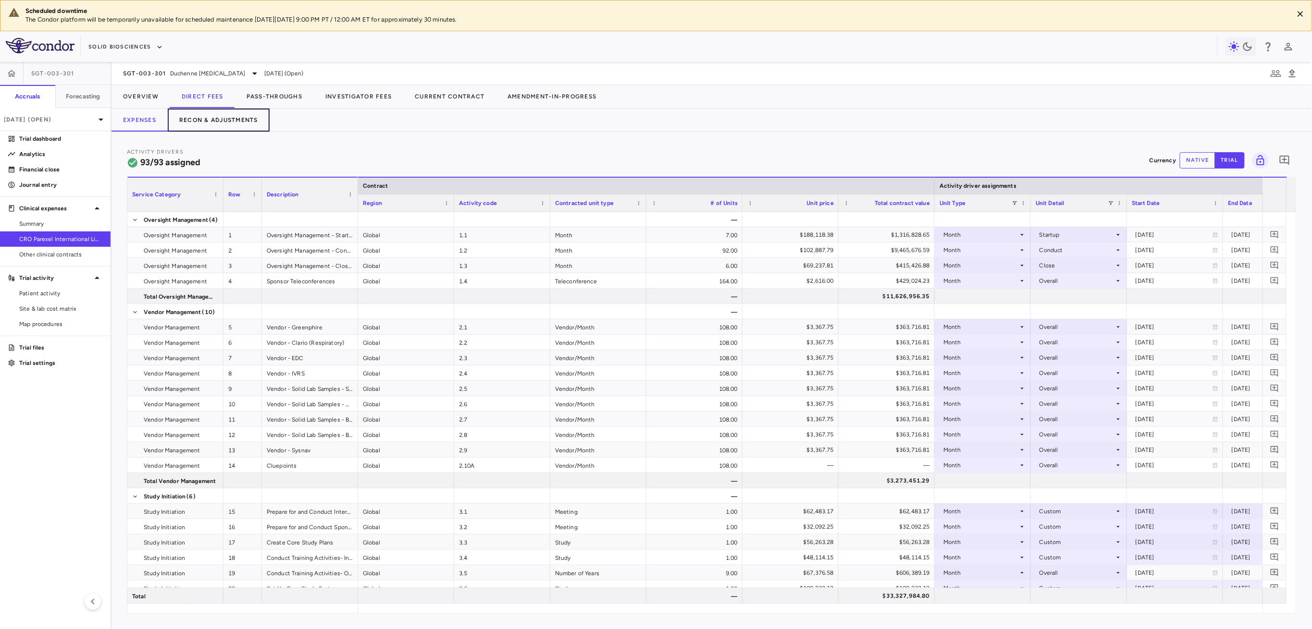
click at [249, 123] on button "Recon & Adjustments" at bounding box center [219, 120] width 102 height 23
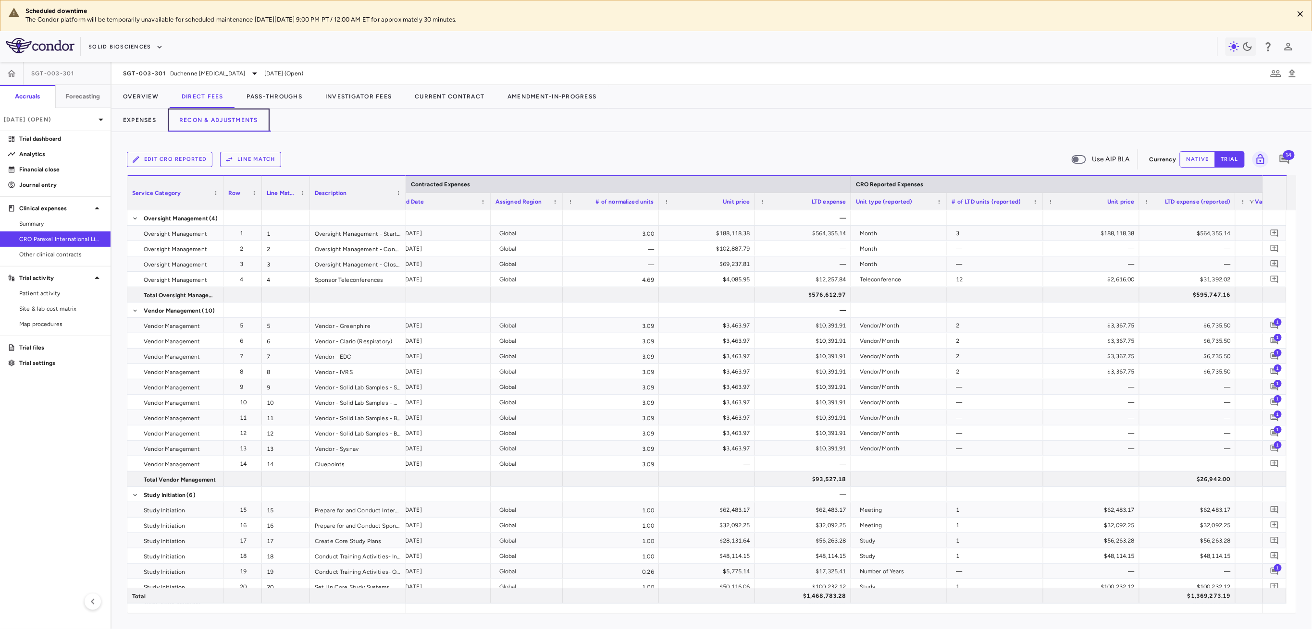
scroll to position [0, 580]
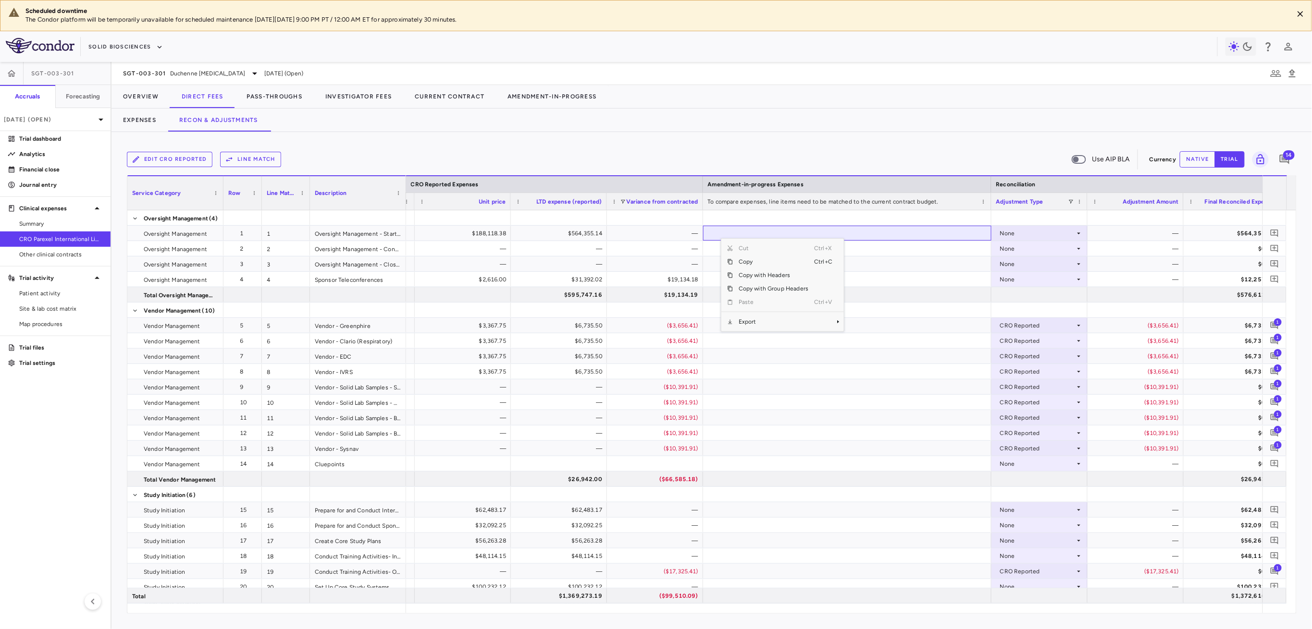
click at [828, 329] on div "Cut Ctrl+X Copy Ctrl+C Copy with Headers Copy with Group Headers Paste Ctrl+V E…" at bounding box center [782, 285] width 123 height 93
click at [827, 317] on span "Context Menu" at bounding box center [824, 321] width 21 height 13
click at [877, 337] on span "Excel Export" at bounding box center [875, 338] width 45 height 13
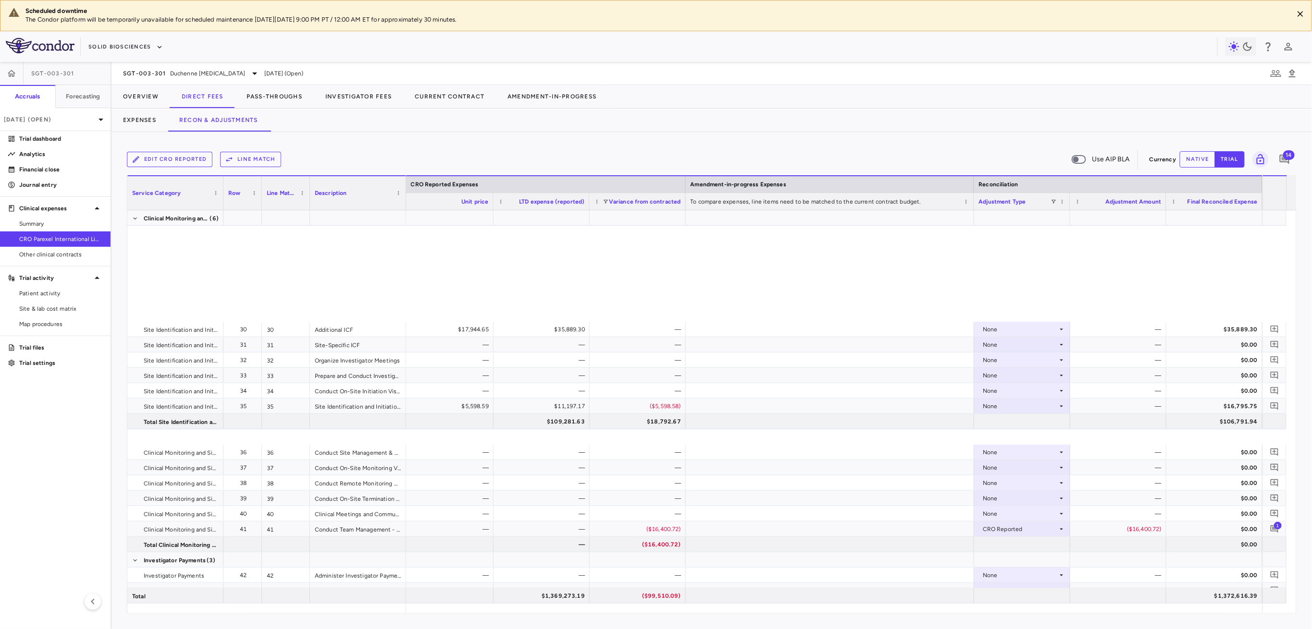
scroll to position [769, 0]
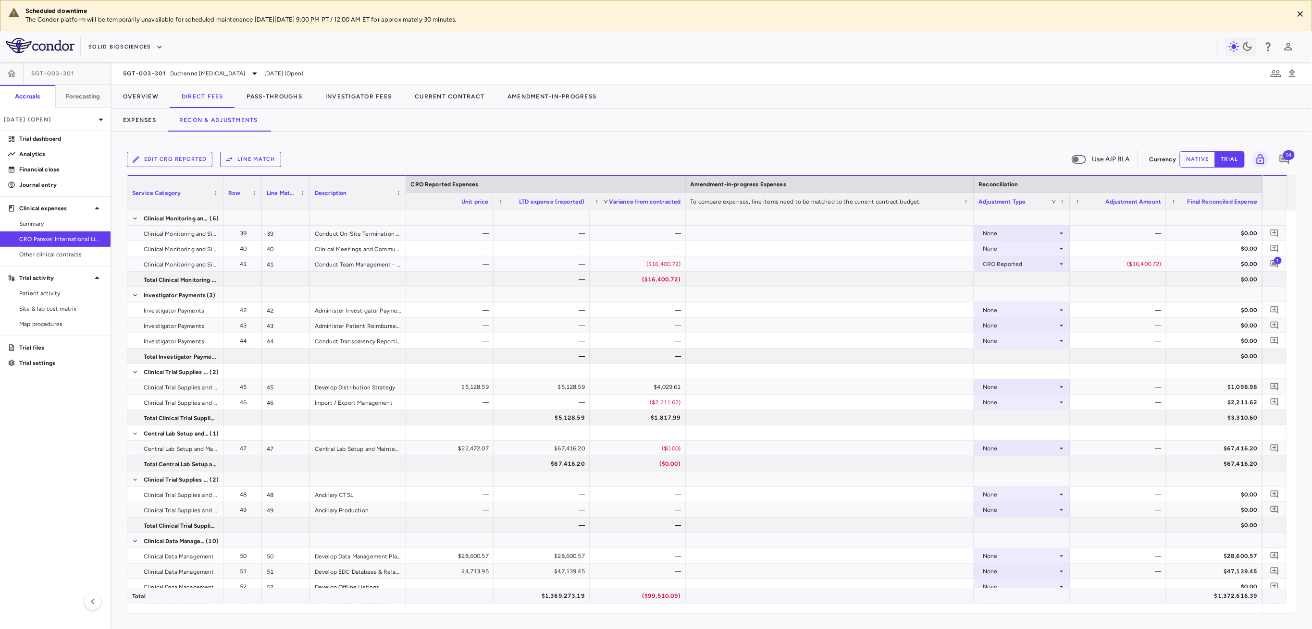
click at [1218, 597] on div "$1,372,616.39" at bounding box center [1216, 596] width 83 height 15
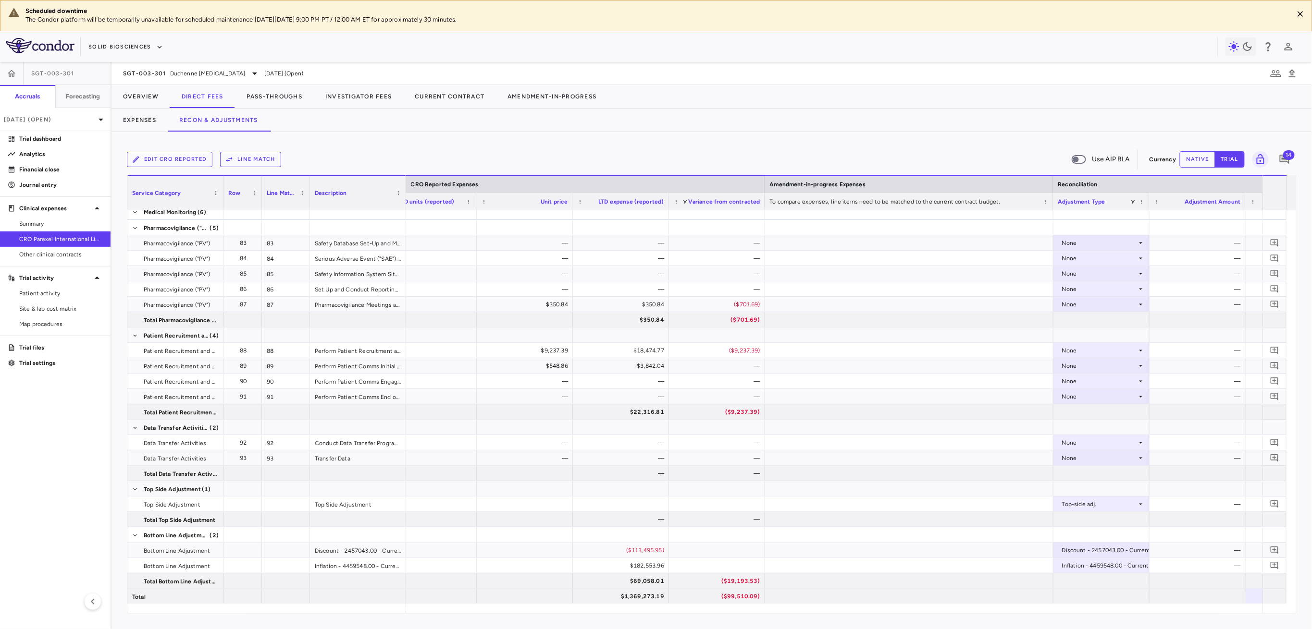
scroll to position [0, 1059]
click at [649, 596] on div "$1,369,273.19" at bounding box center [627, 596] width 83 height 15
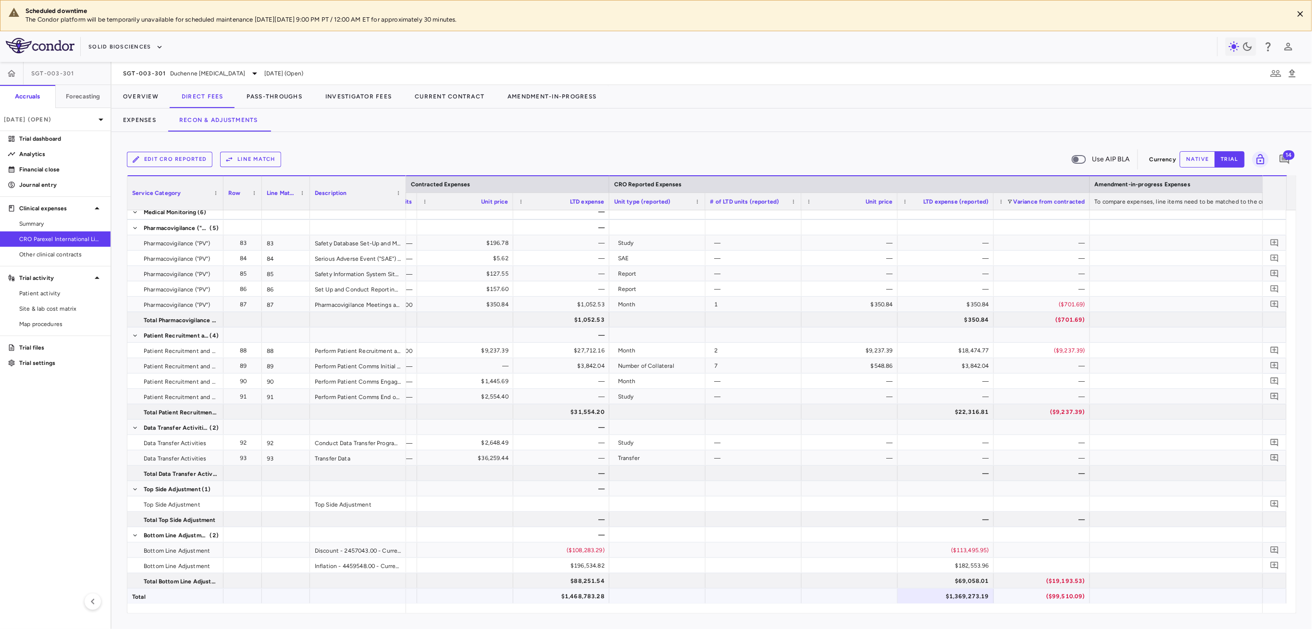
click at [571, 591] on div "$1,468,783.28" at bounding box center [563, 596] width 83 height 15
click at [257, 95] on button "Pass-Throughs" at bounding box center [274, 96] width 79 height 23
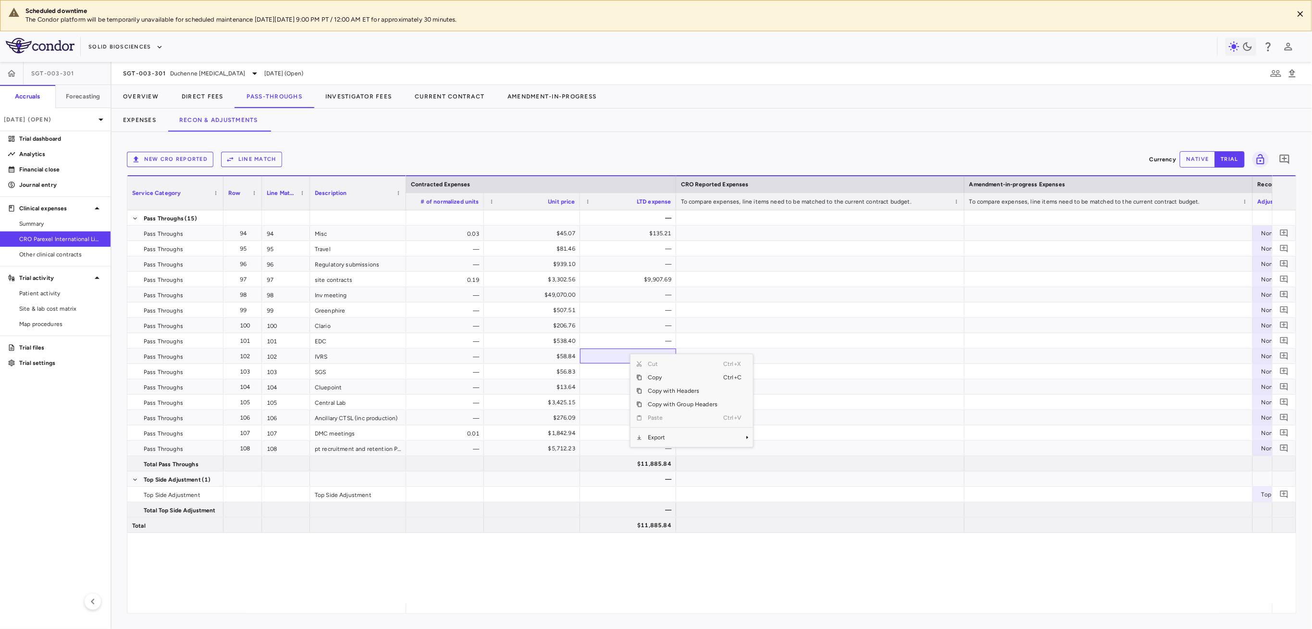
click at [654, 433] on span "Export" at bounding box center [682, 437] width 81 height 13
click at [781, 456] on span "Excel Export" at bounding box center [785, 454] width 45 height 13
click at [196, 159] on button "New CRO reported" at bounding box center [170, 159] width 86 height 15
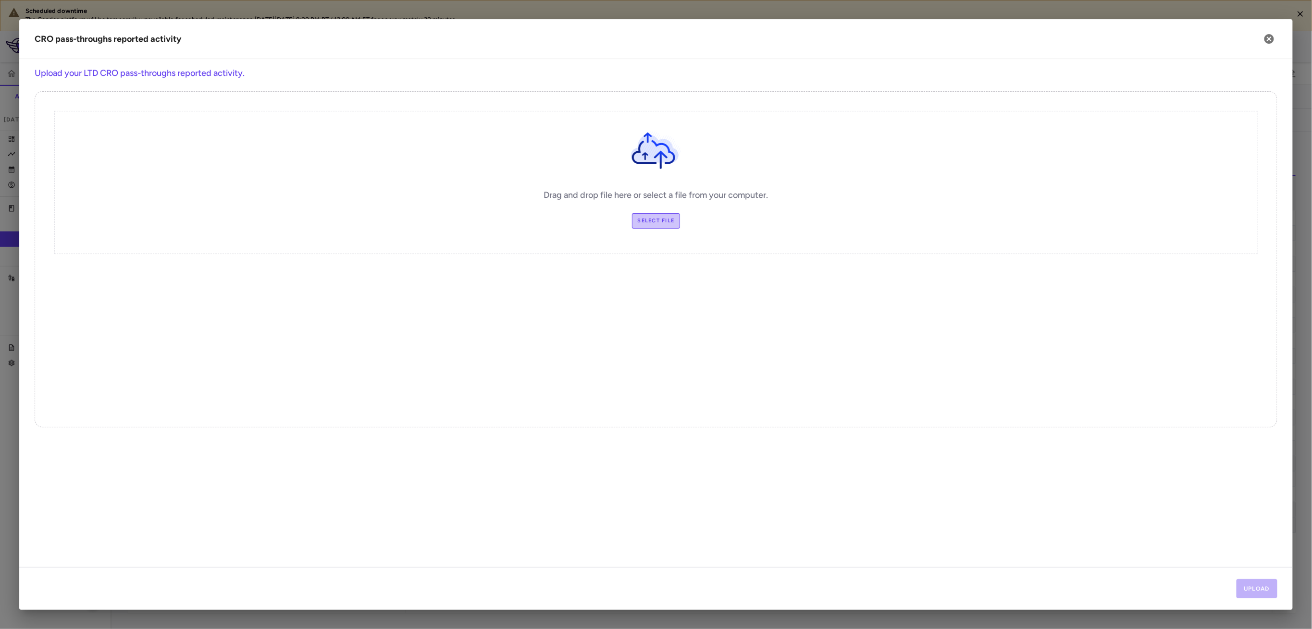
click at [655, 227] on label "Select file" at bounding box center [656, 220] width 49 height 15
click at [0, 0] on input "Select file" at bounding box center [0, 0] width 0 height 0
click at [1253, 592] on div "Upload" at bounding box center [655, 589] width 1273 height 43
click at [1256, 592] on button "Upload" at bounding box center [1256, 589] width 41 height 19
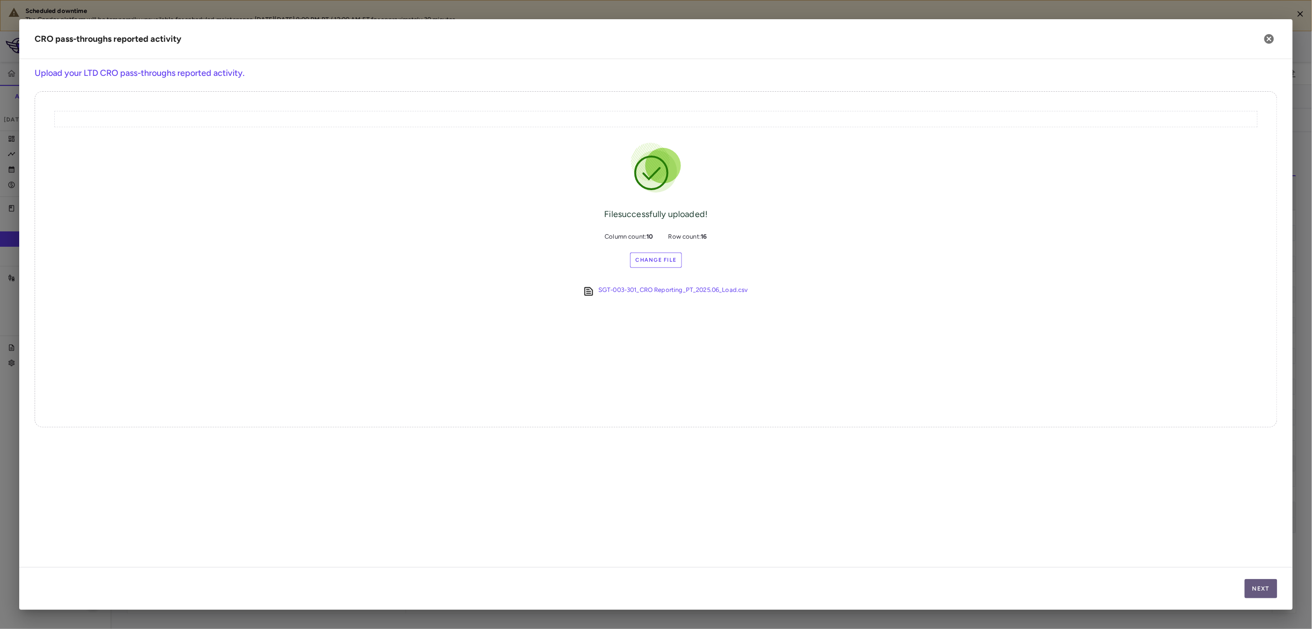
click at [1256, 592] on button "Next" at bounding box center [1261, 589] width 33 height 19
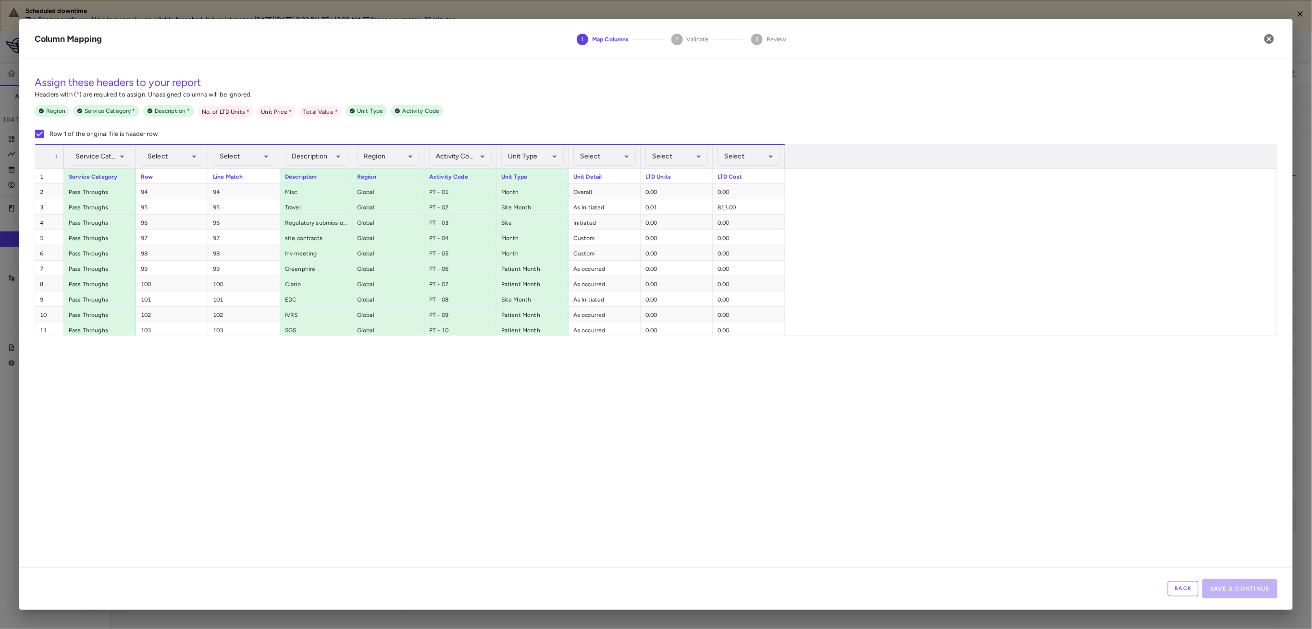
click at [1189, 584] on button "Back" at bounding box center [1183, 588] width 31 height 15
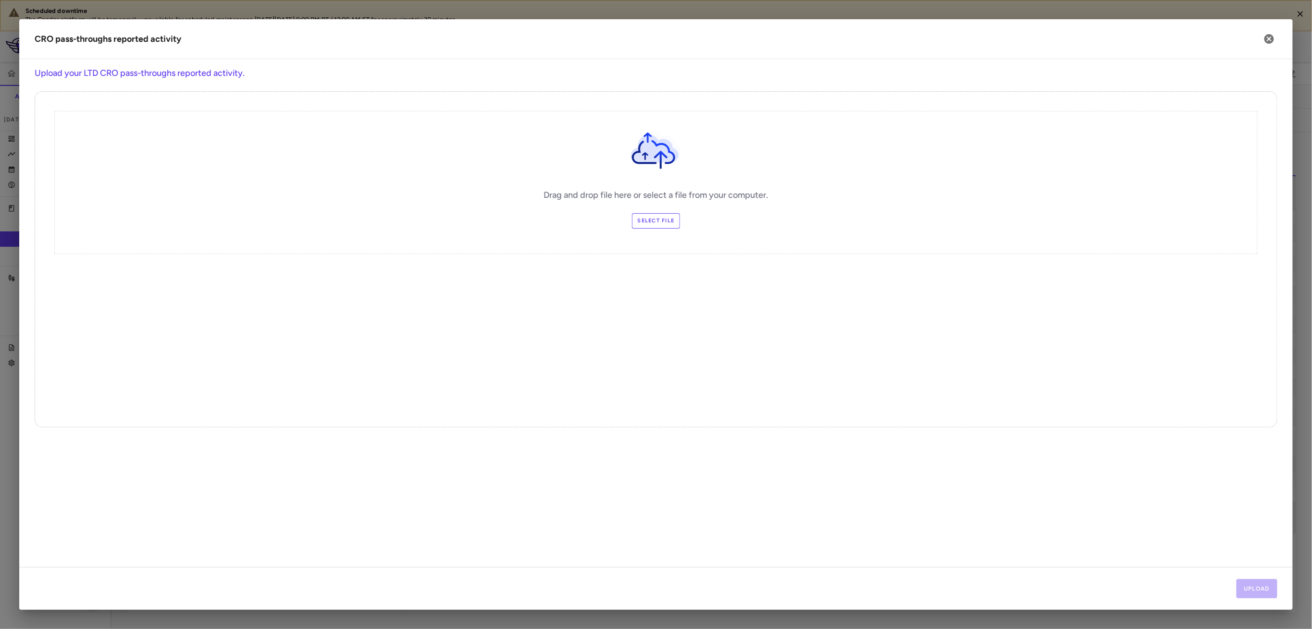
click at [642, 222] on label "Select file" at bounding box center [656, 220] width 49 height 15
click at [0, 0] on input "Select file" at bounding box center [0, 0] width 0 height 0
click at [1252, 593] on button "Upload" at bounding box center [1256, 589] width 41 height 19
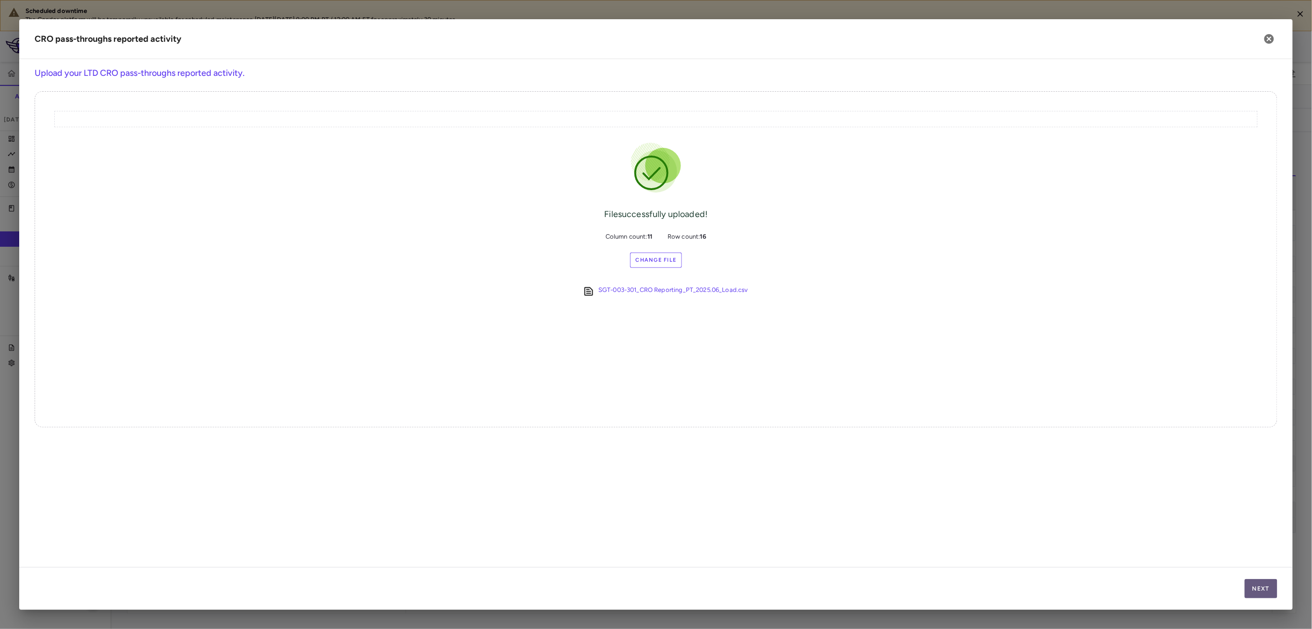
click at [1267, 586] on button "Next" at bounding box center [1261, 589] width 33 height 19
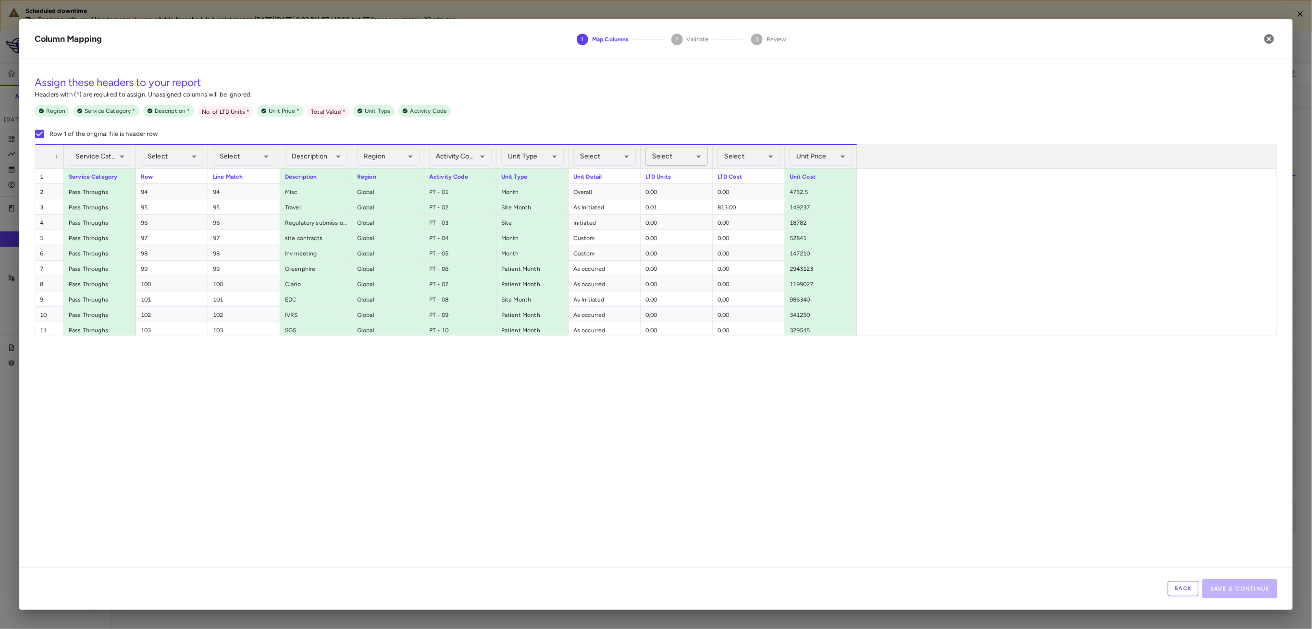
click at [686, 152] on body "Scheduled downtime The Condor platform will be temporarily unavailable for sche…" at bounding box center [656, 314] width 1312 height 629
click at [680, 245] on li "No. of LTD Units Required" at bounding box center [677, 244] width 112 height 17
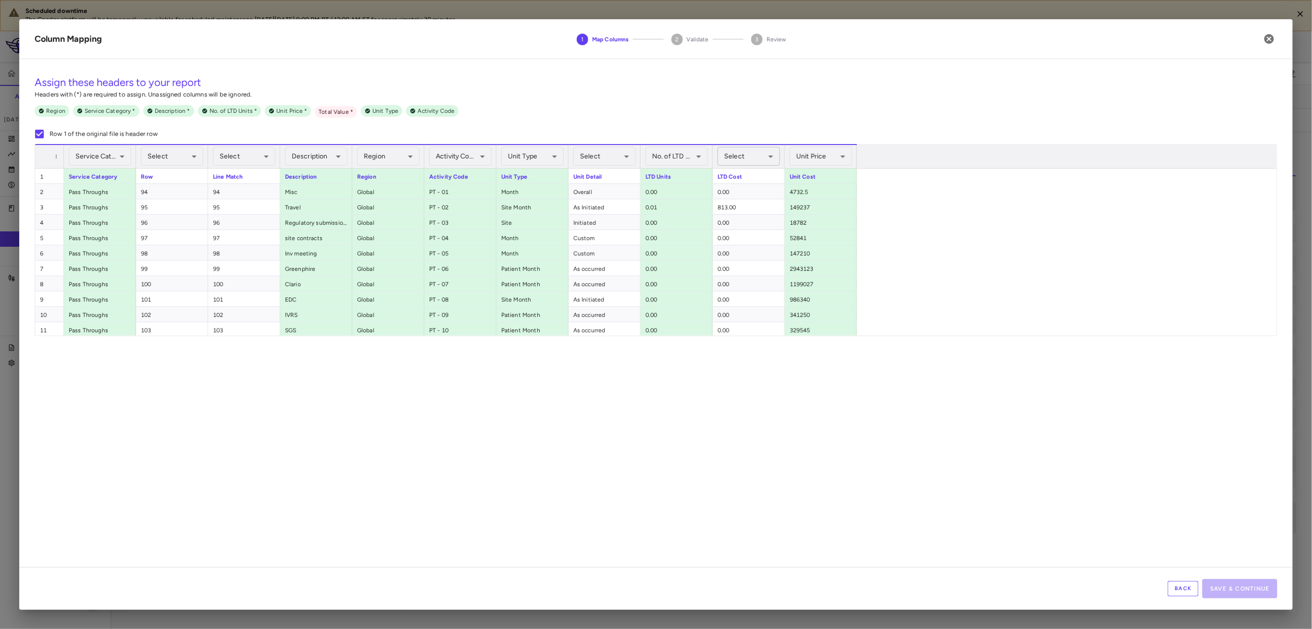
click at [749, 152] on body "Scheduled downtime The Condor platform will be temporarily unavailable for sche…" at bounding box center [656, 314] width 1312 height 629
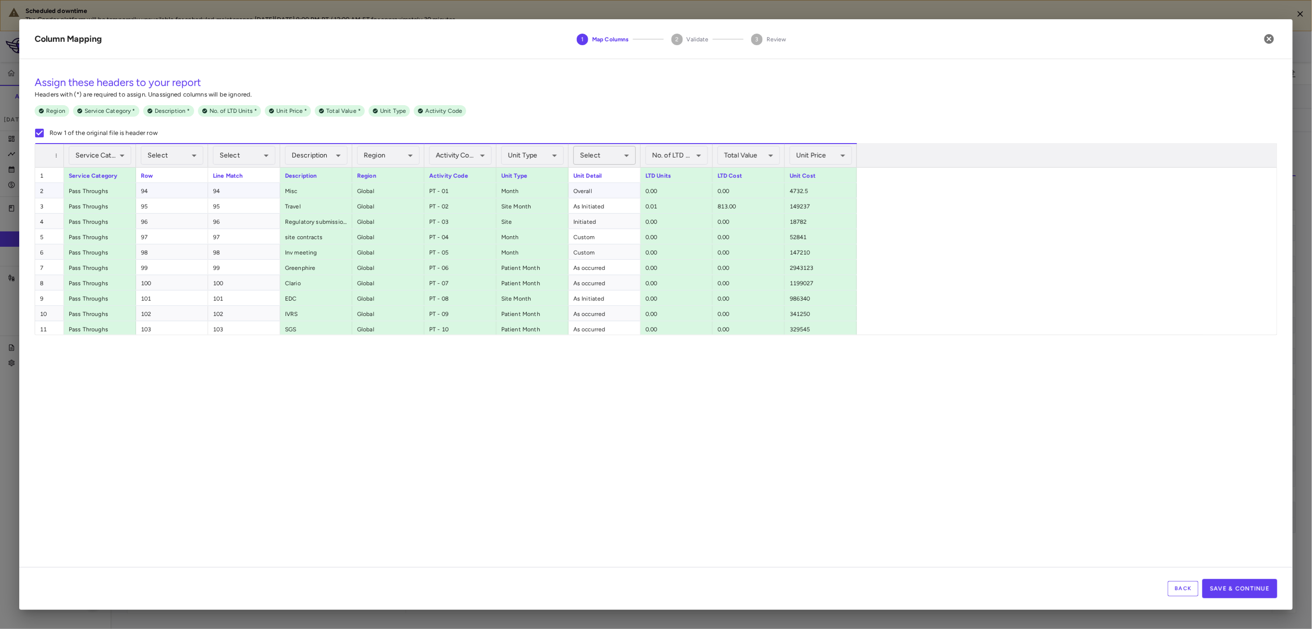
scroll to position [0, 667]
click at [1220, 591] on button "Save & Continue" at bounding box center [1239, 589] width 75 height 19
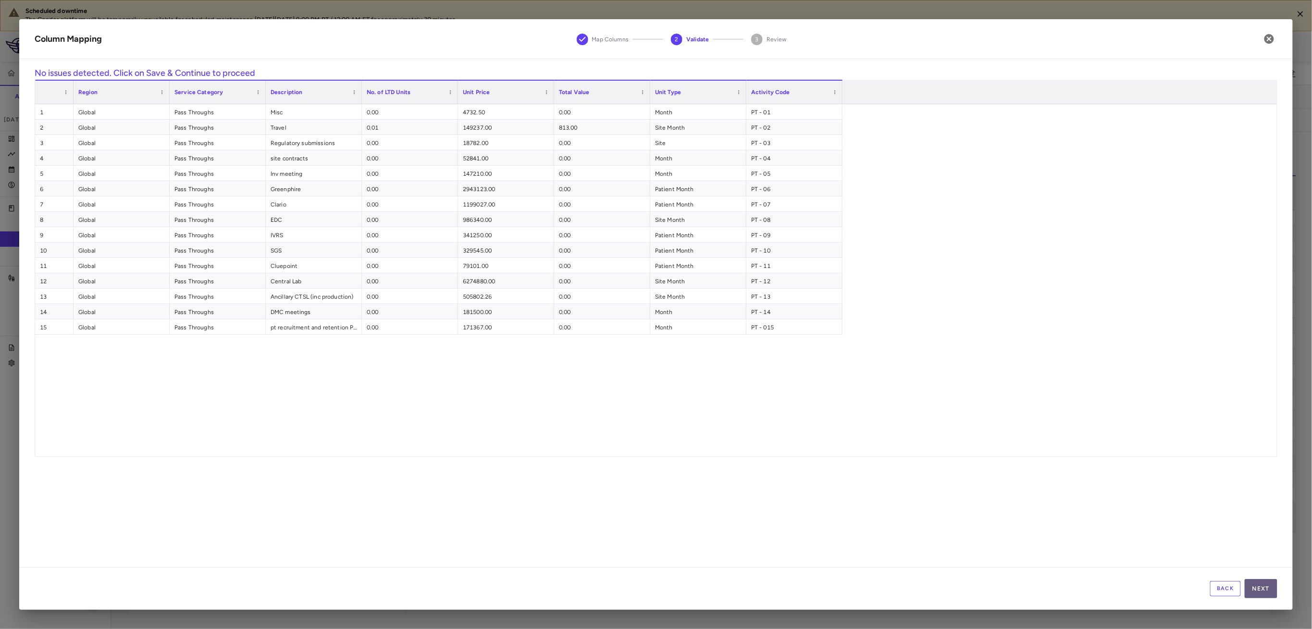
click at [1259, 587] on button "Next" at bounding box center [1261, 589] width 33 height 19
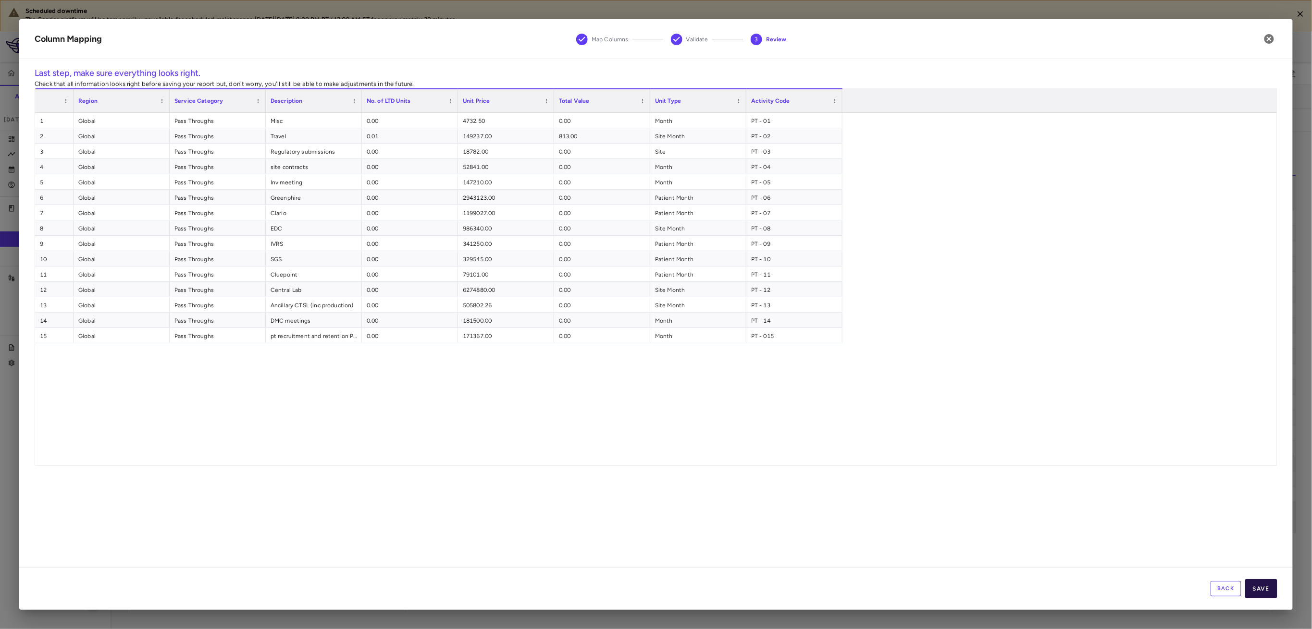
click at [1271, 589] on button "Save" at bounding box center [1261, 589] width 32 height 19
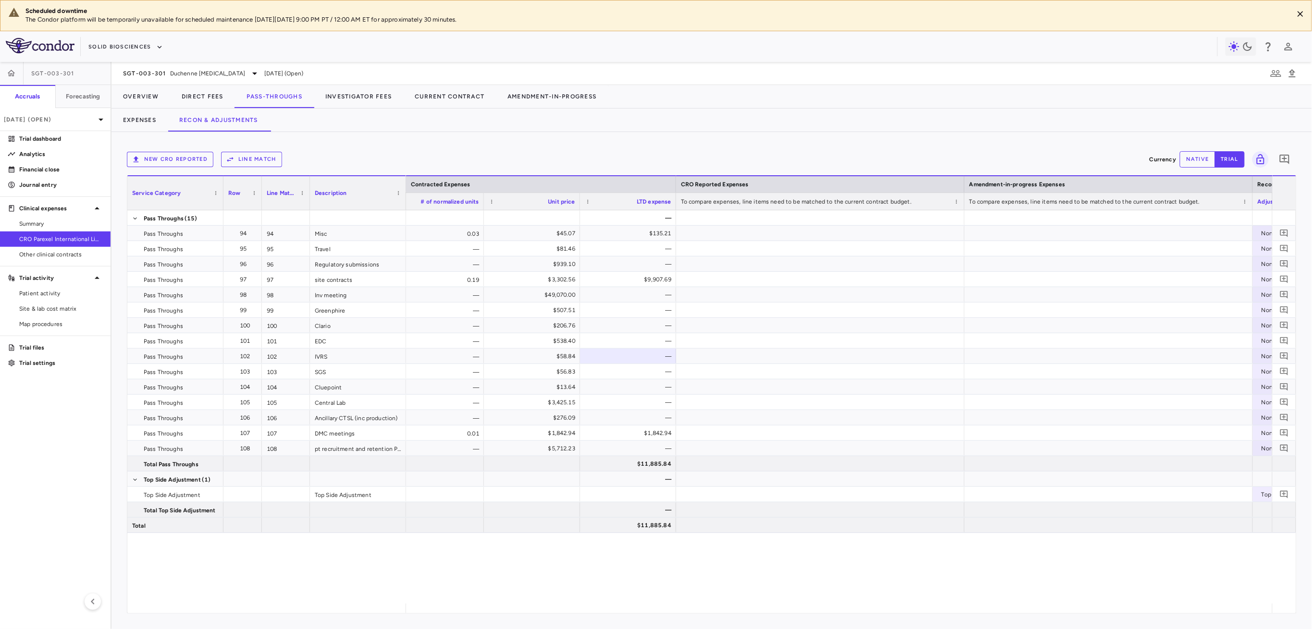
click at [261, 171] on div "New CRO reported Line Match Currency native trial 0" at bounding box center [712, 160] width 1170 height 24
click at [259, 162] on button "Line Match" at bounding box center [251, 159] width 61 height 15
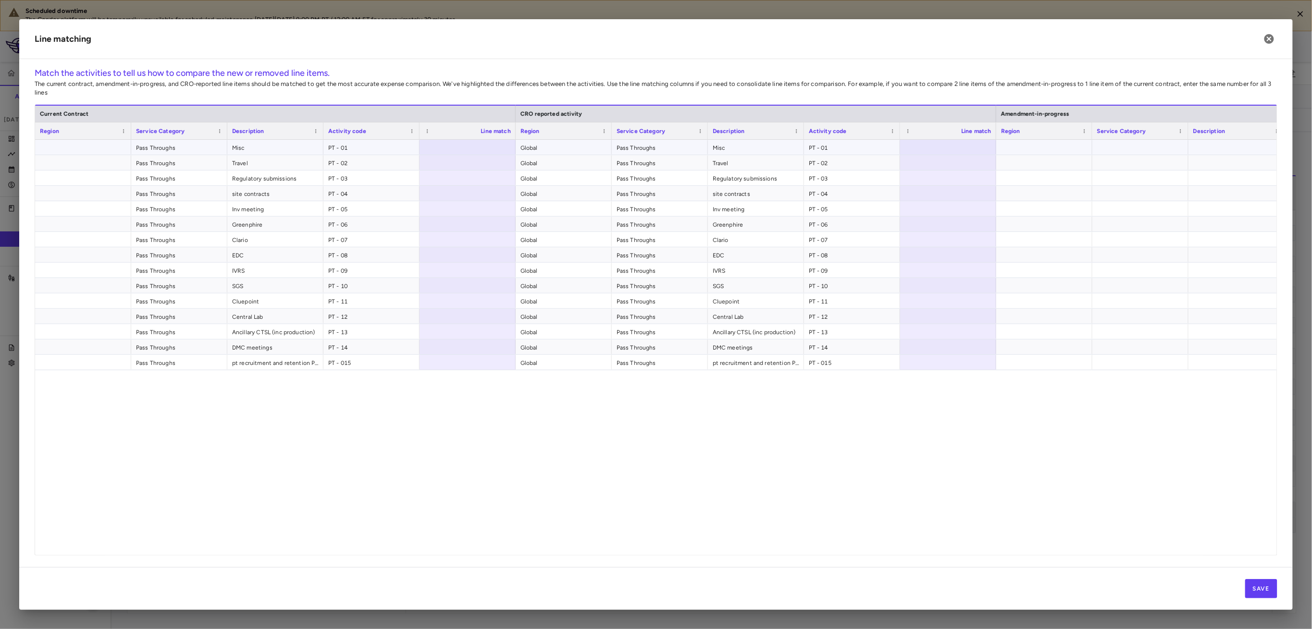
click at [484, 150] on div at bounding box center [468, 147] width 96 height 15
click at [971, 146] on div at bounding box center [948, 147] width 96 height 15
click at [1267, 586] on button "Save" at bounding box center [1261, 589] width 32 height 19
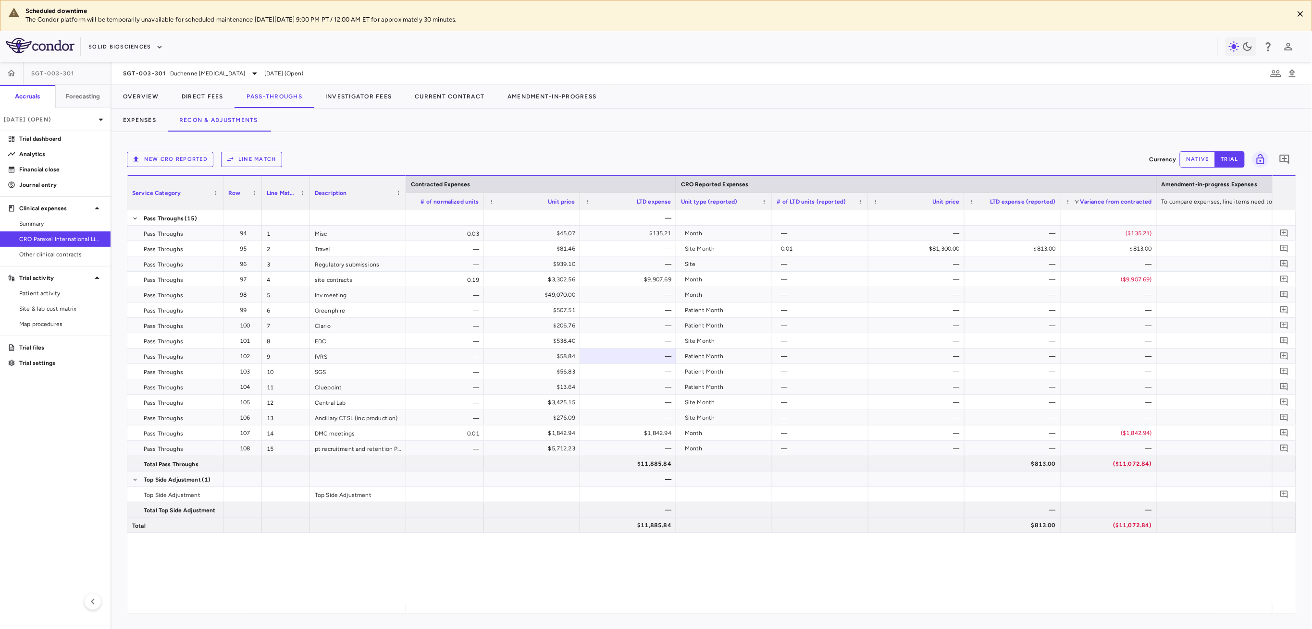
click at [1006, 597] on div "— [DATE] Global 0.03 $45.07 $135.21 Month — — — ($135.21) — Global — $81.46 — S…" at bounding box center [839, 407] width 866 height 394
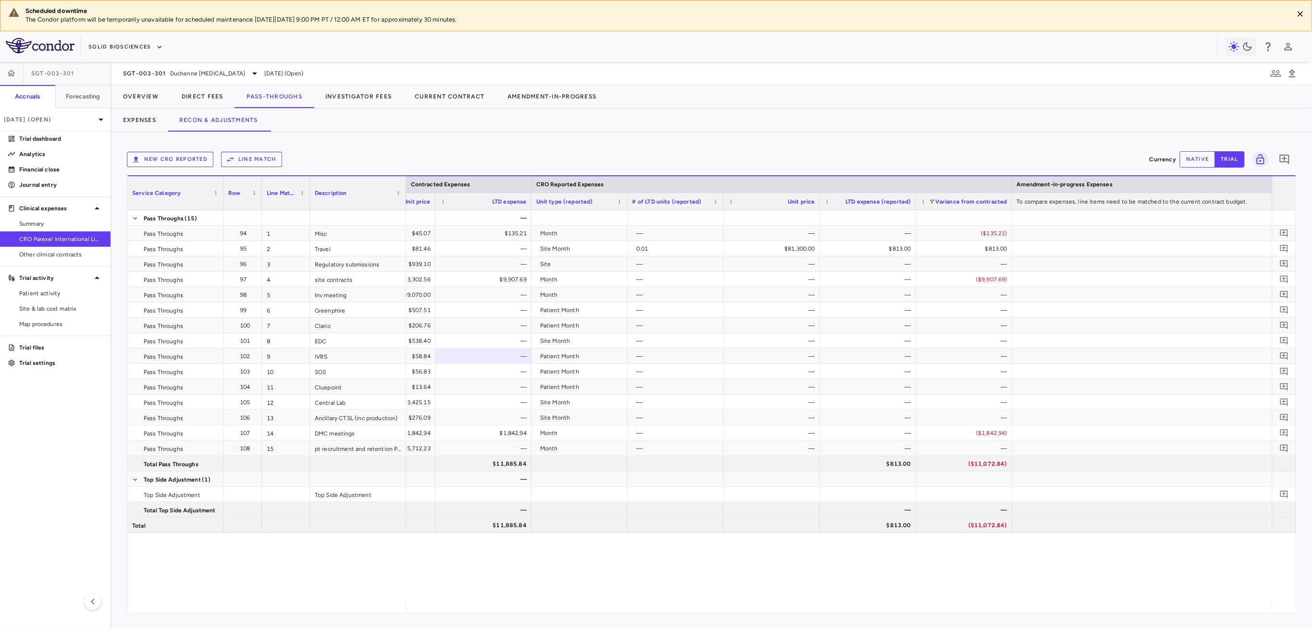
scroll to position [0, 0]
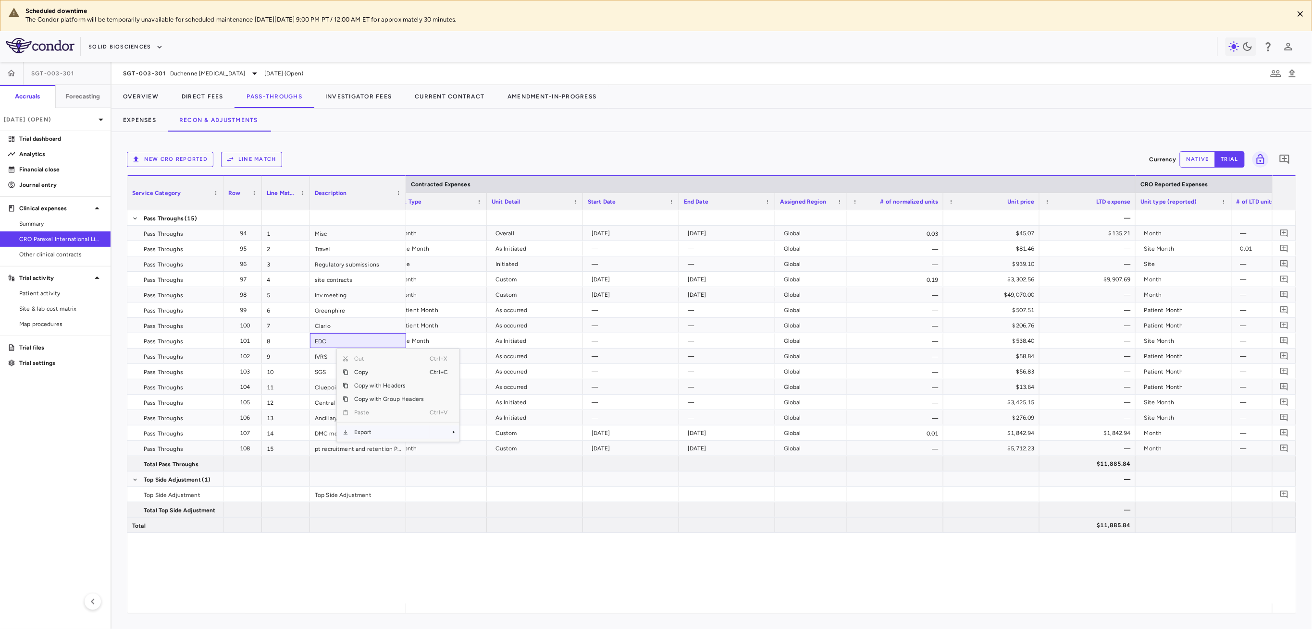
click at [404, 432] on span "Export" at bounding box center [388, 432] width 81 height 13
click at [500, 449] on span "Excel Export" at bounding box center [491, 449] width 45 height 13
click at [164, 72] on span "SGT-003-301" at bounding box center [144, 74] width 43 height 8
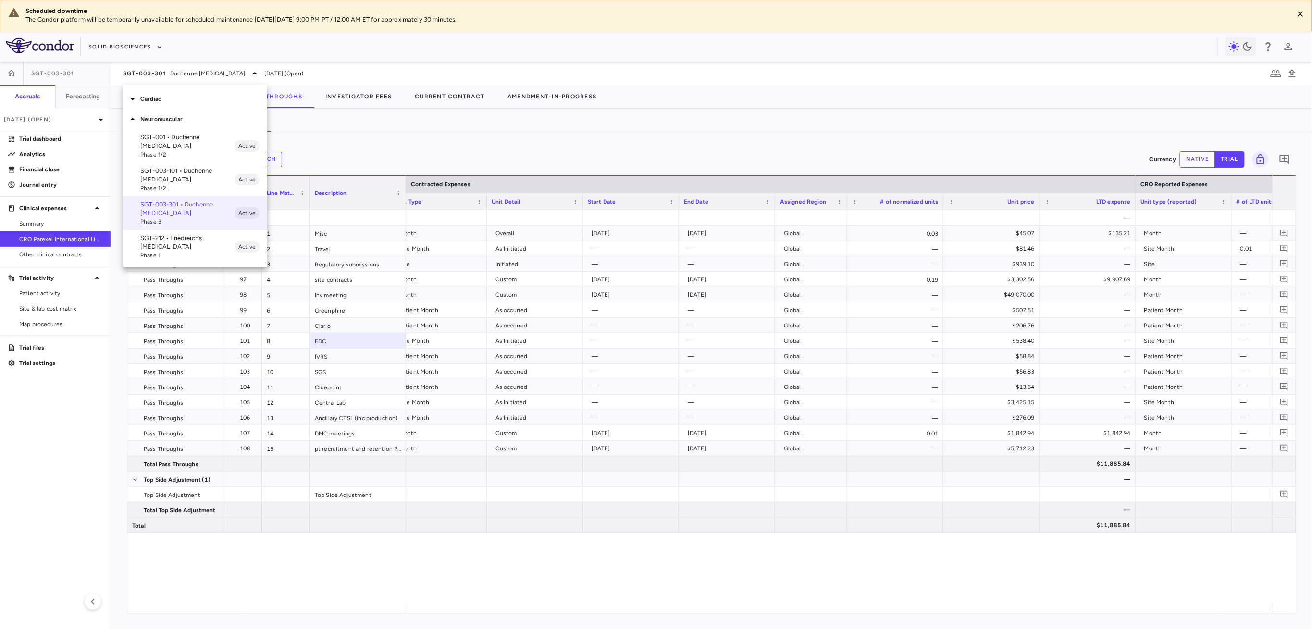
click at [185, 173] on p "SGT-003-101 • Duchenne [MEDICAL_DATA]" at bounding box center [187, 175] width 94 height 17
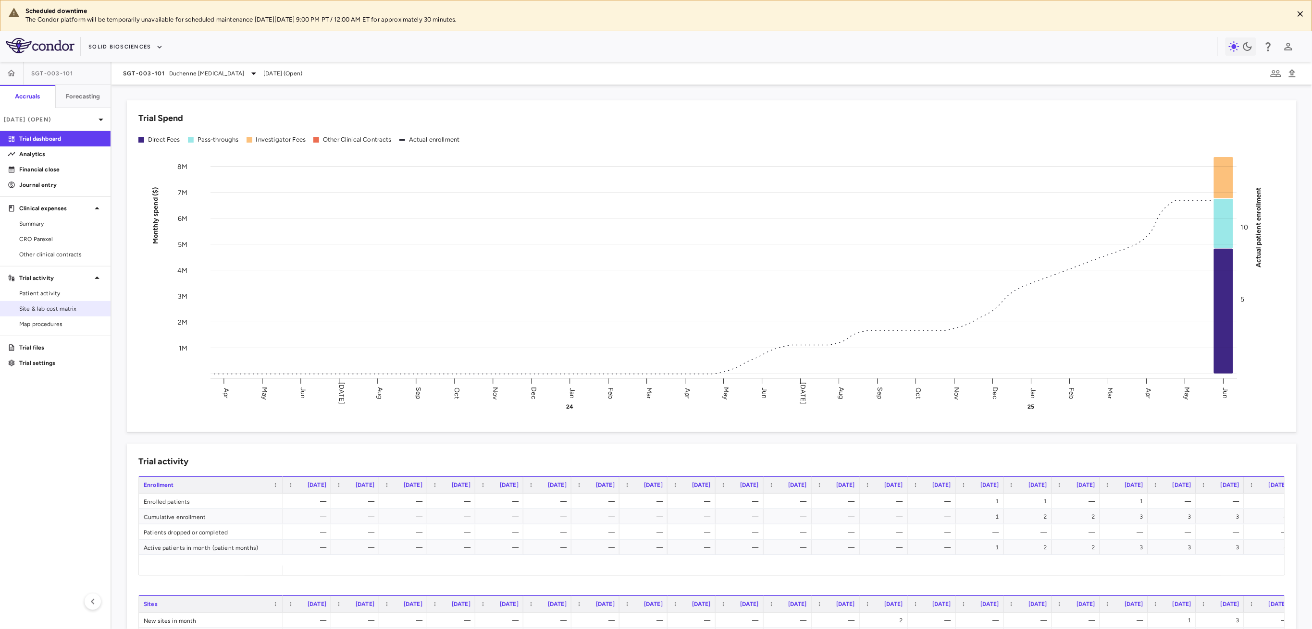
click at [65, 306] on span "Site & lab cost matrix" at bounding box center [61, 309] width 84 height 9
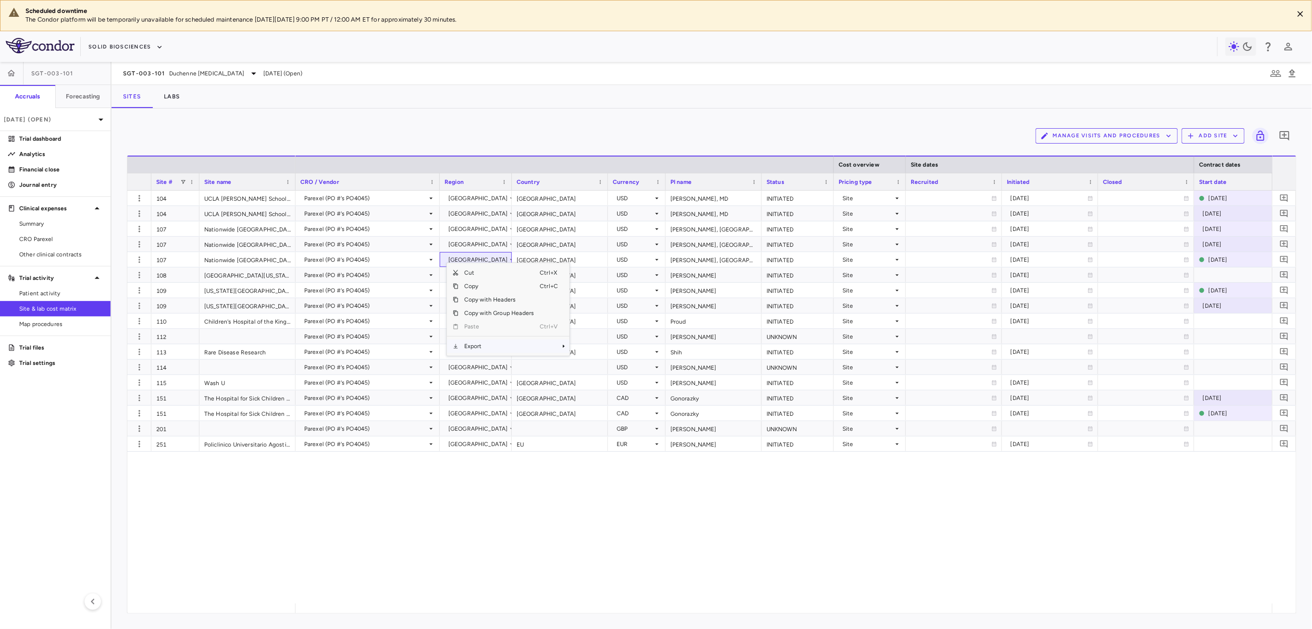
click at [491, 349] on span "Export" at bounding box center [498, 346] width 81 height 13
click at [620, 363] on span "Excel Export" at bounding box center [601, 363] width 45 height 13
click at [156, 76] on span "SGT-003-101" at bounding box center [144, 74] width 42 height 8
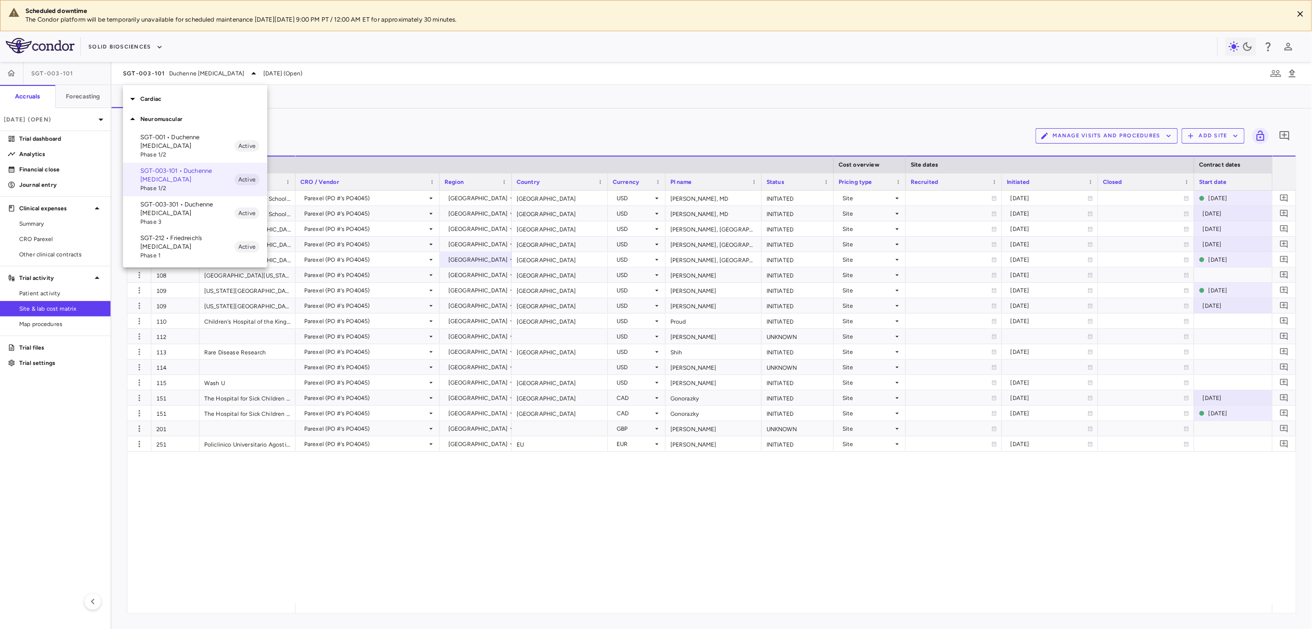
click at [168, 251] on span "Phase 1" at bounding box center [187, 255] width 94 height 9
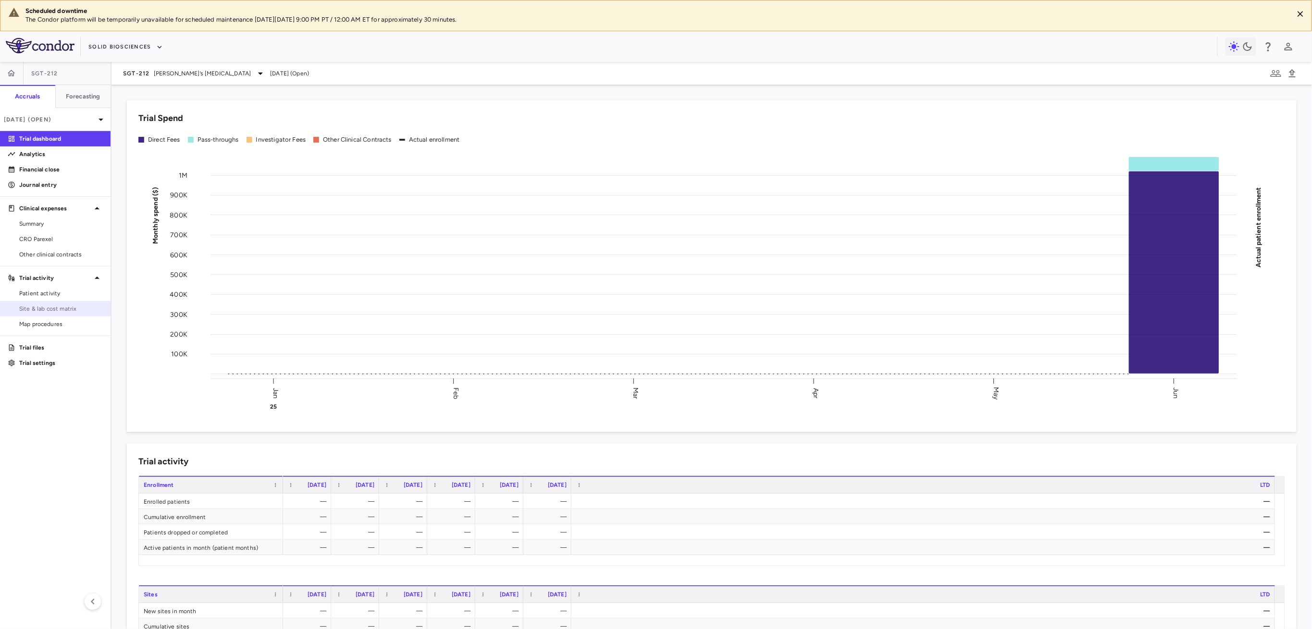
click at [59, 306] on span "Site & lab cost matrix" at bounding box center [61, 309] width 84 height 9
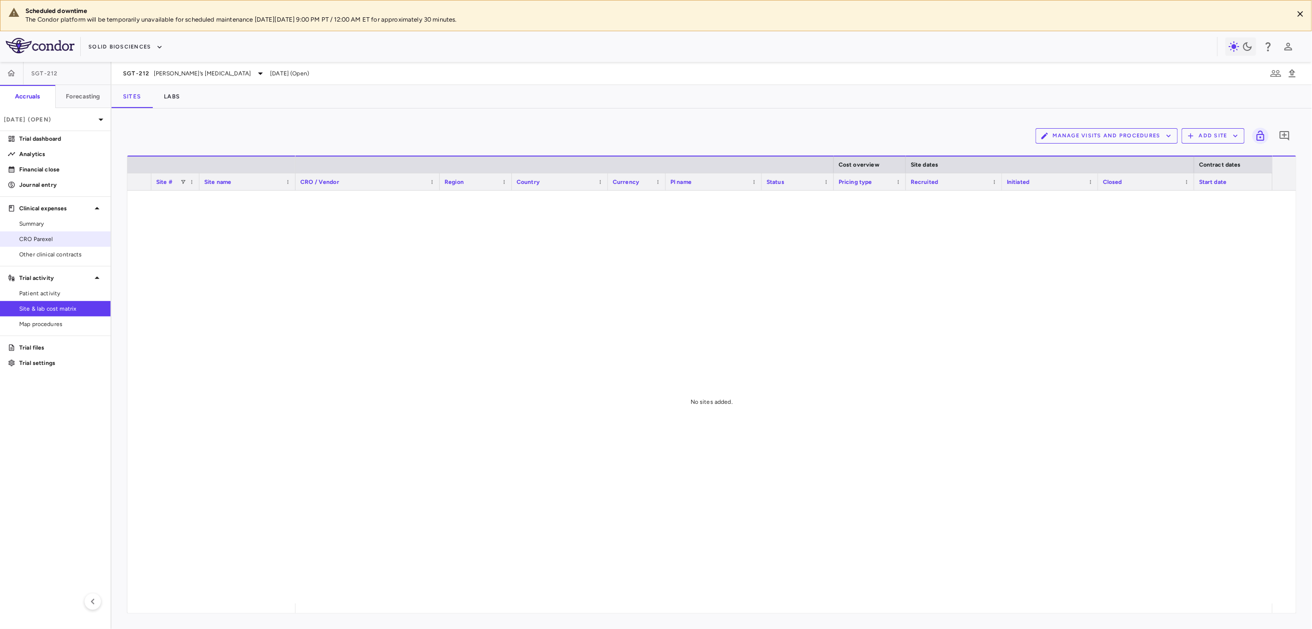
click at [56, 242] on span "CRO Parexel" at bounding box center [61, 239] width 84 height 9
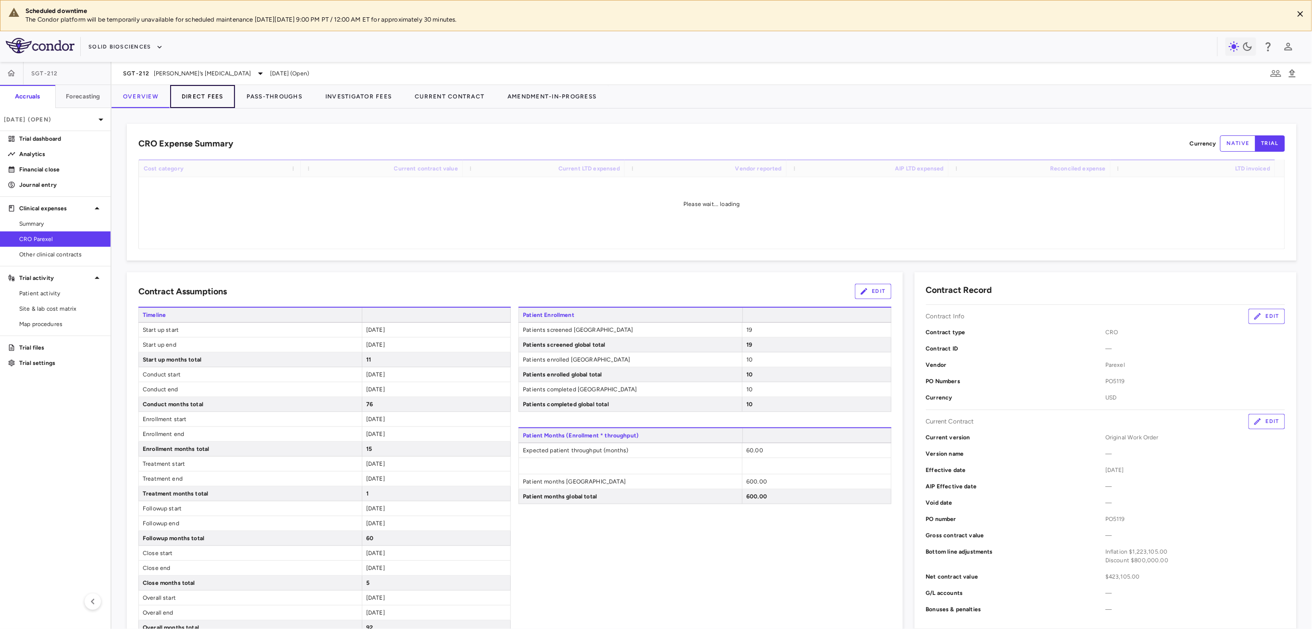
click at [209, 98] on button "Direct Fees" at bounding box center [202, 96] width 65 height 23
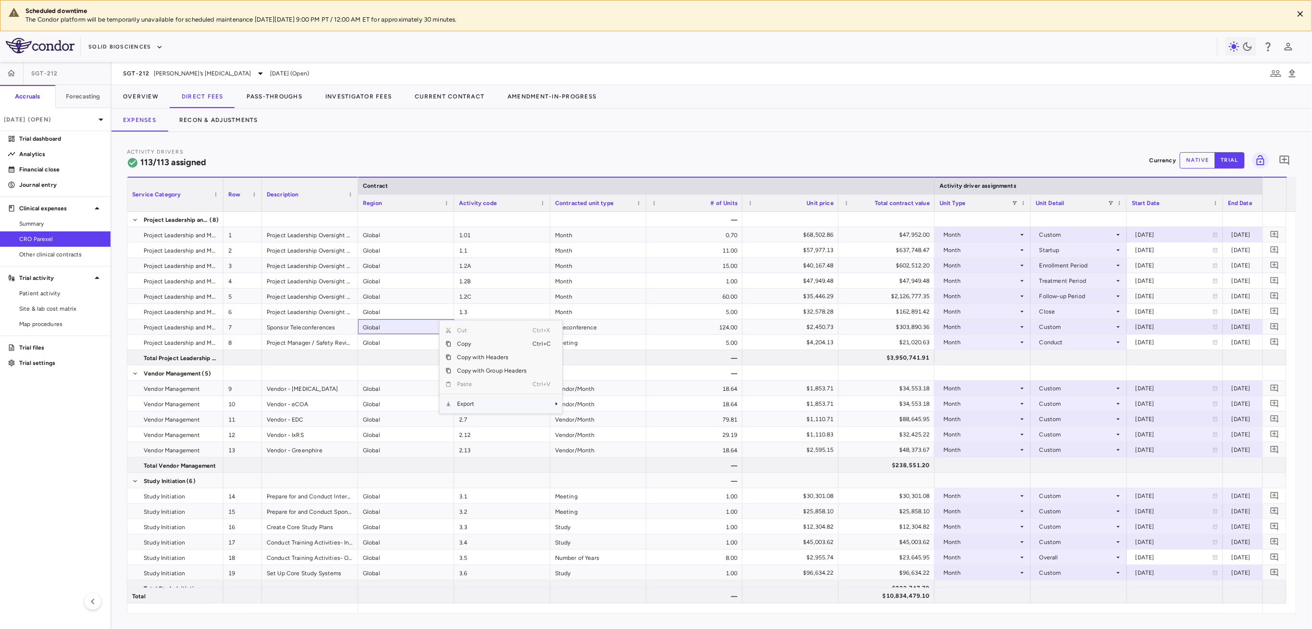
click at [496, 398] on div "Cut Ctrl+X Copy Ctrl+C Copy with Headers Copy with Group Headers Paste Ctrl+V E…" at bounding box center [501, 367] width 123 height 93
drag, startPoint x: 498, startPoint y: 401, endPoint x: 503, endPoint y: 402, distance: 4.9
click at [499, 402] on span "Export" at bounding box center [491, 403] width 81 height 13
click at [584, 419] on span "Excel Export" at bounding box center [594, 420] width 45 height 13
click at [213, 124] on button "Recon & Adjustments" at bounding box center [219, 120] width 102 height 23
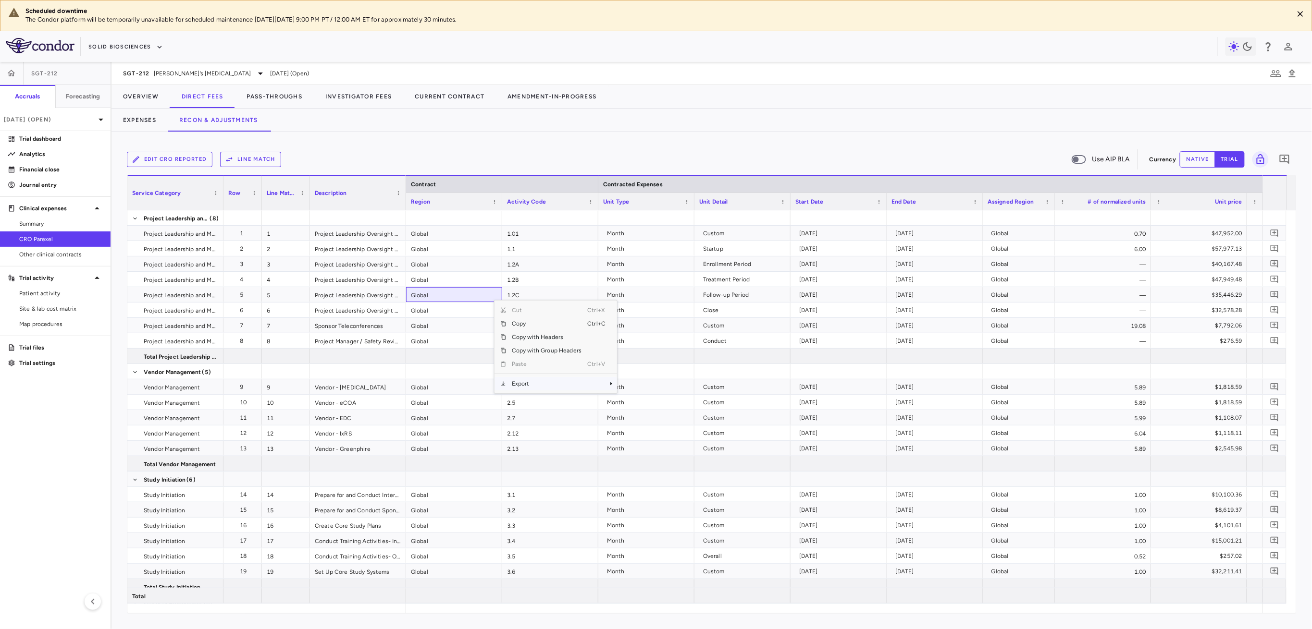
click at [541, 387] on span "Export" at bounding box center [546, 383] width 81 height 13
click at [654, 403] on span "Excel Export" at bounding box center [649, 400] width 45 height 13
click at [291, 99] on button "Pass-Throughs" at bounding box center [274, 96] width 79 height 23
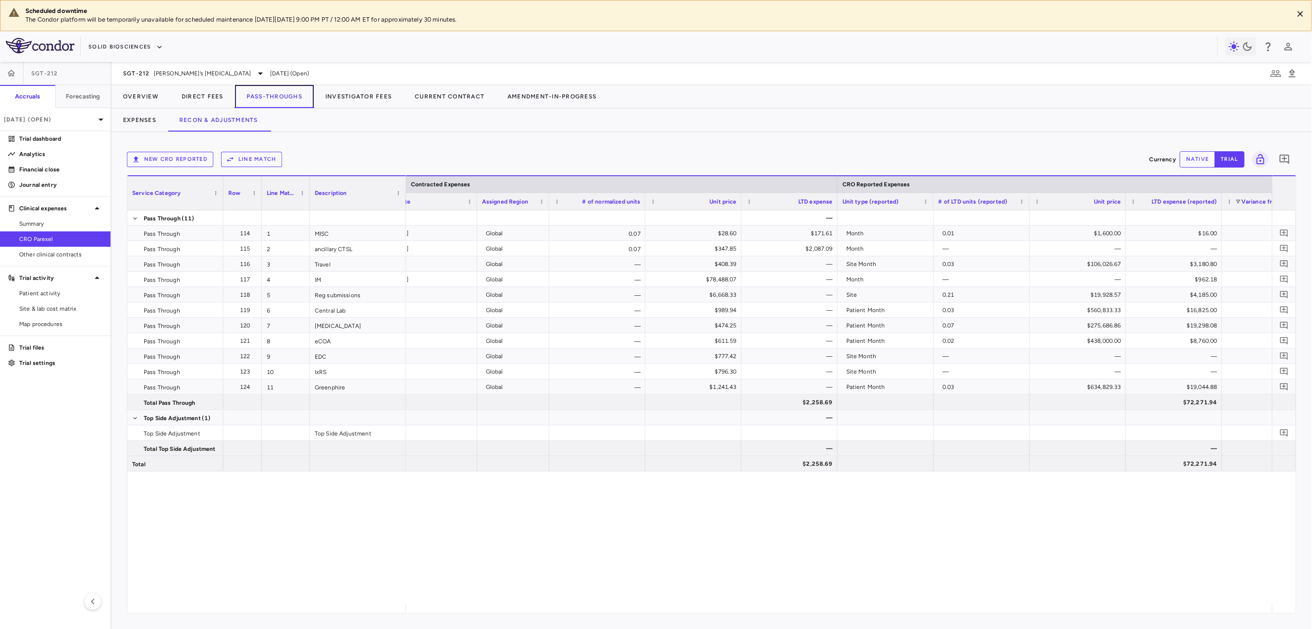
scroll to position [0, 598]
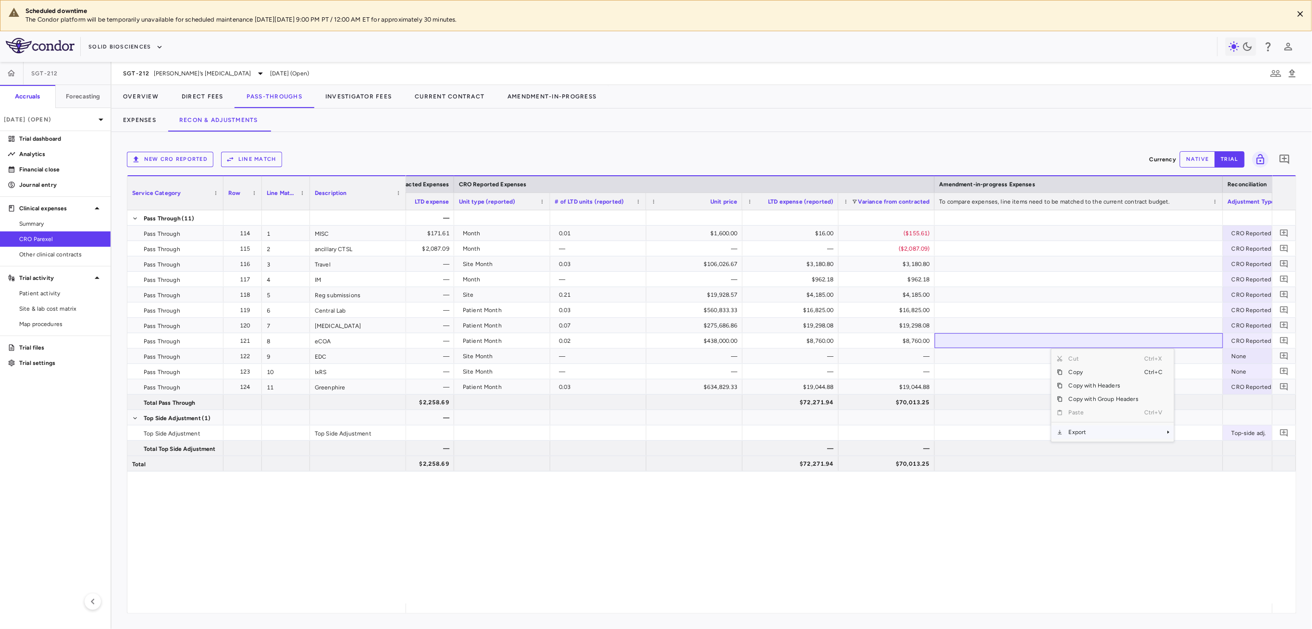
click at [1081, 427] on span "Export" at bounding box center [1103, 432] width 81 height 13
click at [1197, 448] on span "Excel Export" at bounding box center [1206, 449] width 45 height 13
click at [119, 48] on button "Solid Biosciences" at bounding box center [125, 46] width 74 height 15
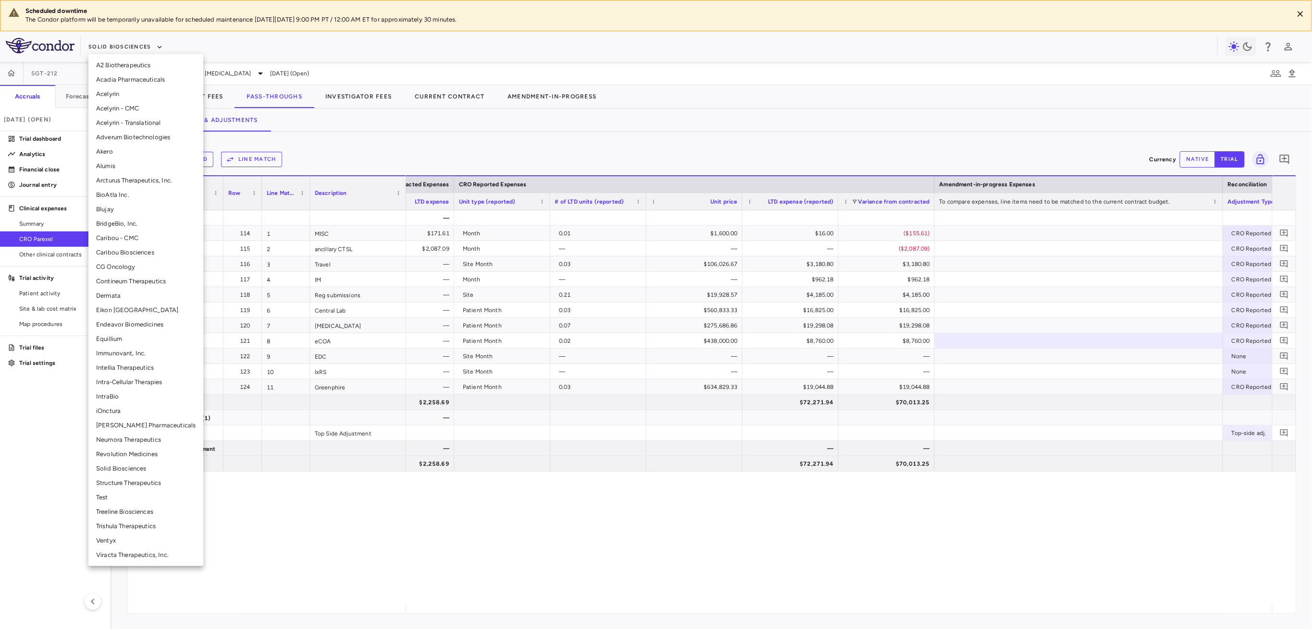
click at [250, 49] on div at bounding box center [656, 314] width 1312 height 629
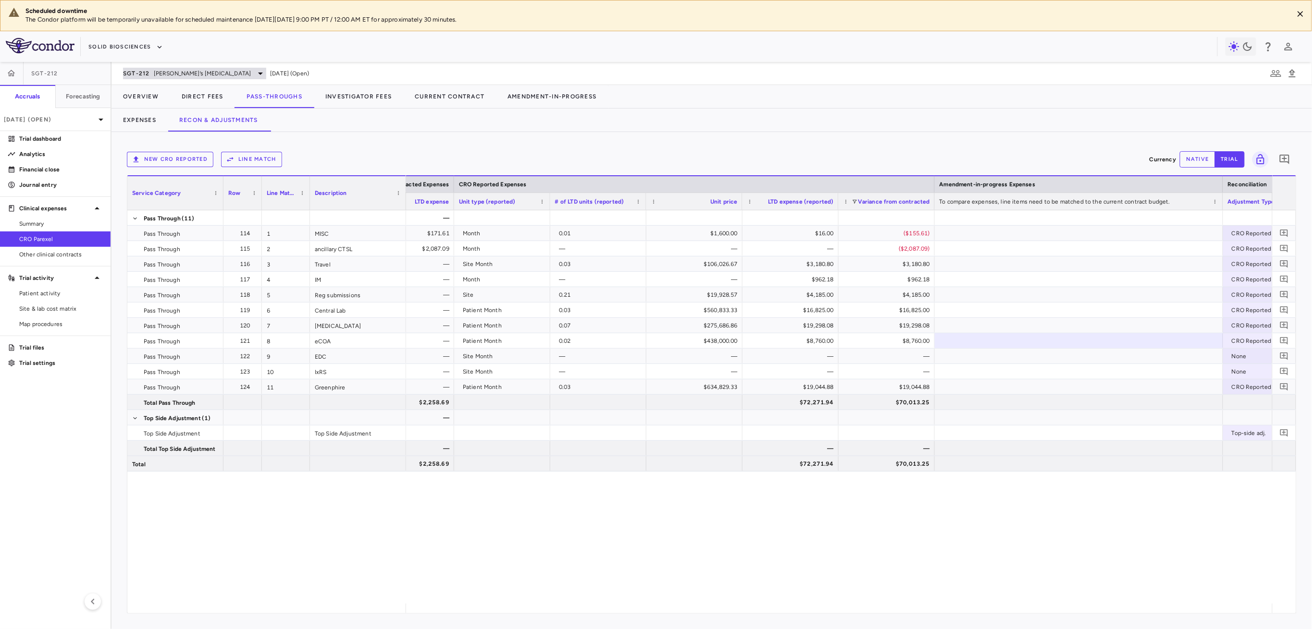
click at [202, 68] on div "SGT-212 [PERSON_NAME]’s [MEDICAL_DATA]" at bounding box center [194, 74] width 143 height 12
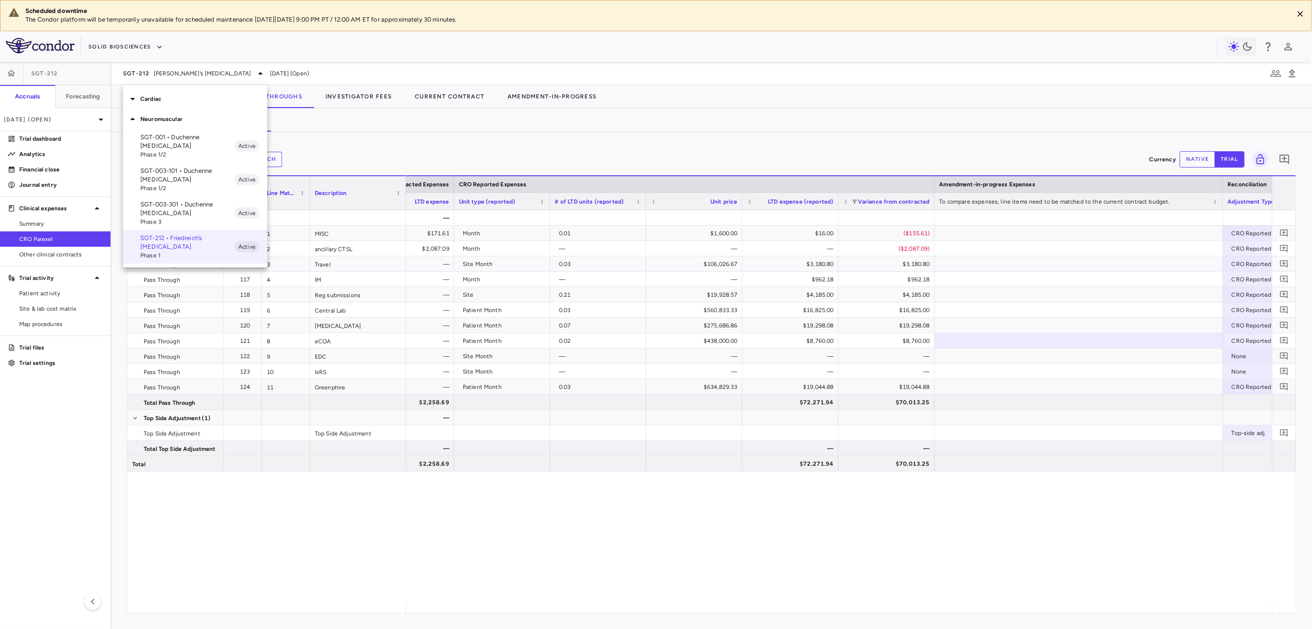
click at [184, 111] on div "Neuromuscular" at bounding box center [195, 119] width 144 height 20
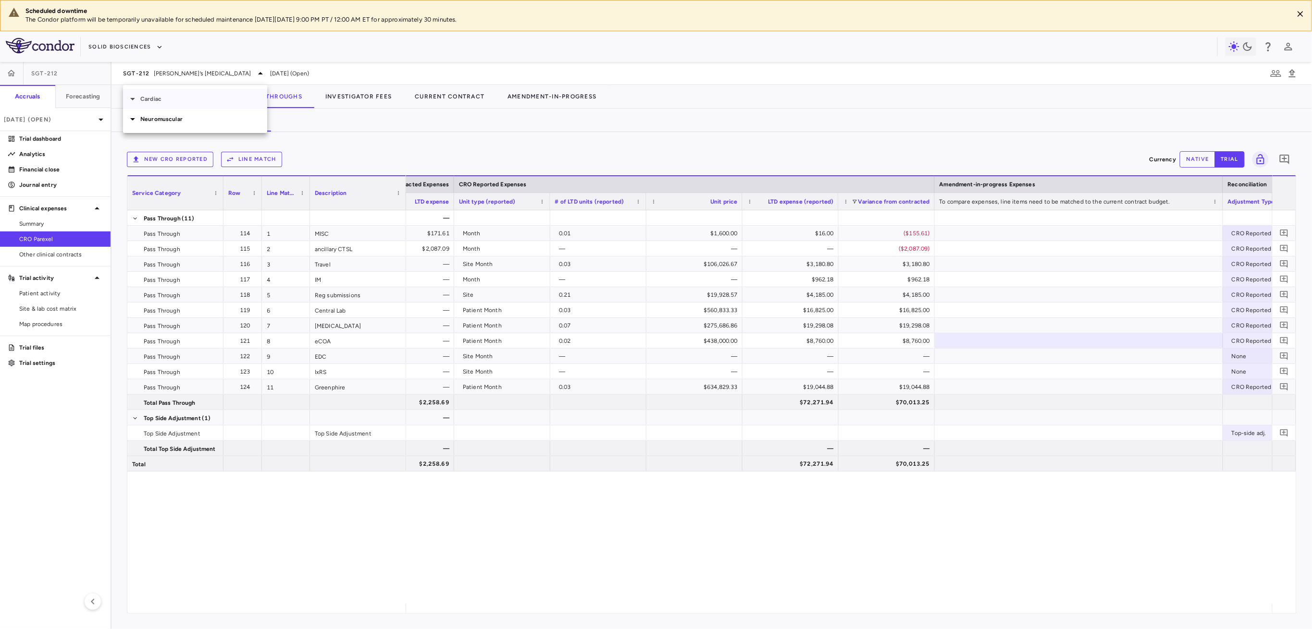
click at [185, 104] on div "Cardiac" at bounding box center [195, 99] width 144 height 20
click at [185, 123] on p "SGT-501-101 • Catecholaminergic Polymorphic [MEDICAL_DATA]" at bounding box center [187, 126] width 94 height 26
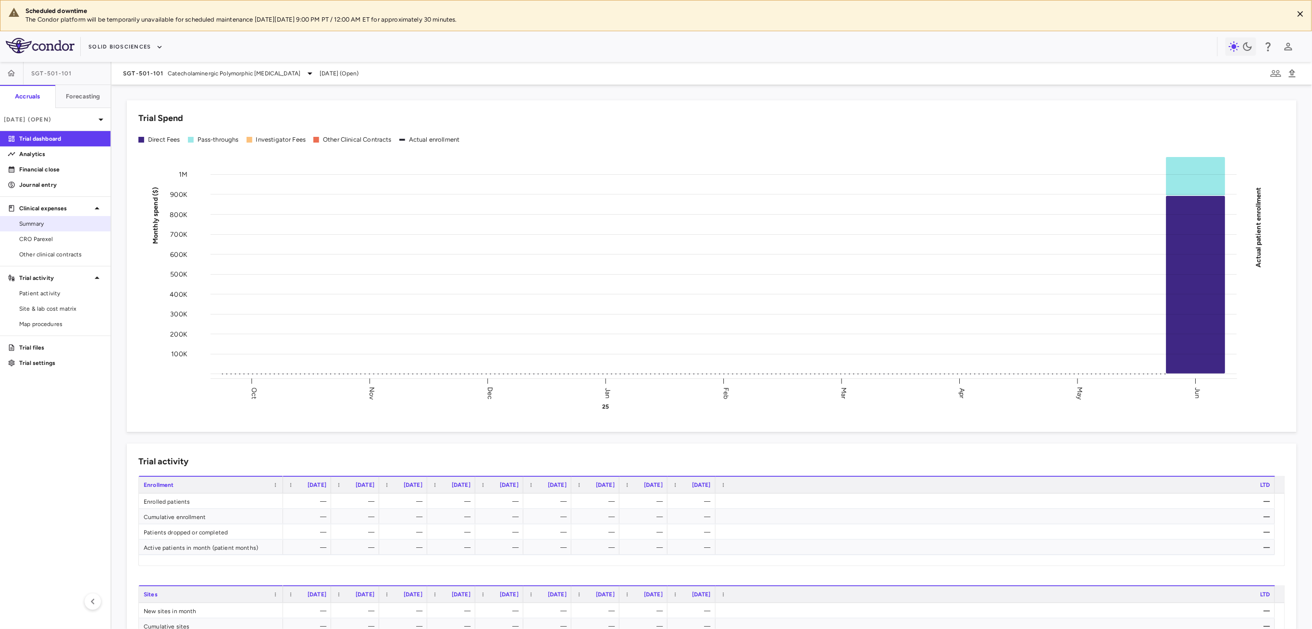
click at [48, 233] on link "CRO Parexel" at bounding box center [55, 239] width 111 height 14
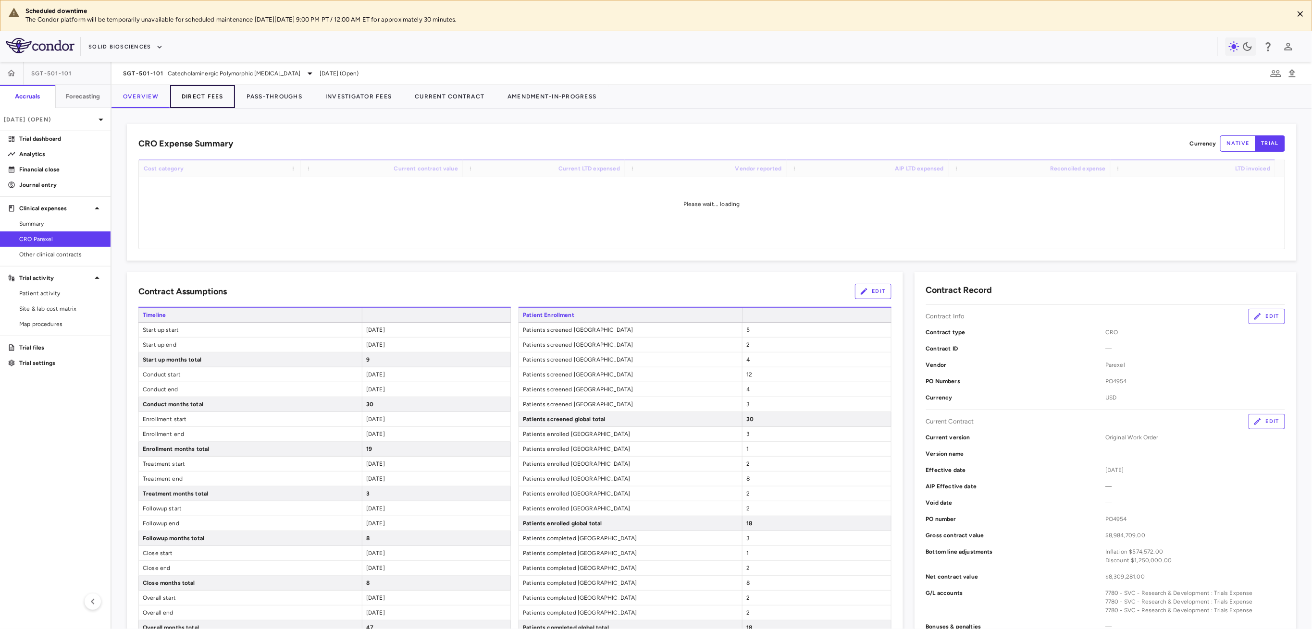
click at [201, 97] on button "Direct Fees" at bounding box center [202, 96] width 65 height 23
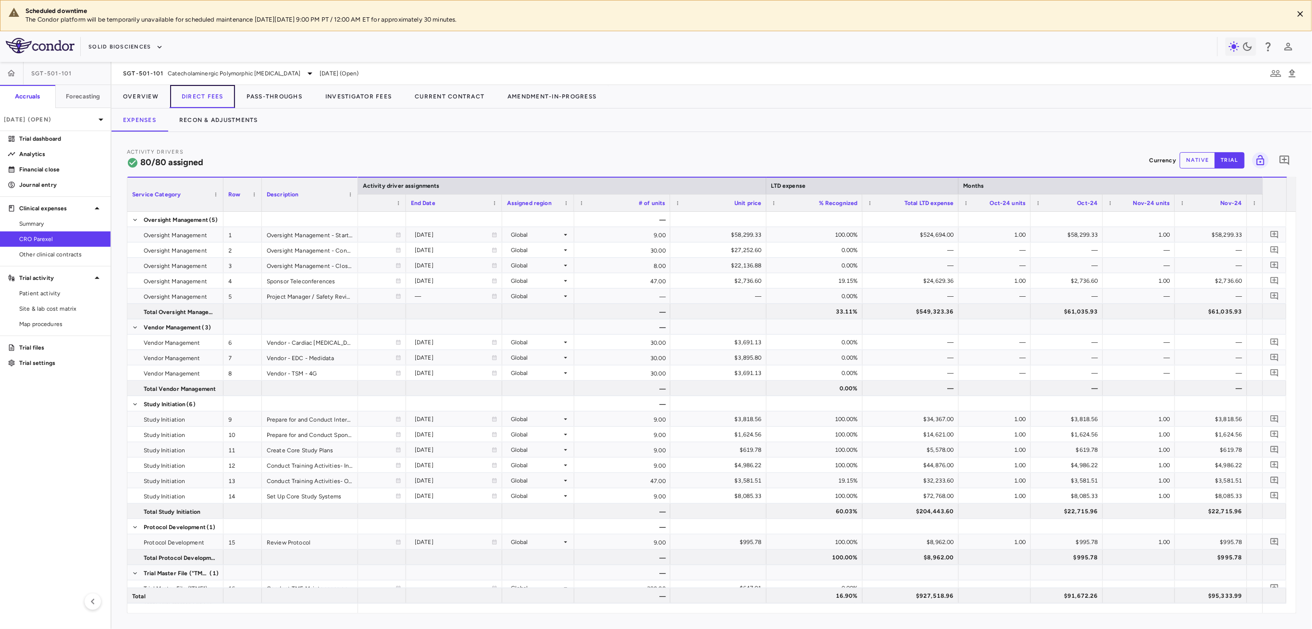
scroll to position [0, 1167]
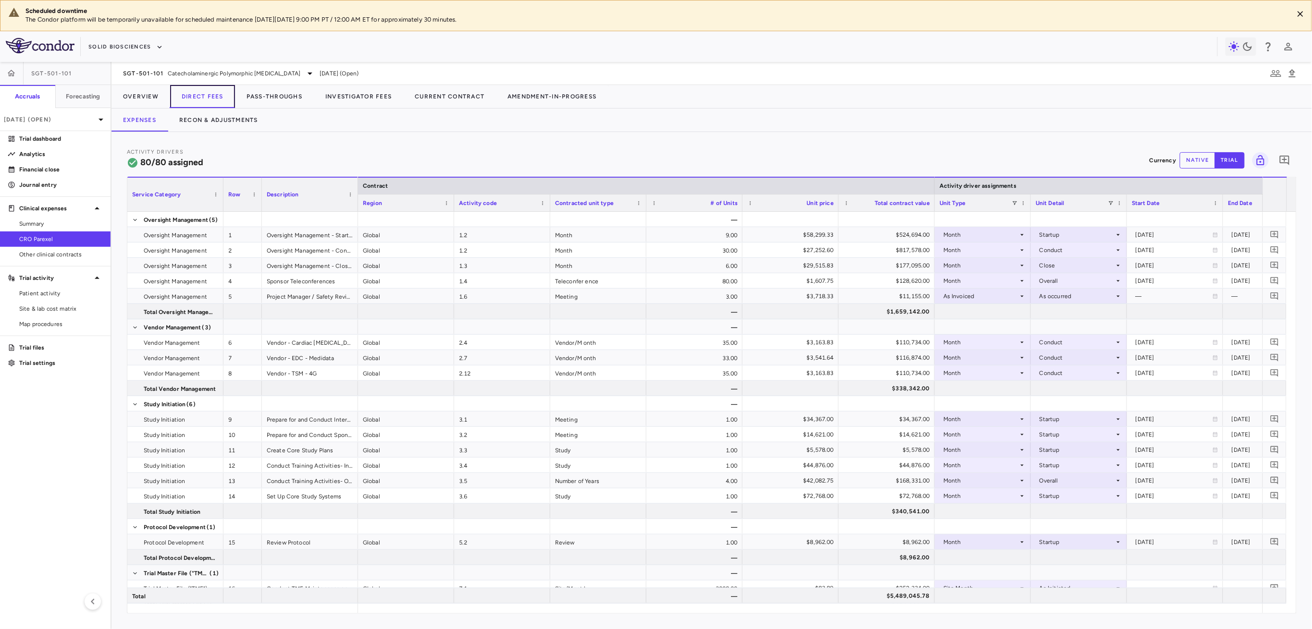
click at [216, 103] on button "Direct Fees" at bounding box center [202, 96] width 65 height 23
click at [213, 121] on button "Recon & Adjustments" at bounding box center [219, 120] width 102 height 23
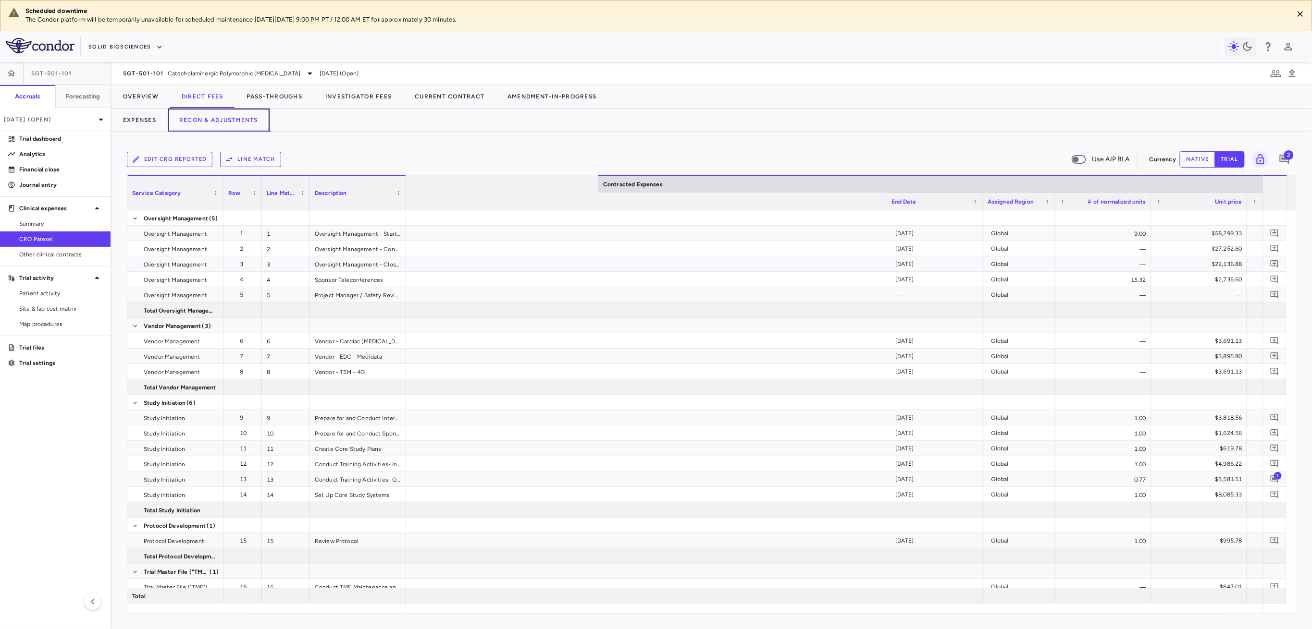
scroll to position [0, 931]
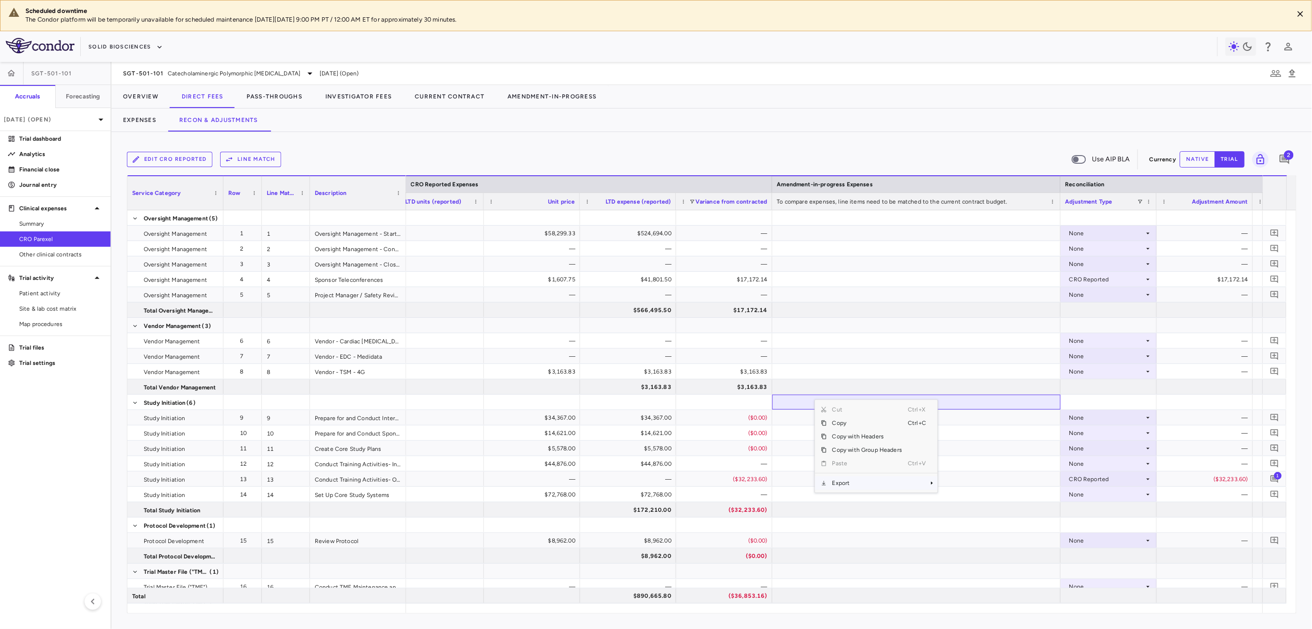
click at [888, 482] on span "Export" at bounding box center [867, 483] width 81 height 13
click at [956, 498] on span "Excel Export" at bounding box center [969, 500] width 45 height 13
drag, startPoint x: 286, startPoint y: 101, endPoint x: 290, endPoint y: 124, distance: 23.4
click at [286, 101] on button "Pass-Throughs" at bounding box center [274, 96] width 79 height 23
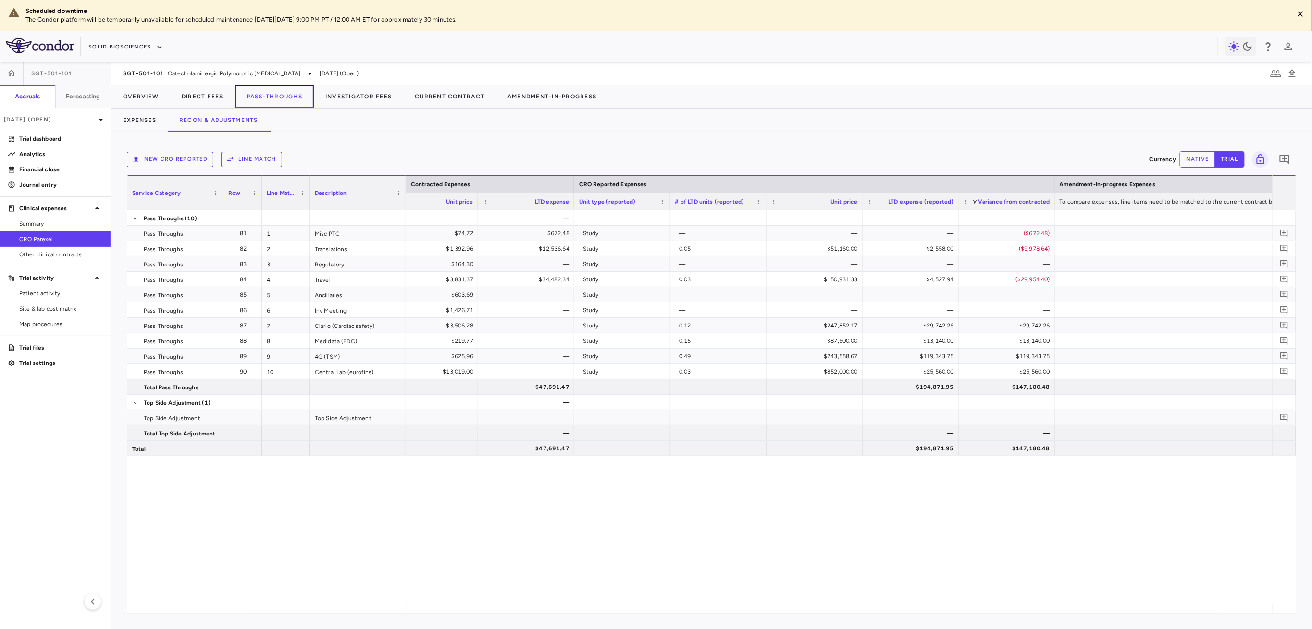
scroll to position [0, 864]
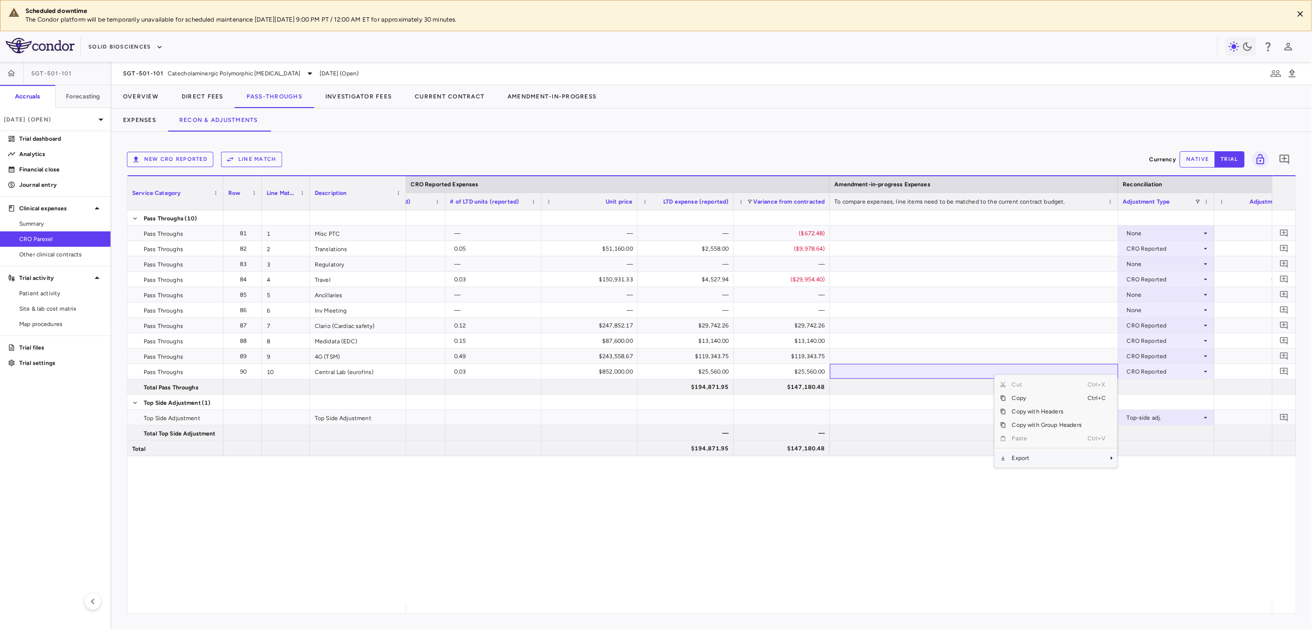
click at [1012, 456] on span "Export" at bounding box center [1046, 458] width 81 height 13
click at [1154, 475] on span "Excel Export" at bounding box center [1149, 475] width 45 height 13
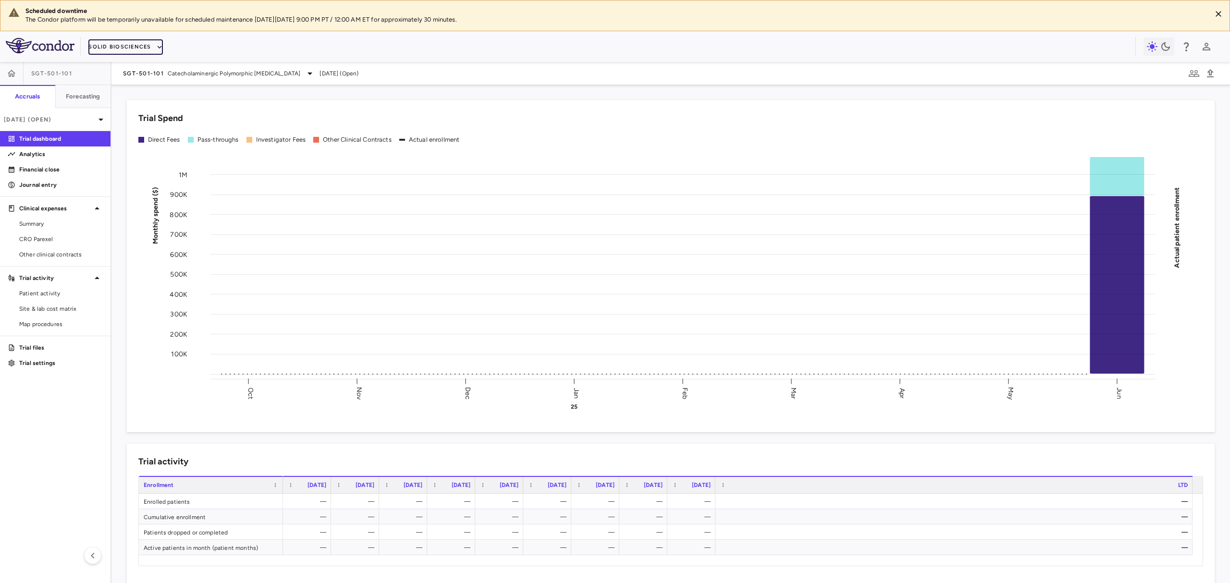
click at [116, 40] on button "Solid Biosciences" at bounding box center [125, 46] width 74 height 15
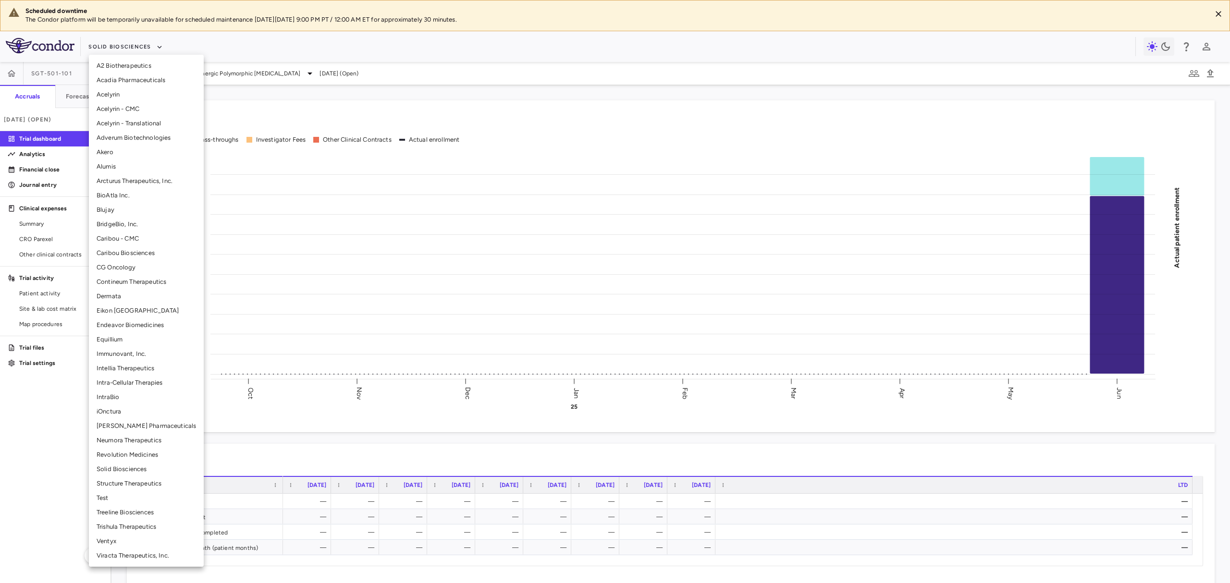
click at [130, 225] on li "BridgeBio, Inc." at bounding box center [146, 224] width 115 height 14
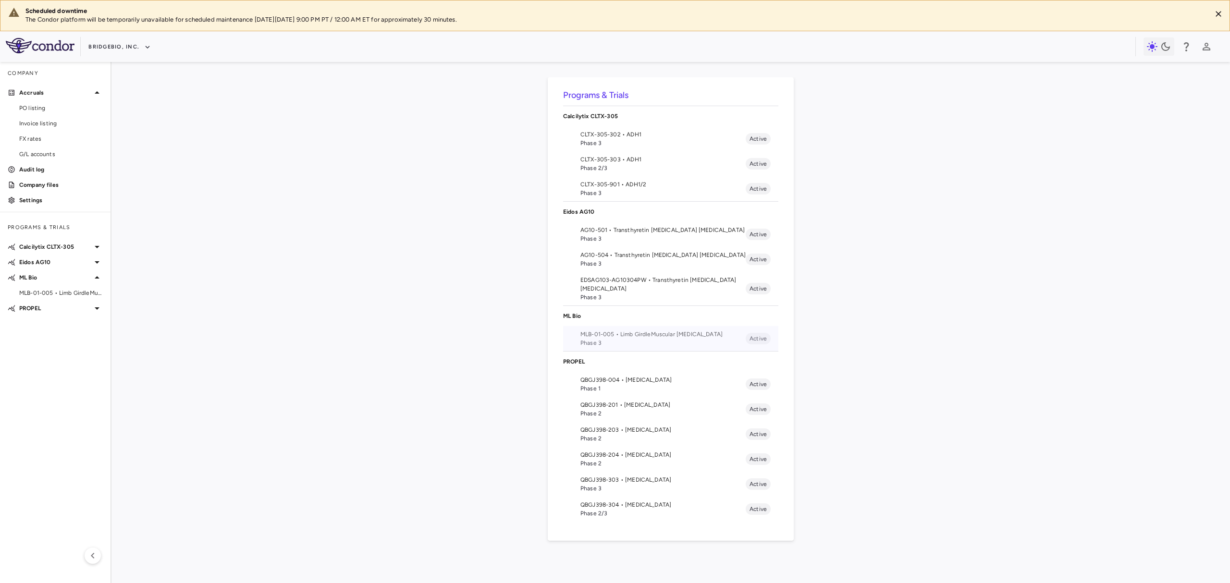
click at [649, 328] on li "MLB-01-005 • Limb GirdleMuscular [MEDICAL_DATA] Phase 3 Active" at bounding box center [670, 338] width 215 height 25
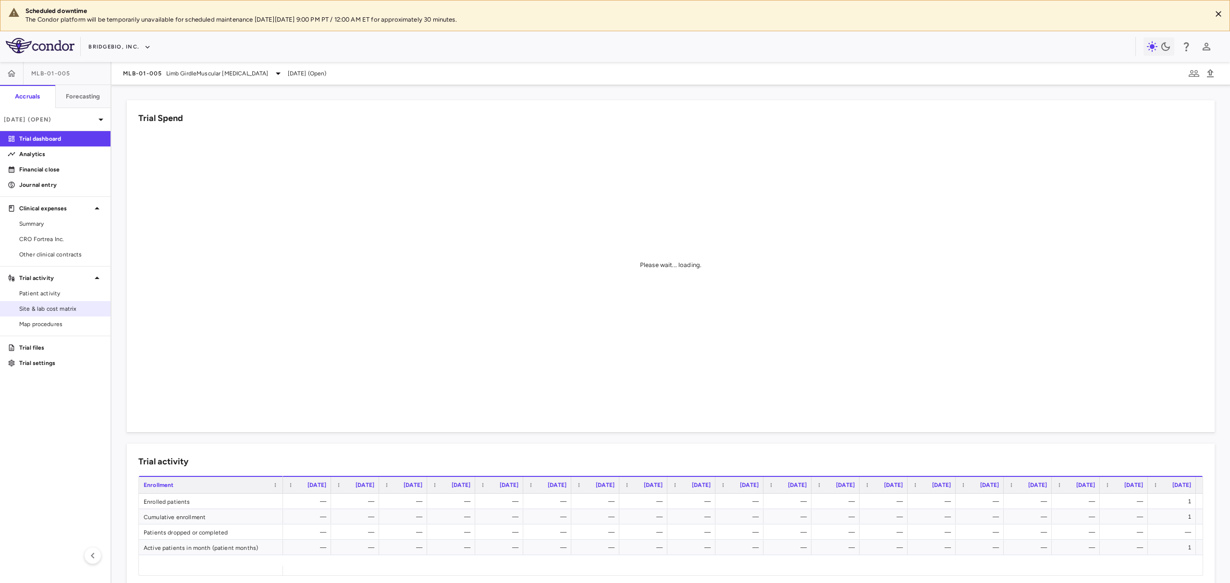
click at [26, 304] on link "Site & lab cost matrix" at bounding box center [55, 309] width 111 height 14
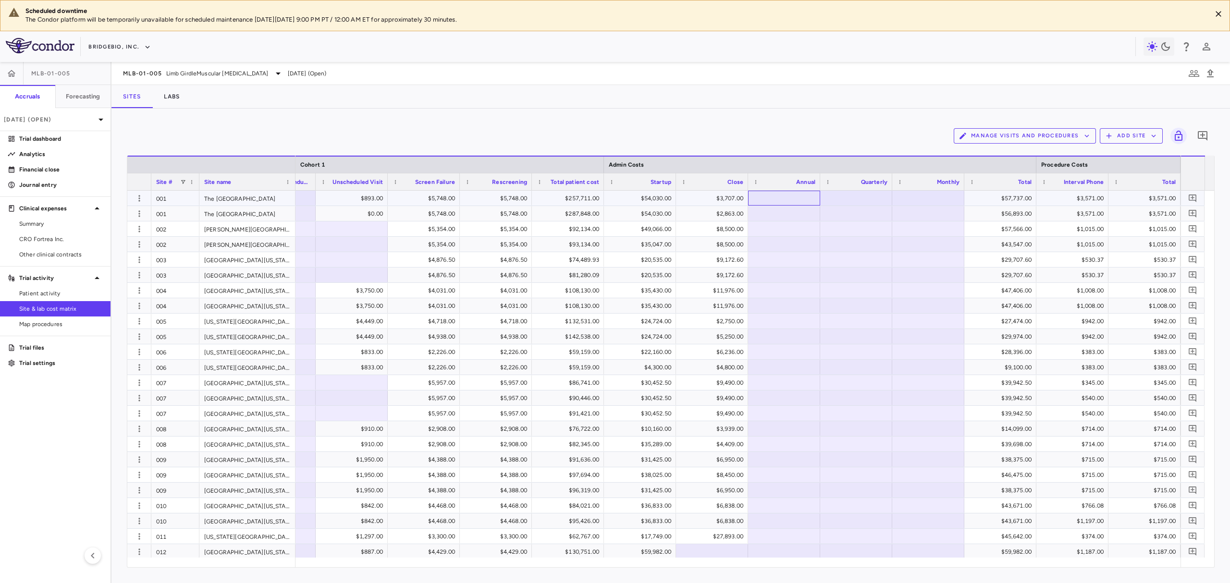
click at [771, 198] on div at bounding box center [784, 198] width 62 height 14
click at [1023, 198] on div "$68,599.50" at bounding box center [1002, 198] width 59 height 15
click at [845, 230] on div at bounding box center [856, 229] width 62 height 14
click at [922, 227] on div at bounding box center [928, 229] width 62 height 14
